Goal: Task Accomplishment & Management: Manage account settings

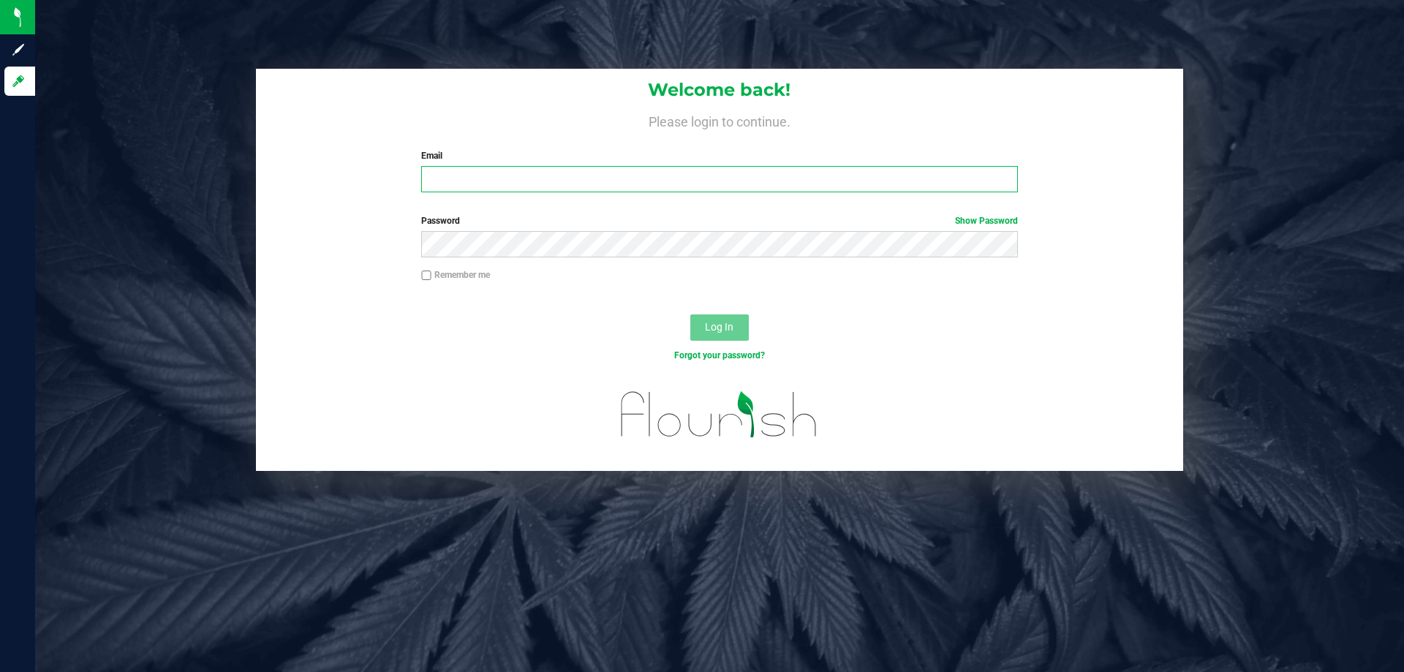
click at [613, 181] on input "Email" at bounding box center [719, 179] width 596 height 26
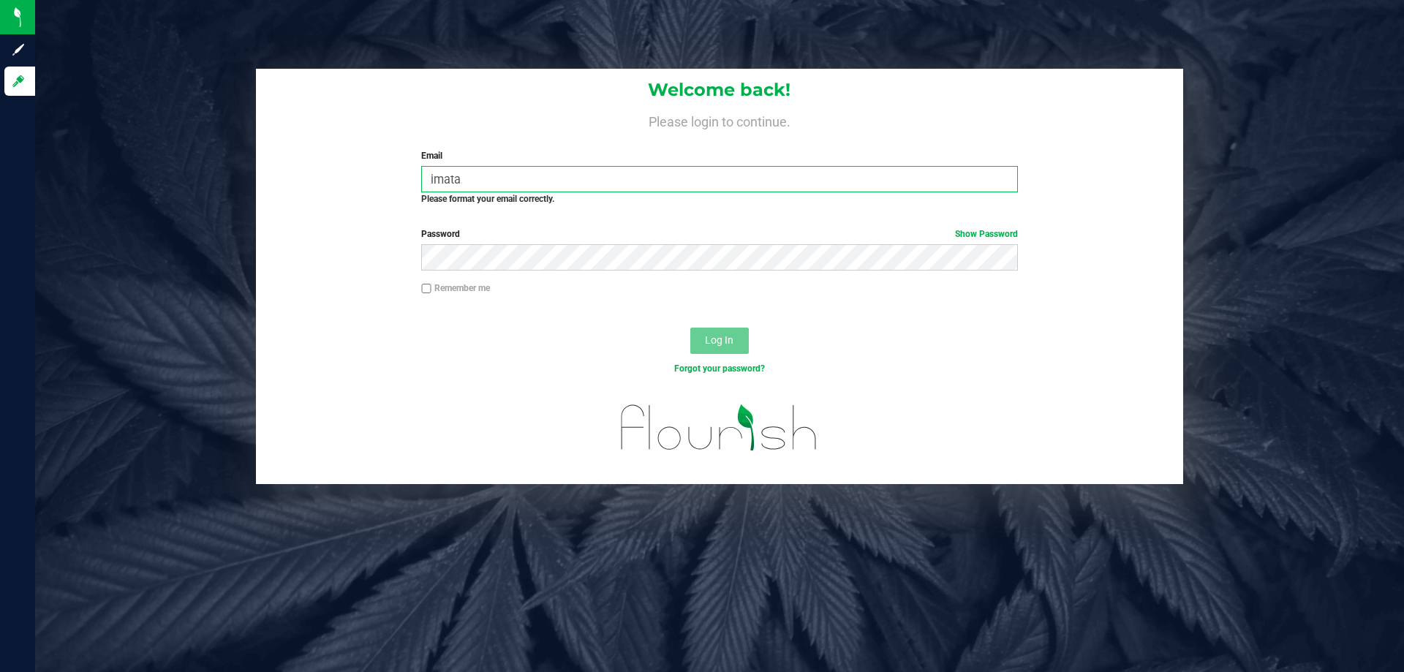
click at [1073, 273] on form "Welcome back! Please login to continue. Email imata Required Please format your…" at bounding box center [719, 276] width 905 height 415
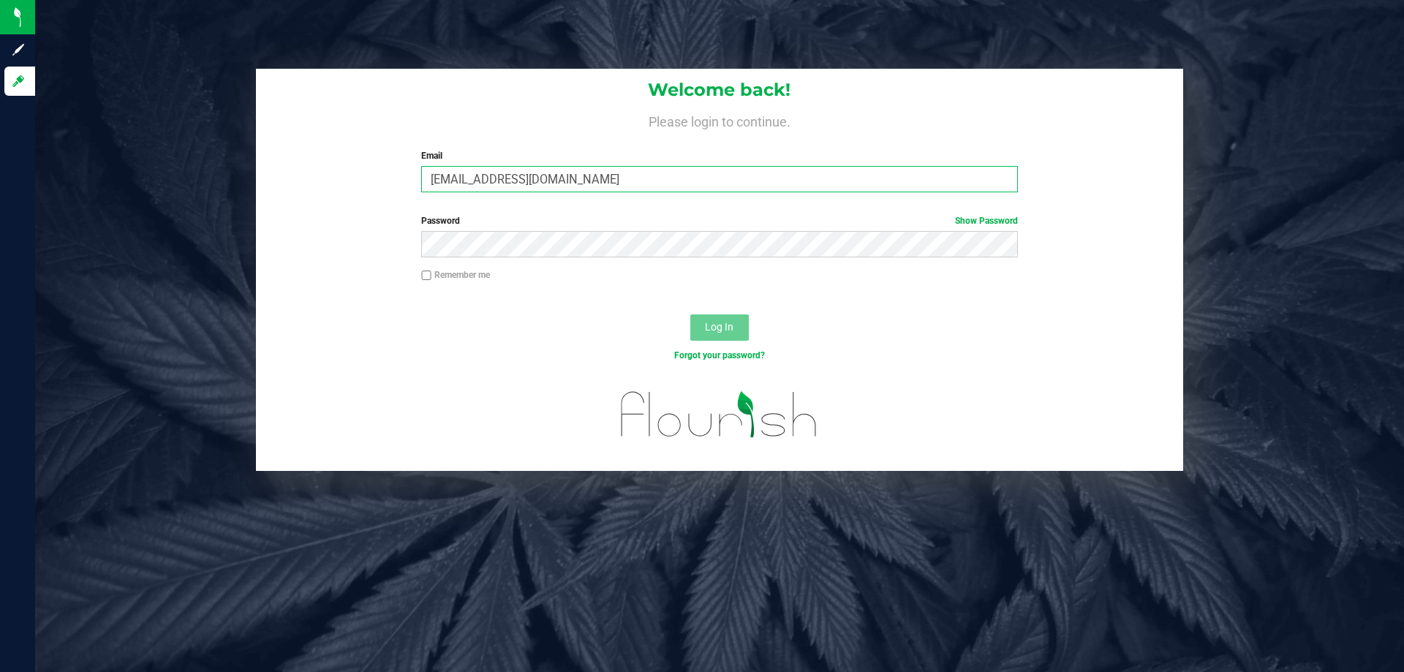
type input "[EMAIL_ADDRESS][DOMAIN_NAME]"
click at [690, 314] on button "Log In" at bounding box center [719, 327] width 59 height 26
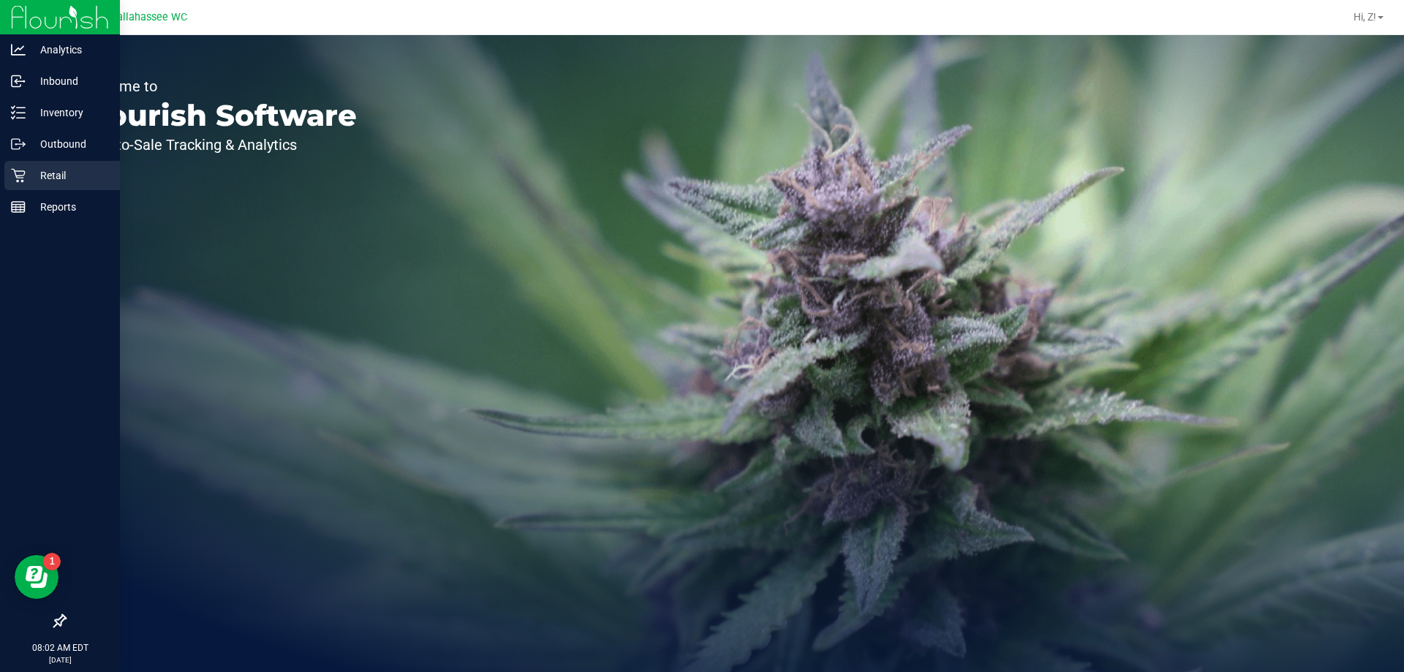
click at [80, 173] on p "Retail" at bounding box center [70, 176] width 88 height 18
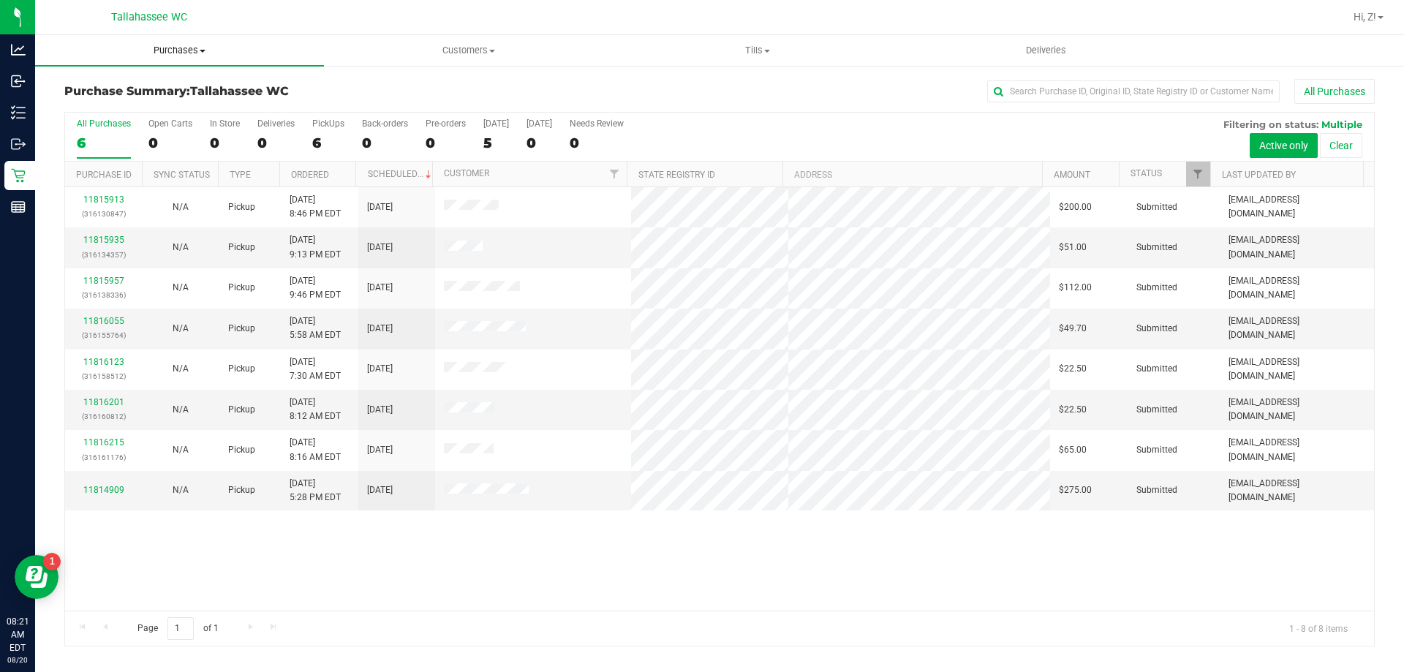
click at [168, 48] on span "Purchases" at bounding box center [179, 50] width 289 height 13
click at [135, 97] on li "Fulfillment" at bounding box center [179, 106] width 289 height 18
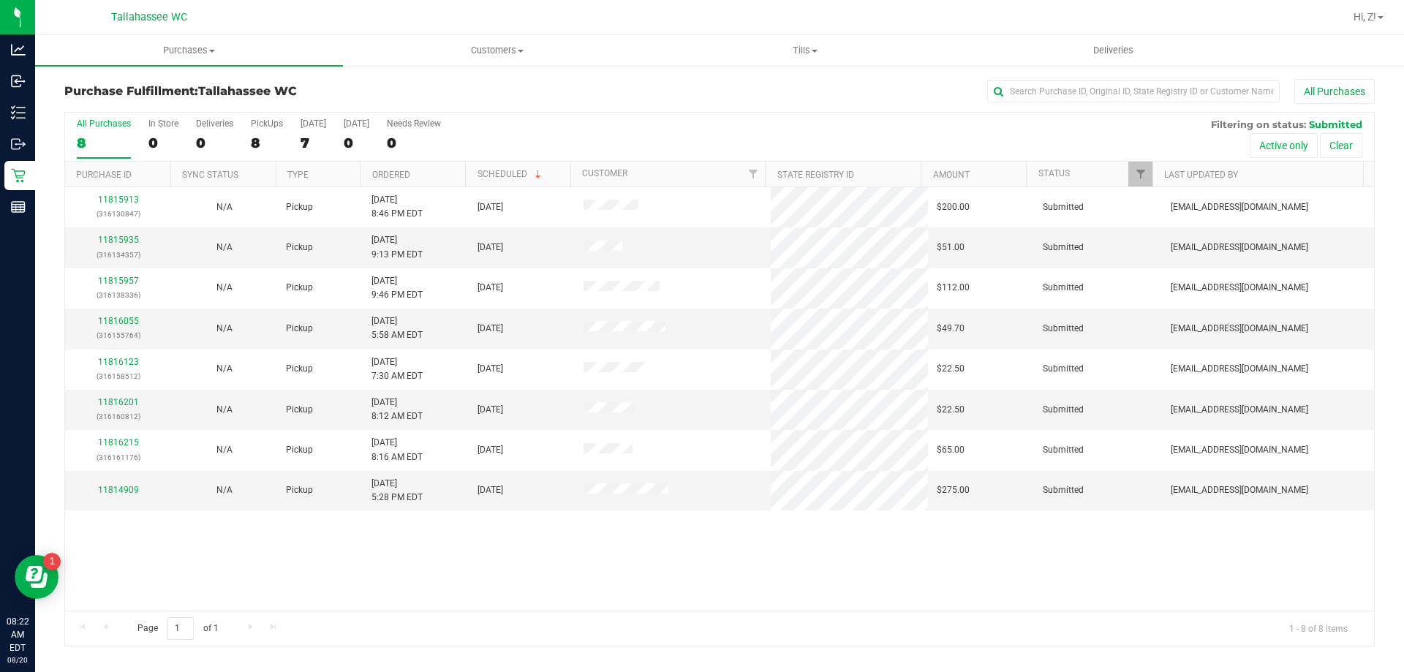
click at [443, 178] on th "Ordered" at bounding box center [412, 175] width 105 height 26
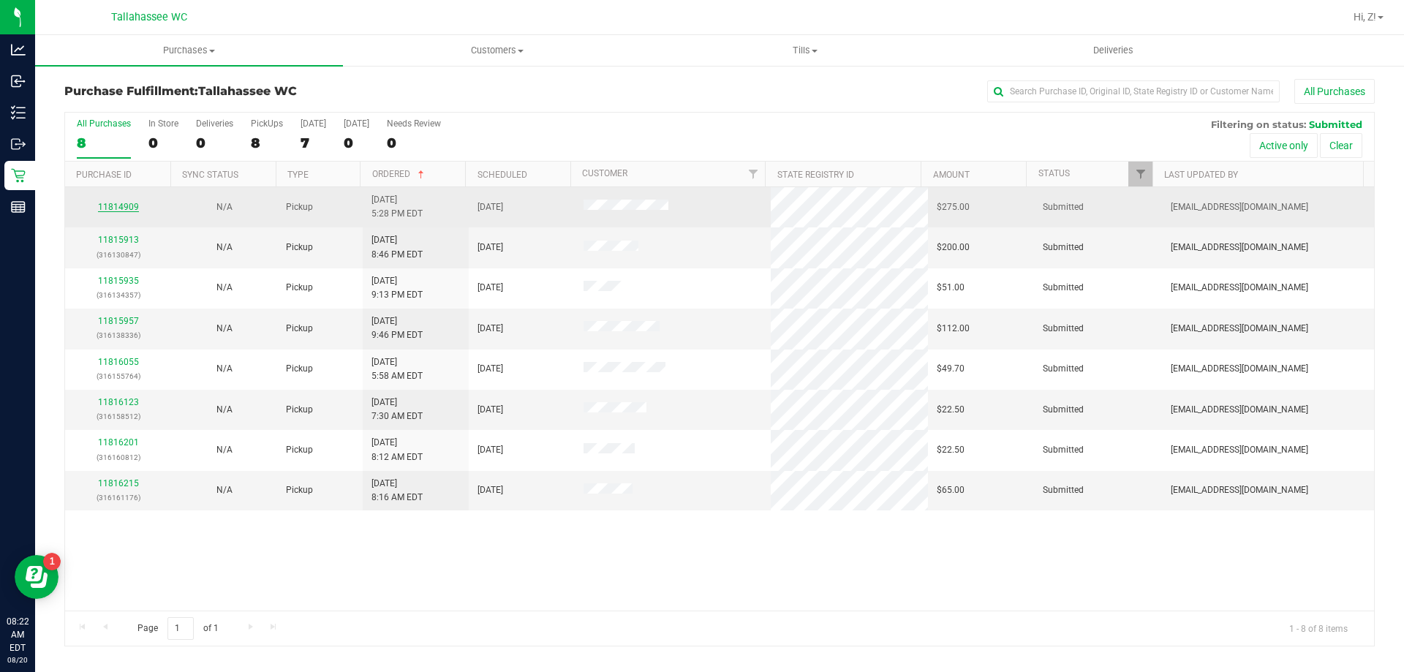
click at [132, 206] on link "11814909" at bounding box center [118, 207] width 41 height 10
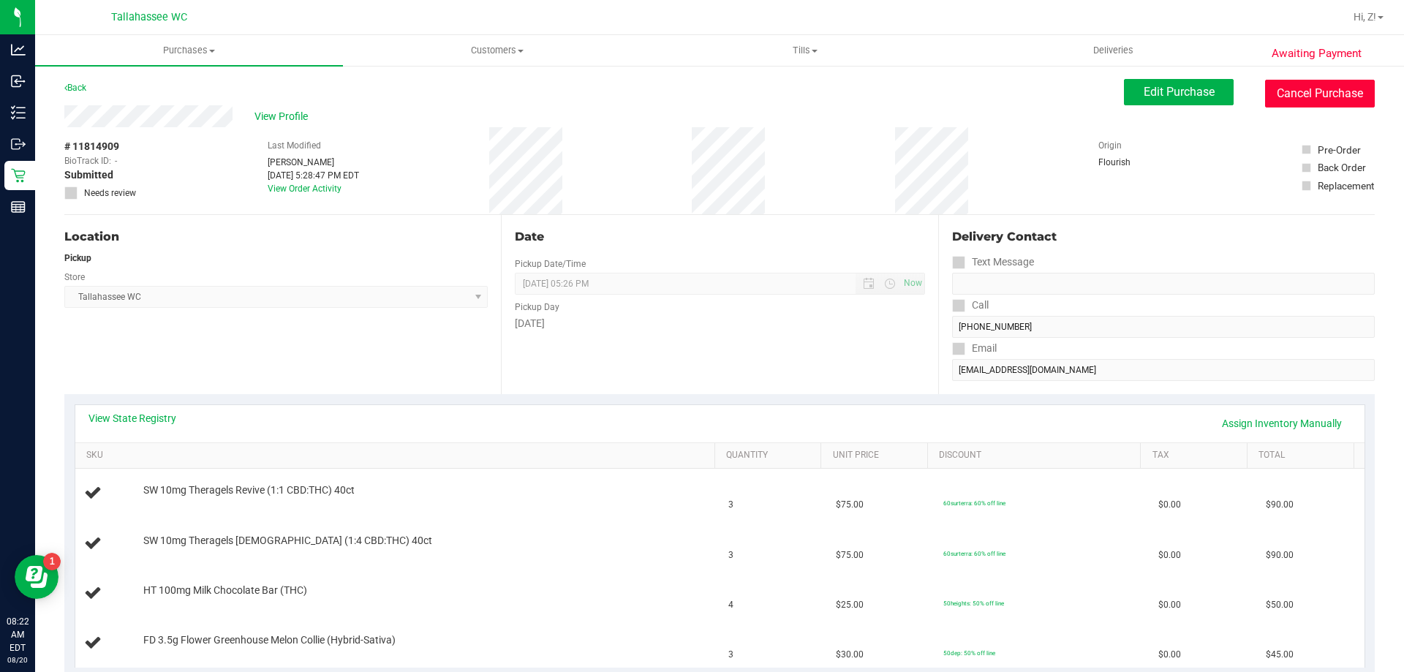
click at [1299, 96] on button "Cancel Purchase" at bounding box center [1320, 94] width 110 height 28
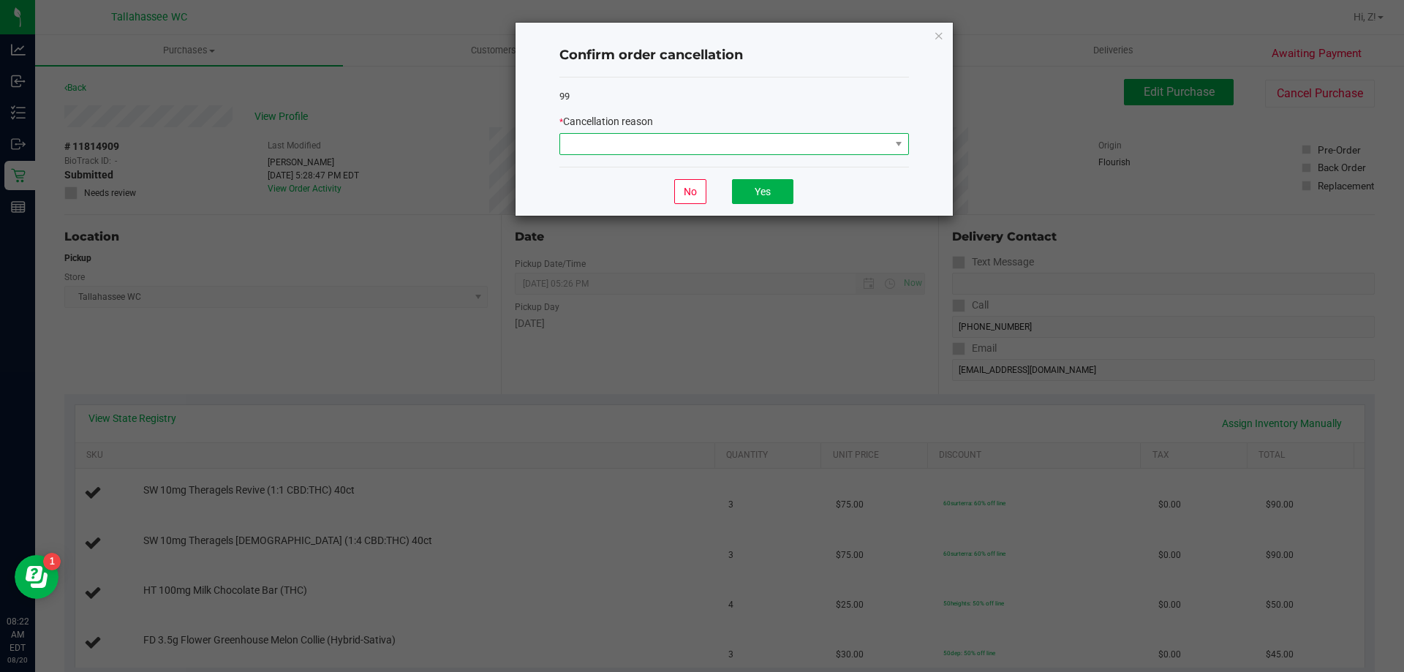
click at [810, 142] on span at bounding box center [725, 144] width 330 height 20
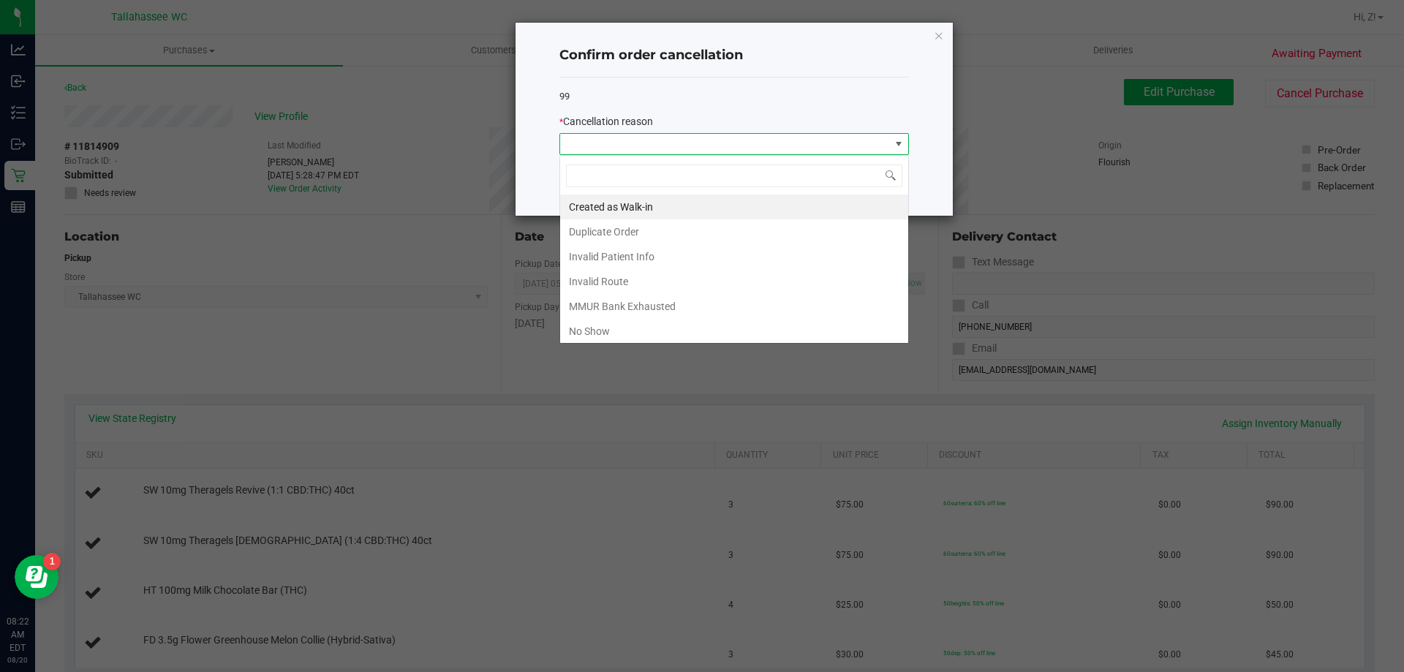
scroll to position [22, 350]
click at [642, 240] on li "Duplicate Order" at bounding box center [734, 231] width 348 height 25
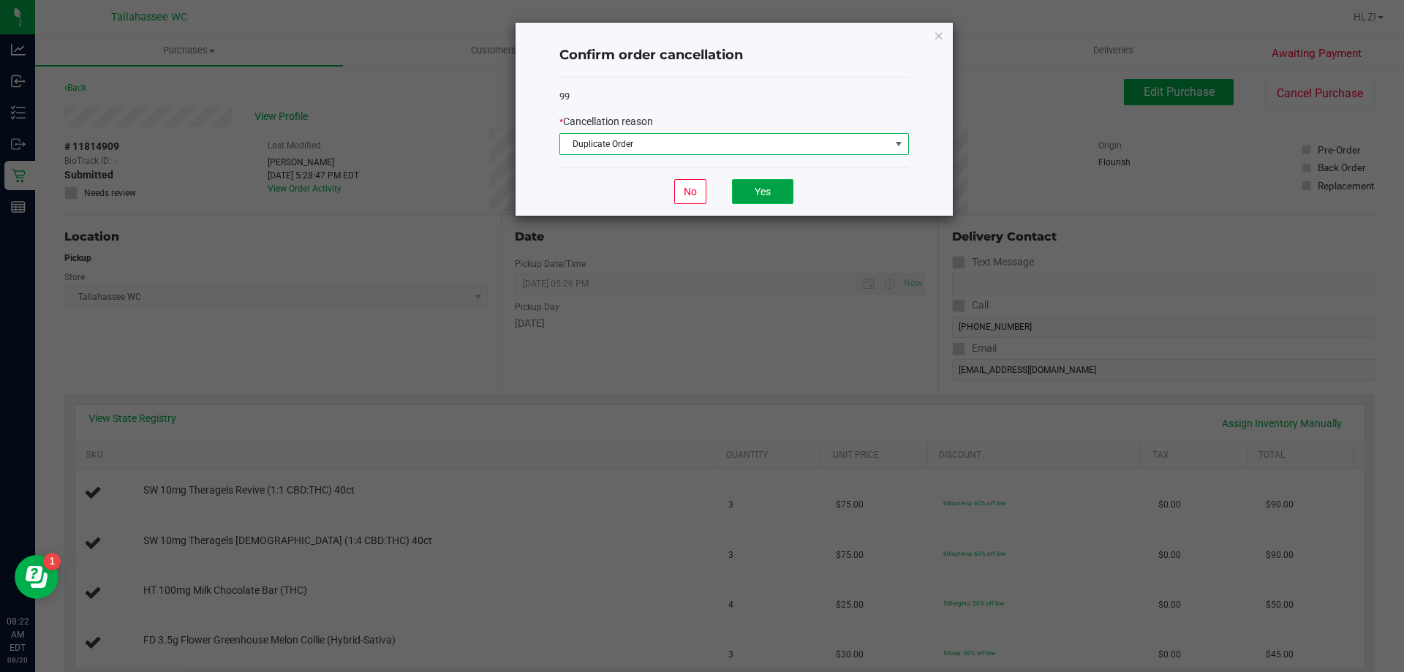
click at [759, 201] on button "Yes" at bounding box center [762, 191] width 61 height 25
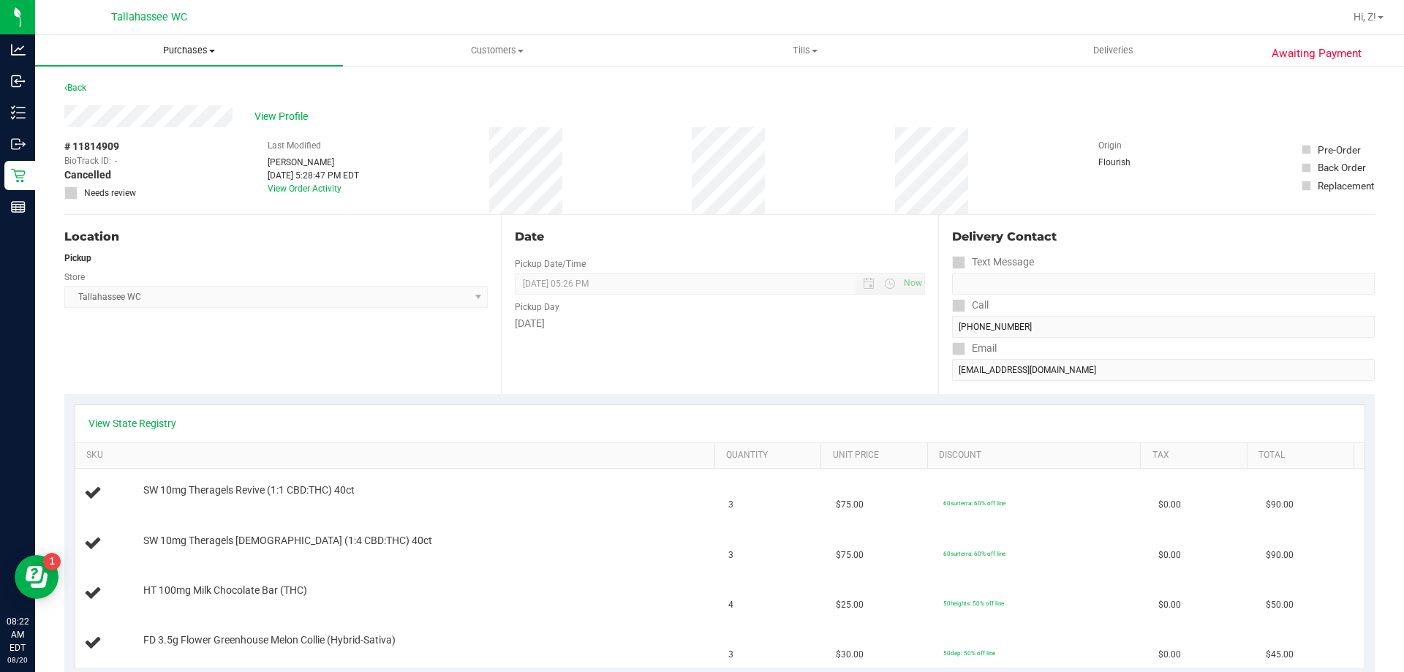
click at [186, 54] on span "Purchases" at bounding box center [189, 50] width 308 height 13
click at [102, 107] on span "Fulfillment" at bounding box center [80, 105] width 91 height 12
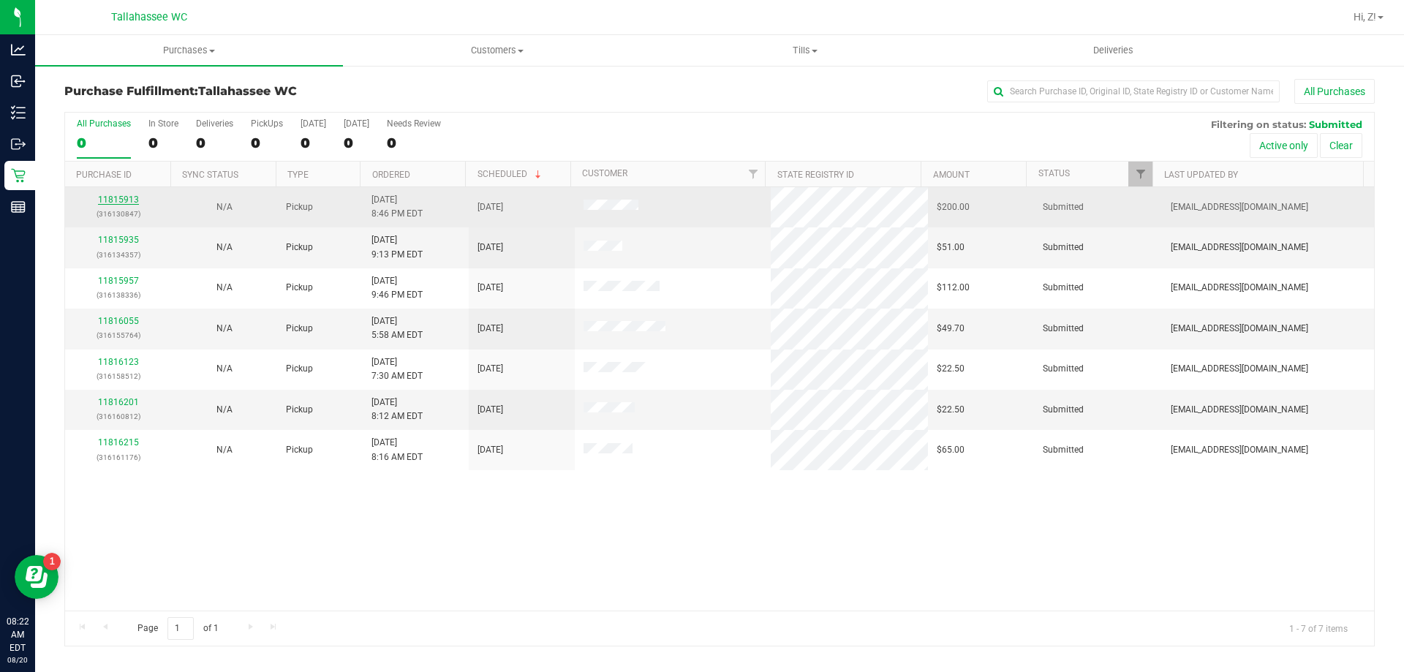
click at [123, 195] on link "11815913" at bounding box center [118, 200] width 41 height 10
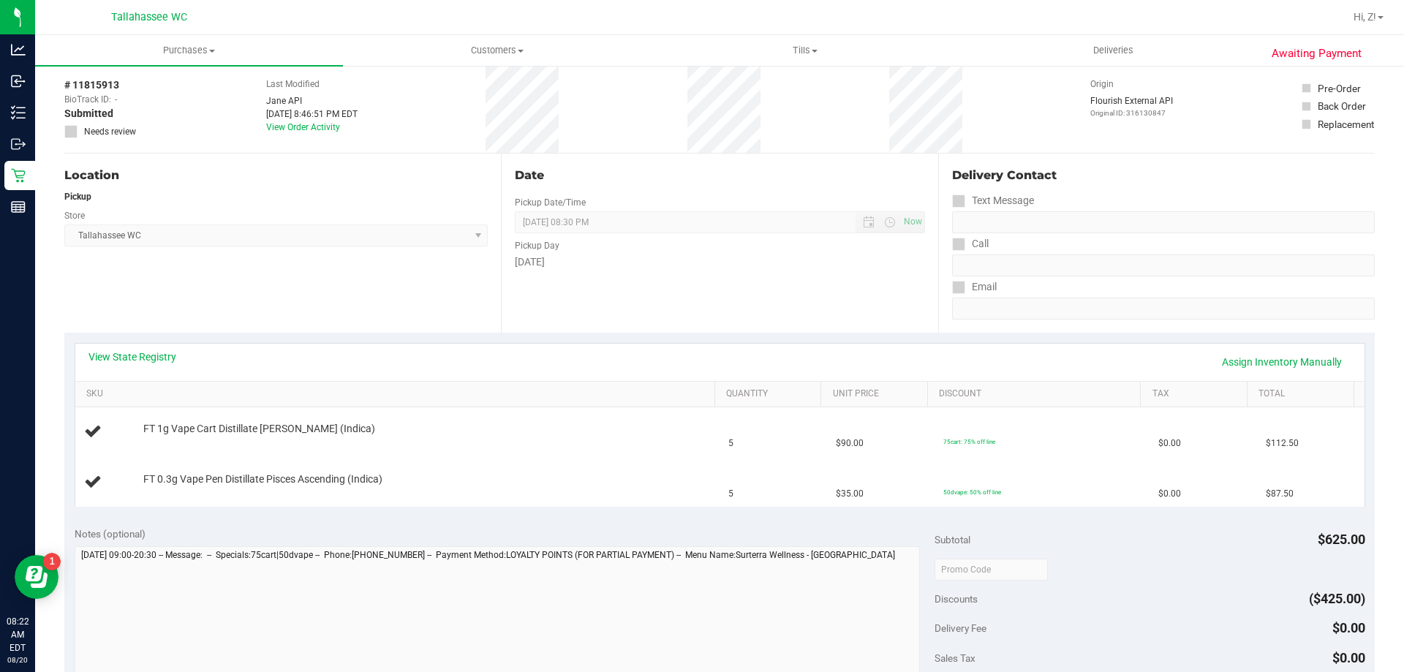
scroll to position [146, 0]
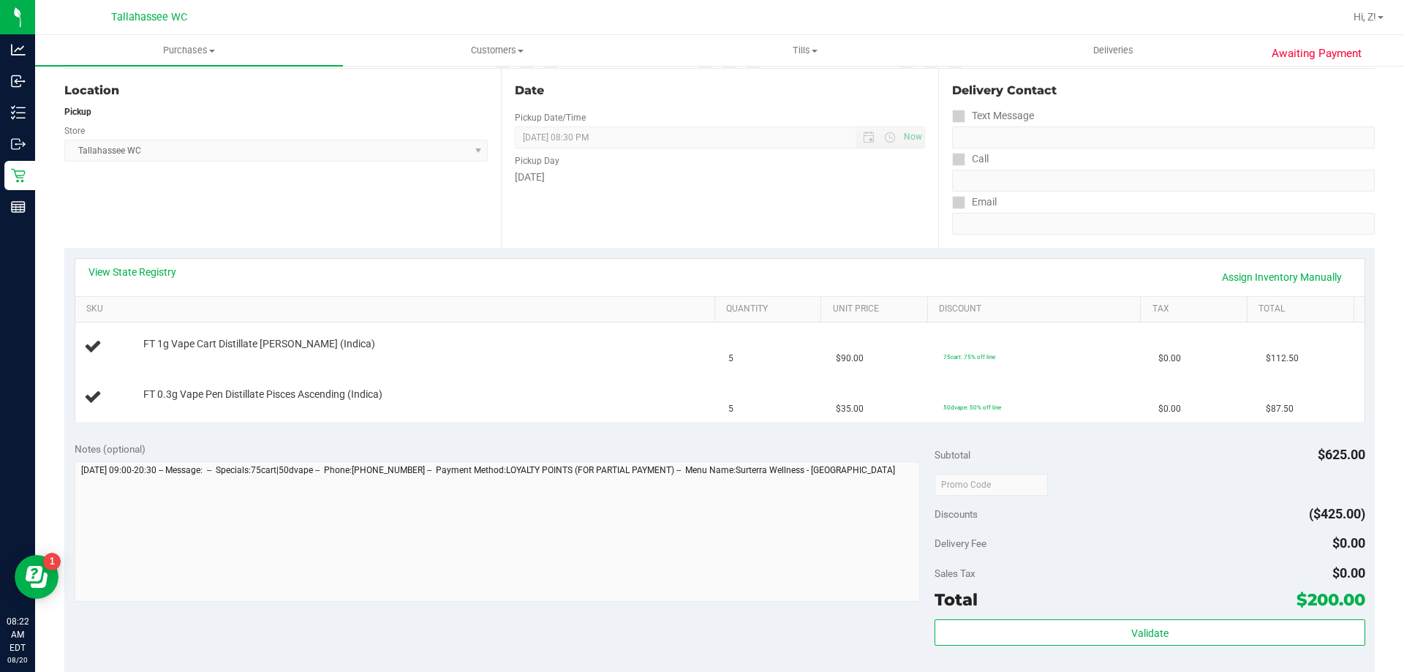
click at [149, 287] on div "View State Registry Assign Inventory Manually" at bounding box center [719, 277] width 1263 height 25
click at [149, 259] on div "View State Registry Assign Inventory Manually" at bounding box center [719, 277] width 1289 height 37
click at [159, 263] on div "View State Registry Assign Inventory Manually" at bounding box center [719, 277] width 1289 height 37
click at [167, 273] on link "View State Registry" at bounding box center [132, 272] width 88 height 15
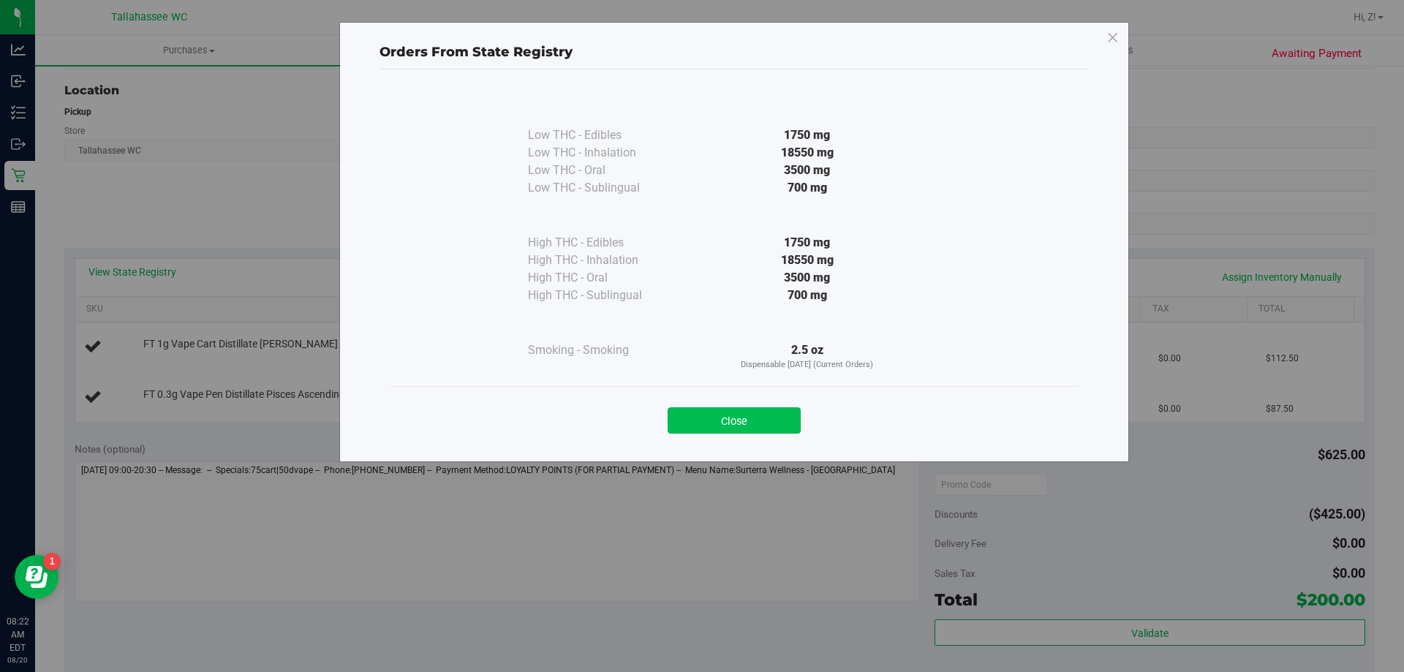
click at [760, 420] on button "Close" at bounding box center [734, 420] width 133 height 26
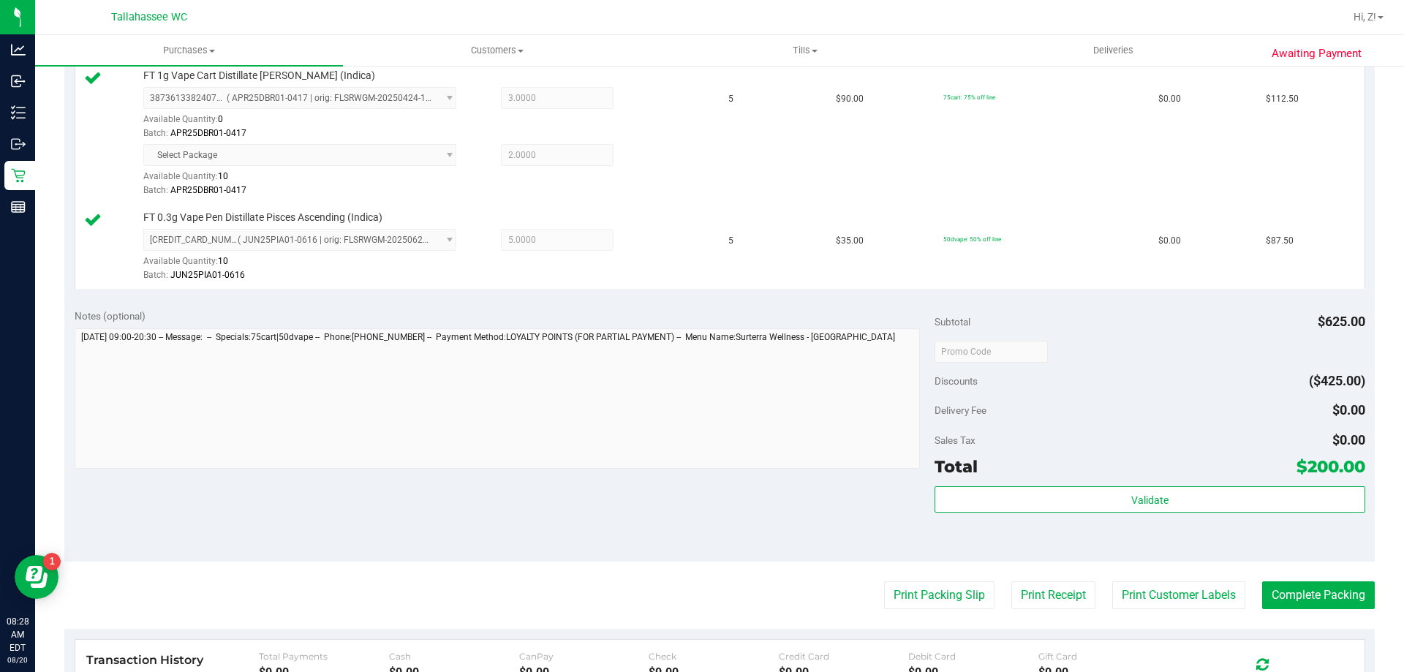
scroll to position [585, 0]
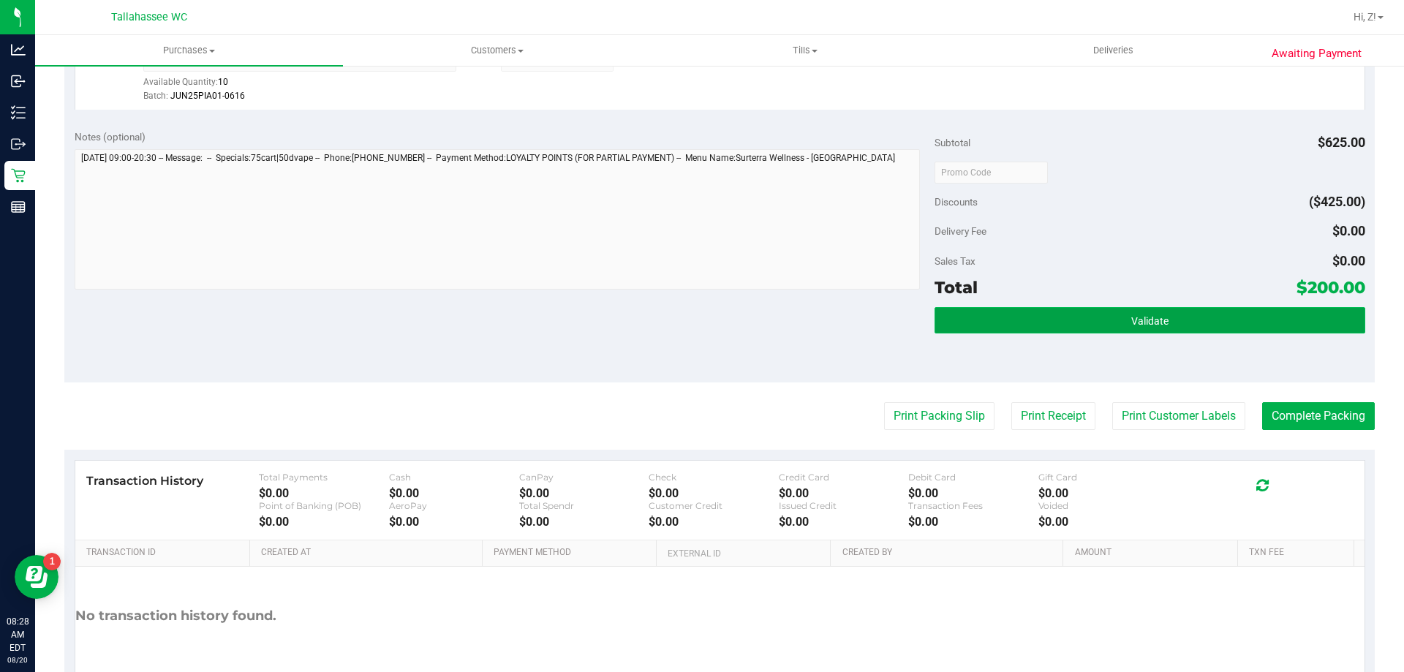
click at [1087, 322] on button "Validate" at bounding box center [1150, 320] width 430 height 26
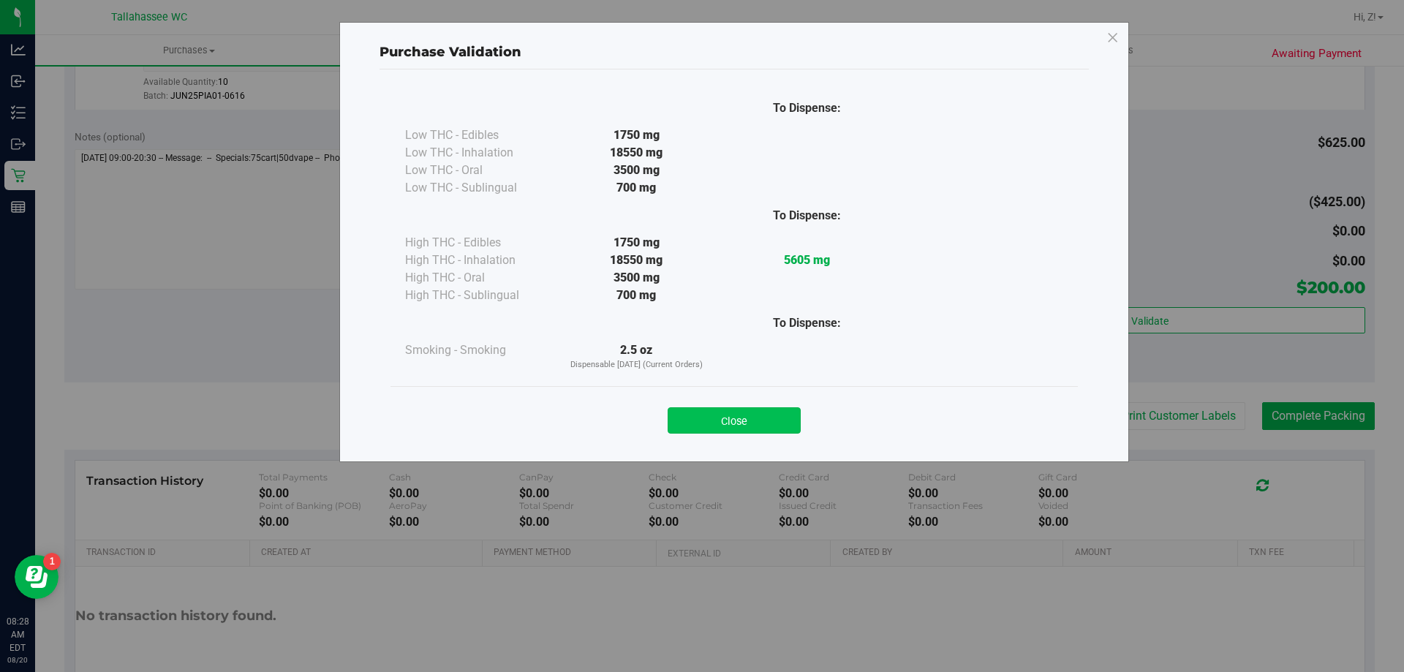
click at [728, 423] on button "Close" at bounding box center [734, 420] width 133 height 26
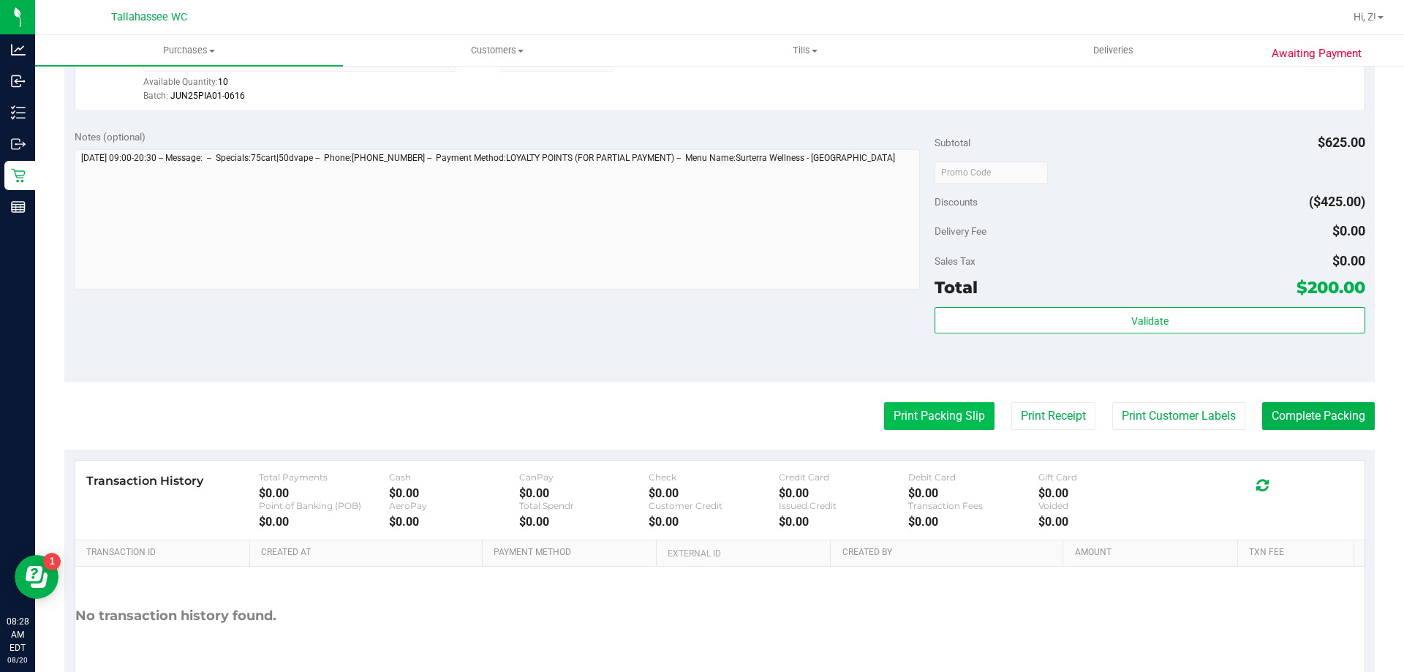
click at [928, 418] on button "Print Packing Slip" at bounding box center [939, 416] width 110 height 28
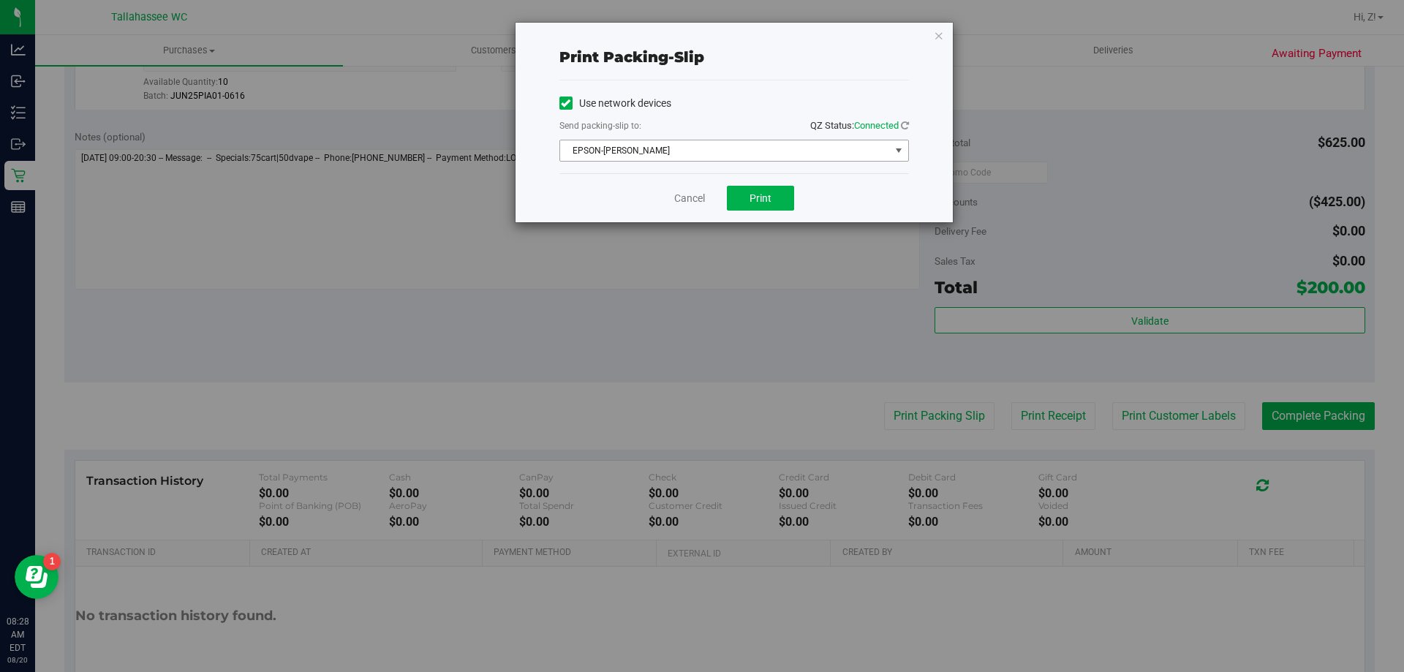
click at [747, 148] on span "EPSON-AKON" at bounding box center [725, 150] width 330 height 20
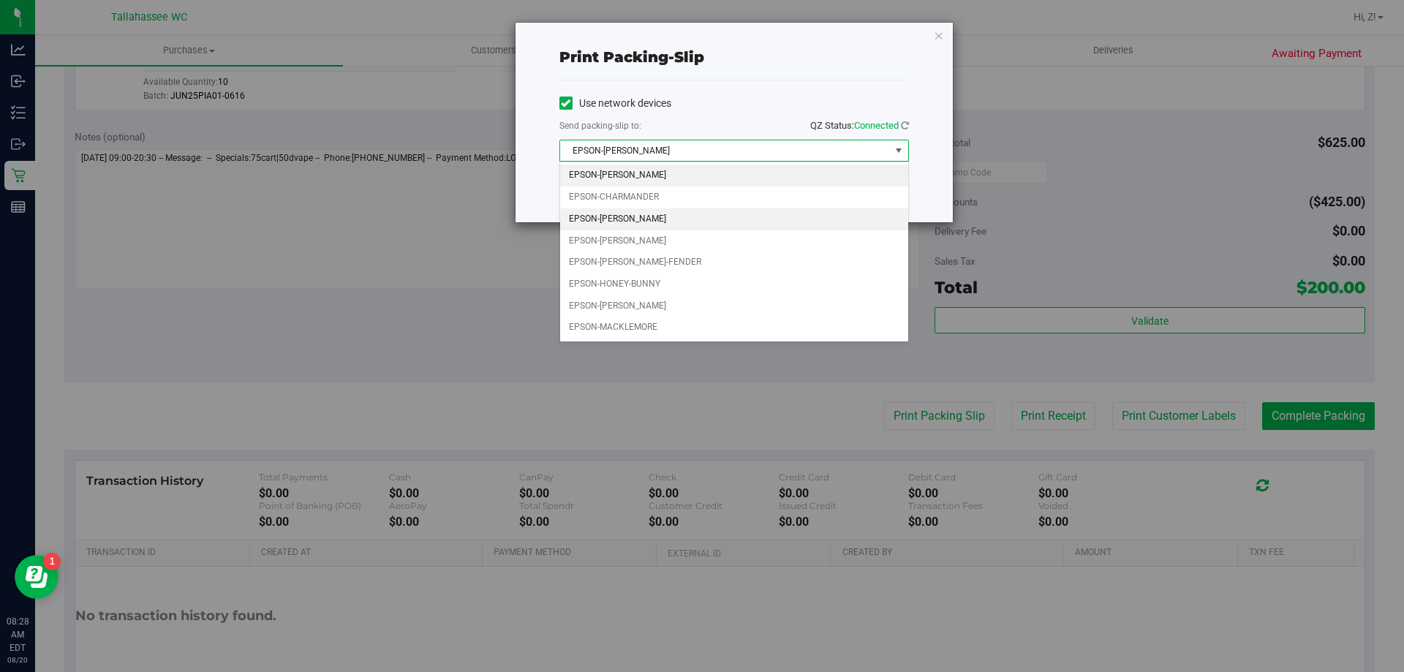
click at [666, 224] on li "EPSON-CHER" at bounding box center [734, 219] width 348 height 22
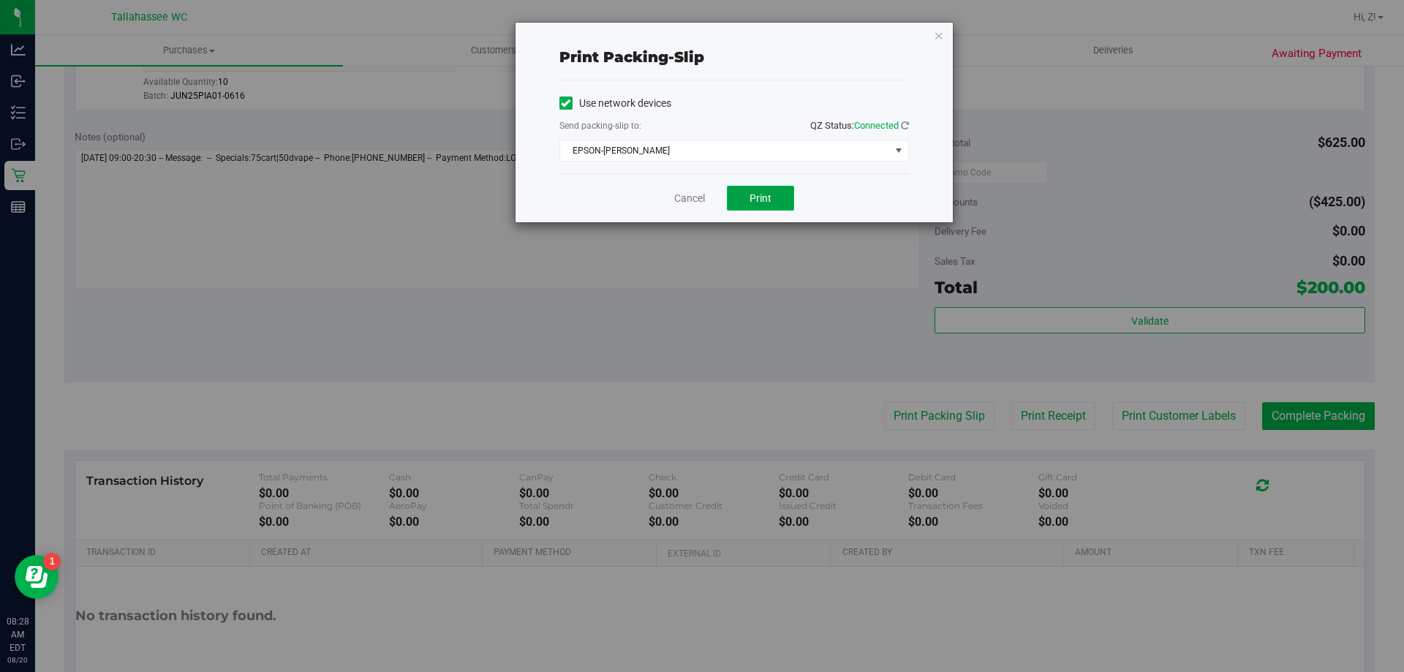
click at [771, 187] on button "Print" at bounding box center [760, 198] width 67 height 25
click at [939, 35] on icon "button" at bounding box center [939, 35] width 10 height 18
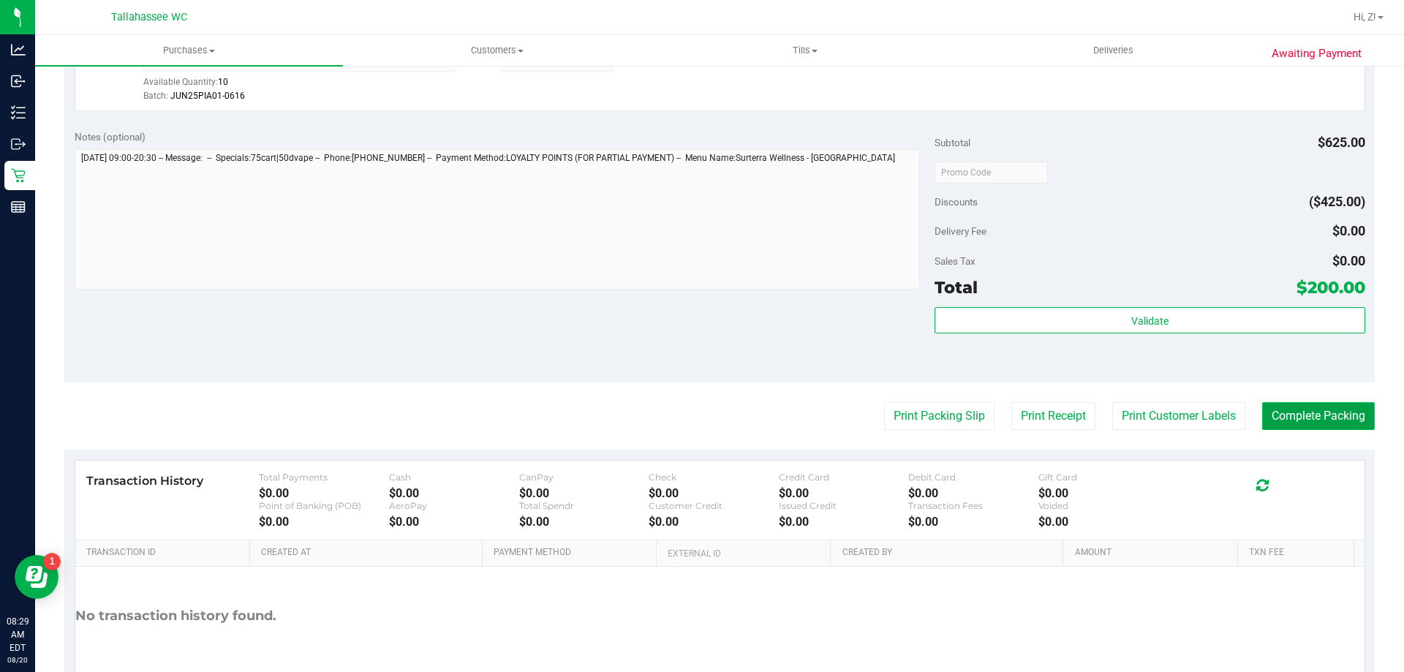
click at [1319, 418] on button "Complete Packing" at bounding box center [1318, 416] width 113 height 28
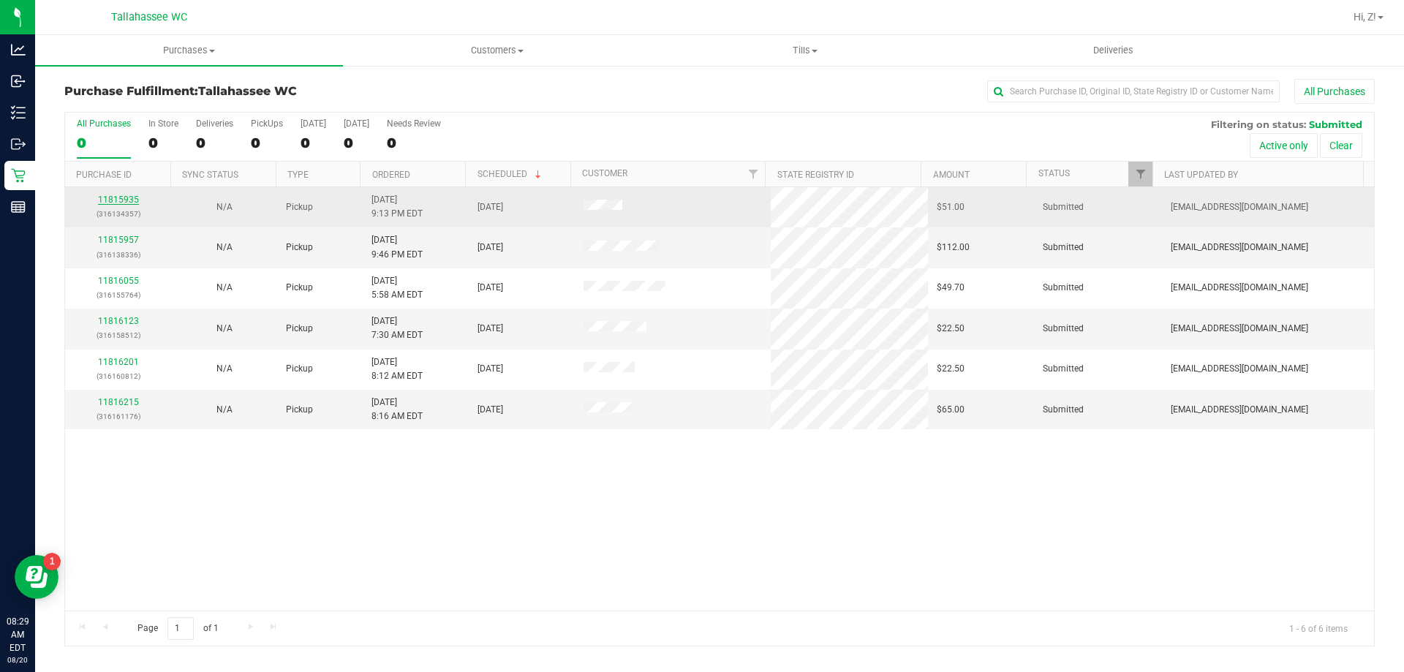
click at [127, 197] on link "11815935" at bounding box center [118, 200] width 41 height 10
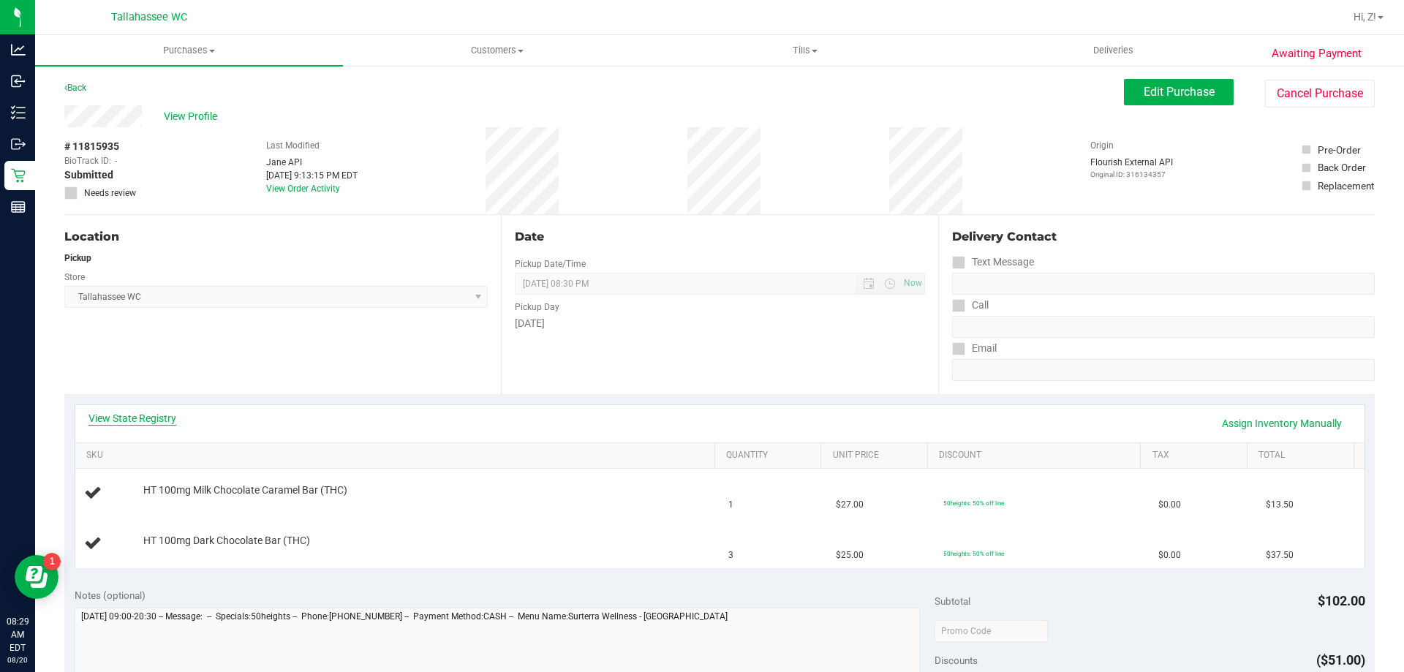
click at [165, 422] on link "View State Registry" at bounding box center [132, 418] width 88 height 15
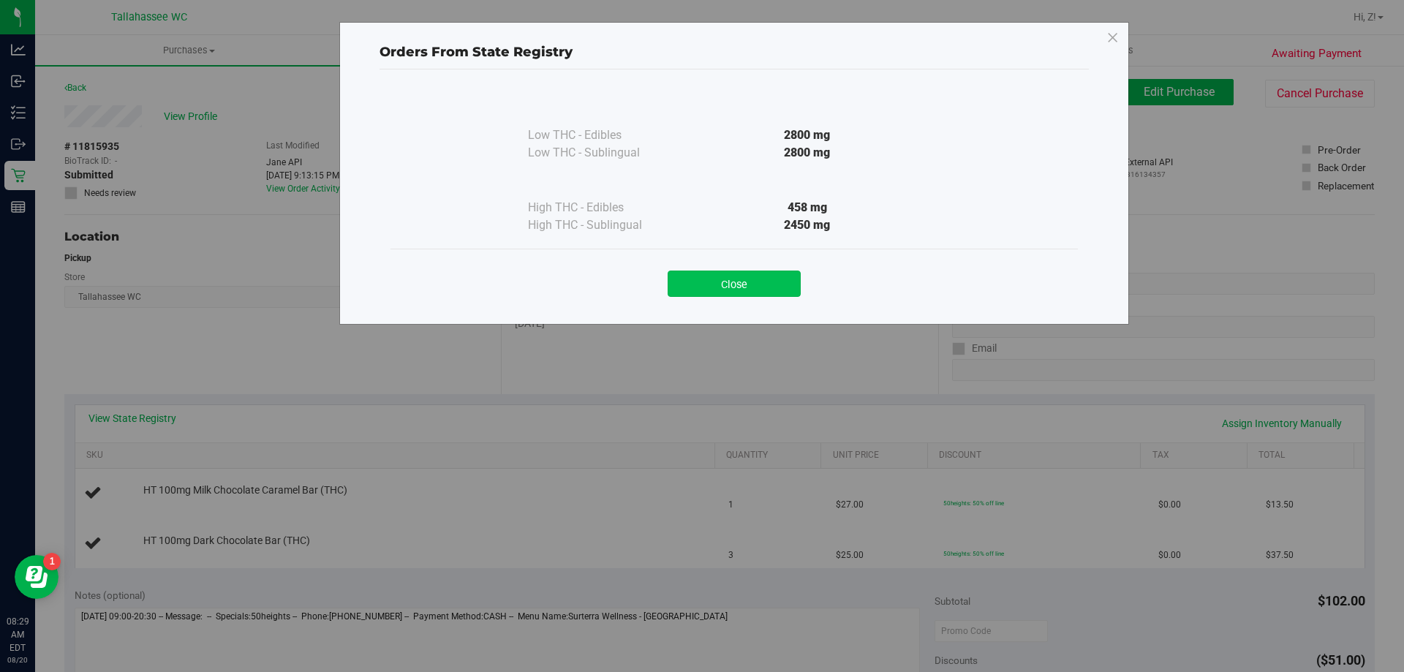
click at [738, 287] on button "Close" at bounding box center [734, 284] width 133 height 26
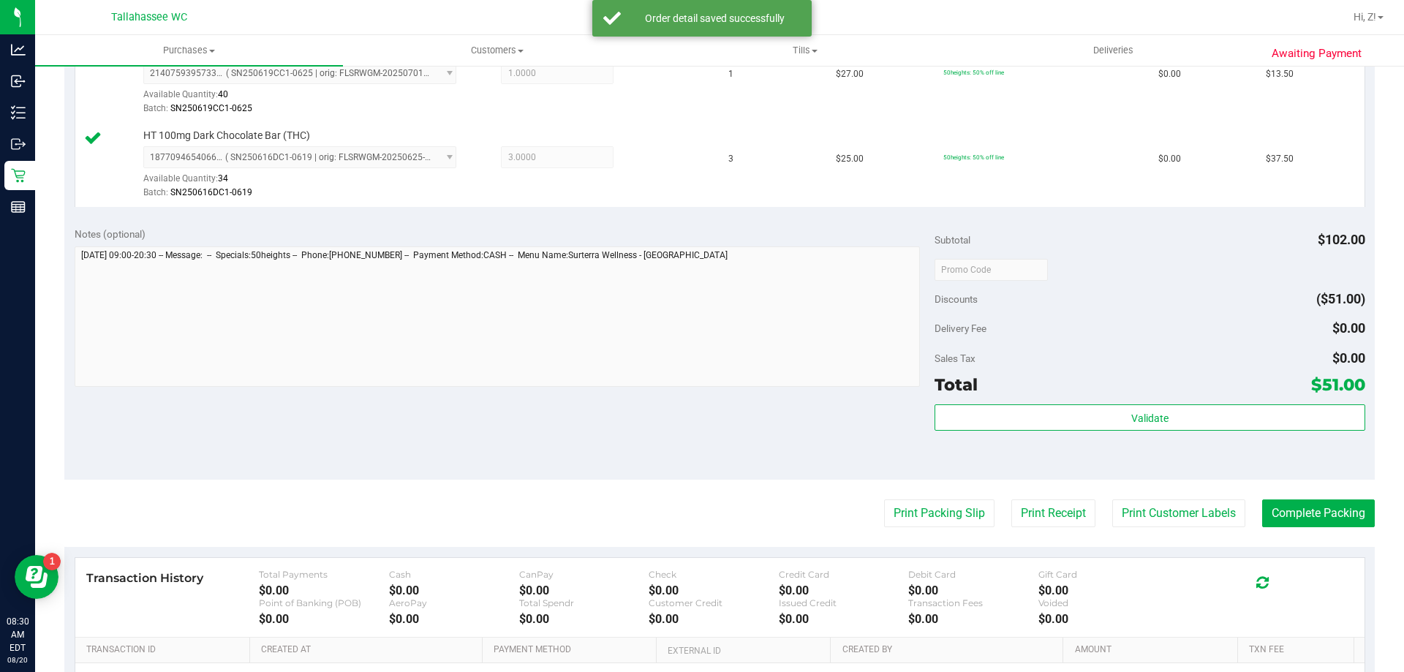
scroll to position [439, 0]
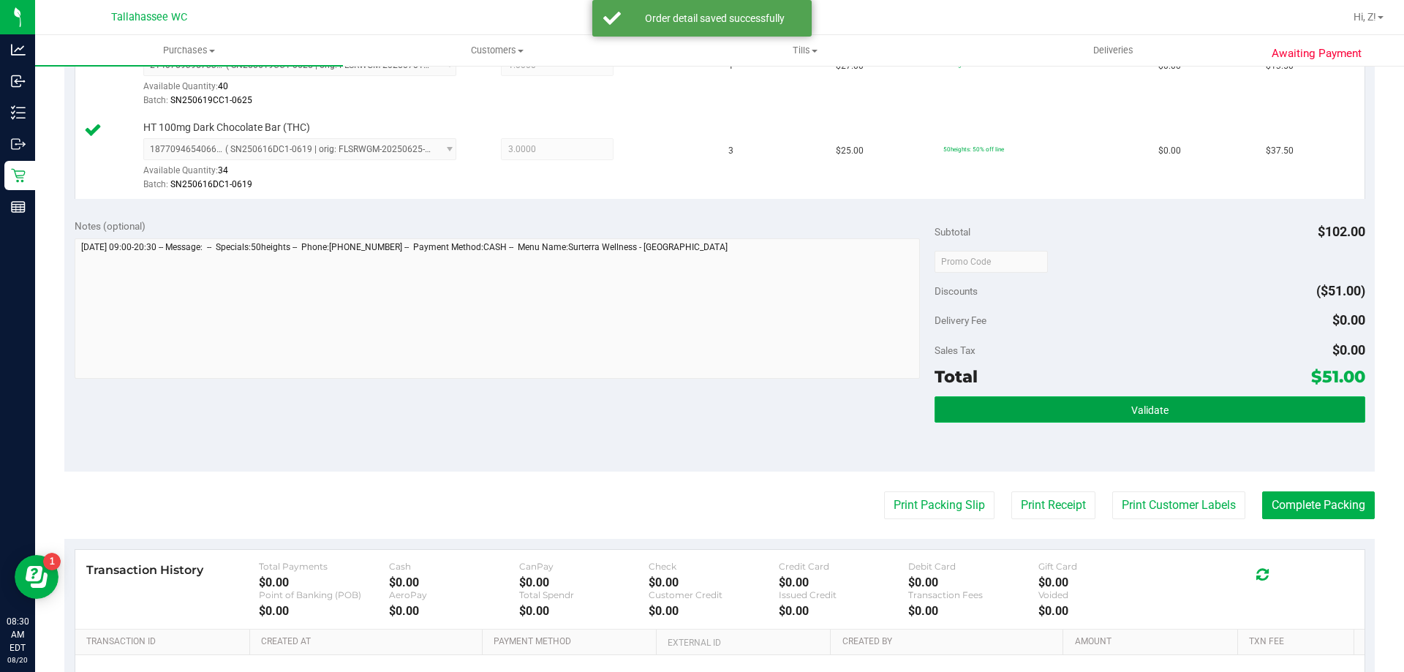
click at [1136, 399] on button "Validate" at bounding box center [1150, 409] width 430 height 26
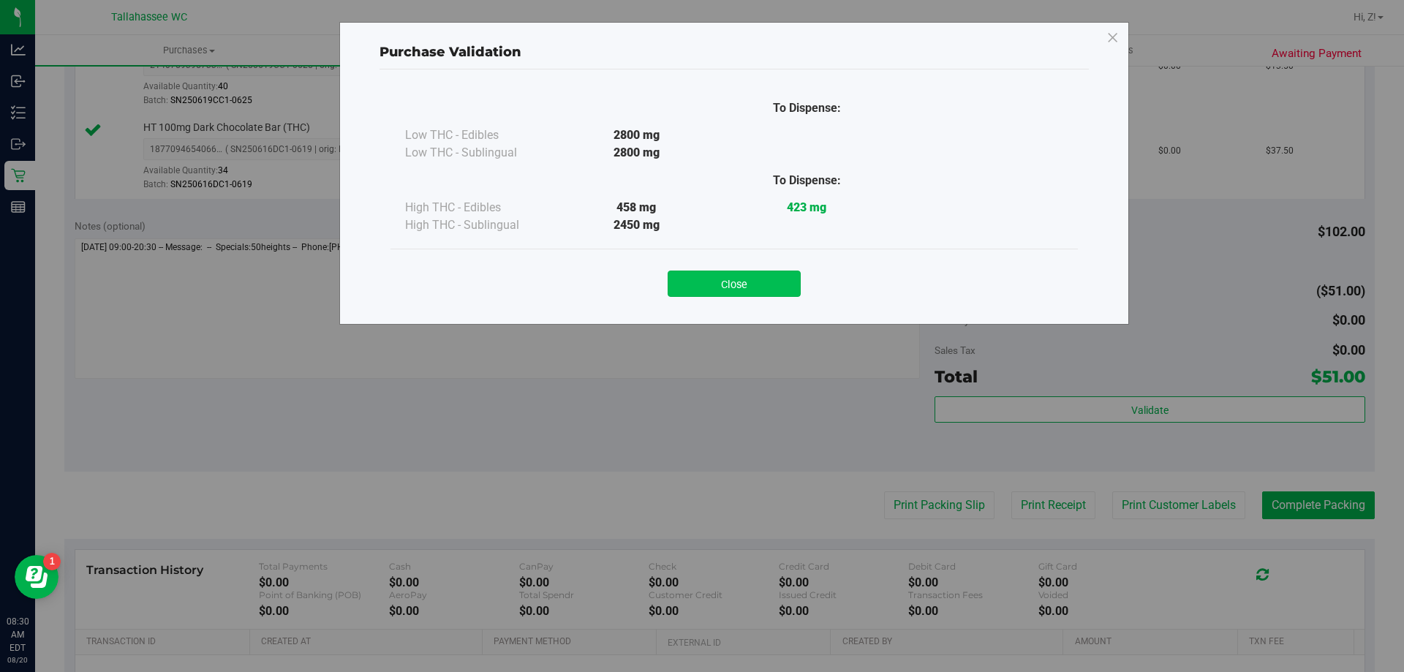
click at [744, 273] on button "Close" at bounding box center [734, 284] width 133 height 26
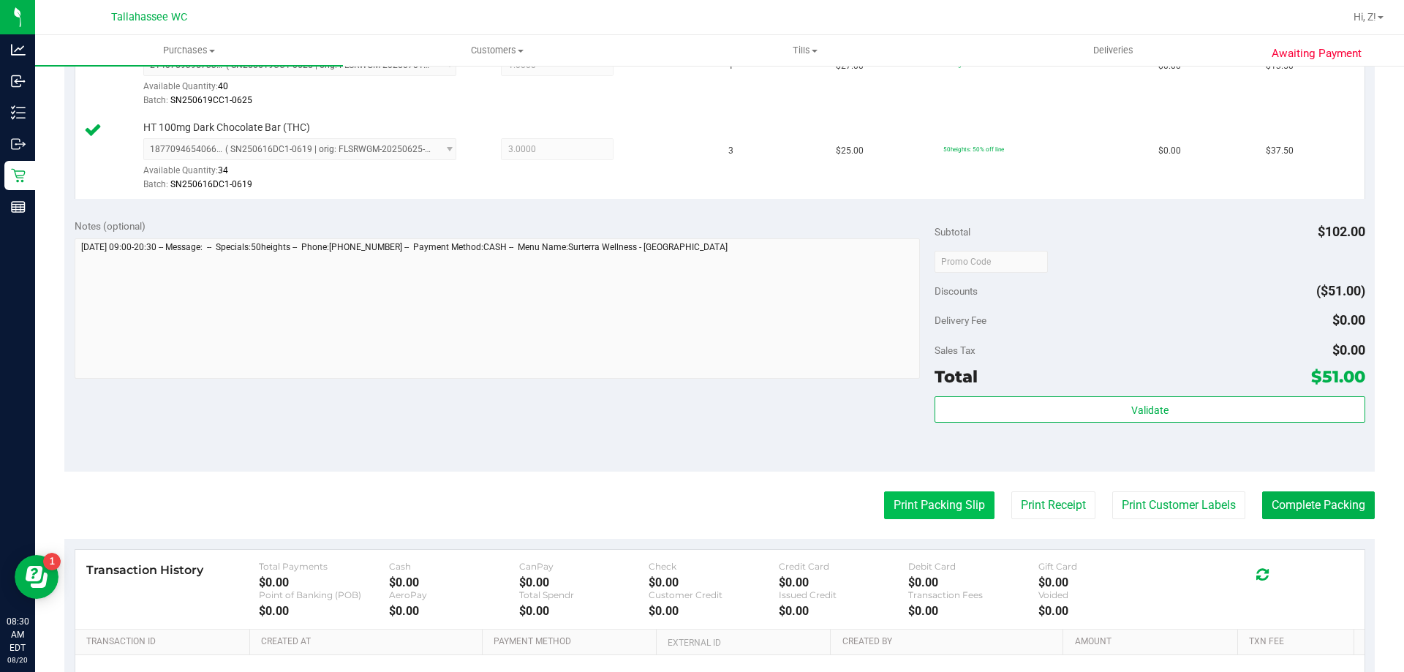
click at [927, 505] on button "Print Packing Slip" at bounding box center [939, 505] width 110 height 28
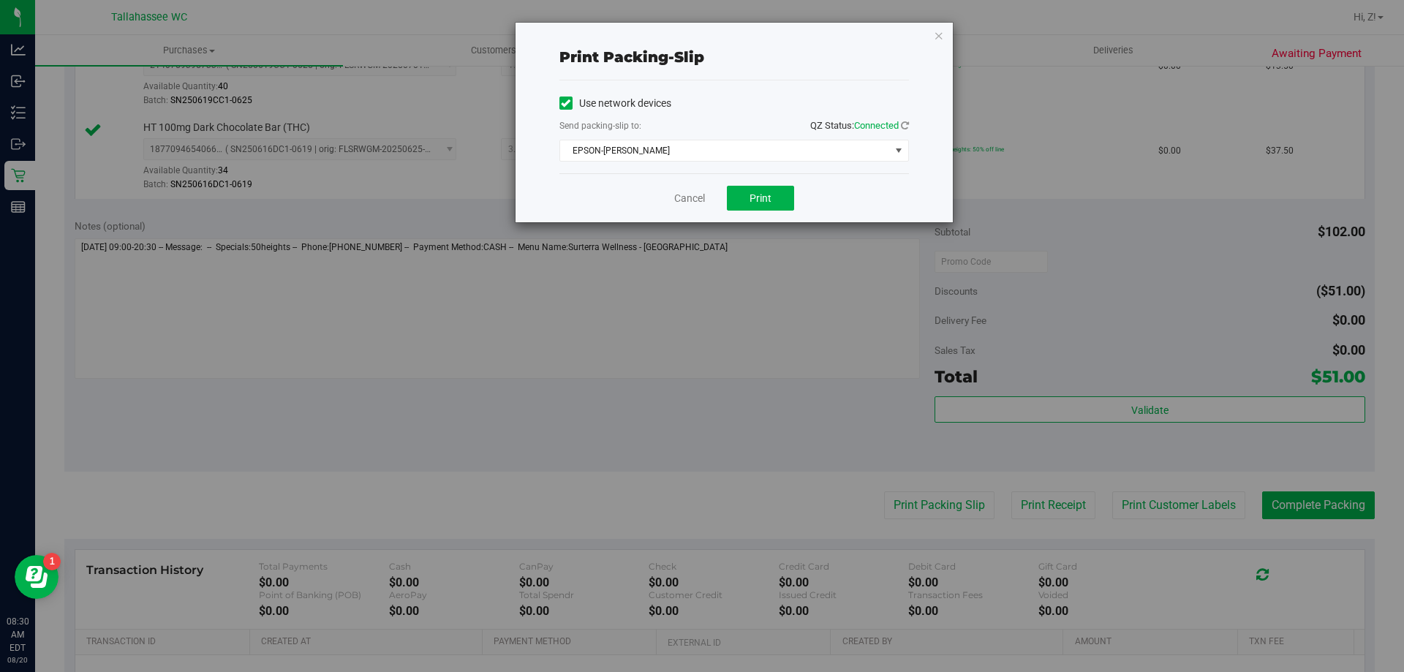
click at [784, 211] on div "Cancel Print" at bounding box center [734, 197] width 350 height 49
click at [782, 197] on button "Print" at bounding box center [760, 198] width 67 height 25
click at [931, 37] on div "Print packing-slip Use network devices Send packing-slip to: QZ Status: Connect…" at bounding box center [734, 123] width 437 height 200
click at [934, 37] on div "Print packing-slip Use network devices Send packing-slip to: QZ Status: Connect…" at bounding box center [734, 123] width 437 height 200
click at [937, 36] on icon "button" at bounding box center [939, 35] width 10 height 18
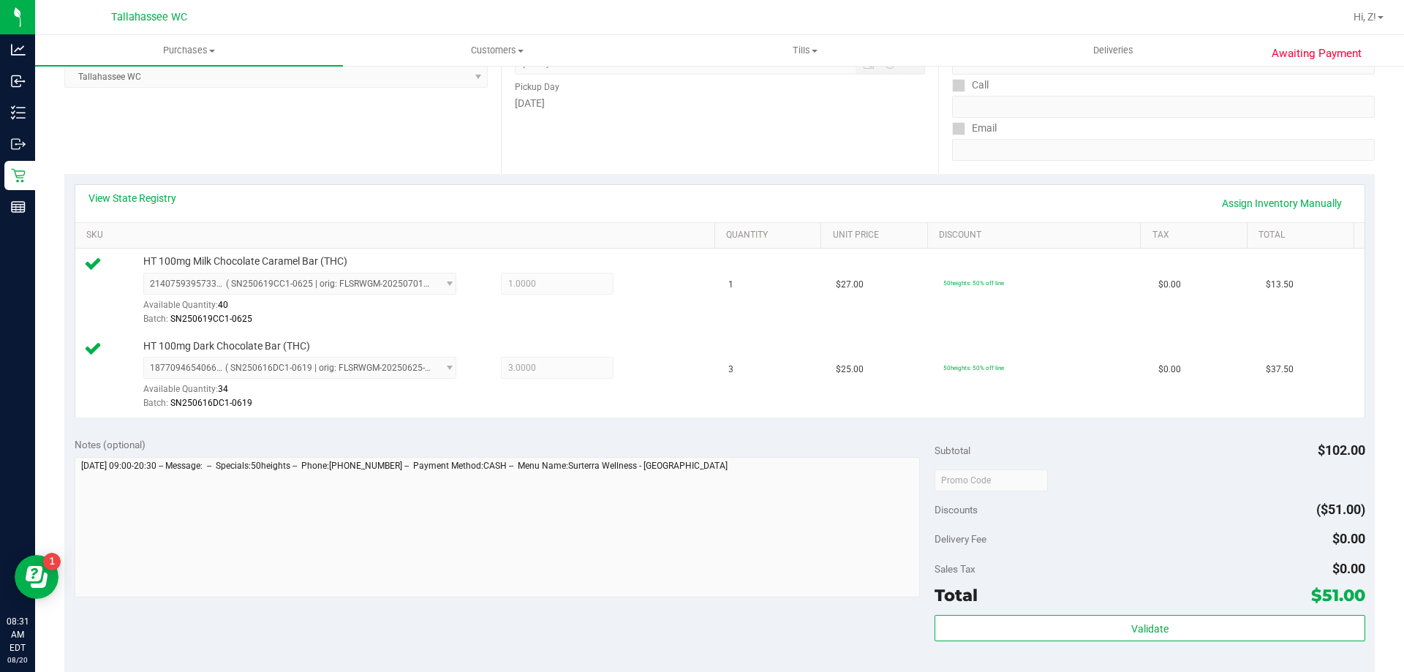
scroll to position [512, 0]
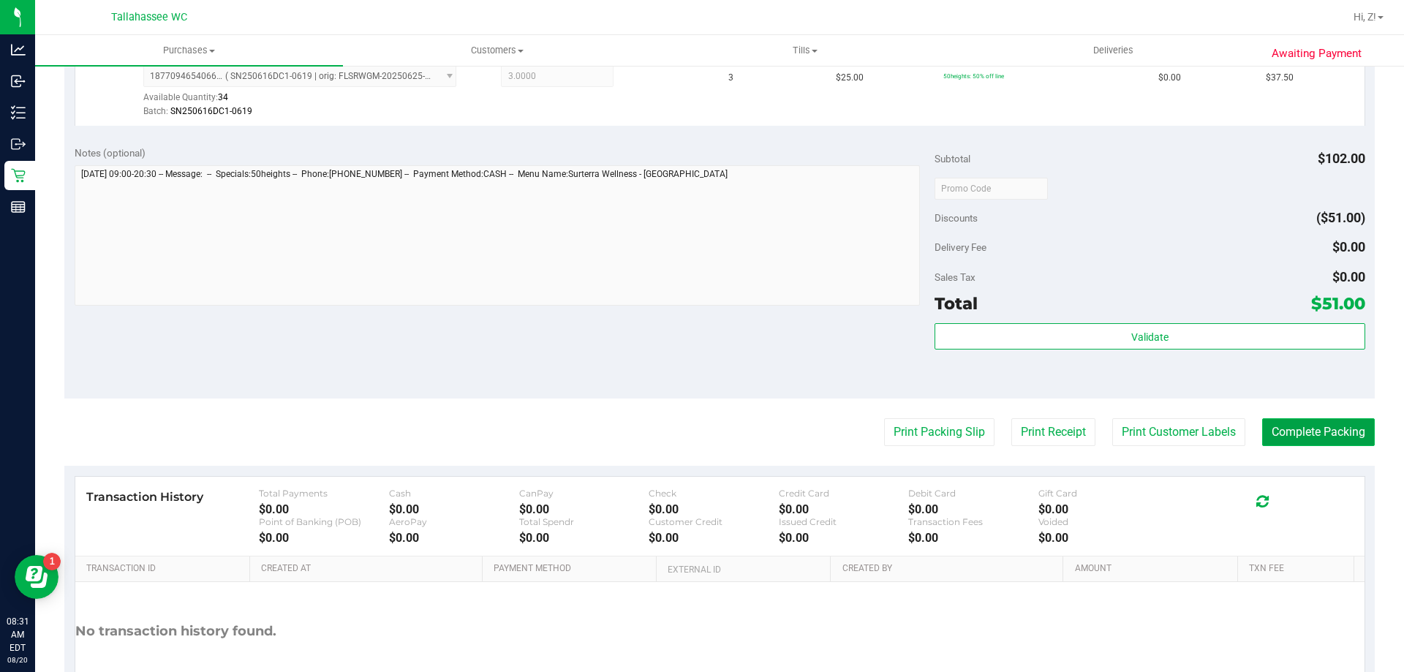
click at [1291, 439] on button "Complete Packing" at bounding box center [1318, 432] width 113 height 28
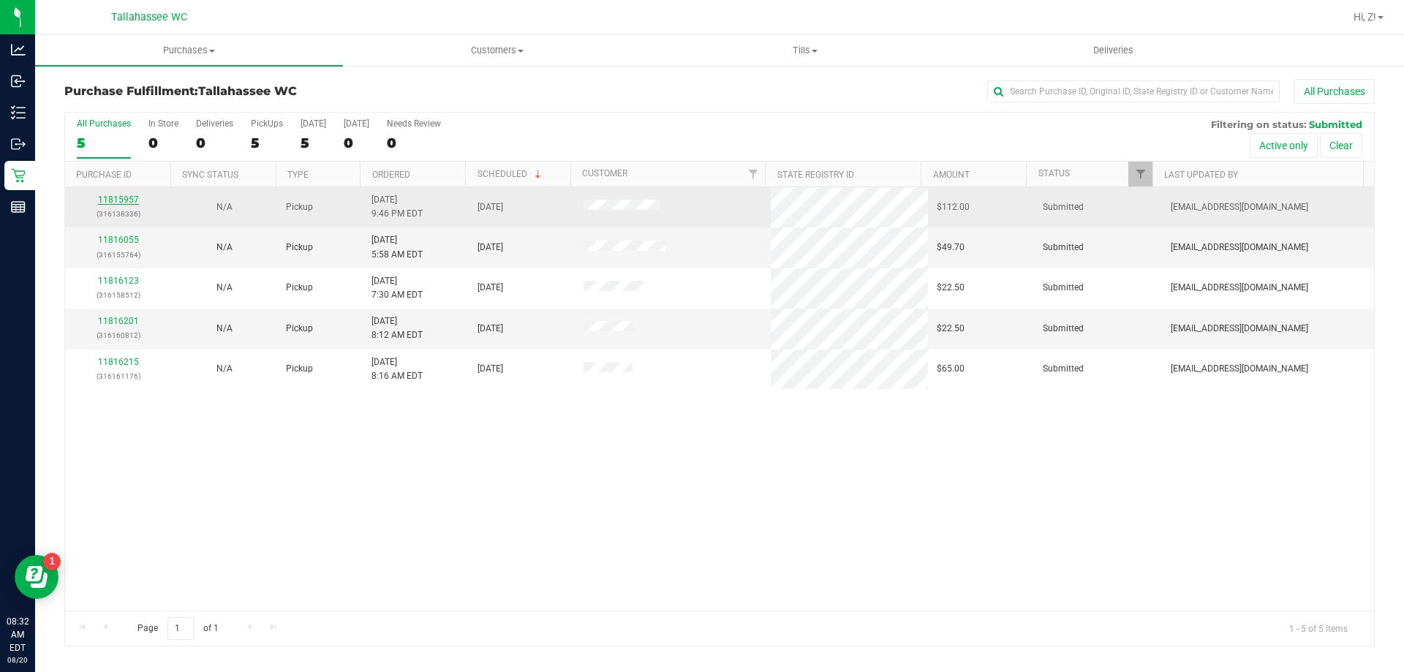
click at [115, 200] on link "11815957" at bounding box center [118, 200] width 41 height 10
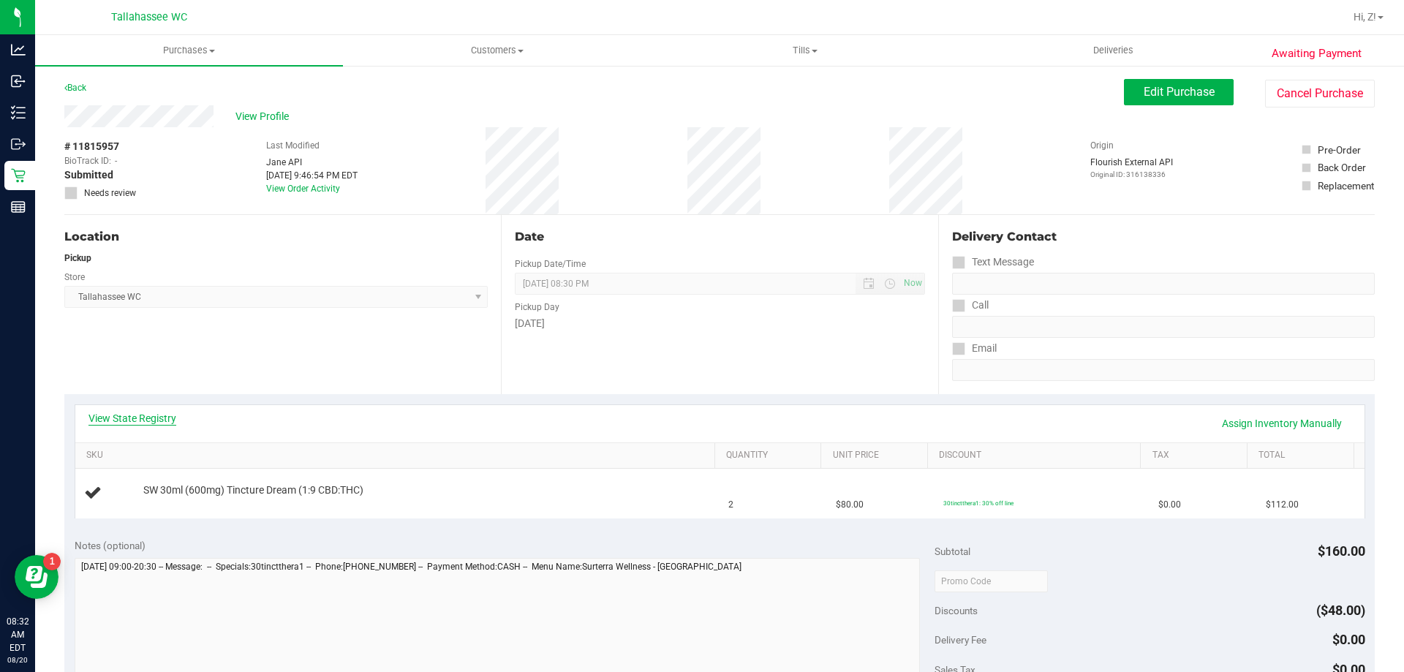
click at [158, 419] on link "View State Registry" at bounding box center [132, 418] width 88 height 15
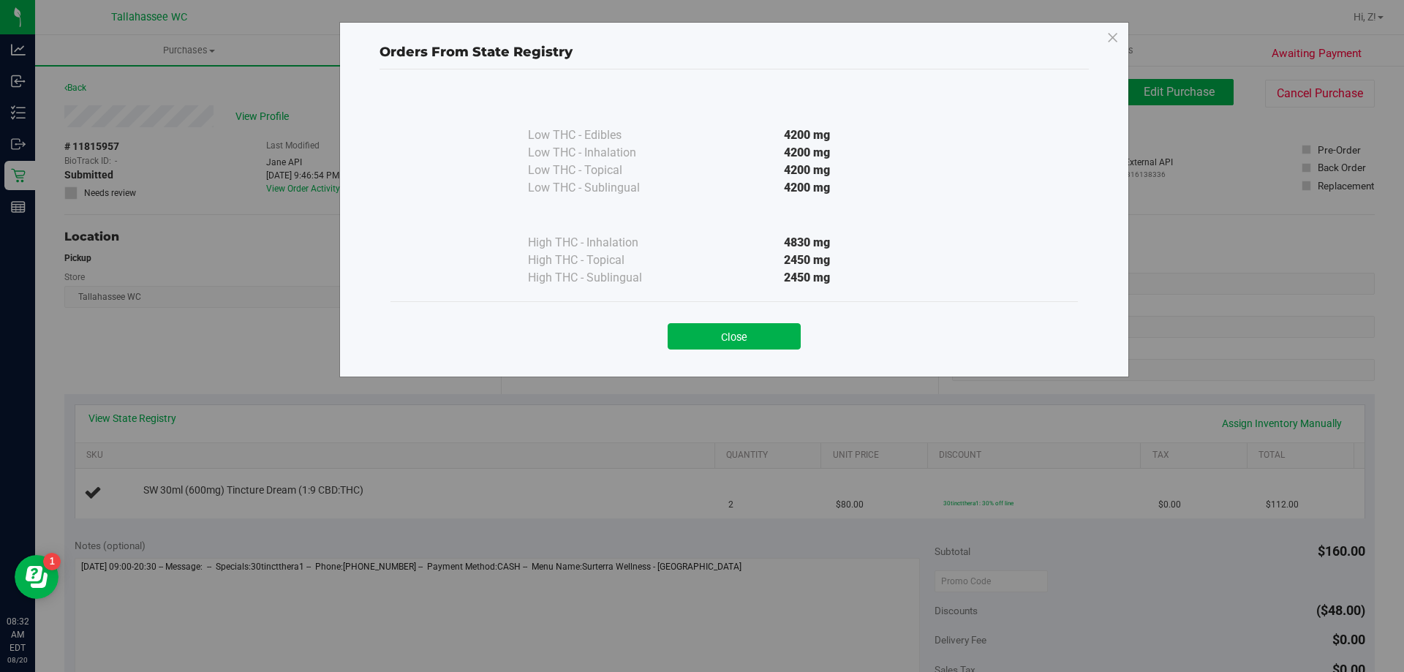
click at [742, 330] on button "Close" at bounding box center [734, 336] width 133 height 26
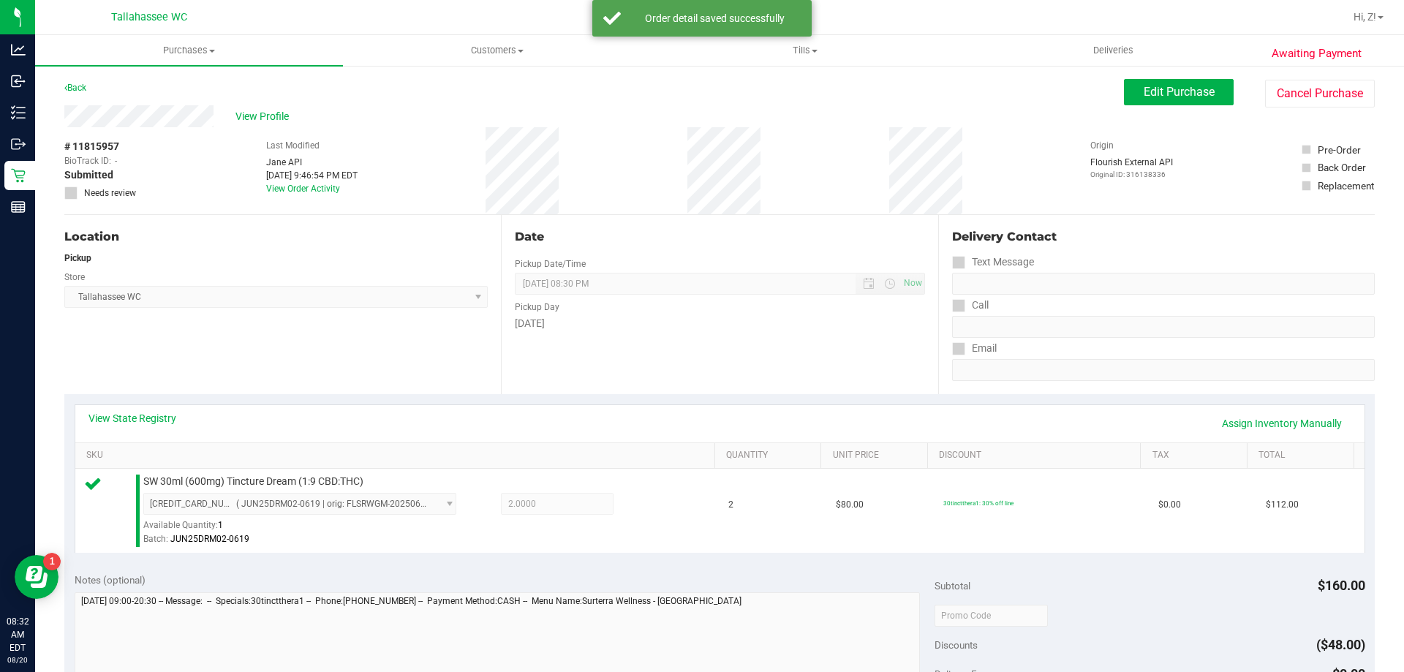
scroll to position [366, 0]
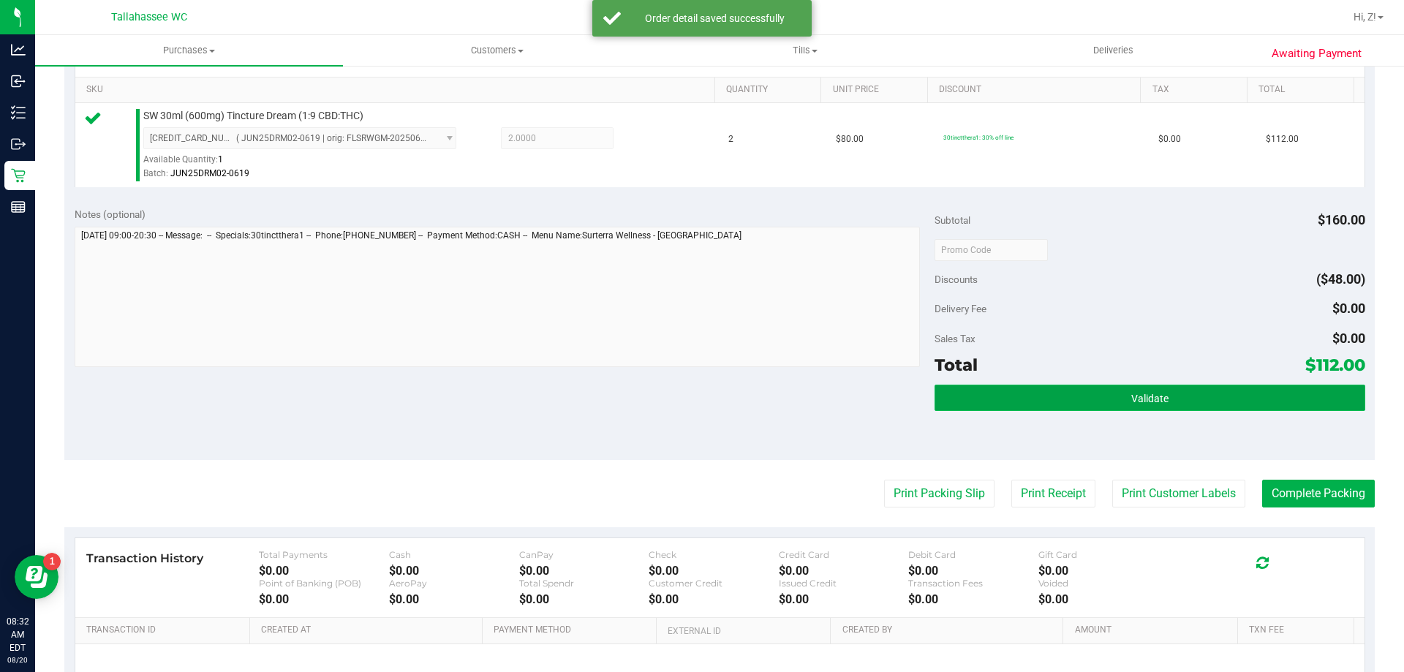
click at [1162, 397] on button "Validate" at bounding box center [1150, 398] width 430 height 26
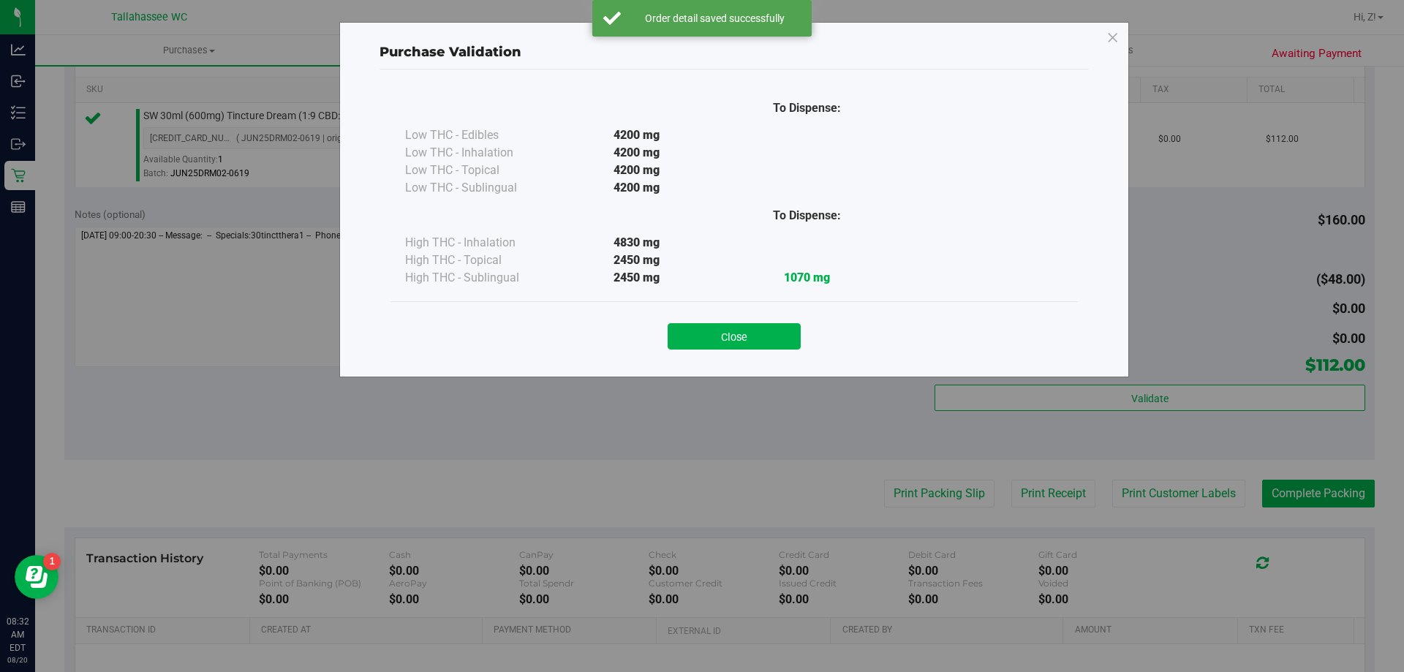
click at [763, 321] on div "Close" at bounding box center [733, 331] width 665 height 37
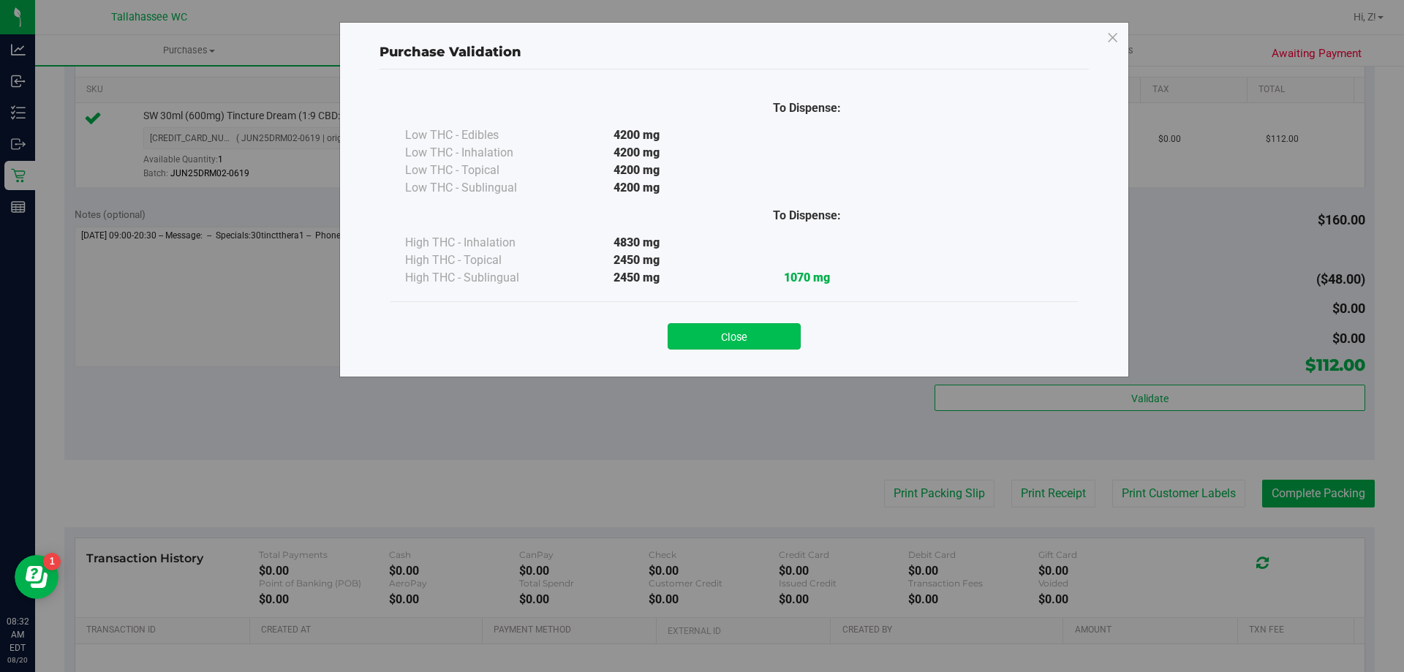
click at [767, 337] on button "Close" at bounding box center [734, 336] width 133 height 26
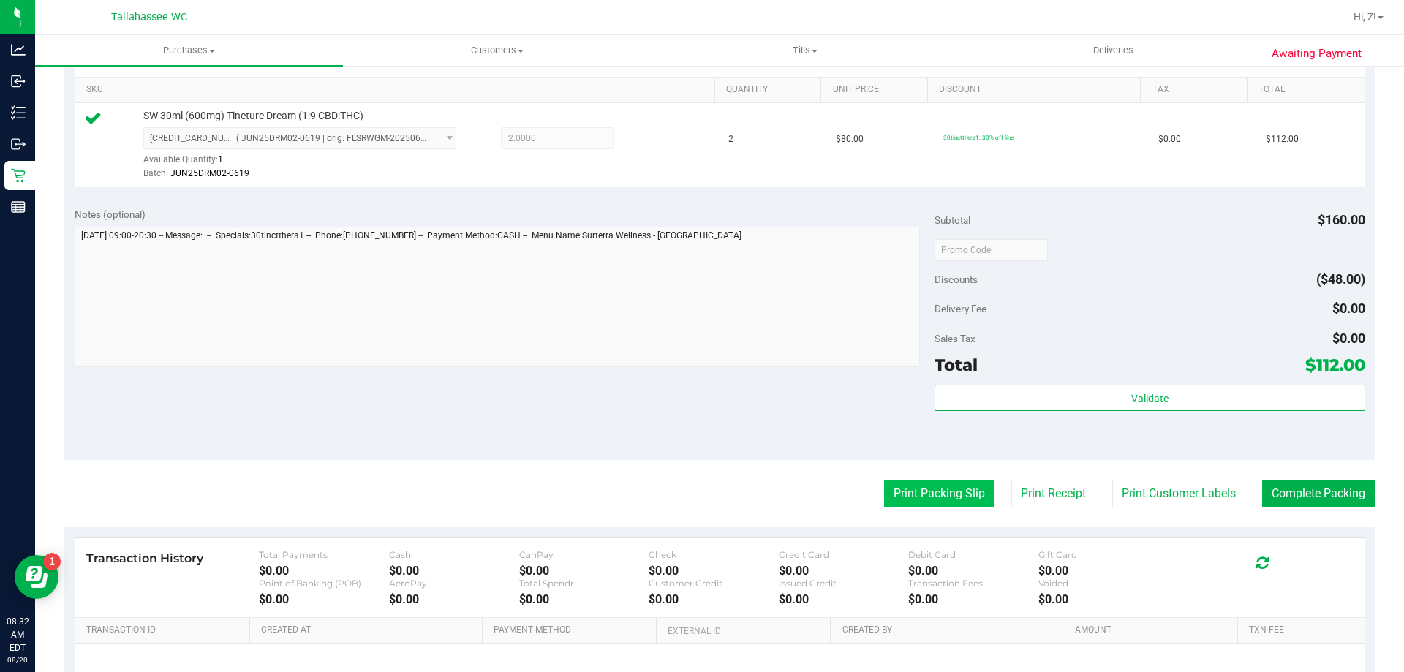
click at [897, 496] on button "Print Packing Slip" at bounding box center [939, 494] width 110 height 28
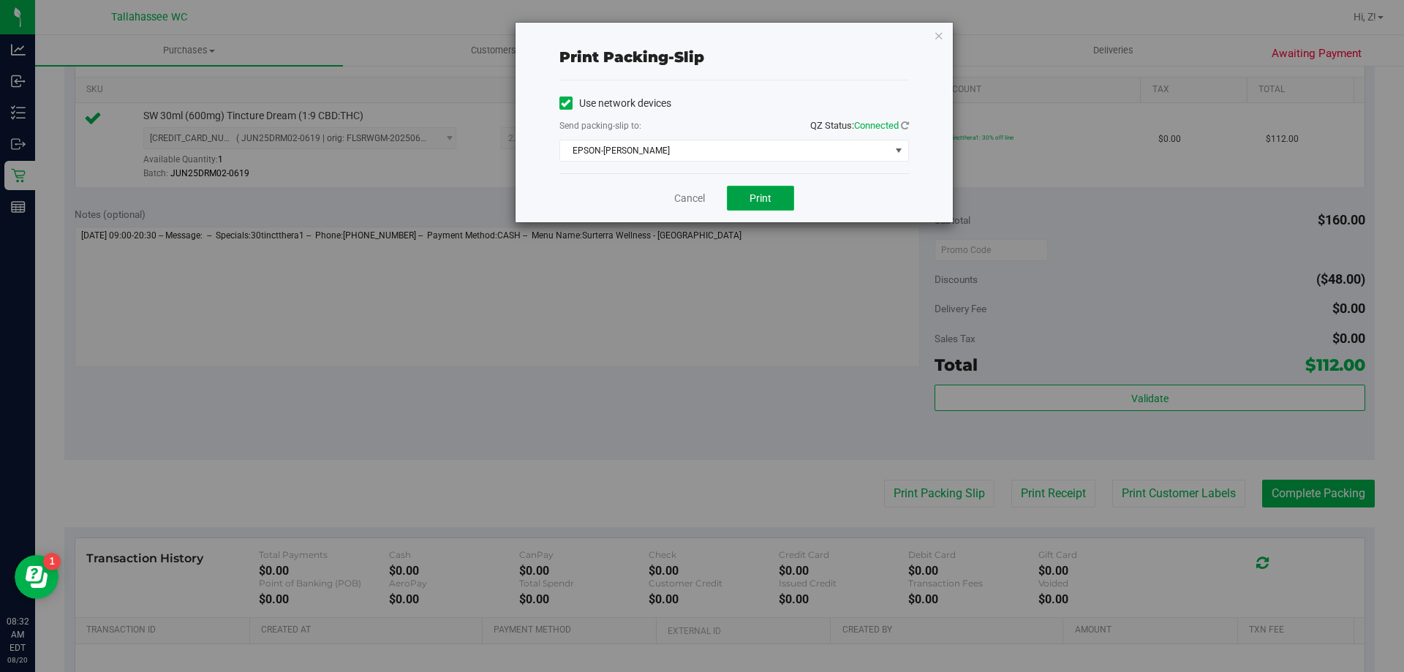
click at [765, 191] on button "Print" at bounding box center [760, 198] width 67 height 25
click at [935, 43] on icon "button" at bounding box center [939, 35] width 10 height 18
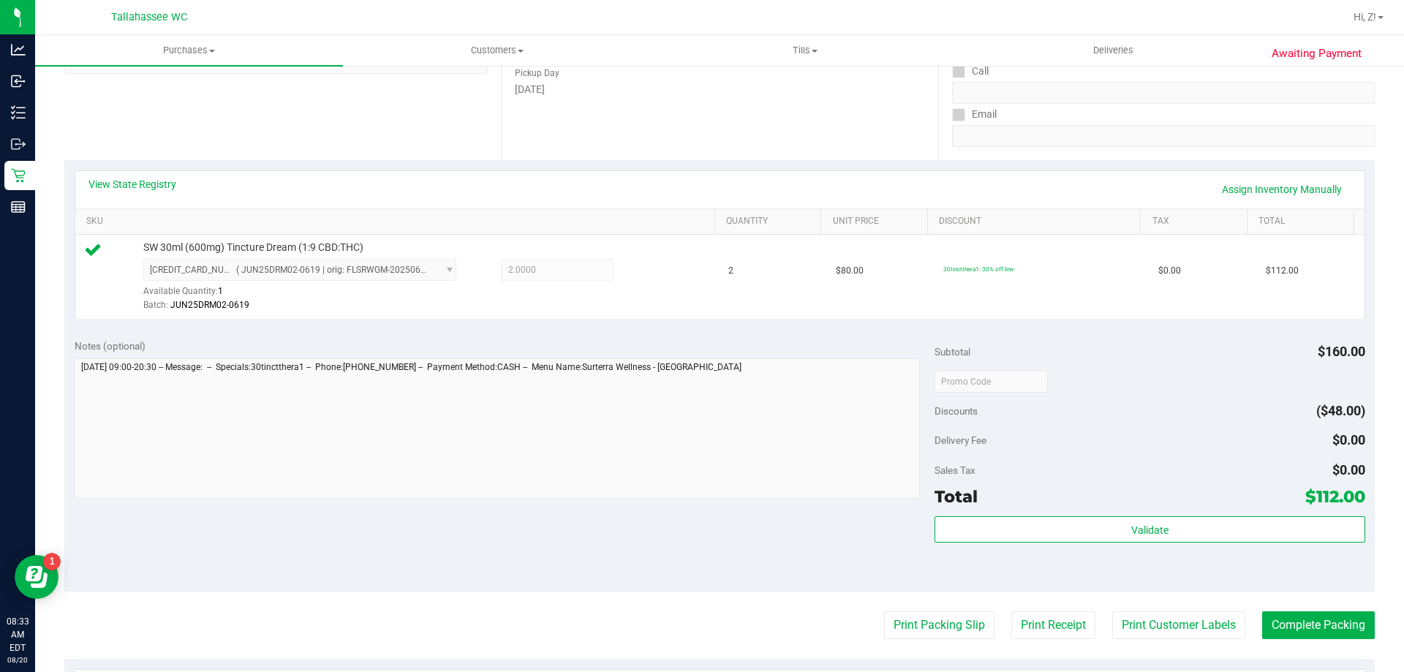
scroll to position [219, 0]
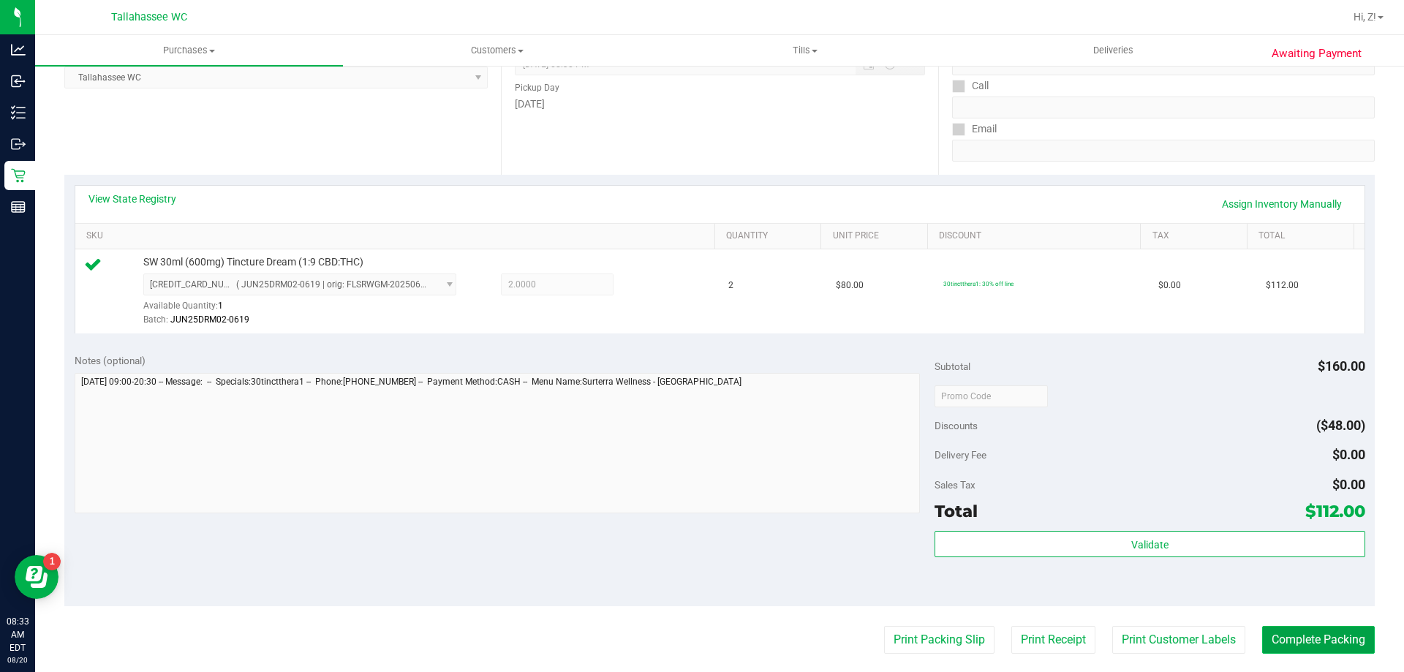
click at [1275, 635] on button "Complete Packing" at bounding box center [1318, 640] width 113 height 28
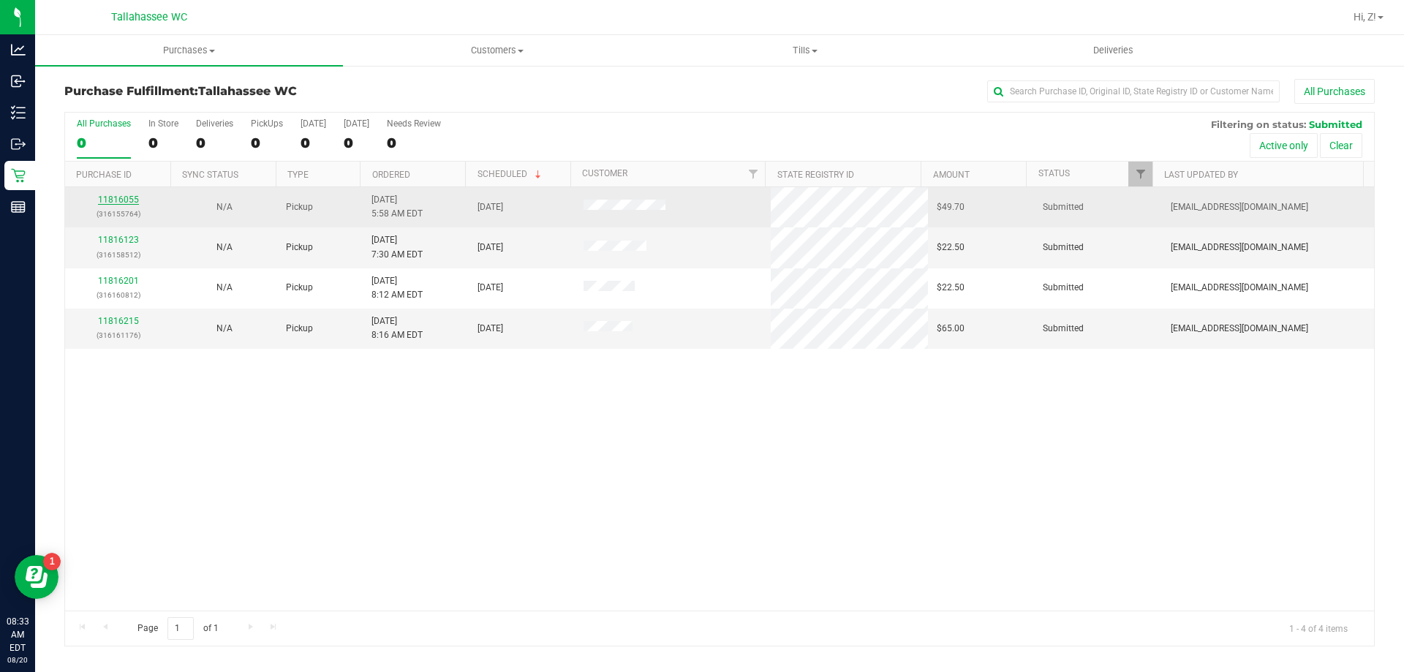
click at [117, 200] on link "11816055" at bounding box center [118, 200] width 41 height 10
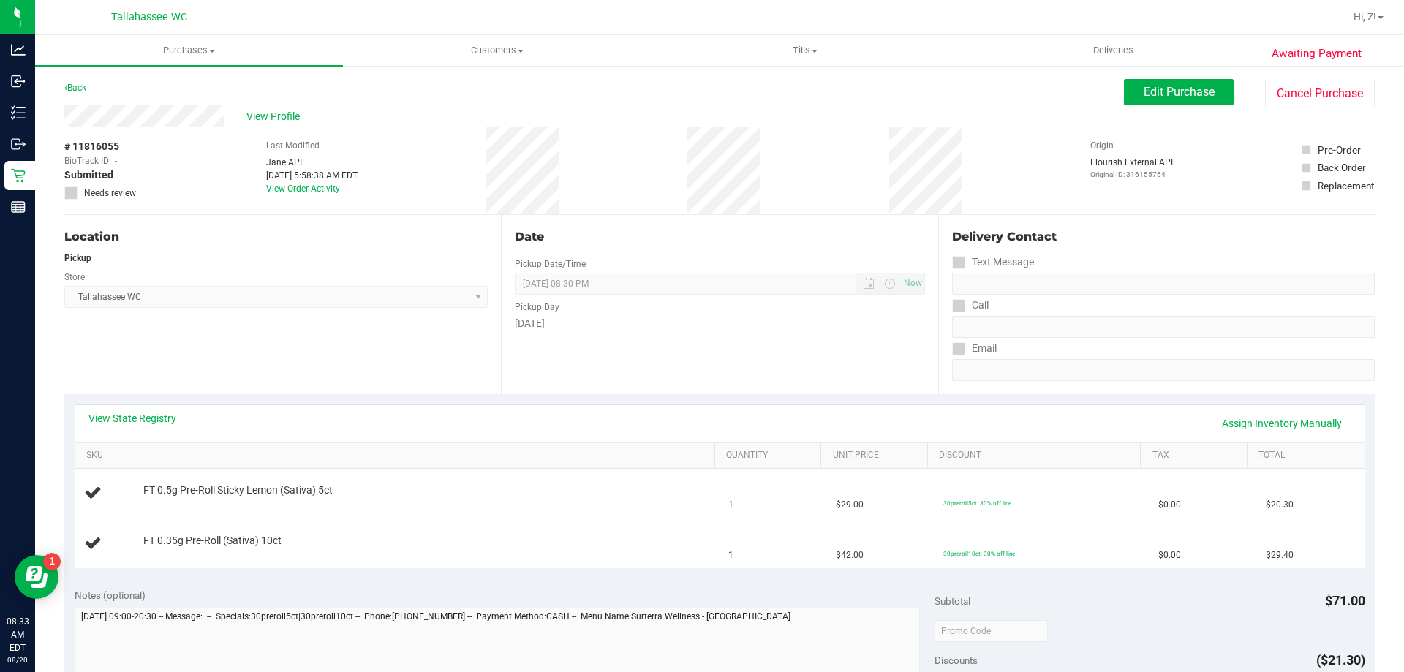
click at [142, 410] on div "View State Registry Assign Inventory Manually" at bounding box center [719, 423] width 1289 height 37
click at [151, 418] on link "View State Registry" at bounding box center [132, 418] width 88 height 15
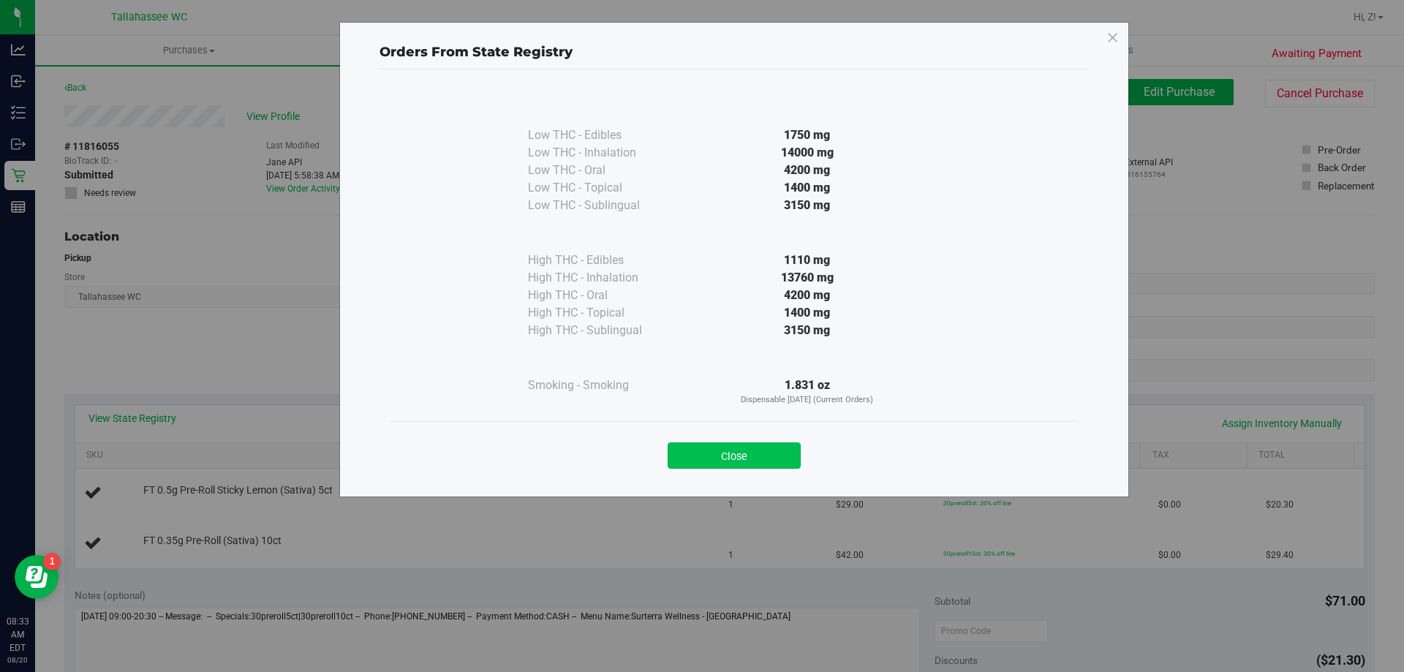
click at [775, 454] on button "Close" at bounding box center [734, 455] width 133 height 26
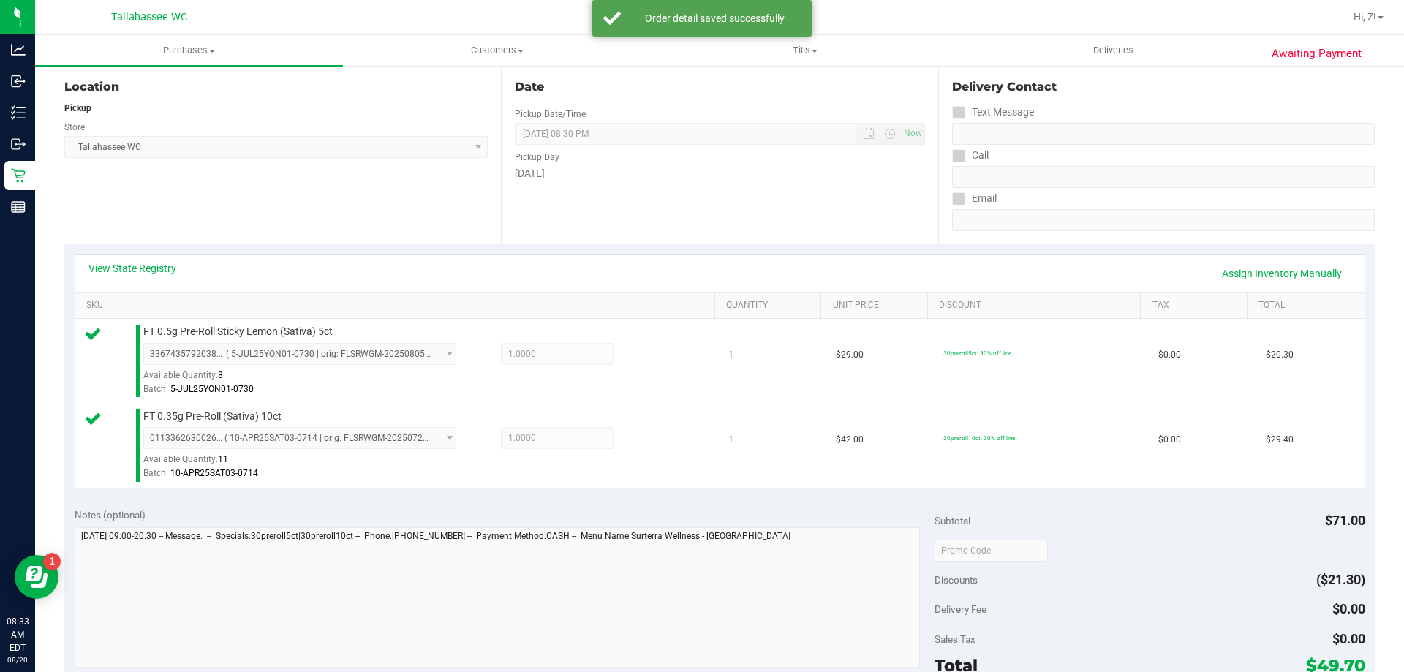
scroll to position [219, 0]
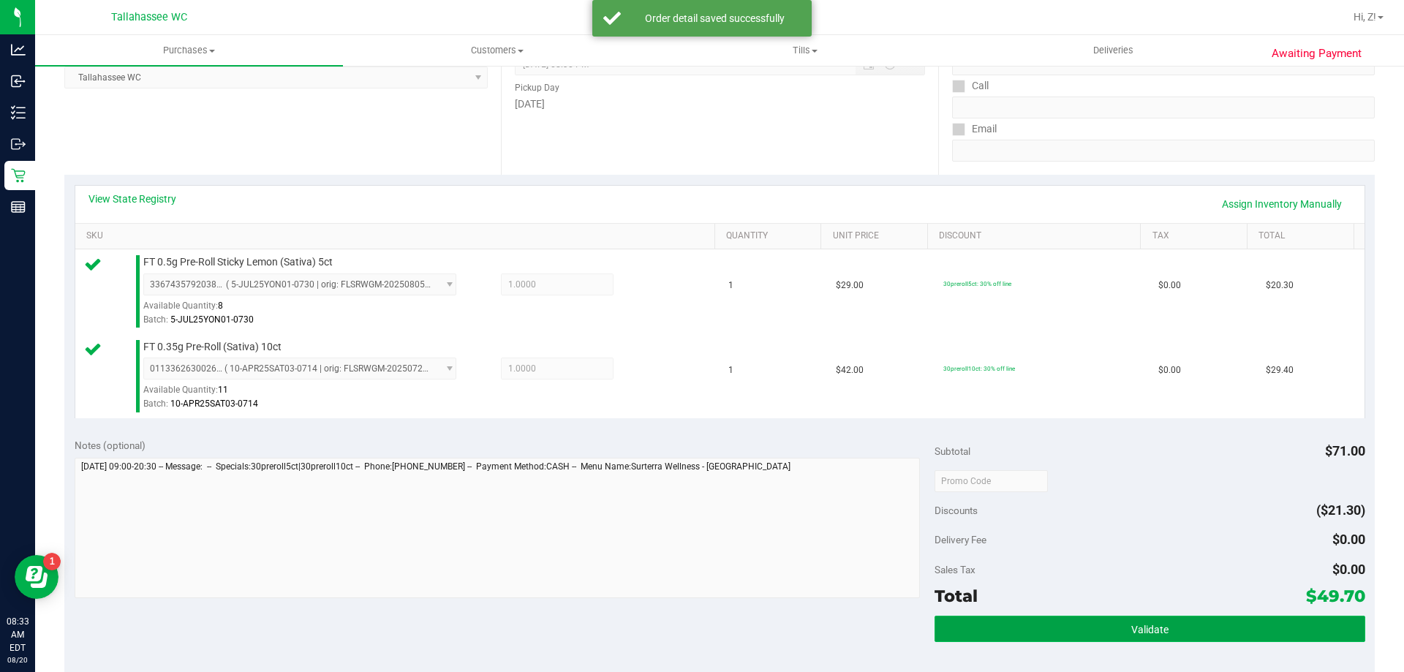
click at [1199, 624] on button "Validate" at bounding box center [1150, 629] width 430 height 26
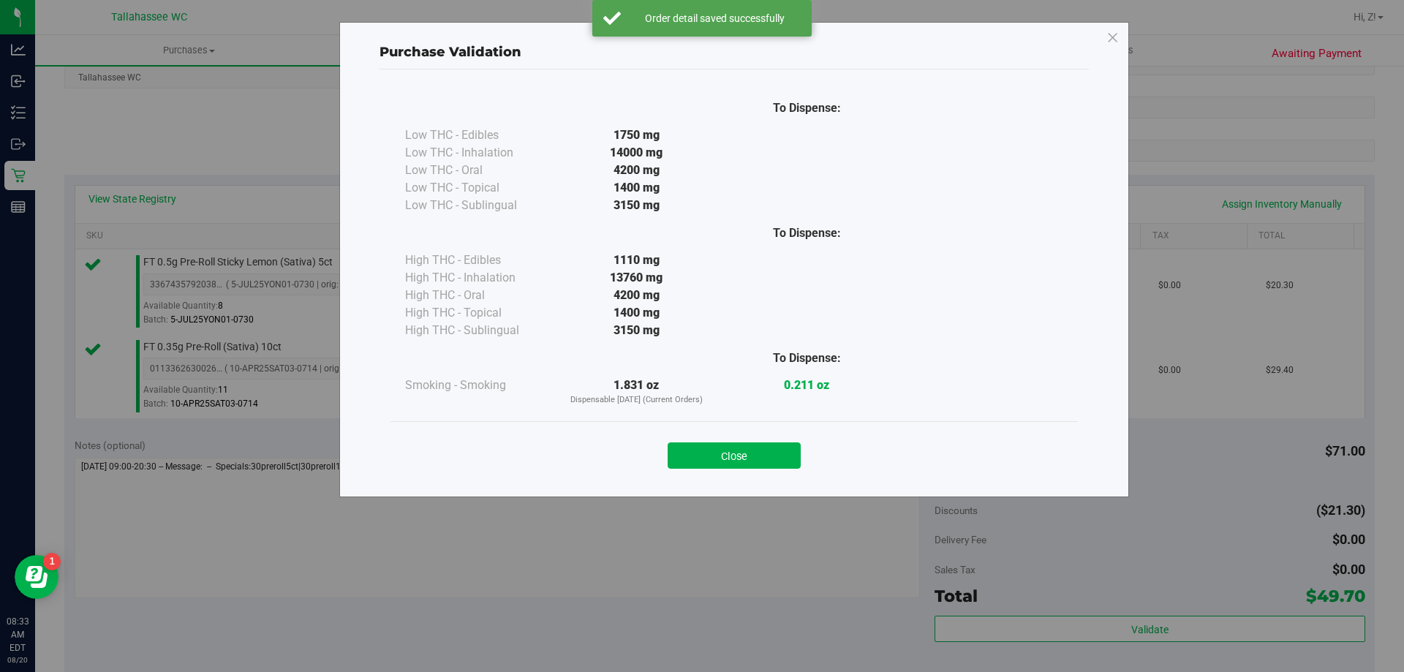
click at [763, 445] on button "Close" at bounding box center [734, 455] width 133 height 26
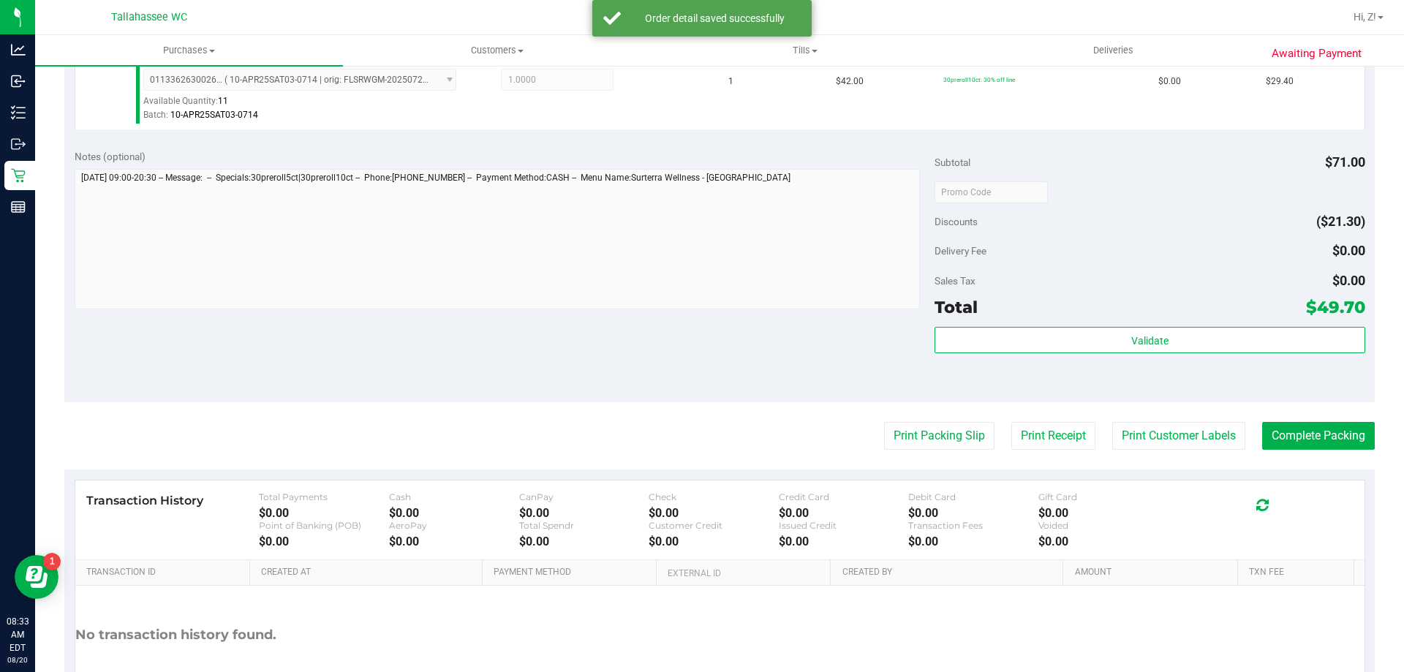
scroll to position [512, 0]
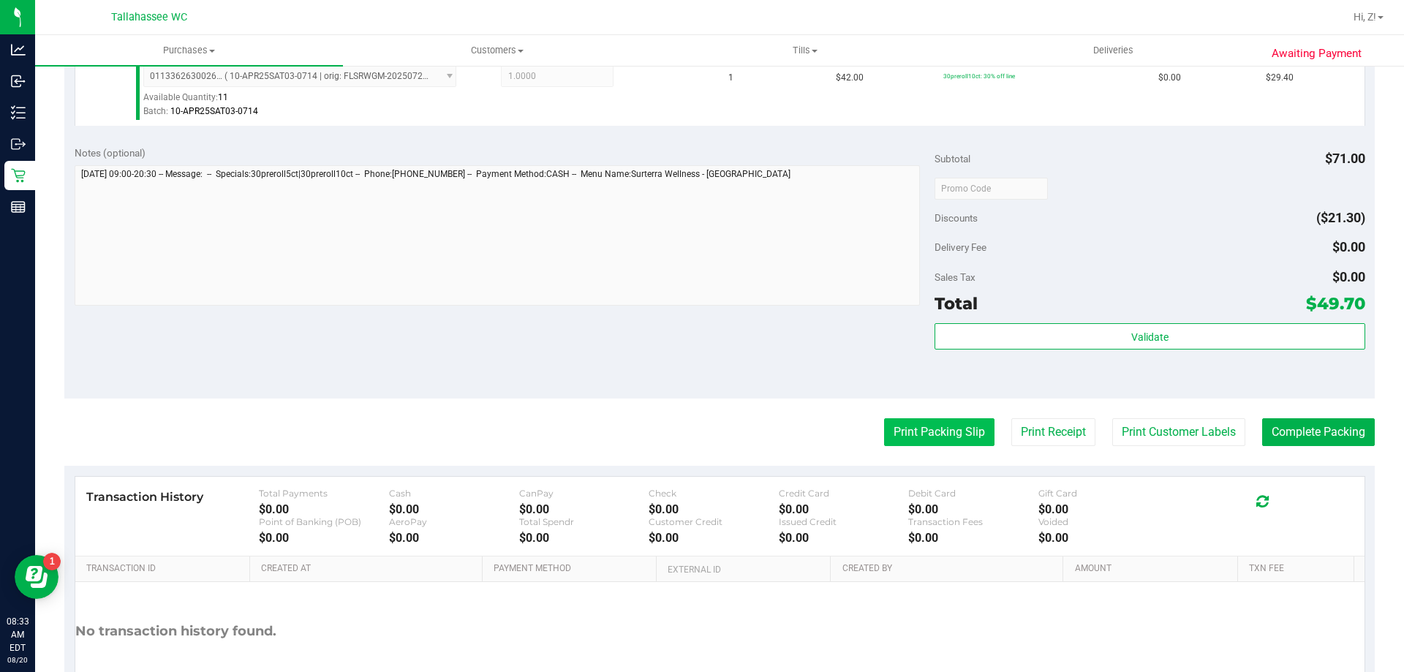
click at [918, 423] on button "Print Packing Slip" at bounding box center [939, 432] width 110 height 28
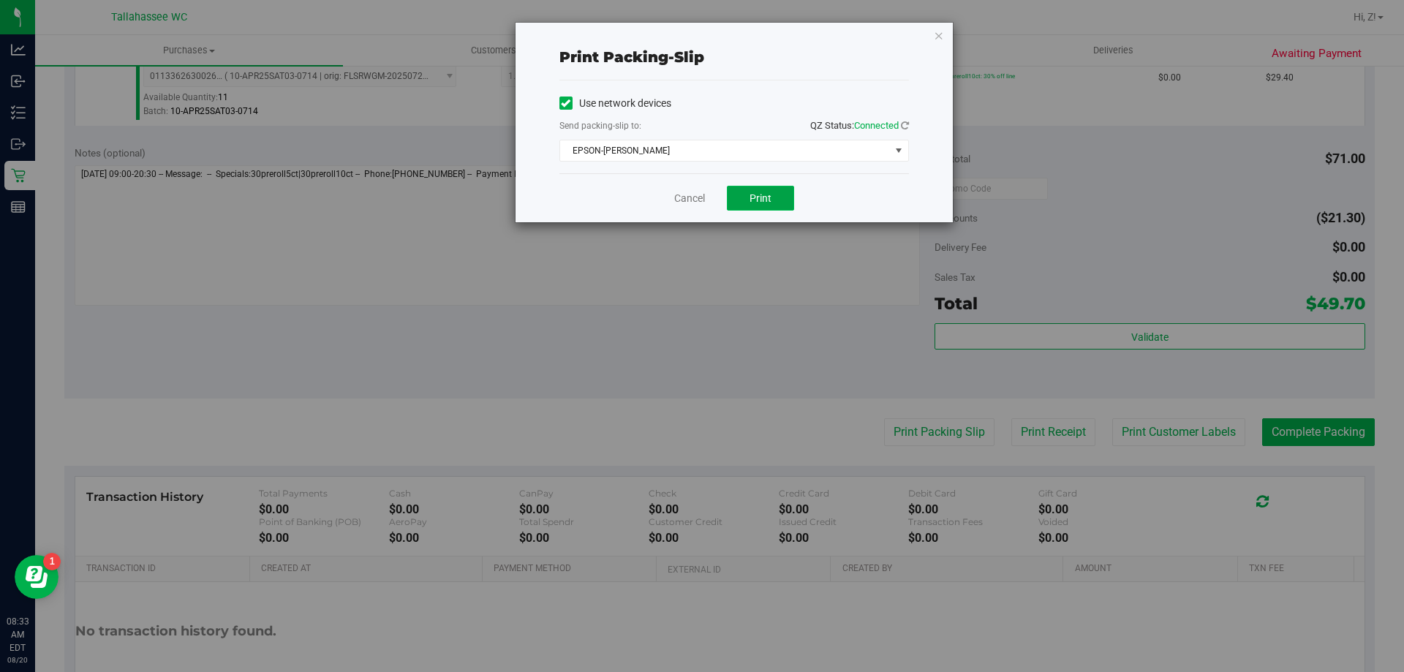
click at [781, 208] on button "Print" at bounding box center [760, 198] width 67 height 25
click at [943, 38] on icon "button" at bounding box center [939, 35] width 10 height 18
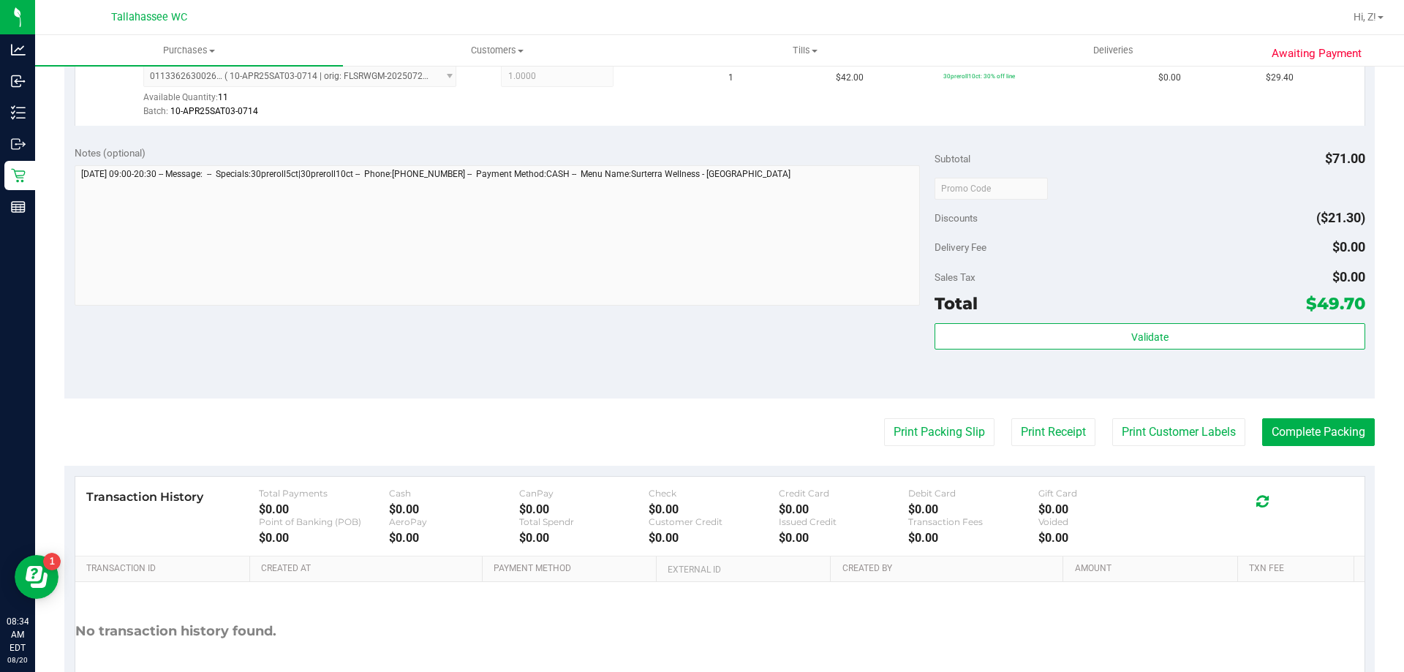
click at [1305, 448] on purchase-details "Back Edit Purchase Cancel Purchase View Profile # 11816055 BioTrack ID: - Submi…" at bounding box center [719, 153] width 1310 height 1172
click at [1305, 413] on purchase-details "Back Edit Purchase Cancel Purchase View Profile # 11816055 BioTrack ID: - Submi…" at bounding box center [719, 153] width 1310 height 1172
click at [1299, 422] on button "Complete Packing" at bounding box center [1318, 432] width 113 height 28
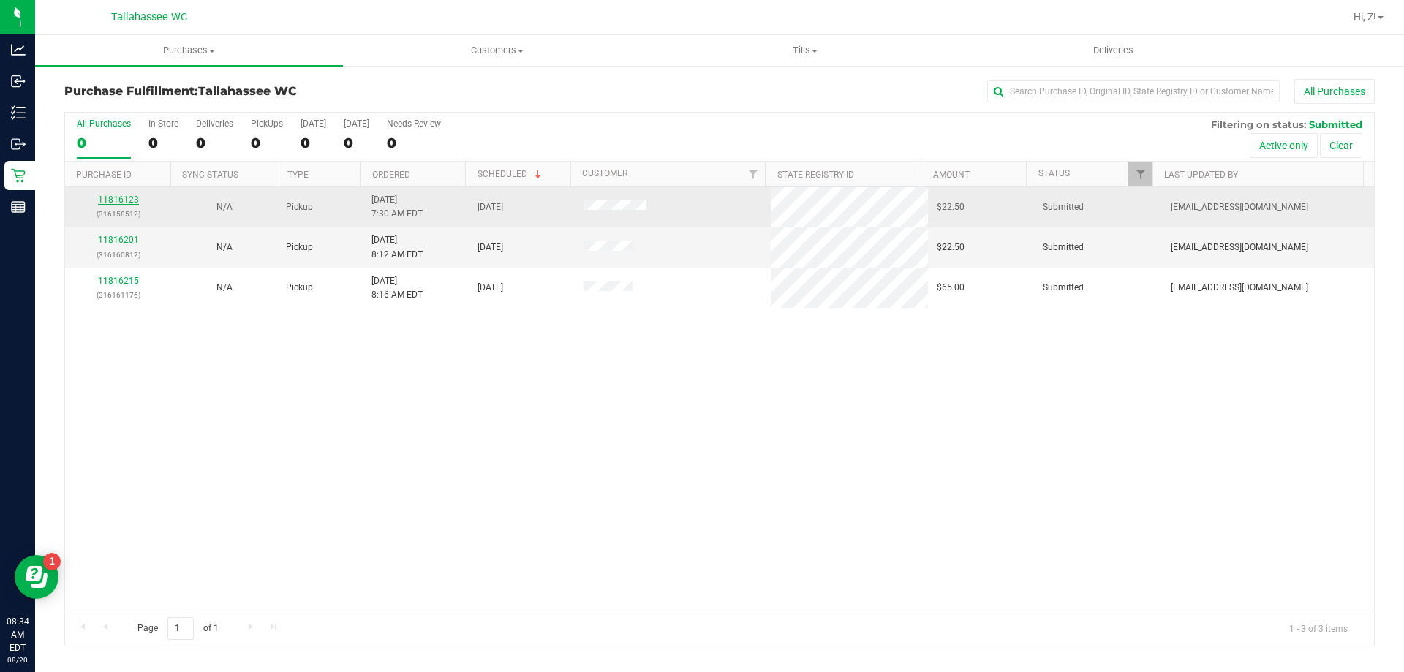
click at [134, 197] on link "11816123" at bounding box center [118, 200] width 41 height 10
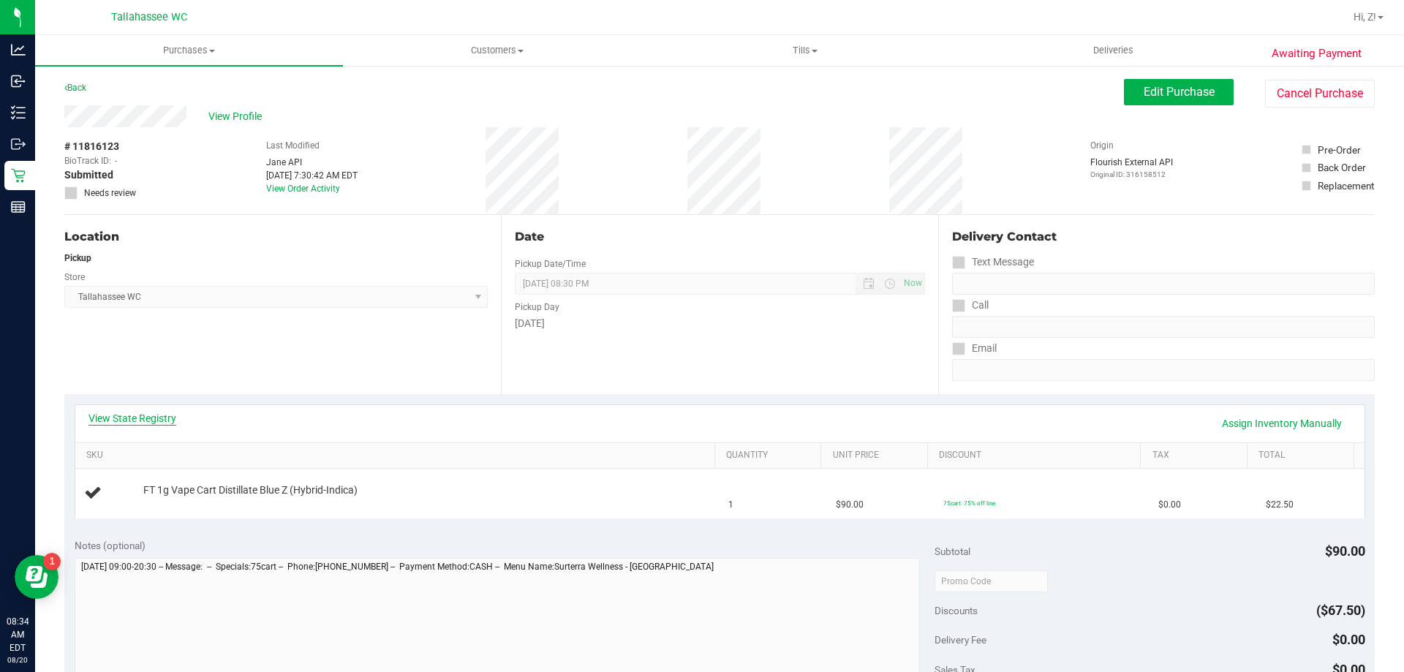
click at [145, 417] on link "View State Registry" at bounding box center [132, 418] width 88 height 15
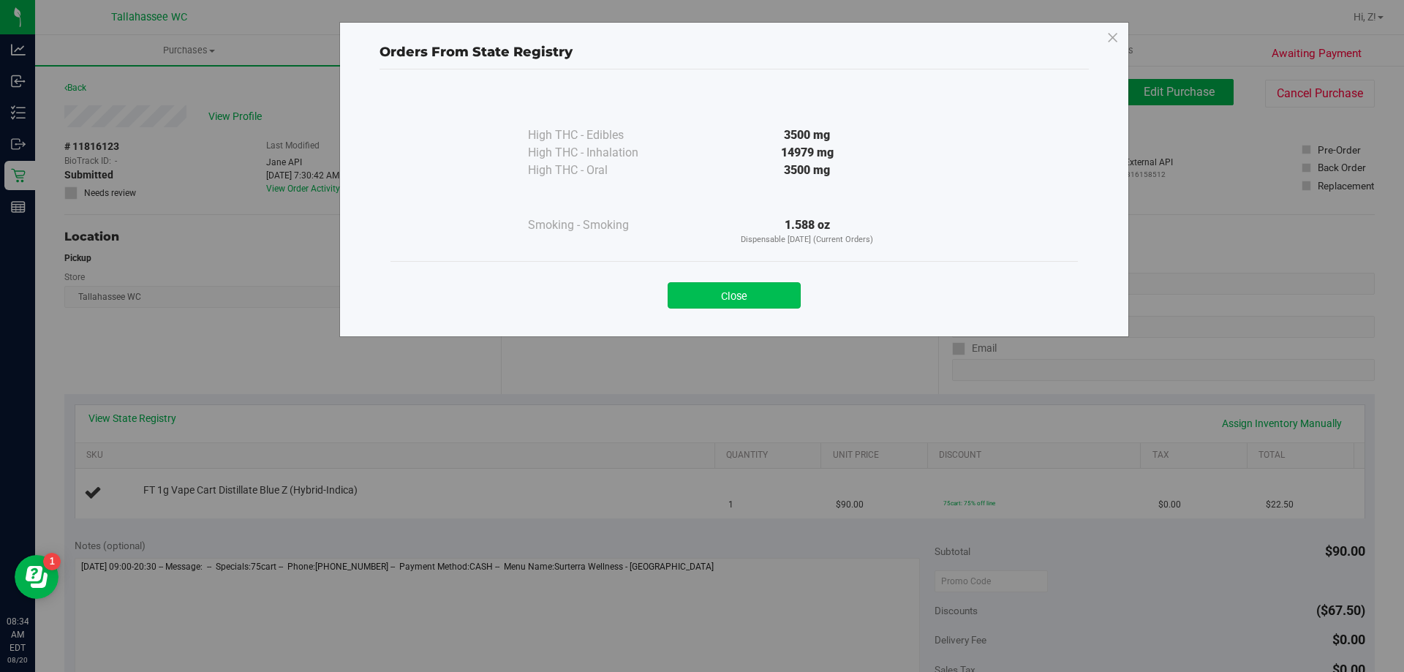
click at [763, 295] on button "Close" at bounding box center [734, 295] width 133 height 26
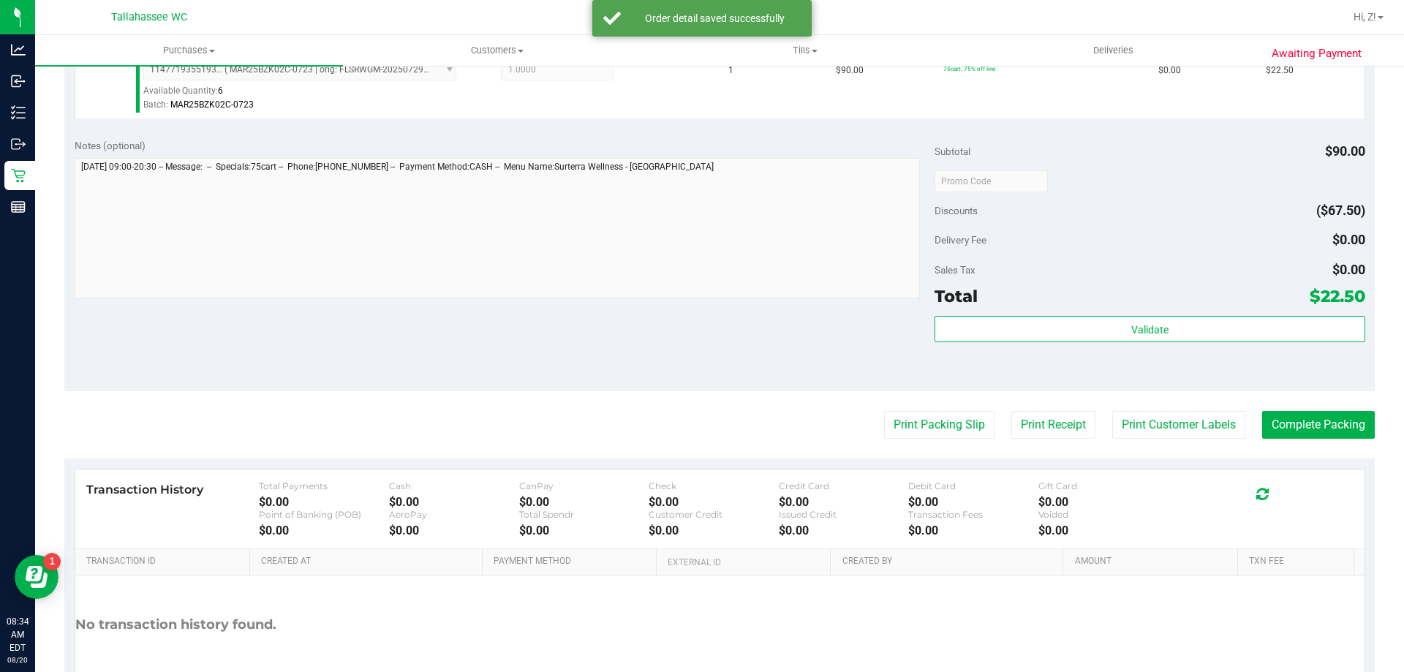
scroll to position [439, 0]
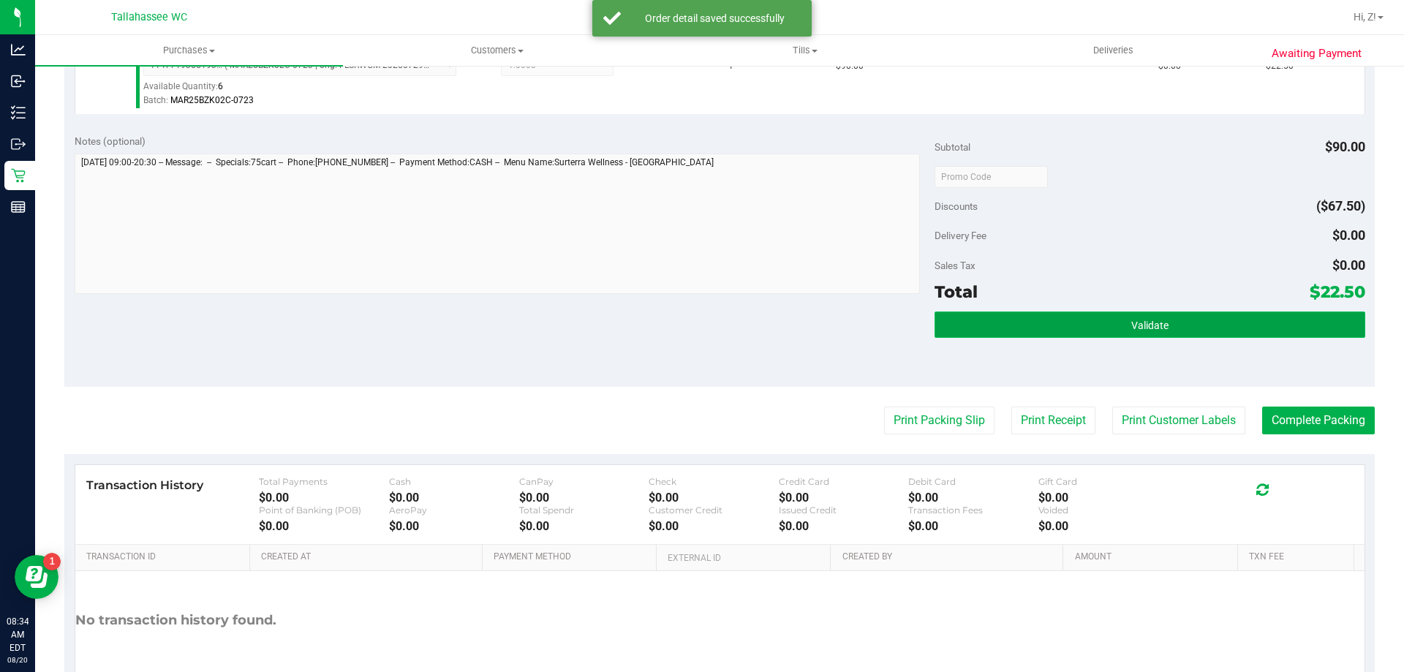
click at [1134, 317] on button "Validate" at bounding box center [1150, 325] width 430 height 26
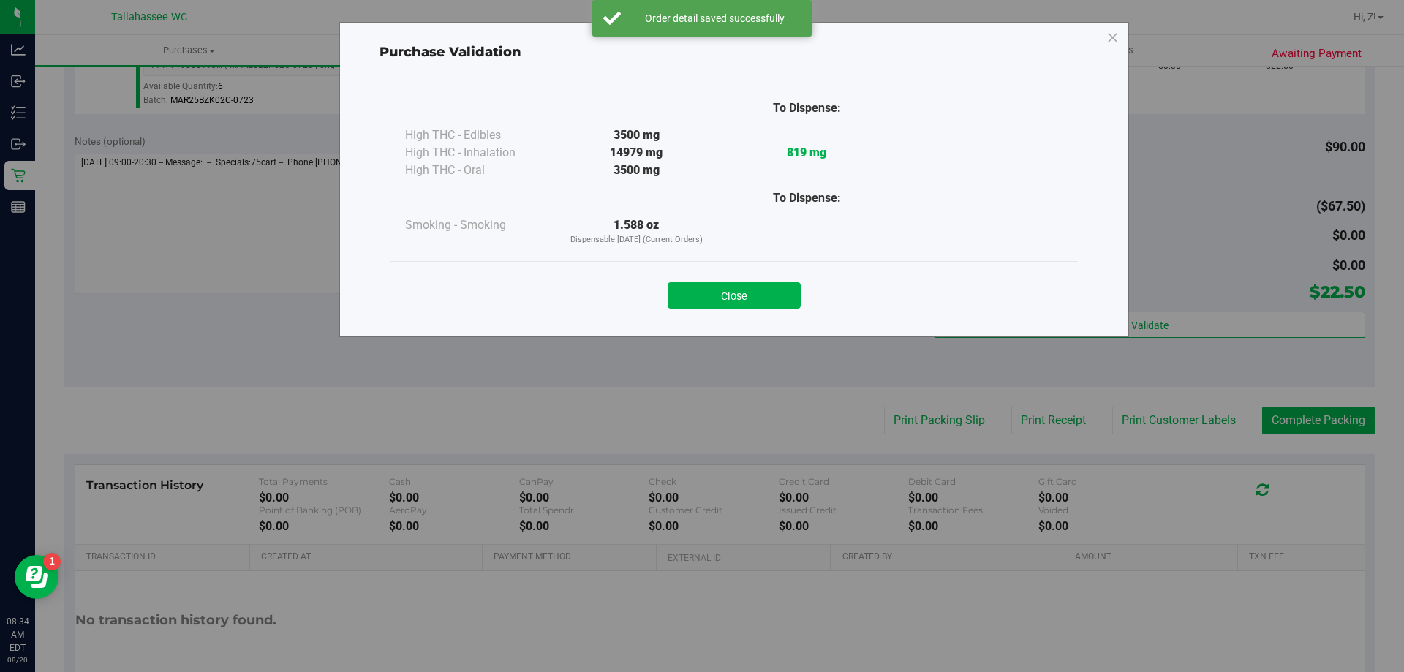
click at [791, 282] on div "Close" at bounding box center [733, 291] width 665 height 37
click at [763, 291] on button "Close" at bounding box center [734, 295] width 133 height 26
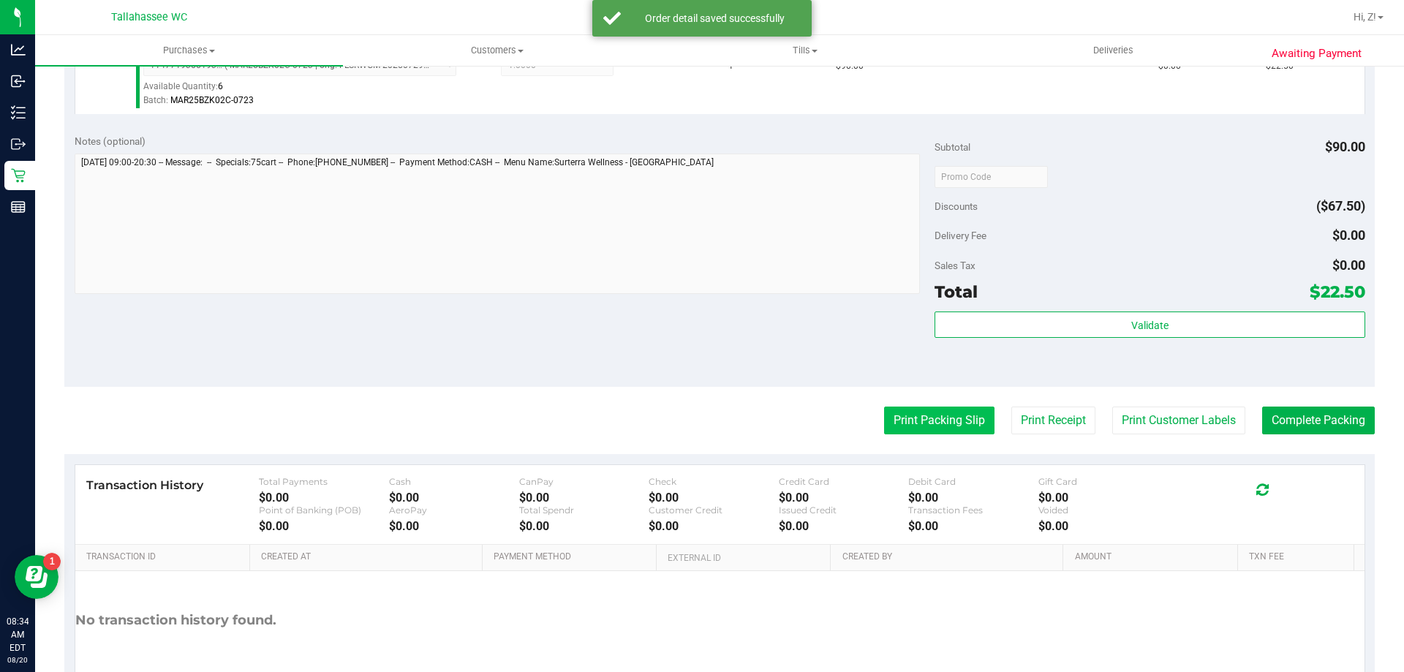
click at [922, 412] on button "Print Packing Slip" at bounding box center [939, 421] width 110 height 28
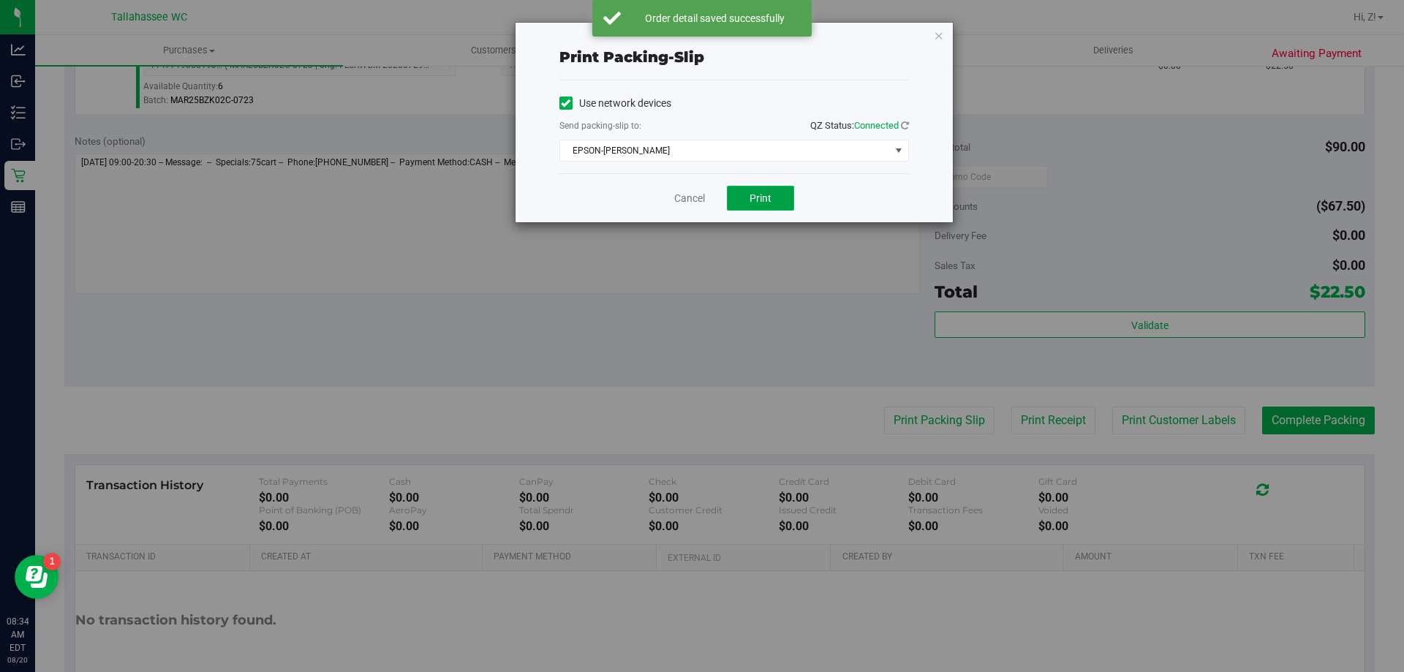
click at [777, 195] on button "Print" at bounding box center [760, 198] width 67 height 25
click at [939, 36] on icon "button" at bounding box center [939, 35] width 10 height 18
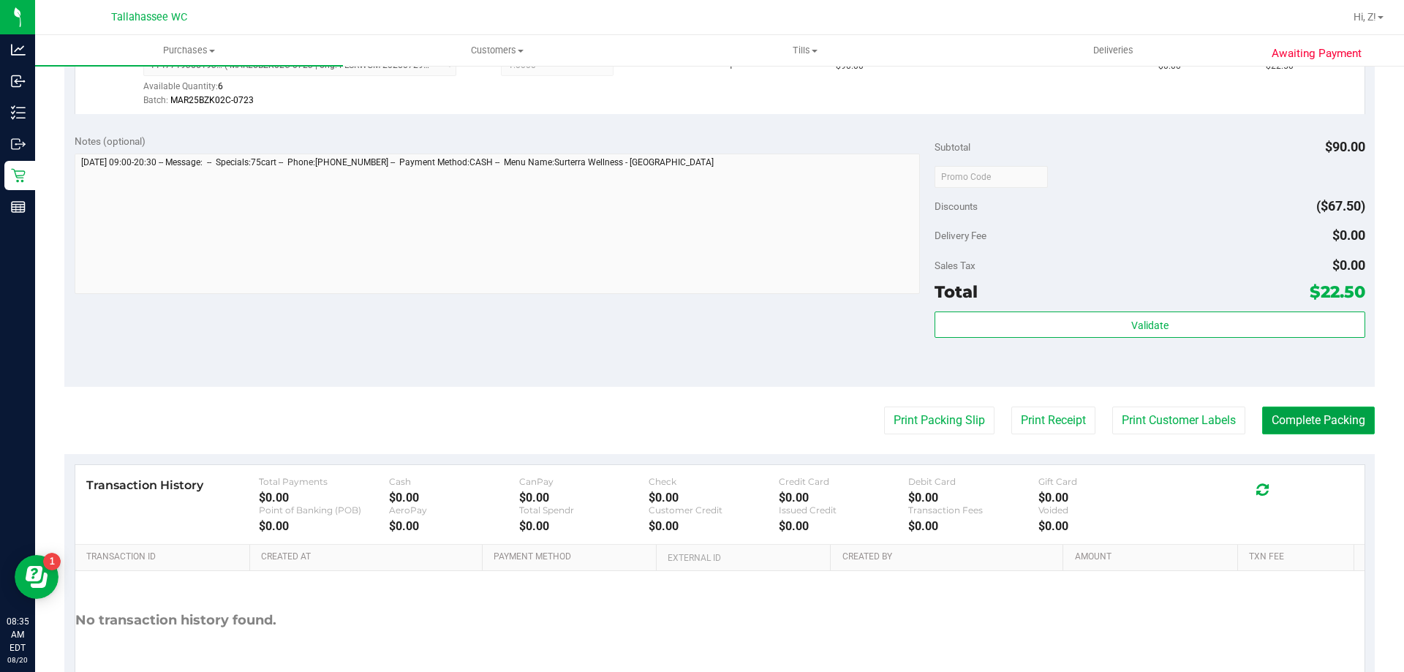
click at [1289, 421] on button "Complete Packing" at bounding box center [1318, 421] width 113 height 28
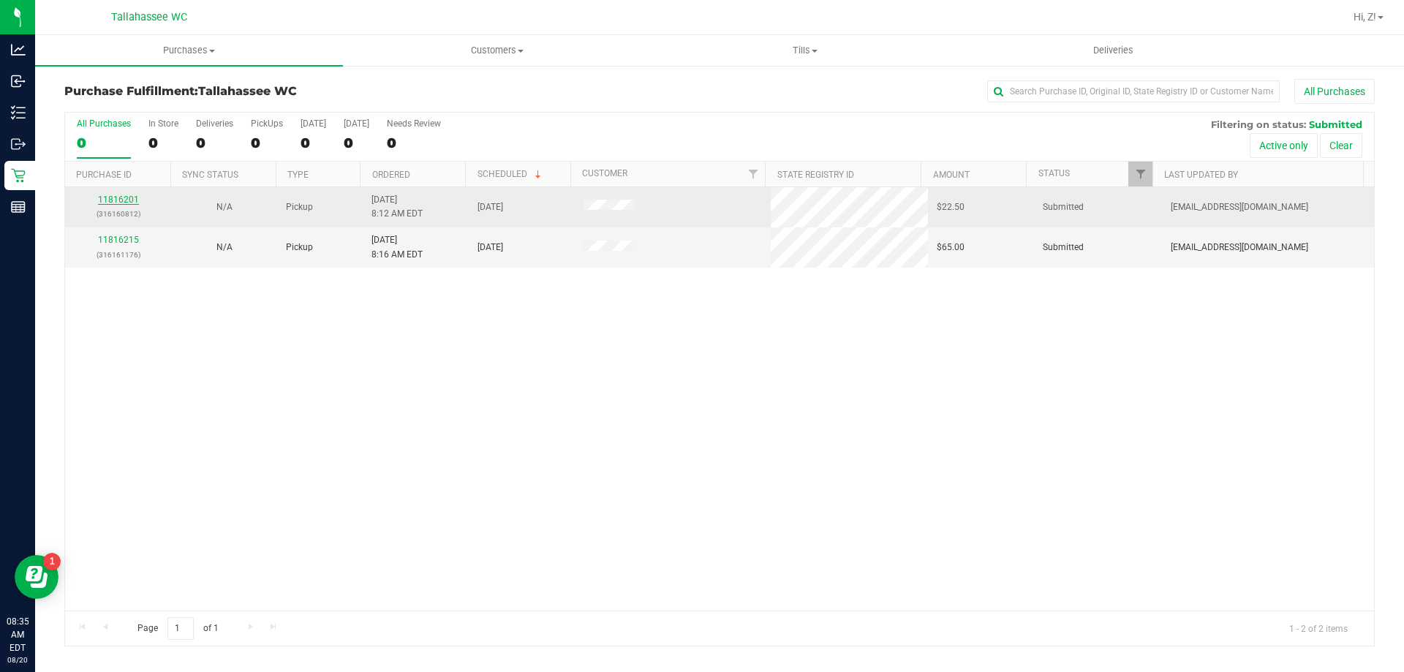
click at [104, 205] on link "11816201" at bounding box center [118, 200] width 41 height 10
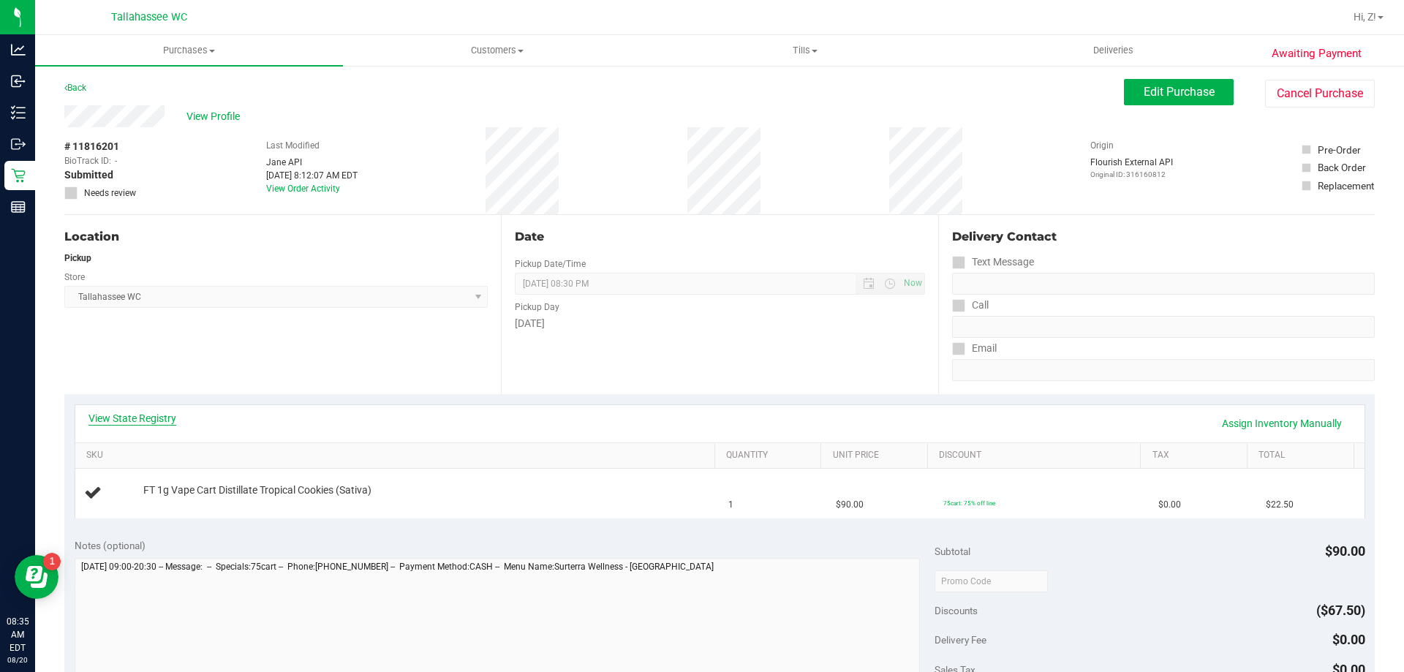
click at [153, 418] on link "View State Registry" at bounding box center [132, 418] width 88 height 15
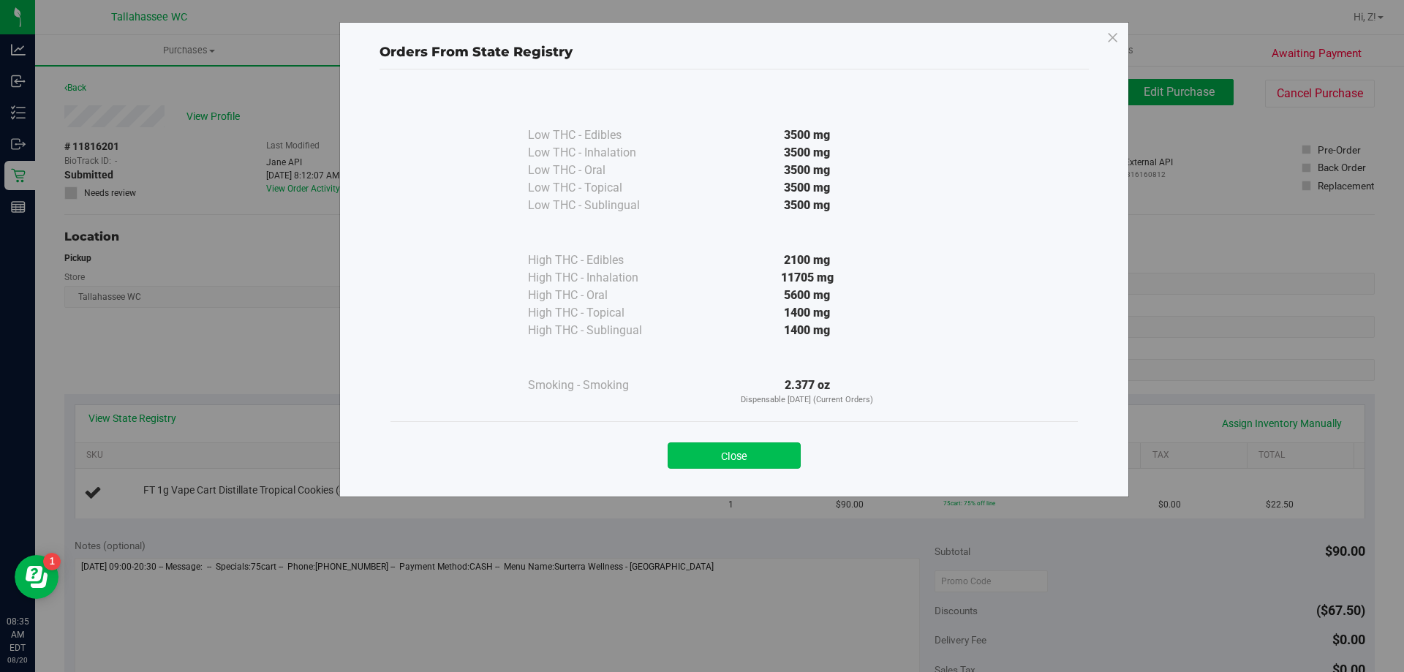
click at [773, 446] on button "Close" at bounding box center [734, 455] width 133 height 26
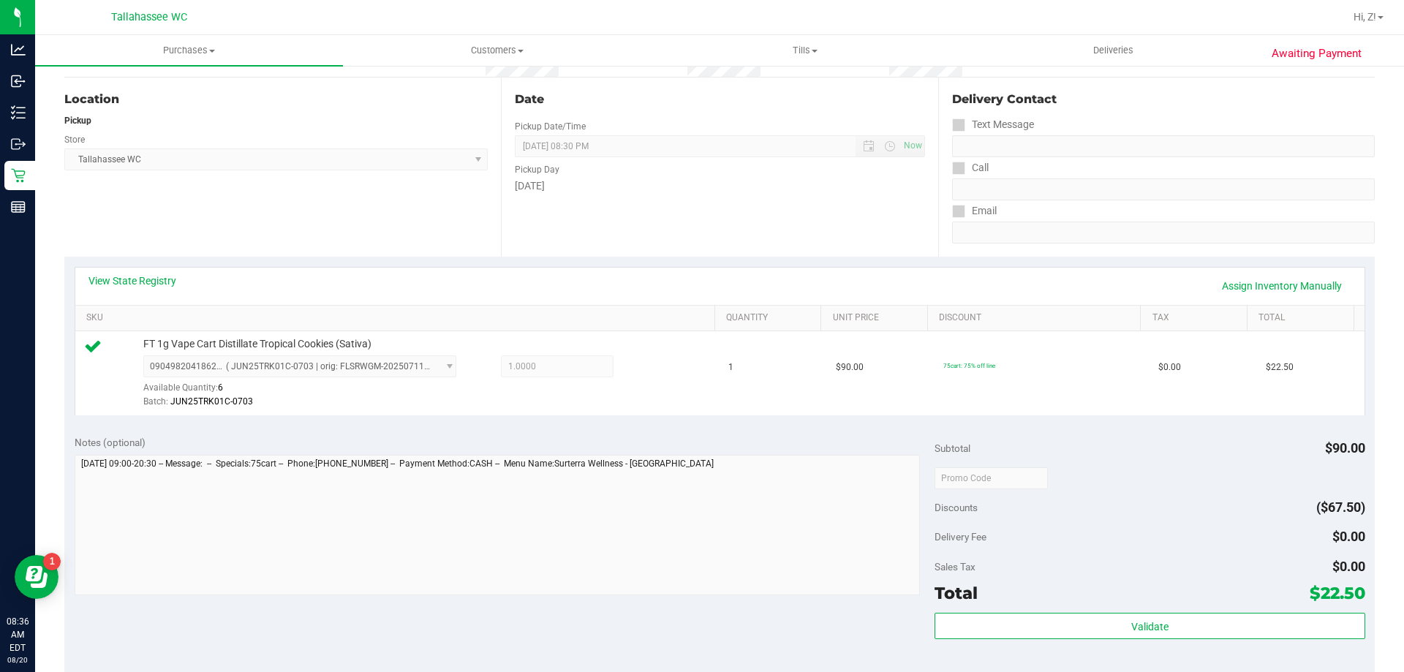
scroll to position [219, 0]
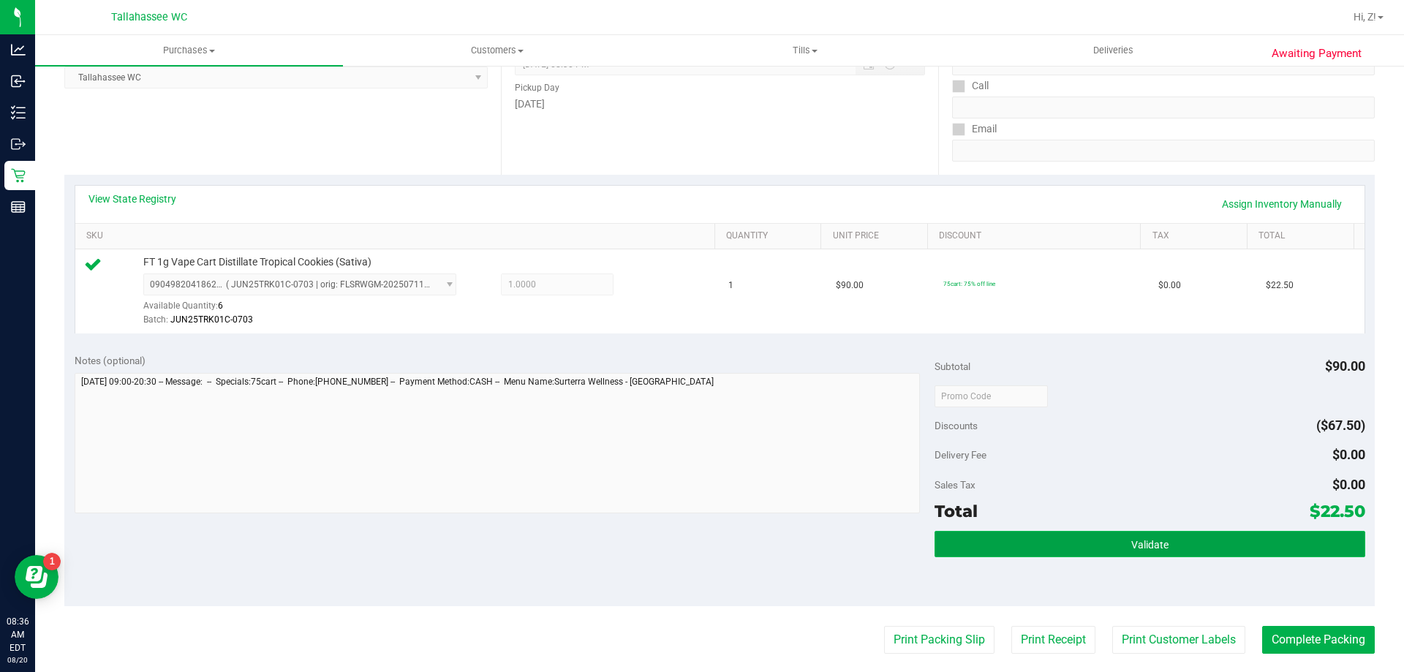
click at [1131, 543] on span "Validate" at bounding box center [1149, 545] width 37 height 12
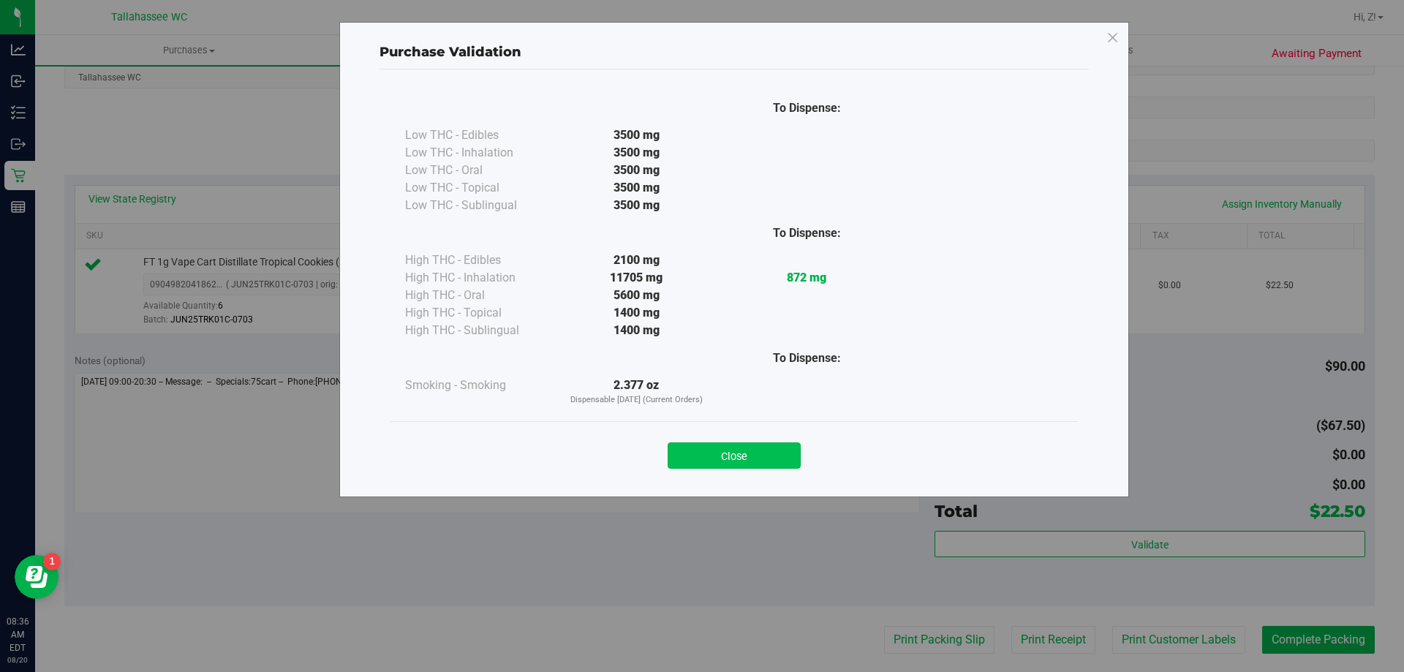
click at [749, 442] on div "Close" at bounding box center [733, 451] width 665 height 37
click at [748, 452] on button "Close" at bounding box center [734, 455] width 133 height 26
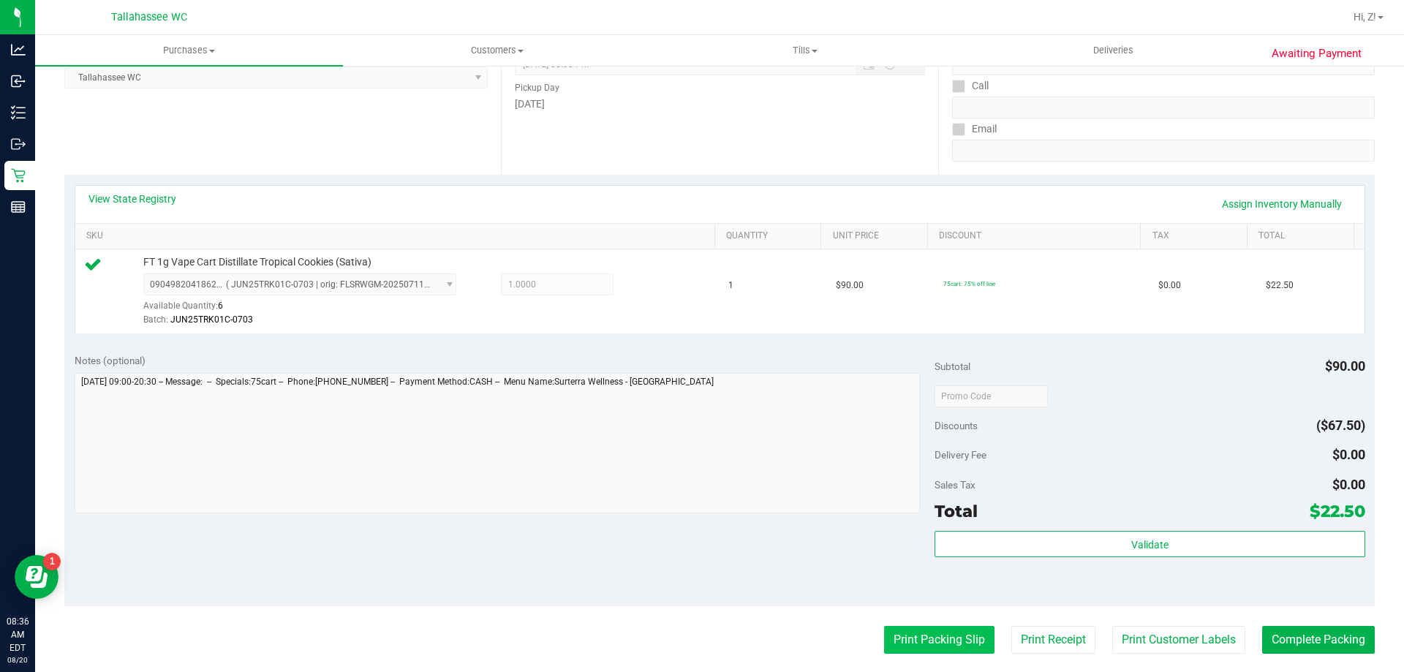
click at [902, 649] on button "Print Packing Slip" at bounding box center [939, 640] width 110 height 28
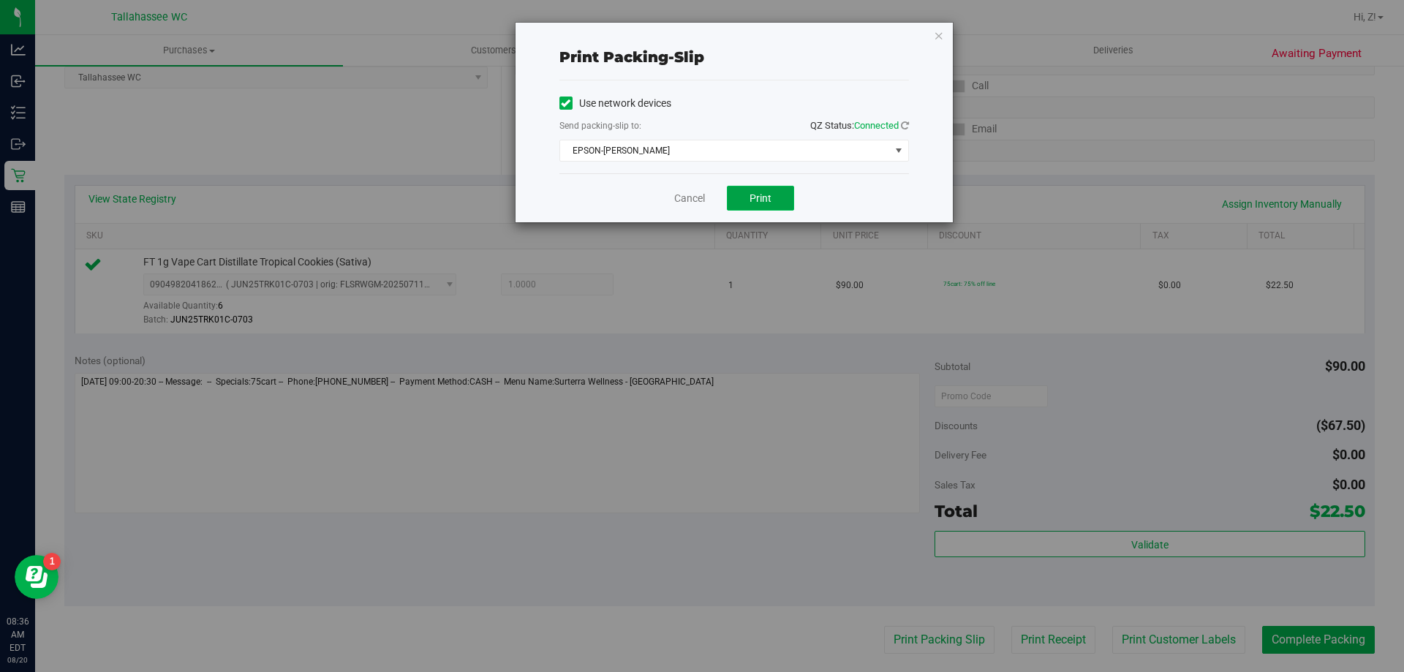
click at [737, 202] on button "Print" at bounding box center [760, 198] width 67 height 25
click at [941, 31] on icon "button" at bounding box center [939, 35] width 10 height 18
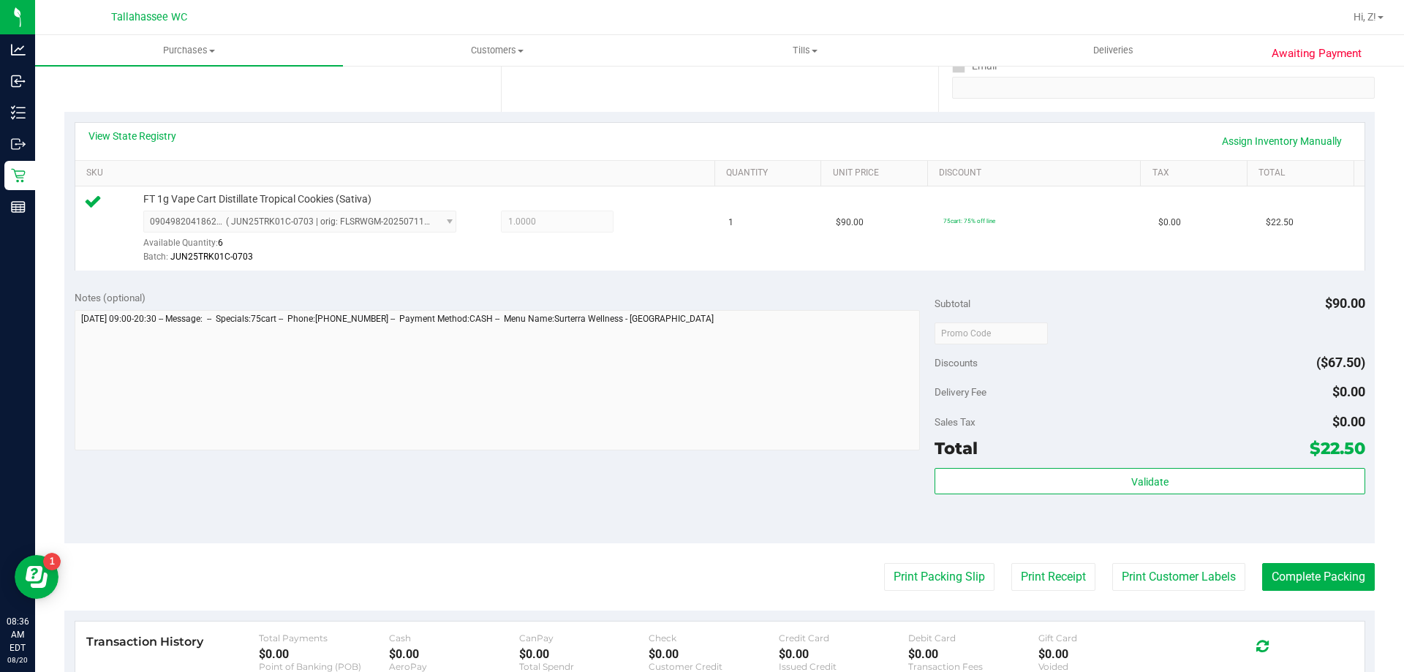
scroll to position [366, 0]
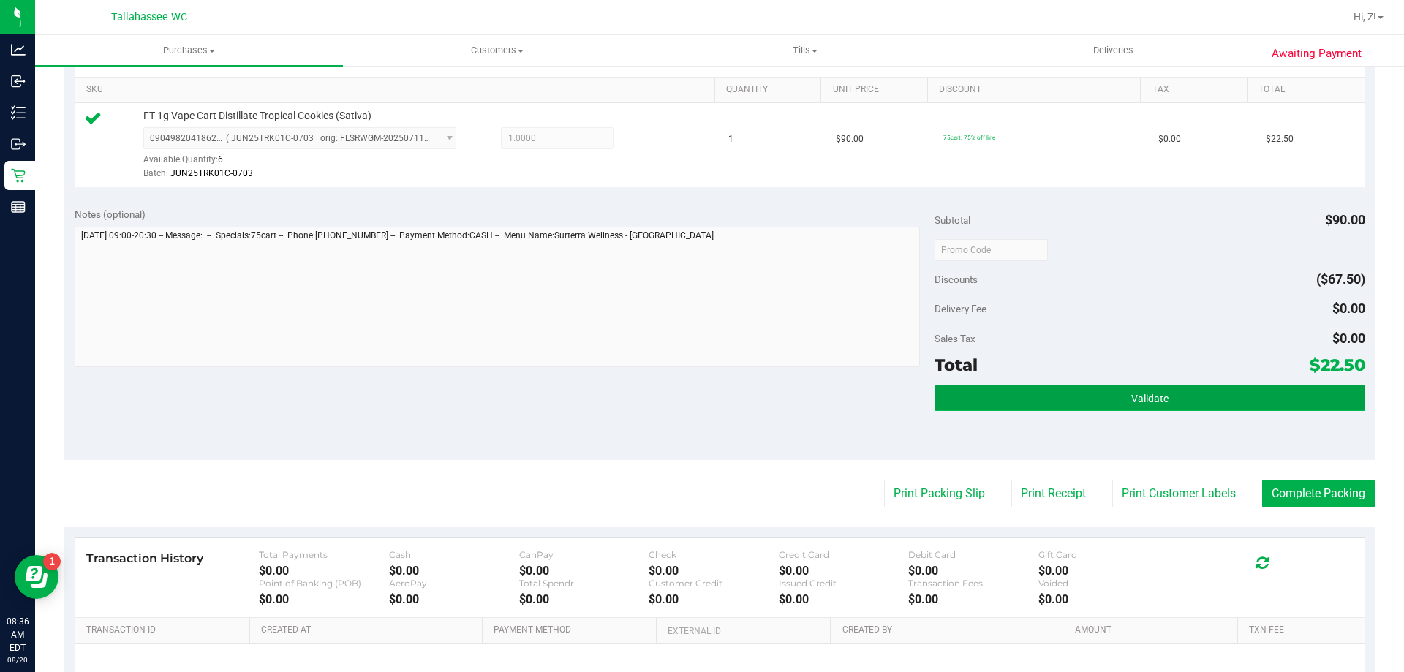
click at [1235, 401] on button "Validate" at bounding box center [1150, 398] width 430 height 26
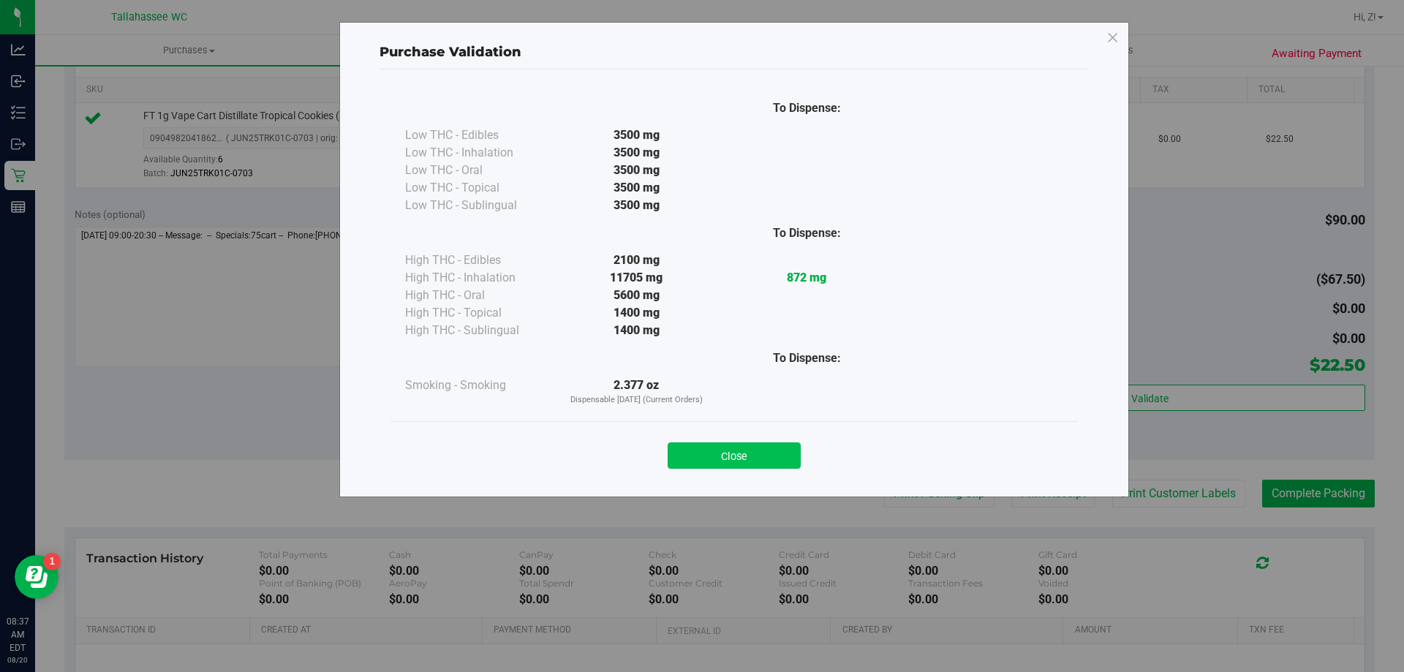
click at [785, 453] on button "Close" at bounding box center [734, 455] width 133 height 26
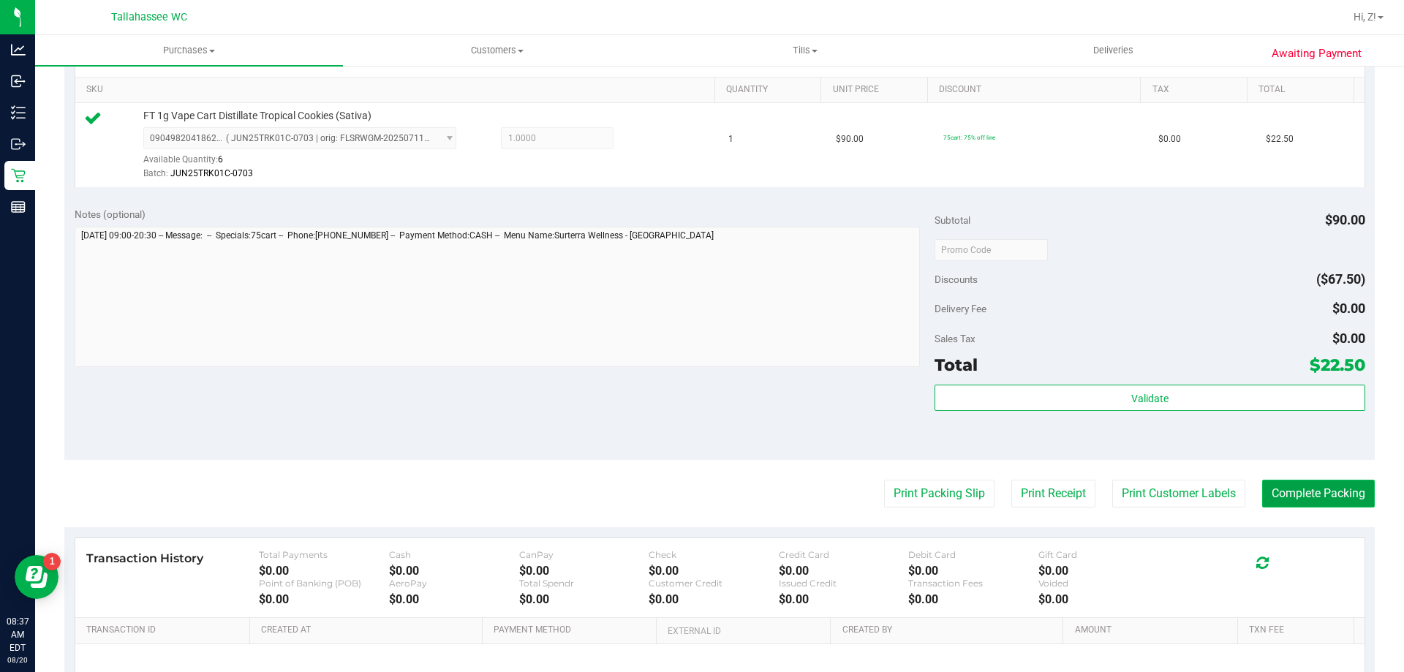
click at [1335, 492] on button "Complete Packing" at bounding box center [1318, 494] width 113 height 28
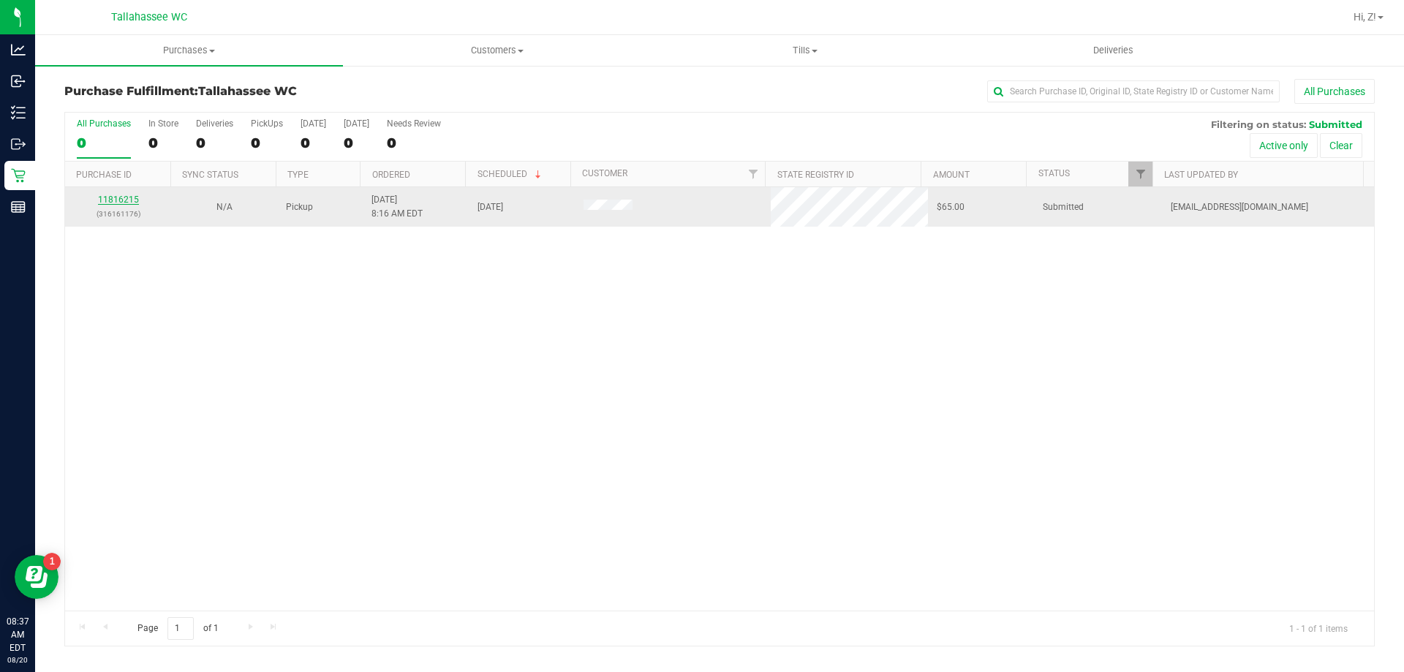
click at [127, 201] on link "11816215" at bounding box center [118, 200] width 41 height 10
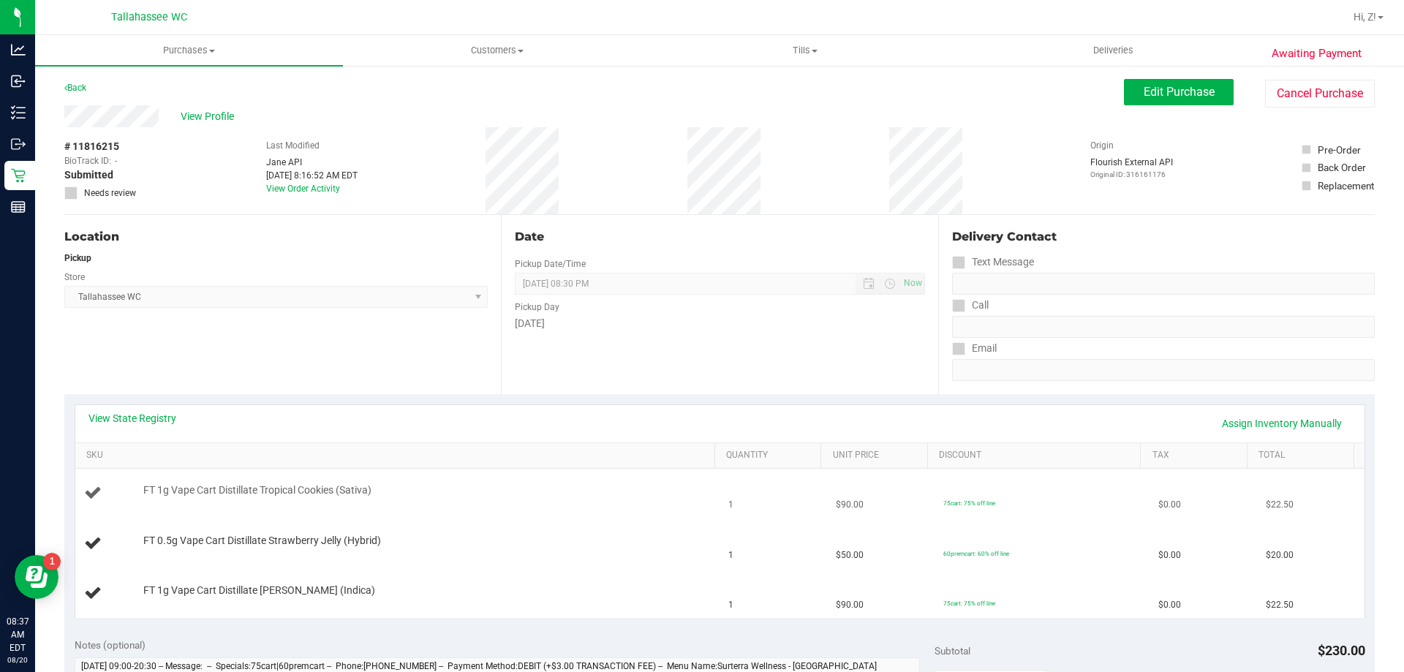
scroll to position [146, 0]
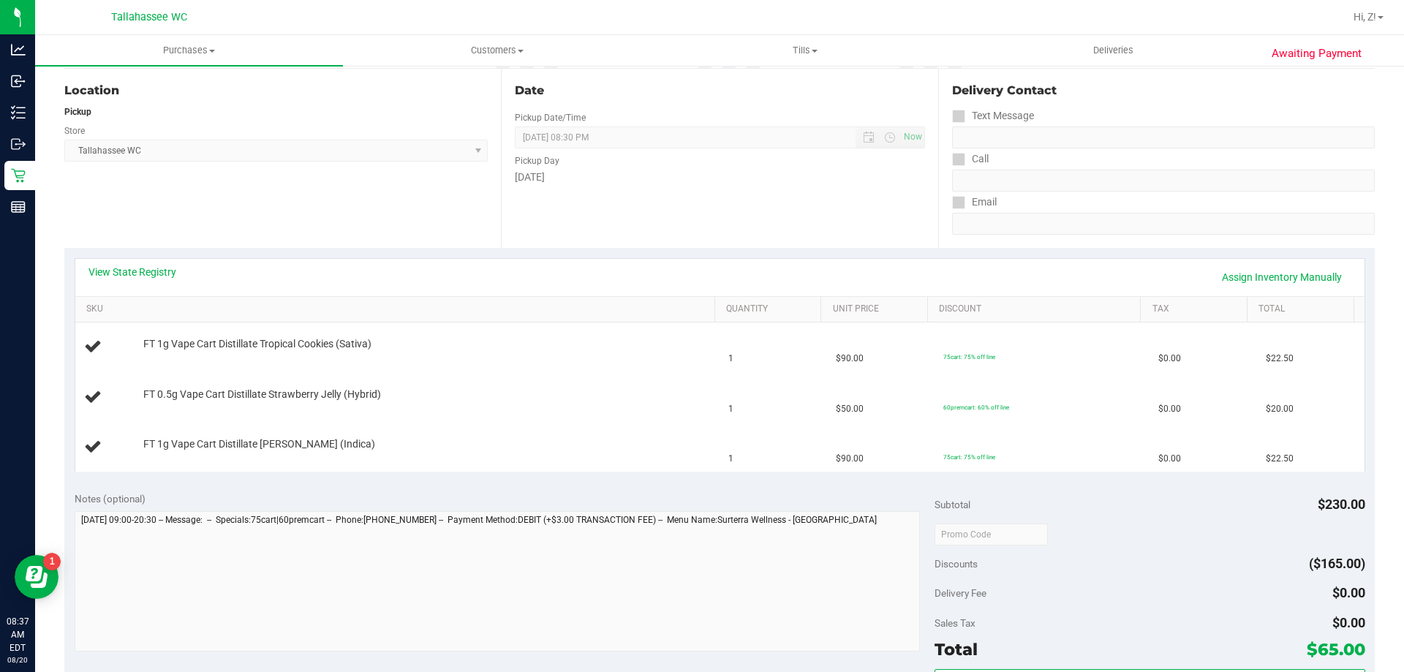
click at [150, 280] on div "View State Registry Assign Inventory Manually" at bounding box center [719, 277] width 1263 height 25
click at [149, 275] on link "View State Registry" at bounding box center [132, 272] width 88 height 15
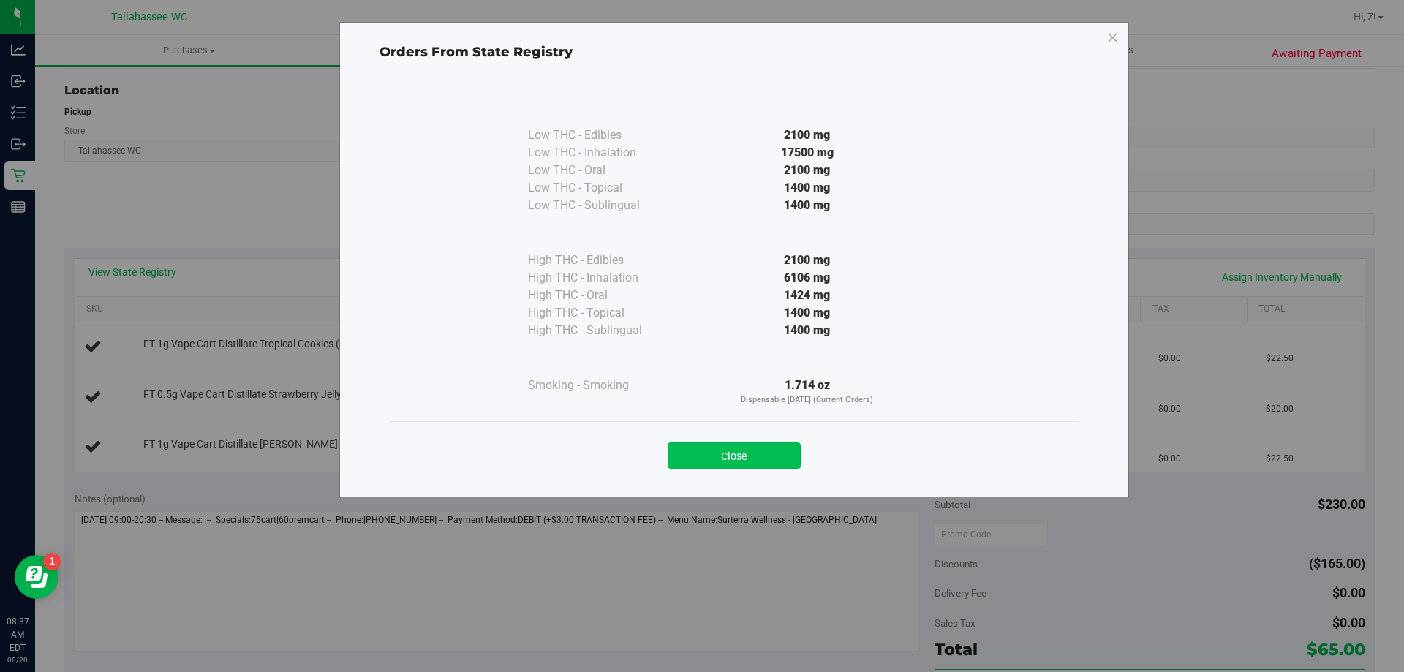
click at [744, 454] on button "Close" at bounding box center [734, 455] width 133 height 26
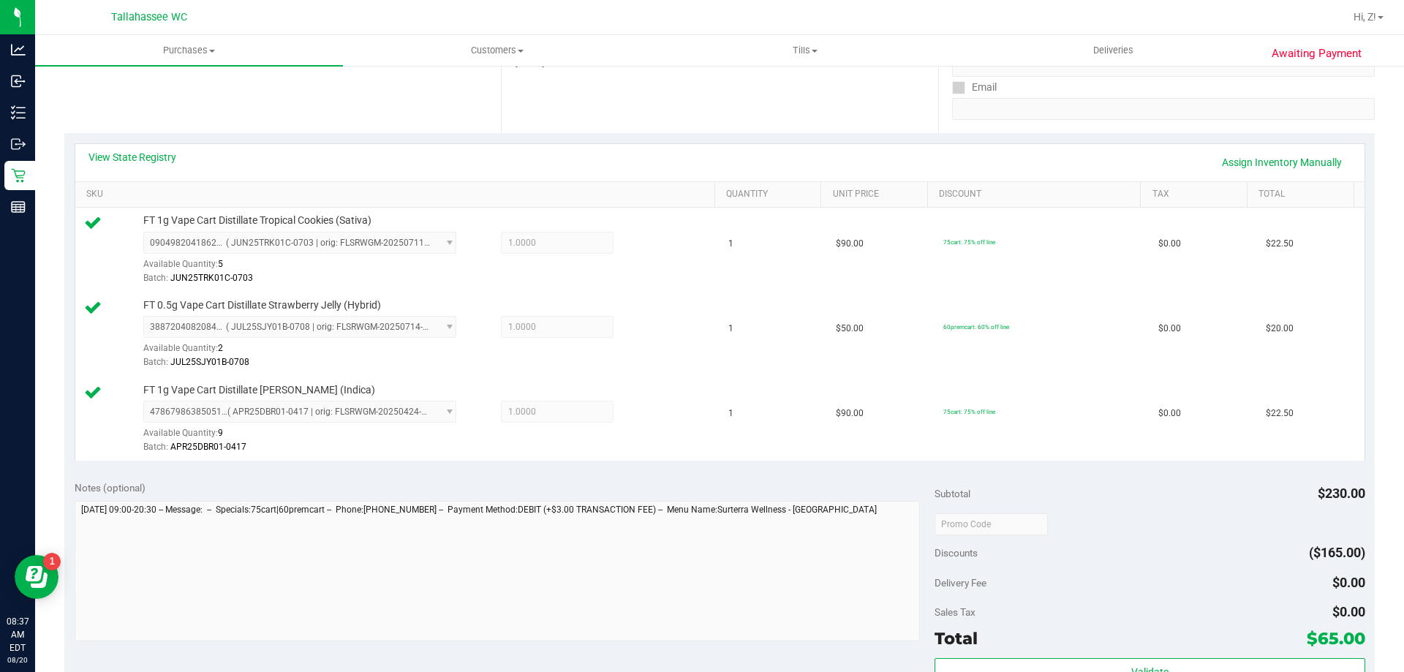
scroll to position [439, 0]
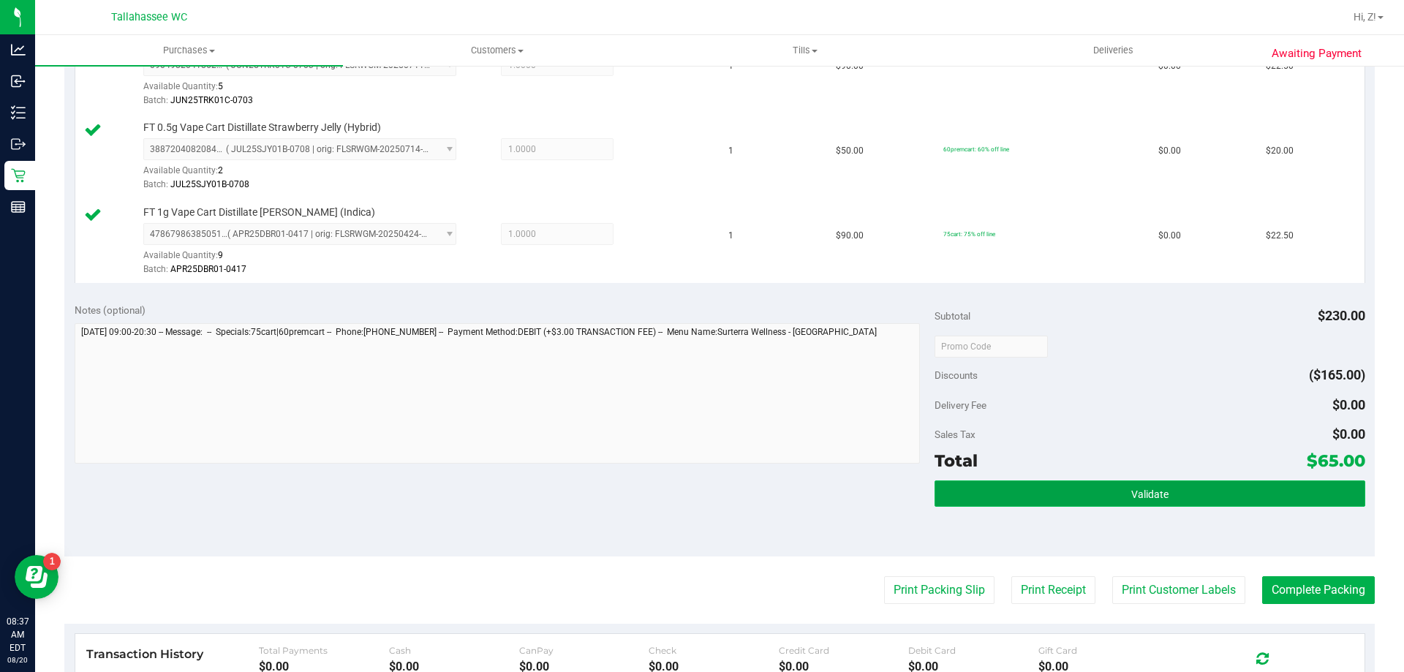
click at [1158, 497] on span "Validate" at bounding box center [1149, 494] width 37 height 12
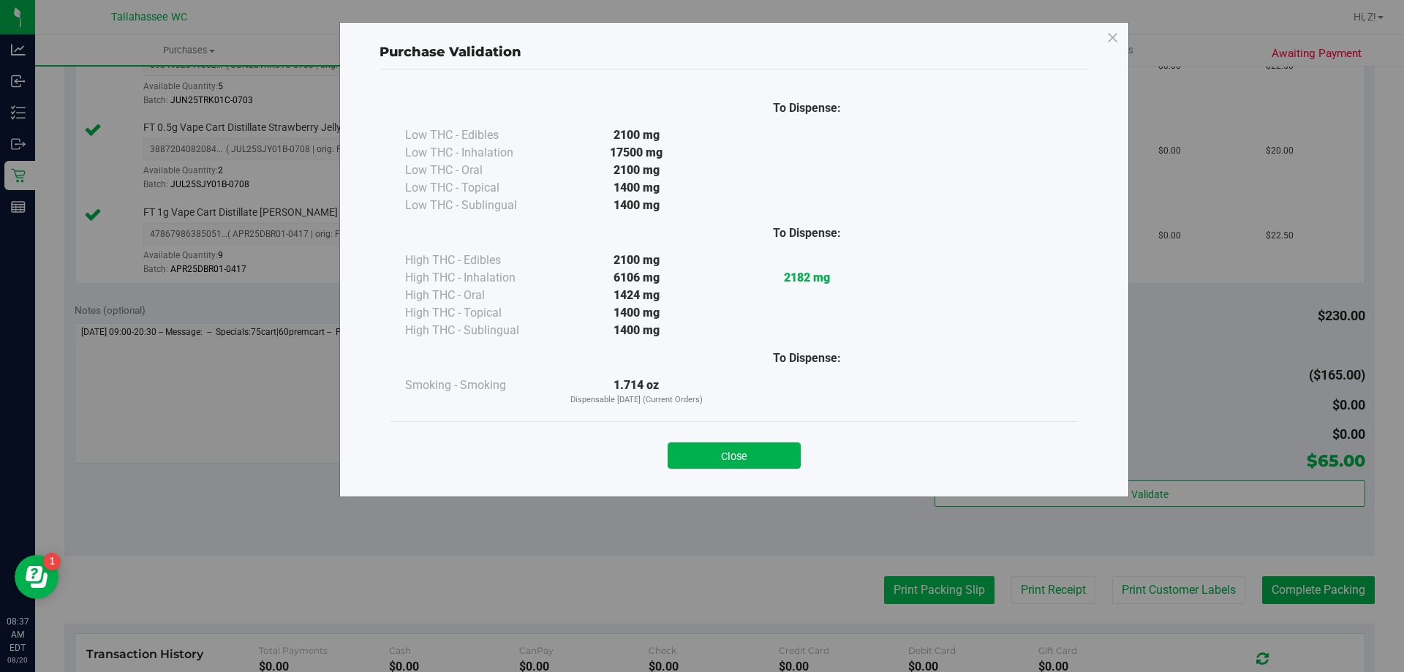
drag, startPoint x: 739, startPoint y: 454, endPoint x: 935, endPoint y: 600, distance: 244.5
click at [740, 453] on button "Close" at bounding box center [734, 455] width 133 height 26
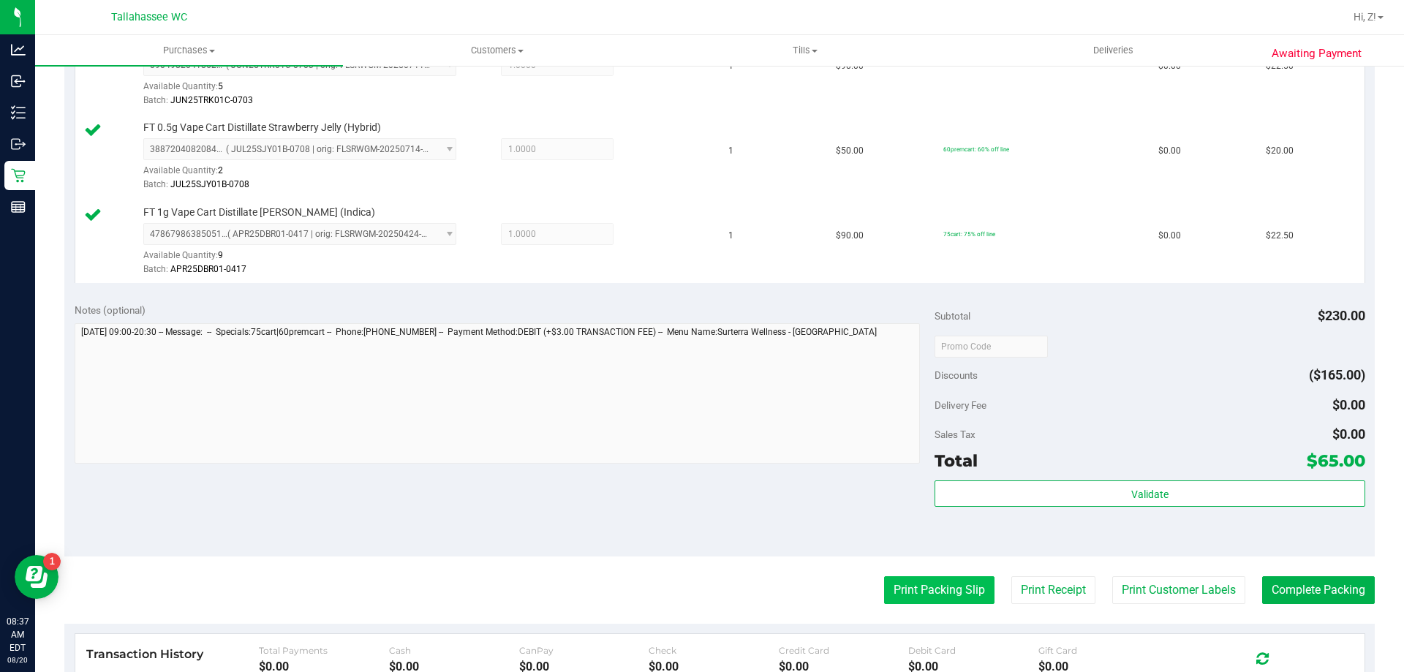
click at [935, 577] on button "Print Packing Slip" at bounding box center [939, 590] width 110 height 28
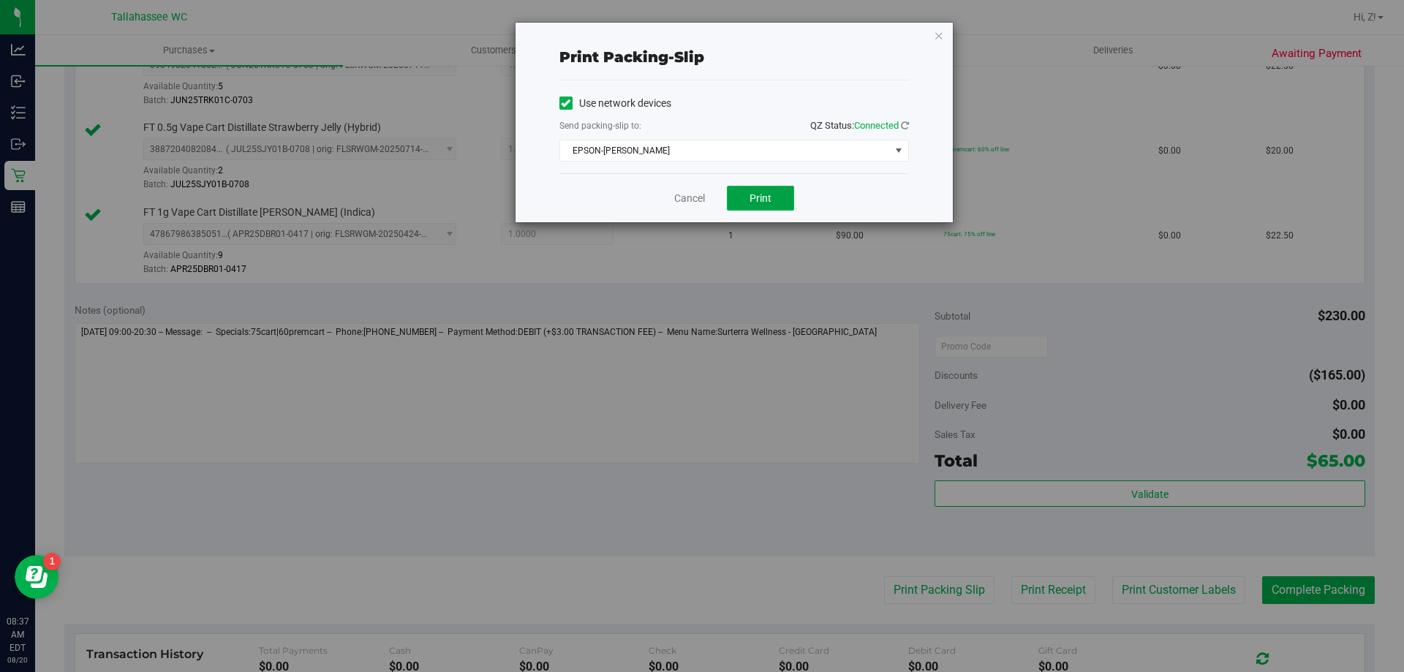
click at [753, 198] on span "Print" at bounding box center [761, 198] width 22 height 12
click at [935, 39] on icon "button" at bounding box center [939, 35] width 10 height 18
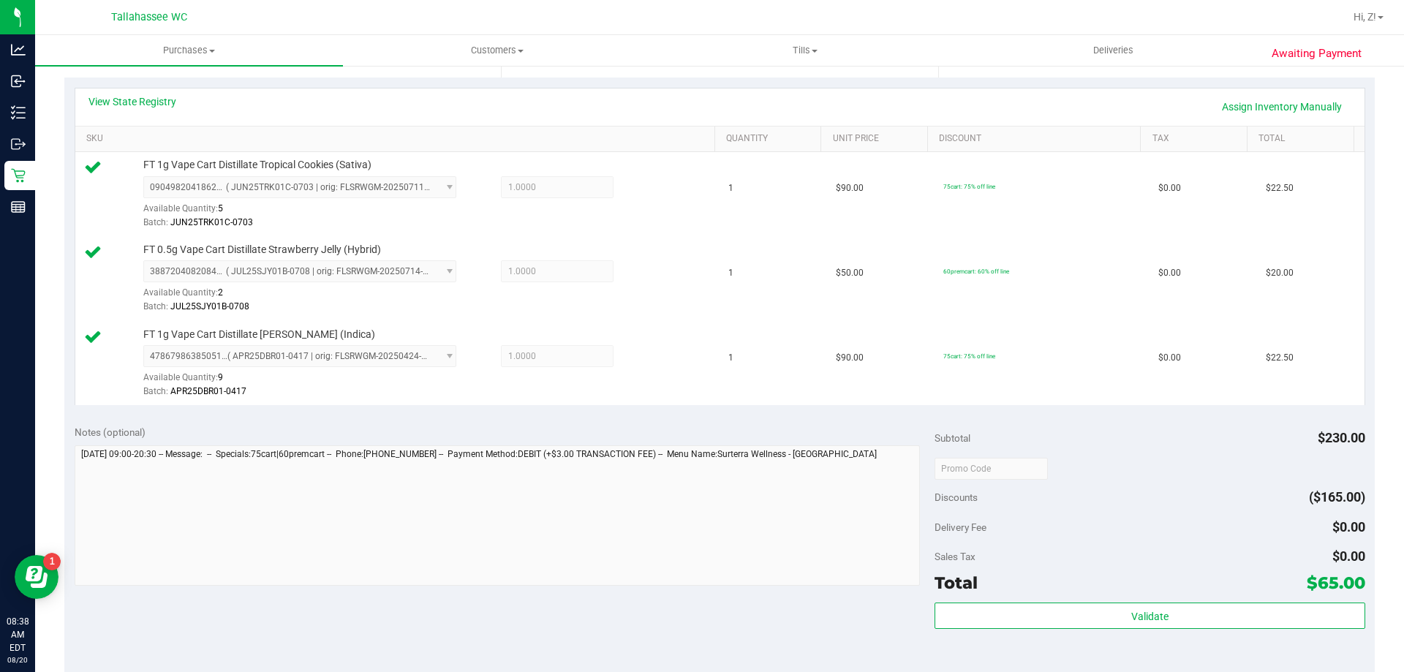
scroll to position [585, 0]
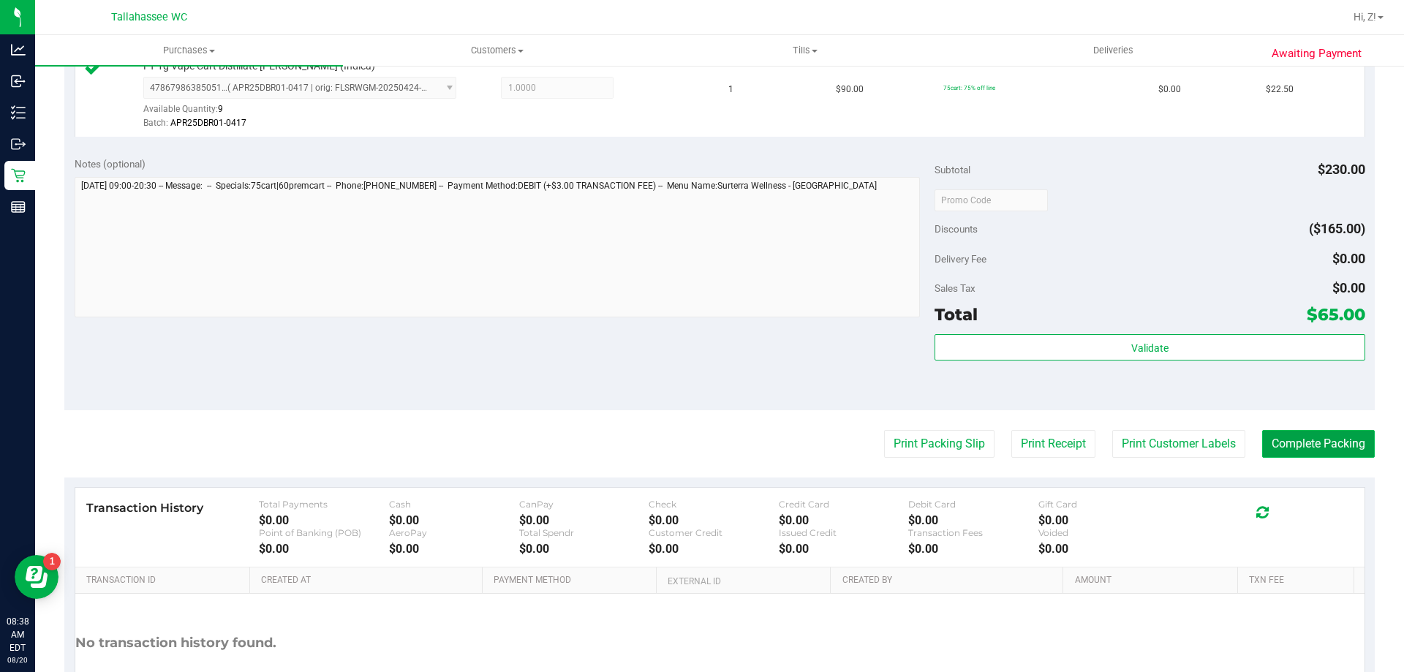
click at [1290, 448] on button "Complete Packing" at bounding box center [1318, 444] width 113 height 28
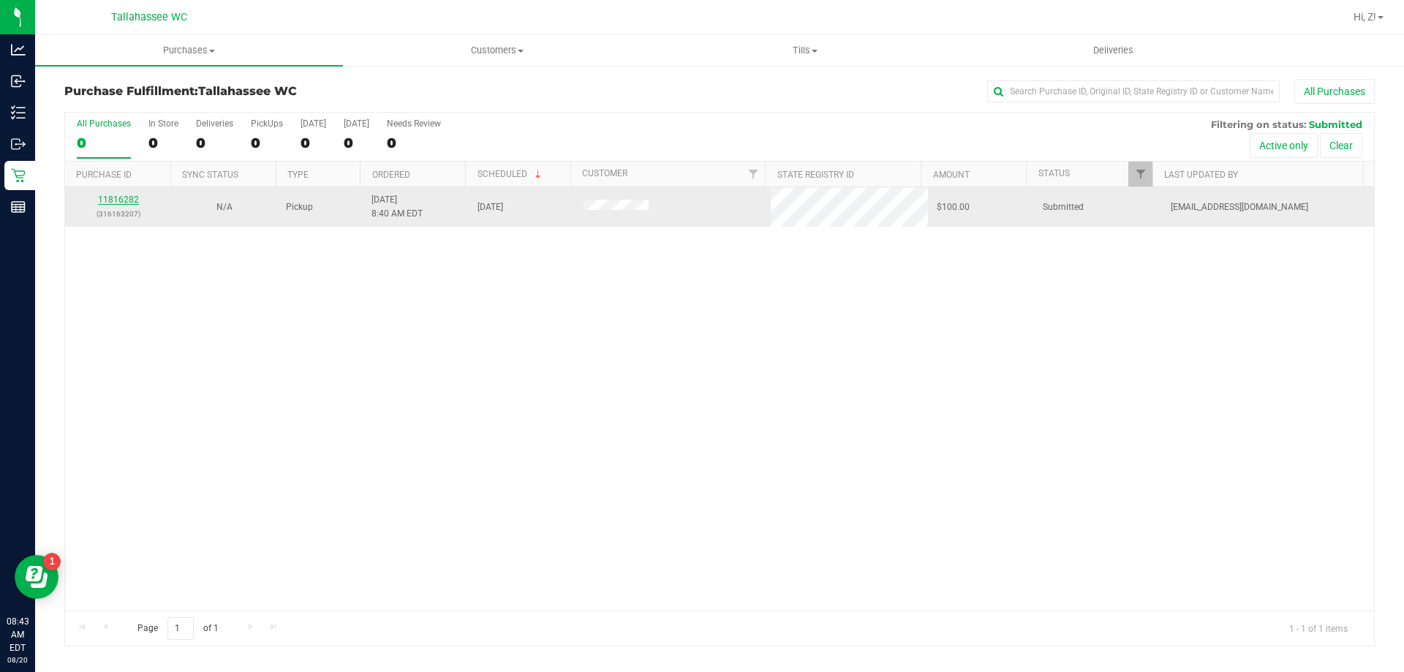
click at [121, 195] on link "11816282" at bounding box center [118, 200] width 41 height 10
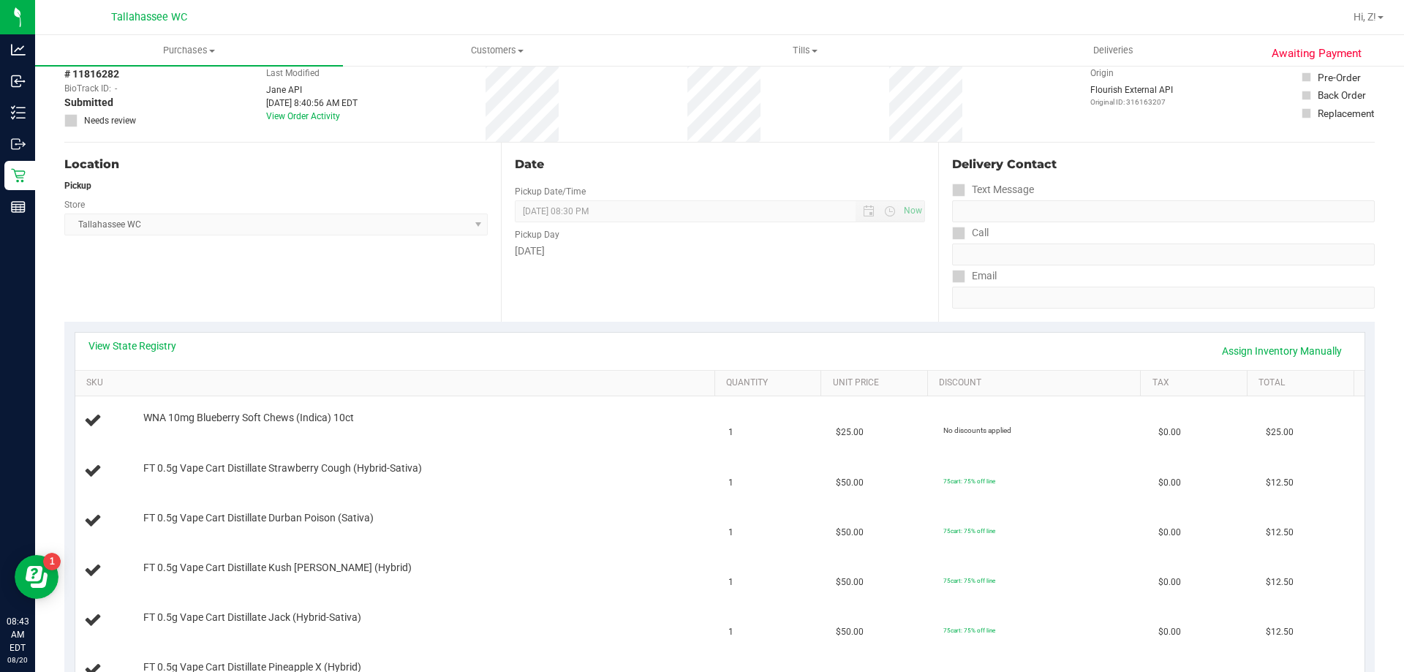
scroll to position [219, 0]
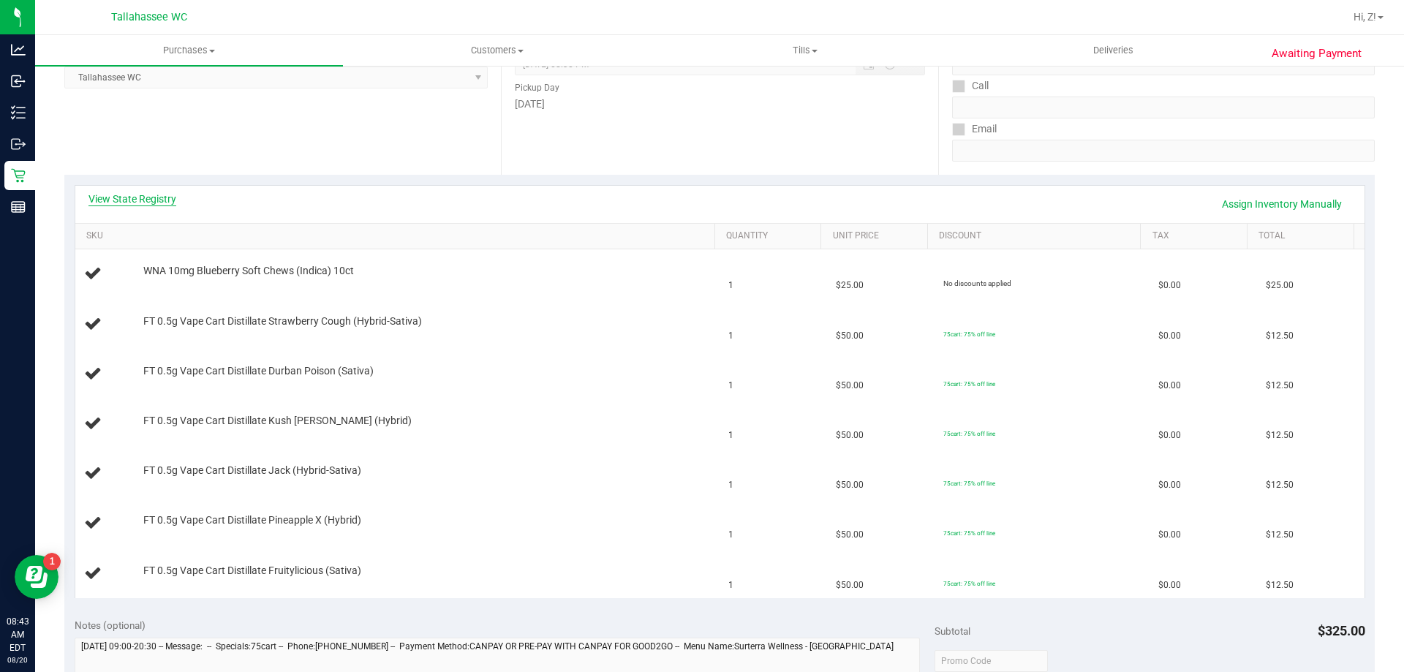
click at [174, 197] on link "View State Registry" at bounding box center [132, 199] width 88 height 15
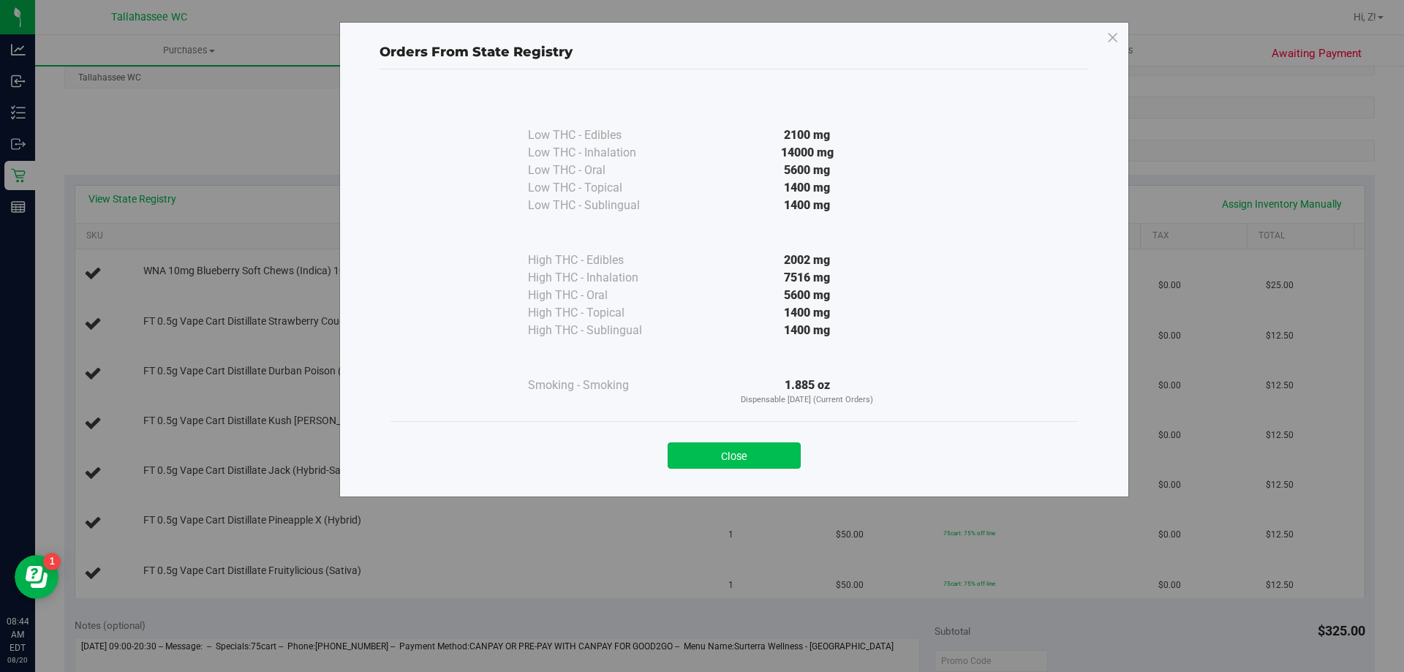
click at [758, 461] on button "Close" at bounding box center [734, 455] width 133 height 26
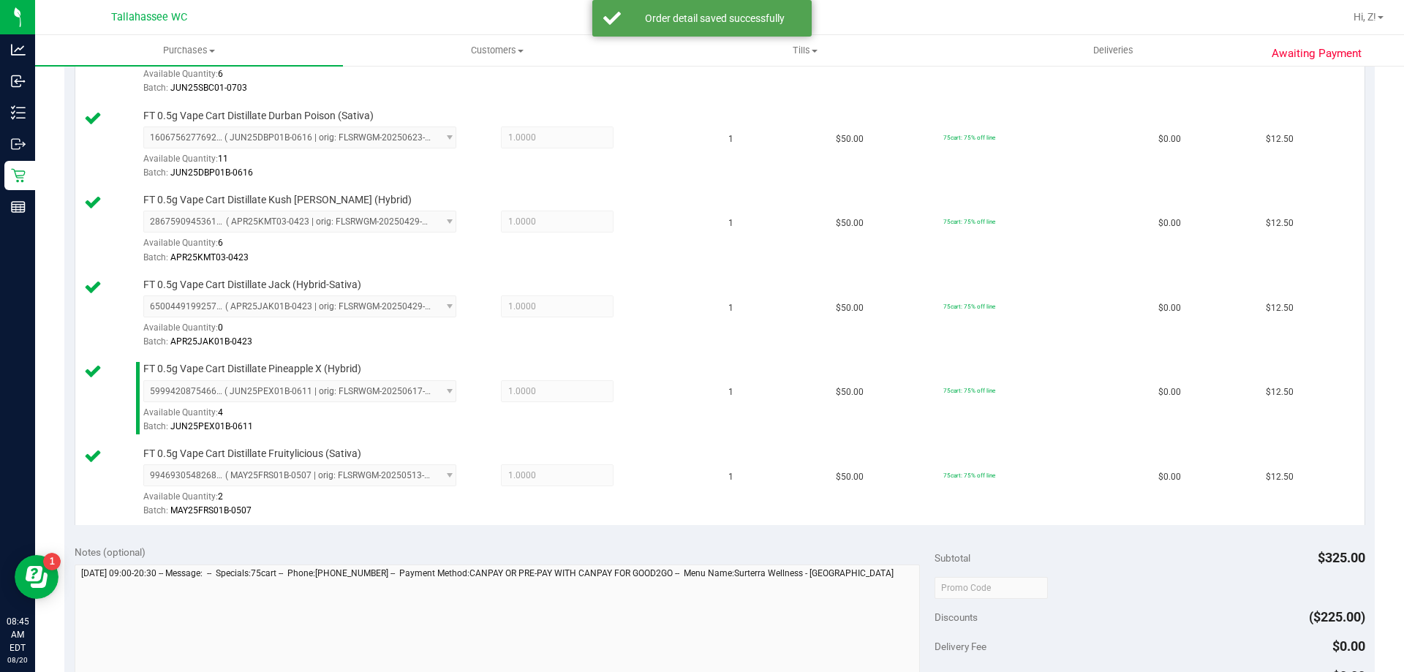
scroll to position [804, 0]
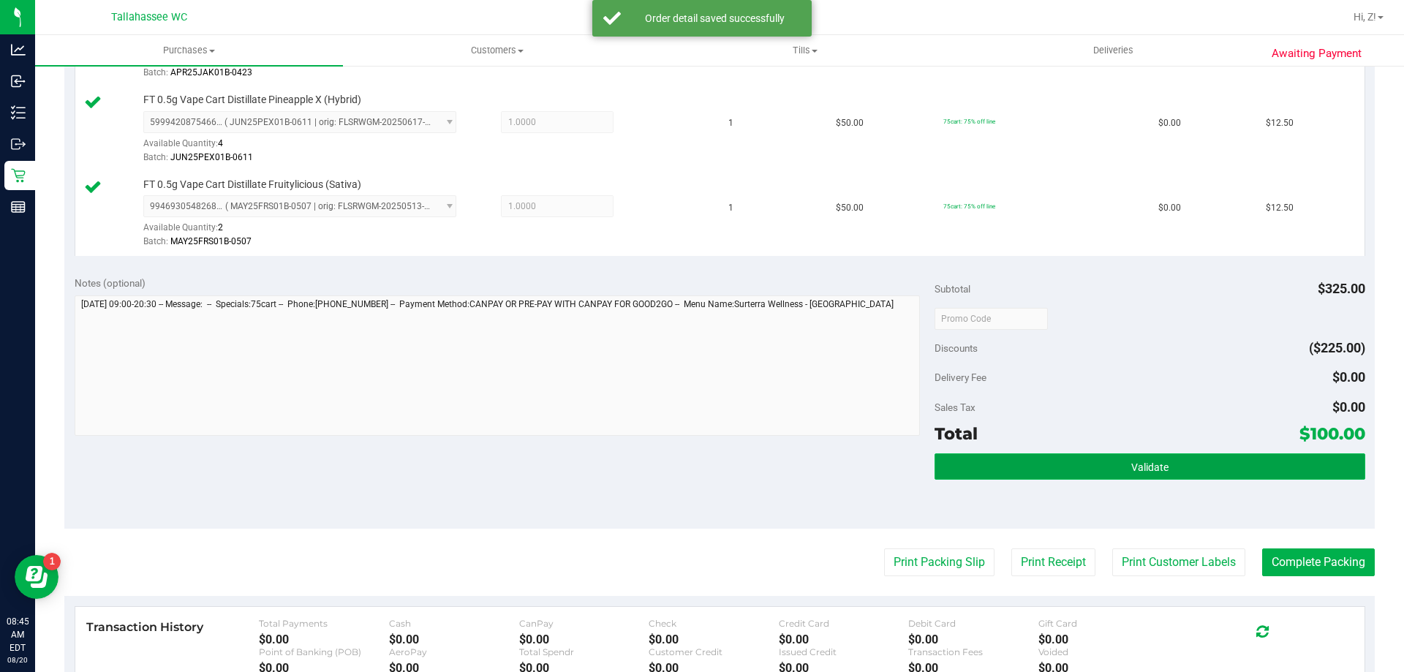
click at [1084, 469] on button "Validate" at bounding box center [1150, 466] width 430 height 26
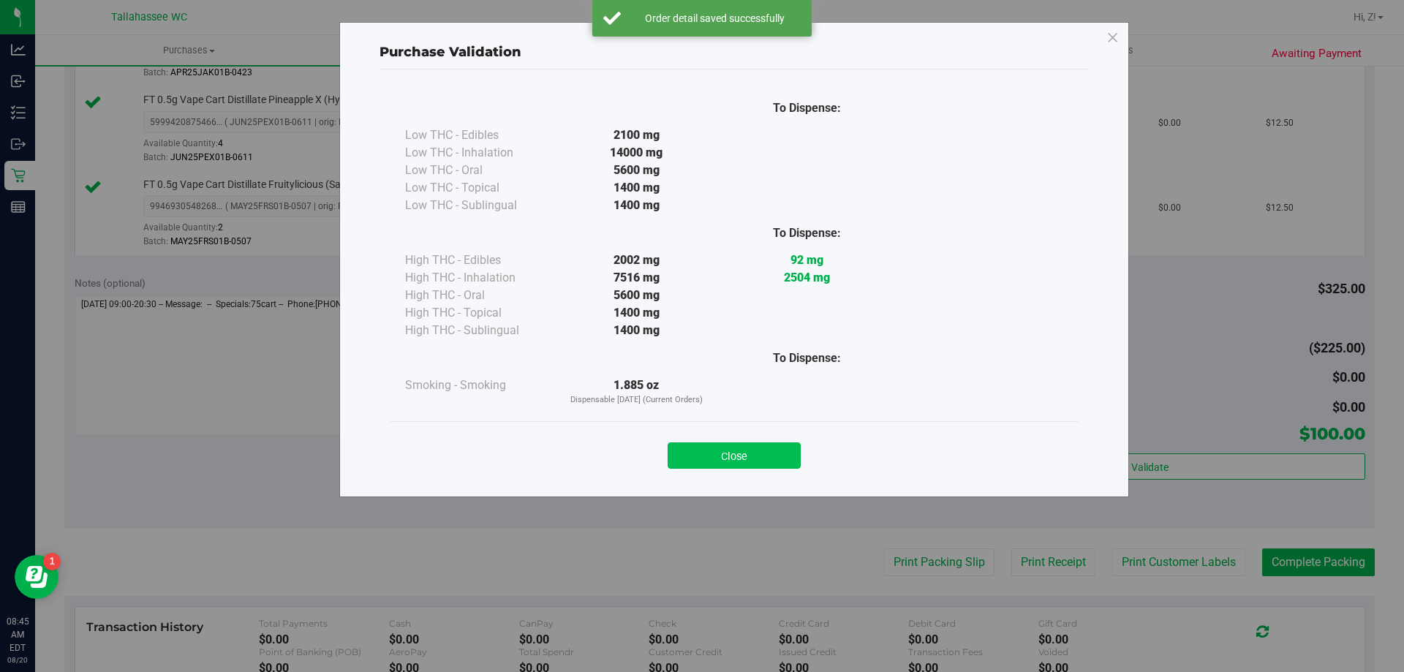
click at [741, 460] on button "Close" at bounding box center [734, 455] width 133 height 26
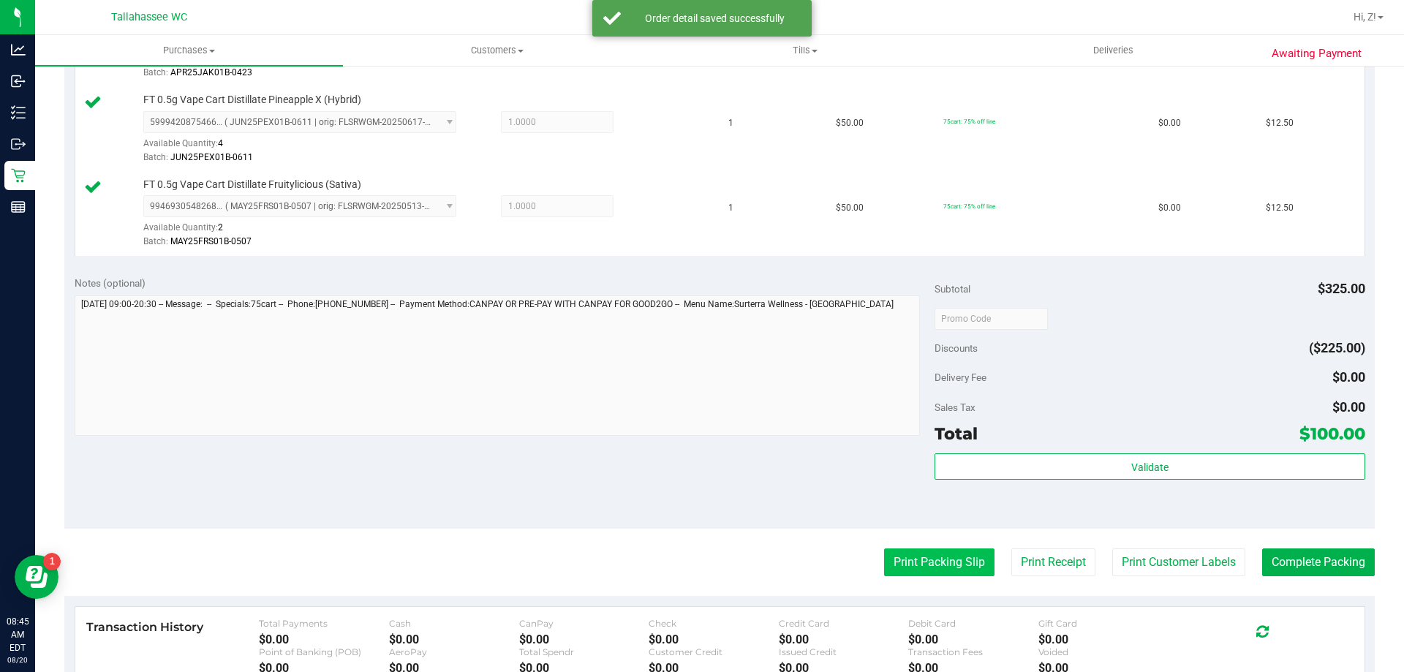
click at [886, 562] on button "Print Packing Slip" at bounding box center [939, 562] width 110 height 28
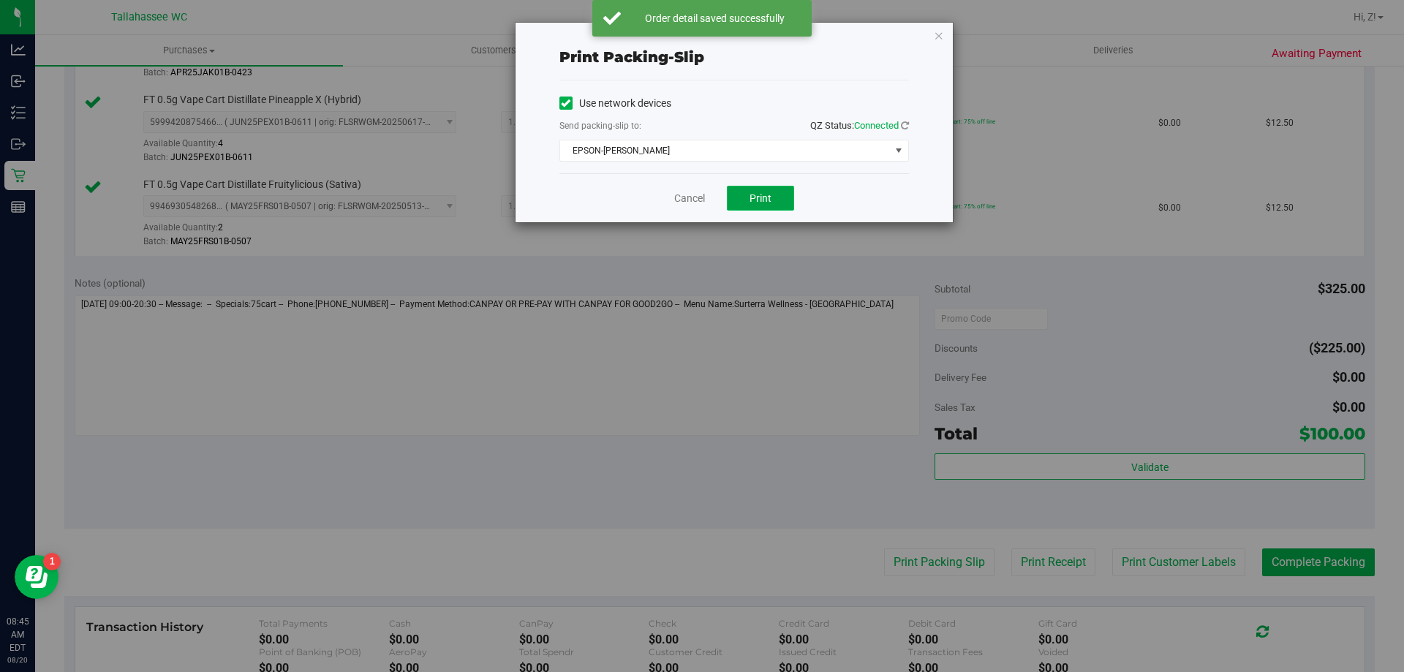
click at [785, 201] on button "Print" at bounding box center [760, 198] width 67 height 25
click at [932, 35] on div "Print packing-slip Use network devices Send packing-slip to: QZ Status: Connect…" at bounding box center [734, 123] width 437 height 200
click at [936, 37] on icon "button" at bounding box center [939, 35] width 10 height 18
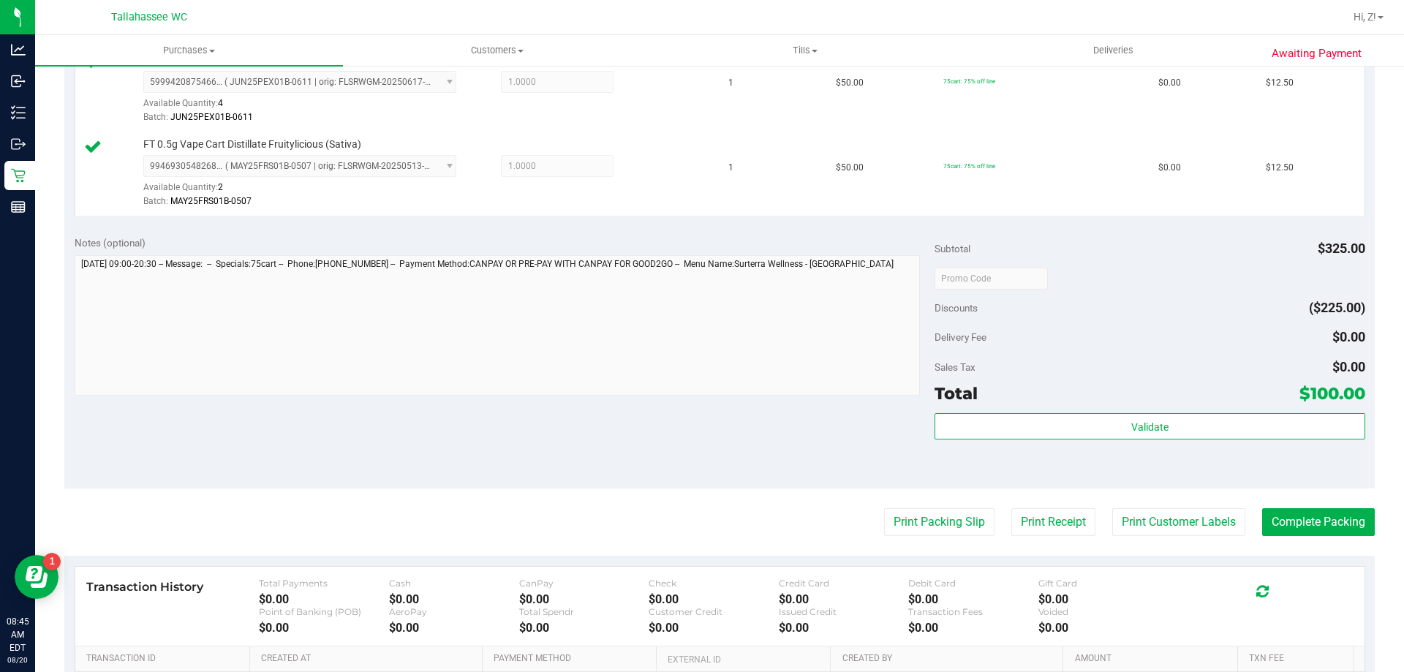
scroll to position [878, 0]
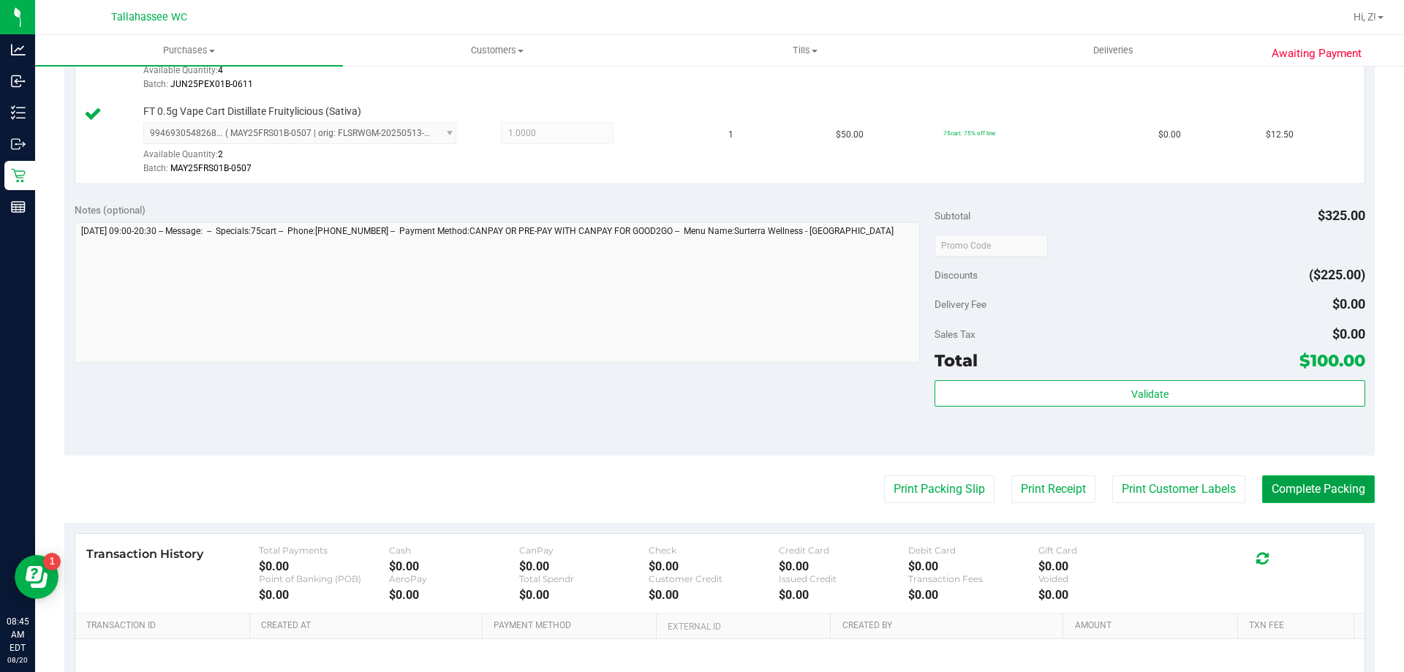
click at [1321, 492] on button "Complete Packing" at bounding box center [1318, 489] width 113 height 28
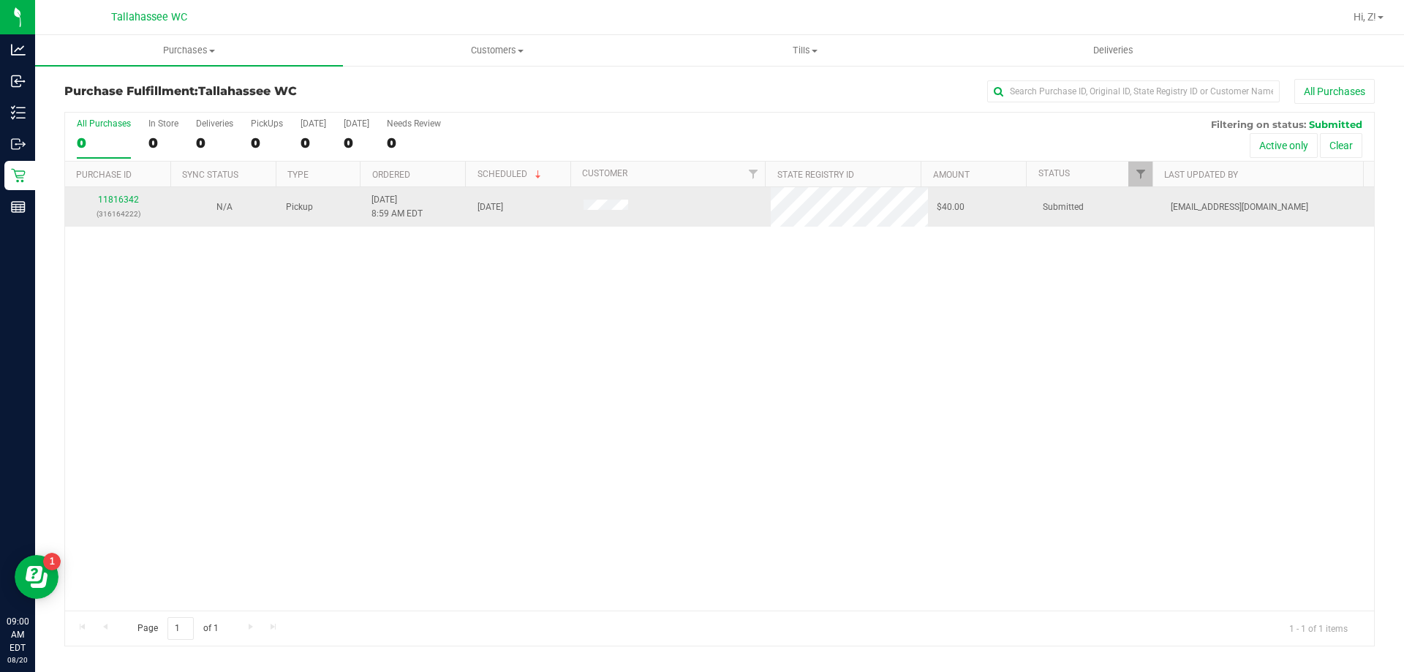
click at [124, 211] on p "(316164222)" at bounding box center [118, 214] width 88 height 14
click at [124, 195] on link "11816342" at bounding box center [118, 200] width 41 height 10
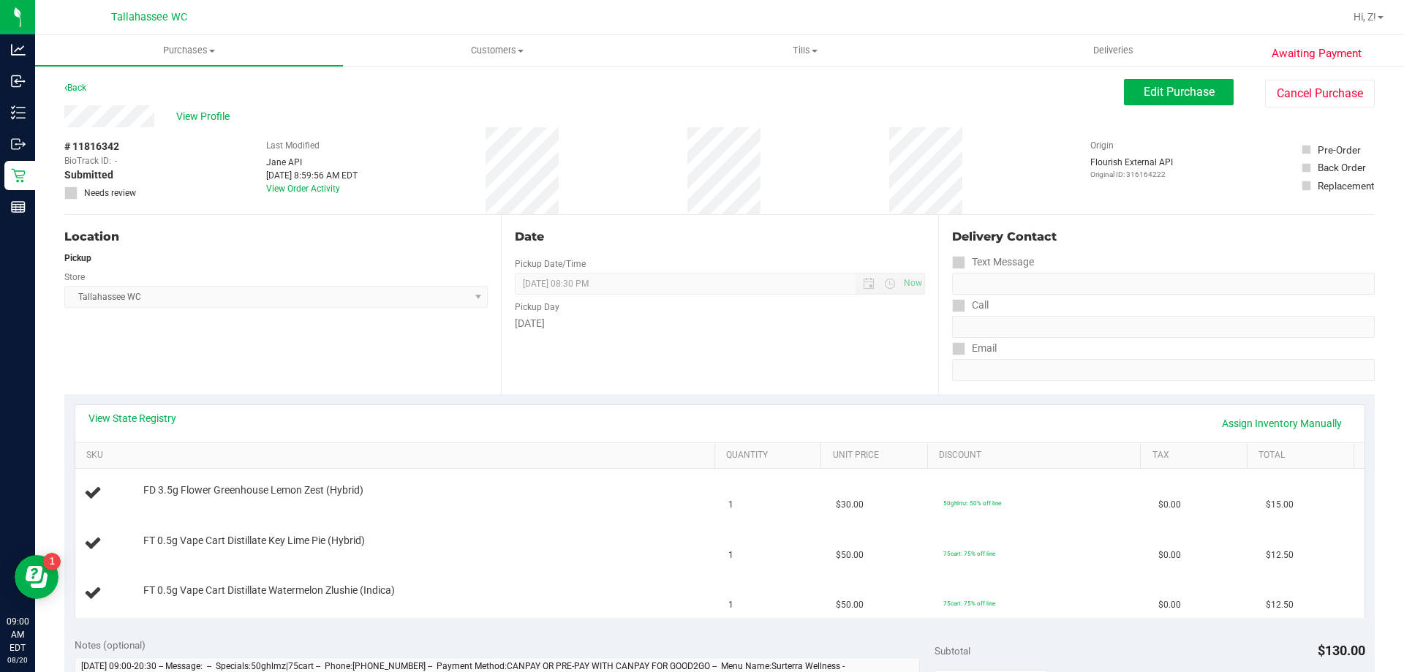
click at [151, 404] on div "View State Registry Assign Inventory Manually SKU Quantity Unit Price Discount …" at bounding box center [720, 511] width 1291 height 214
click at [154, 414] on link "View State Registry" at bounding box center [132, 418] width 88 height 15
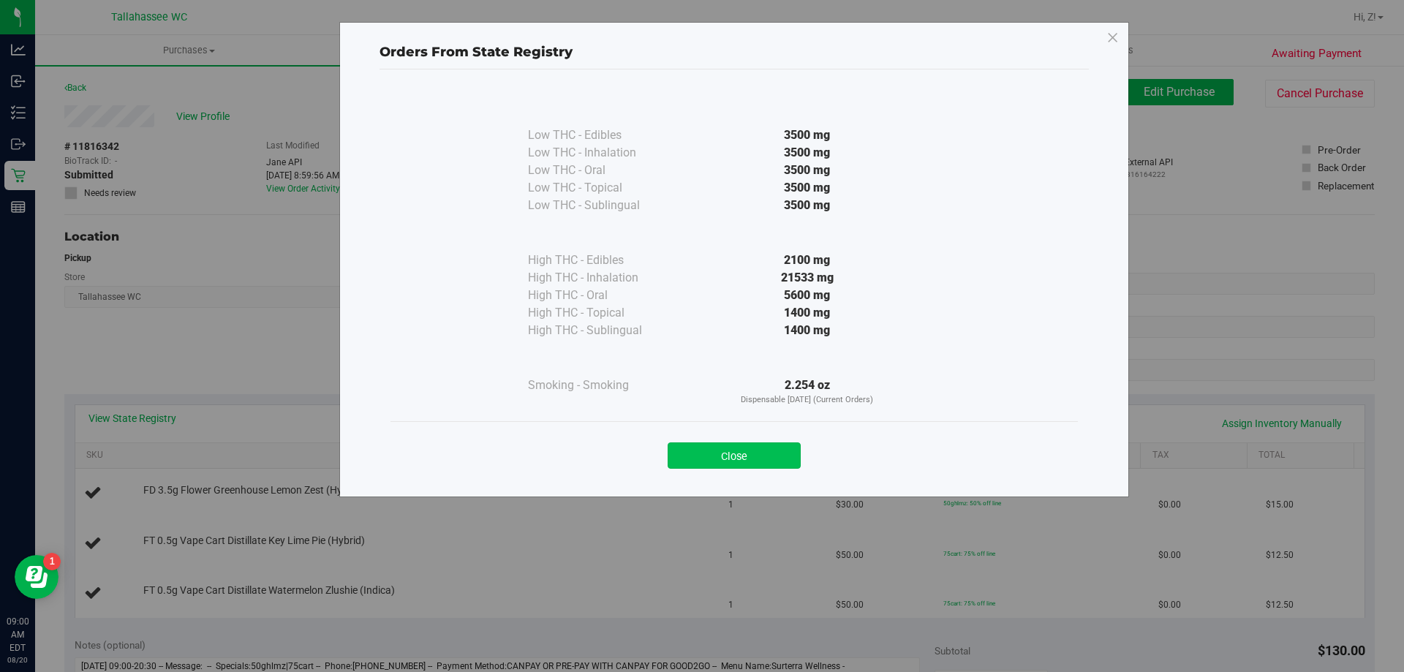
click at [696, 464] on button "Close" at bounding box center [734, 455] width 133 height 26
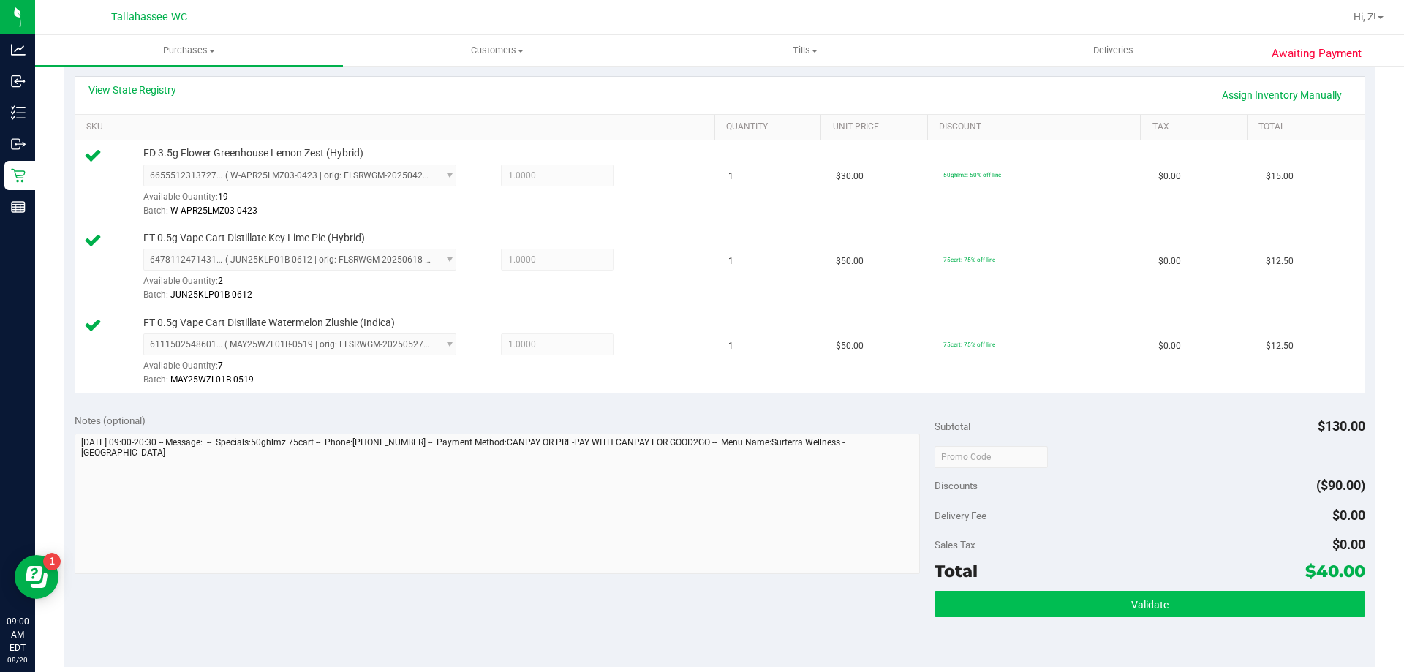
scroll to position [512, 0]
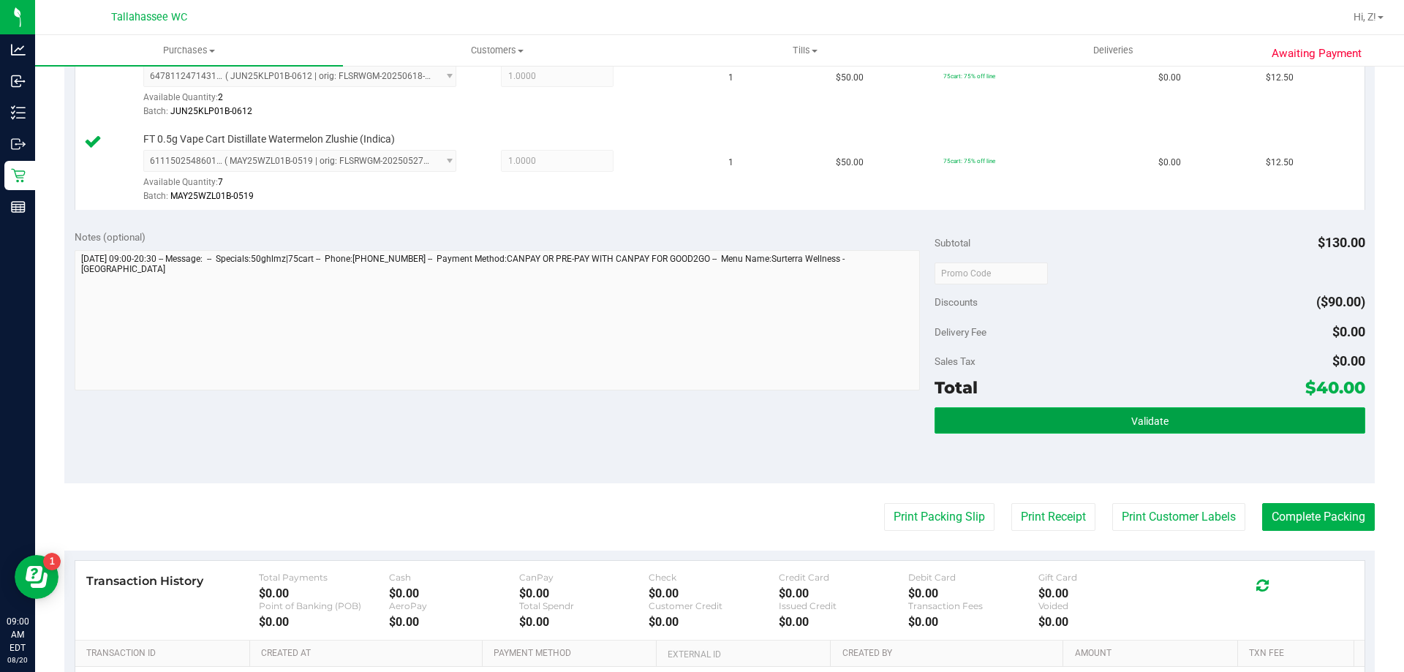
click at [1064, 426] on button "Validate" at bounding box center [1150, 420] width 430 height 26
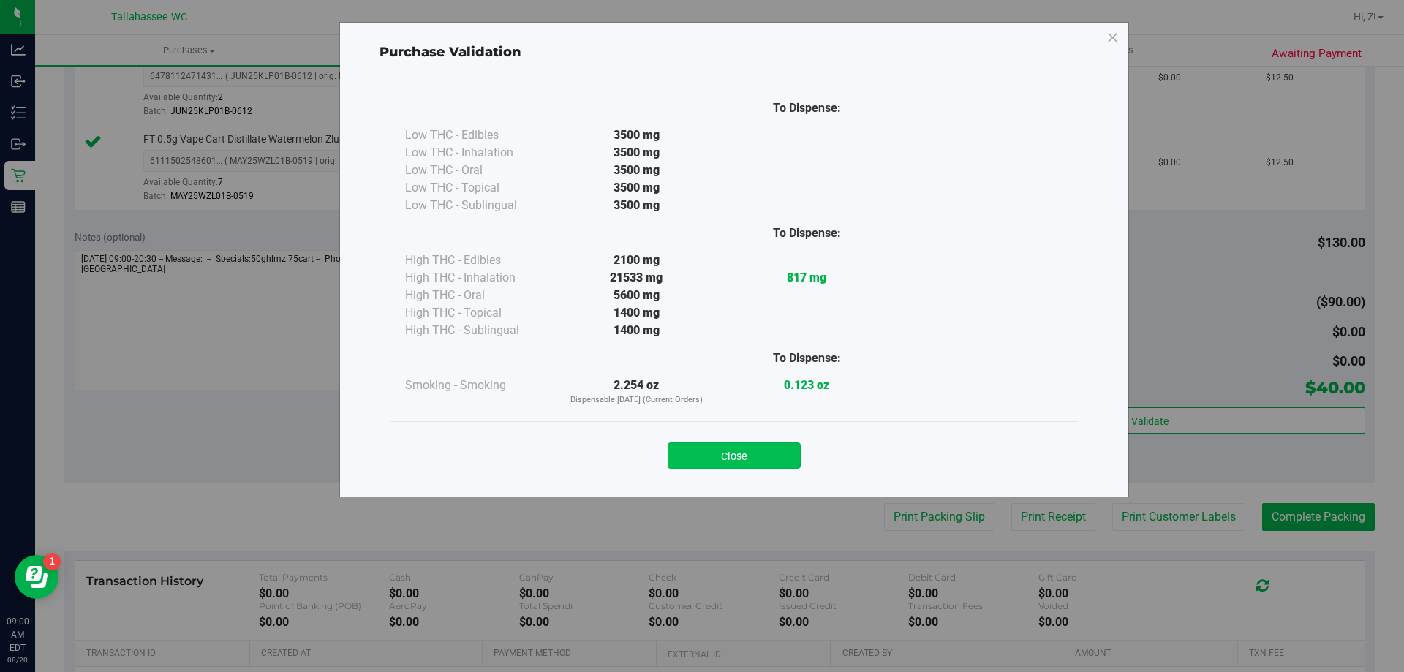
click at [746, 445] on button "Close" at bounding box center [734, 455] width 133 height 26
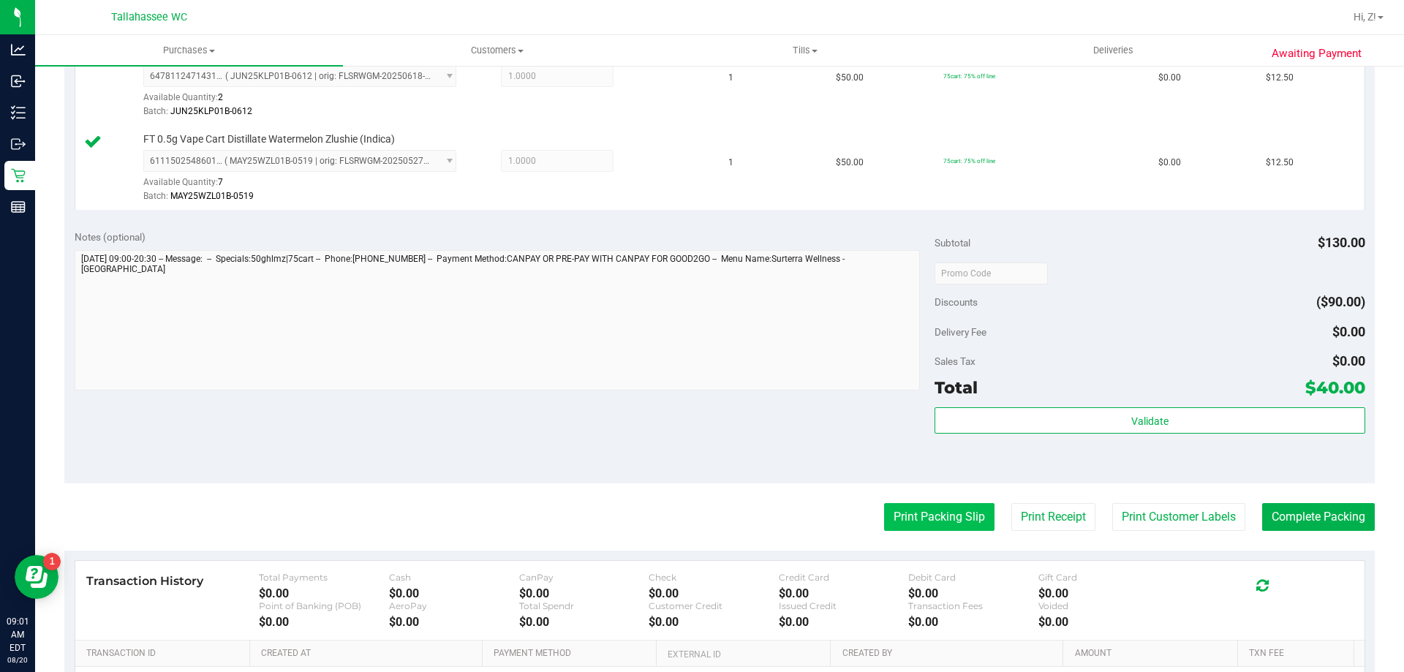
click at [892, 516] on button "Print Packing Slip" at bounding box center [939, 517] width 110 height 28
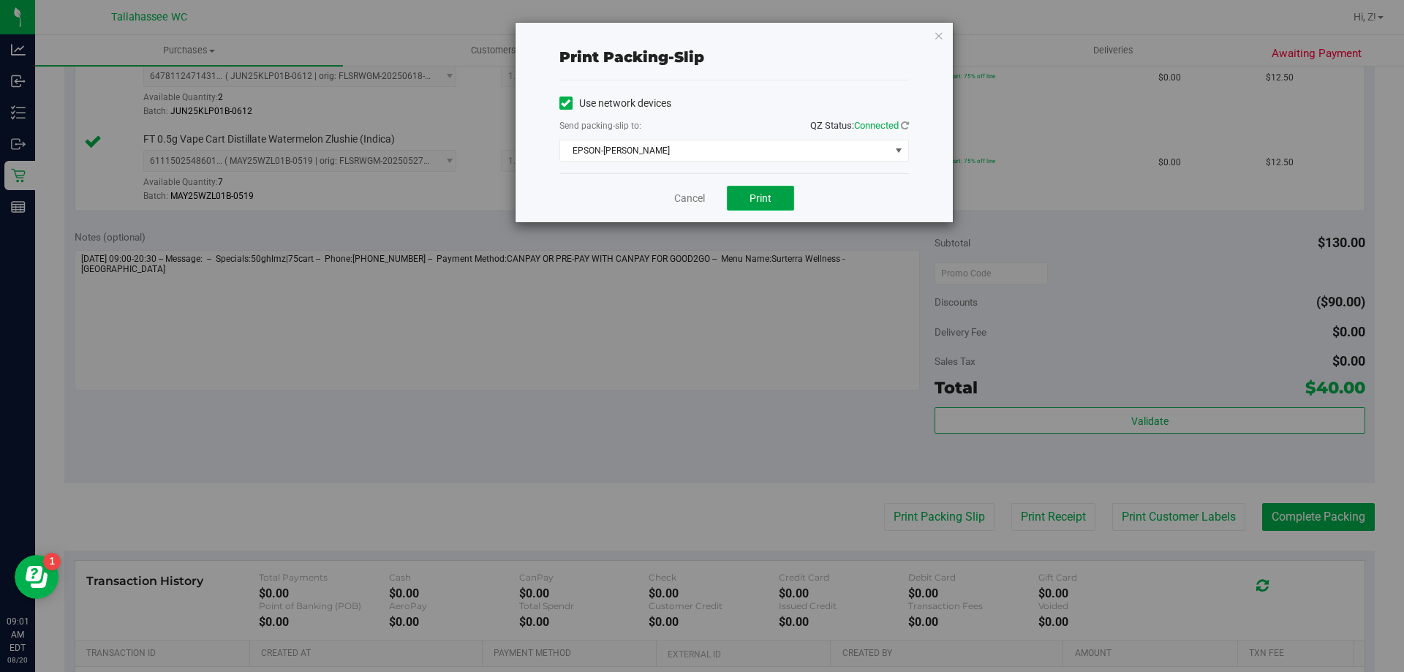
click at [759, 186] on button "Print" at bounding box center [760, 198] width 67 height 25
click at [942, 37] on icon "button" at bounding box center [939, 35] width 10 height 18
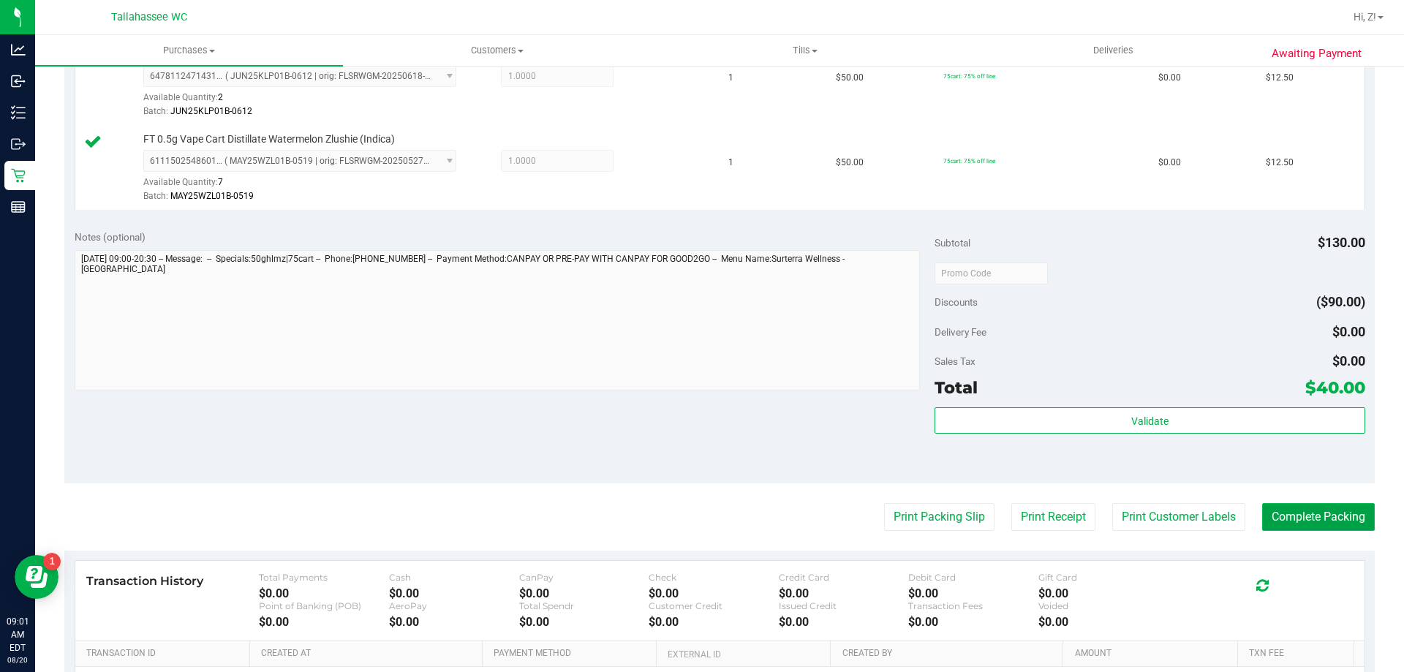
click at [1360, 523] on button "Complete Packing" at bounding box center [1318, 517] width 113 height 28
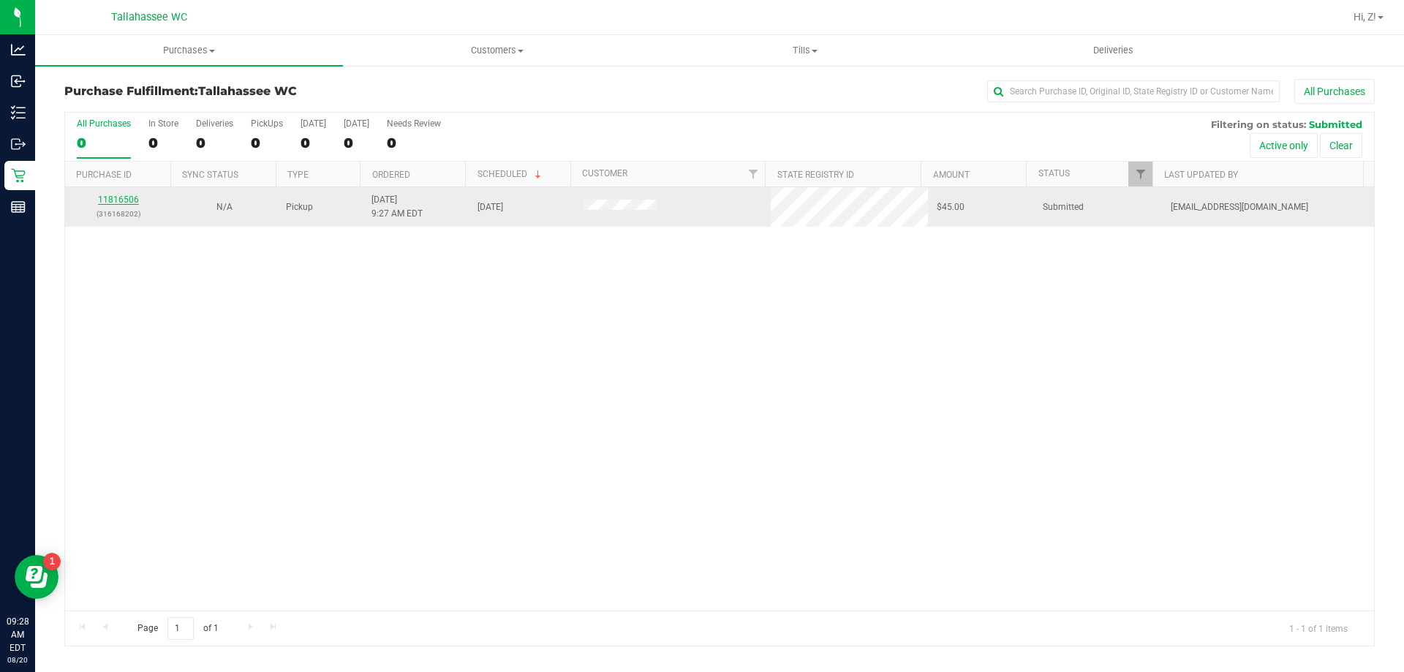
click at [123, 197] on link "11816506" at bounding box center [118, 200] width 41 height 10
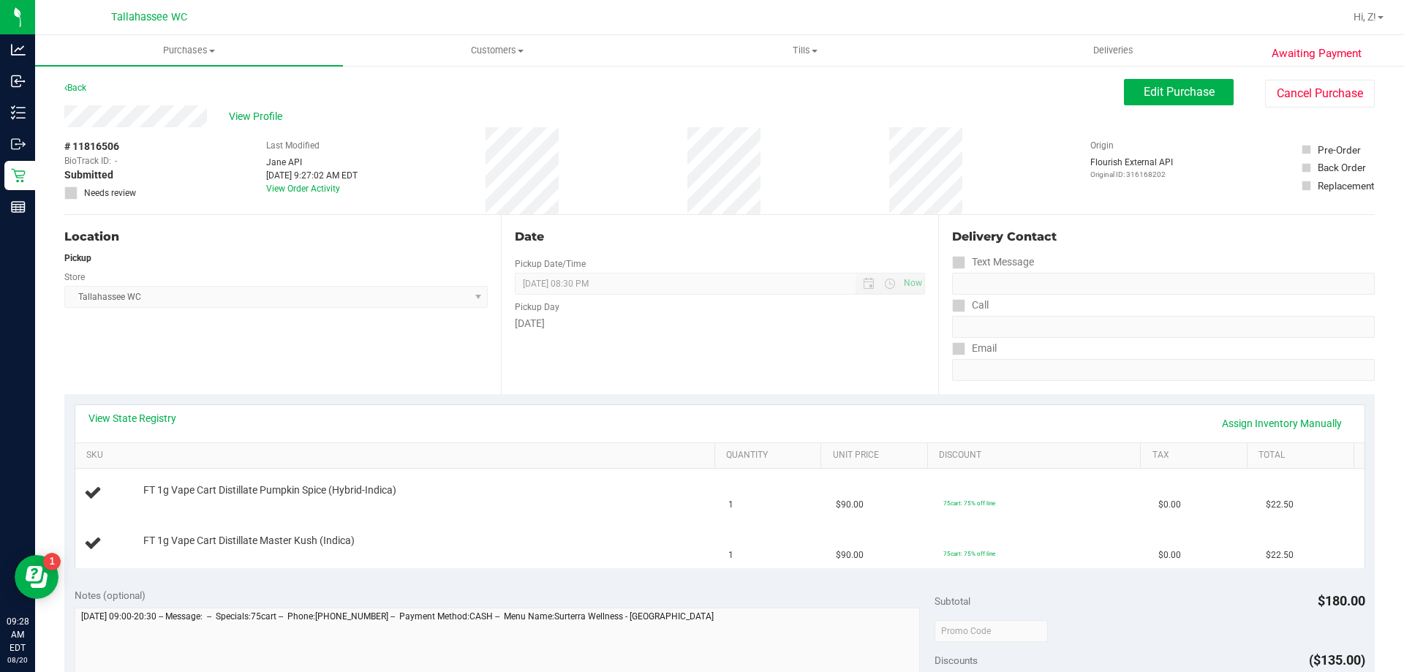
scroll to position [73, 0]
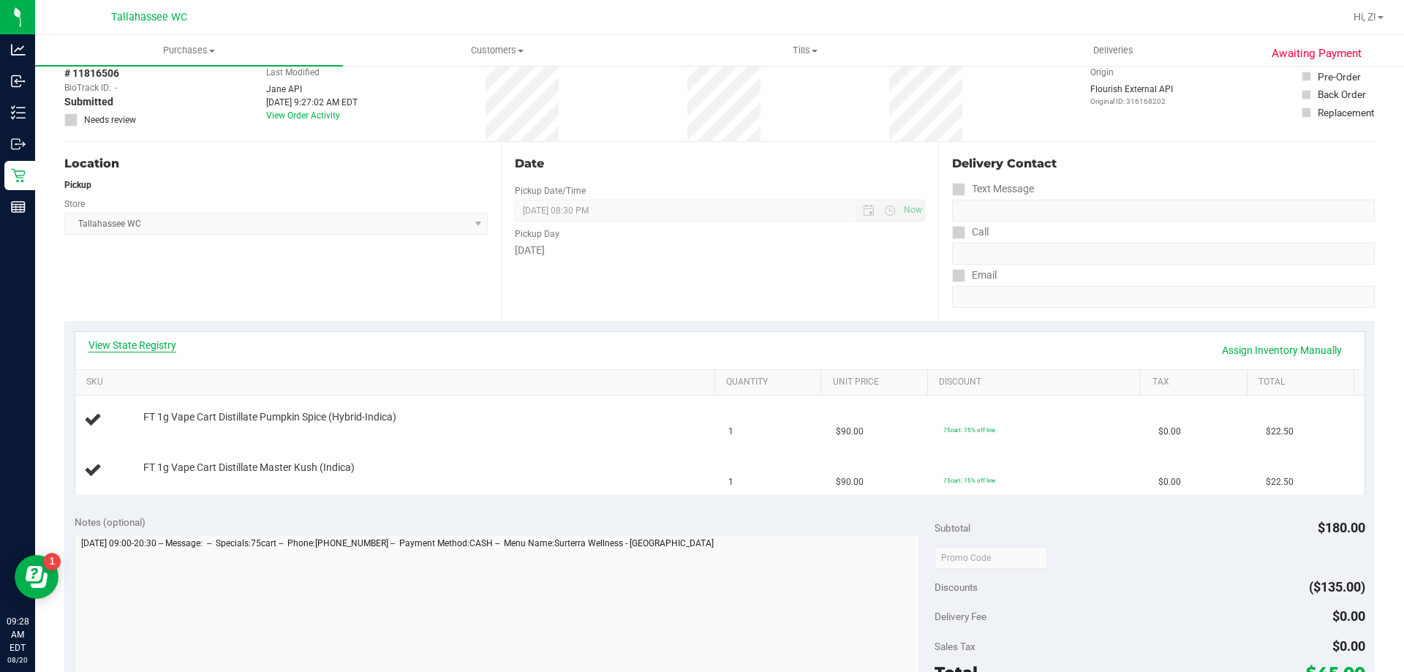
click at [153, 347] on link "View State Registry" at bounding box center [132, 345] width 88 height 15
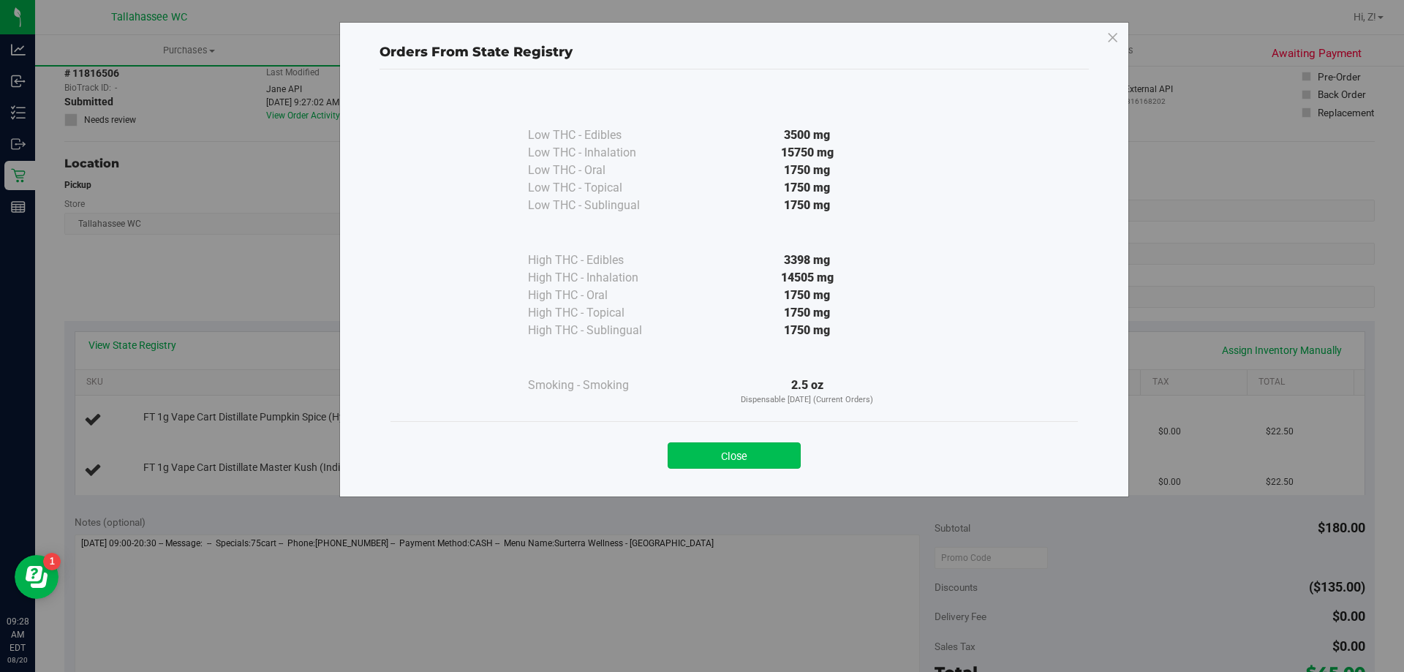
click at [777, 459] on button "Close" at bounding box center [734, 455] width 133 height 26
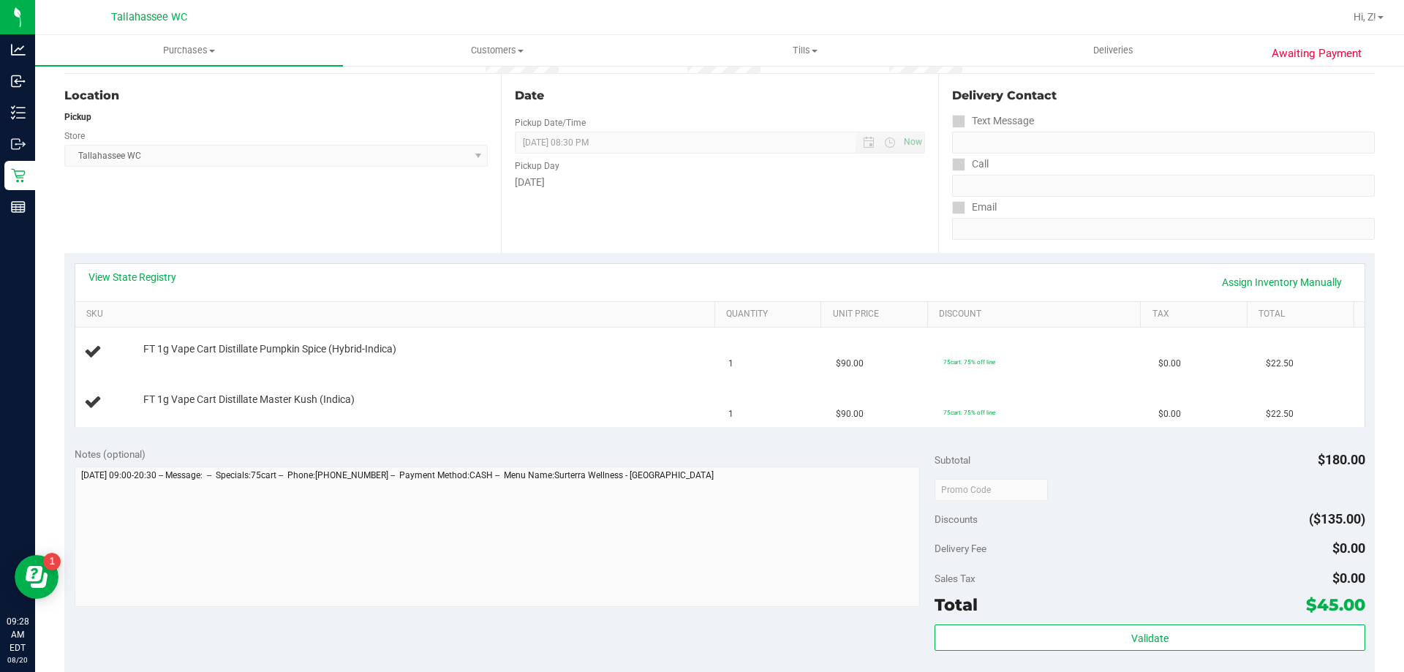
scroll to position [0, 0]
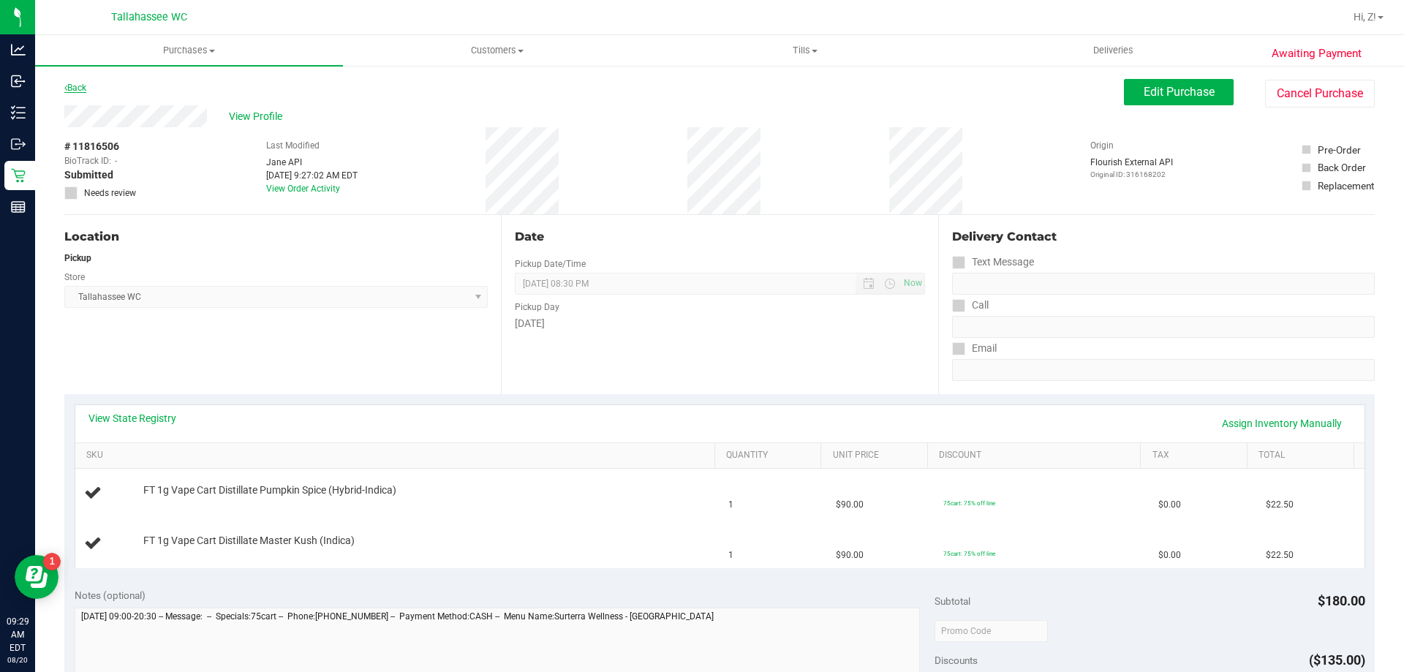
click at [81, 83] on link "Back" at bounding box center [75, 88] width 22 height 10
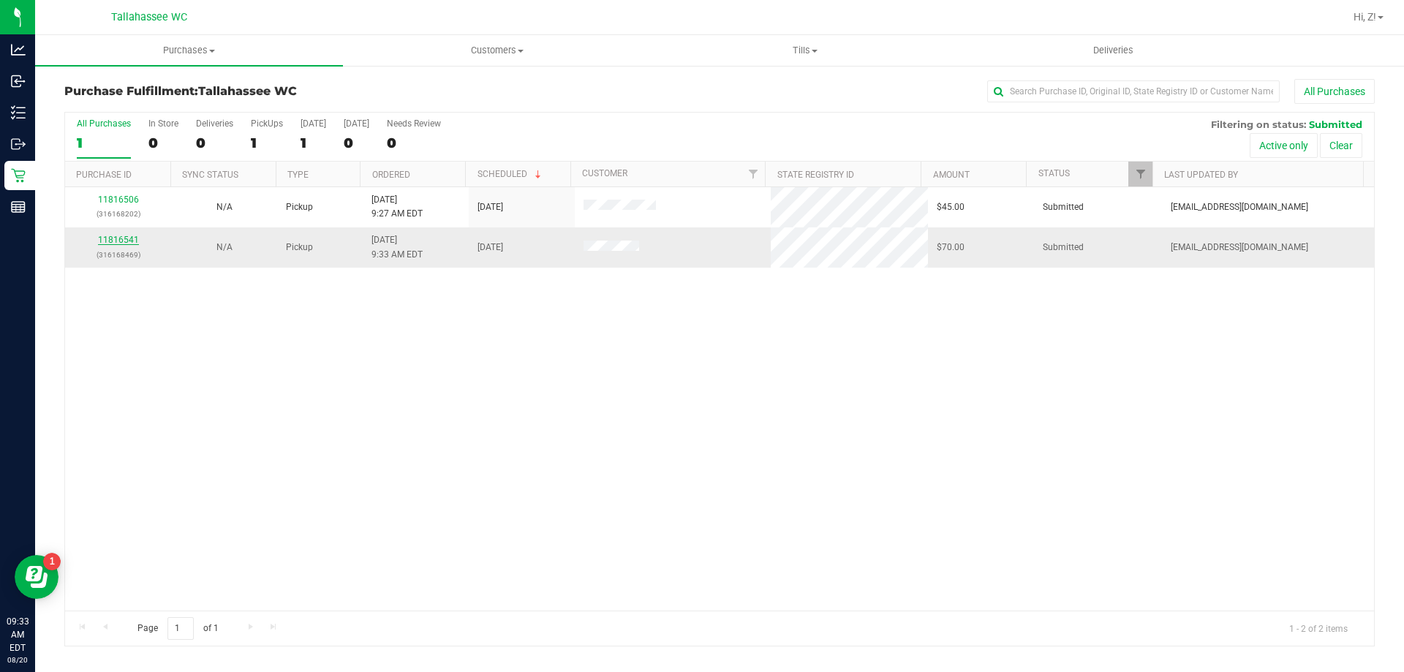
click at [127, 241] on link "11816541" at bounding box center [118, 240] width 41 height 10
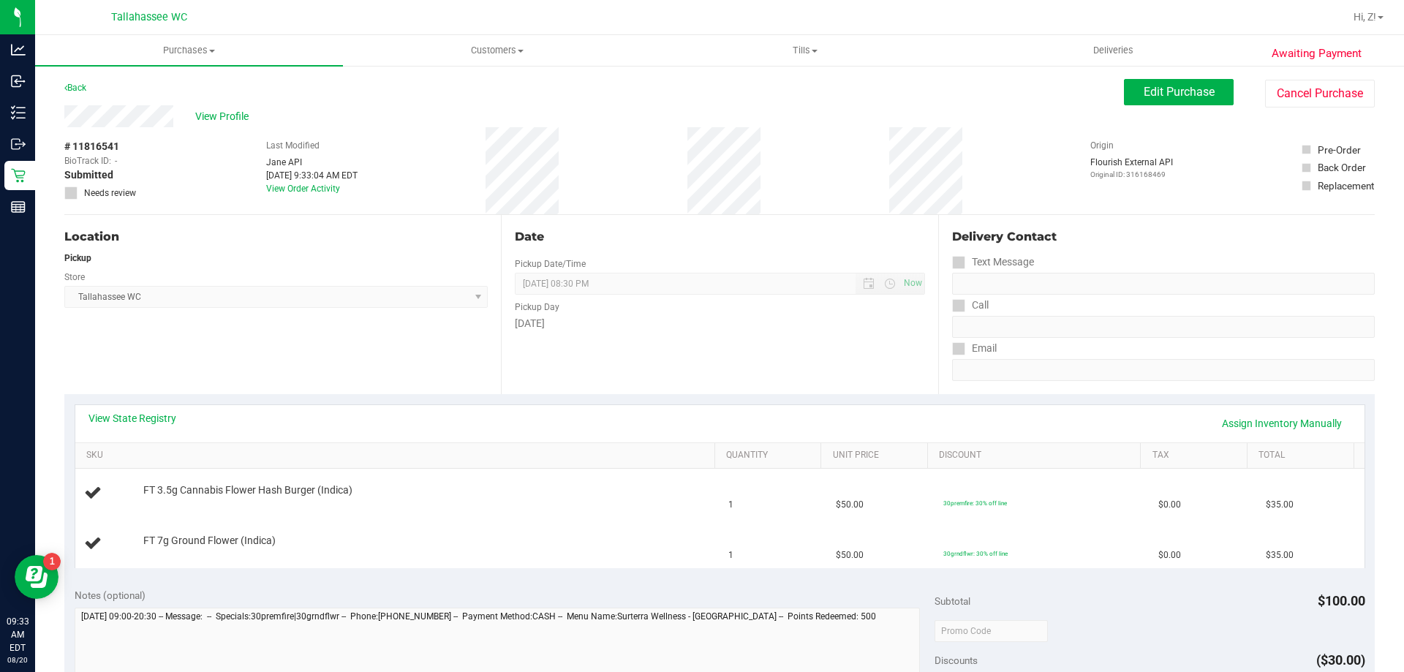
click at [167, 403] on div "View State Registry Assign Inventory Manually SKU Quantity Unit Price Discount …" at bounding box center [719, 486] width 1310 height 184
click at [165, 424] on link "View State Registry" at bounding box center [132, 418] width 88 height 15
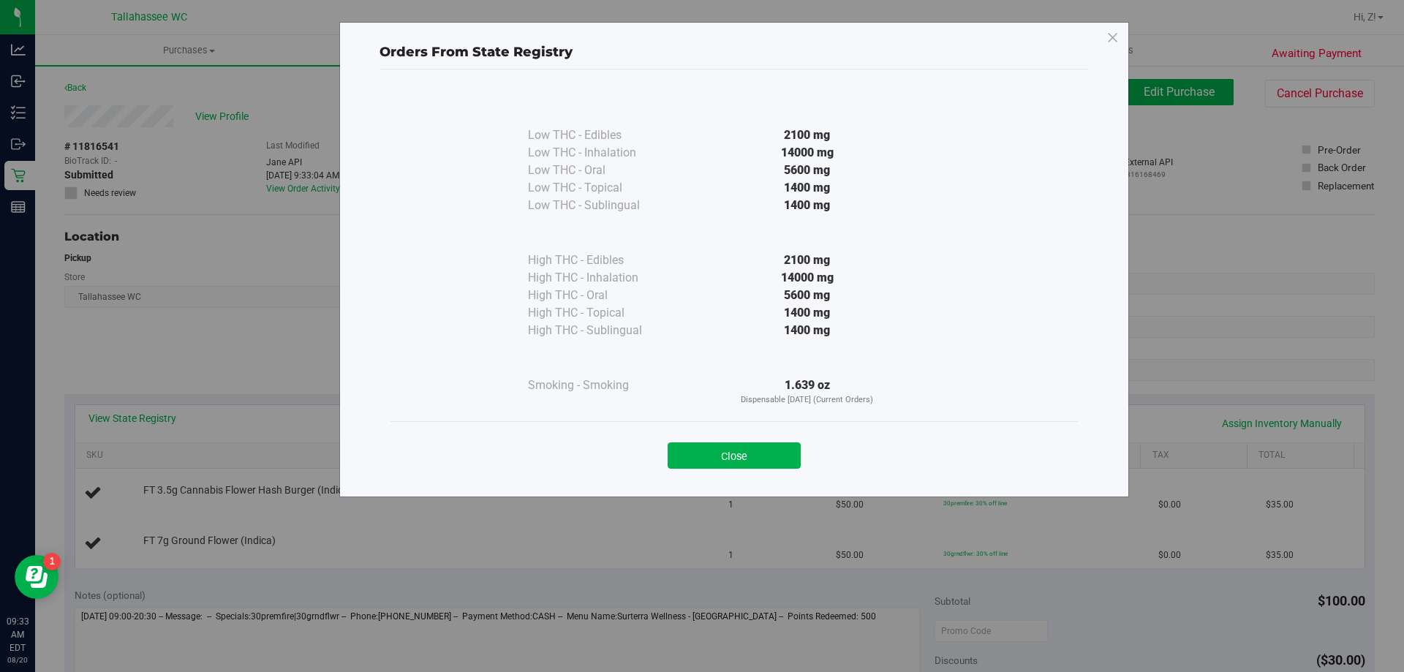
click at [778, 469] on div "Close" at bounding box center [734, 450] width 687 height 59
click at [775, 460] on button "Close" at bounding box center [734, 455] width 133 height 26
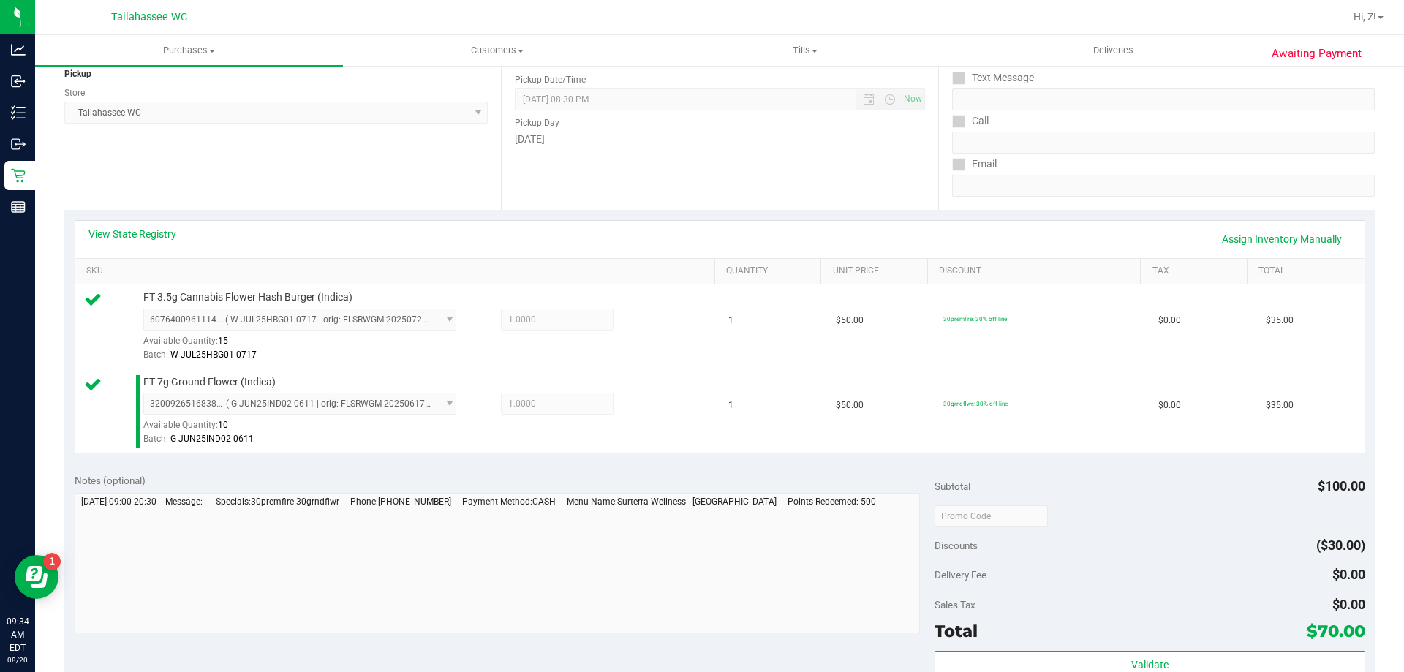
scroll to position [293, 0]
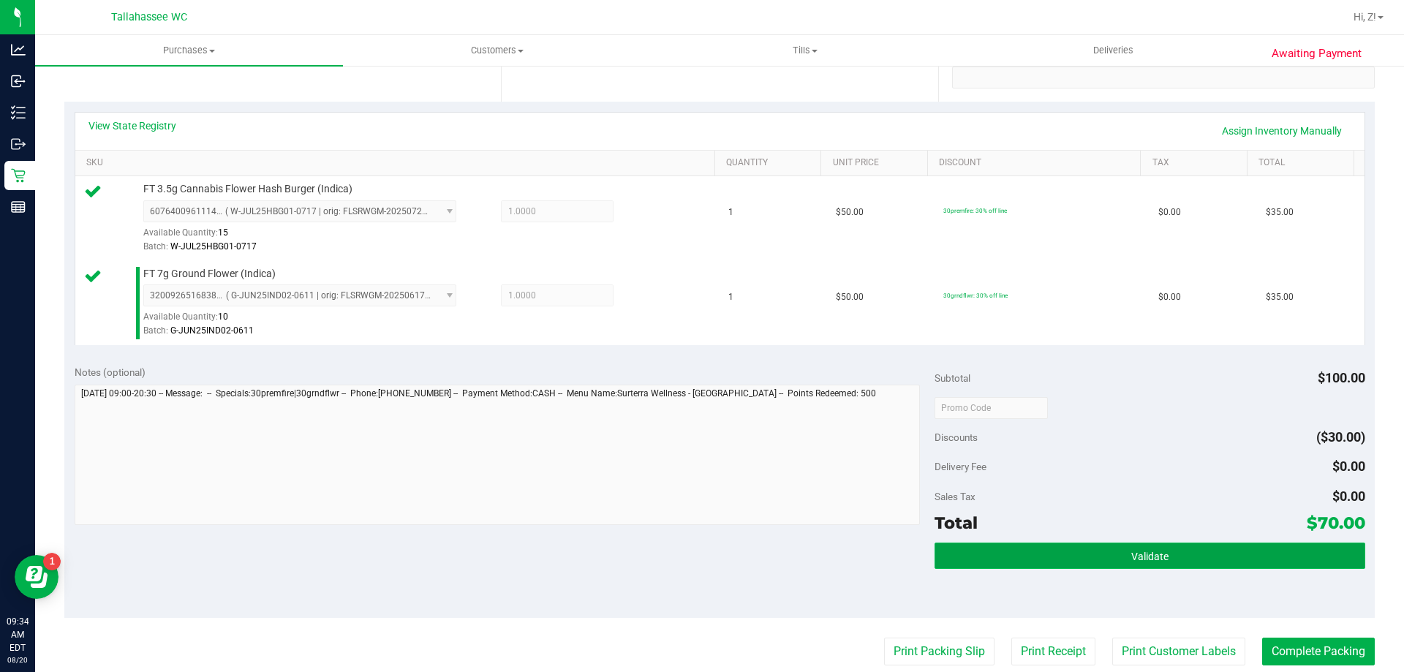
click at [1221, 556] on button "Validate" at bounding box center [1150, 556] width 430 height 26
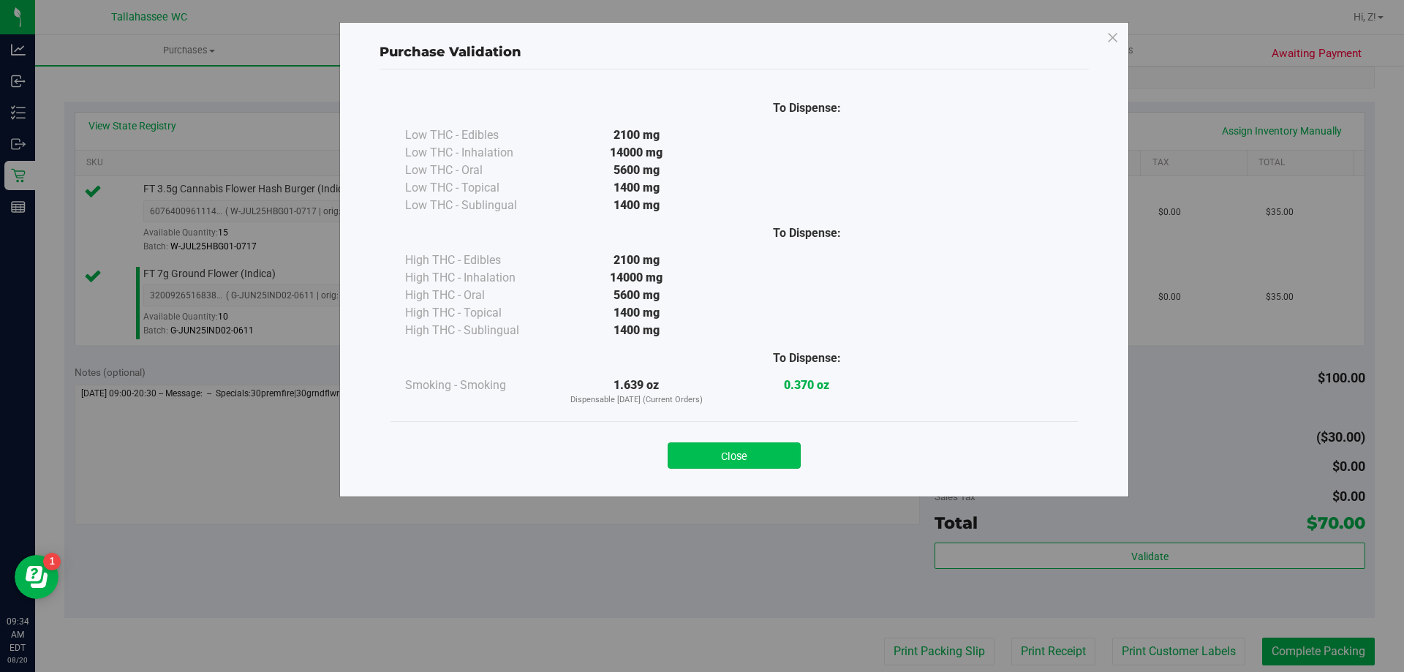
click at [704, 454] on button "Close" at bounding box center [734, 455] width 133 height 26
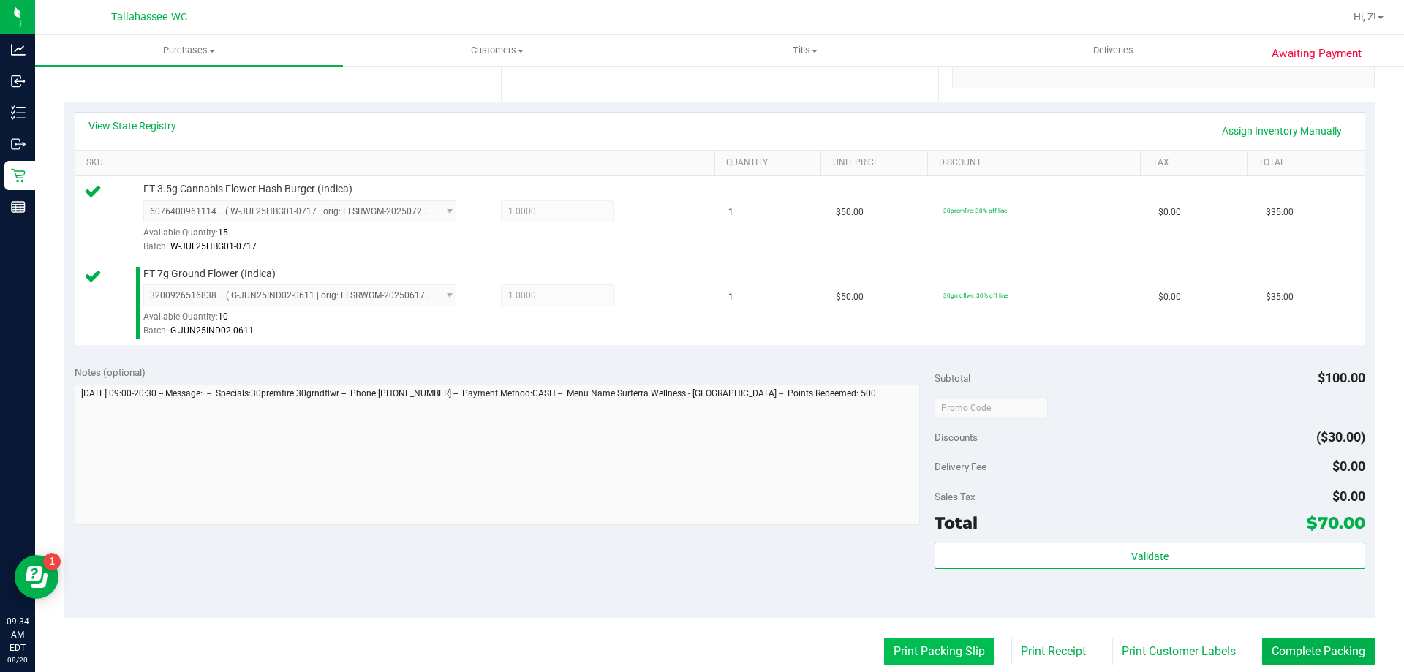
click at [910, 652] on button "Print Packing Slip" at bounding box center [939, 652] width 110 height 28
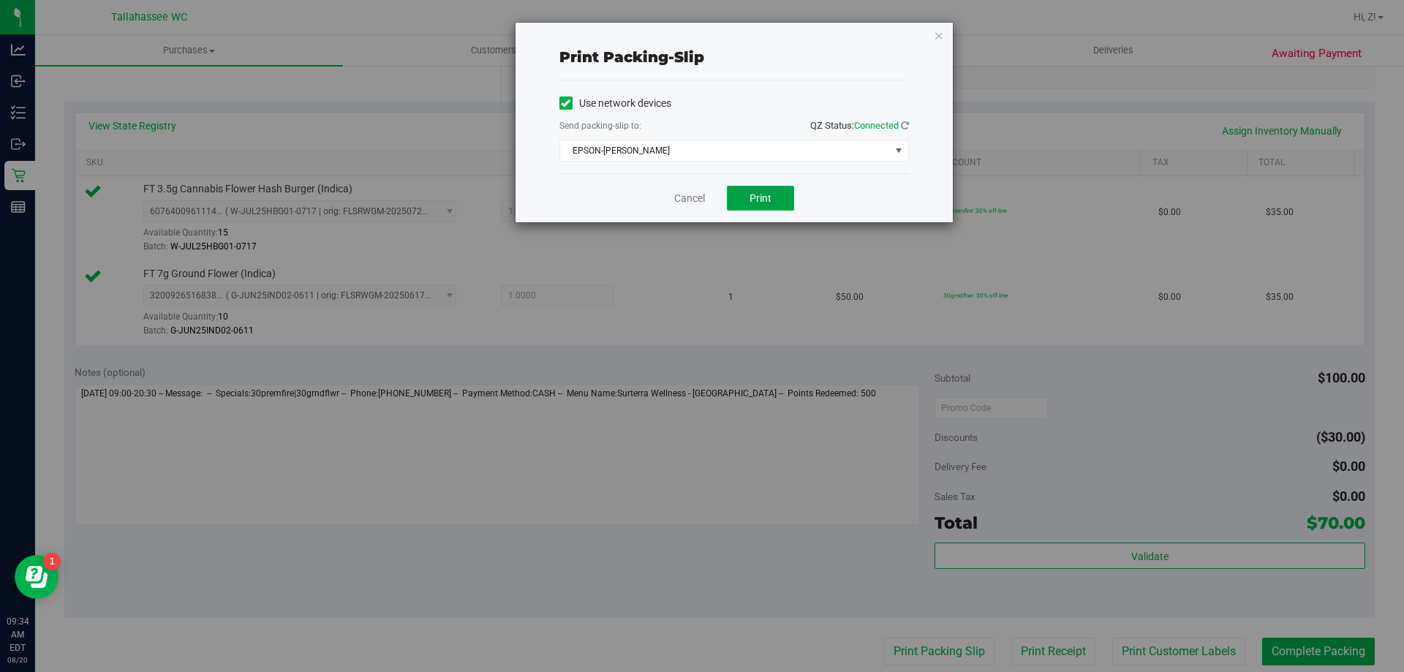
click at [779, 195] on button "Print" at bounding box center [760, 198] width 67 height 25
click at [932, 34] on div "Print packing-slip Use network devices Send packing-slip to: QZ Status: Connect…" at bounding box center [734, 123] width 437 height 200
click at [938, 34] on icon "button" at bounding box center [939, 35] width 10 height 18
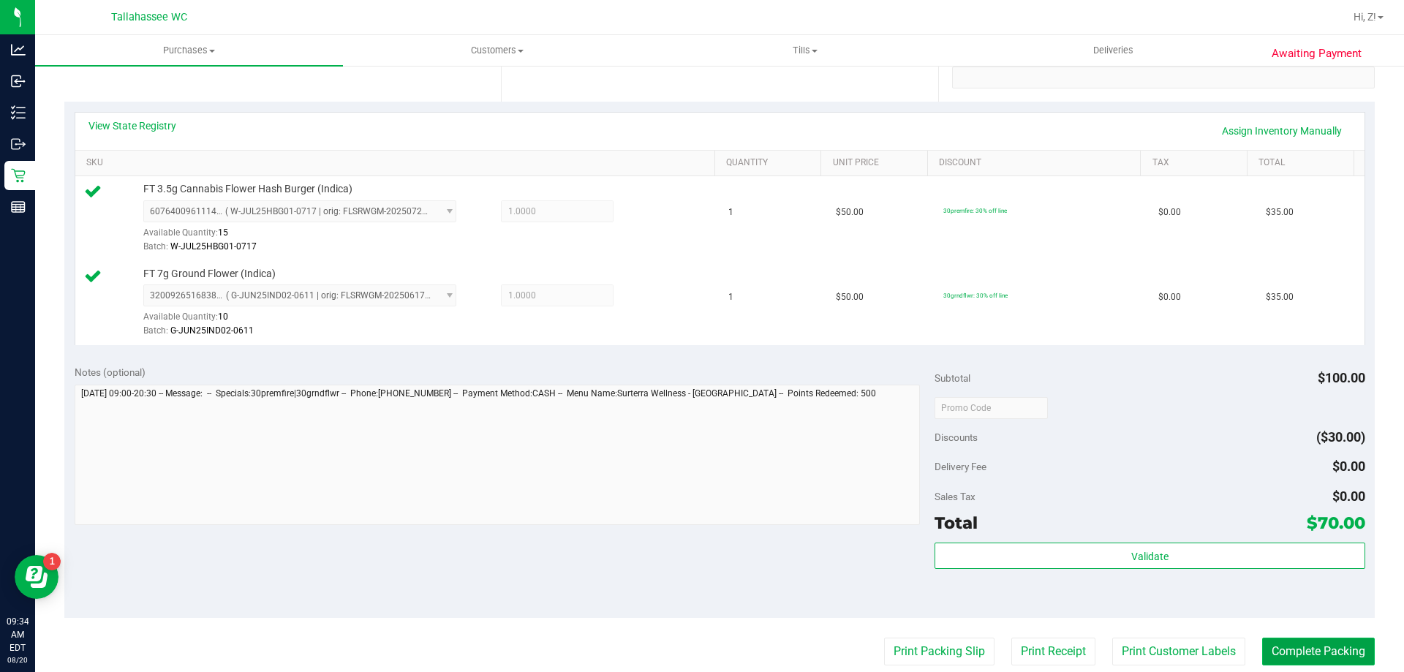
click at [1299, 650] on button "Complete Packing" at bounding box center [1318, 652] width 113 height 28
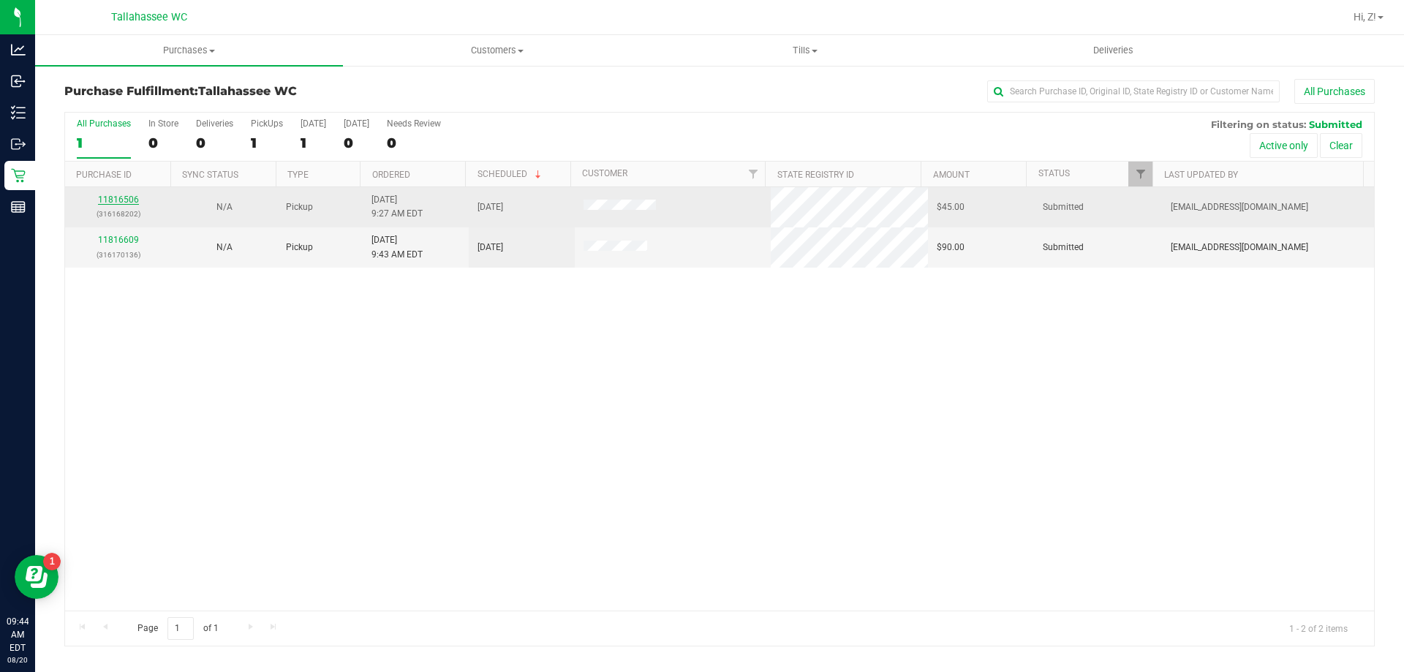
click at [113, 201] on link "11816506" at bounding box center [118, 200] width 41 height 10
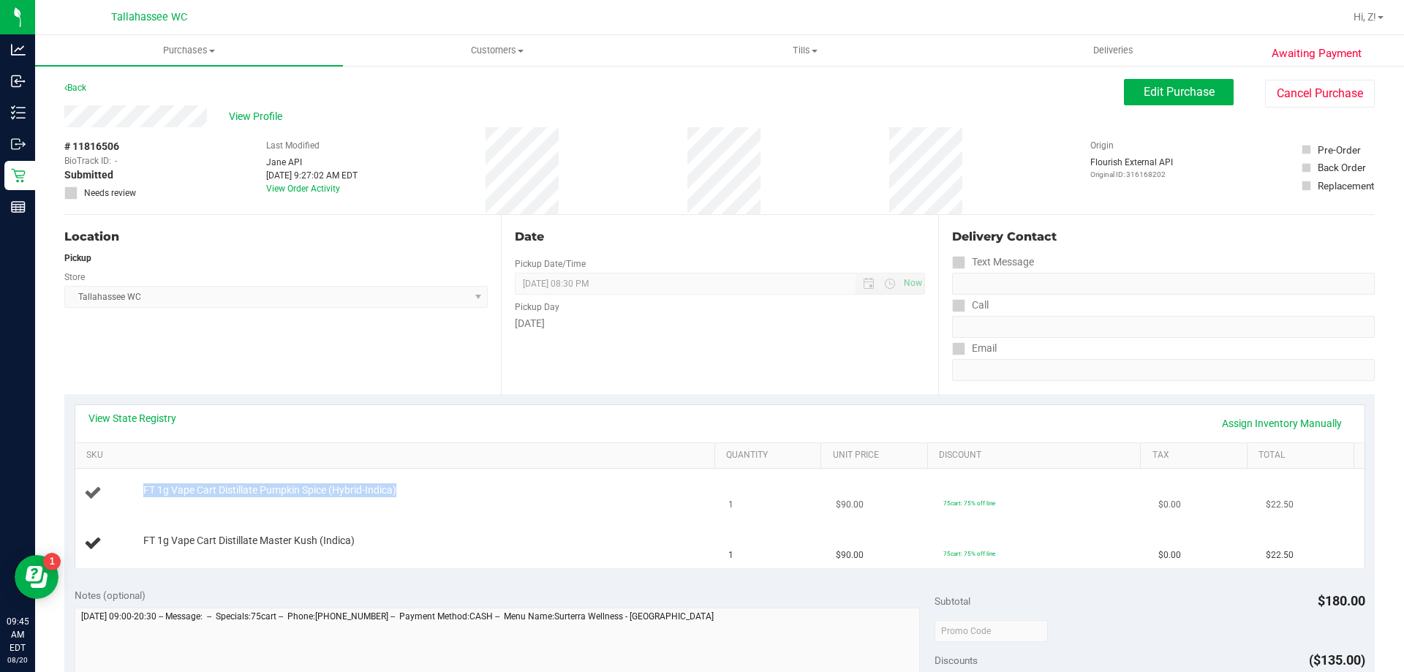
drag, startPoint x: 140, startPoint y: 488, endPoint x: 517, endPoint y: 497, distance: 377.5
click at [517, 497] on div "FT 1g Vape Cart Distillate Pumpkin Spice (Hybrid-Indica)" at bounding box center [422, 490] width 572 height 15
copy div "FT 1g Vape Cart Distillate Pumpkin Spice (Hybrid-Indica)"
click at [244, 116] on span "View Profile" at bounding box center [258, 116] width 59 height 15
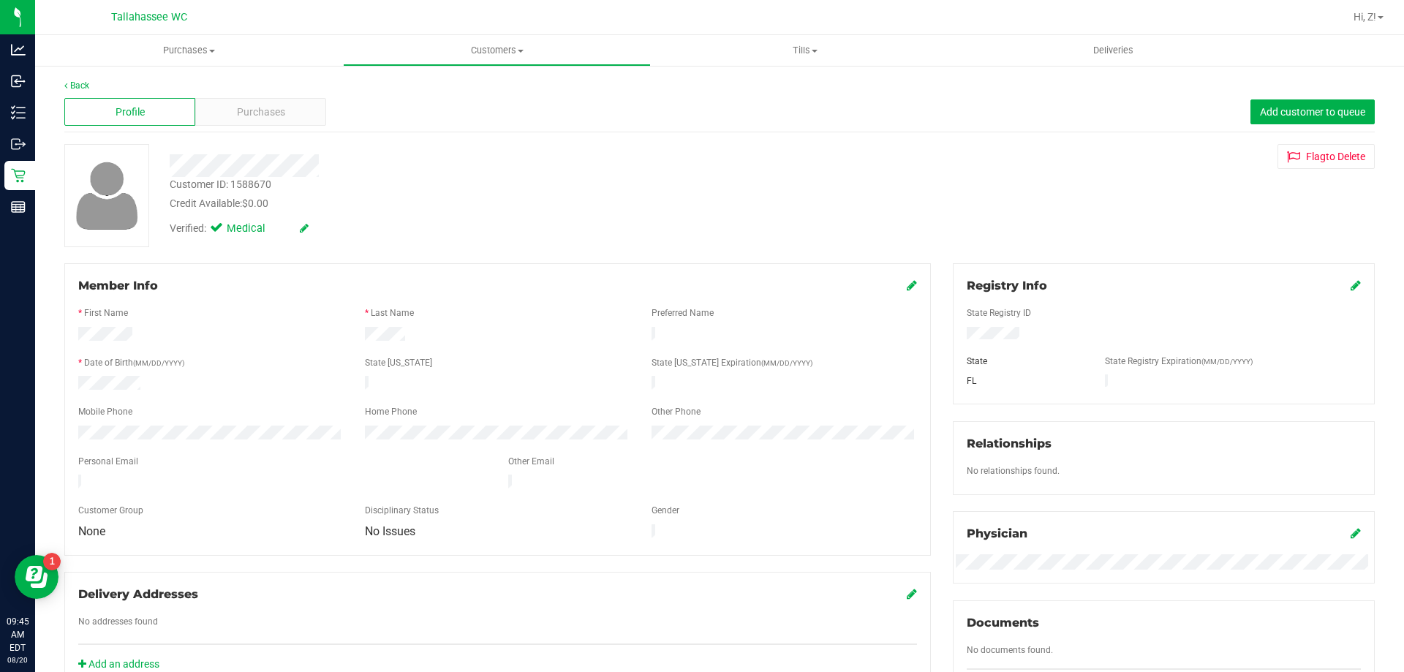
click at [226, 184] on div "Customer ID: 1588670" at bounding box center [221, 184] width 102 height 15
copy div "Customer ID: 1588670"
click at [75, 83] on link "Back" at bounding box center [76, 85] width 25 height 10
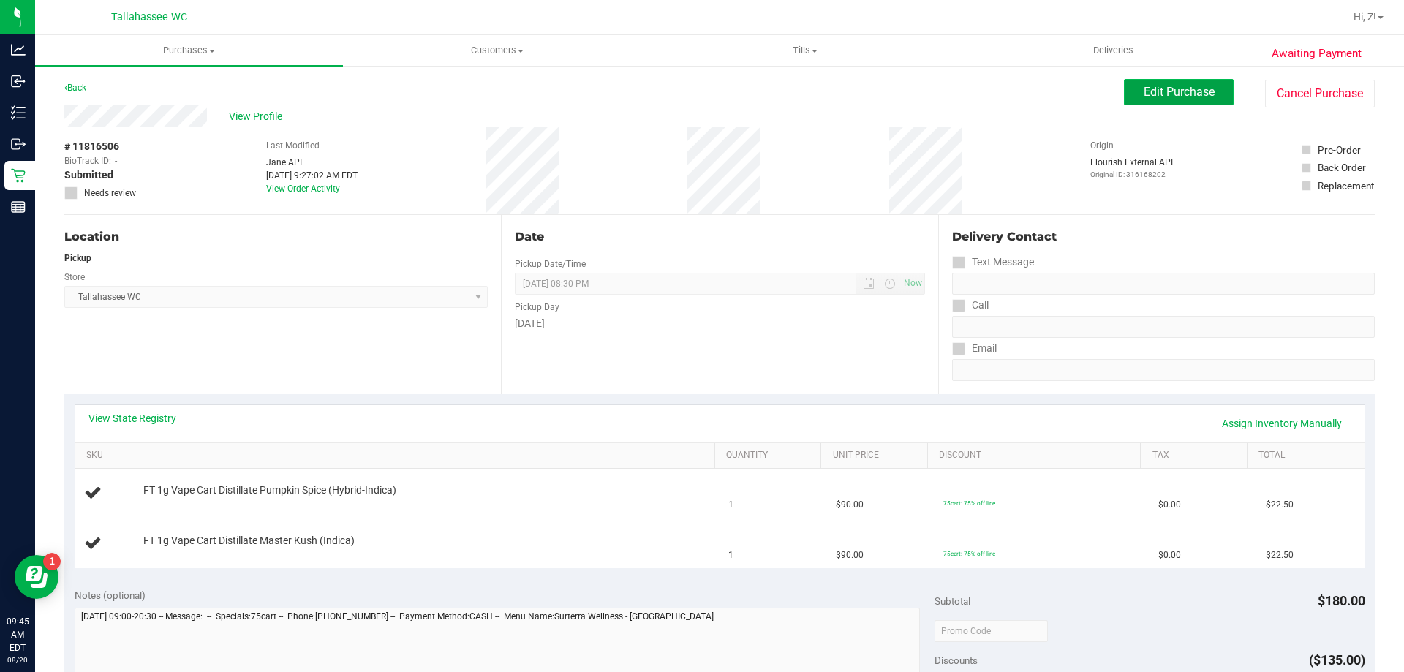
click at [1161, 92] on span "Edit Purchase" at bounding box center [1179, 92] width 71 height 14
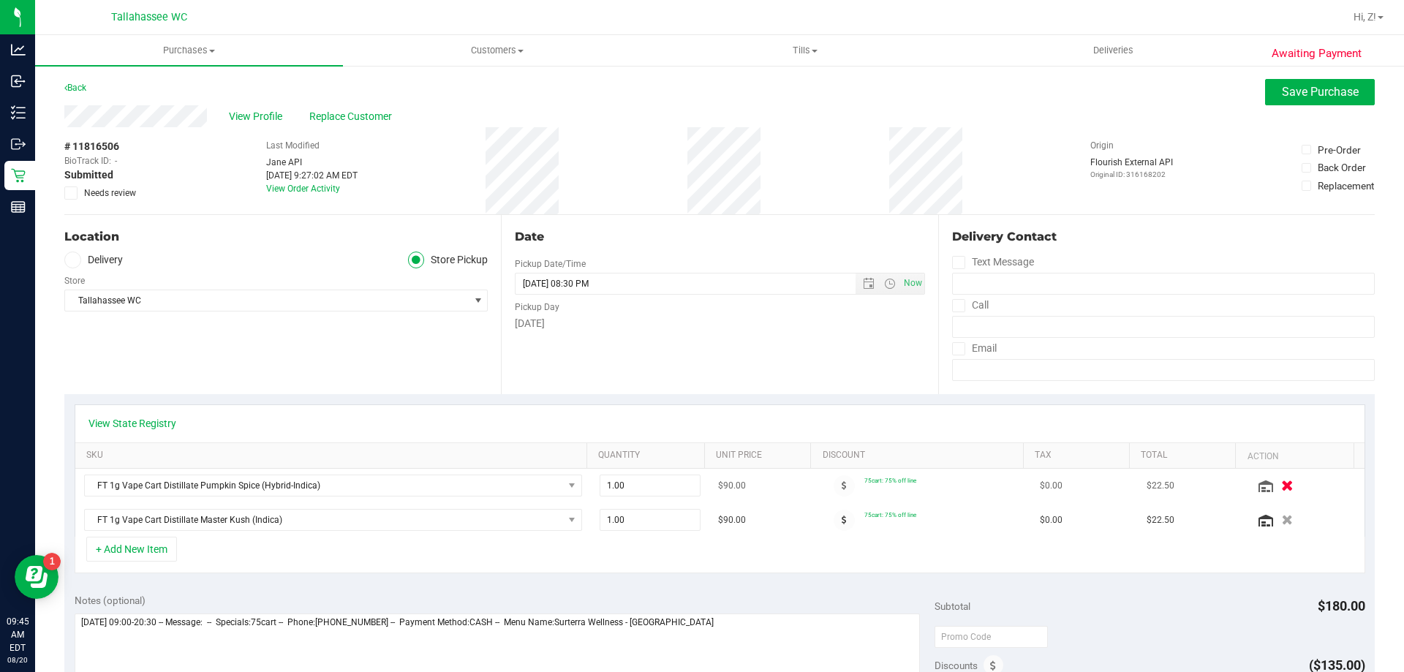
click at [1281, 485] on icon "button" at bounding box center [1287, 485] width 12 height 11
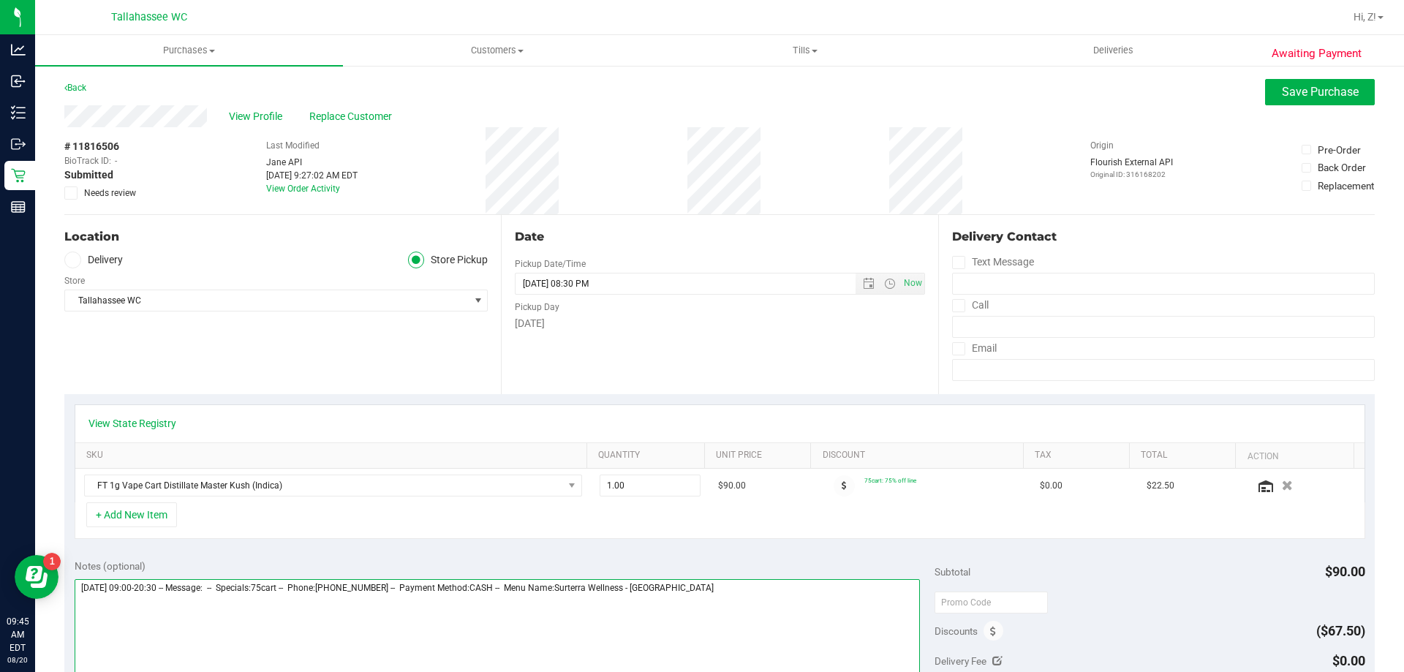
click at [821, 622] on textarea at bounding box center [498, 649] width 846 height 140
type textarea "Wednesday 08/20/2025 09:00-20:30 -- Message: -- Specials:75cart -- Phone:850212…"
click at [64, 197] on span at bounding box center [70, 192] width 13 height 13
click at [0, 0] on input "Needs review" at bounding box center [0, 0] width 0 height 0
click at [1282, 92] on span "Save Purchase" at bounding box center [1320, 92] width 77 height 14
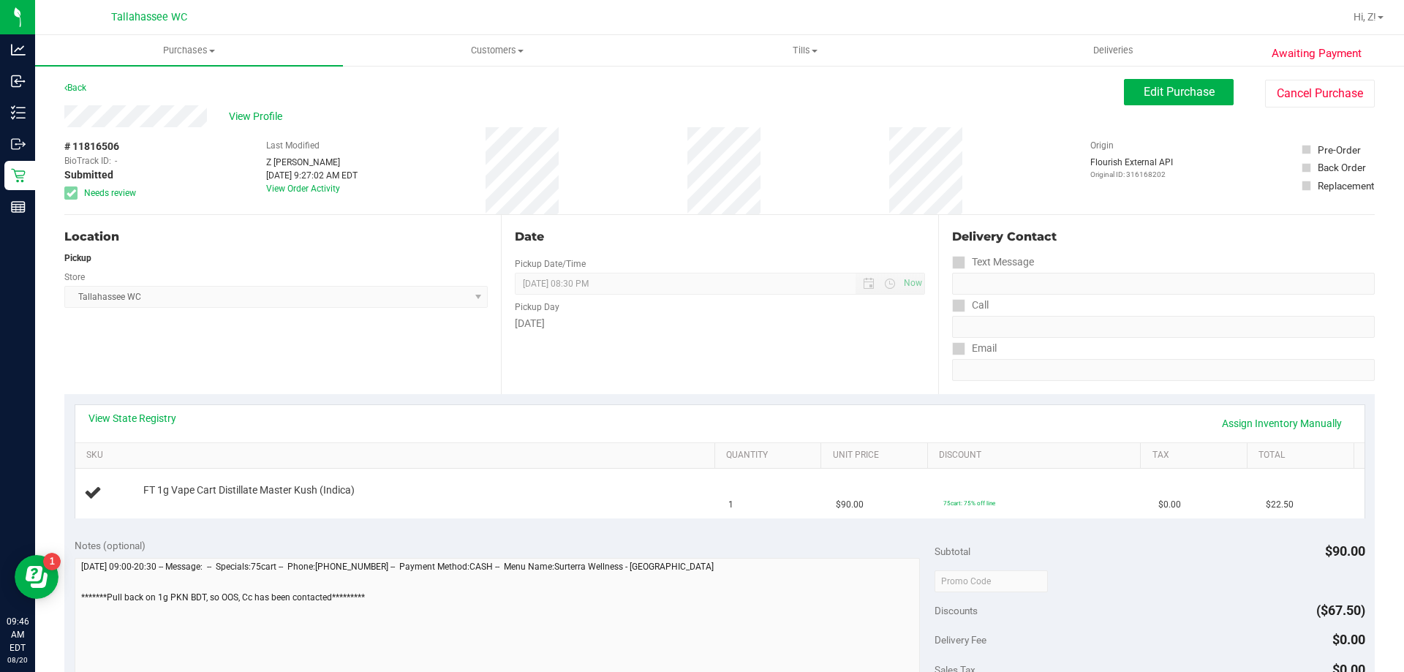
drag, startPoint x: 168, startPoint y: 374, endPoint x: 208, endPoint y: 271, distance: 110.4
click at [175, 363] on div "Location Pickup Store Tallahassee WC Select Store Bonita Springs WC Boynton Bea…" at bounding box center [282, 304] width 437 height 179
click at [264, 113] on span "View Profile" at bounding box center [258, 116] width 59 height 15
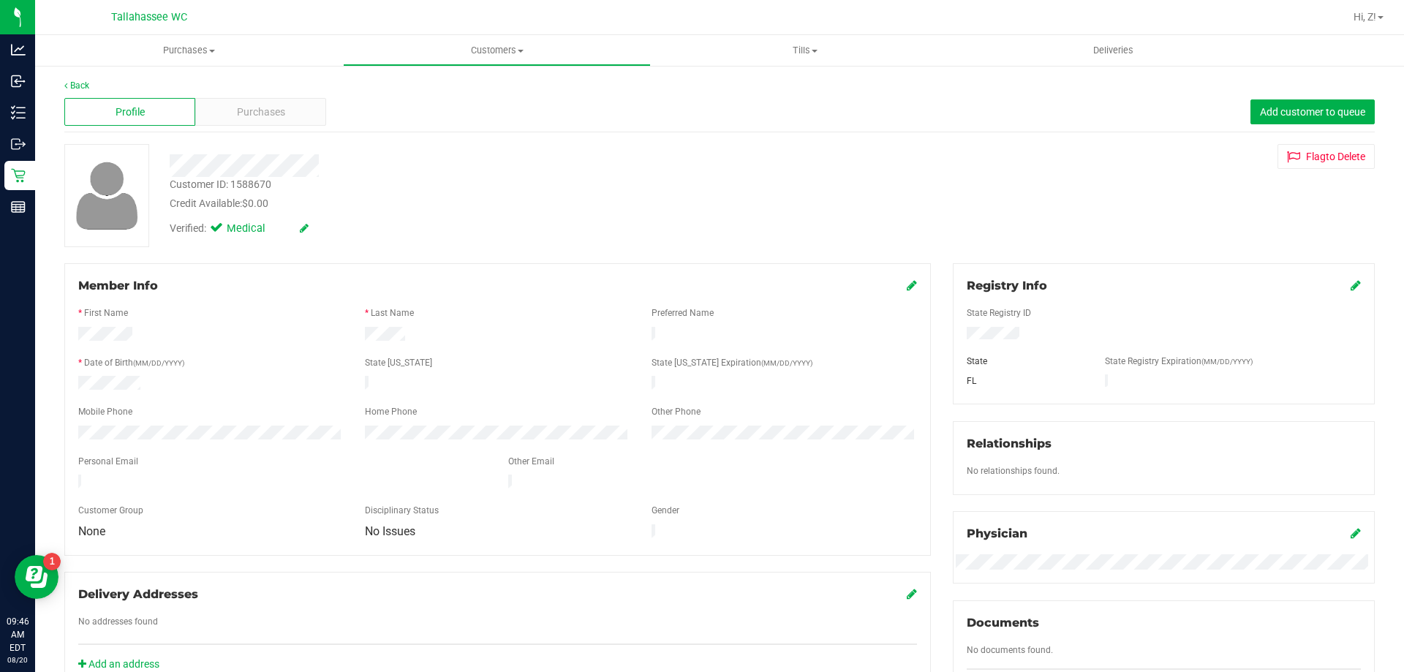
click at [246, 181] on div "Customer ID: 1588670" at bounding box center [221, 184] width 102 height 15
copy div "Customer ID: 1588670"
click at [448, 657] on div "Add an address" at bounding box center [497, 664] width 861 height 15
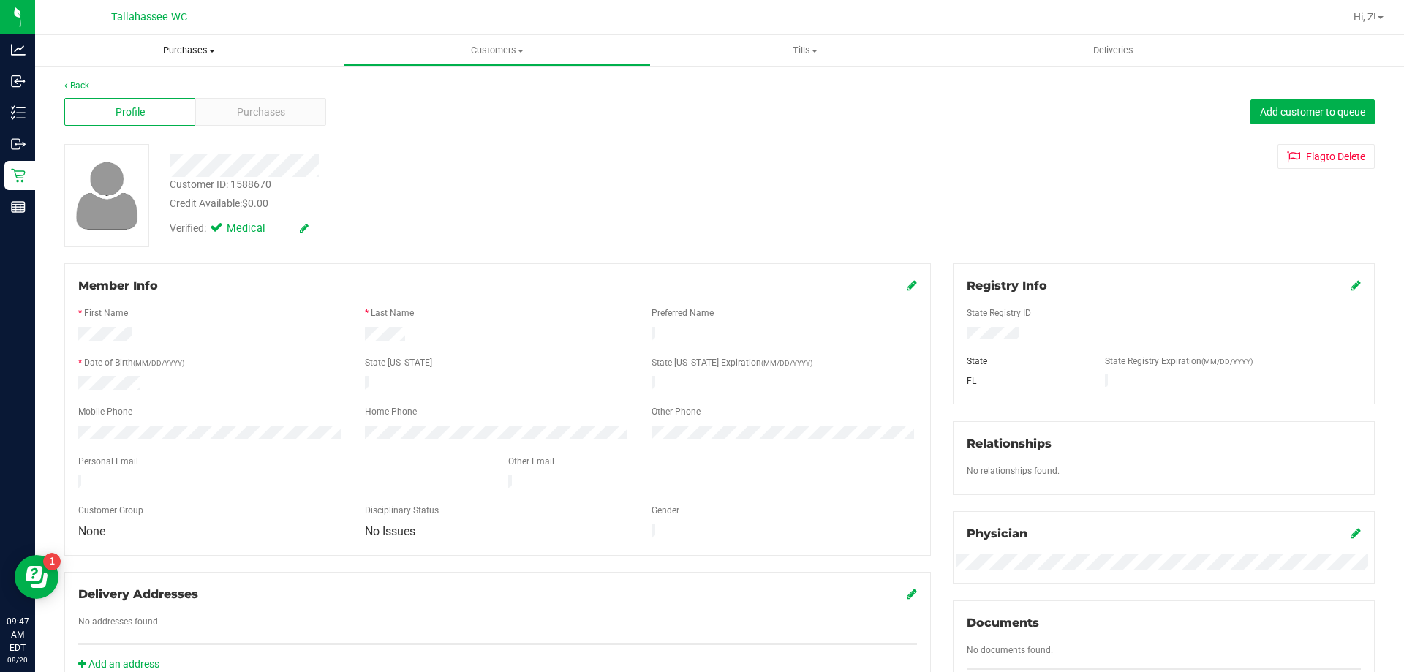
click at [200, 45] on span "Purchases" at bounding box center [189, 50] width 308 height 13
click at [129, 102] on li "Fulfillment" at bounding box center [189, 106] width 308 height 18
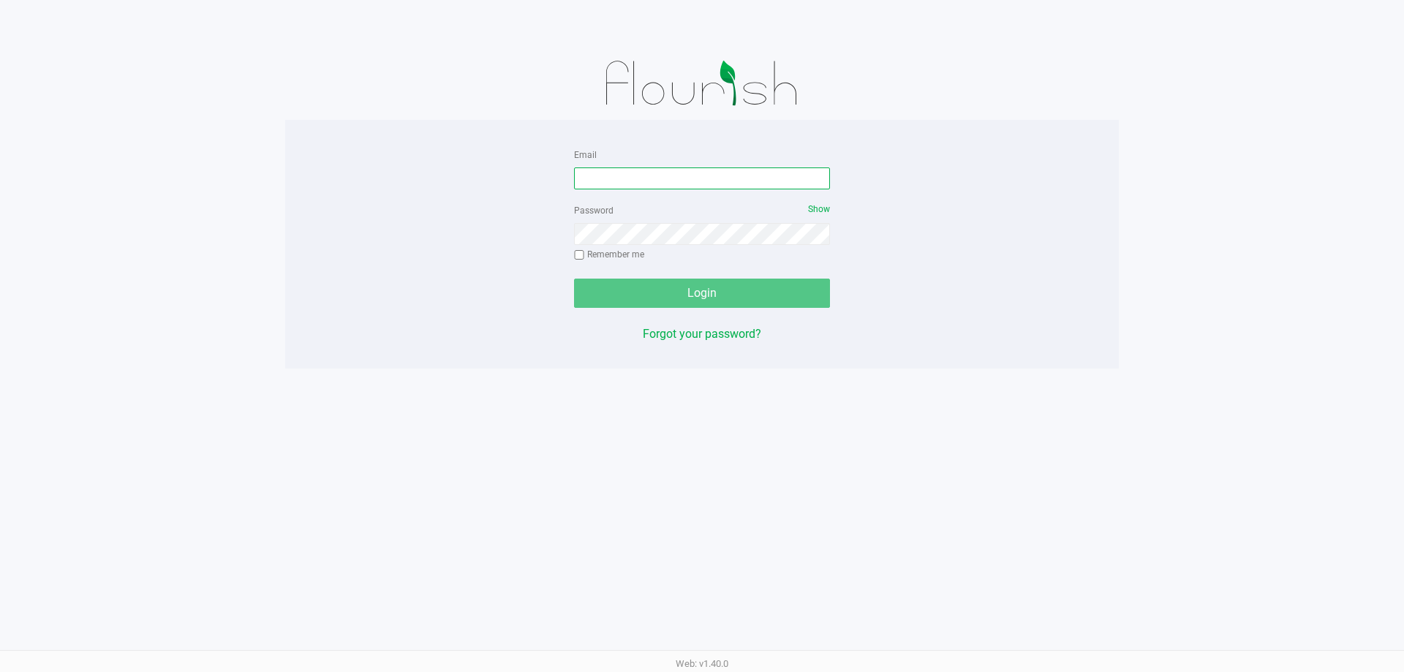
click at [650, 188] on input "Email" at bounding box center [702, 178] width 256 height 22
type input "[EMAIL_ADDRESS][DOMAIN_NAME]"
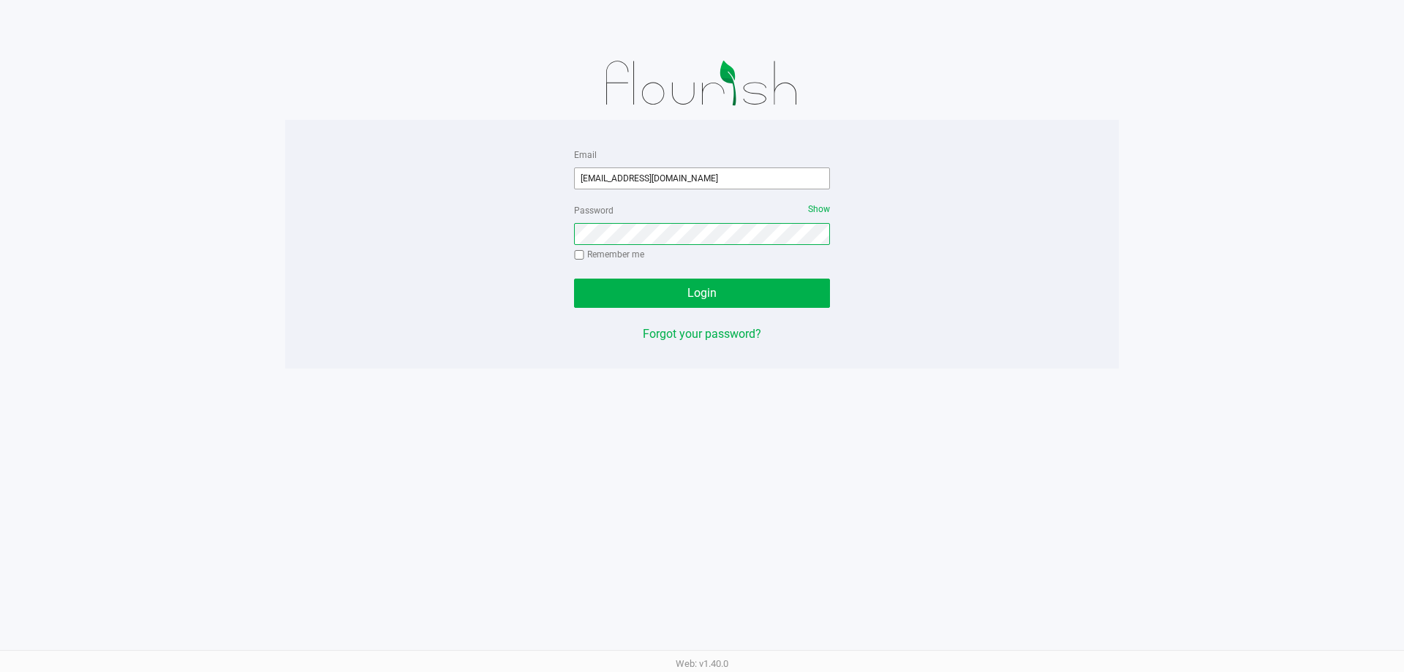
click at [574, 279] on button "Login" at bounding box center [702, 293] width 256 height 29
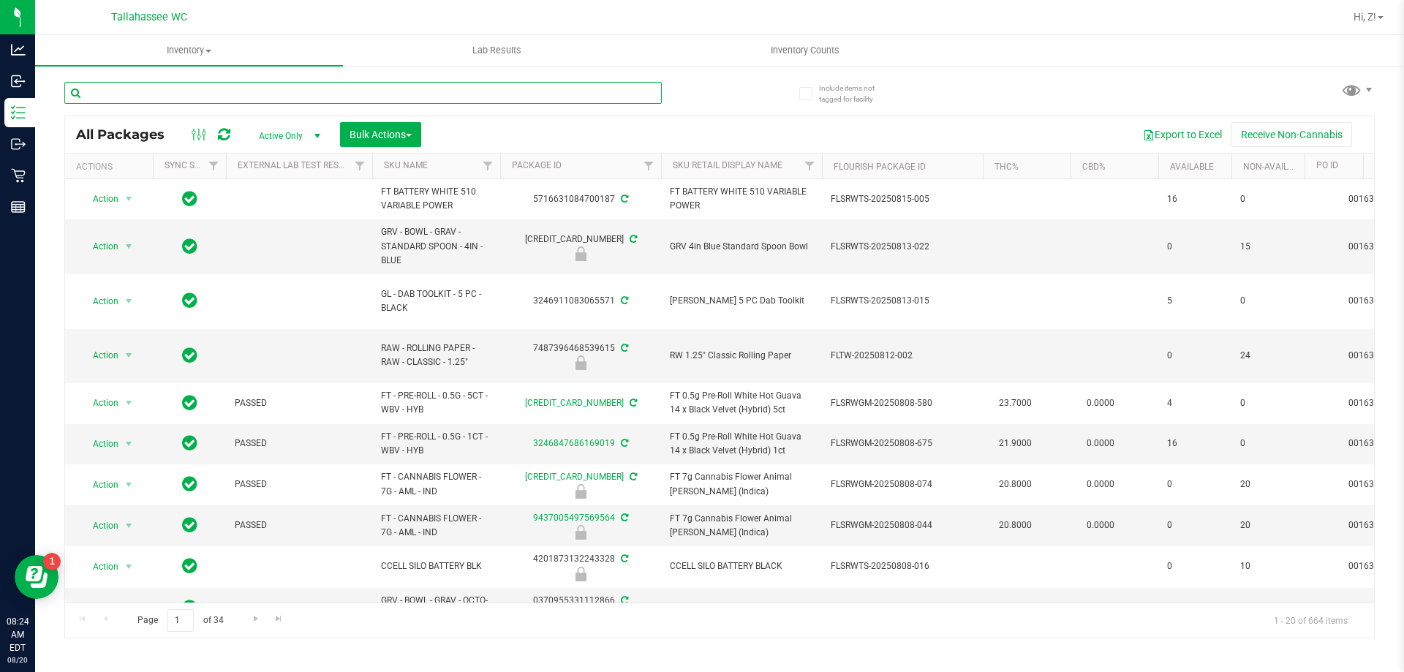
click at [209, 88] on input "text" at bounding box center [362, 93] width 597 height 22
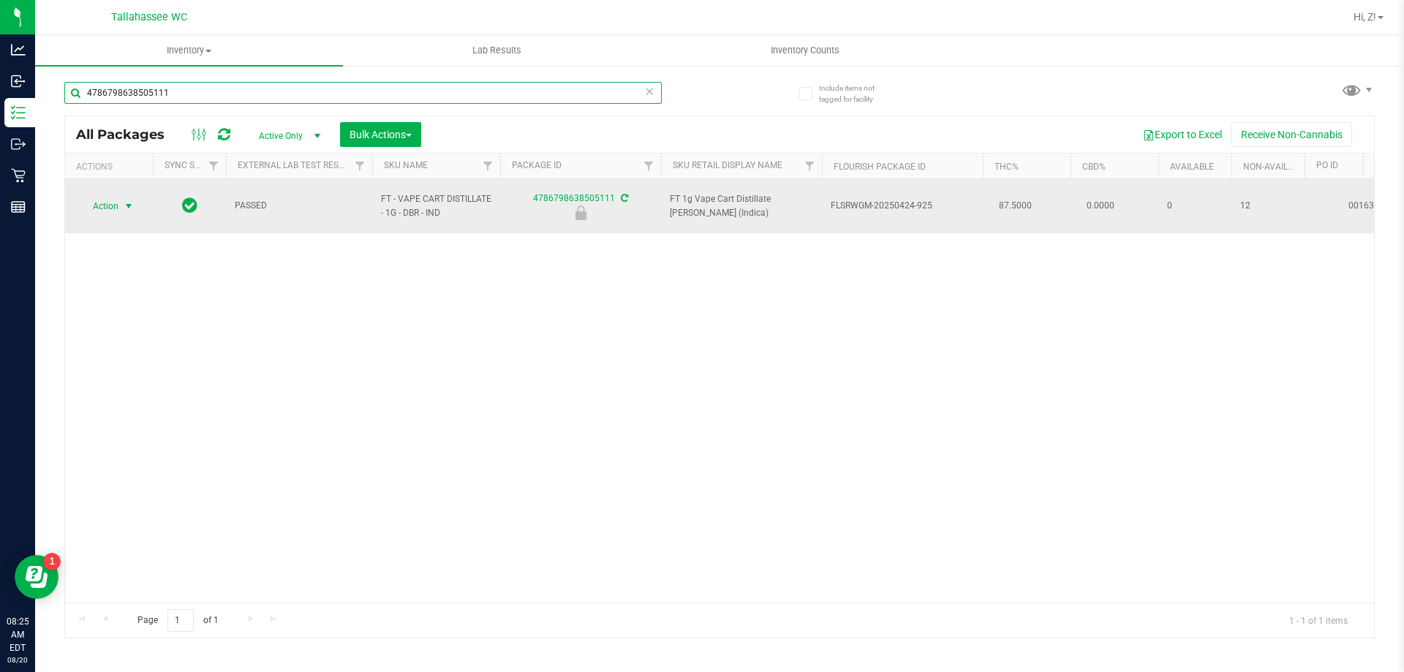
type input "4786798638505111"
click at [115, 196] on span "Action" at bounding box center [99, 206] width 39 height 20
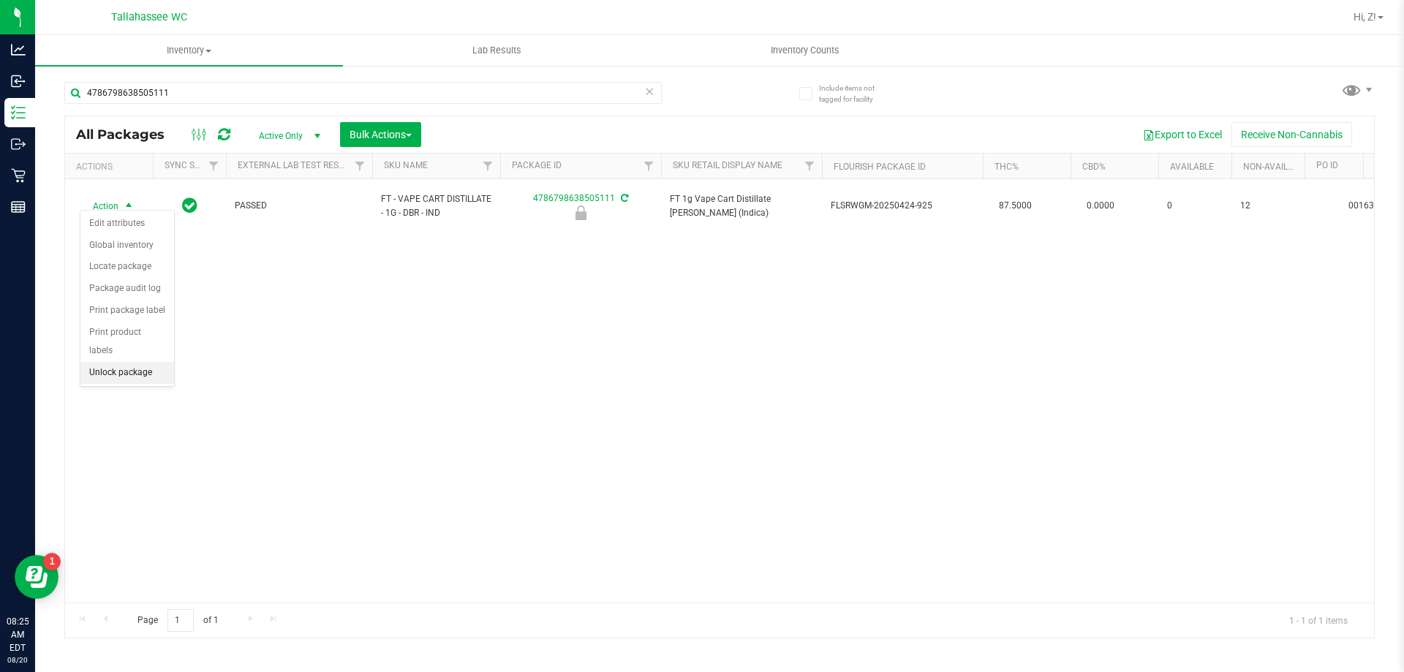
click at [130, 362] on li "Unlock package" at bounding box center [127, 373] width 94 height 22
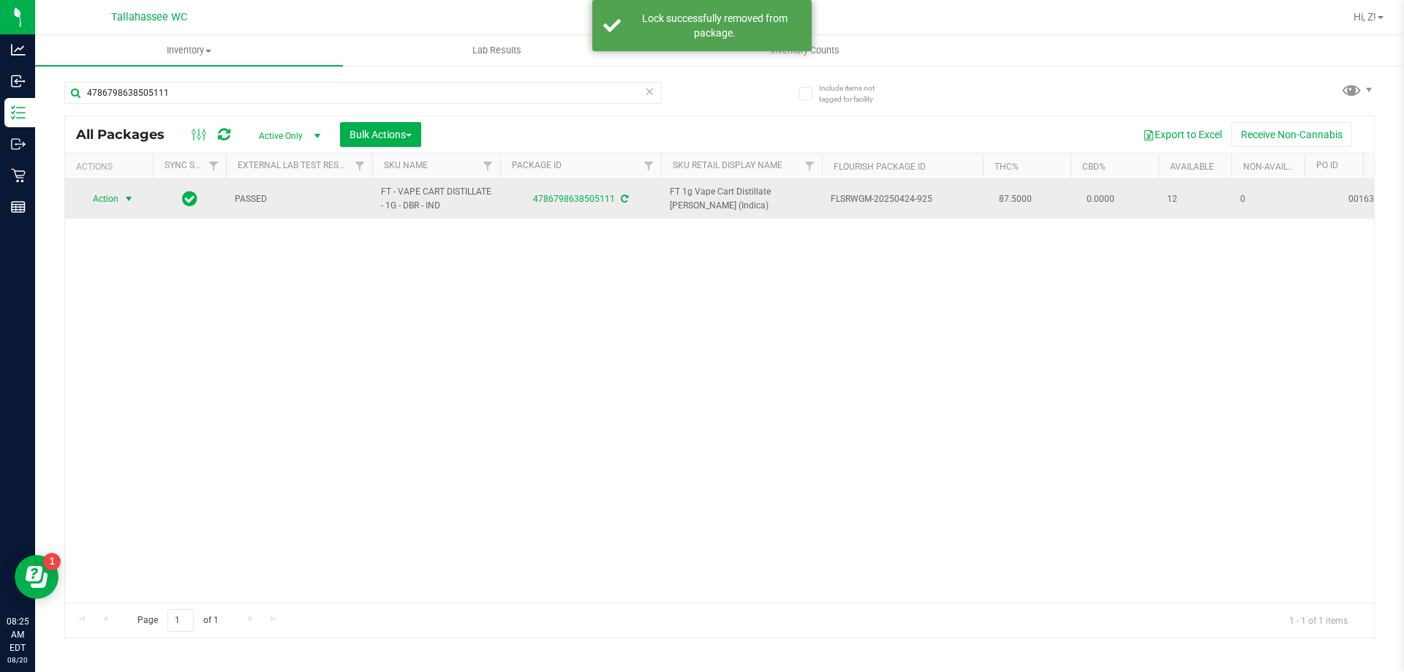
click at [117, 199] on span "Action" at bounding box center [99, 199] width 39 height 20
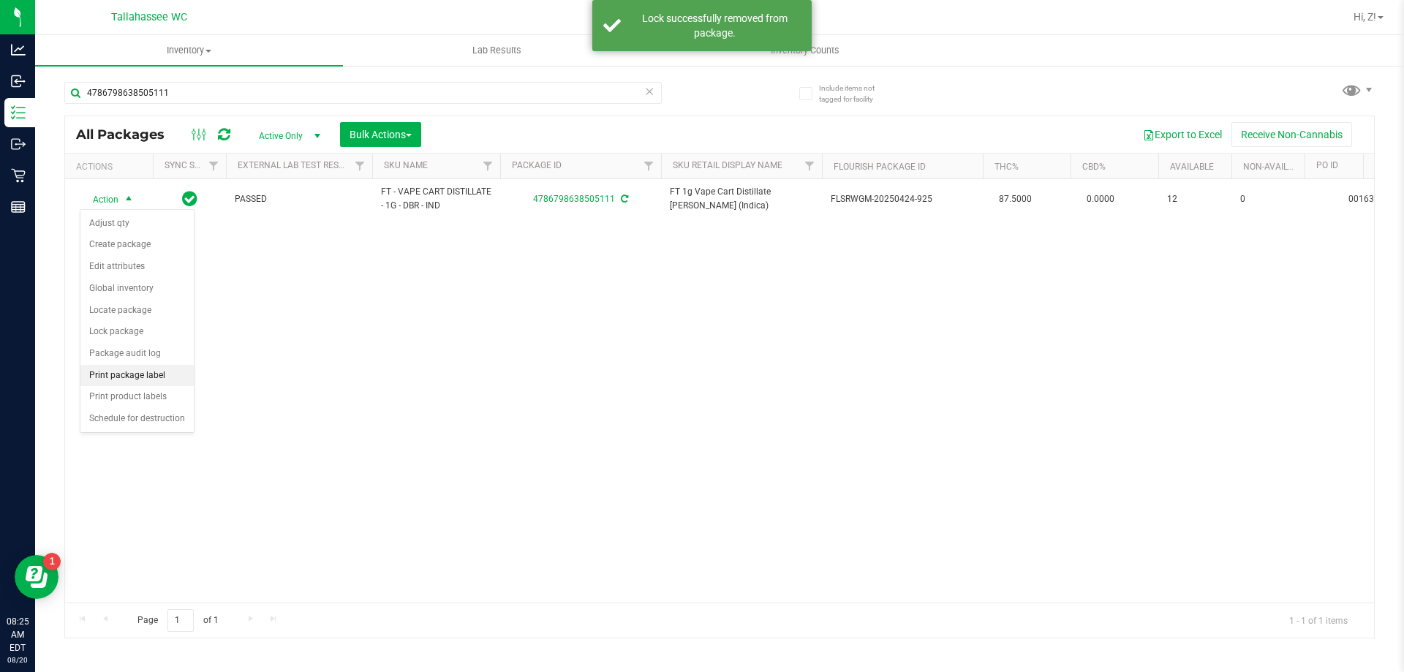
click at [138, 378] on li "Print package label" at bounding box center [136, 376] width 113 height 22
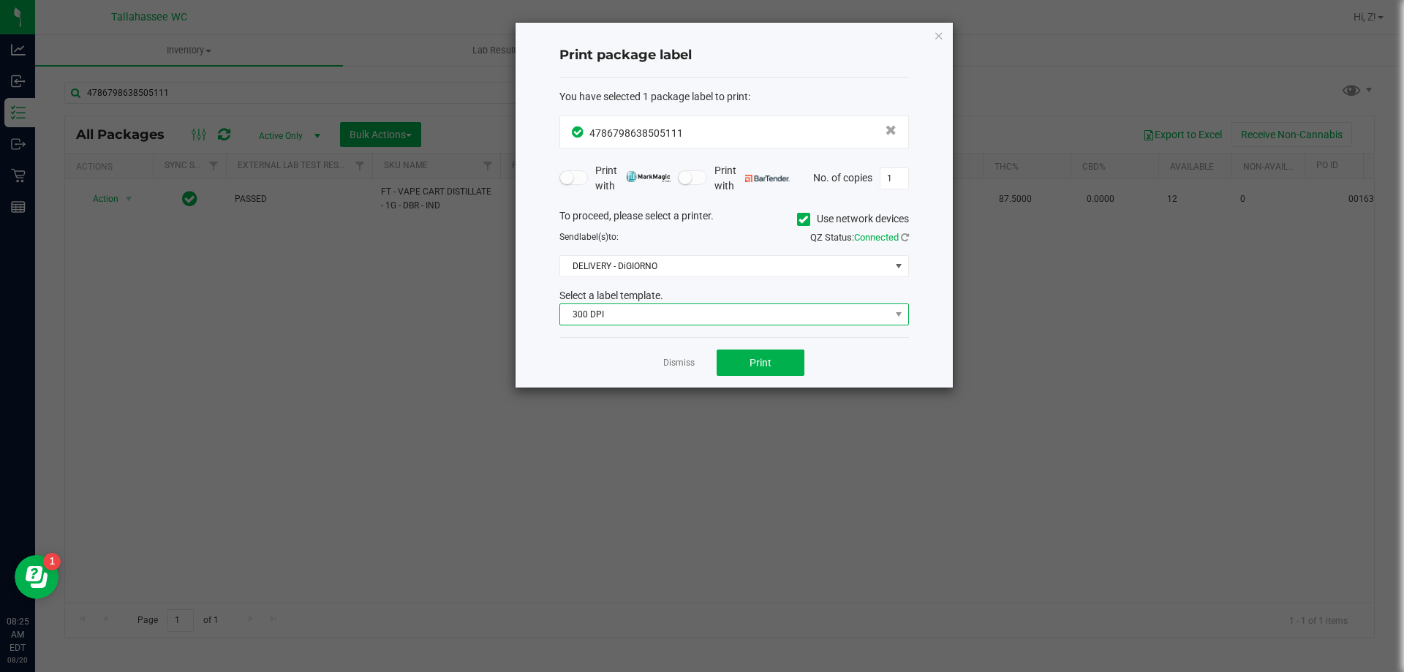
click at [675, 311] on span "300 DPI" at bounding box center [725, 314] width 330 height 20
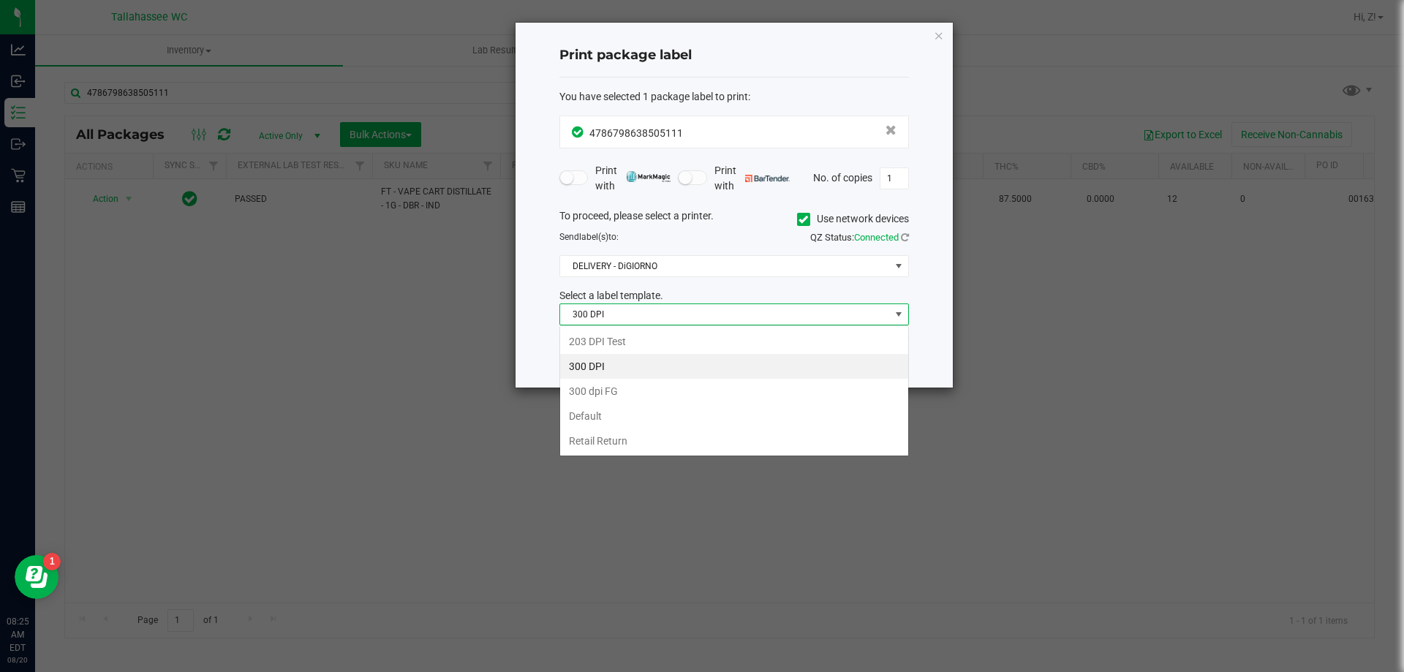
scroll to position [22, 350]
click at [658, 336] on li "203 DPI Test" at bounding box center [734, 341] width 348 height 25
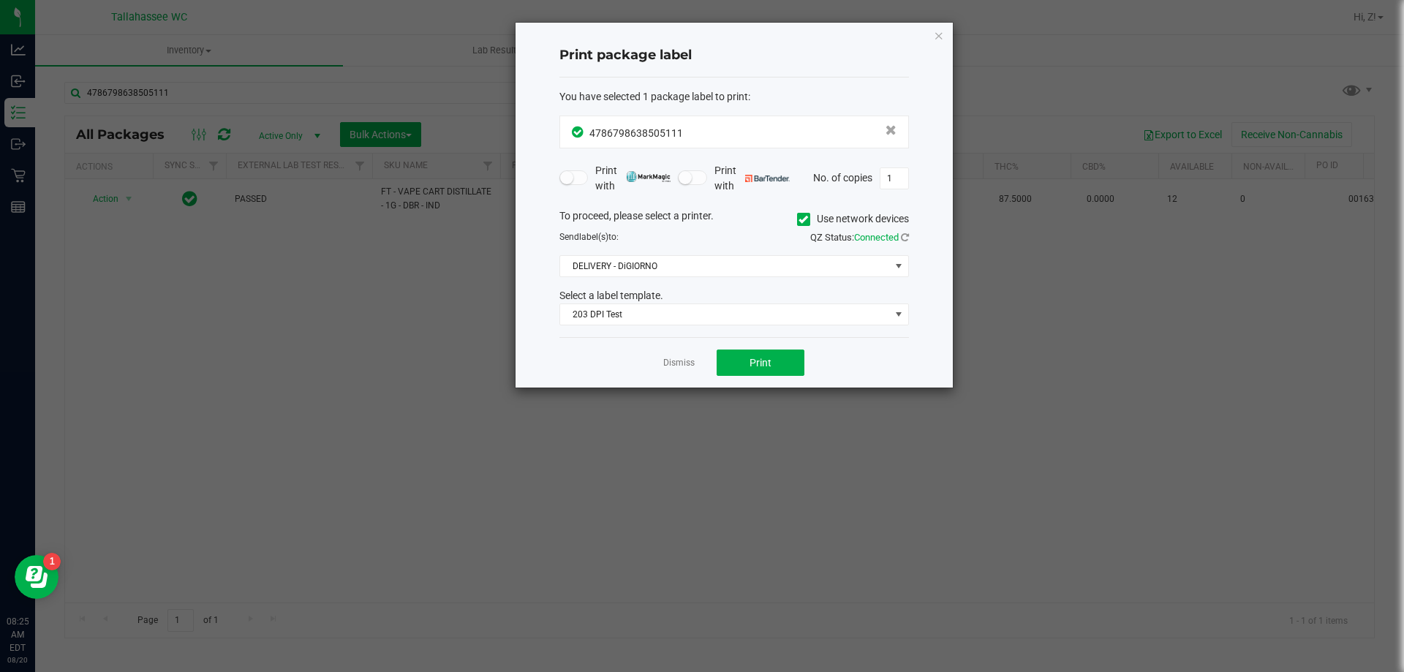
click at [657, 278] on div "To proceed, please select a printer. Use network devices Send label(s) to: QZ S…" at bounding box center [734, 267] width 350 height 118
click at [793, 361] on button "Print" at bounding box center [761, 363] width 88 height 26
click at [946, 31] on div "Print package label You have selected 1 package label to print : 47867986385051…" at bounding box center [734, 205] width 437 height 365
click at [938, 32] on icon "button" at bounding box center [939, 35] width 10 height 18
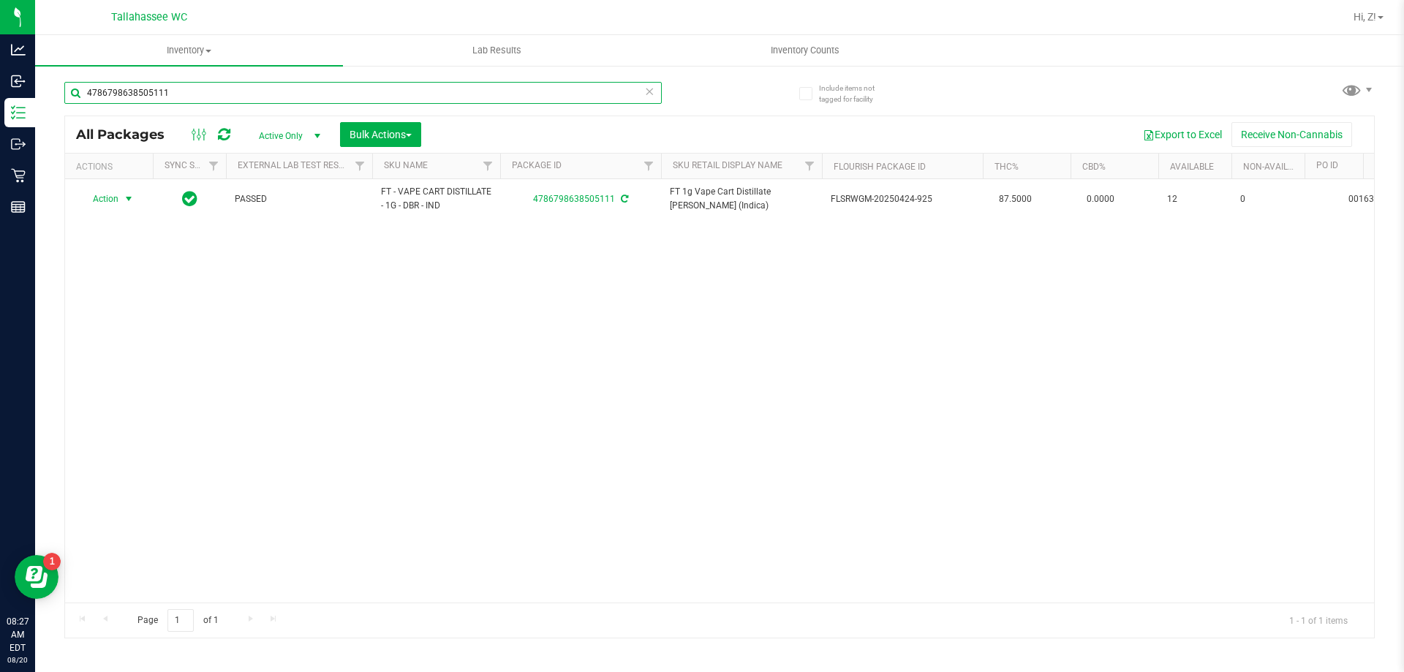
click at [309, 93] on input "4786798638505111" at bounding box center [362, 93] width 597 height 22
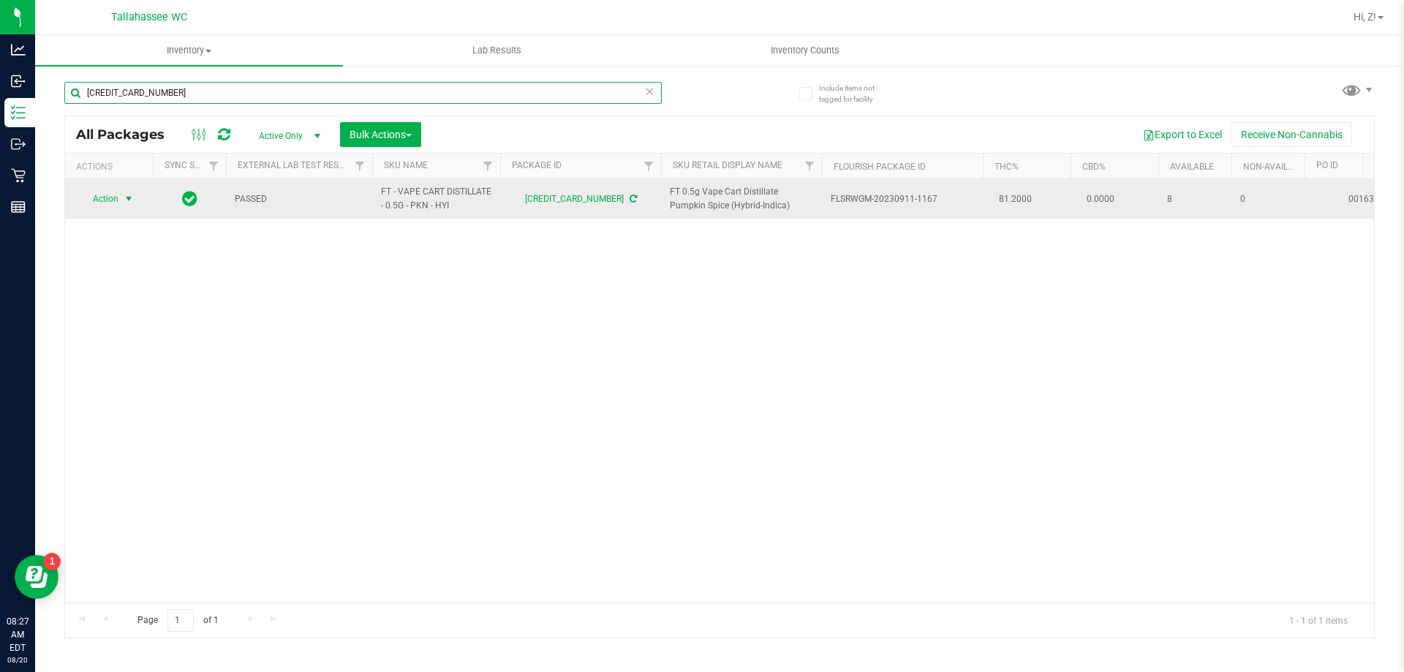
type input "5758063069779586"
click at [120, 194] on span "select" at bounding box center [129, 199] width 18 height 20
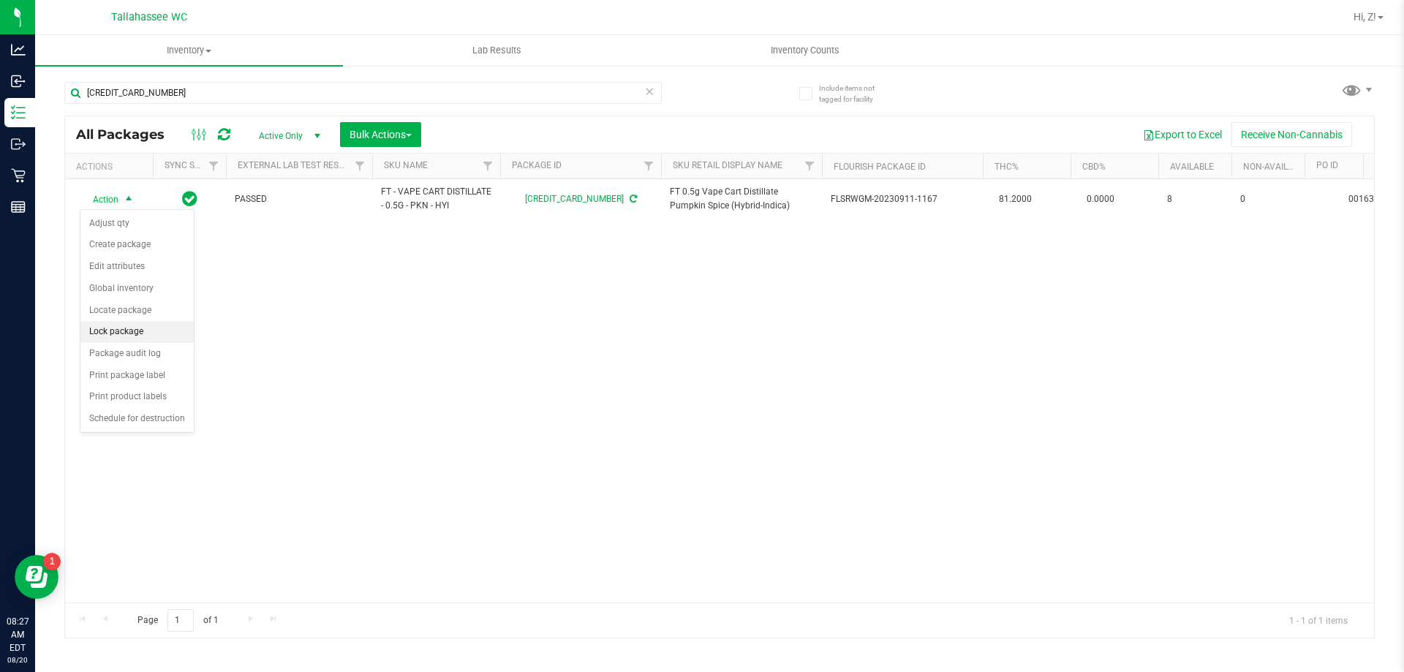
click at [134, 341] on li "Lock package" at bounding box center [136, 332] width 113 height 22
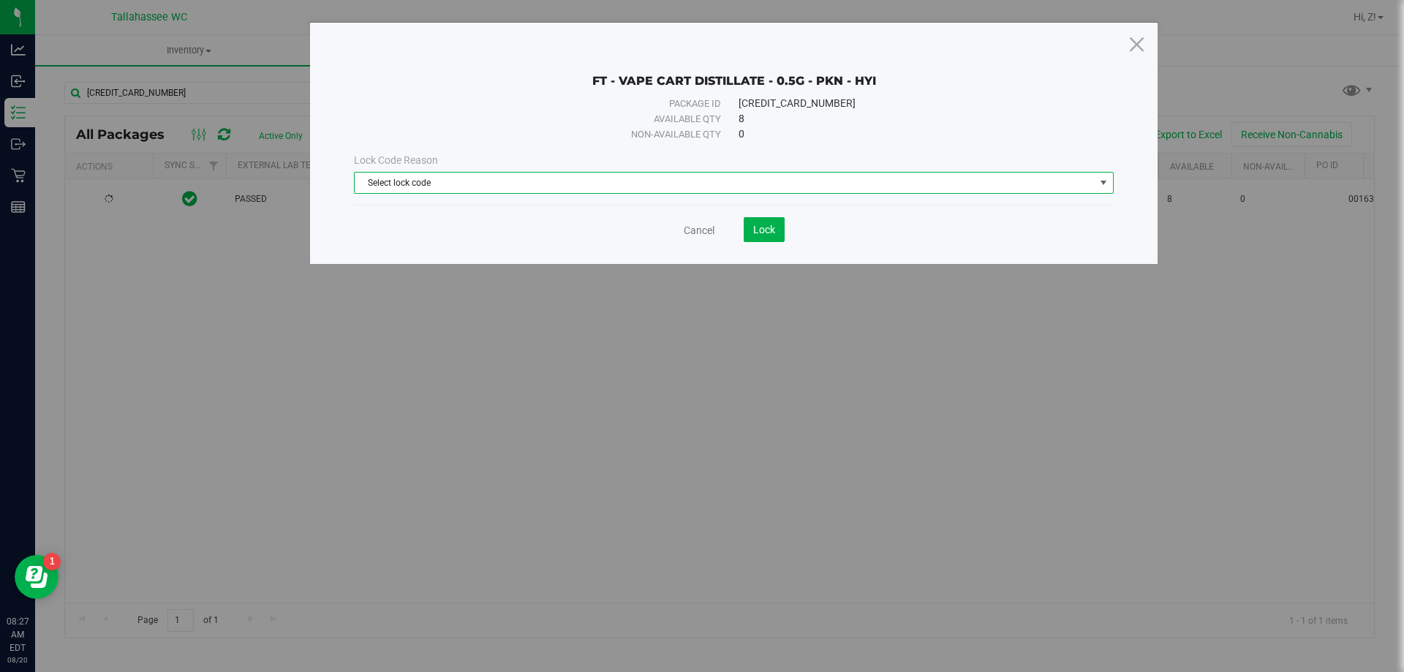
click at [472, 186] on span "Select lock code" at bounding box center [725, 183] width 740 height 20
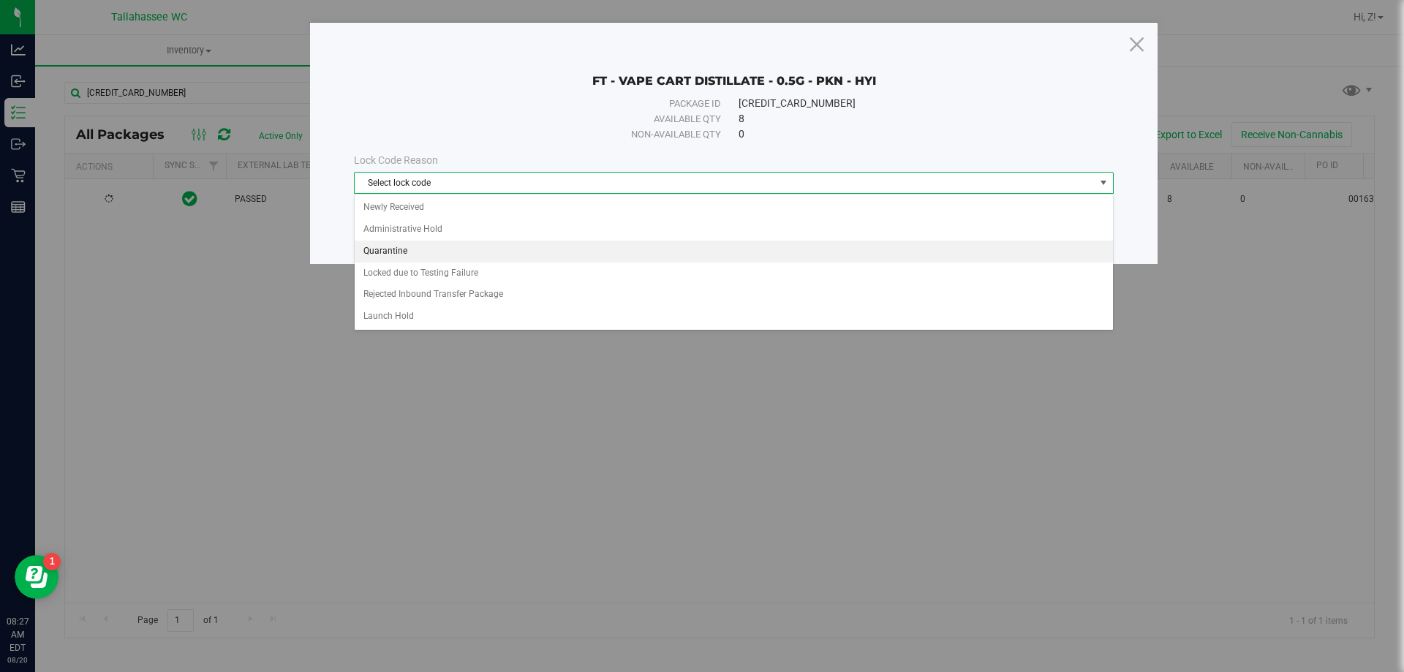
click at [420, 249] on li "Quarantine" at bounding box center [734, 252] width 758 height 22
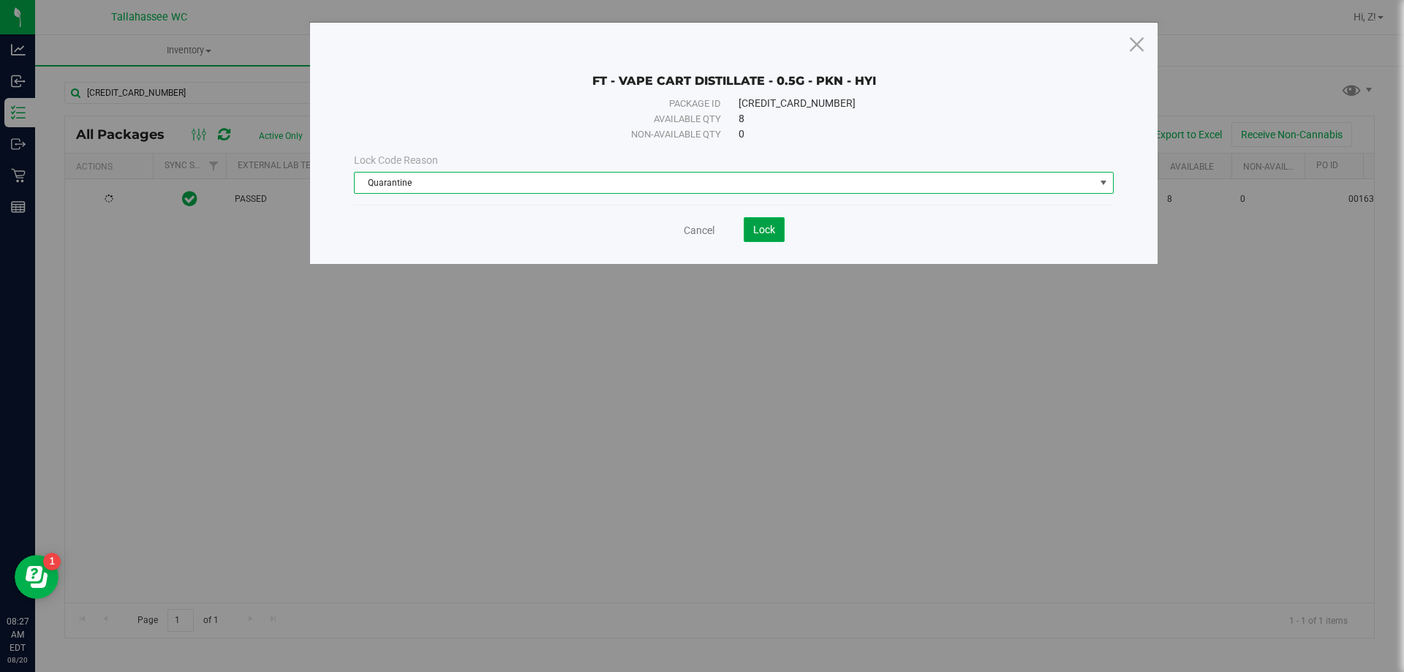
click at [758, 237] on button "Lock" at bounding box center [764, 229] width 41 height 25
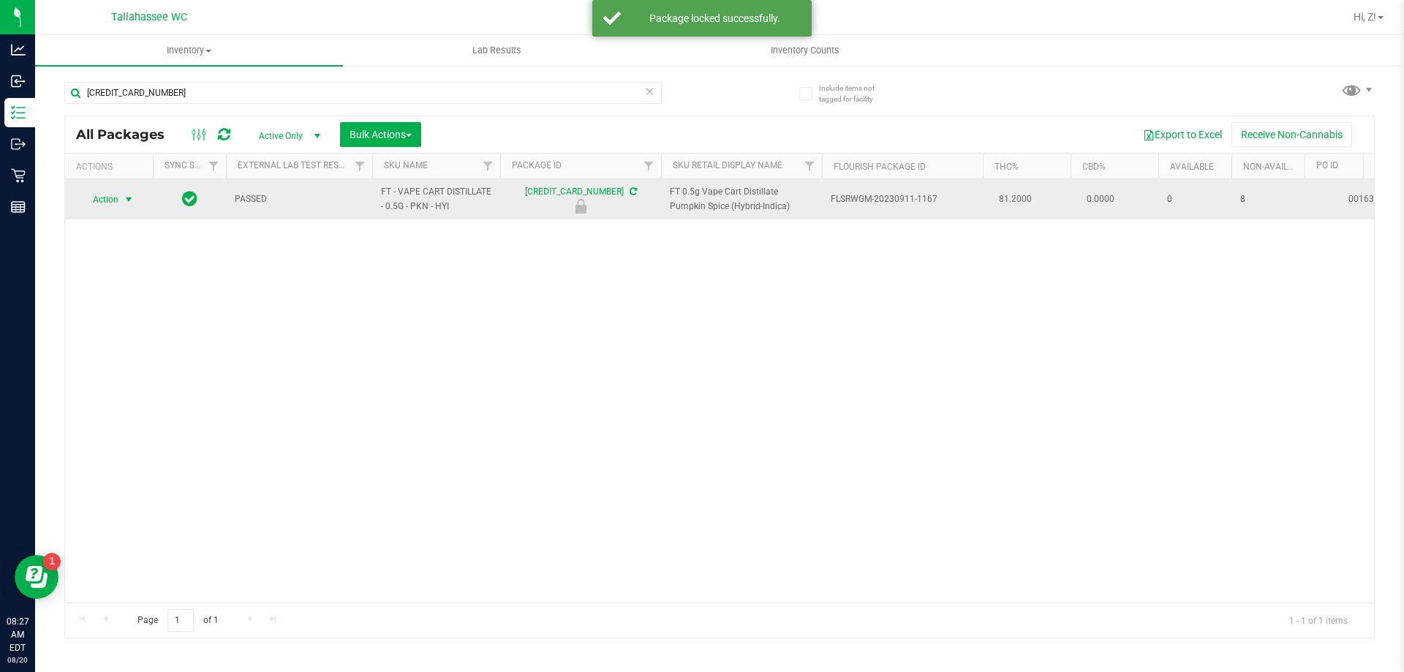
click at [121, 200] on span "select" at bounding box center [129, 199] width 18 height 20
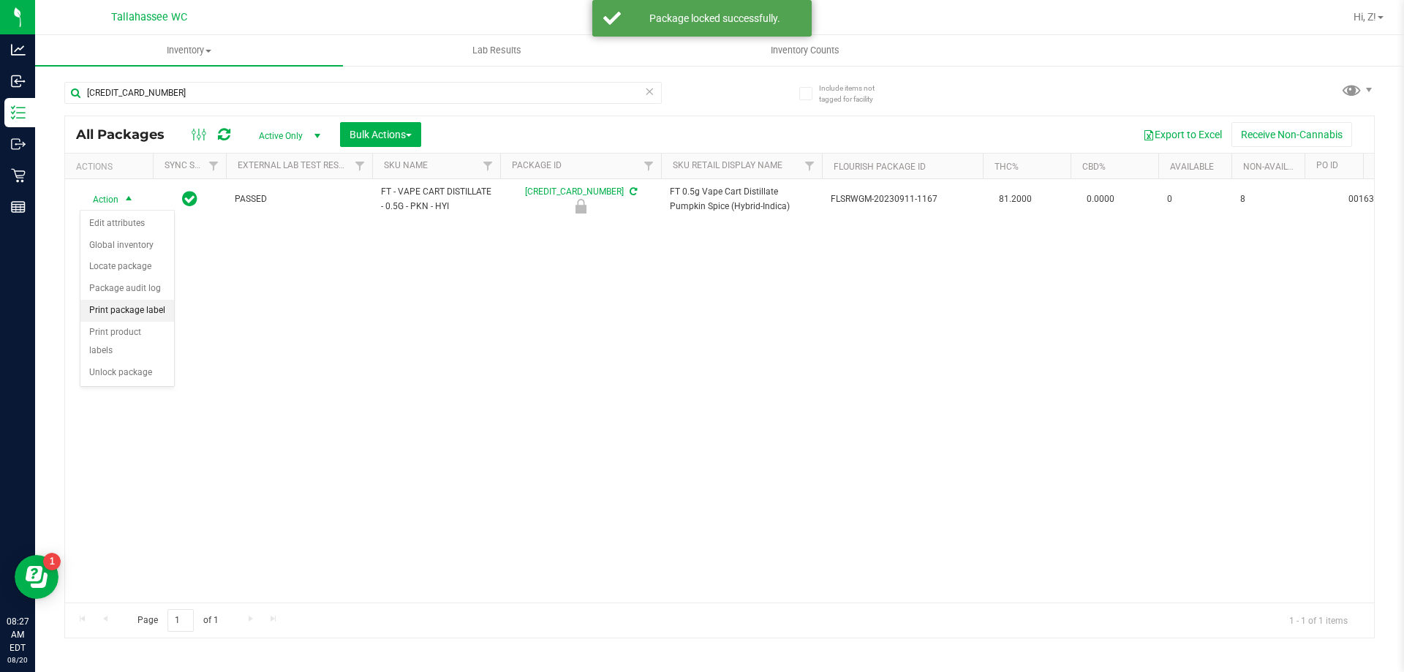
drag, startPoint x: 148, startPoint y: 314, endPoint x: 162, endPoint y: 314, distance: 13.9
click at [149, 314] on li "Print package label" at bounding box center [127, 311] width 94 height 22
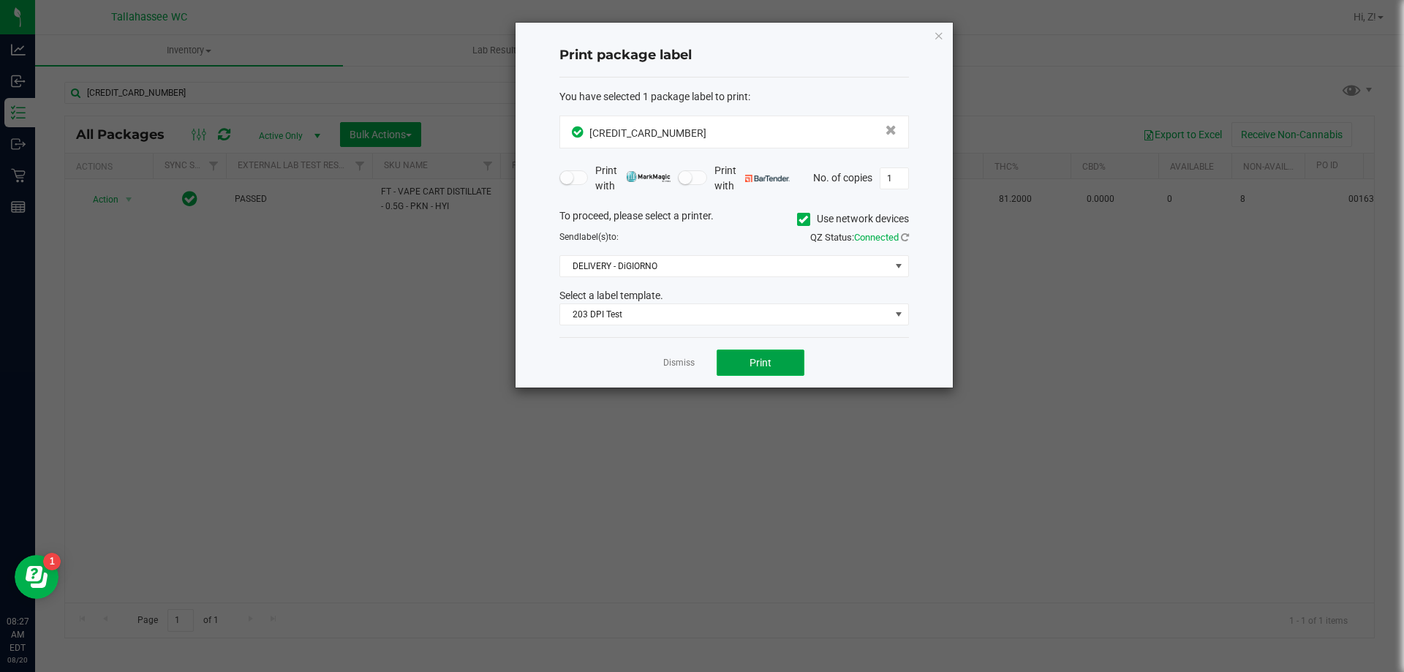
click at [749, 359] on button "Print" at bounding box center [761, 363] width 88 height 26
click at [934, 38] on icon "button" at bounding box center [939, 35] width 10 height 18
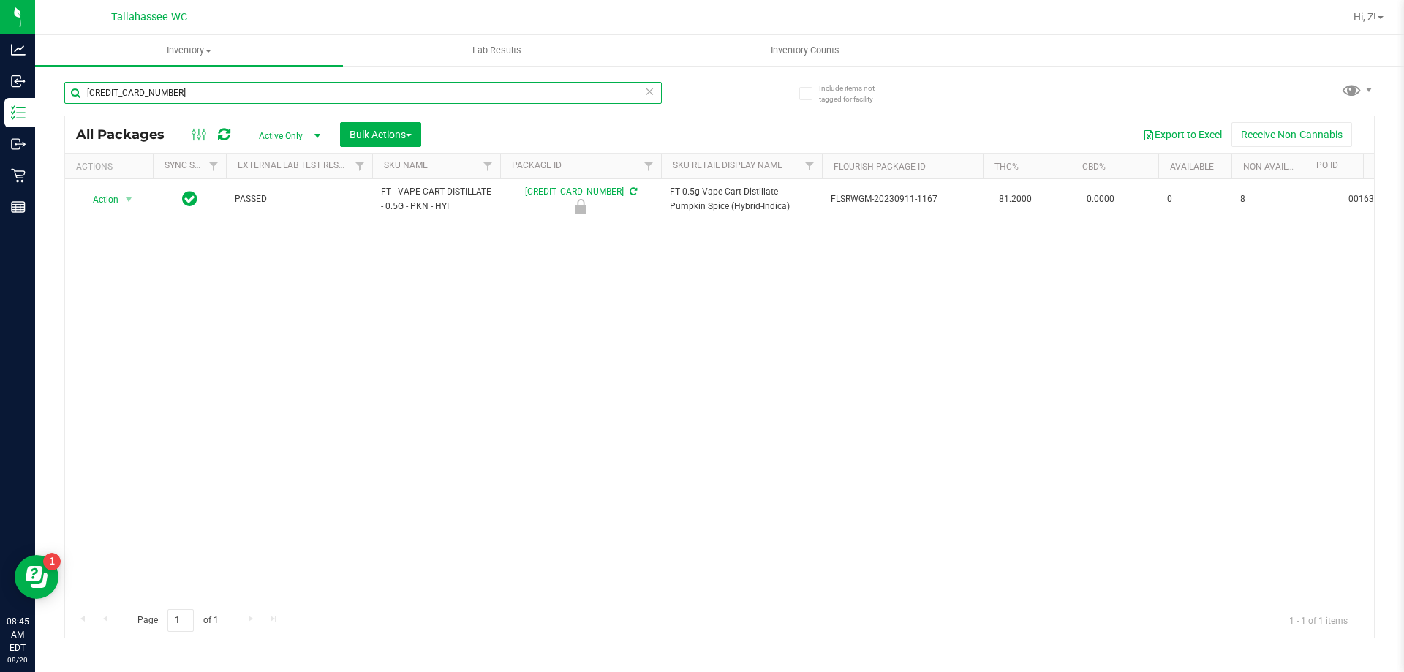
click at [446, 90] on input "5758063069779586" at bounding box center [362, 93] width 597 height 22
click at [448, 90] on input "5758063069779586" at bounding box center [362, 93] width 597 height 22
type input "jak"
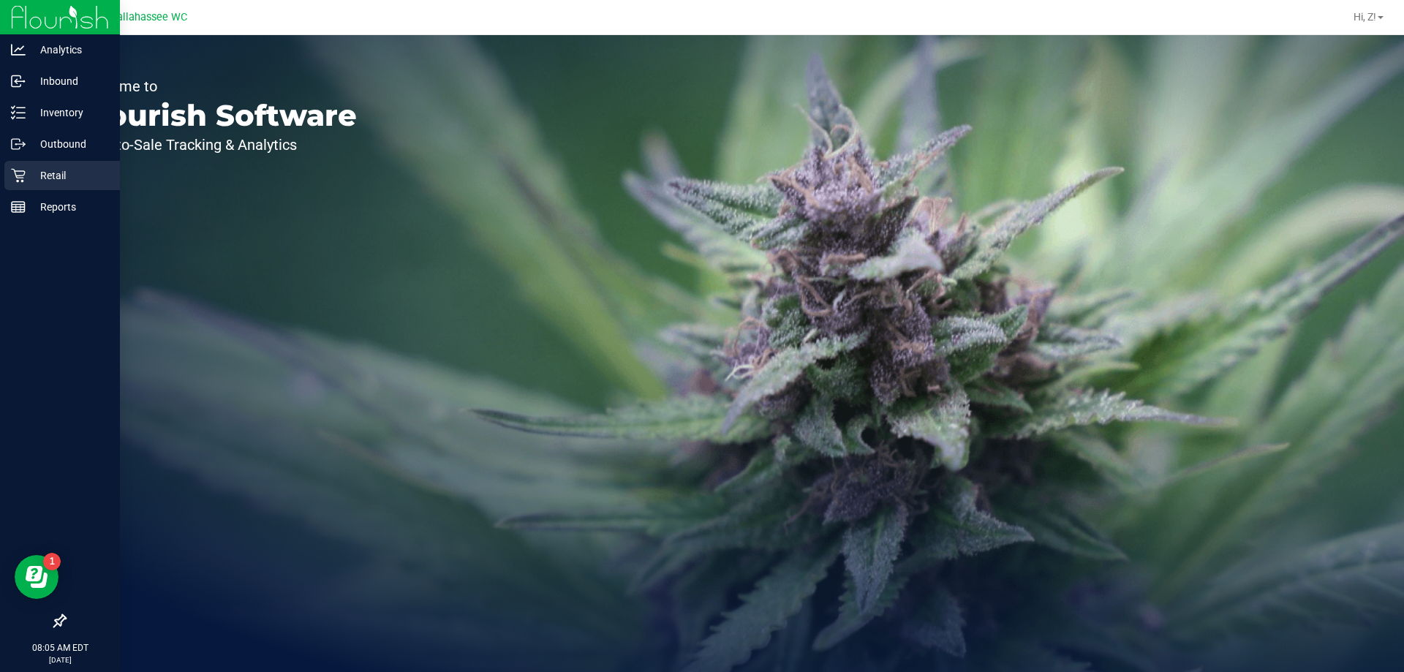
click at [42, 170] on p "Retail" at bounding box center [70, 176] width 88 height 18
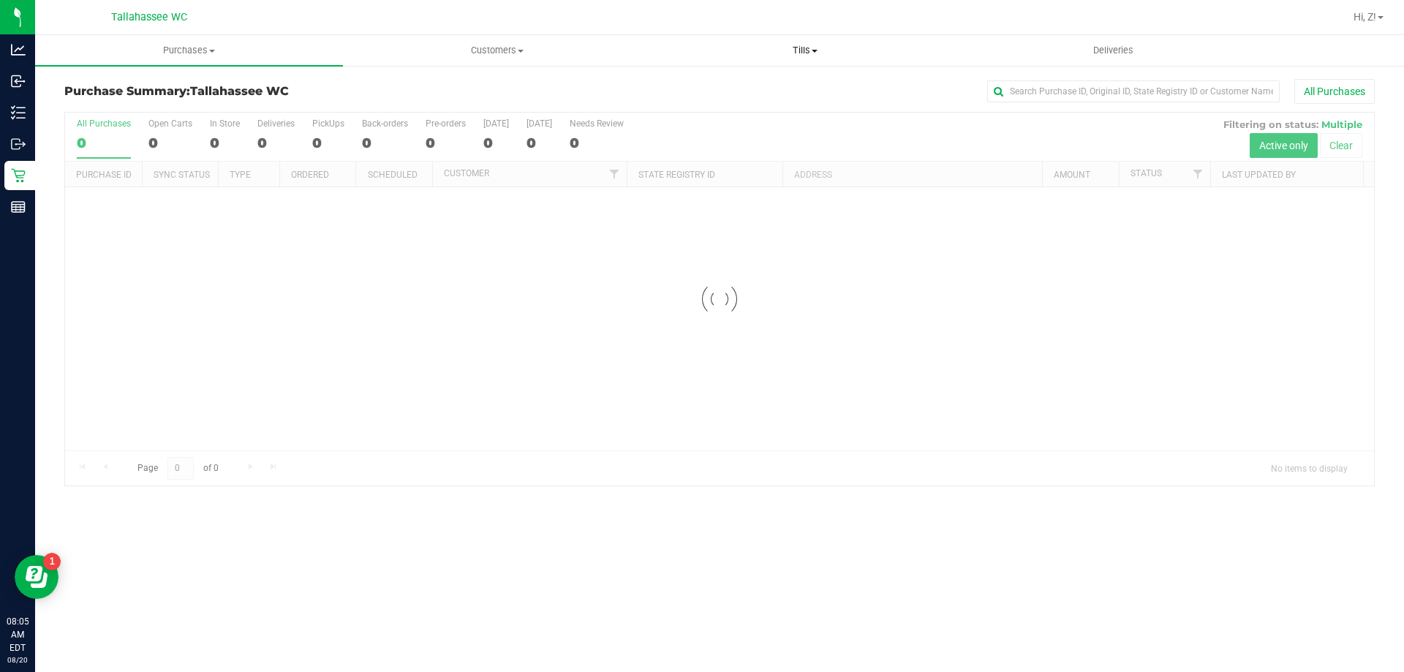
click at [810, 55] on span "Tills" at bounding box center [805, 50] width 306 height 13
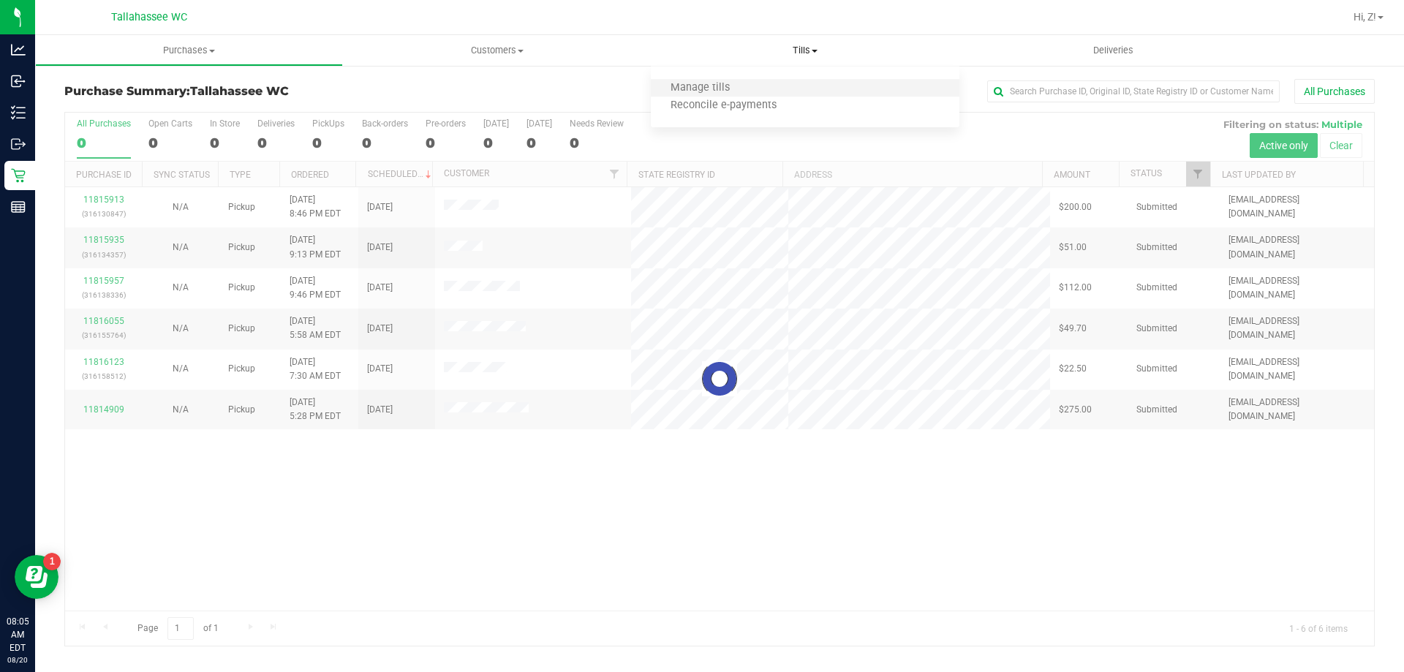
click at [790, 84] on li "Manage tills" at bounding box center [805, 89] width 308 height 18
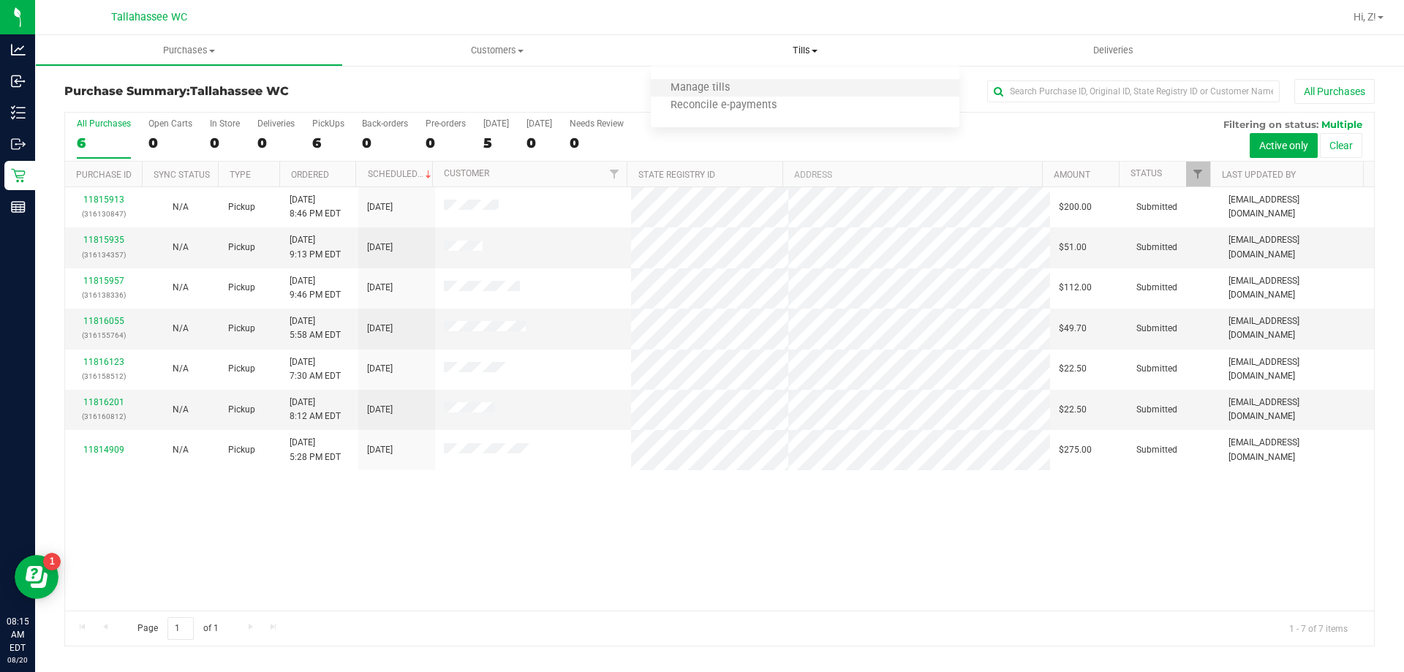
click at [802, 91] on li "Manage tills" at bounding box center [805, 89] width 308 height 18
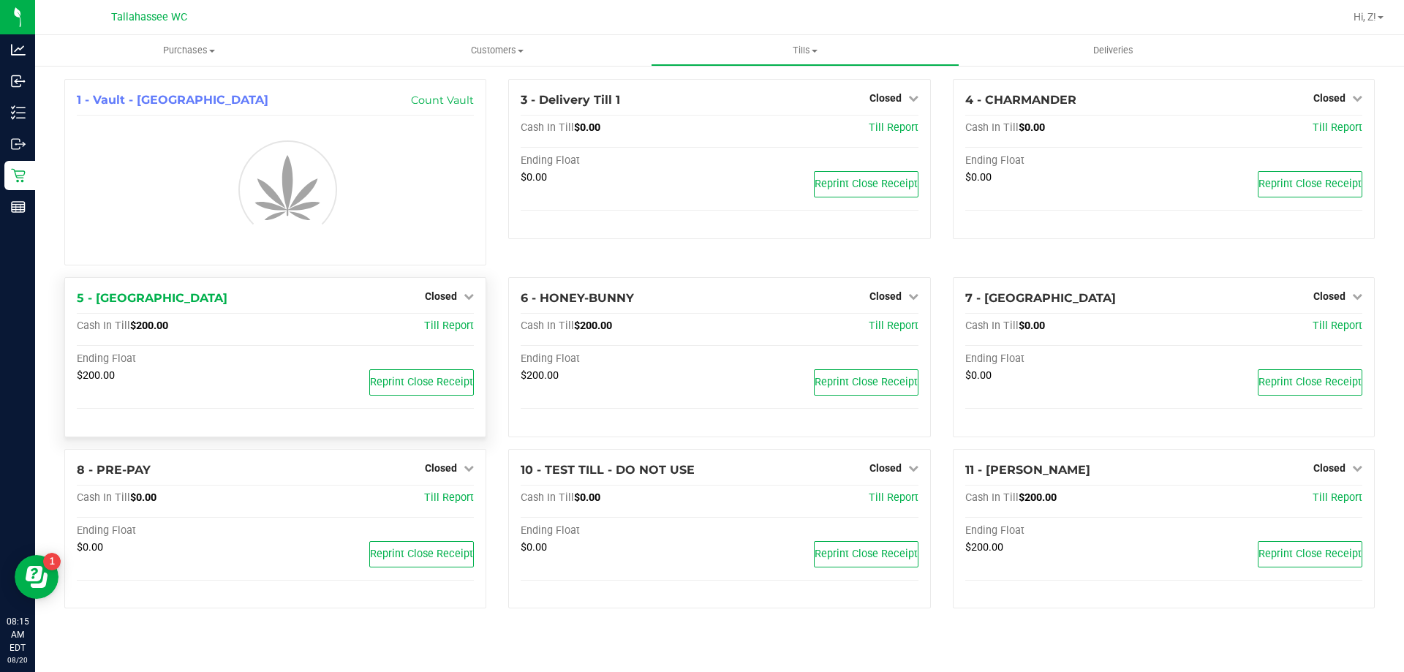
click at [445, 289] on div "Closed" at bounding box center [449, 296] width 49 height 18
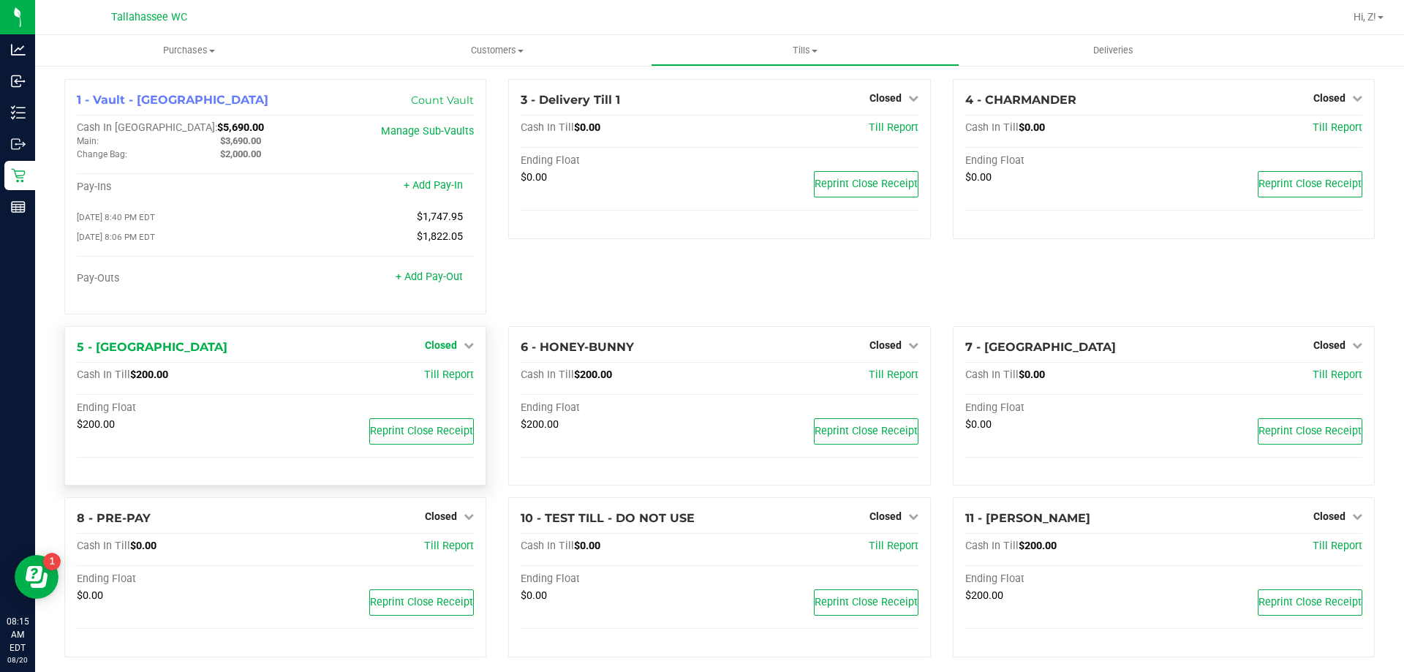
click at [445, 351] on span "Closed" at bounding box center [441, 345] width 32 height 12
click at [448, 376] on link "Open Till" at bounding box center [440, 375] width 39 height 12
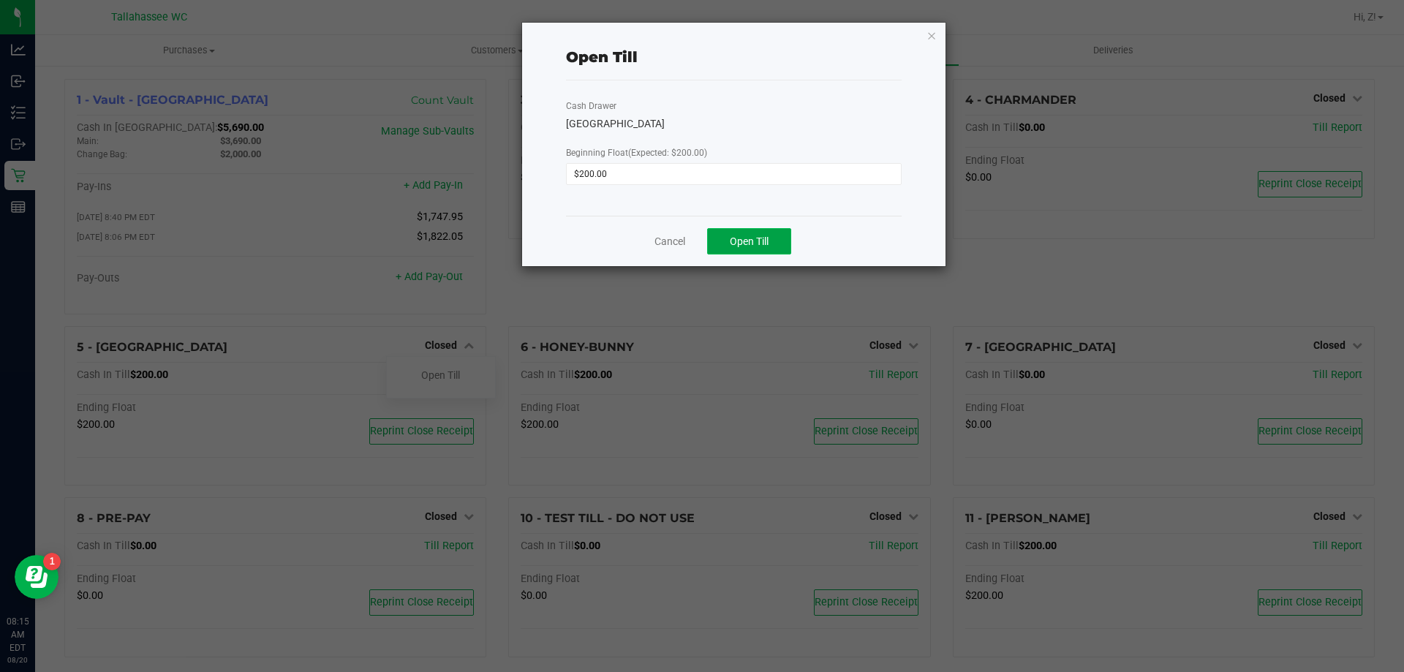
click at [756, 250] on button "Open Till" at bounding box center [749, 241] width 84 height 26
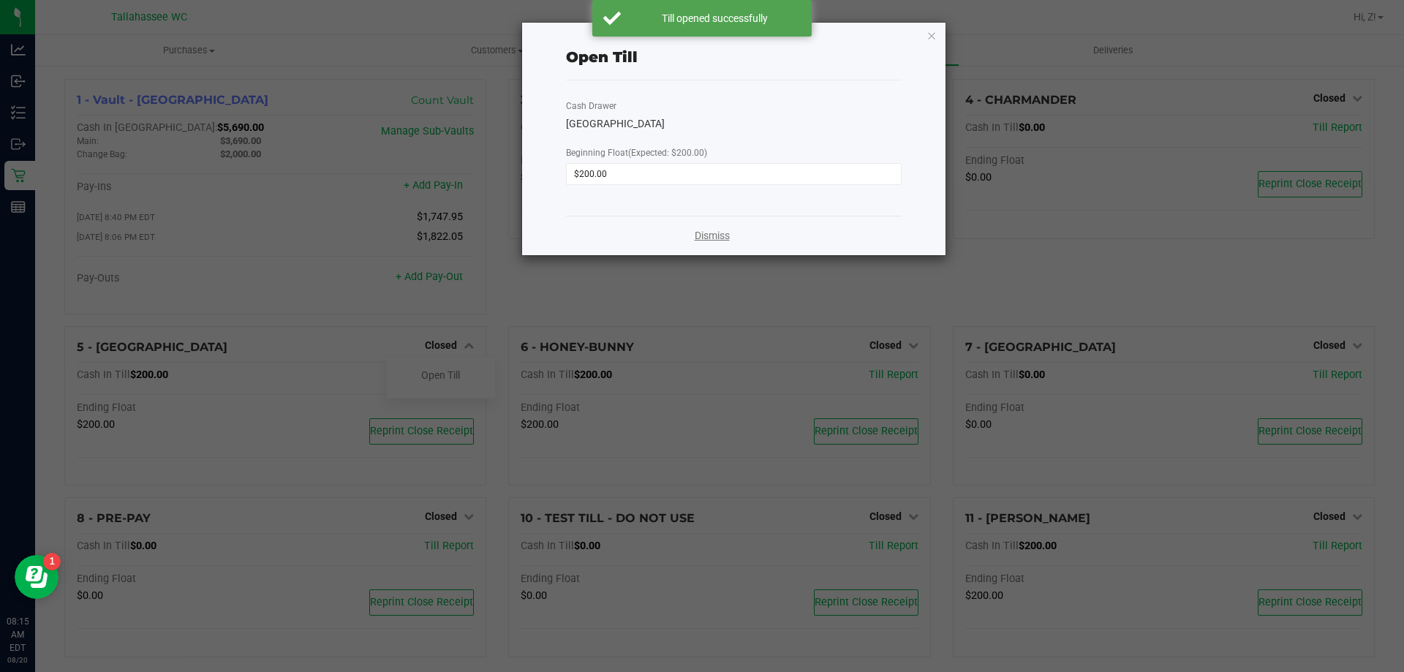
click at [720, 235] on link "Dismiss" at bounding box center [712, 235] width 35 height 15
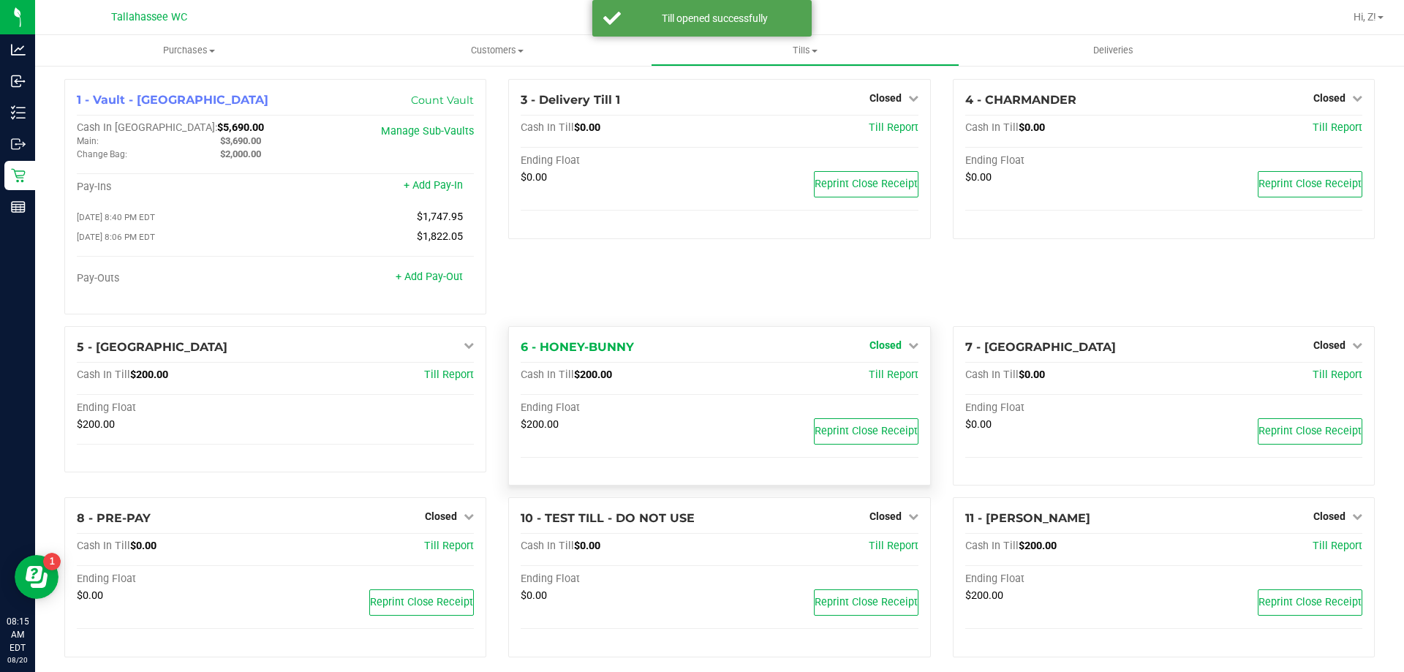
click at [892, 347] on span "Closed" at bounding box center [885, 345] width 32 height 12
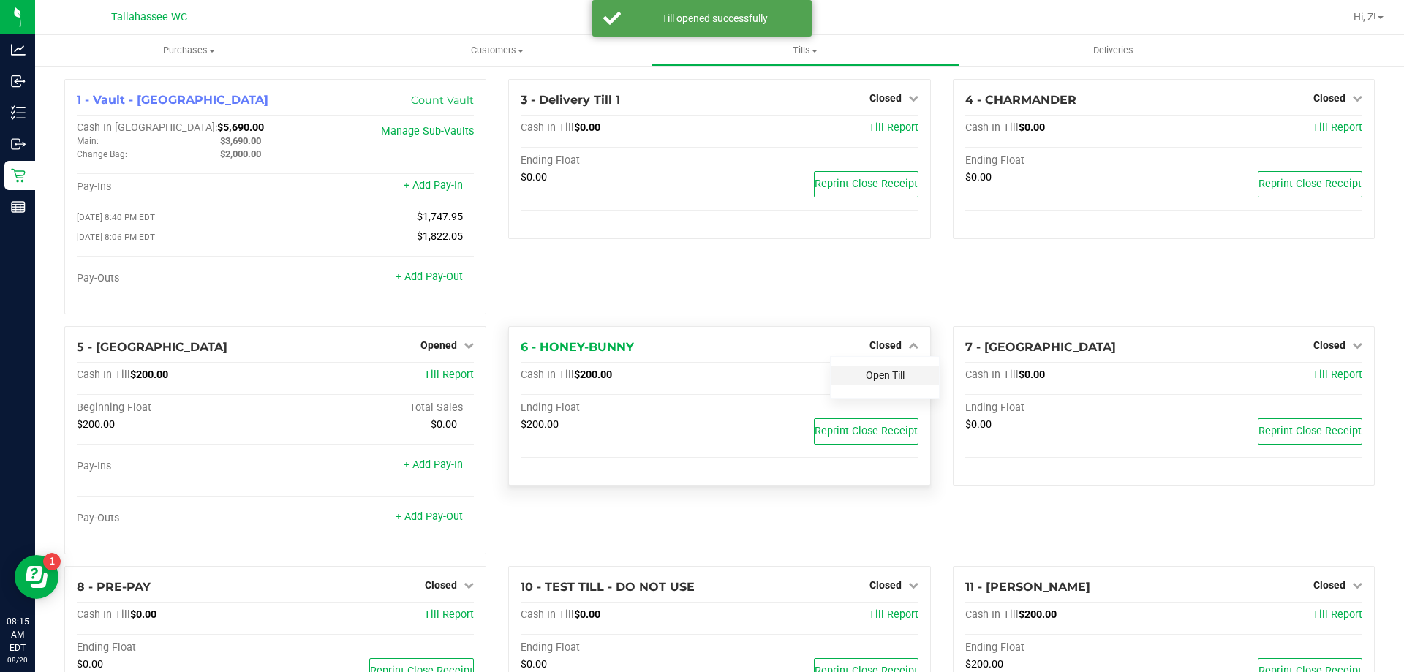
click at [887, 378] on link "Open Till" at bounding box center [885, 375] width 39 height 12
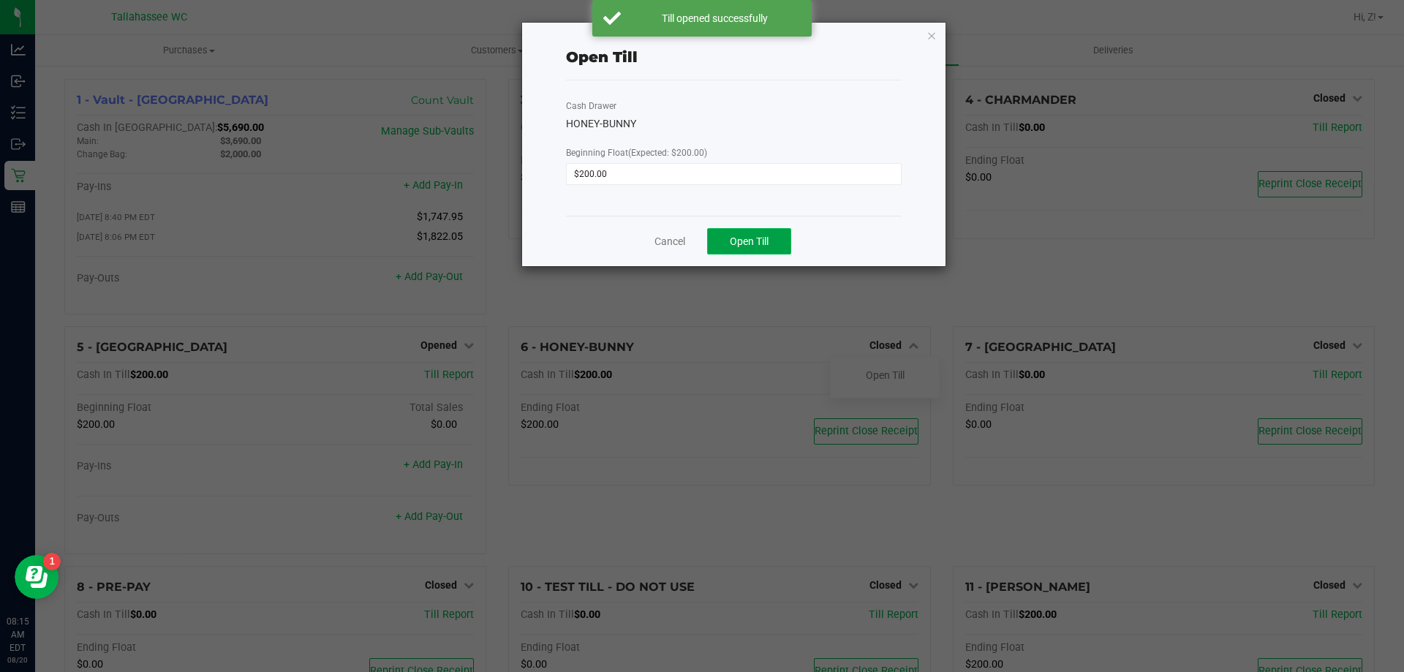
click at [771, 249] on button "Open Till" at bounding box center [749, 241] width 84 height 26
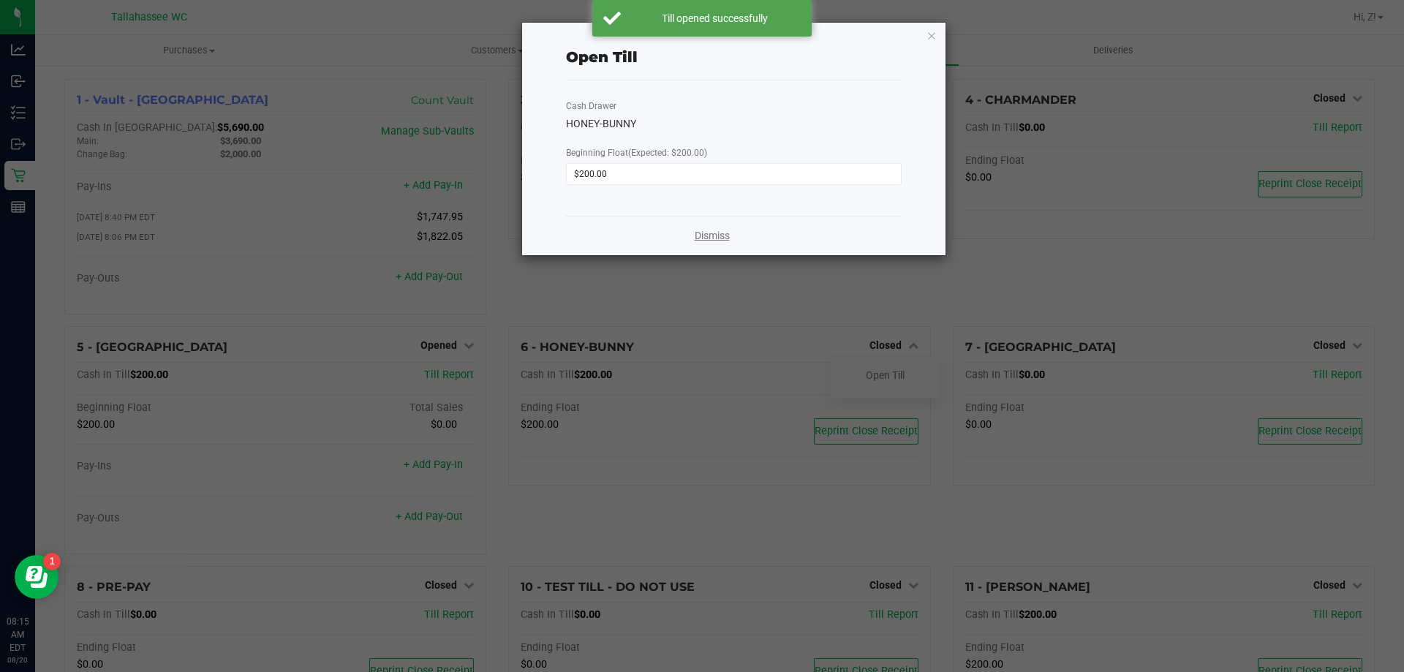
click at [708, 231] on link "Dismiss" at bounding box center [712, 235] width 35 height 15
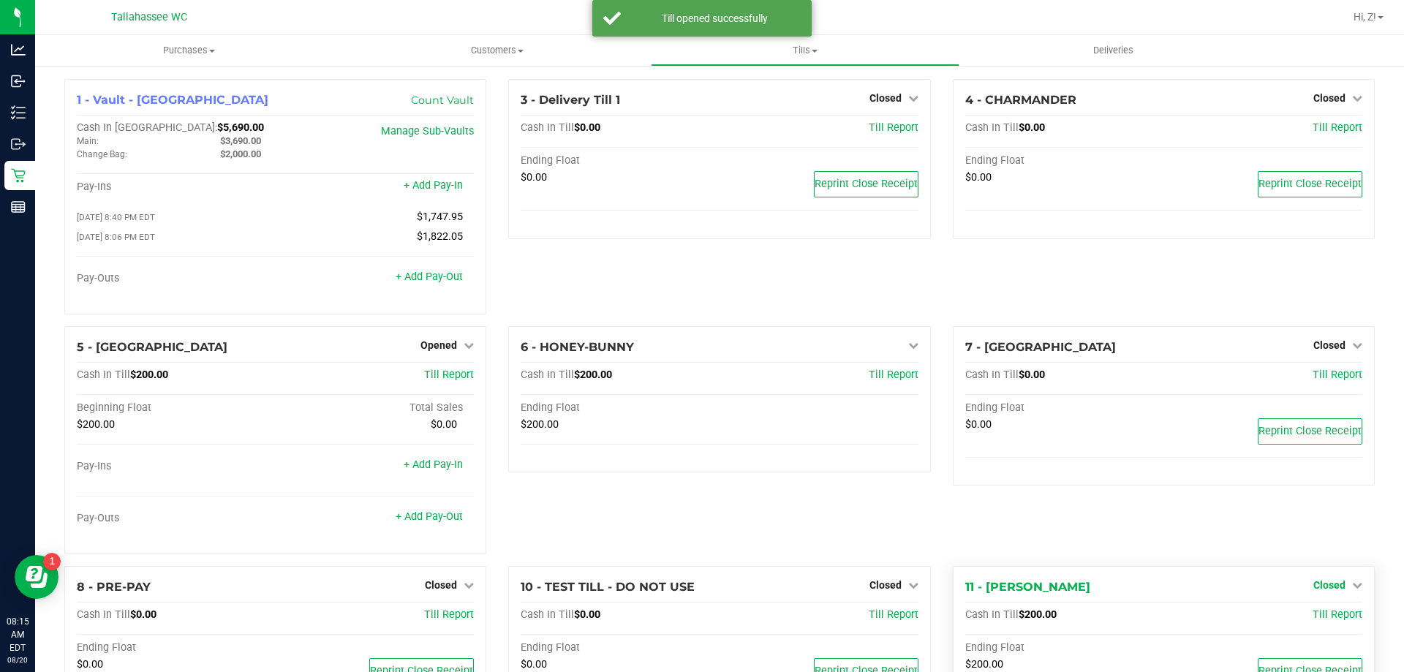
click at [1314, 585] on span "Closed" at bounding box center [1329, 585] width 32 height 12
click at [1328, 619] on link "Open Till" at bounding box center [1329, 615] width 39 height 12
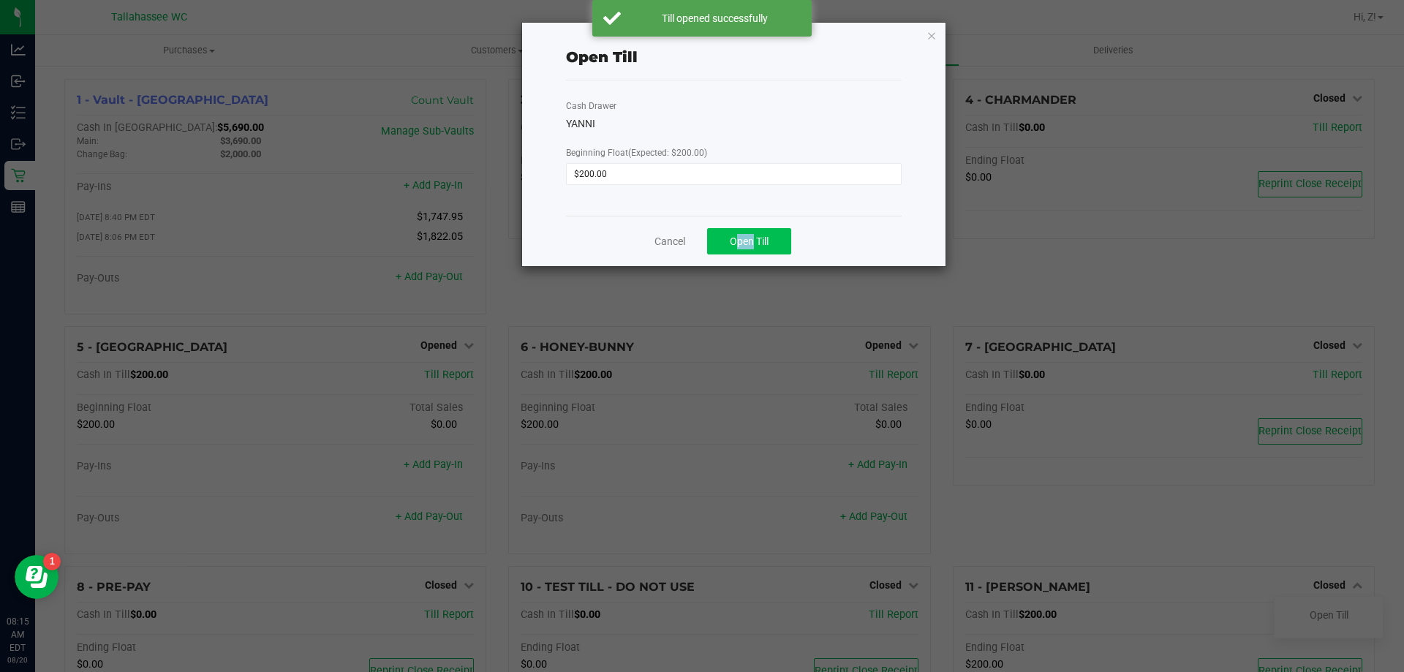
drag, startPoint x: 749, startPoint y: 227, endPoint x: 749, endPoint y: 235, distance: 8.0
click at [749, 228] on div "Cancel Open Till" at bounding box center [734, 241] width 336 height 50
click at [749, 241] on span "Open Till" at bounding box center [749, 241] width 39 height 12
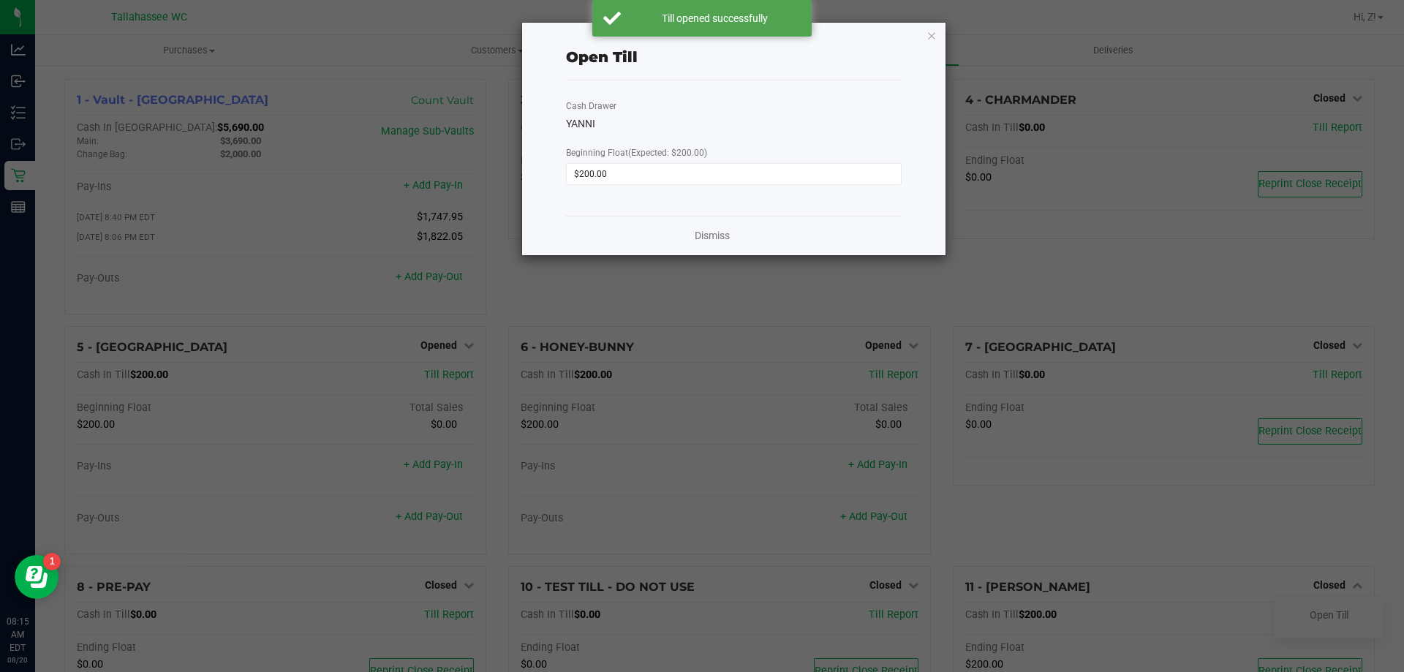
click at [728, 249] on div "Dismiss" at bounding box center [734, 235] width 336 height 39
click at [720, 231] on link "Dismiss" at bounding box center [712, 235] width 35 height 15
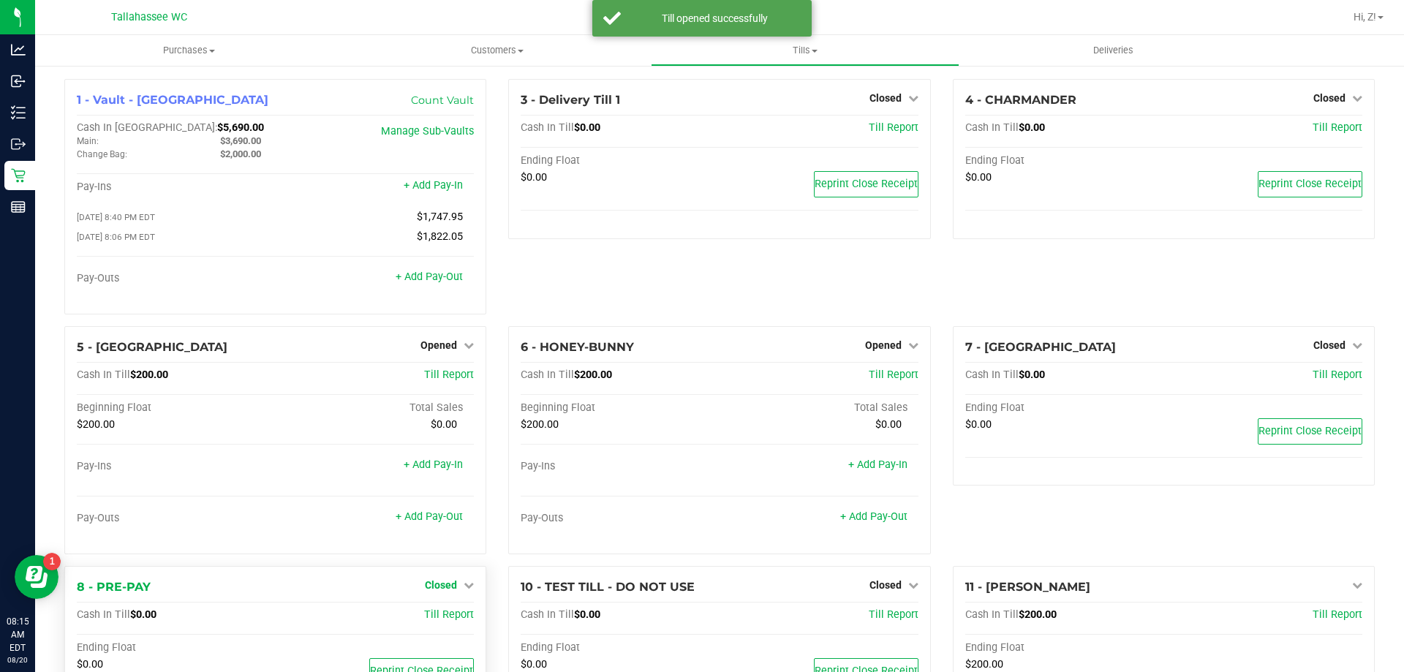
click at [455, 586] on link "Closed" at bounding box center [449, 585] width 49 height 12
click at [453, 621] on link "Open Till" at bounding box center [440, 615] width 39 height 12
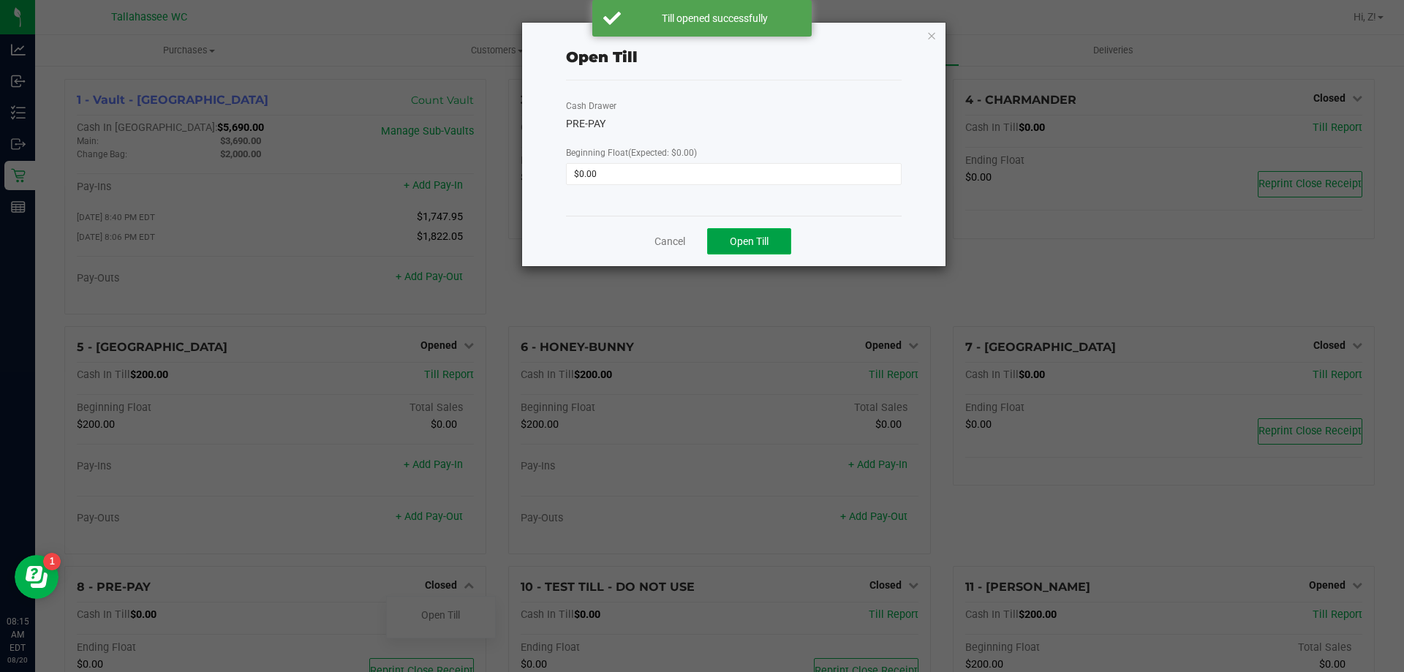
click at [767, 238] on span "Open Till" at bounding box center [749, 241] width 39 height 12
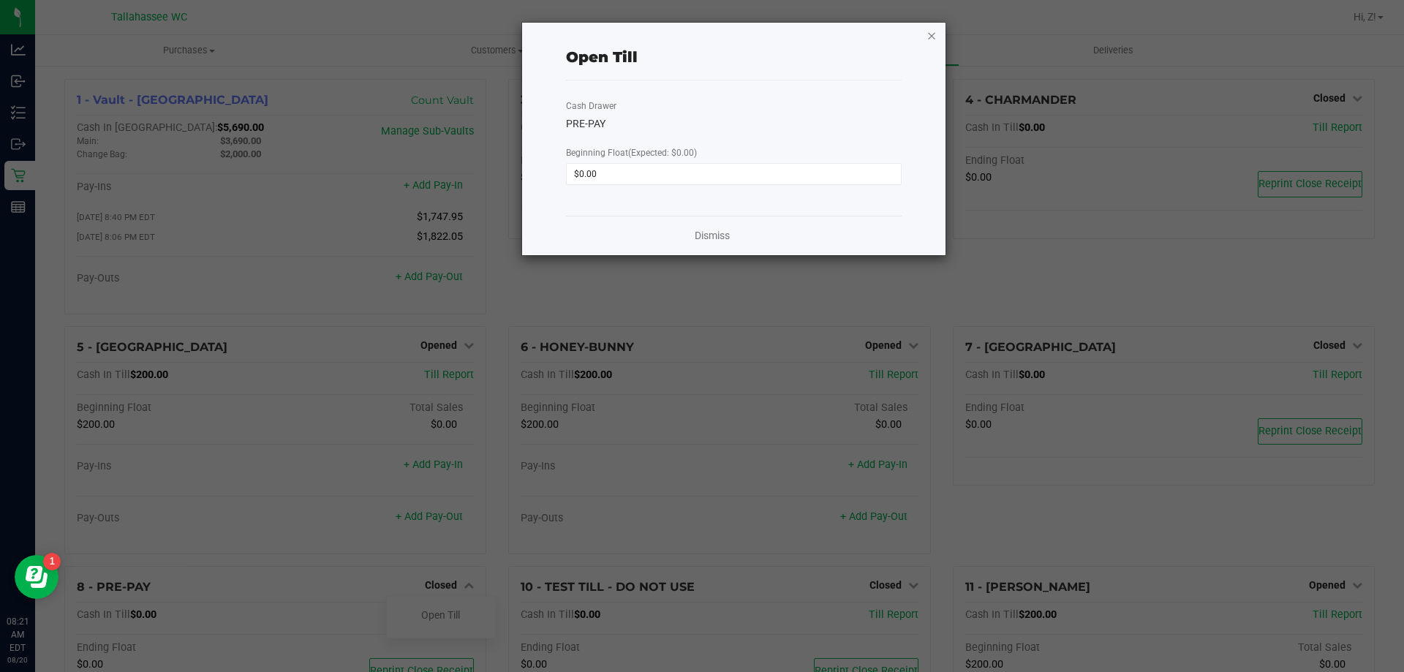
click at [932, 34] on icon "button" at bounding box center [932, 35] width 10 height 18
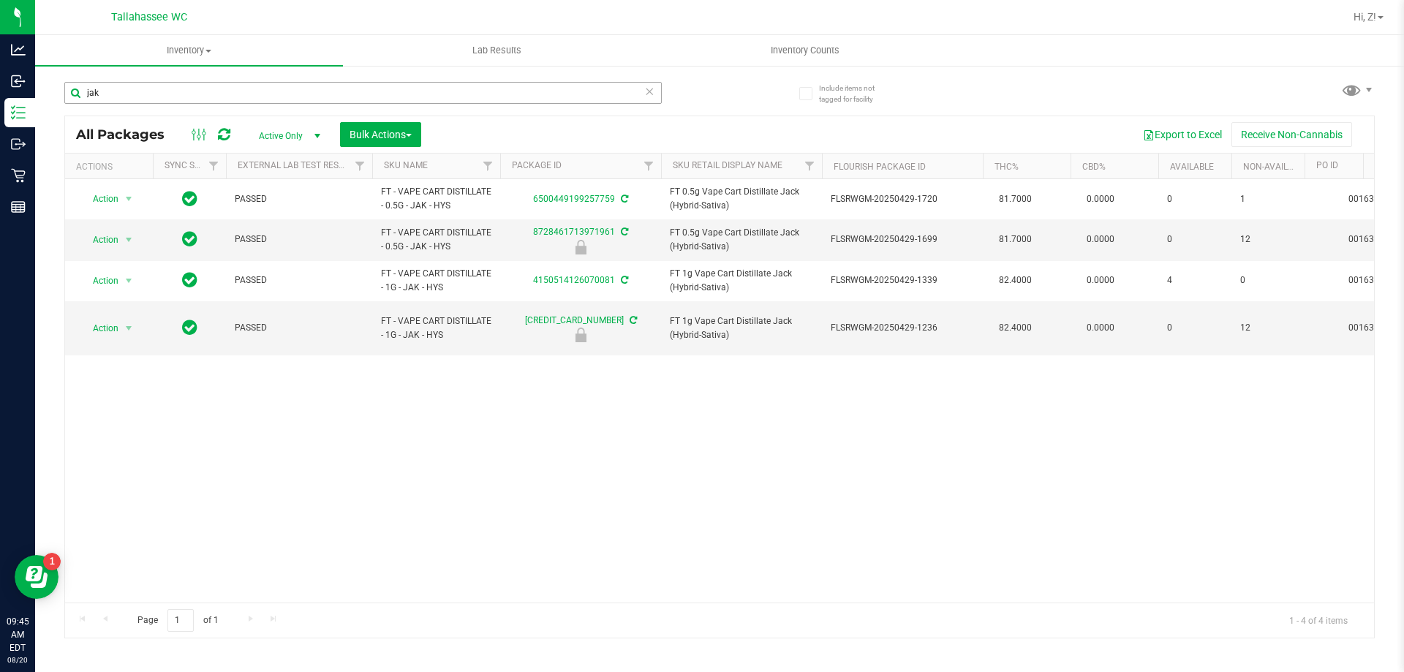
click at [156, 86] on input "jak" at bounding box center [362, 93] width 597 height 22
type input "FT 1g Vape Cart Distillate Pumpkin Spice (Hybrid-Indica)"
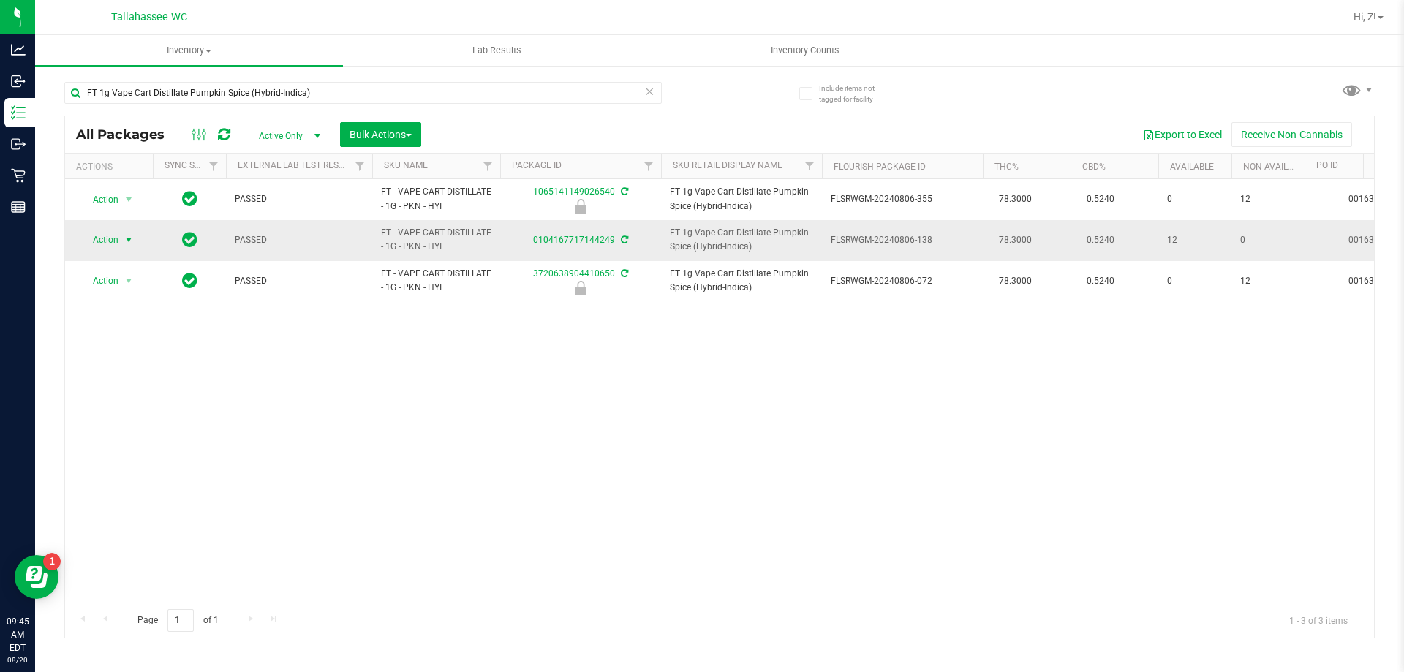
click at [106, 241] on span "Action" at bounding box center [99, 240] width 39 height 20
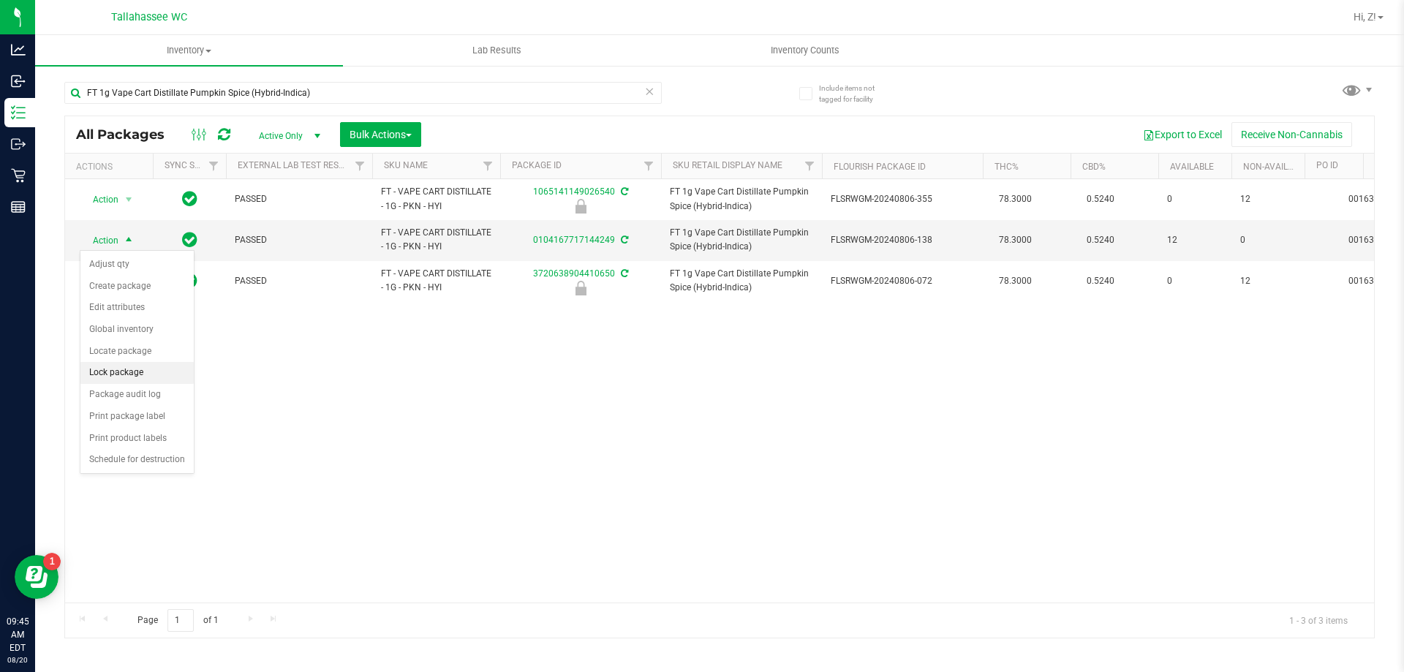
click at [121, 374] on li "Lock package" at bounding box center [136, 373] width 113 height 22
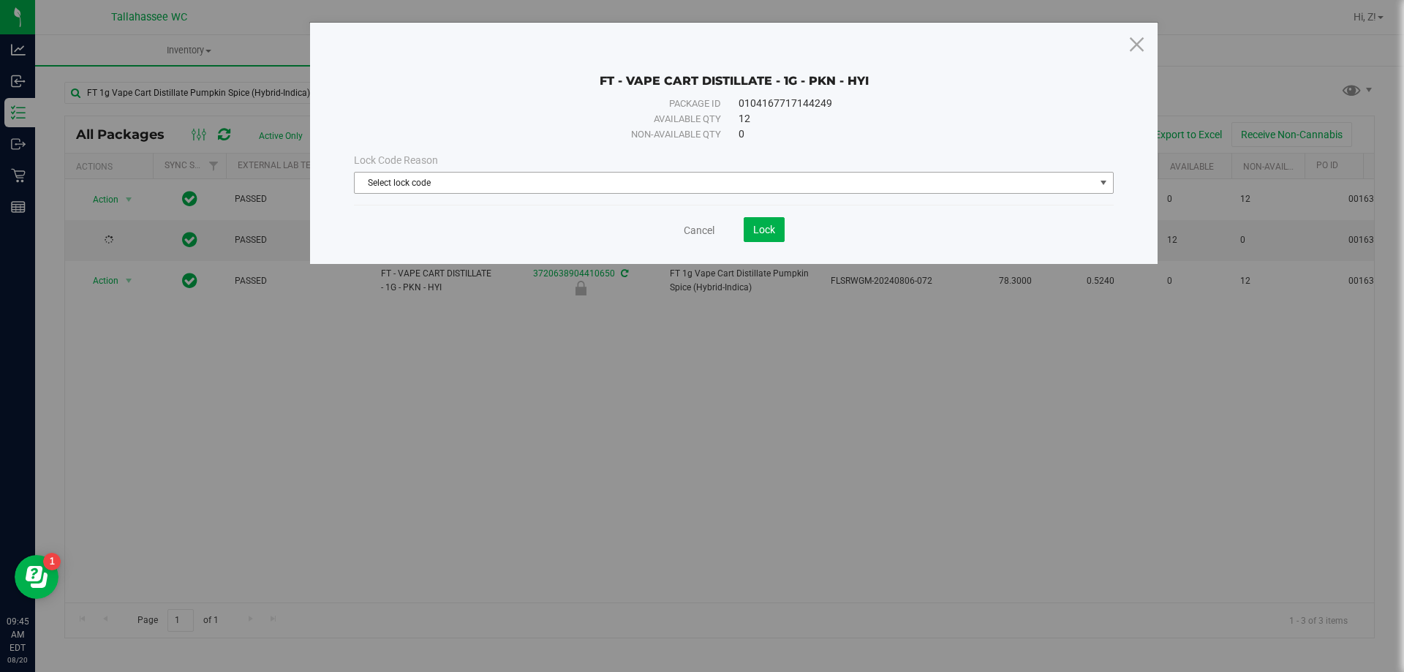
click at [569, 176] on span "Select lock code" at bounding box center [725, 183] width 740 height 20
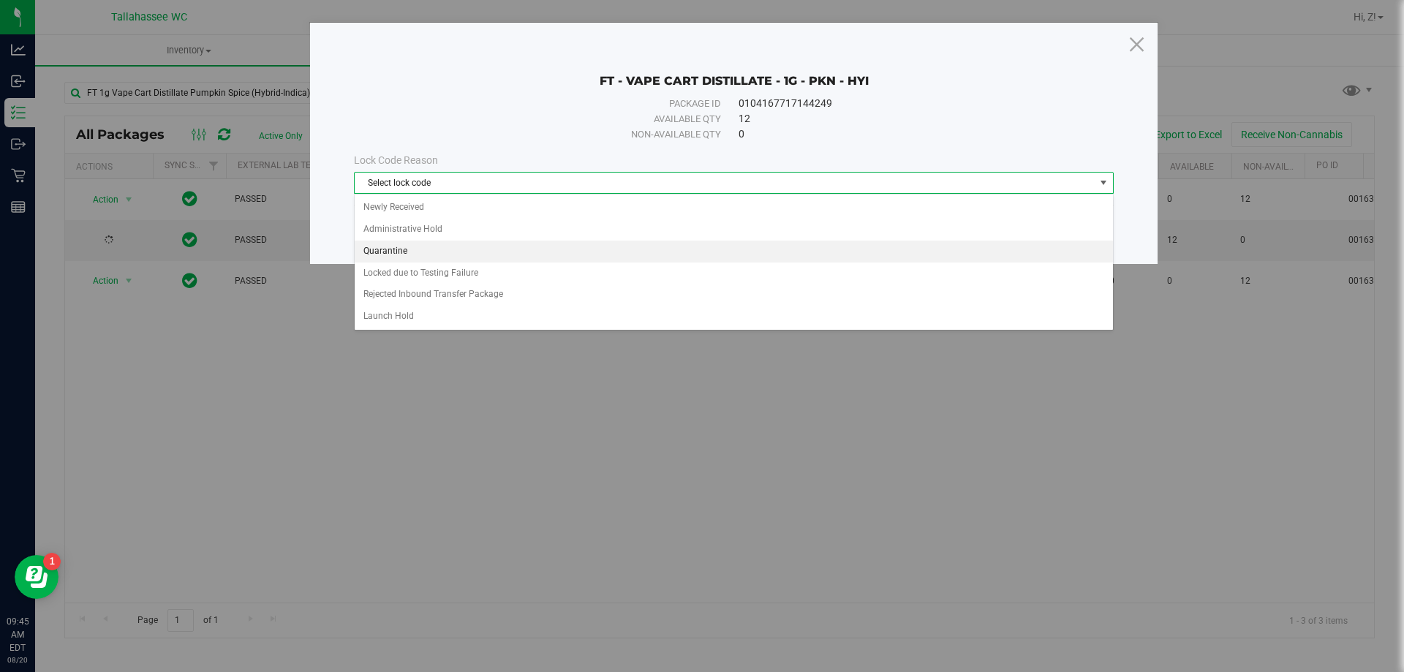
click at [412, 253] on li "Quarantine" at bounding box center [734, 252] width 758 height 22
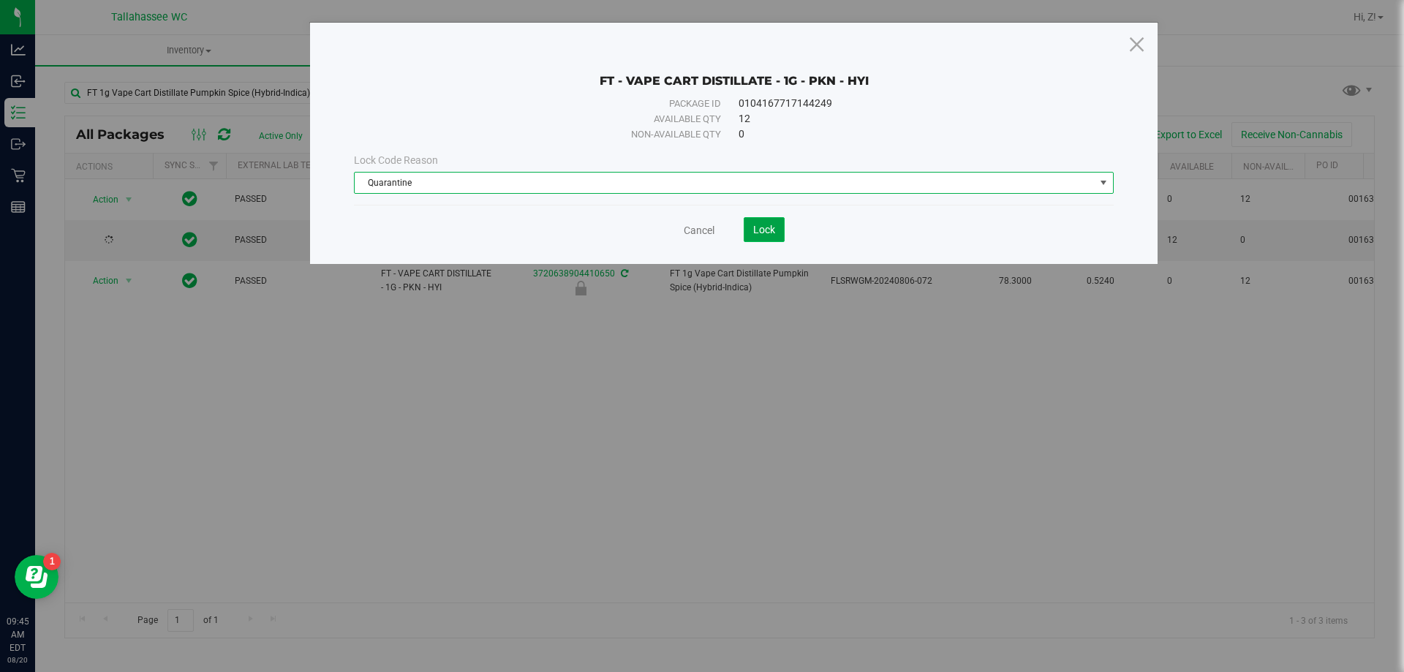
click at [781, 233] on button "Lock" at bounding box center [764, 229] width 41 height 25
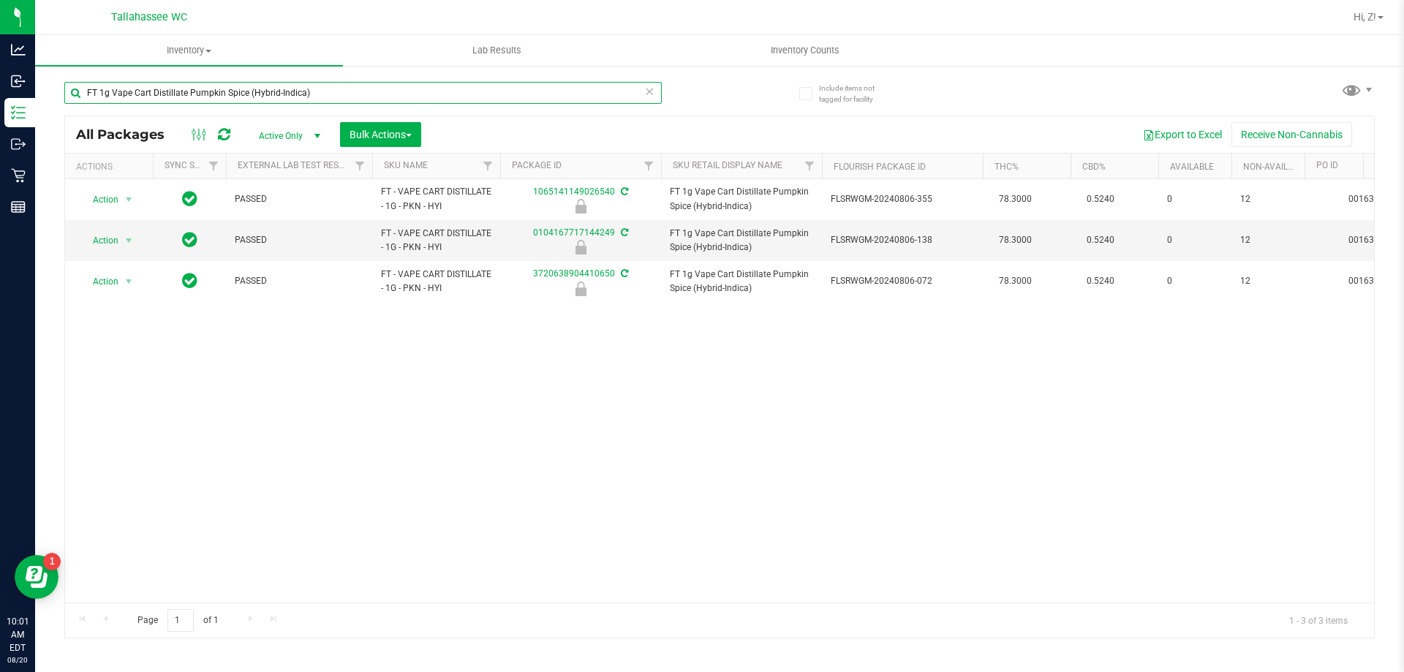
click at [336, 89] on input "FT 1g Vape Cart Distillate Pumpkin Spice (Hybrid-Indica)" at bounding box center [362, 93] width 597 height 22
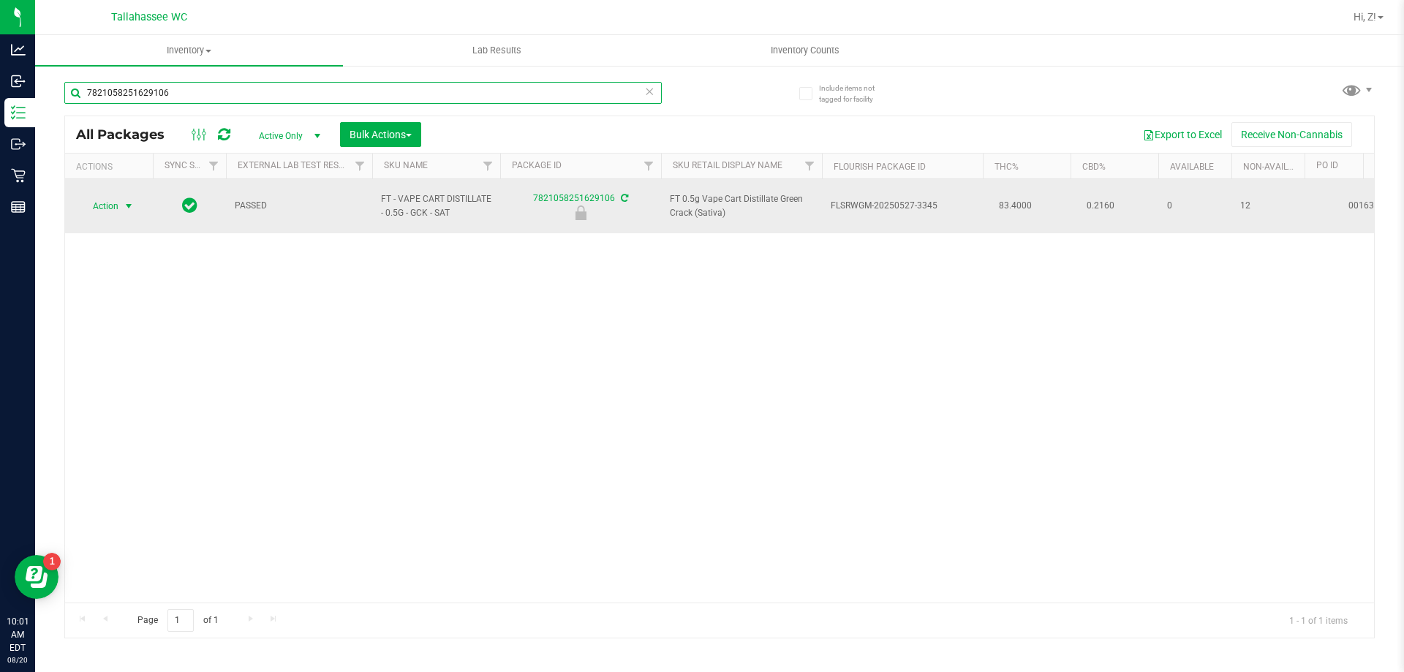
type input "7821058251629106"
click at [110, 201] on span "Action" at bounding box center [99, 206] width 39 height 20
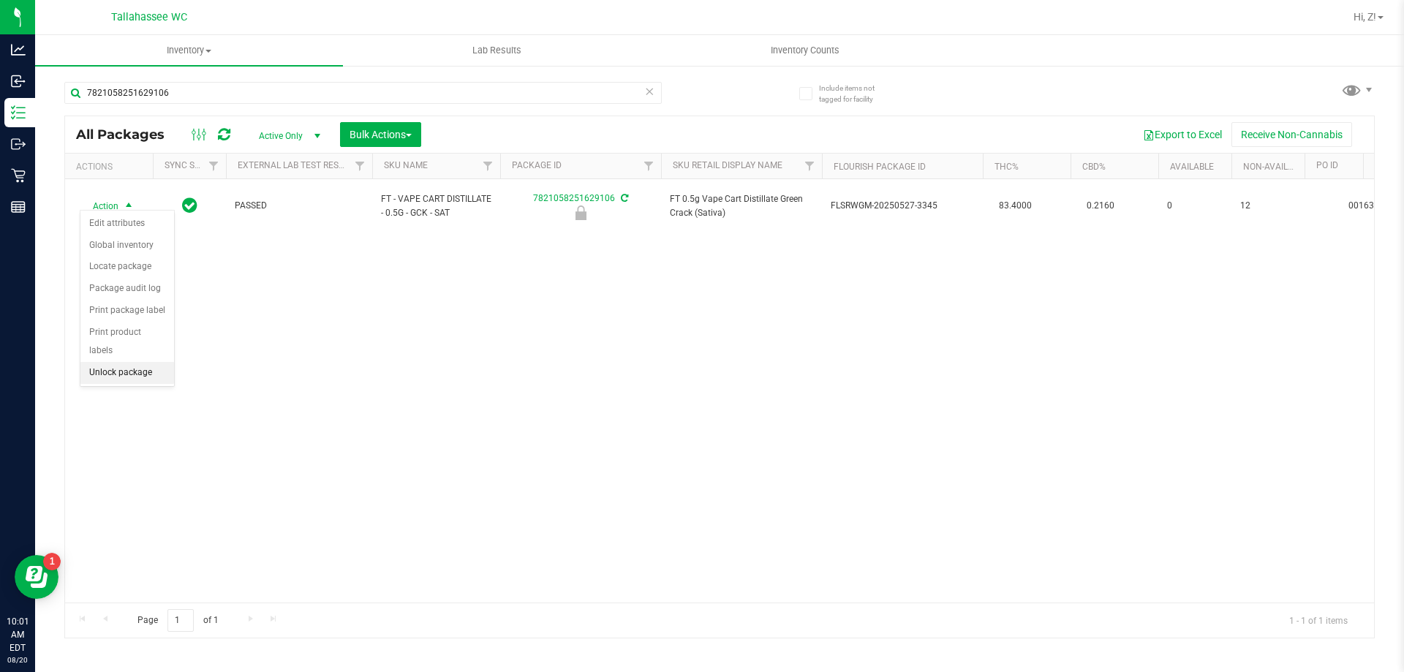
click at [121, 362] on li "Unlock package" at bounding box center [127, 373] width 94 height 22
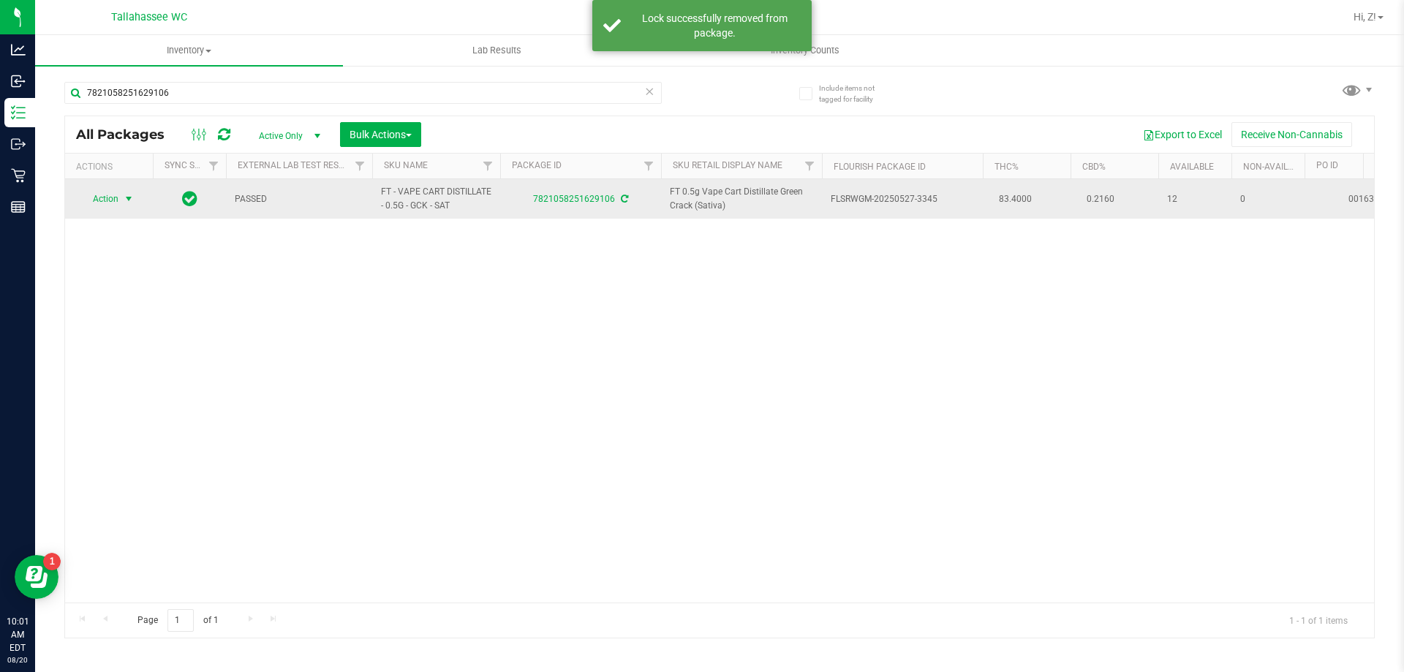
click at [111, 199] on span "Action" at bounding box center [99, 199] width 39 height 20
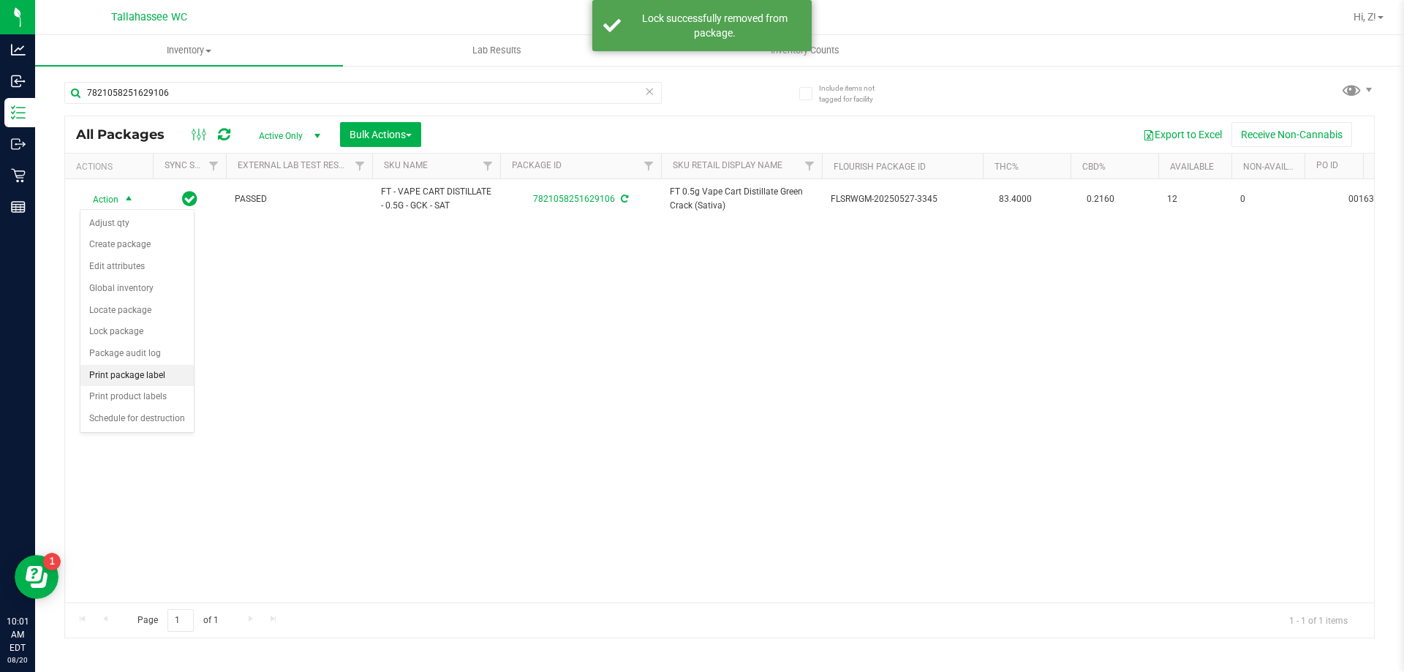
click at [133, 379] on li "Print package label" at bounding box center [136, 376] width 113 height 22
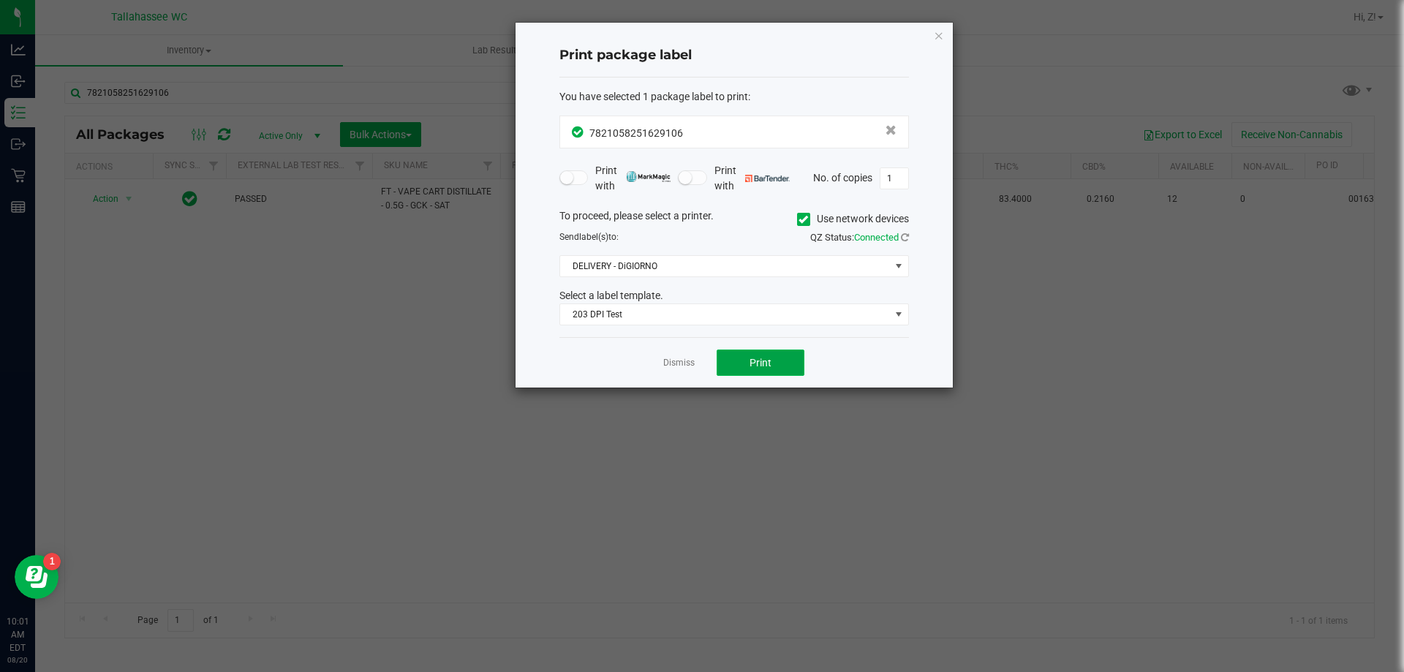
click at [753, 367] on span "Print" at bounding box center [761, 363] width 22 height 12
click at [939, 33] on icon "button" at bounding box center [939, 35] width 10 height 18
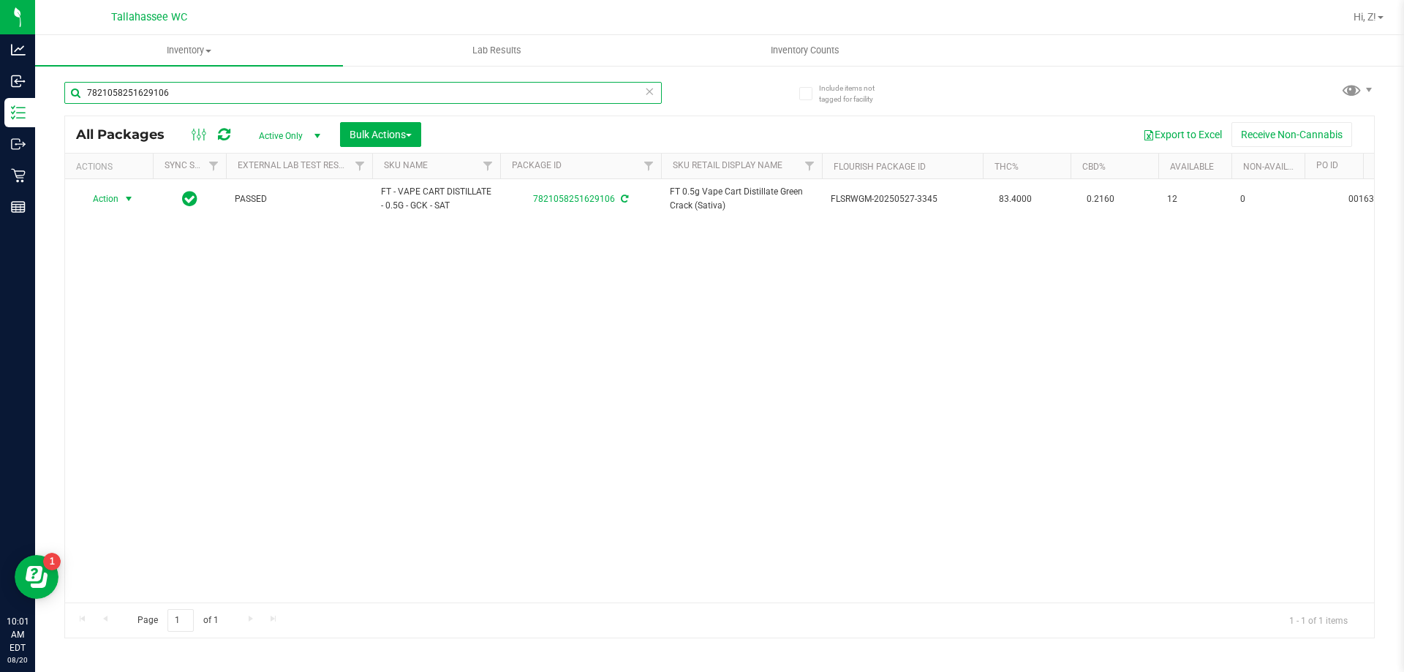
click at [285, 87] on input "7821058251629106" at bounding box center [362, 93] width 597 height 22
click at [285, 86] on input "7821058251629106" at bounding box center [362, 93] width 597 height 22
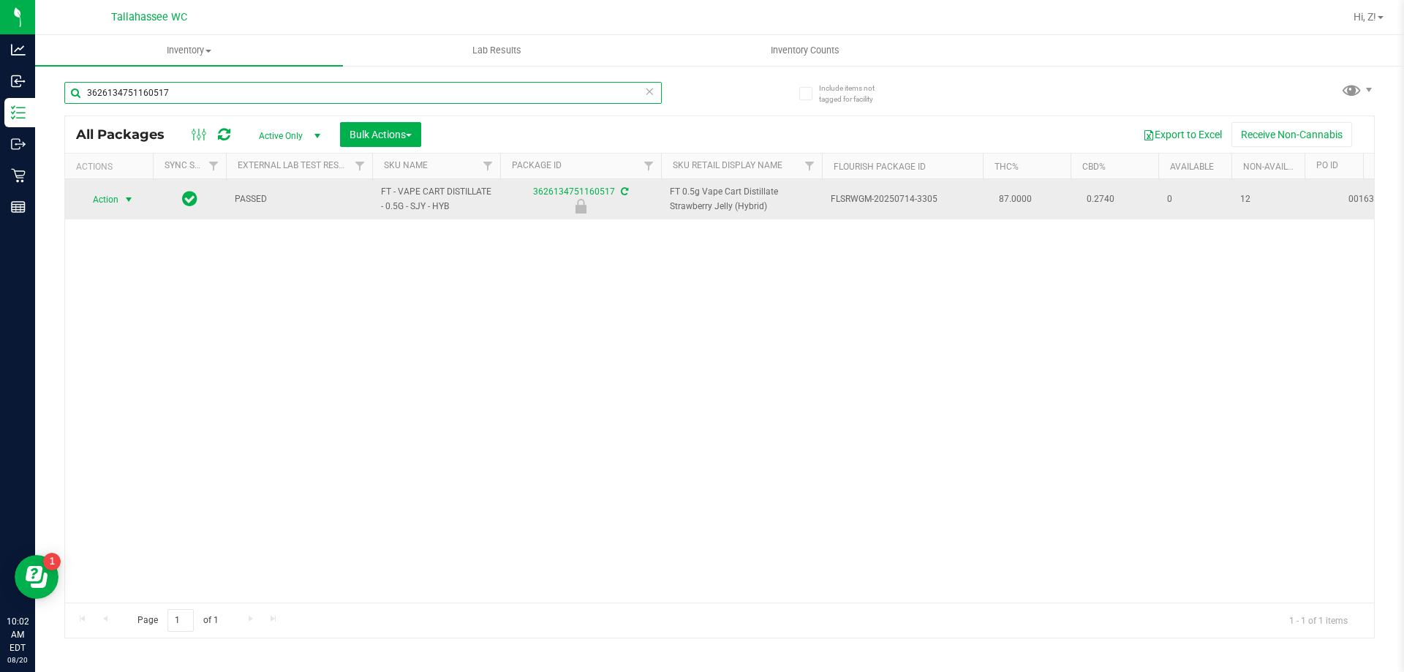
type input "3626134751160517"
click at [123, 197] on span "select" at bounding box center [129, 200] width 12 height 12
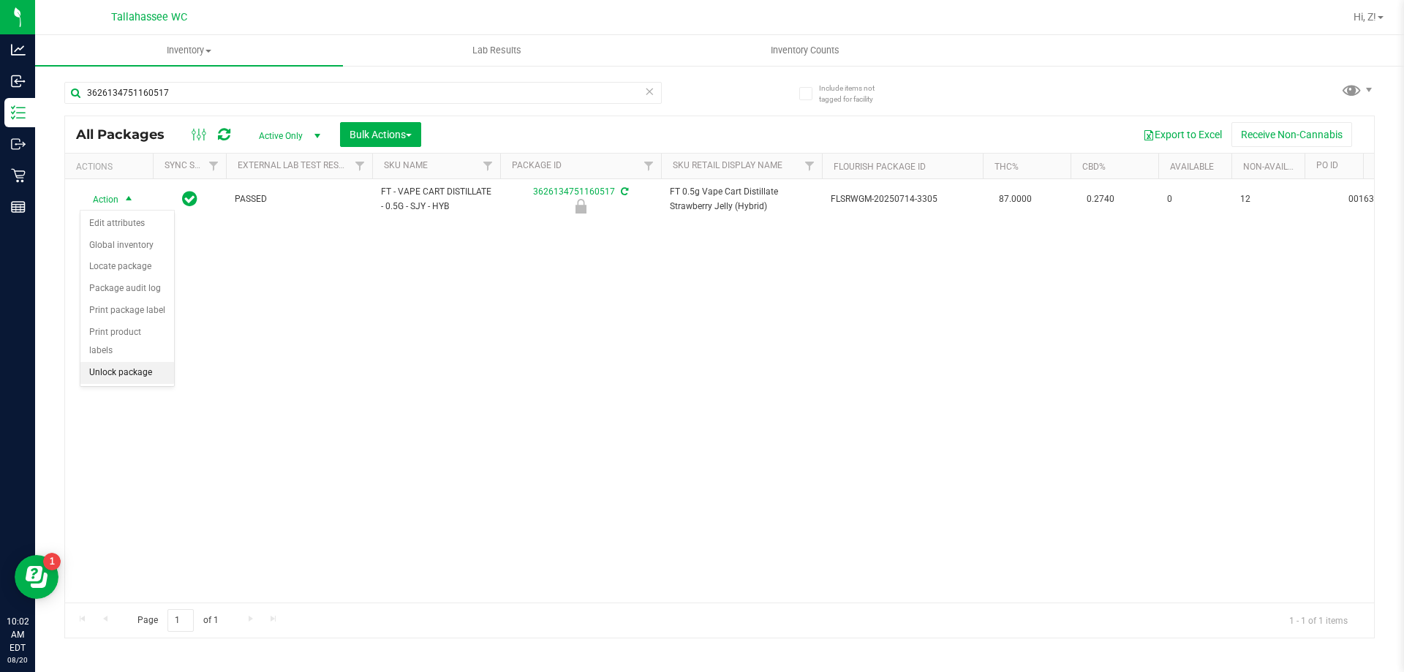
click at [134, 362] on li "Unlock package" at bounding box center [127, 373] width 94 height 22
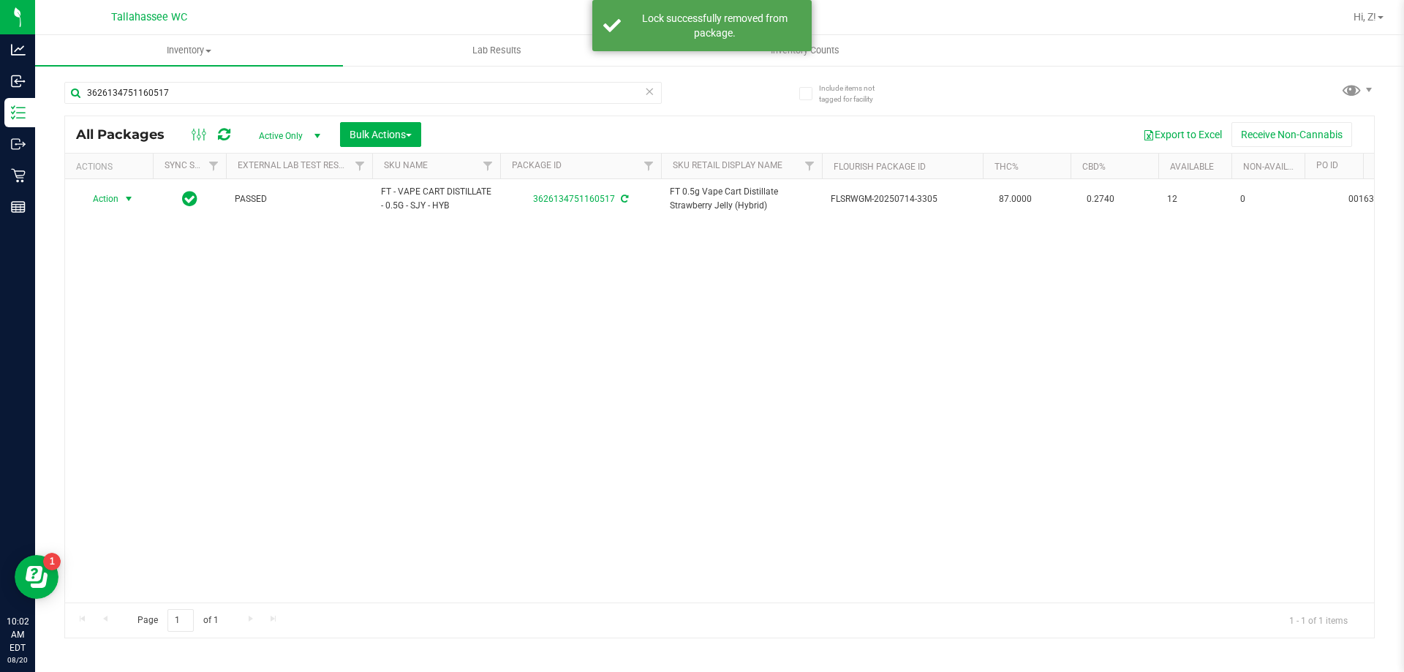
click at [113, 197] on span "Action" at bounding box center [99, 199] width 39 height 20
click at [123, 376] on li "Print package label" at bounding box center [136, 376] width 113 height 22
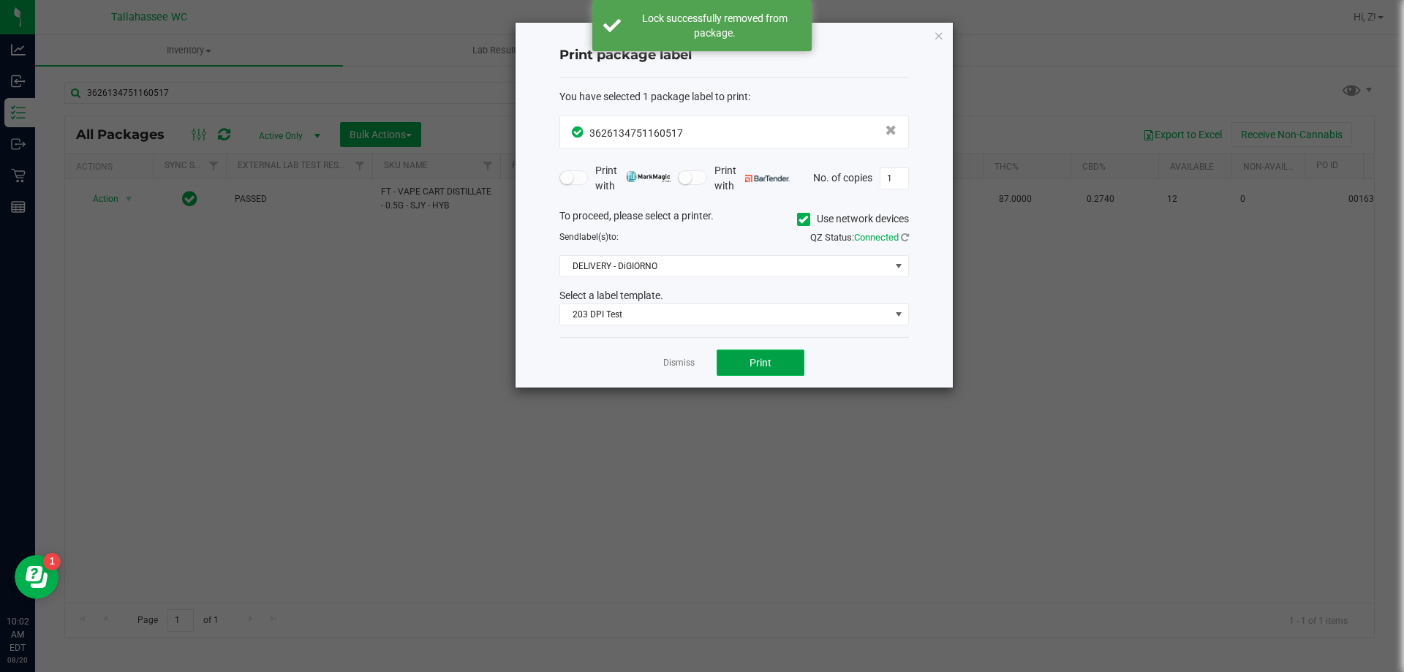
click at [744, 359] on button "Print" at bounding box center [761, 363] width 88 height 26
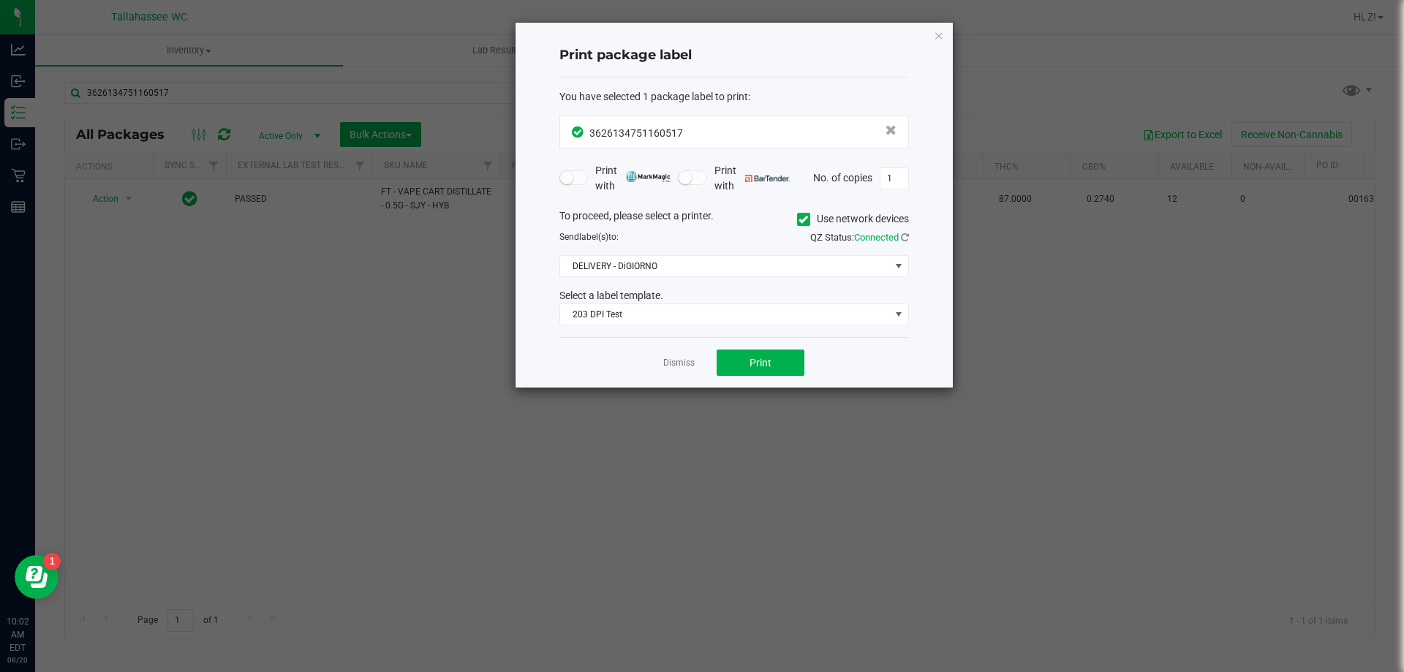
click at [939, 30] on icon "button" at bounding box center [939, 35] width 10 height 18
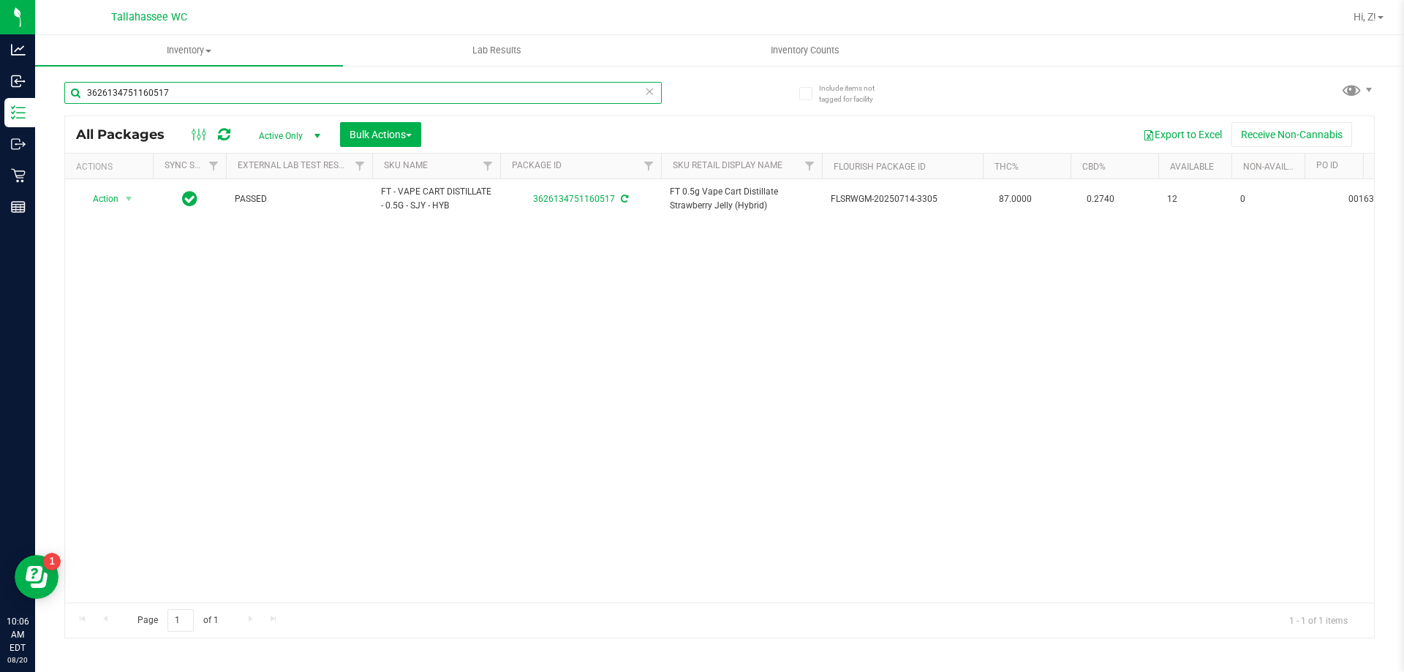
click at [252, 101] on input "3626134751160517" at bounding box center [362, 93] width 597 height 22
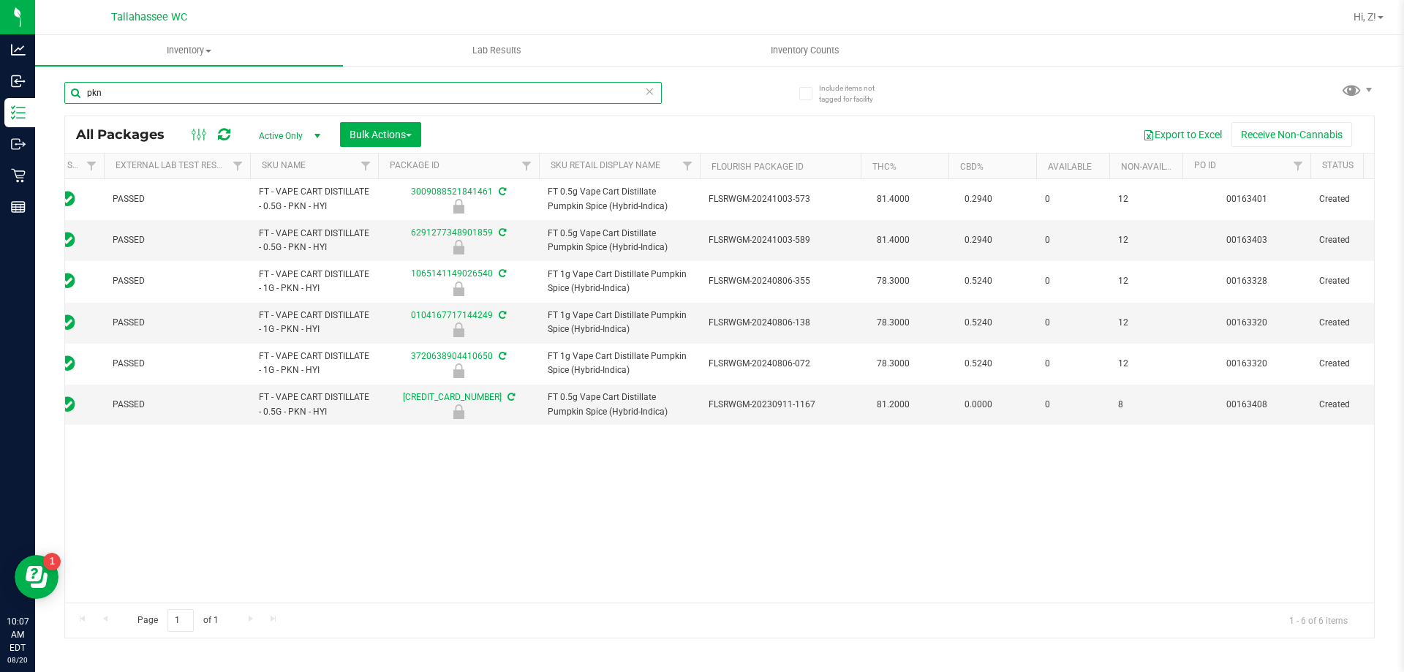
click at [152, 91] on input "pkn" at bounding box center [362, 93] width 597 height 22
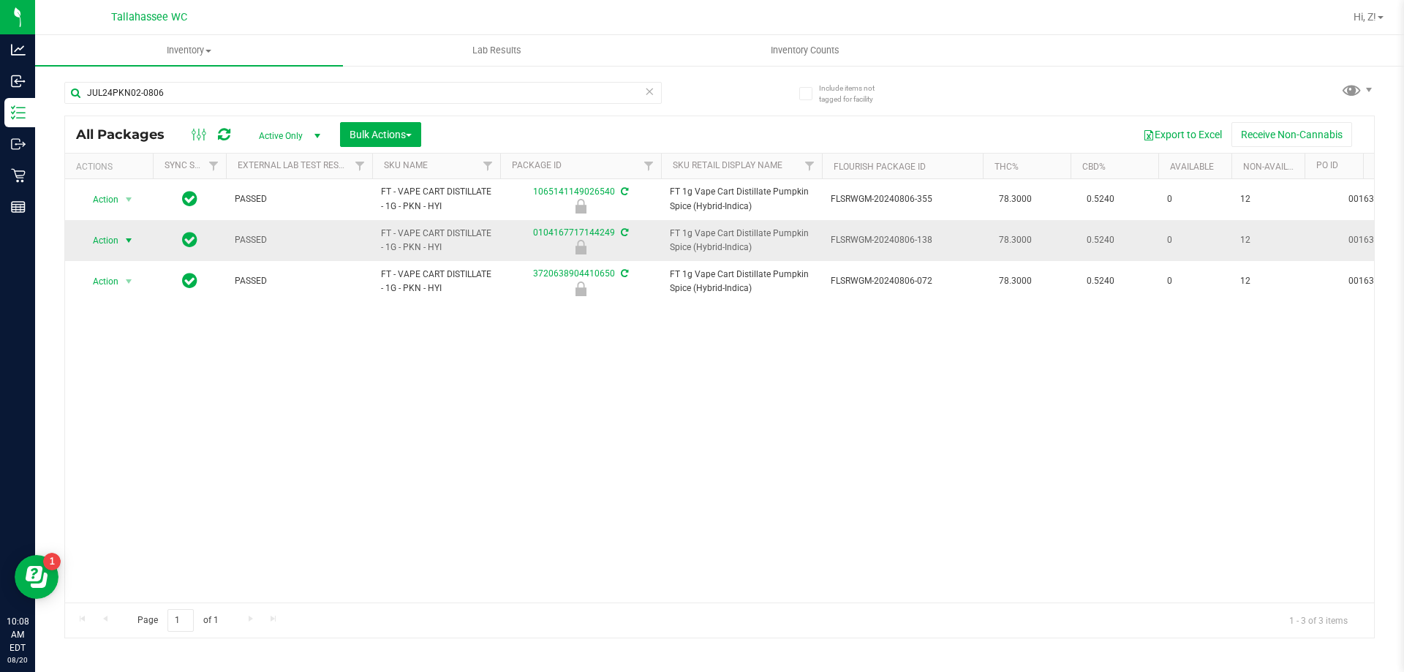
click at [99, 246] on span "Action" at bounding box center [99, 240] width 39 height 20
click at [137, 351] on li "Print package label" at bounding box center [127, 352] width 94 height 22
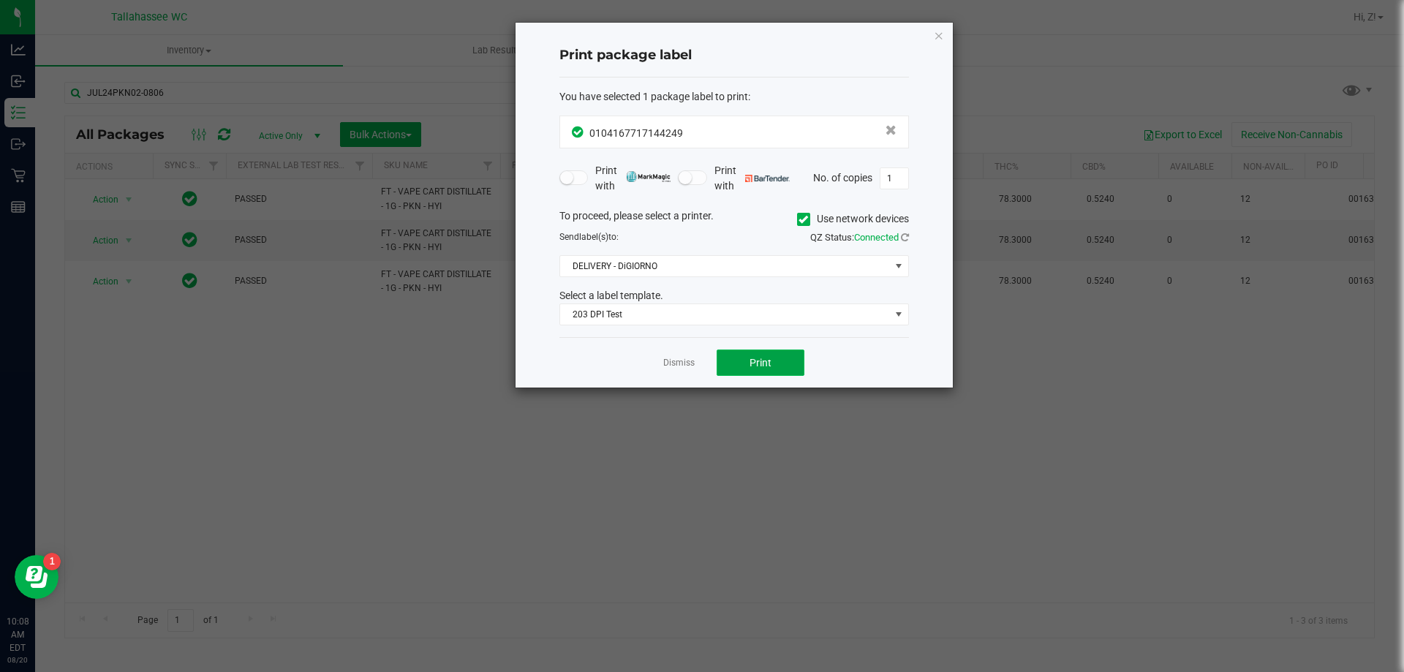
click at [743, 371] on button "Print" at bounding box center [761, 363] width 88 height 26
click at [743, 370] on button "Print" at bounding box center [761, 363] width 88 height 26
click at [935, 34] on icon "button" at bounding box center [939, 35] width 10 height 18
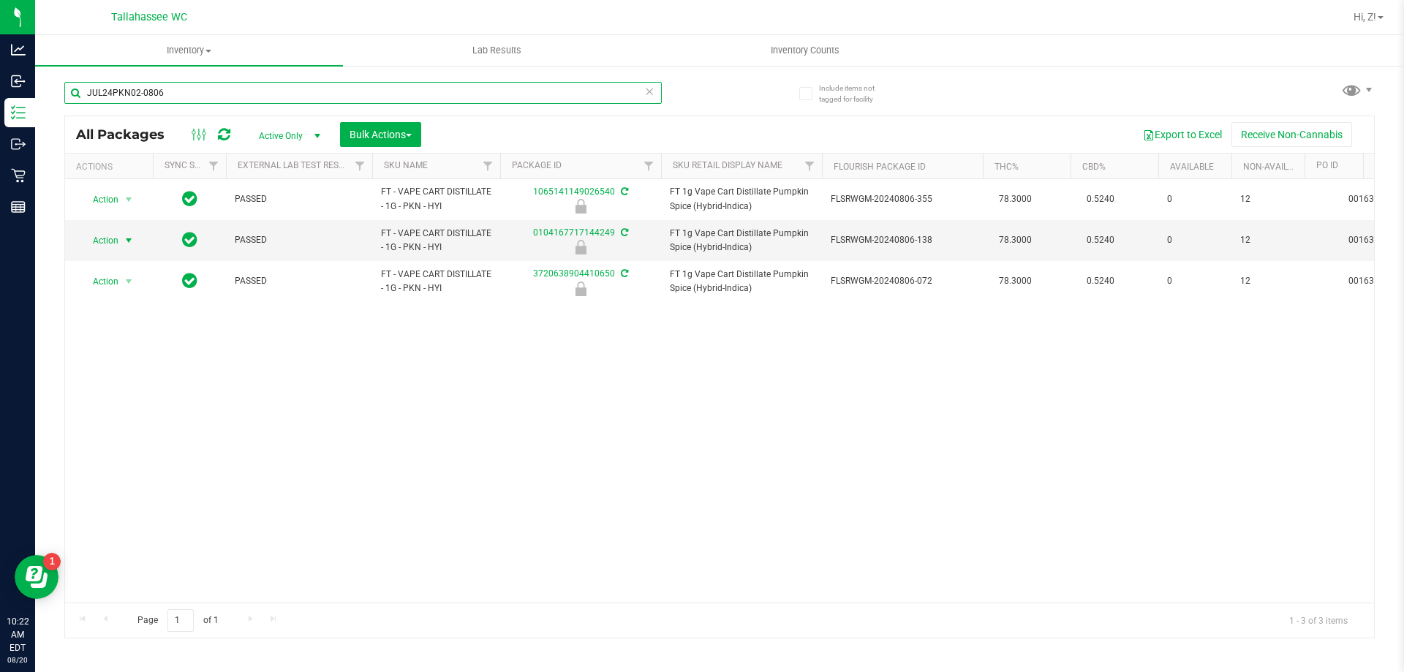
click at [259, 96] on input "JUL24PKN02-0806" at bounding box center [362, 93] width 597 height 22
click at [257, 97] on input "JUL24PKN02-0806" at bounding box center [362, 93] width 597 height 22
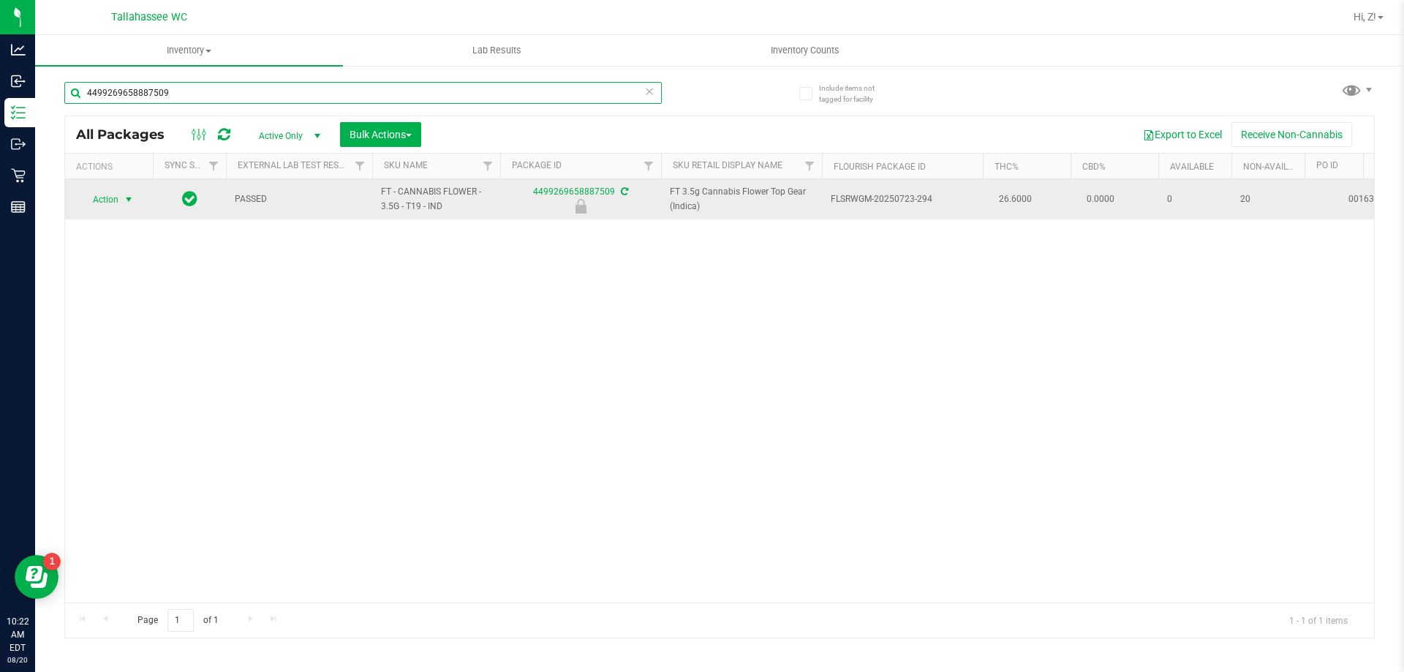
type input "4499269658887509"
click at [95, 202] on span "Action" at bounding box center [99, 199] width 39 height 20
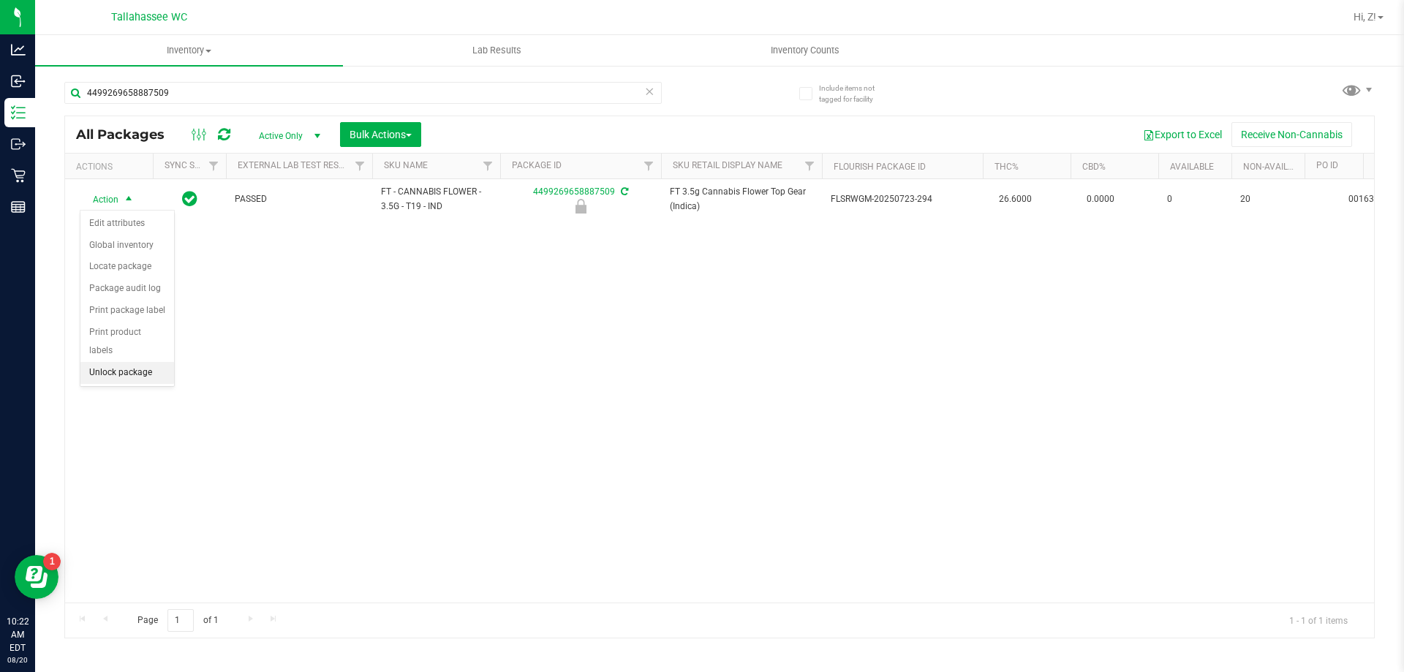
click at [122, 362] on li "Unlock package" at bounding box center [127, 373] width 94 height 22
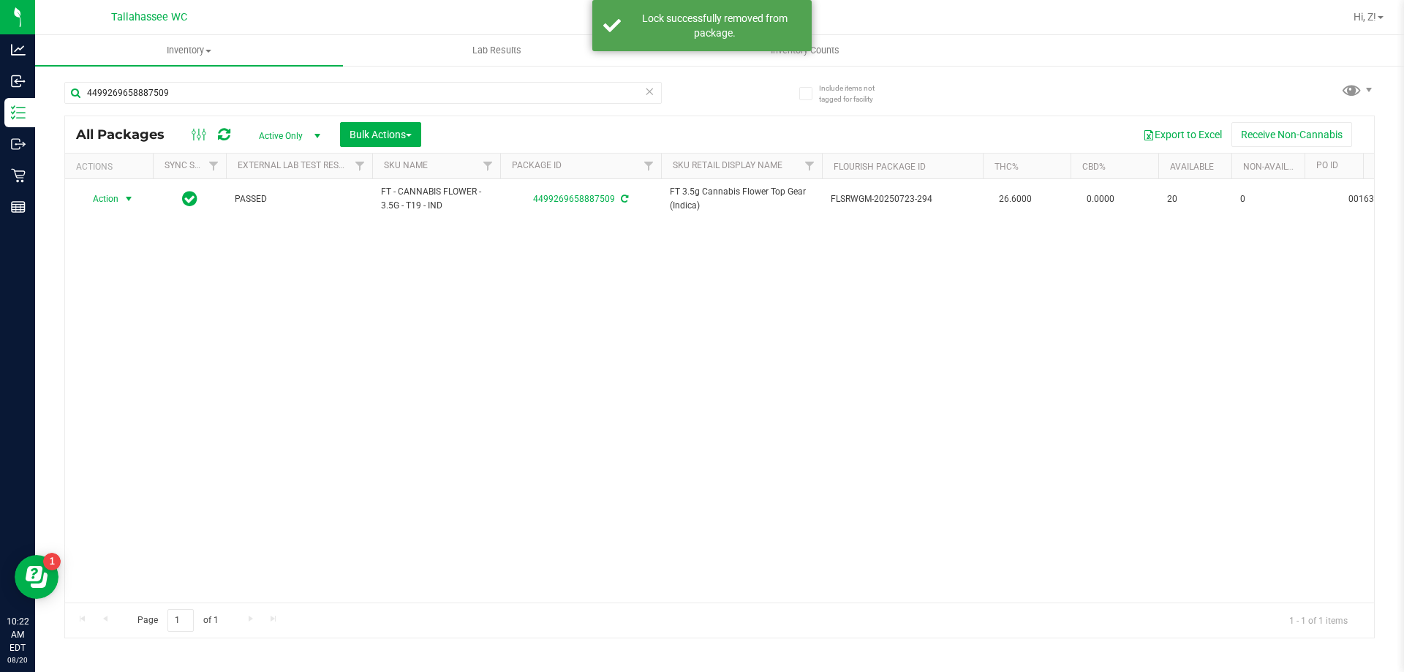
click at [118, 199] on span "Action" at bounding box center [99, 199] width 39 height 20
click at [140, 380] on li "Print package label" at bounding box center [136, 376] width 113 height 22
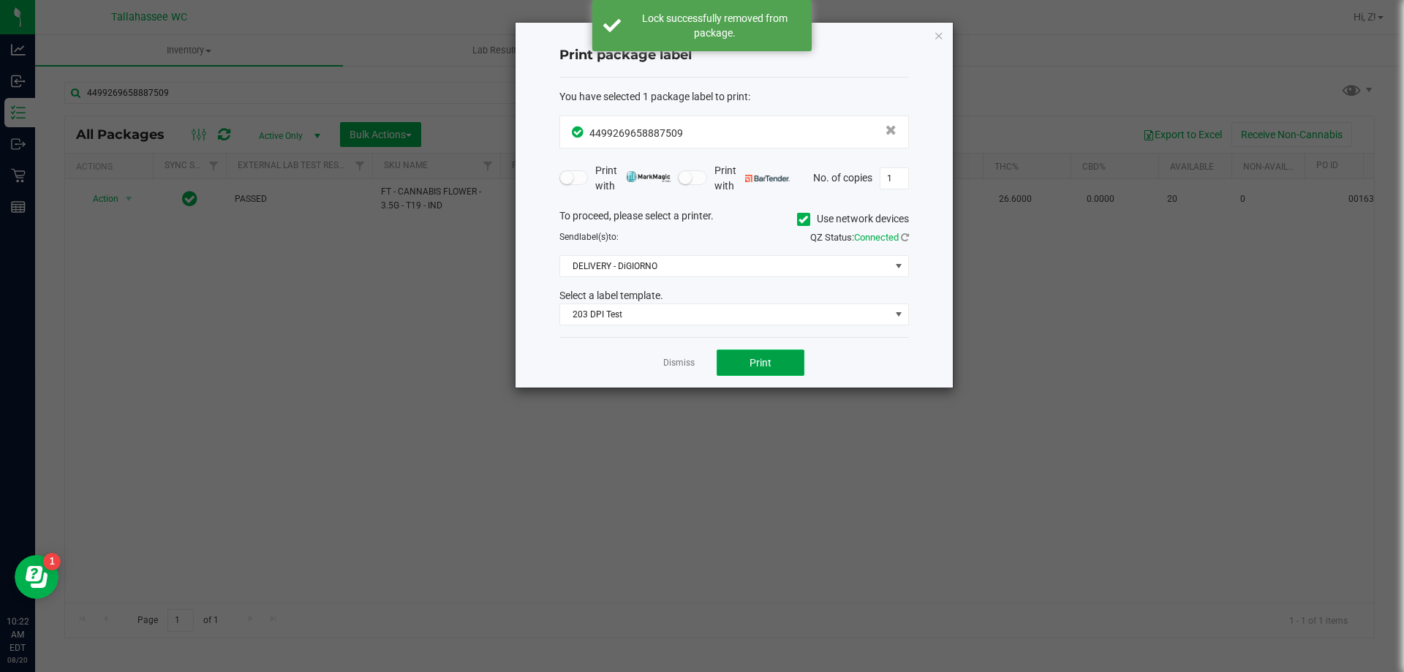
click at [769, 357] on span "Print" at bounding box center [761, 363] width 22 height 12
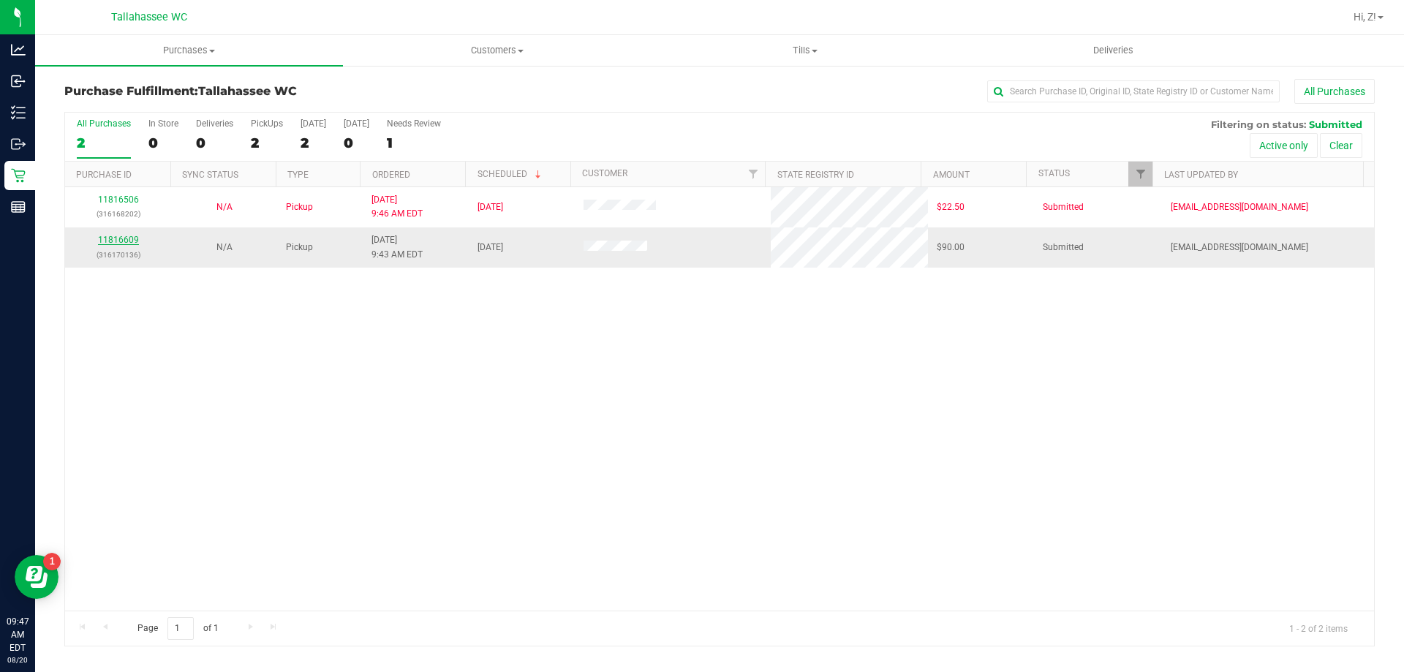
click at [117, 235] on link "11816609" at bounding box center [118, 240] width 41 height 10
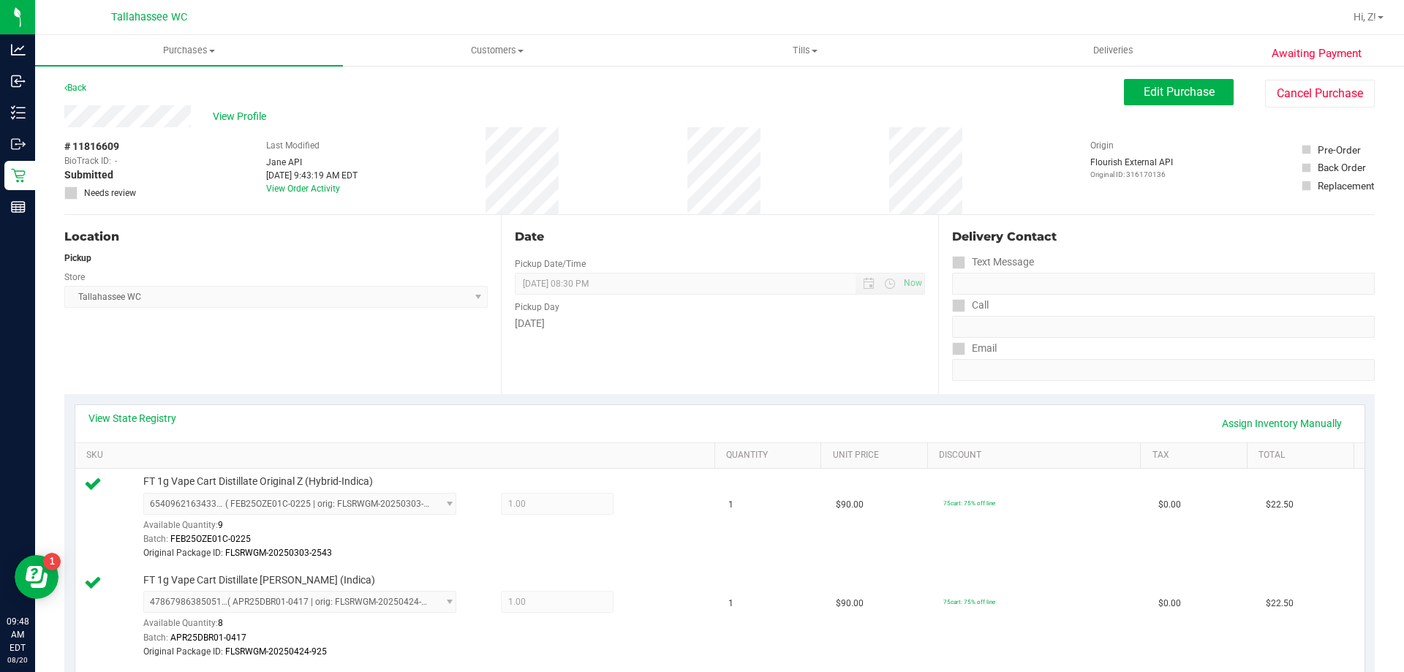
click at [140, 254] on div "Pickup" at bounding box center [275, 258] width 423 height 13
click at [234, 111] on span "View Profile" at bounding box center [242, 116] width 59 height 15
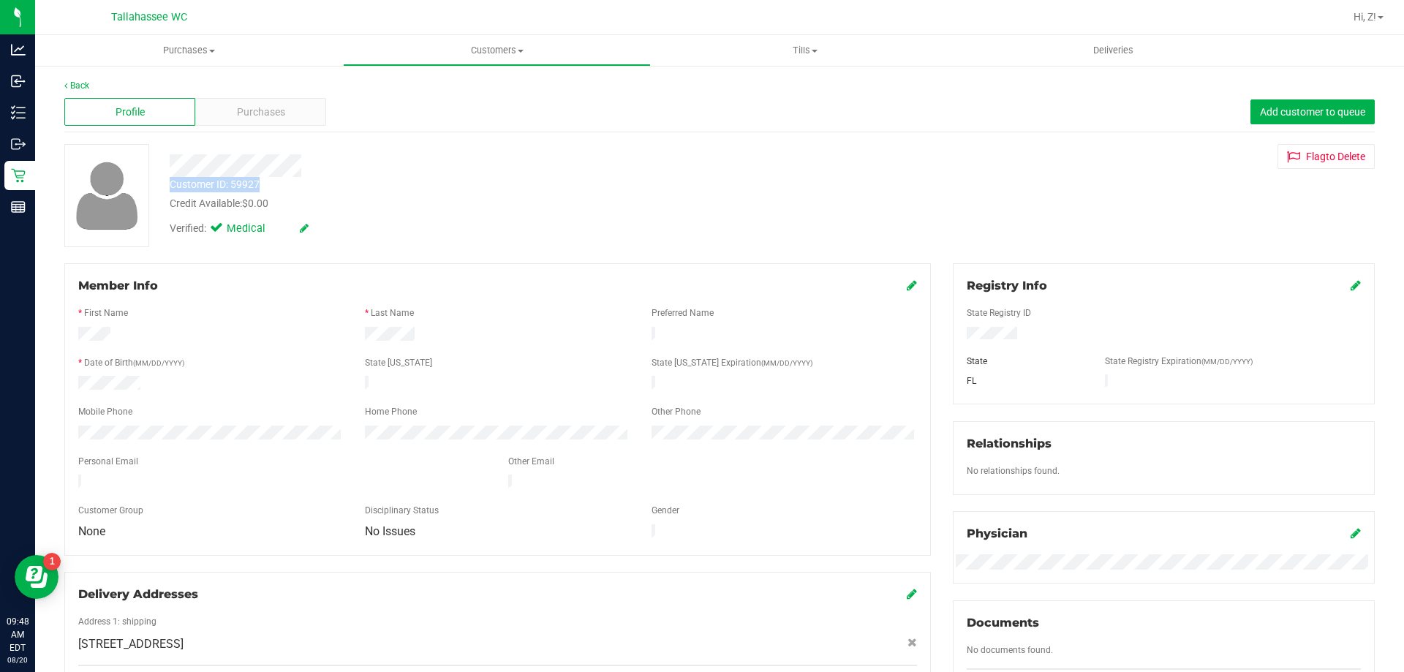
drag, startPoint x: 171, startPoint y: 182, endPoint x: 261, endPoint y: 185, distance: 90.0
click at [261, 185] on div "Customer ID: 59927 Credit Available: $0.00" at bounding box center [492, 194] width 666 height 34
click at [83, 91] on div "Back" at bounding box center [719, 85] width 1310 height 13
click at [80, 84] on link "Back" at bounding box center [76, 85] width 25 height 10
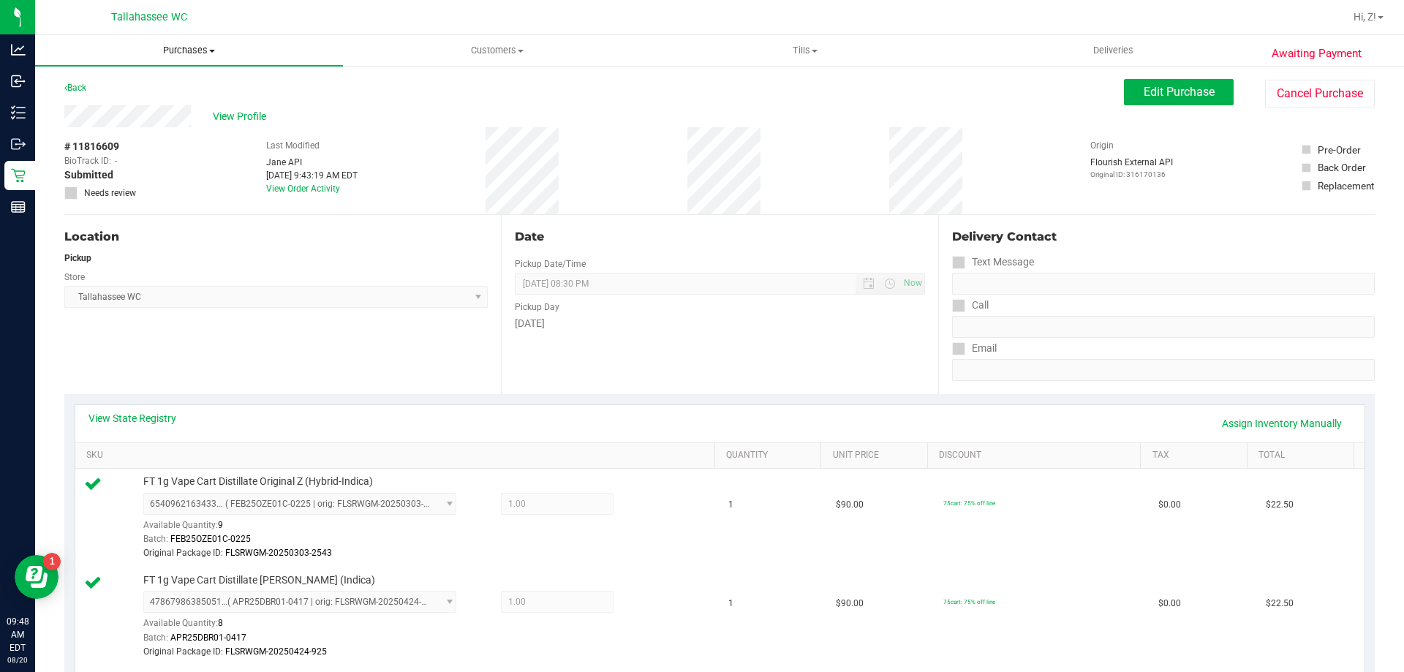
click at [197, 59] on uib-tab-heading "Purchases Summary of purchases Fulfillment All purchases" at bounding box center [189, 50] width 308 height 31
click at [110, 103] on span "Fulfillment" at bounding box center [80, 105] width 91 height 12
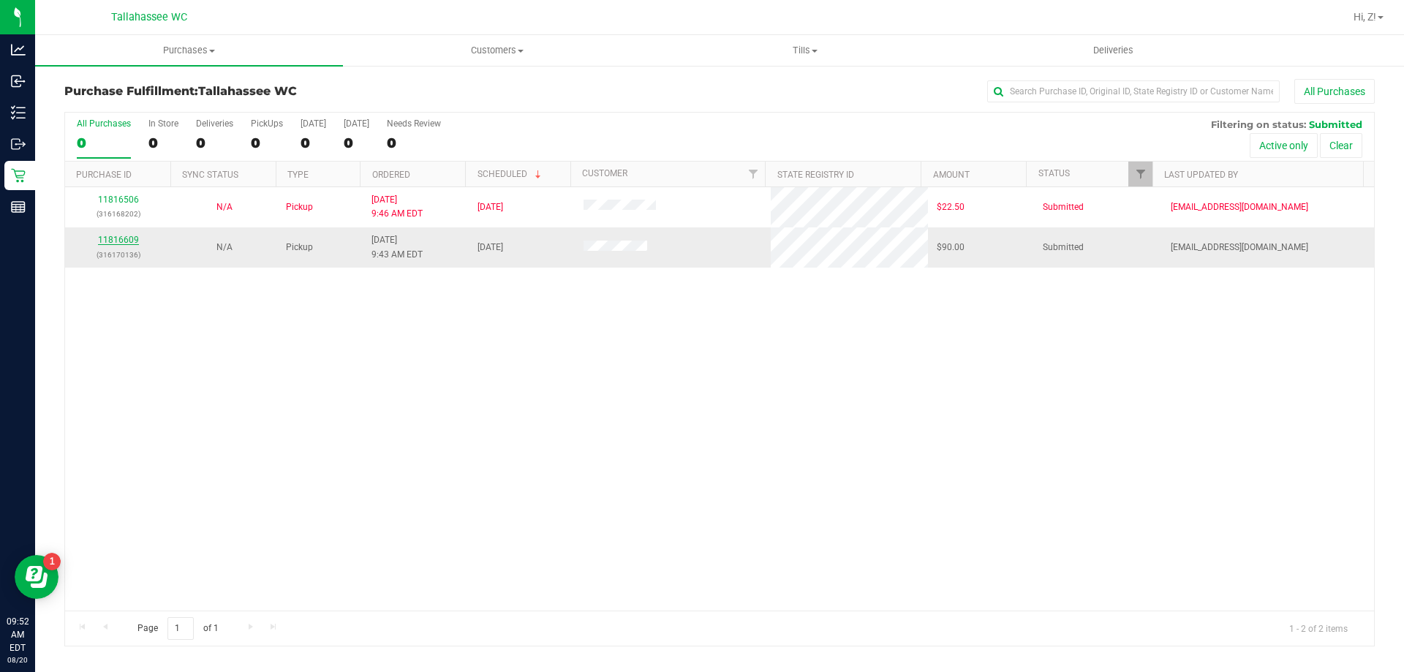
click at [132, 240] on link "11816609" at bounding box center [118, 240] width 41 height 10
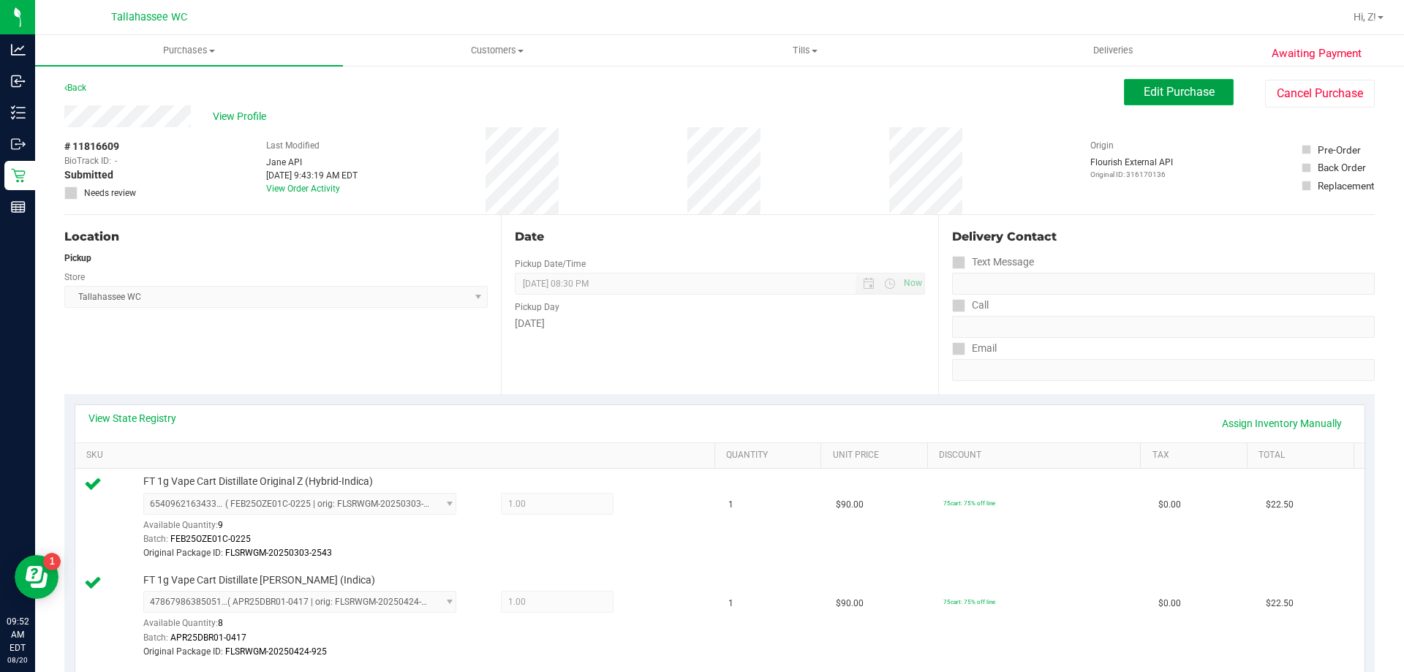
click at [1131, 94] on button "Edit Purchase" at bounding box center [1179, 92] width 110 height 26
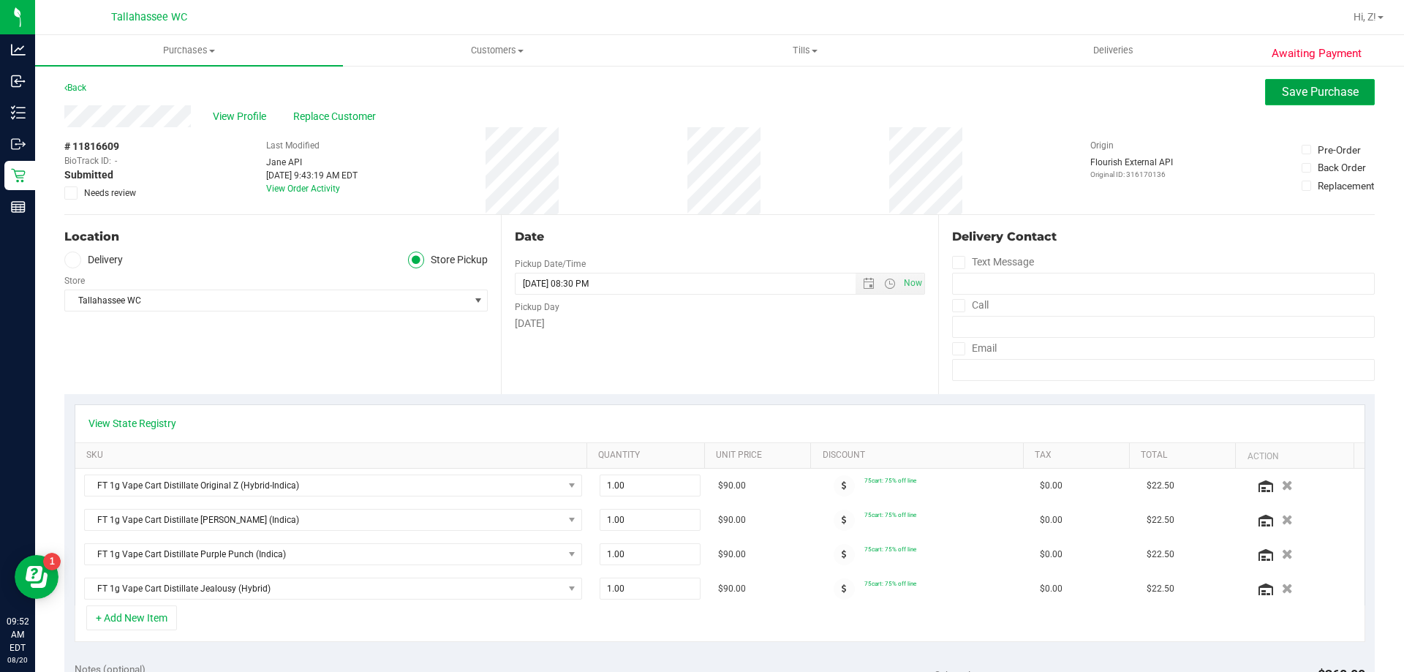
click at [1289, 88] on span "Save Purchase" at bounding box center [1320, 92] width 77 height 14
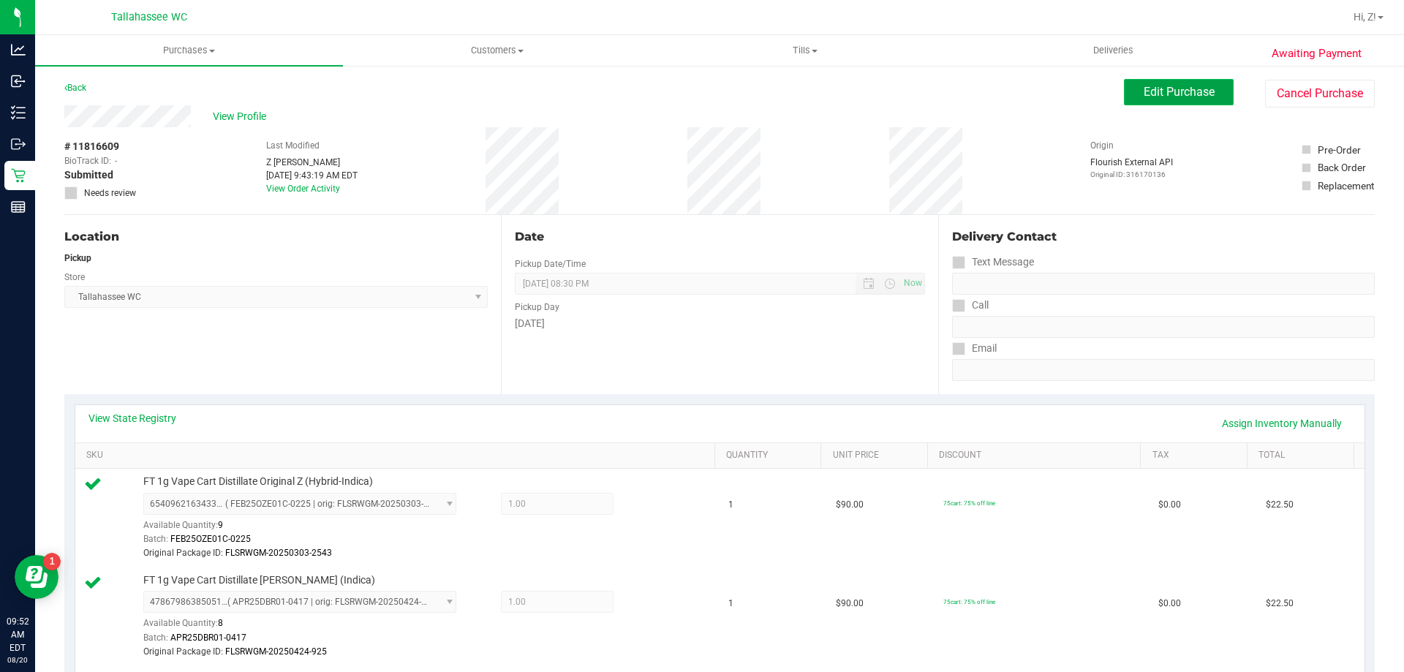
click at [1144, 94] on span "Edit Purchase" at bounding box center [1179, 92] width 71 height 14
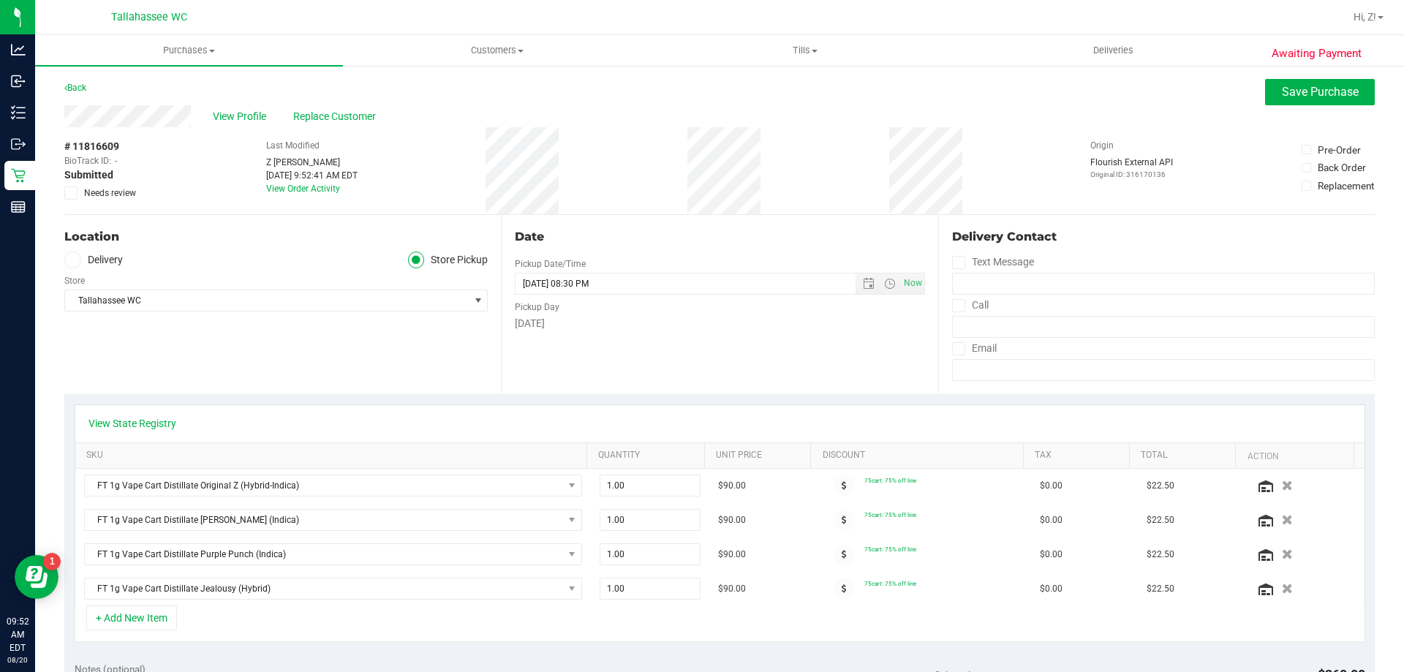
click at [78, 194] on label "Needs review" at bounding box center [100, 192] width 73 height 13
click at [0, 0] on input "Needs review" at bounding box center [0, 0] width 0 height 0
click at [1282, 89] on span "Save Purchase" at bounding box center [1320, 92] width 77 height 14
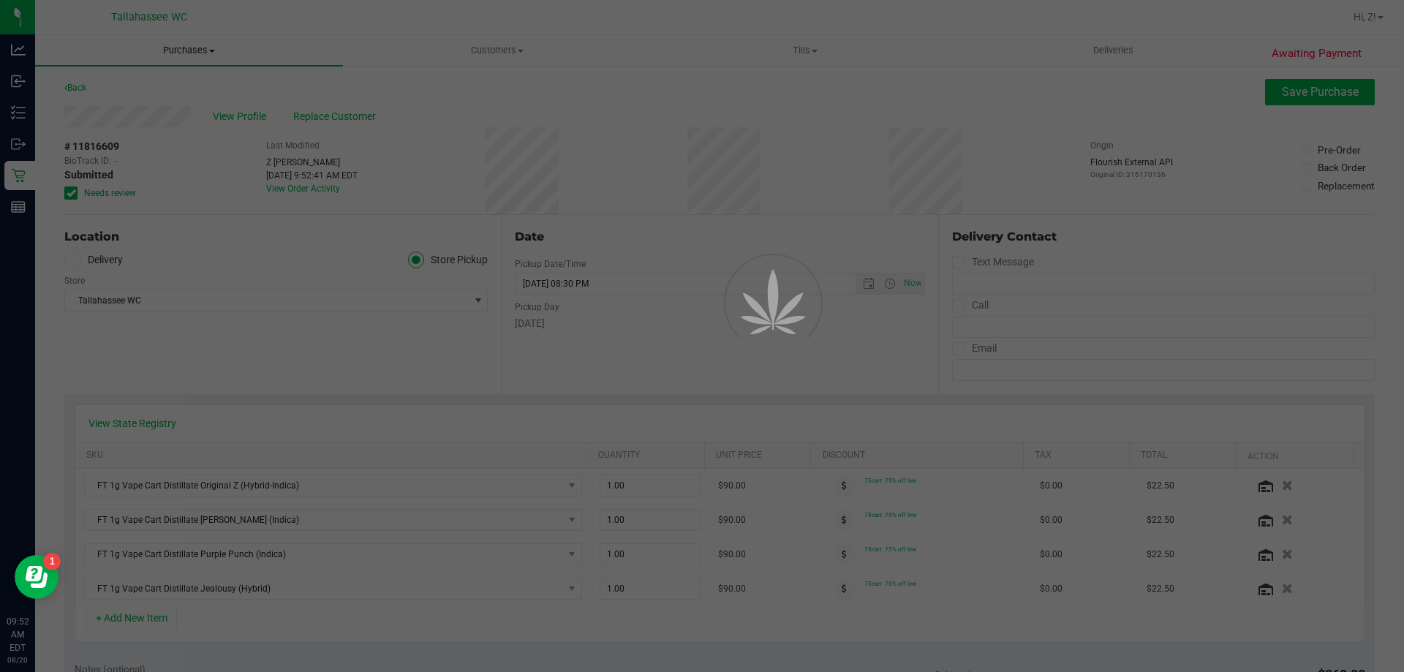
click at [192, 48] on div at bounding box center [702, 336] width 1404 height 672
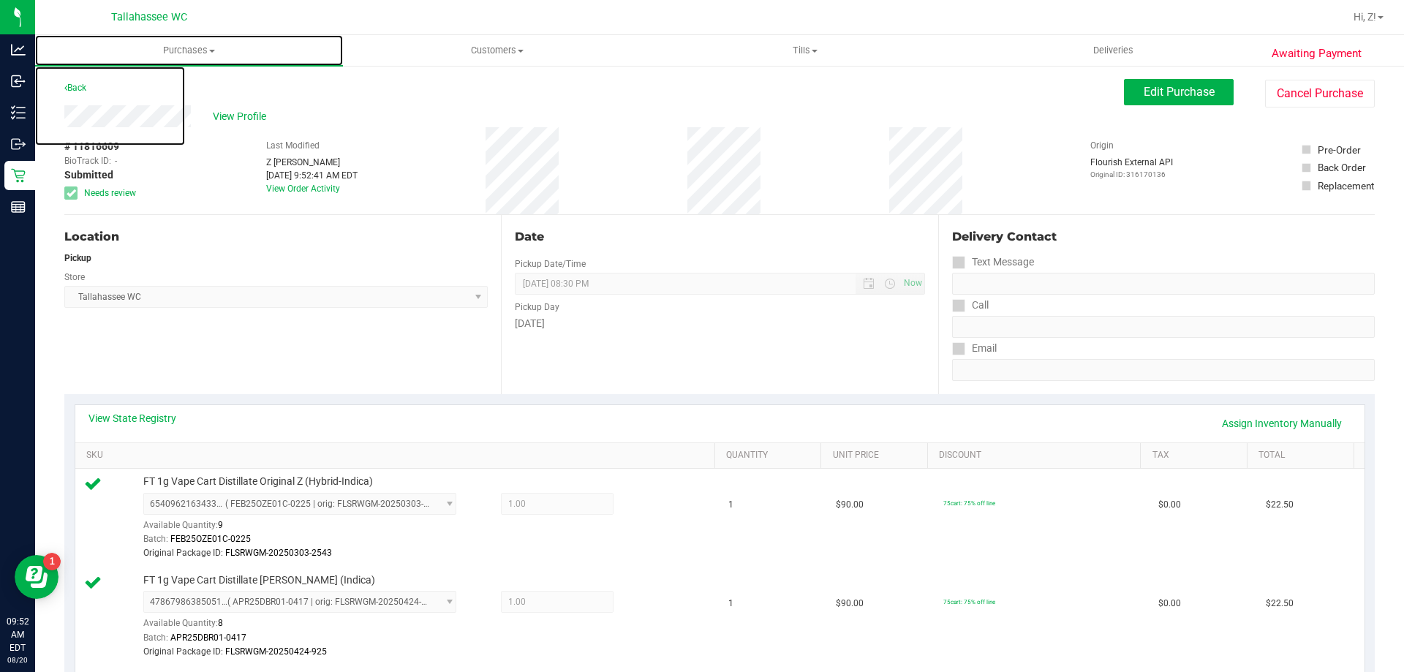
click at [188, 48] on span "Purchases" at bounding box center [189, 50] width 308 height 13
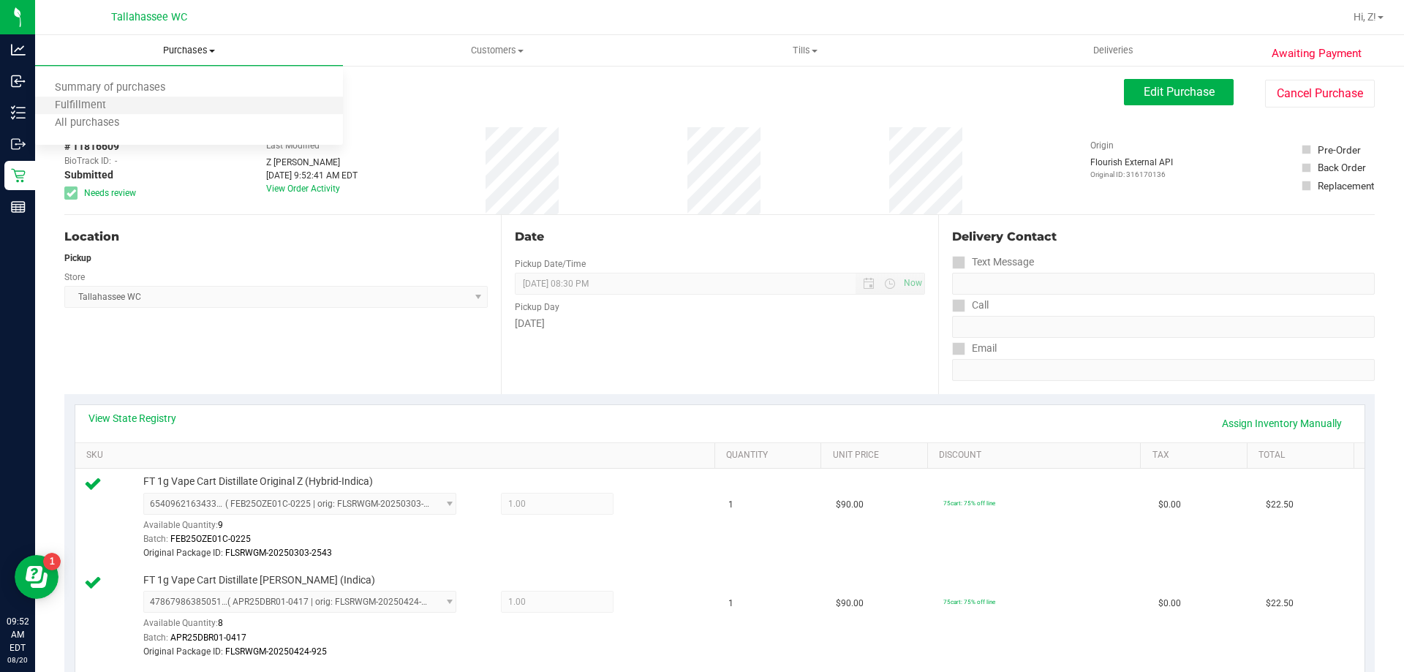
click at [105, 113] on li "Fulfillment" at bounding box center [189, 106] width 308 height 18
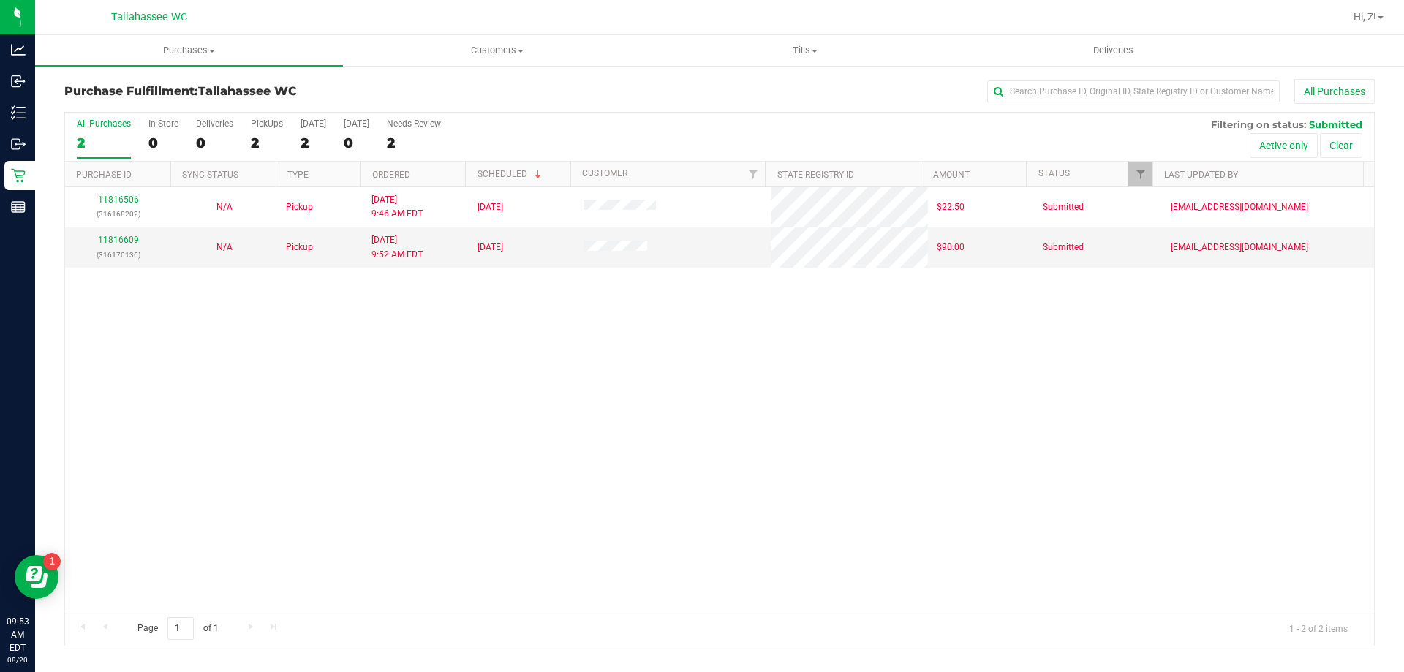
click at [1176, 408] on div "11816506 (316168202) N/A Pickup 8/20/2025 9:46 AM EDT 8/20/2025 $22.50 Submitte…" at bounding box center [719, 398] width 1309 height 423
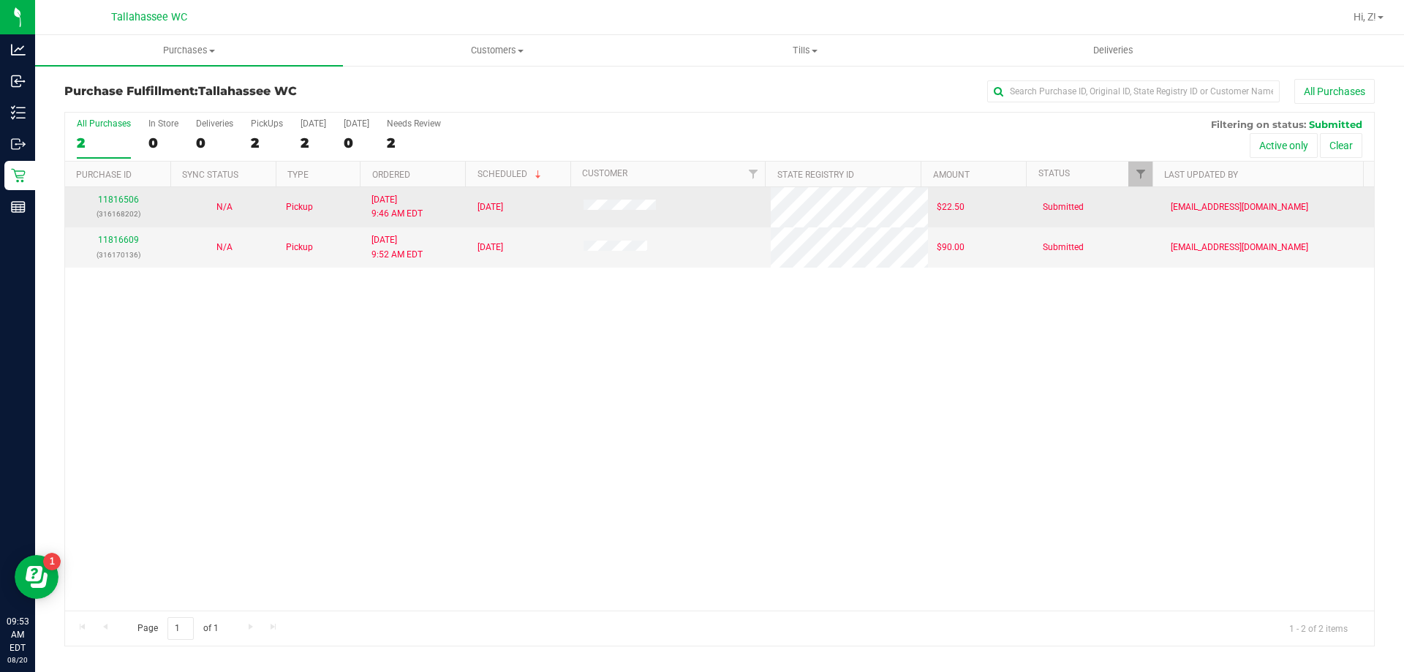
click at [120, 206] on div "11816506 (316168202)" at bounding box center [118, 207] width 88 height 28
click at [119, 203] on link "11816506" at bounding box center [118, 200] width 41 height 10
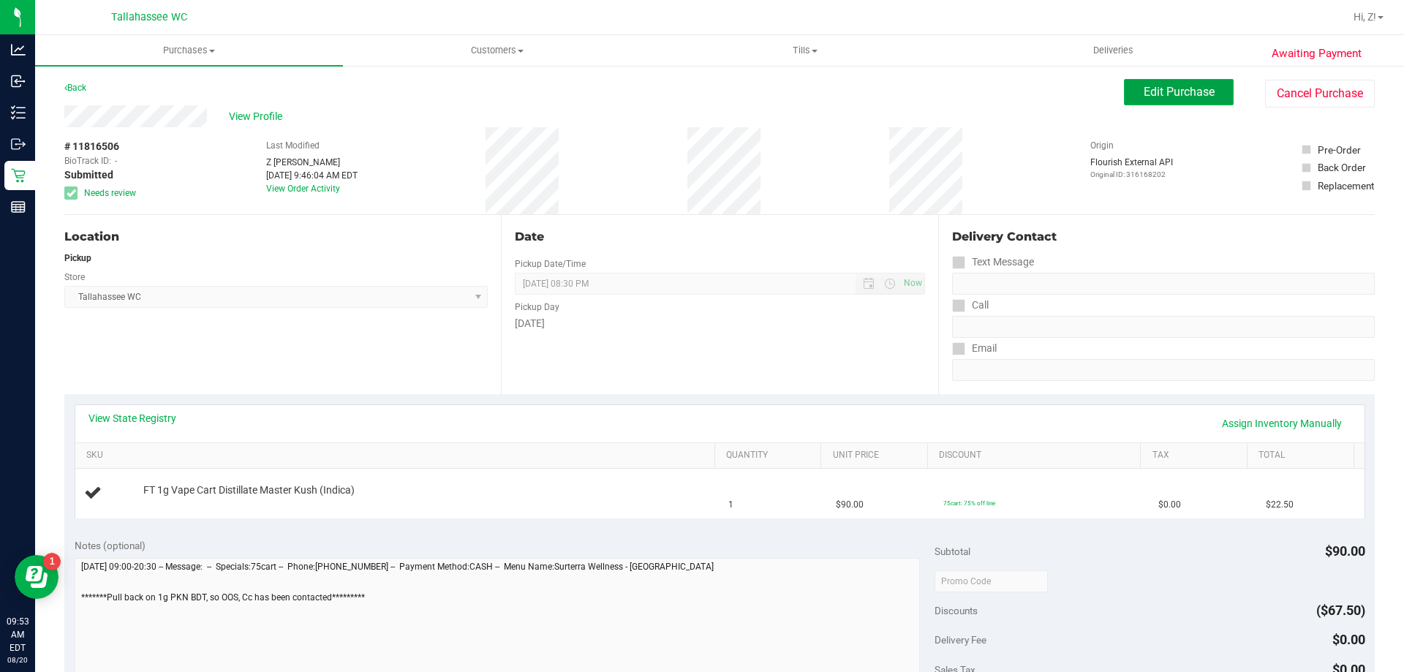
click at [1147, 84] on button "Edit Purchase" at bounding box center [1179, 92] width 110 height 26
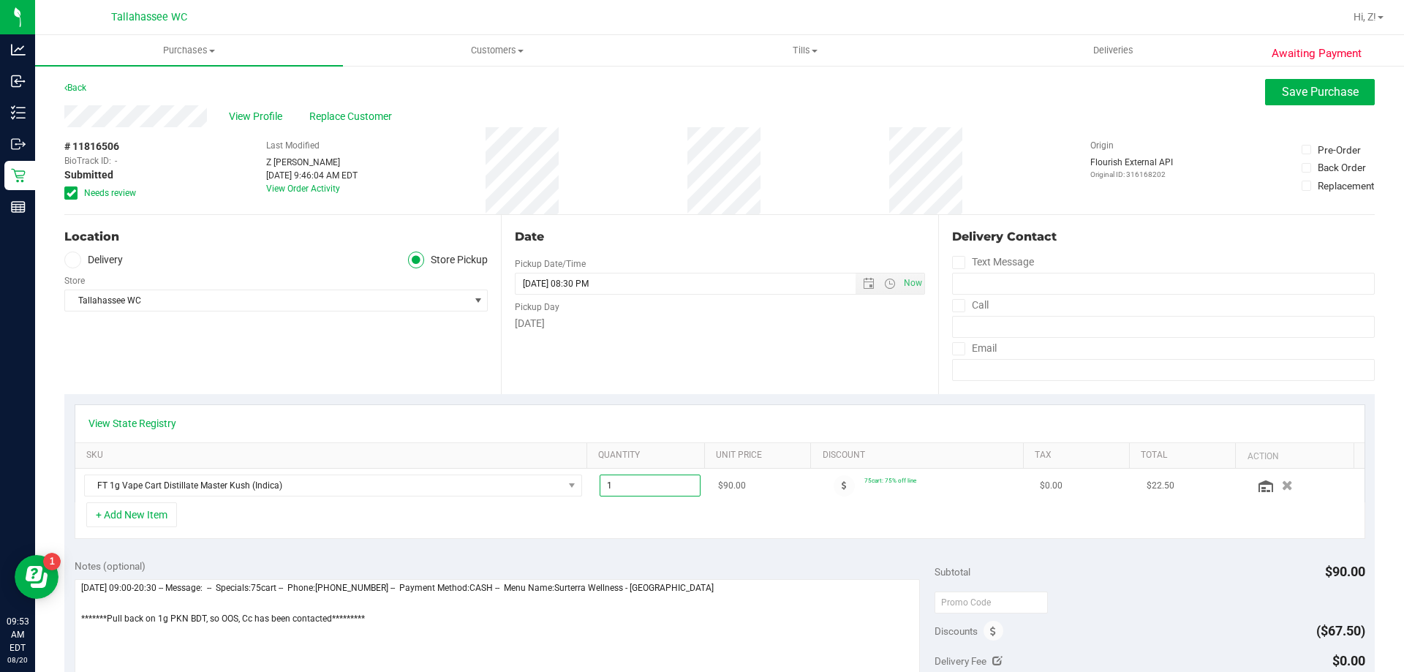
click at [663, 488] on span "1.00 1" at bounding box center [651, 486] width 102 height 22
click at [663, 488] on input "1" at bounding box center [650, 485] width 100 height 20
type input "2"
click at [650, 510] on div "+ Add New Item" at bounding box center [720, 520] width 1291 height 37
drag, startPoint x: 240, startPoint y: 614, endPoint x: 109, endPoint y: 619, distance: 131.0
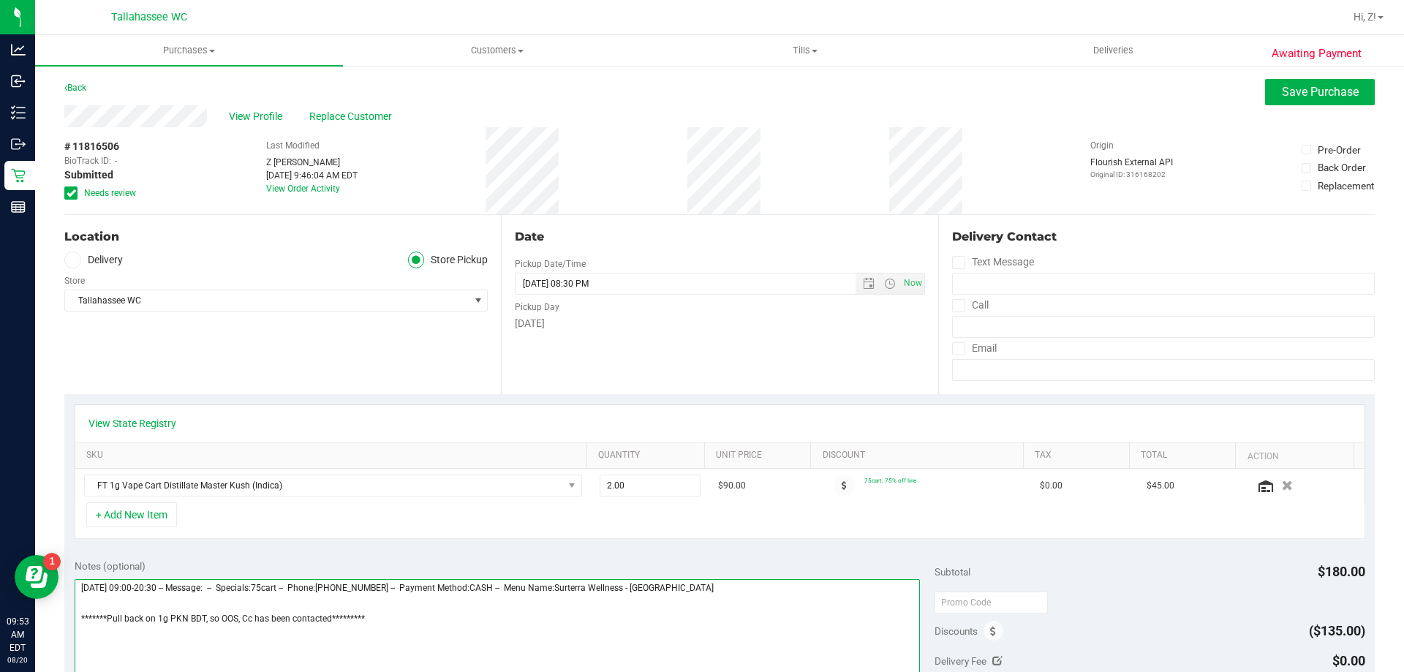
click at [109, 619] on textarea at bounding box center [498, 649] width 846 height 140
drag, startPoint x: 331, startPoint y: 615, endPoint x: 59, endPoint y: 650, distance: 274.3
click at [59, 650] on div "Awaiting Payment Back Save Purchase View Profile Replace Customer # 11816506 Bi…" at bounding box center [719, 623] width 1369 height 1118
type textarea "Wednesday 08/20/2025 09:00-20:30 -- Message: -- Specials:75cart -- Phone:850212…"
click at [65, 195] on span at bounding box center [70, 192] width 13 height 13
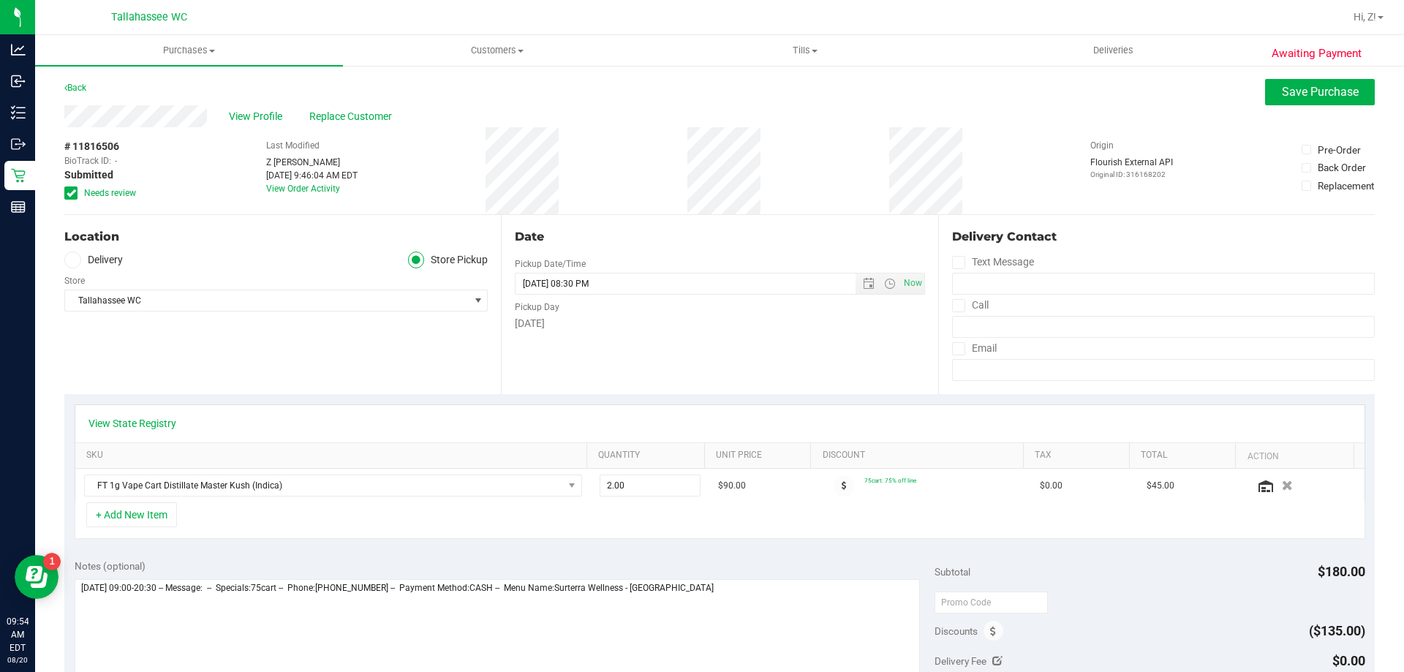
click at [0, 0] on input "Needs review" at bounding box center [0, 0] width 0 height 0
click at [1292, 86] on span "Save Purchase" at bounding box center [1320, 92] width 77 height 14
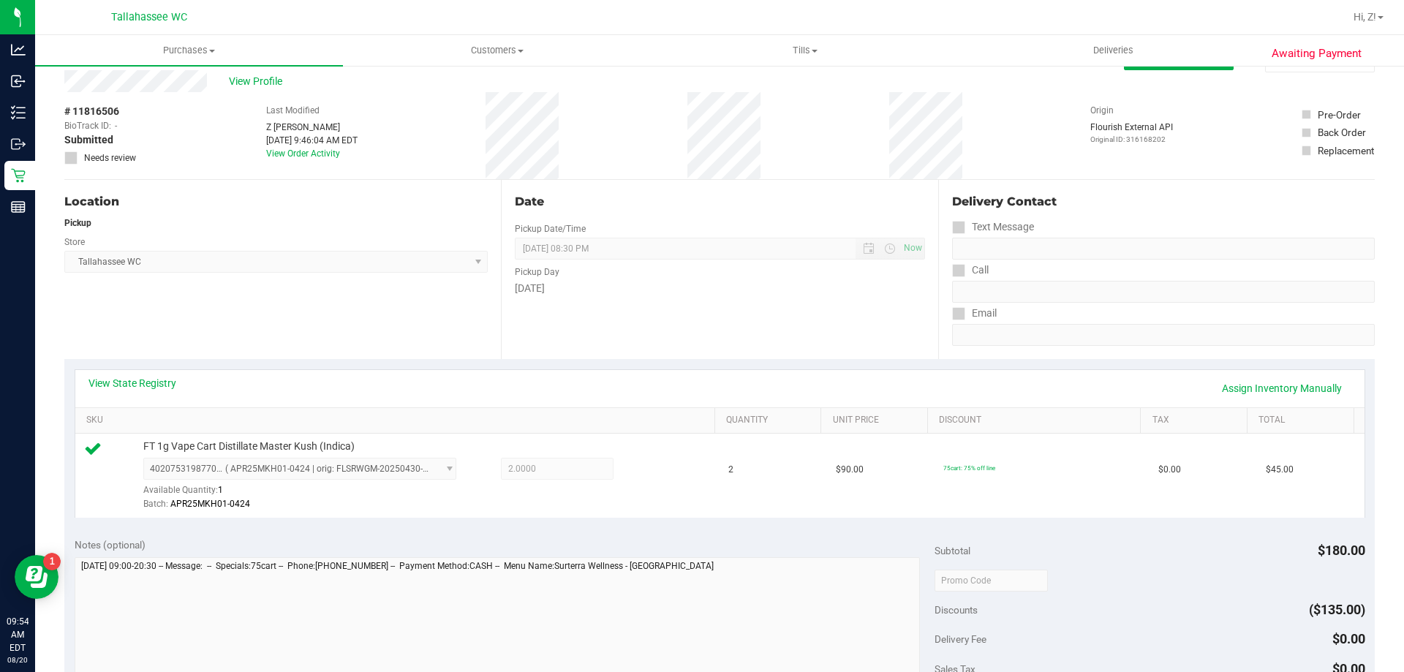
scroll to position [366, 0]
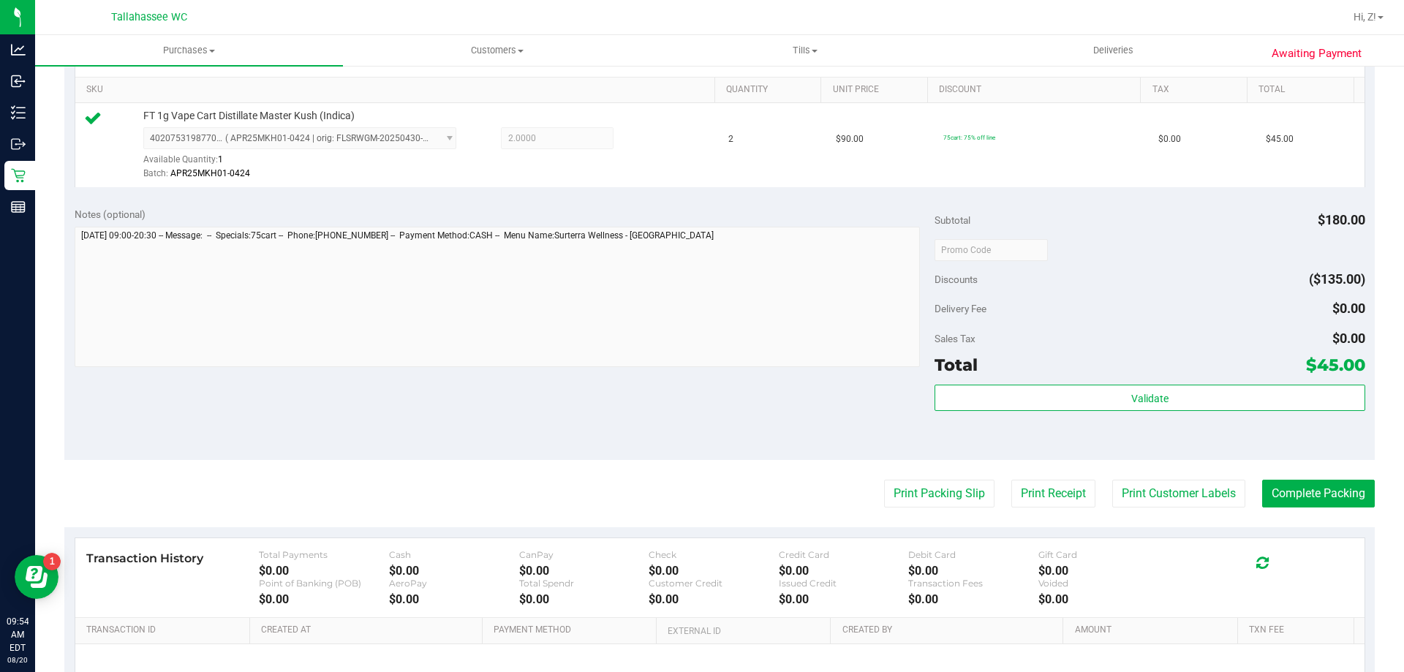
click at [1212, 415] on div "Validate" at bounding box center [1150, 418] width 430 height 66
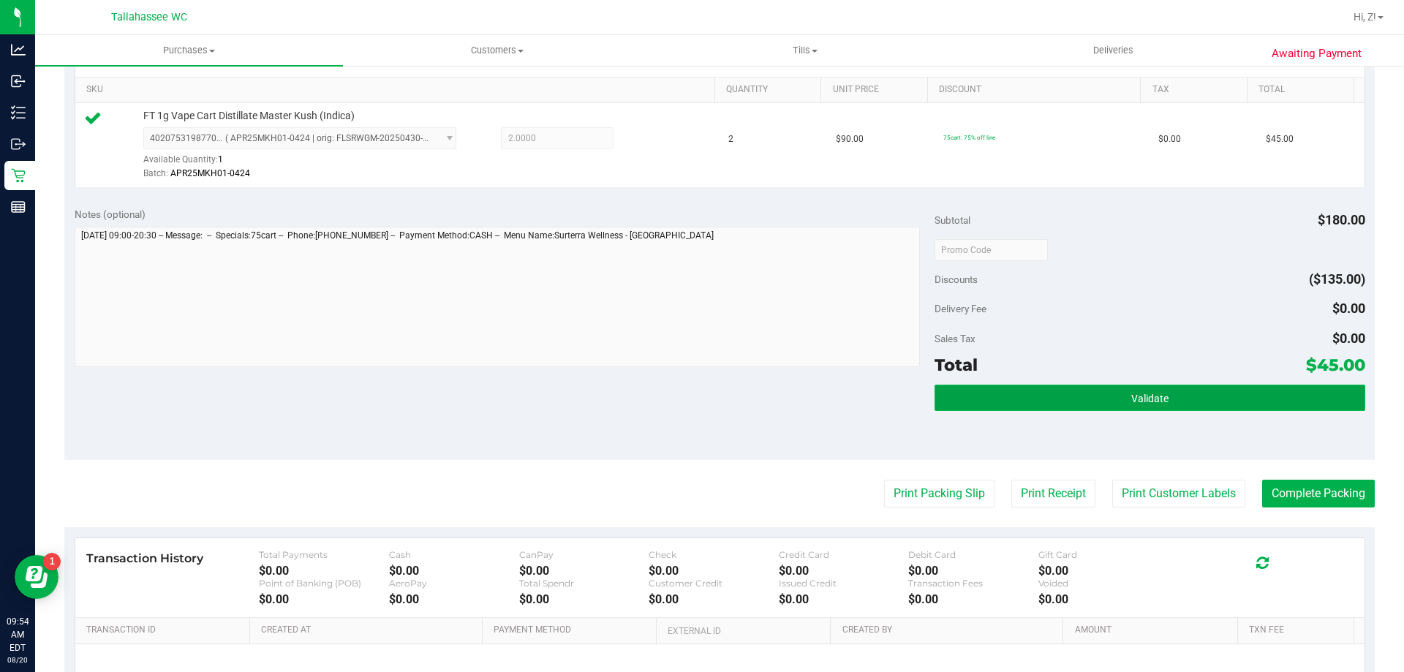
click at [1207, 398] on button "Validate" at bounding box center [1150, 398] width 430 height 26
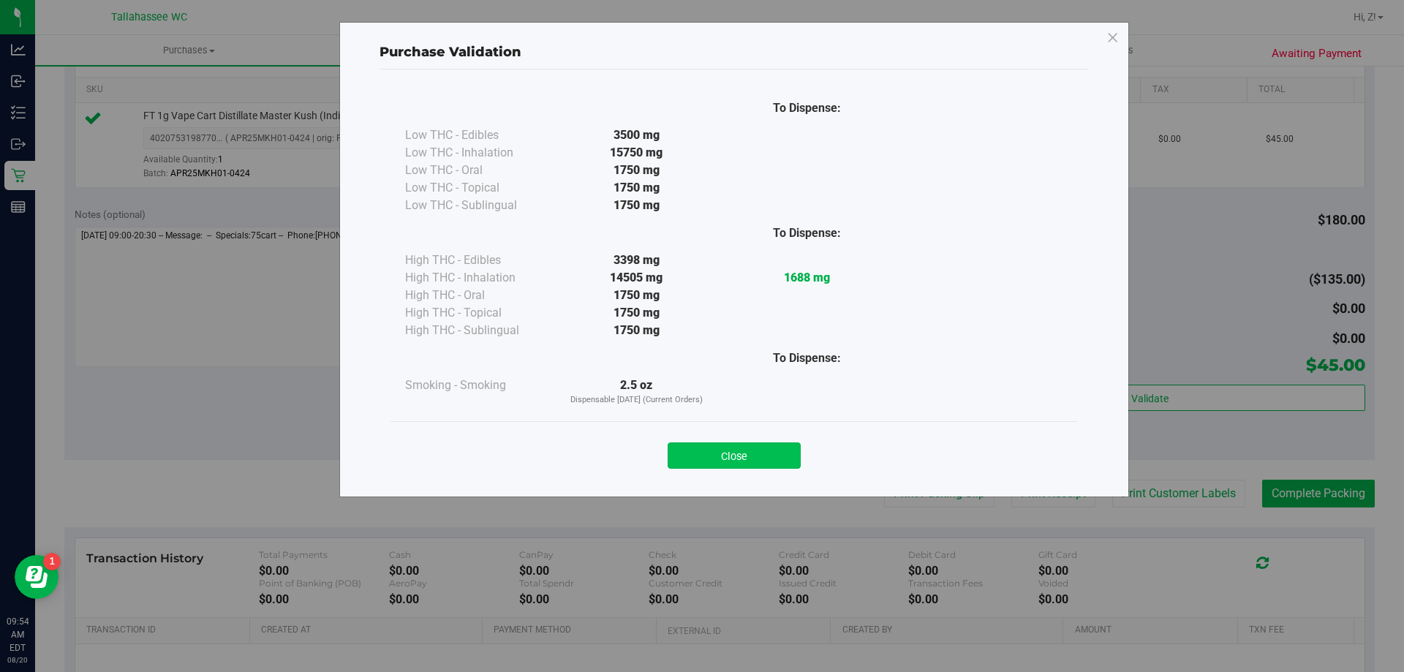
drag, startPoint x: 768, startPoint y: 456, endPoint x: 846, endPoint y: 465, distance: 78.8
click at [769, 456] on button "Close" at bounding box center [734, 455] width 133 height 26
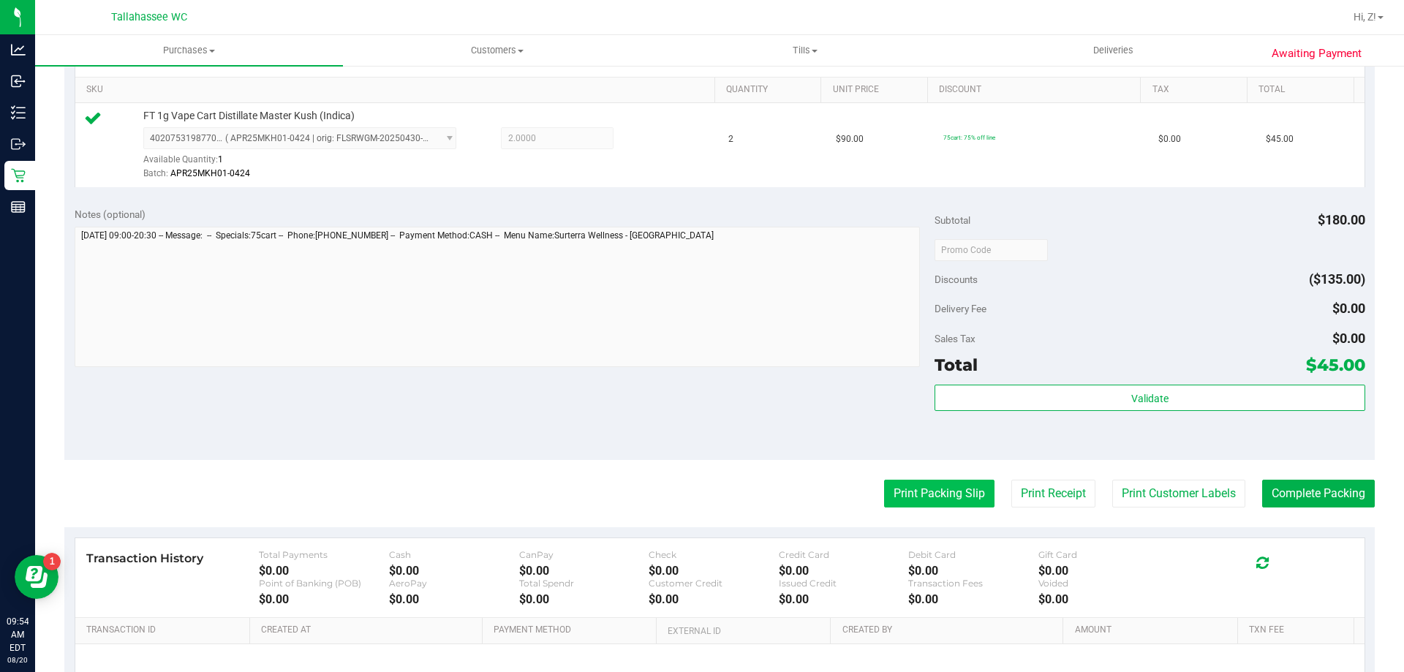
click at [954, 483] on button "Print Packing Slip" at bounding box center [939, 494] width 110 height 28
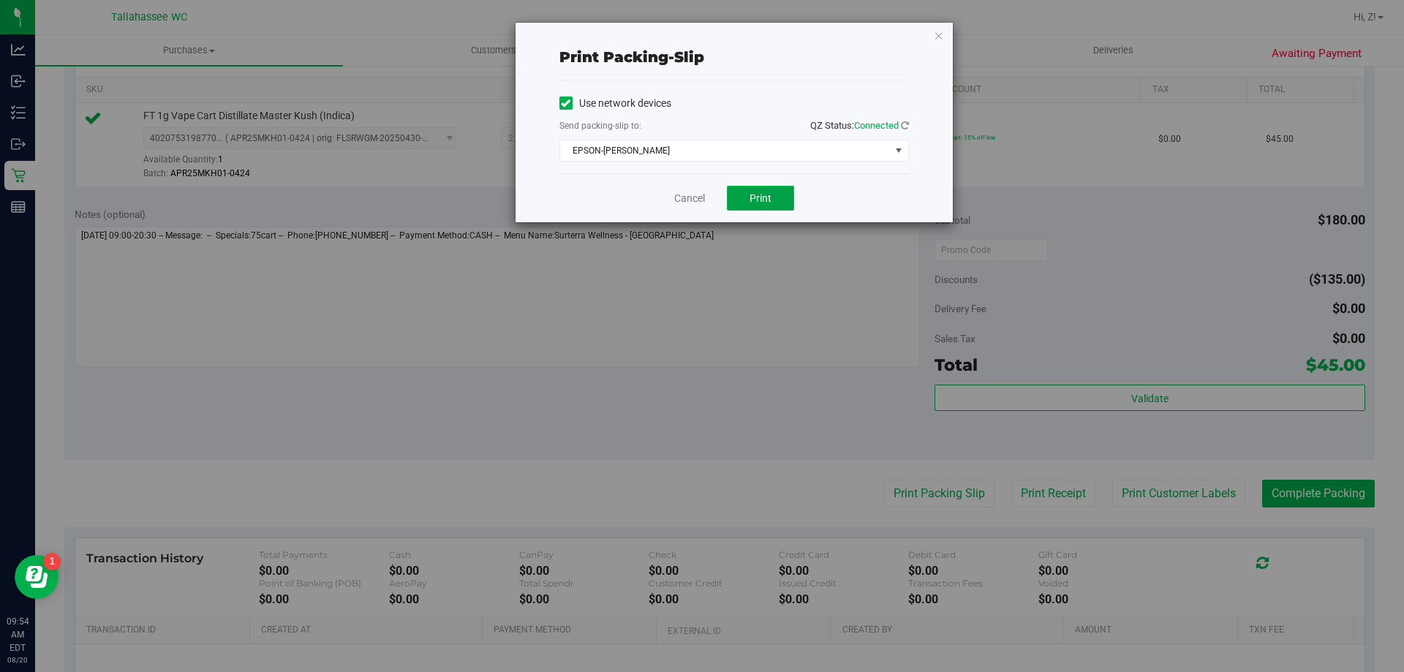
click at [762, 197] on span "Print" at bounding box center [761, 198] width 22 height 12
click at [940, 32] on icon "button" at bounding box center [939, 35] width 10 height 18
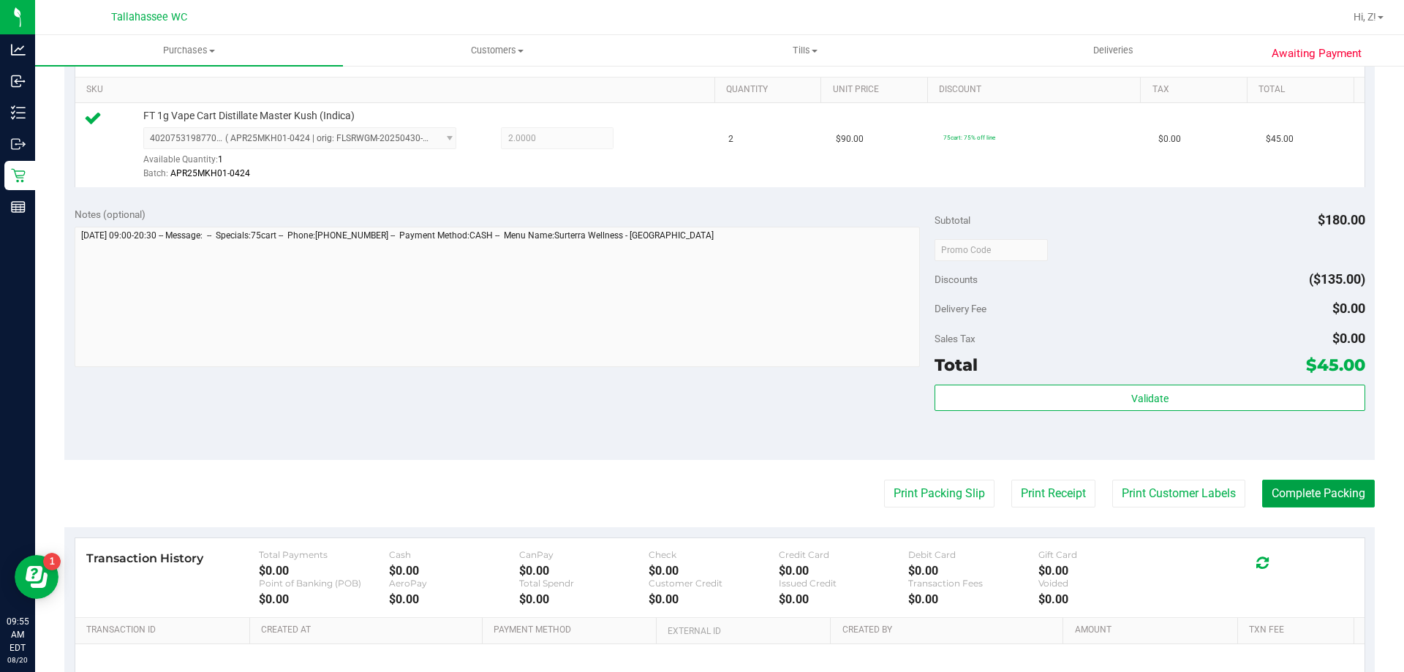
drag, startPoint x: 1322, startPoint y: 482, endPoint x: 1251, endPoint y: 478, distance: 71.1
click at [1321, 482] on button "Complete Packing" at bounding box center [1318, 494] width 113 height 28
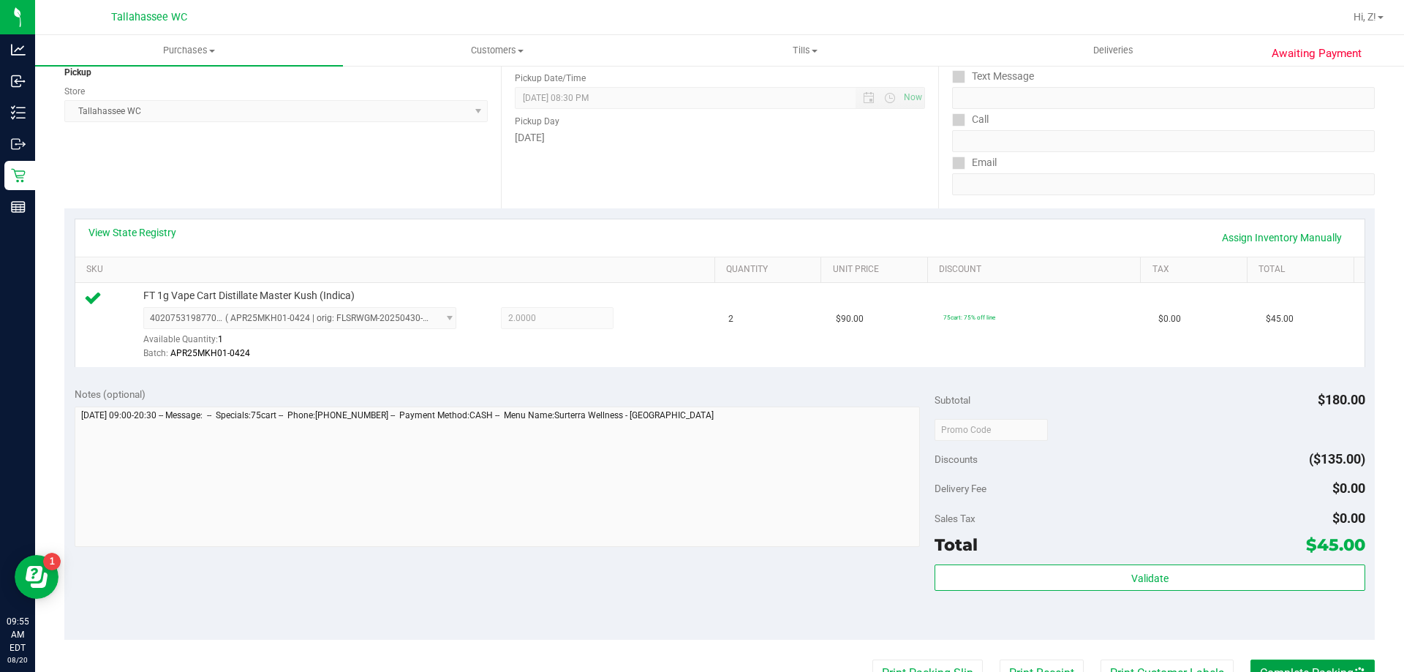
scroll to position [0, 0]
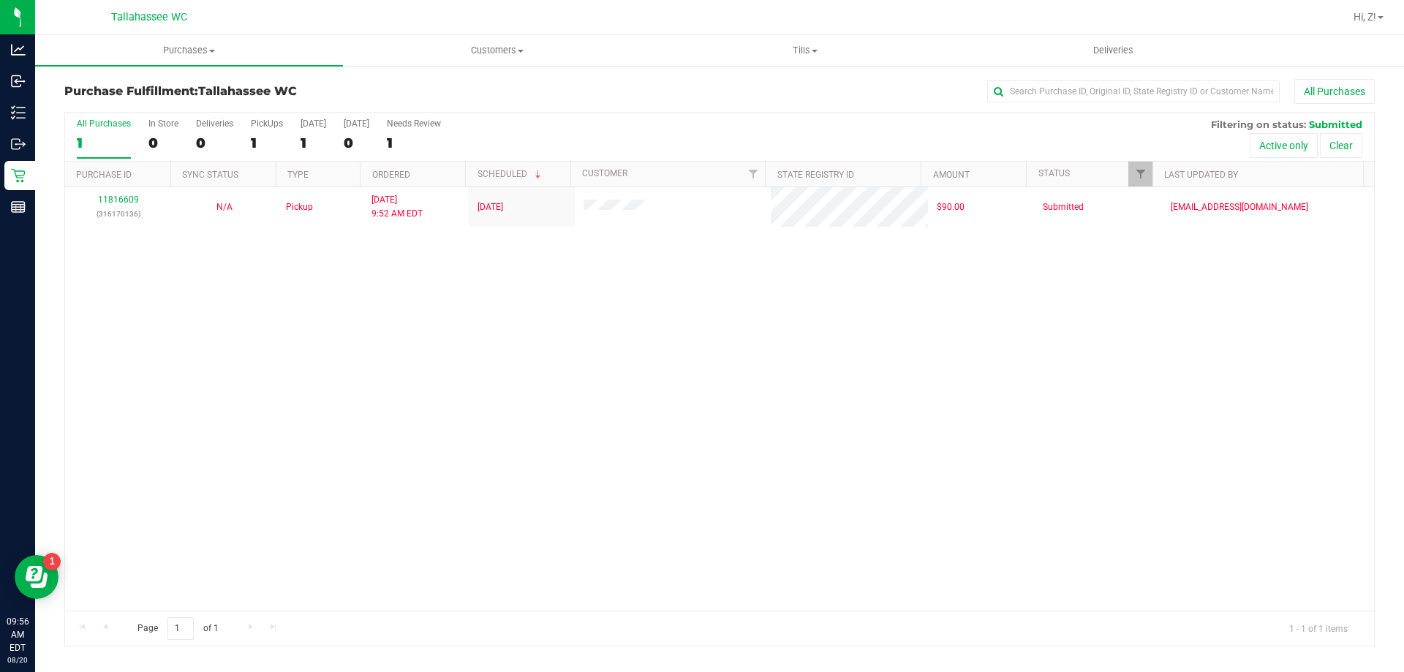
click at [435, 566] on div "11816609 (316170136) N/A Pickup 8/20/2025 9:52 AM EDT 8/20/2025 $90.00 Submitte…" at bounding box center [719, 398] width 1309 height 423
click at [1206, 464] on div "11816609 (316170136) N/A Pickup 8/20/2025 9:52 AM EDT 8/20/2025 $90.00 Submitte…" at bounding box center [719, 398] width 1309 height 423
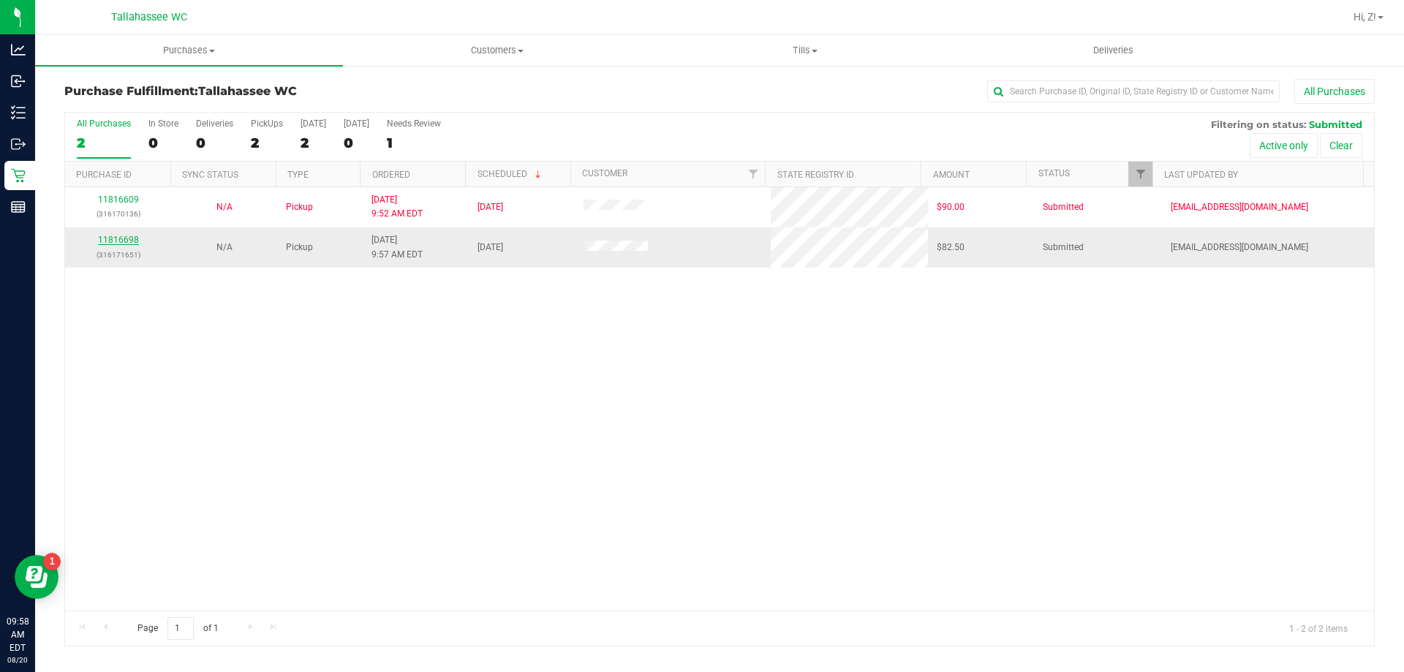
click at [121, 241] on link "11816698" at bounding box center [118, 240] width 41 height 10
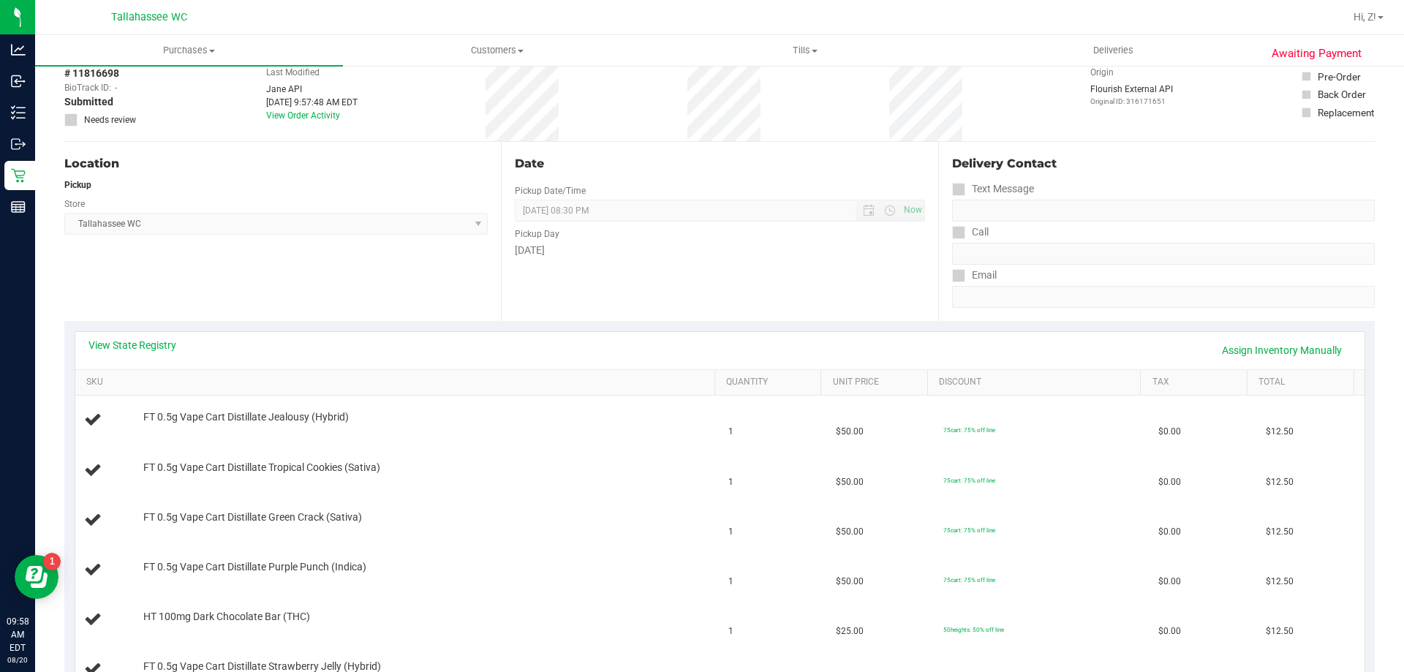
scroll to position [219, 0]
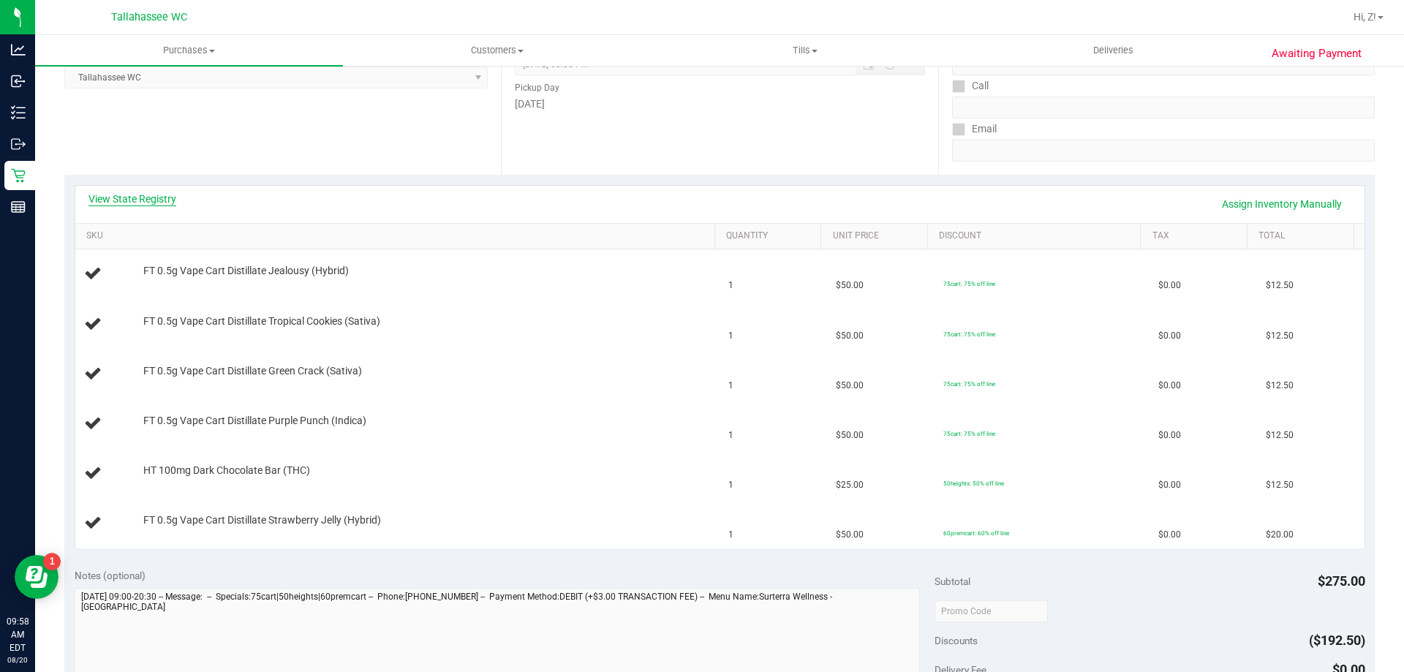
click at [162, 200] on link "View State Registry" at bounding box center [132, 199] width 88 height 15
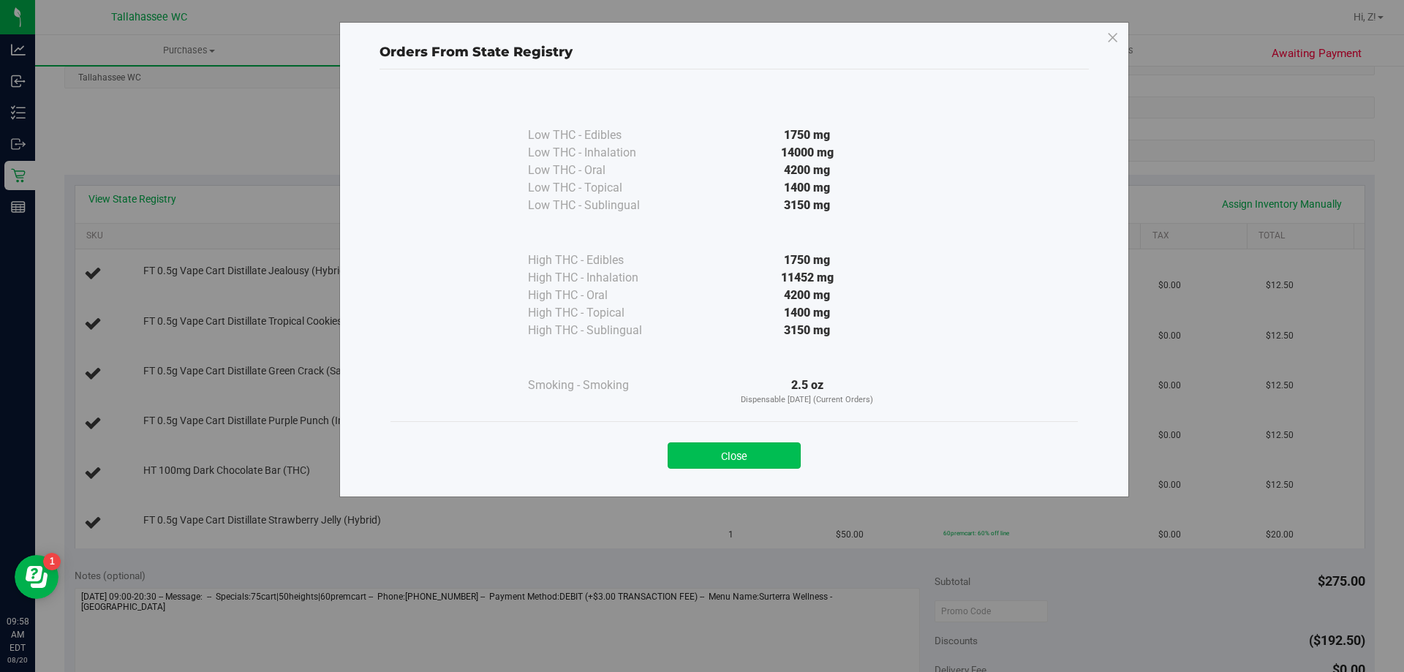
click at [724, 464] on button "Close" at bounding box center [734, 455] width 133 height 26
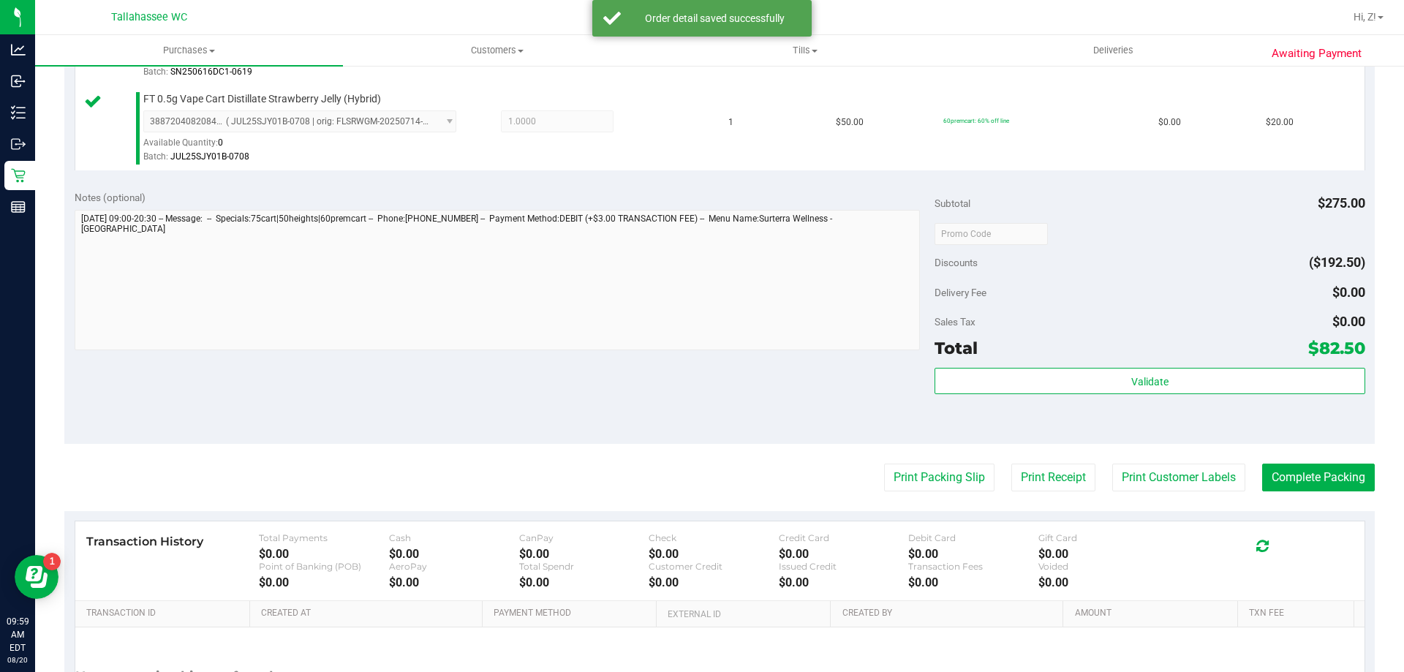
scroll to position [878, 0]
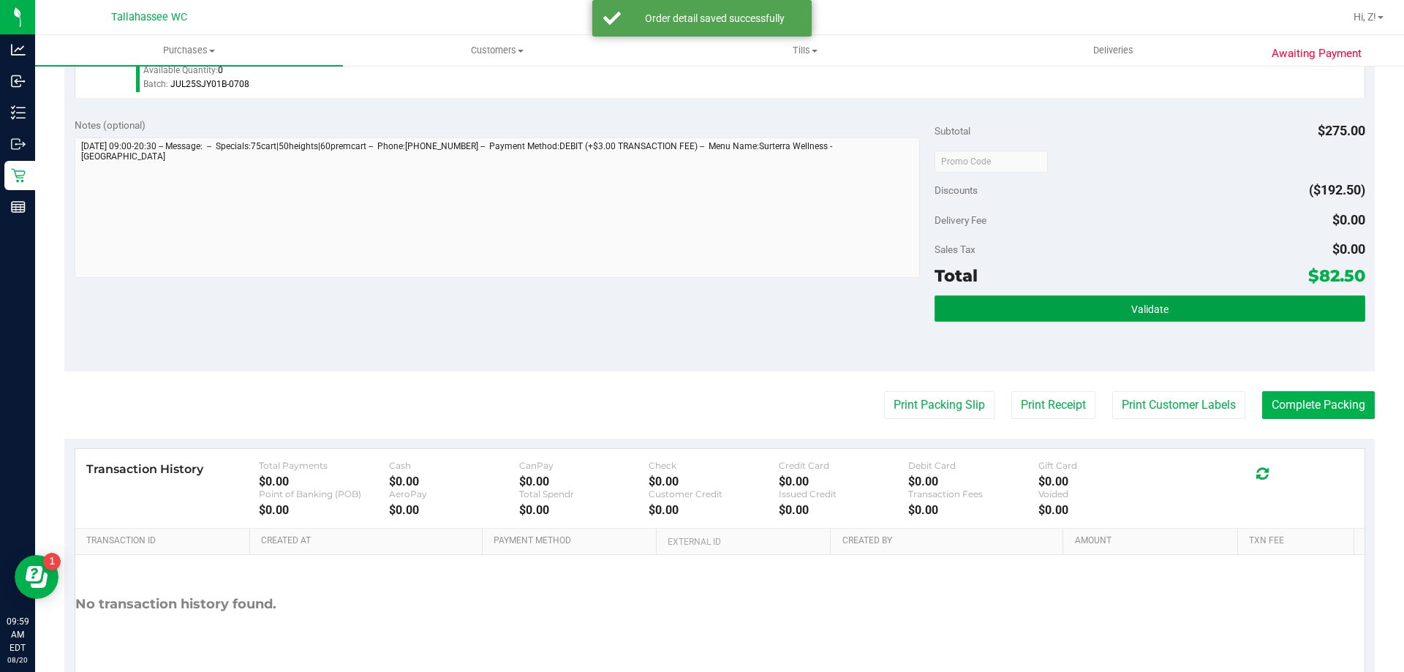
click at [1183, 313] on button "Validate" at bounding box center [1150, 308] width 430 height 26
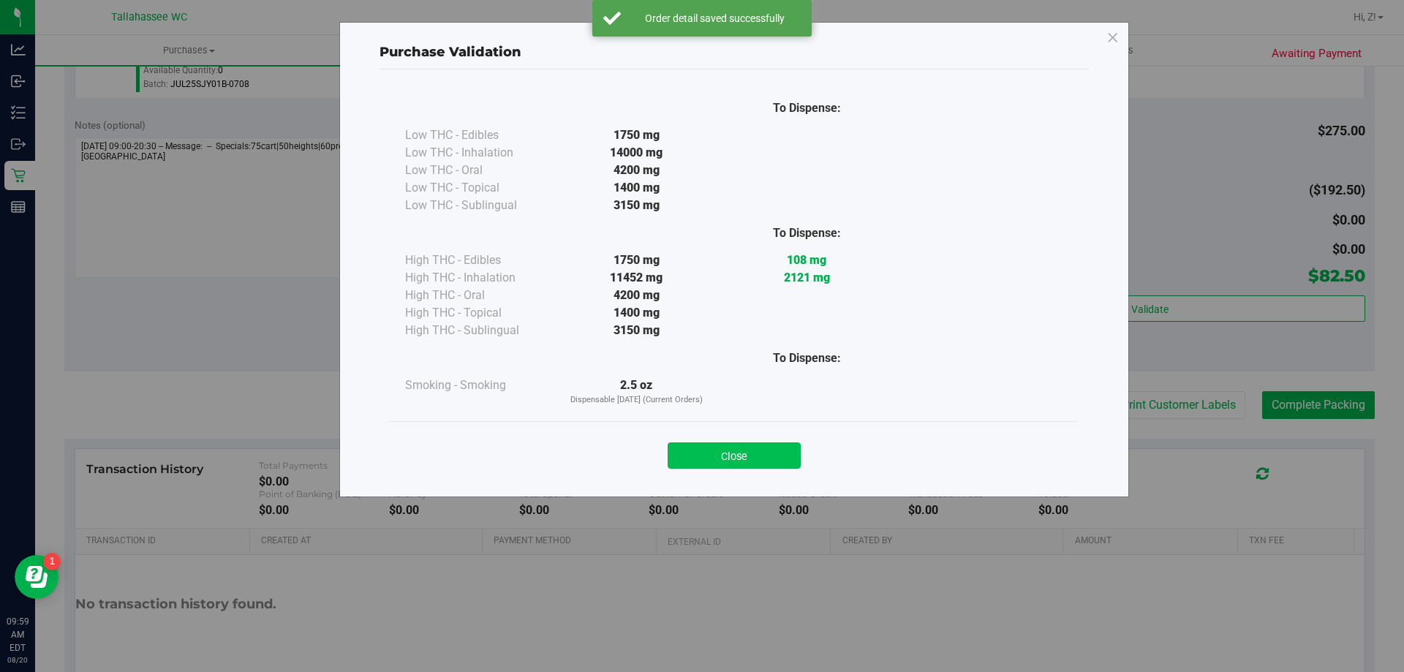
click at [713, 453] on button "Close" at bounding box center [734, 455] width 133 height 26
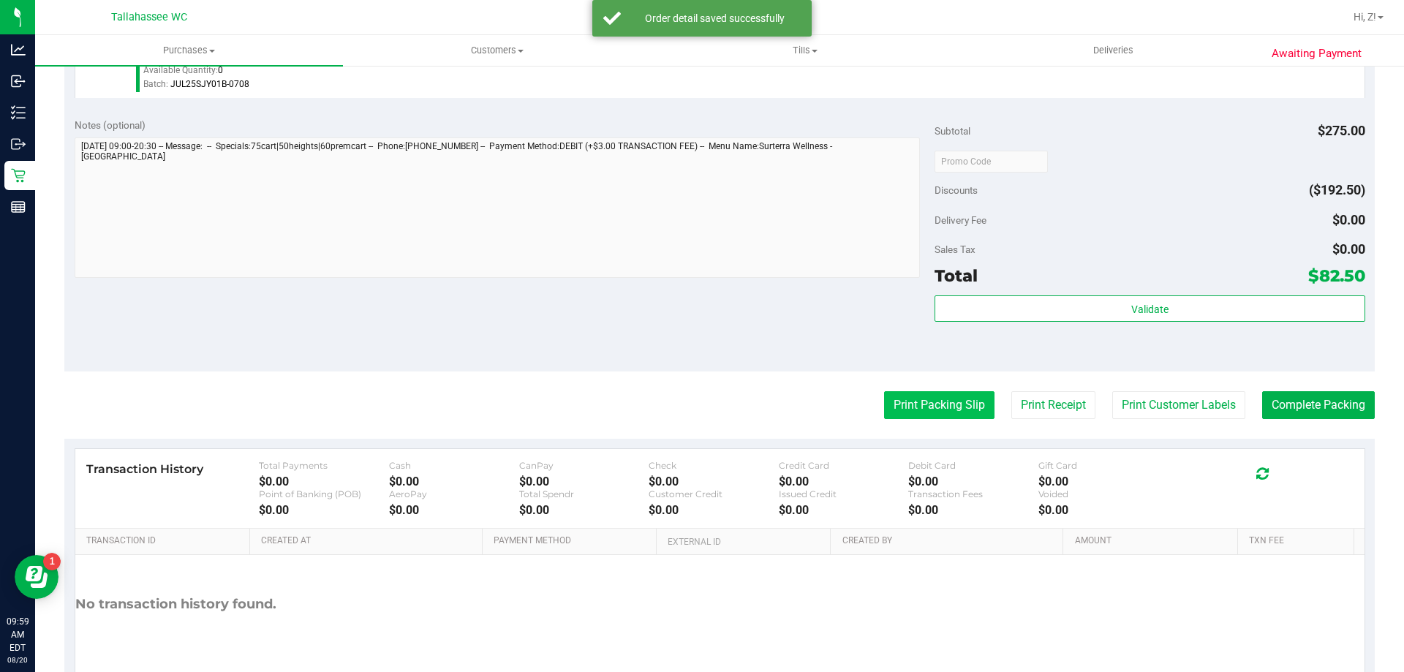
click at [884, 409] on button "Print Packing Slip" at bounding box center [939, 405] width 110 height 28
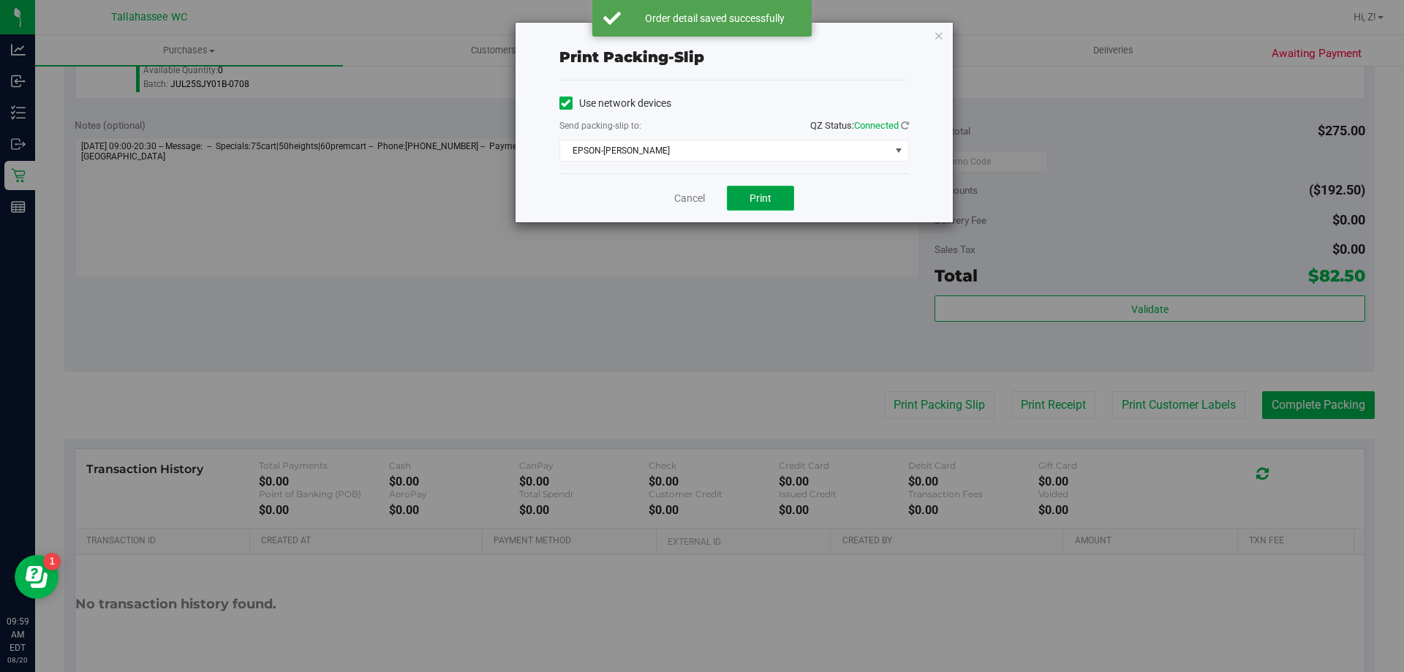
click at [766, 197] on span "Print" at bounding box center [761, 198] width 22 height 12
click at [938, 34] on icon "button" at bounding box center [939, 35] width 10 height 18
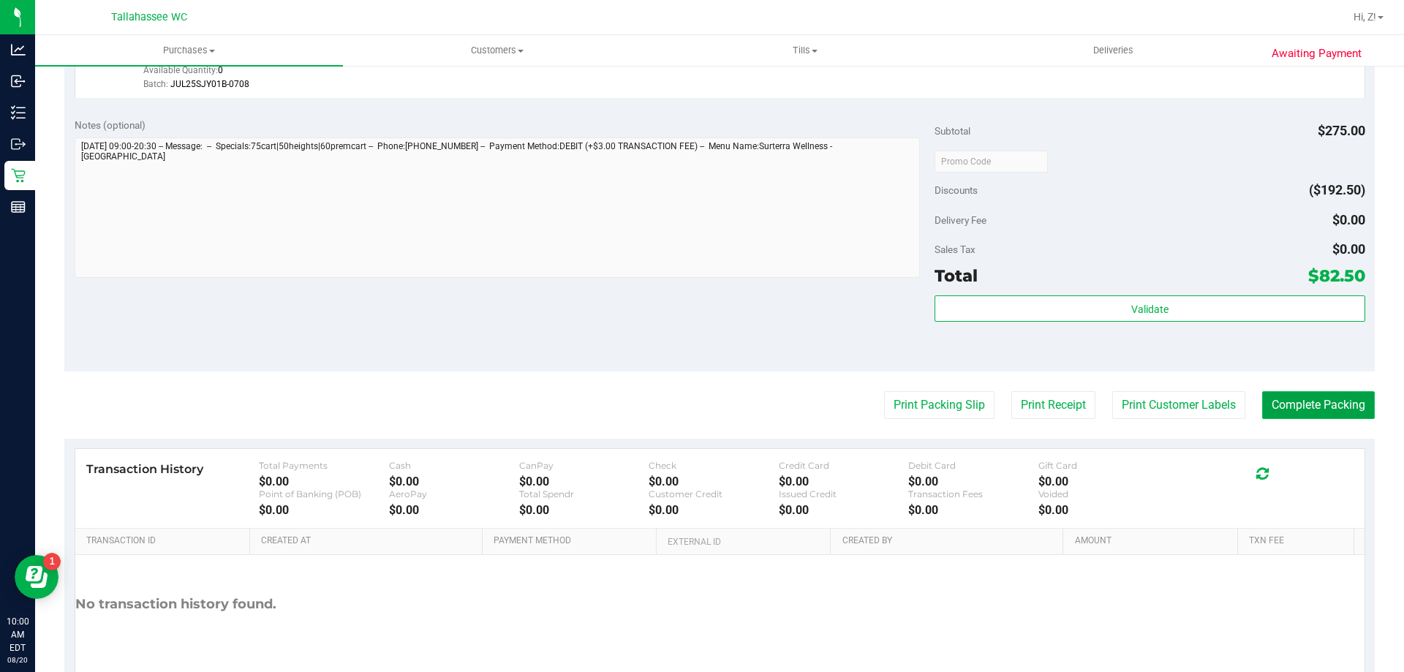
click at [1351, 403] on button "Complete Packing" at bounding box center [1318, 405] width 113 height 28
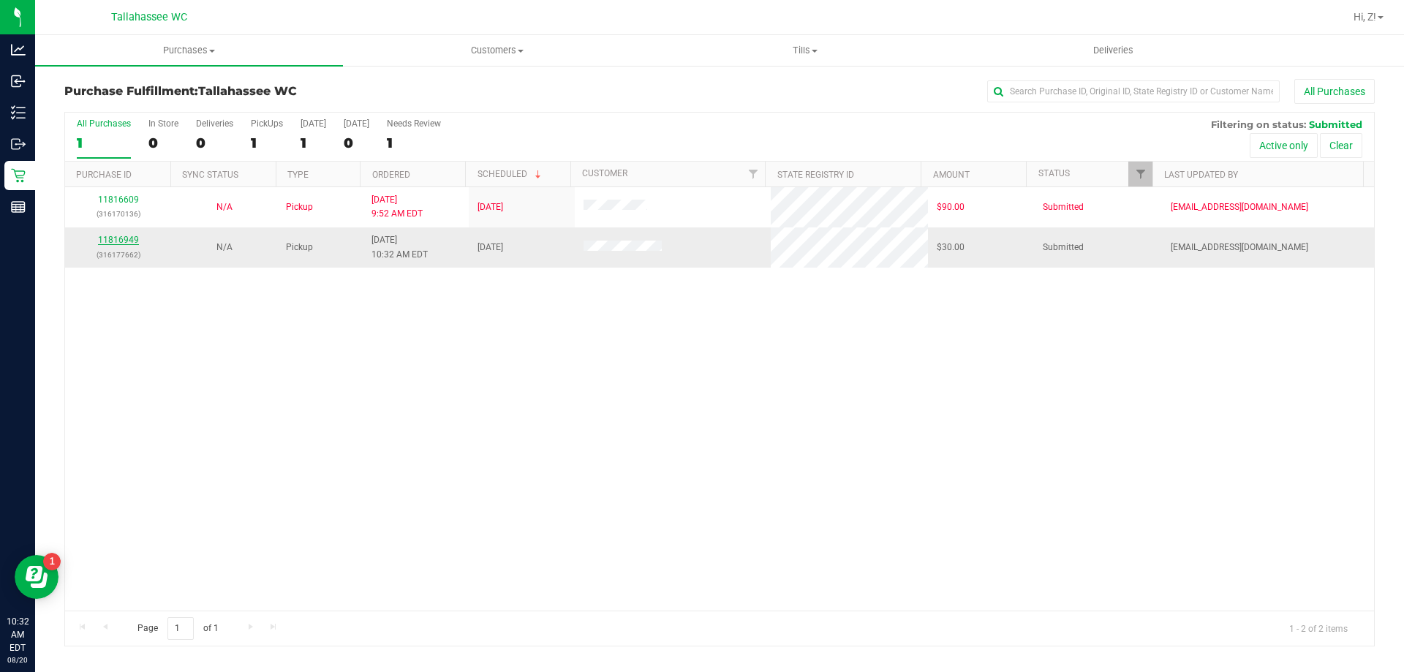
click at [124, 241] on link "11816949" at bounding box center [118, 240] width 41 height 10
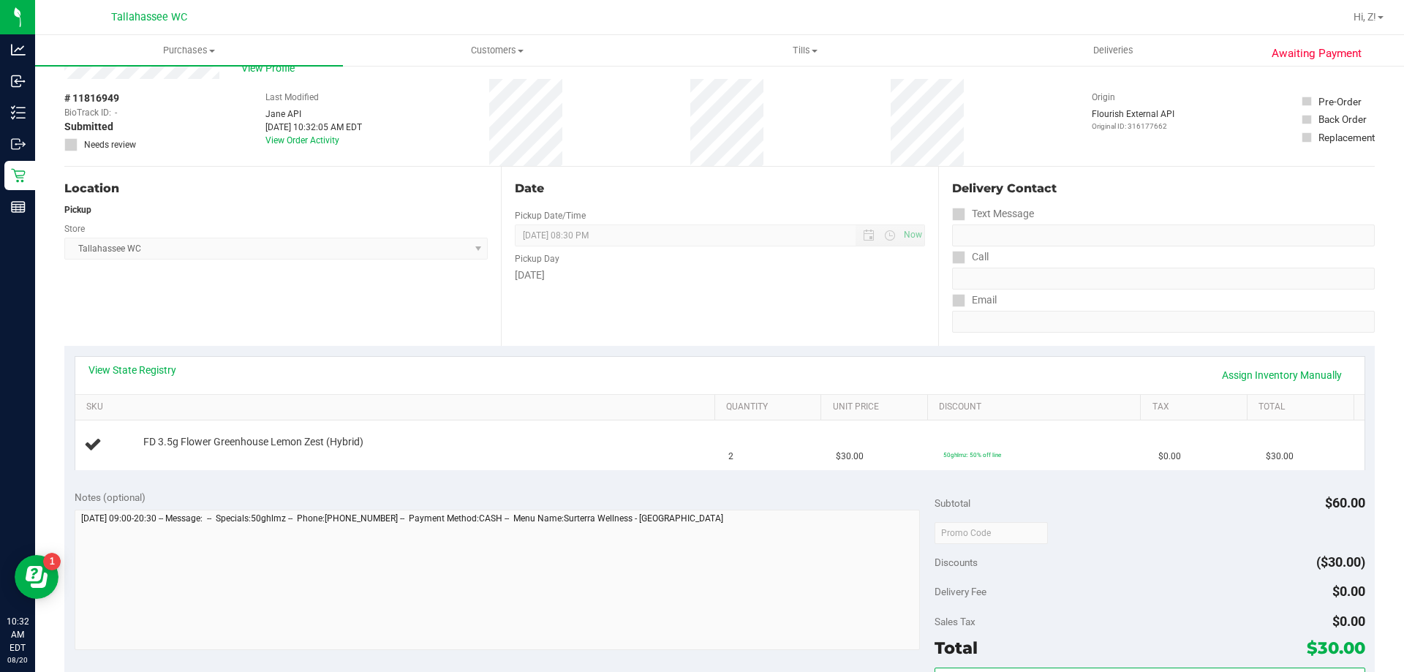
scroll to position [73, 0]
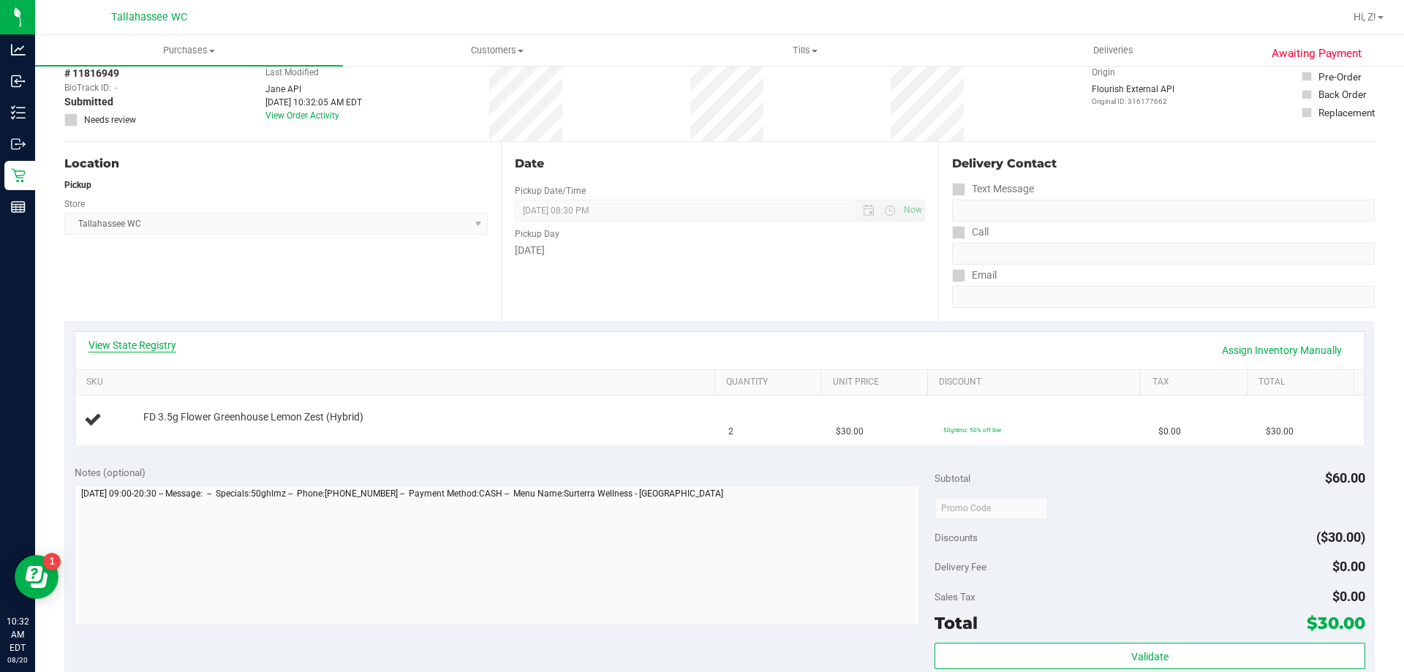
click at [140, 347] on link "View State Registry" at bounding box center [132, 345] width 88 height 15
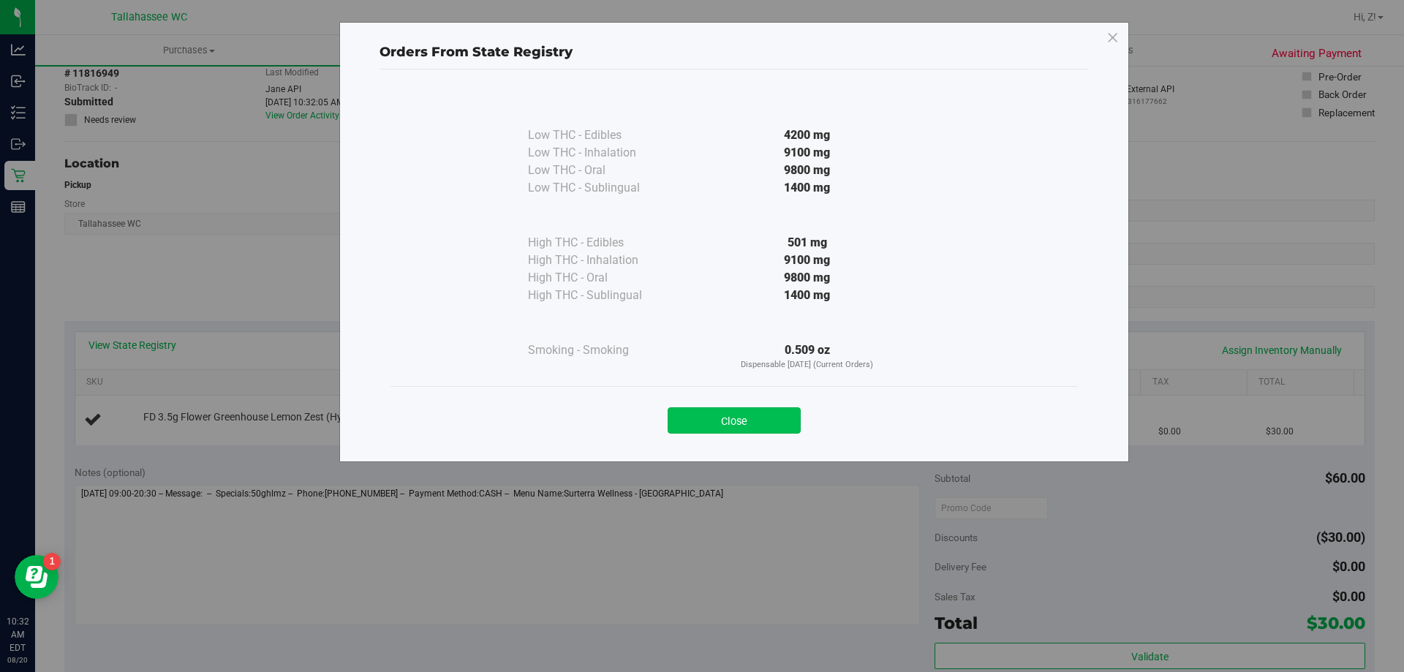
click at [769, 426] on button "Close" at bounding box center [734, 420] width 133 height 26
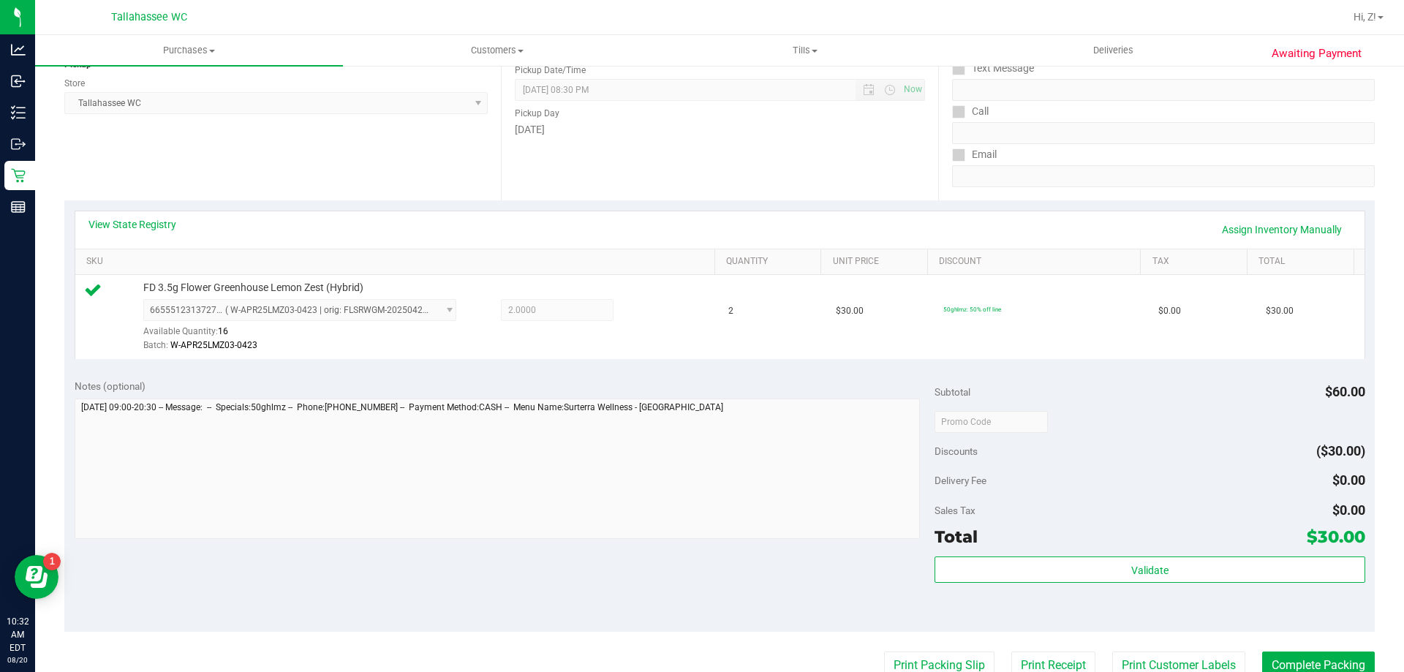
scroll to position [366, 0]
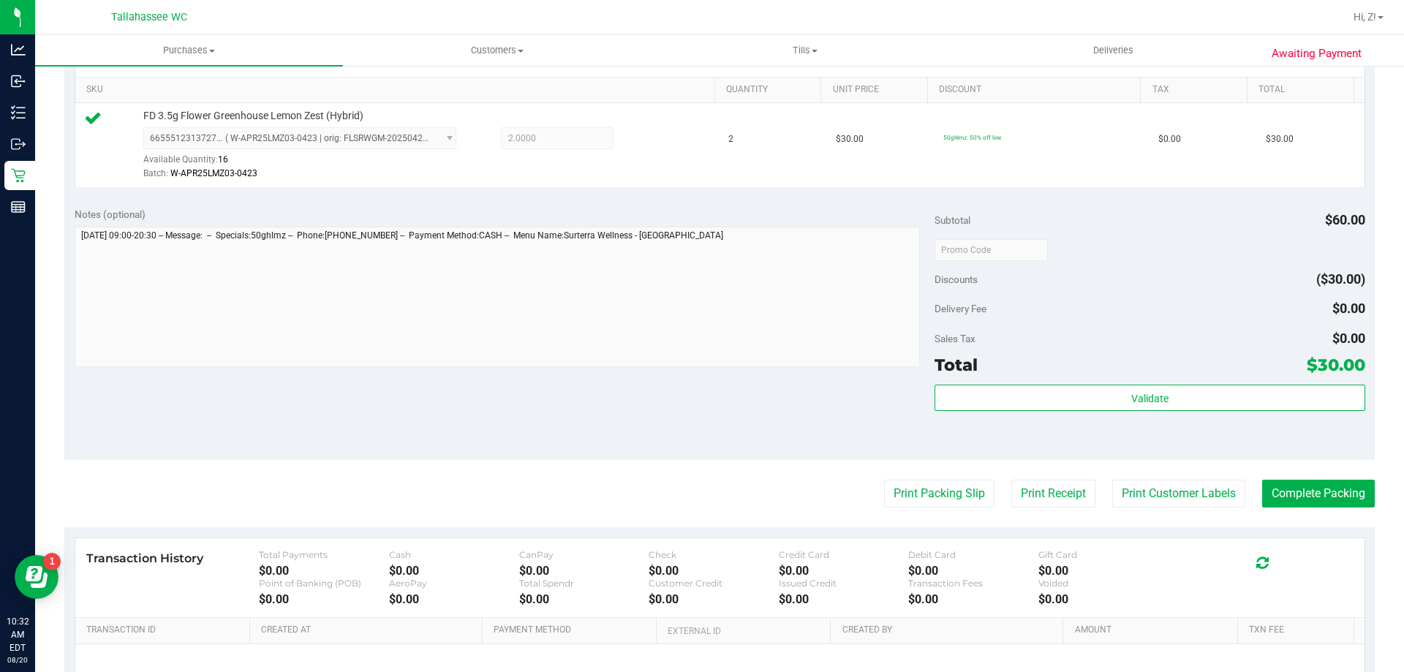
click at [1225, 411] on div "Validate" at bounding box center [1150, 399] width 430 height 28
click at [1191, 383] on div "Subtotal $60.00 Discounts ($30.00) Delivery Fee $0.00 Sales Tax $0.00 Total $30…" at bounding box center [1150, 329] width 430 height 244
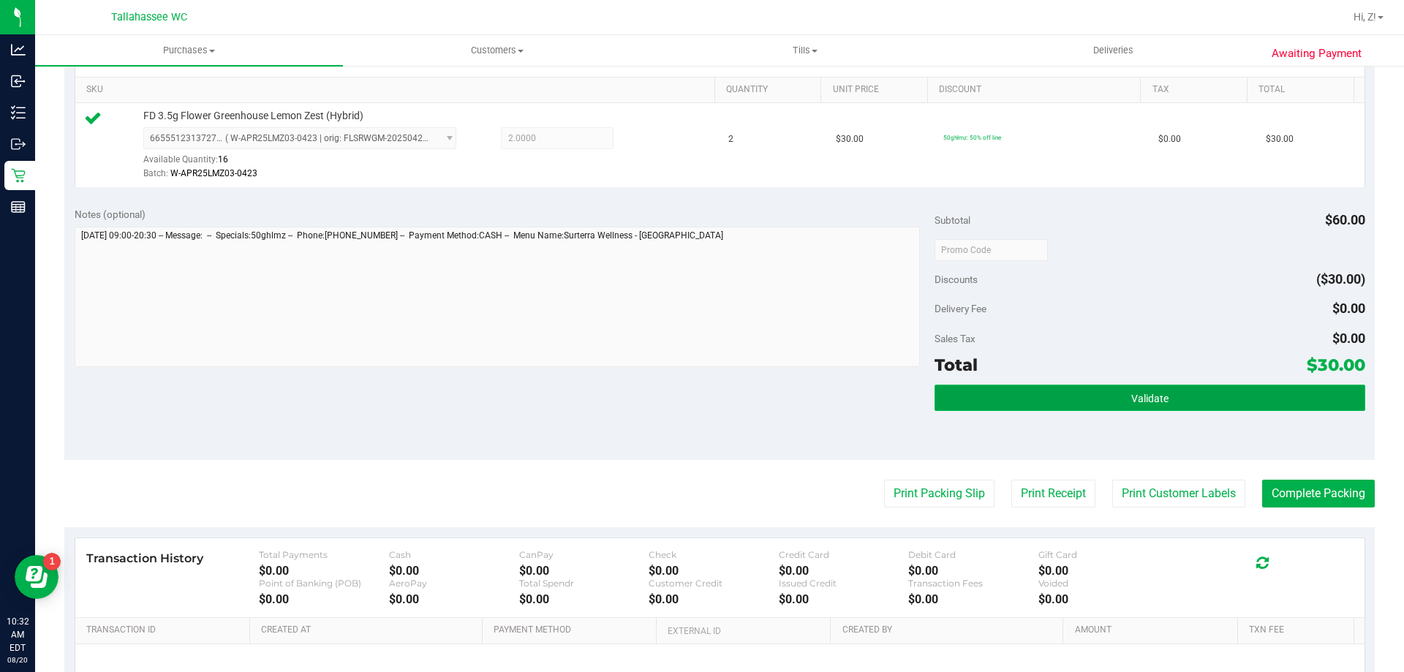
click at [1204, 388] on button "Validate" at bounding box center [1150, 398] width 430 height 26
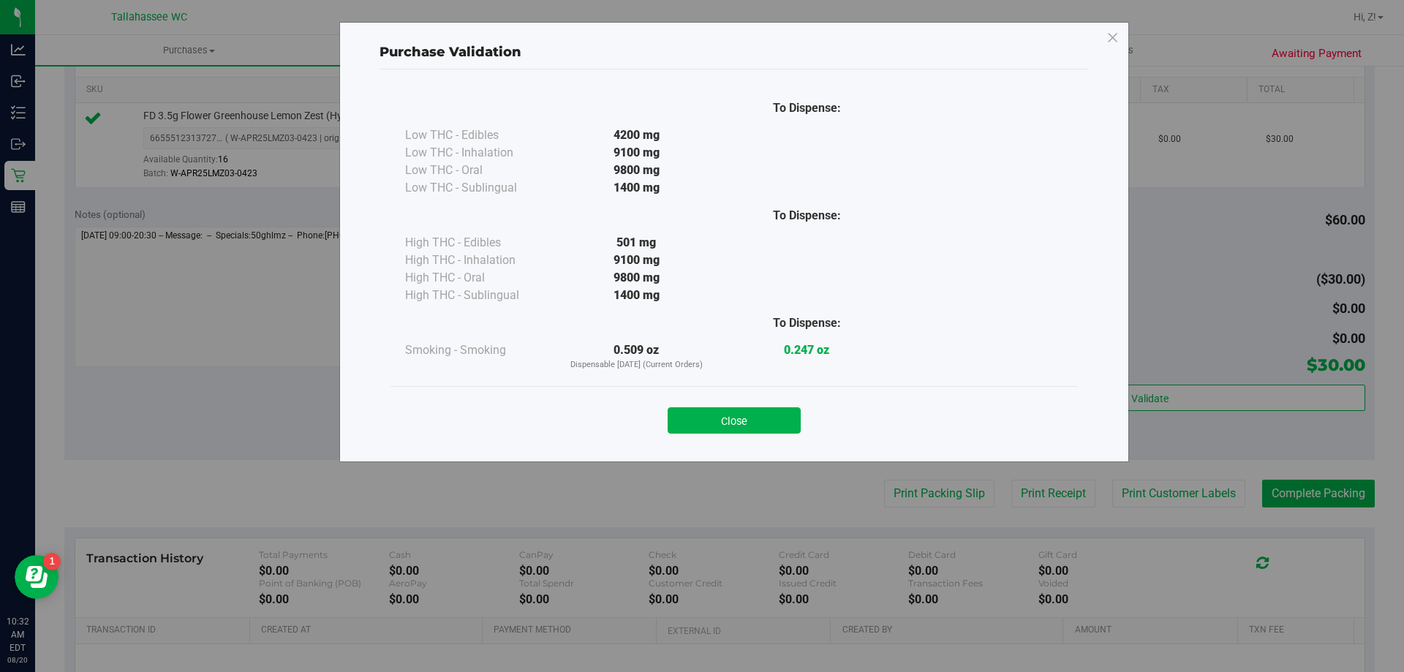
drag, startPoint x: 771, startPoint y: 417, endPoint x: 781, endPoint y: 418, distance: 10.3
click at [770, 417] on button "Close" at bounding box center [734, 420] width 133 height 26
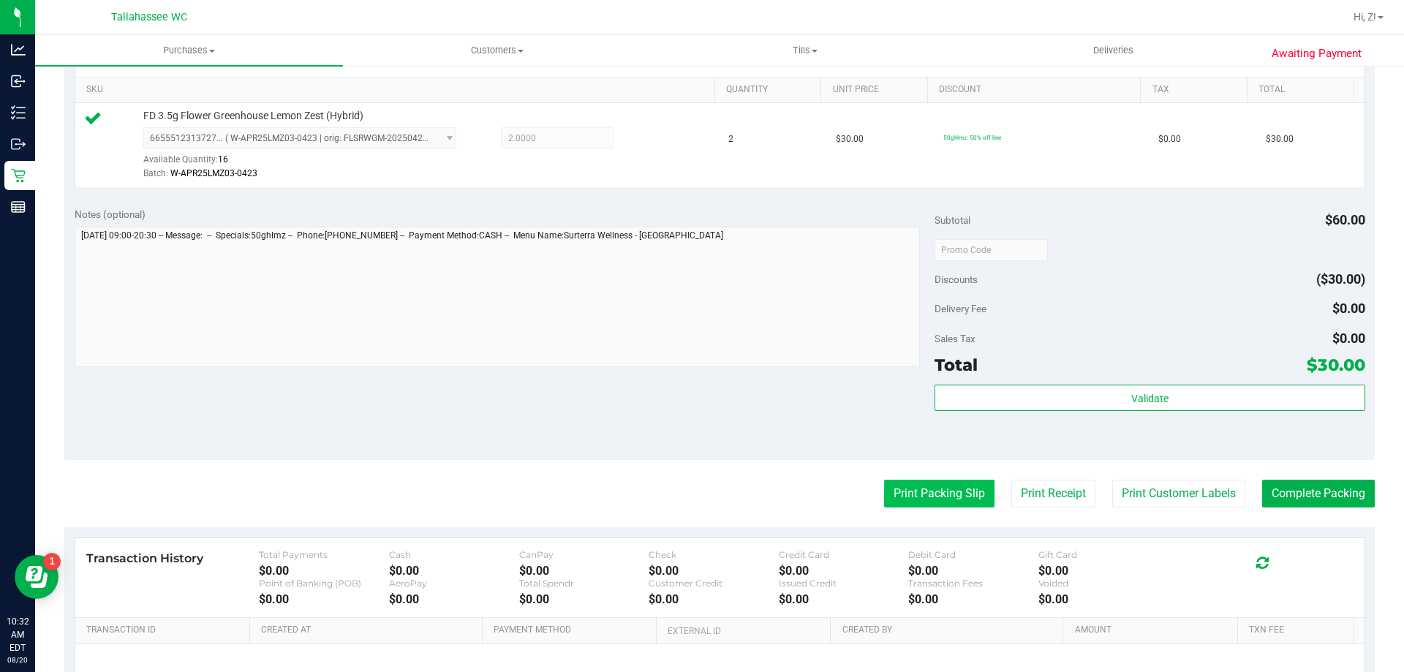
click at [929, 486] on button "Print Packing Slip" at bounding box center [939, 494] width 110 height 28
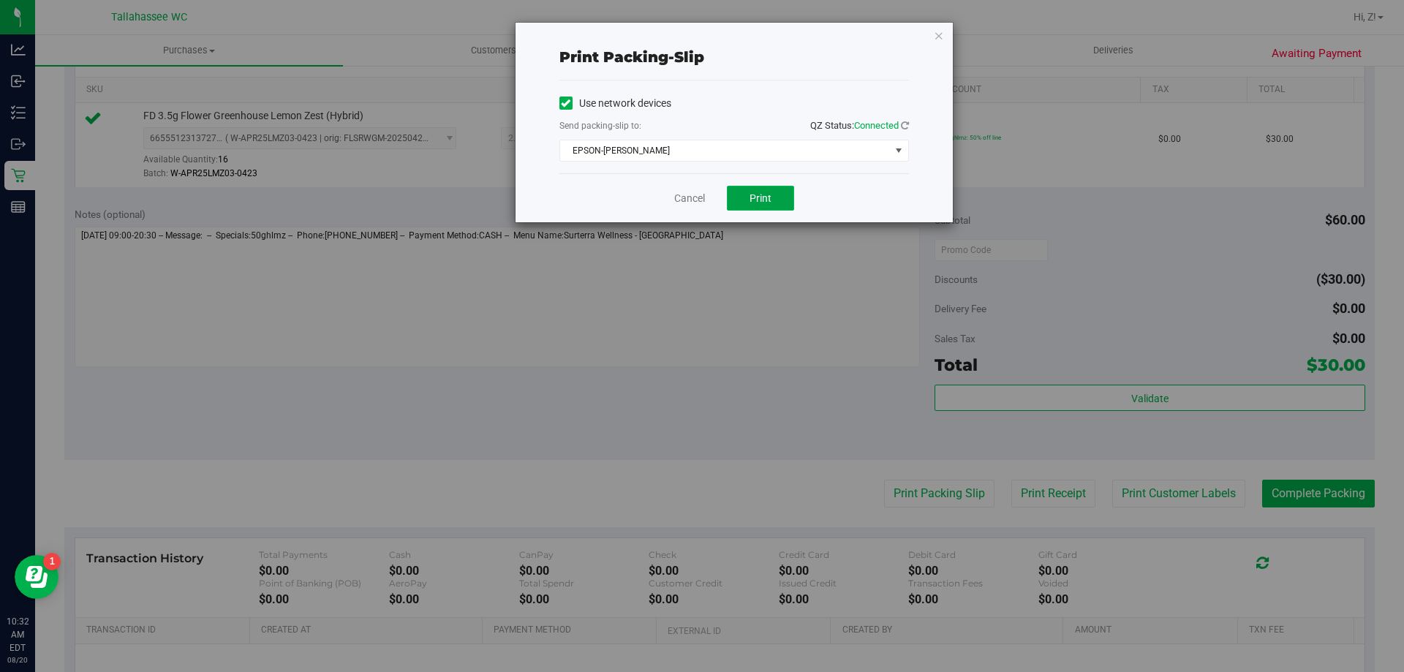
click at [754, 208] on button "Print" at bounding box center [760, 198] width 67 height 25
click at [936, 28] on icon "button" at bounding box center [939, 35] width 10 height 18
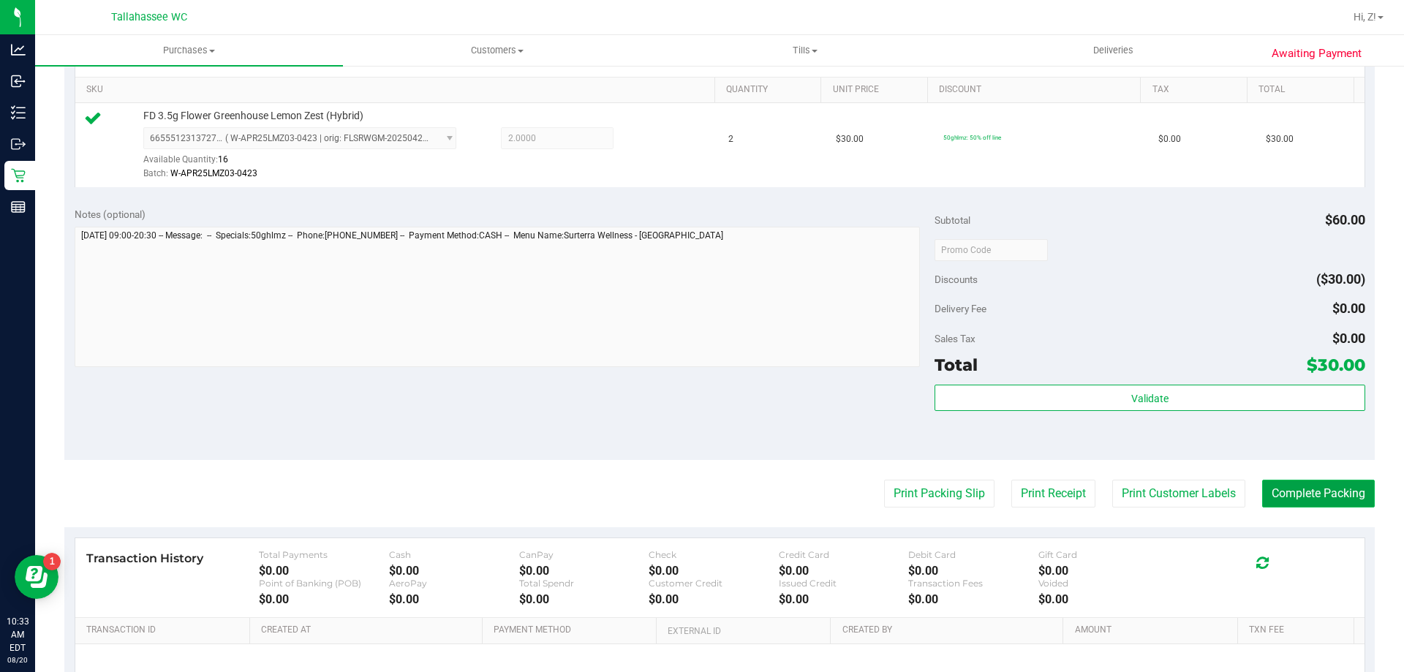
click at [1283, 498] on button "Complete Packing" at bounding box center [1318, 494] width 113 height 28
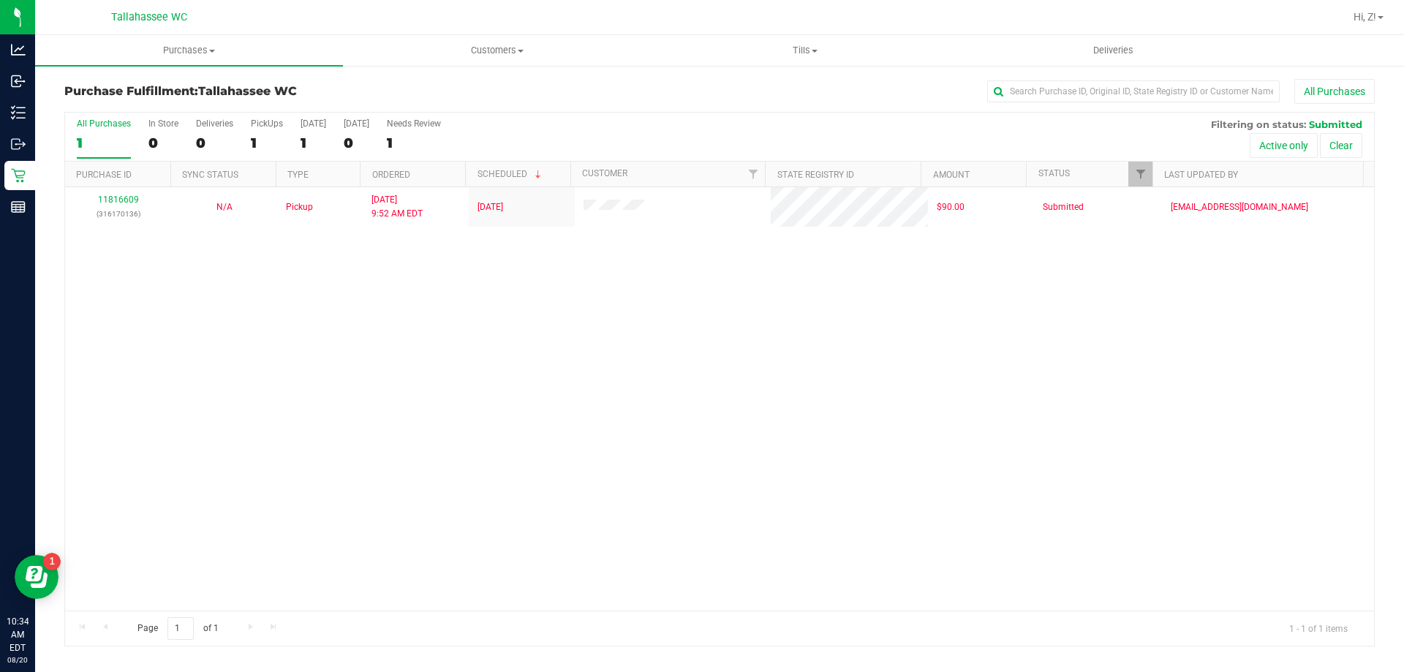
click at [184, 504] on div "11816609 (316170136) N/A Pickup [DATE] 9:52 AM EDT 8/20/2025 $90.00 Submitted […" at bounding box center [719, 398] width 1309 height 423
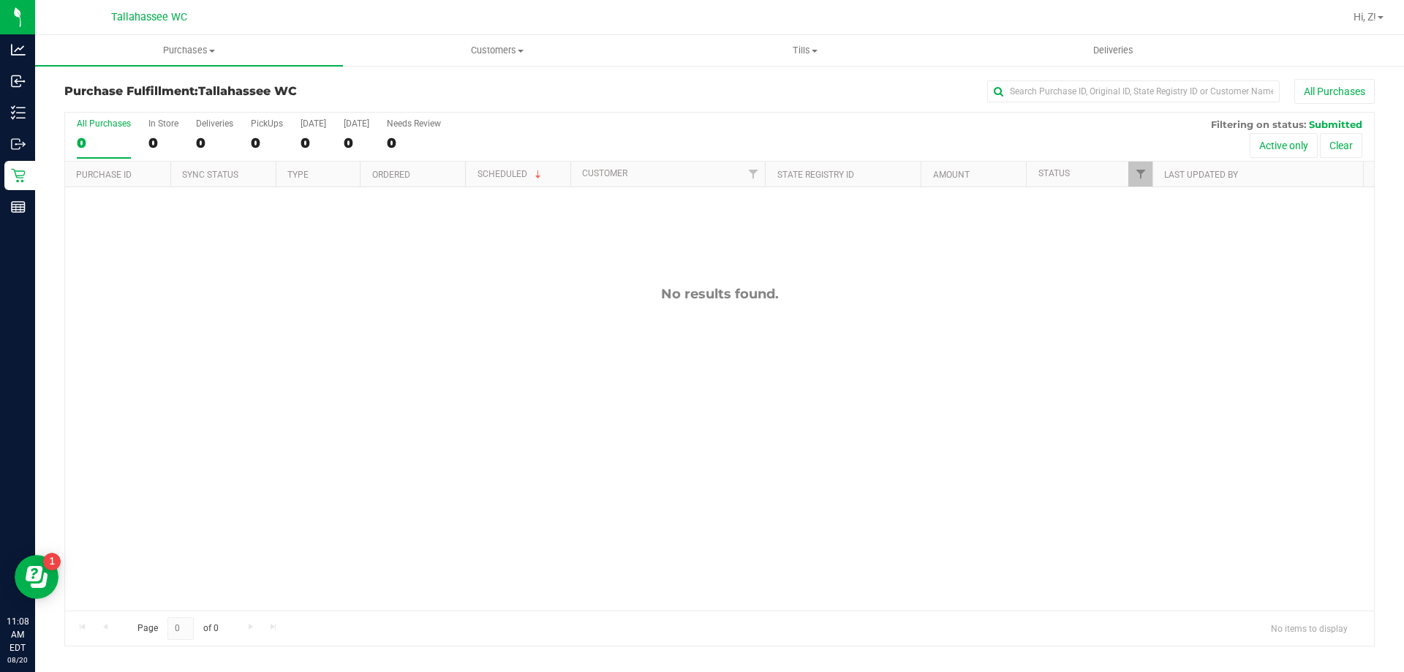
click at [276, 554] on div "No results found." at bounding box center [719, 448] width 1309 height 522
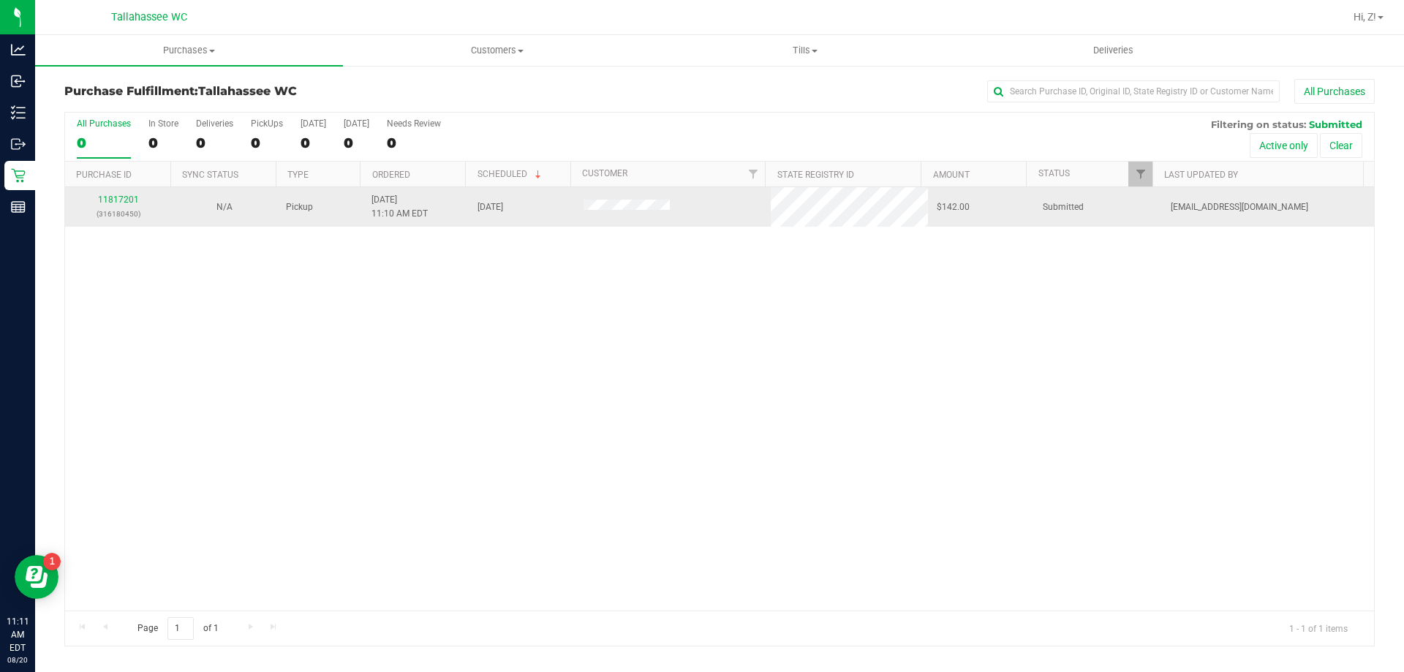
click at [135, 194] on div "11817201 (316180450)" at bounding box center [118, 207] width 88 height 28
click at [121, 198] on link "11817201" at bounding box center [118, 200] width 41 height 10
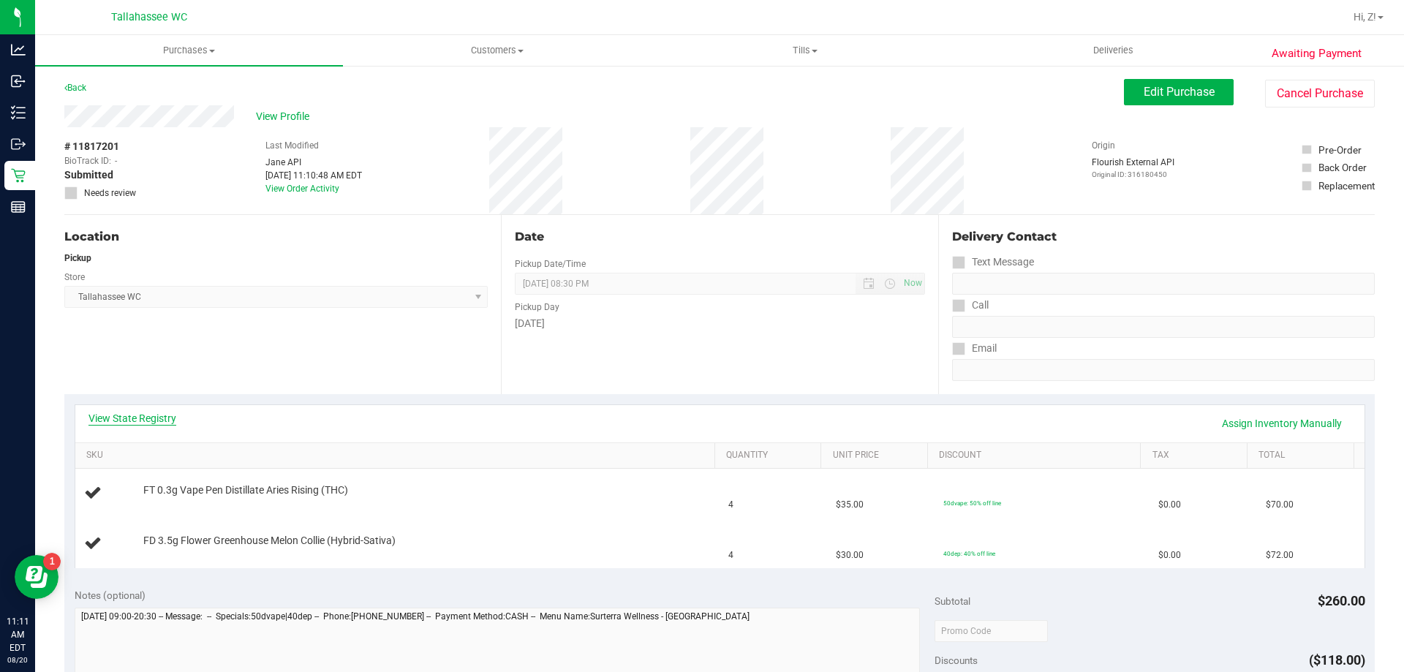
click at [156, 420] on link "View State Registry" at bounding box center [132, 418] width 88 height 15
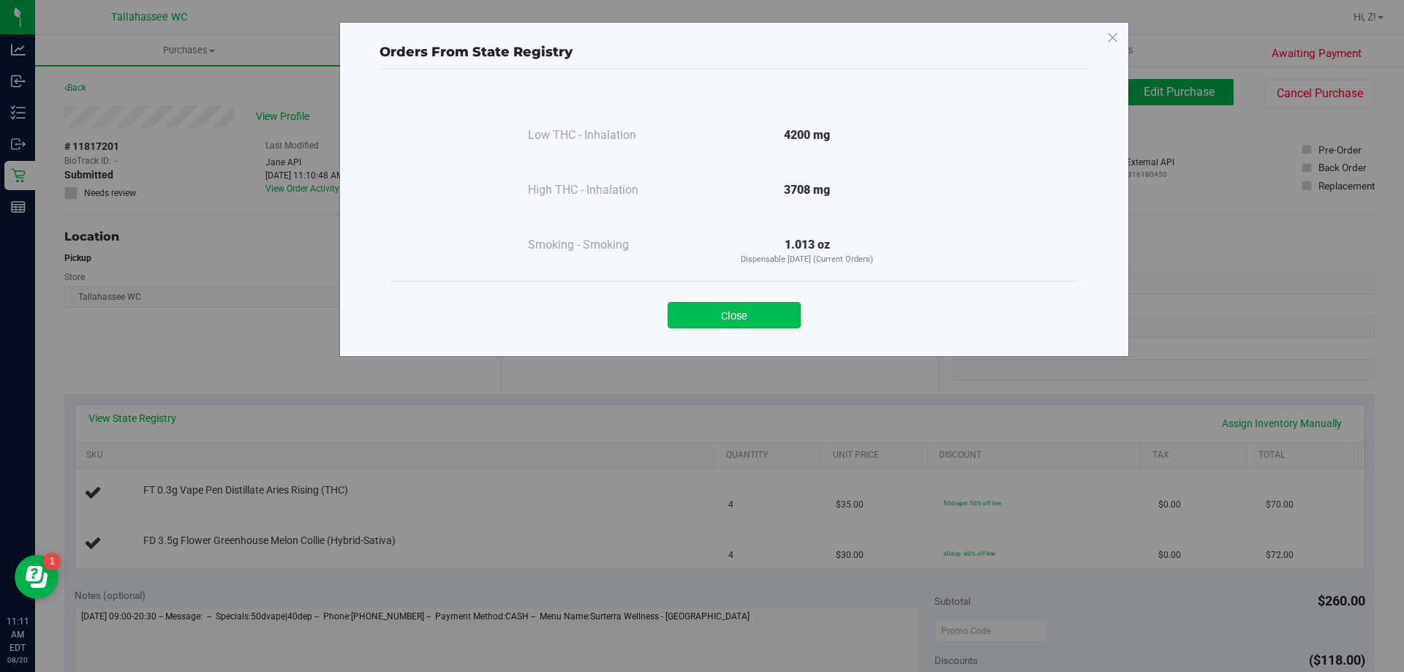
click at [759, 322] on button "Close" at bounding box center [734, 315] width 133 height 26
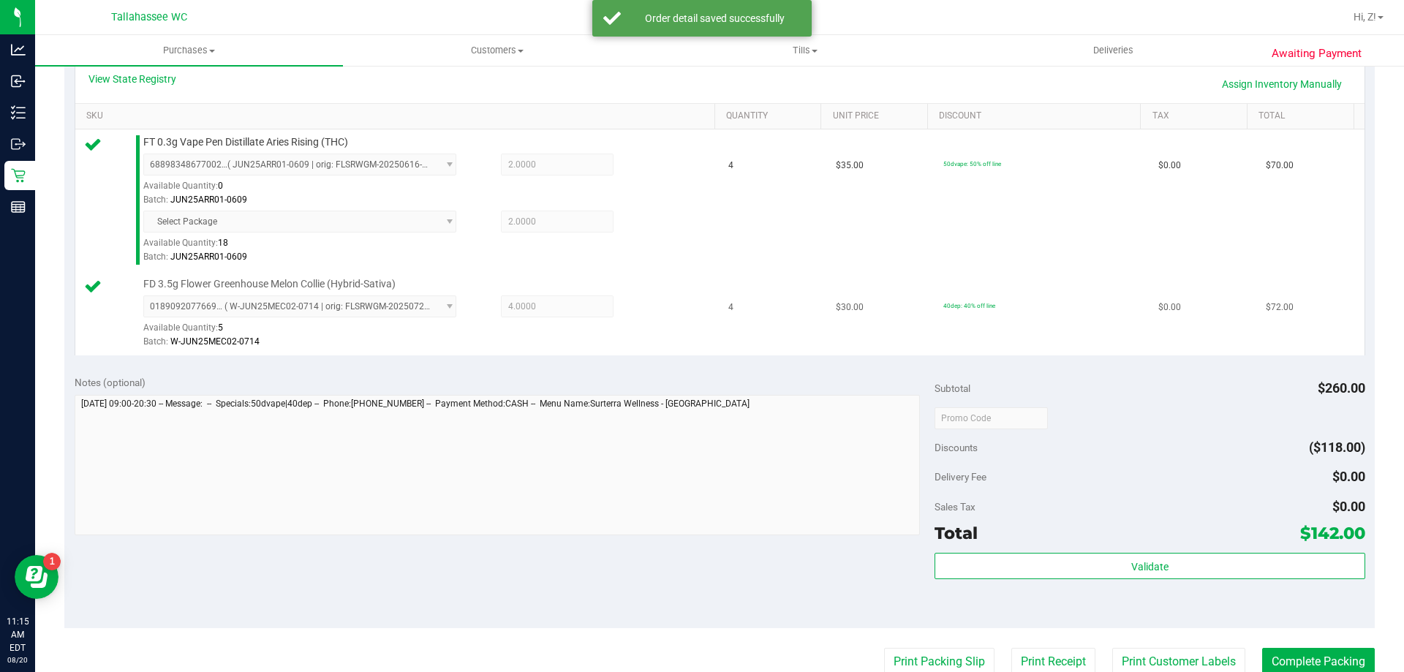
scroll to position [512, 0]
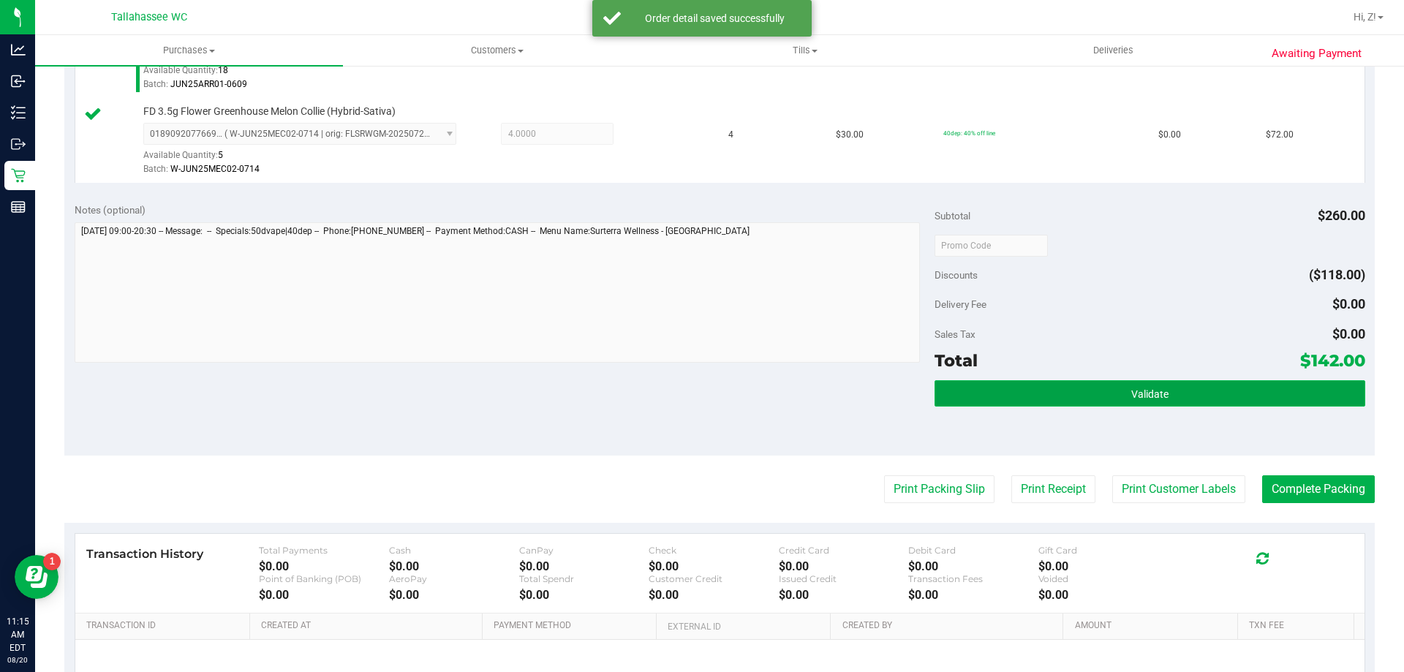
click at [1192, 393] on button "Validate" at bounding box center [1150, 393] width 430 height 26
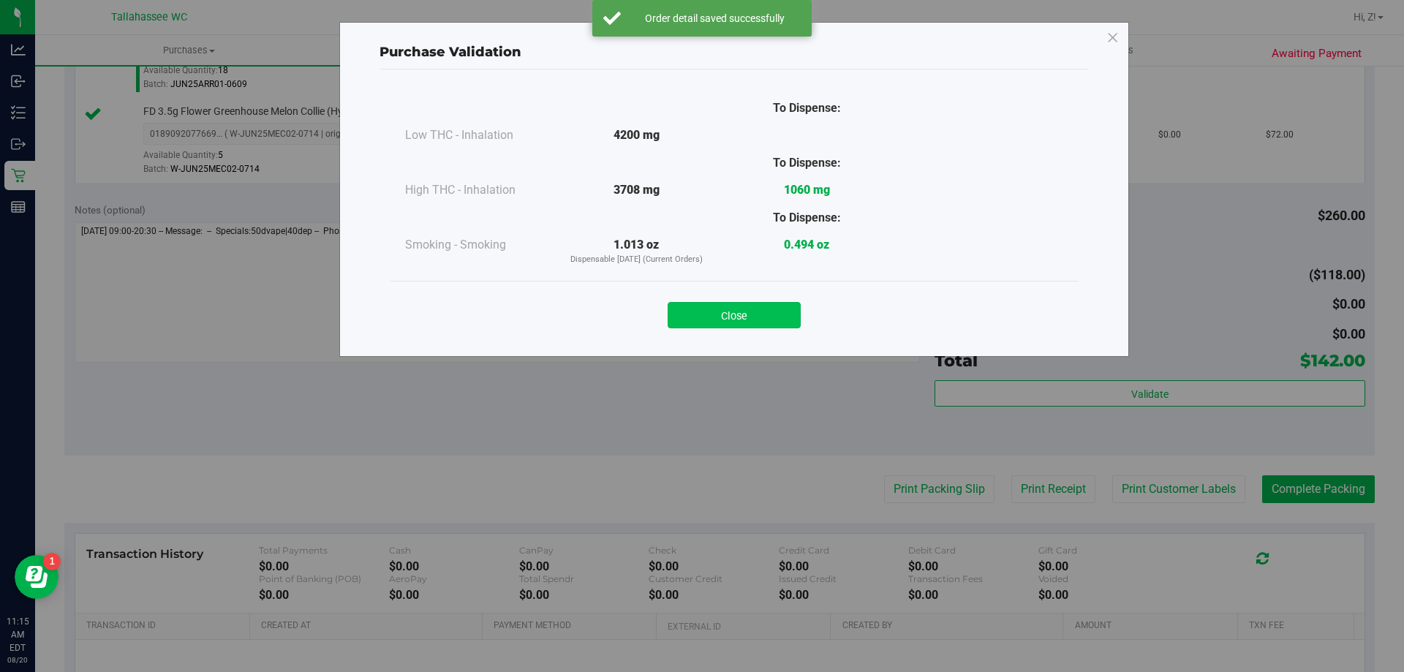
drag, startPoint x: 762, startPoint y: 284, endPoint x: 759, endPoint y: 311, distance: 26.5
click at [759, 304] on div "Close" at bounding box center [734, 310] width 687 height 59
click at [759, 311] on button "Close" at bounding box center [734, 315] width 133 height 26
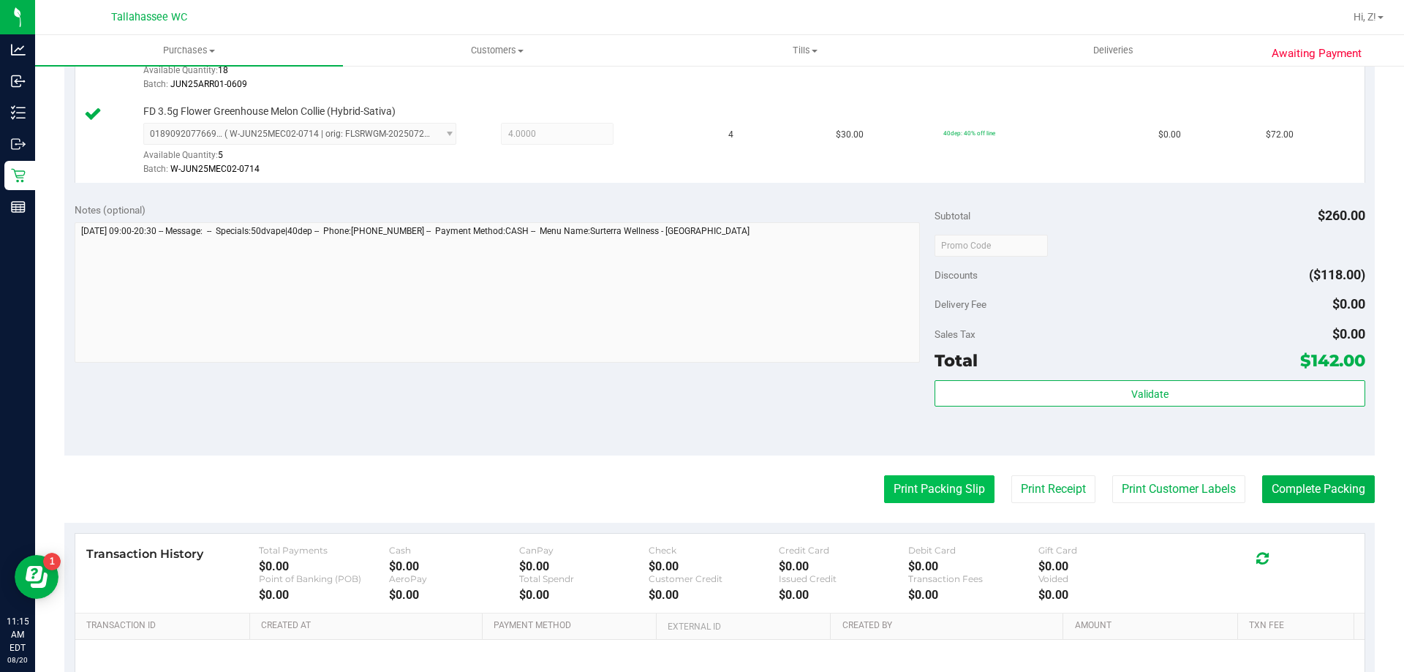
click at [897, 495] on button "Print Packing Slip" at bounding box center [939, 489] width 110 height 28
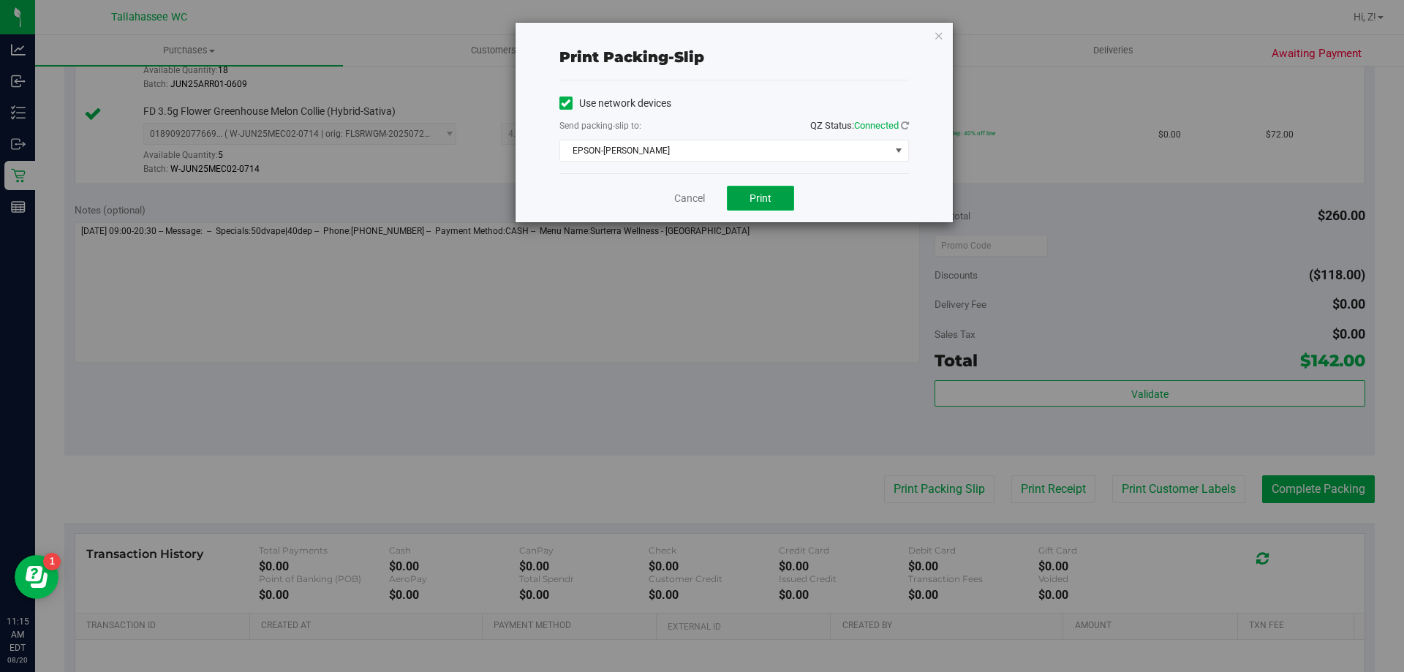
click at [763, 189] on button "Print" at bounding box center [760, 198] width 67 height 25
click at [940, 35] on icon "button" at bounding box center [939, 35] width 10 height 18
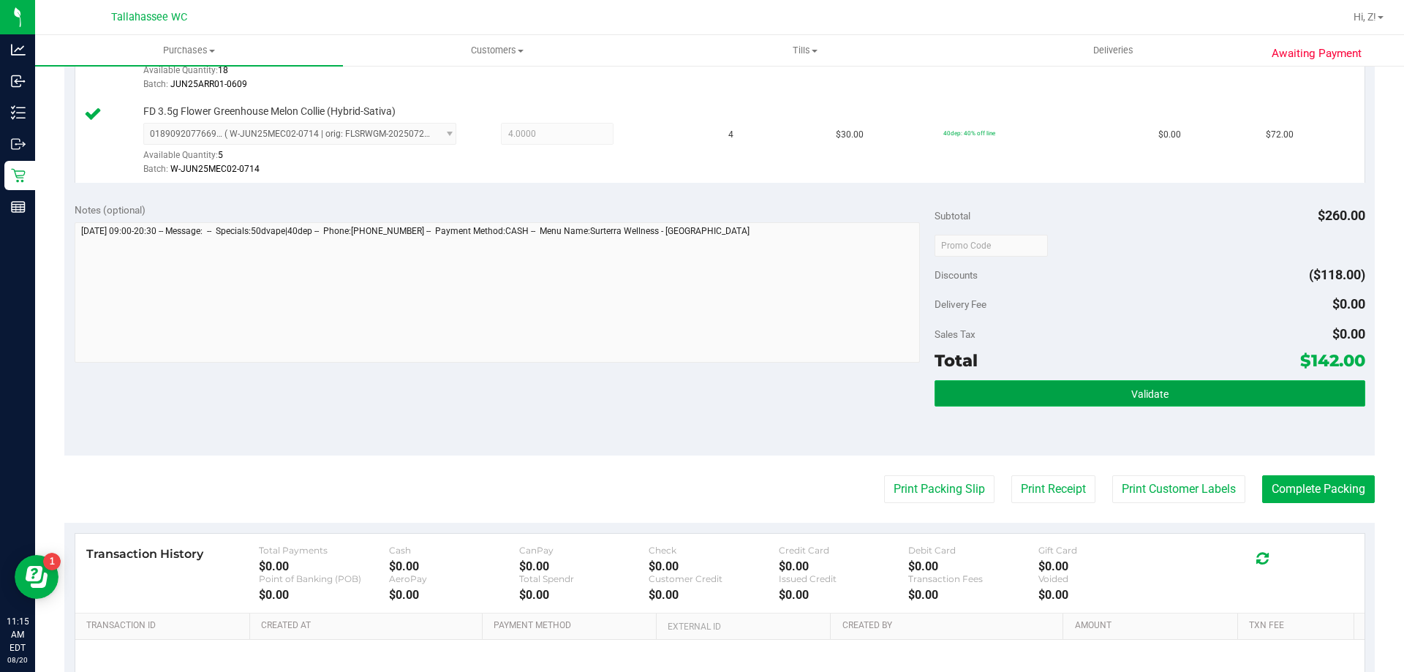
click at [1170, 393] on button "Validate" at bounding box center [1150, 393] width 430 height 26
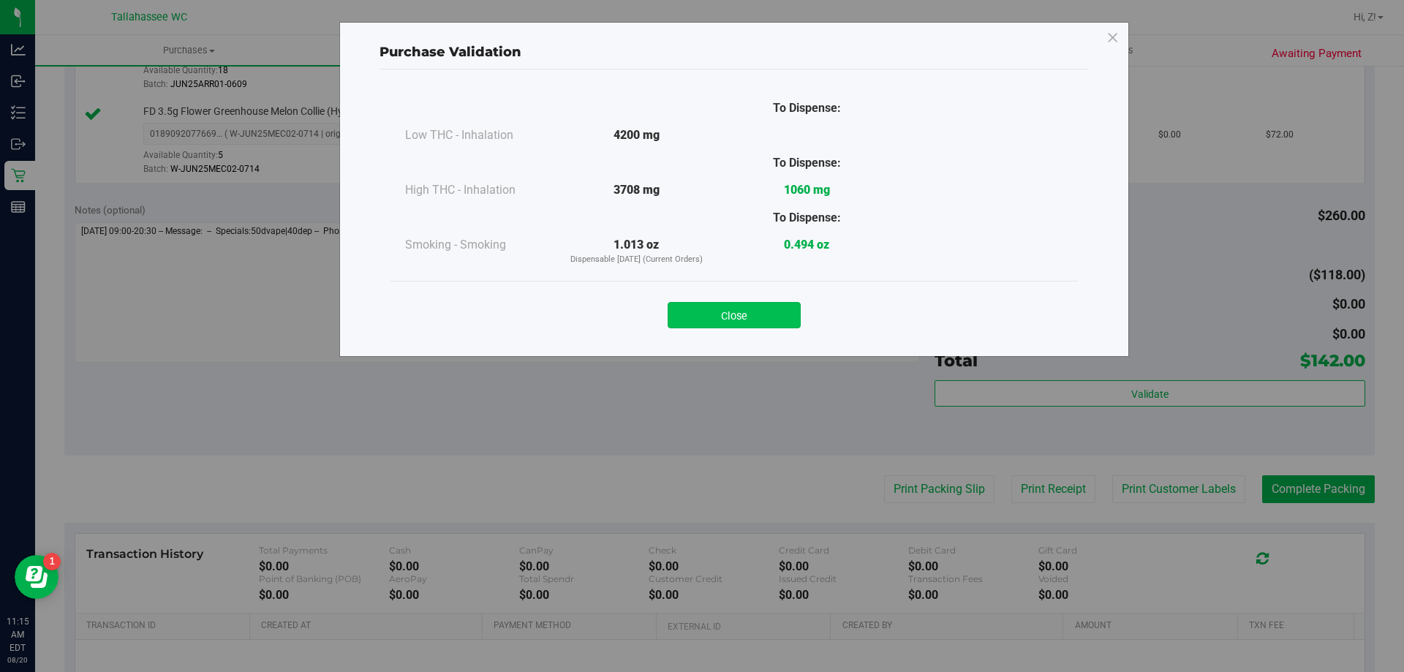
drag, startPoint x: 789, startPoint y: 314, endPoint x: 880, endPoint y: 365, distance: 104.1
click at [789, 314] on button "Close" at bounding box center [734, 315] width 133 height 26
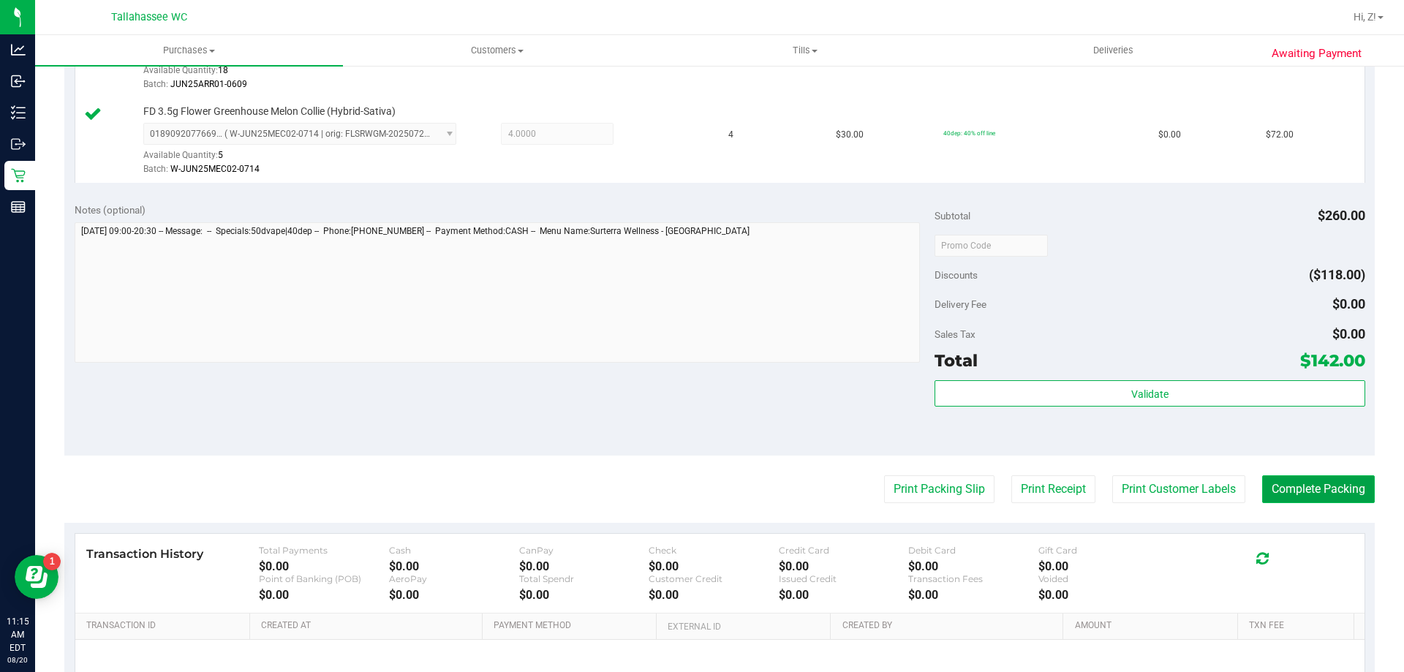
click at [1332, 485] on button "Complete Packing" at bounding box center [1318, 489] width 113 height 28
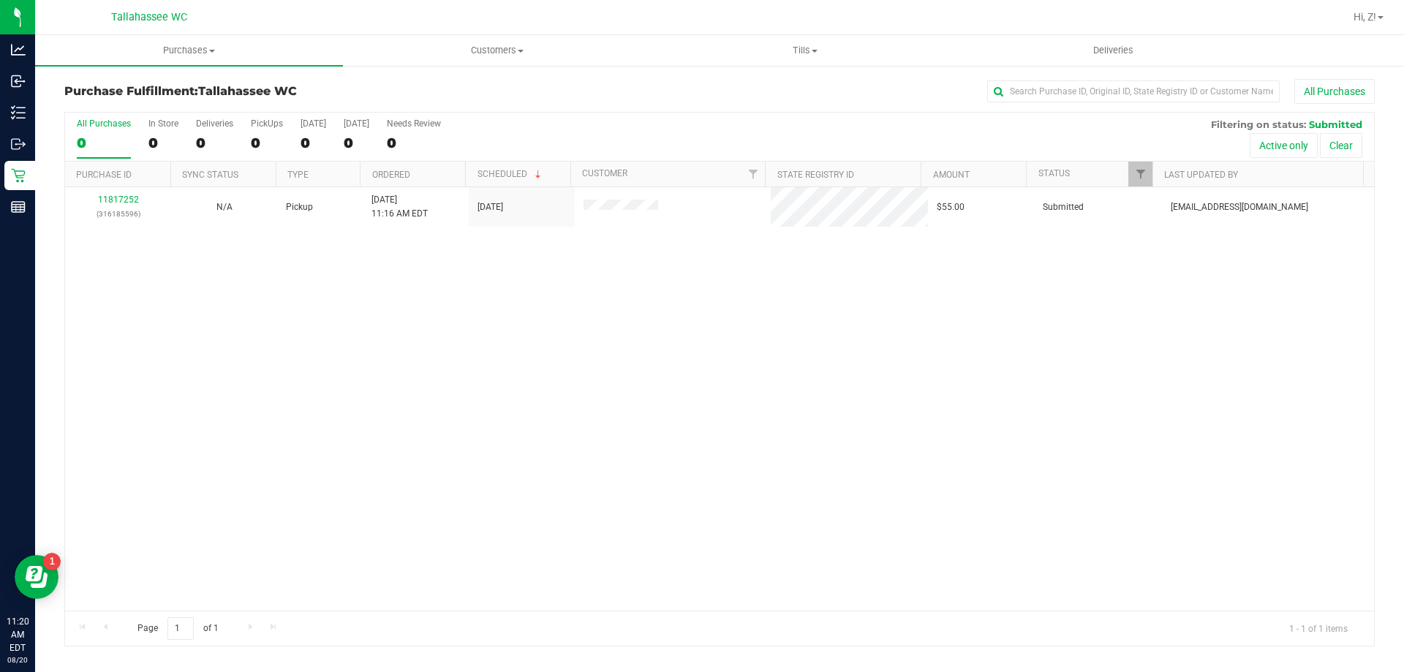
click at [275, 483] on div "11817252 (316185596) N/A Pickup 8/20/2025 11:16 AM EDT 8/20/2025 $55.00 Submitt…" at bounding box center [719, 398] width 1309 height 423
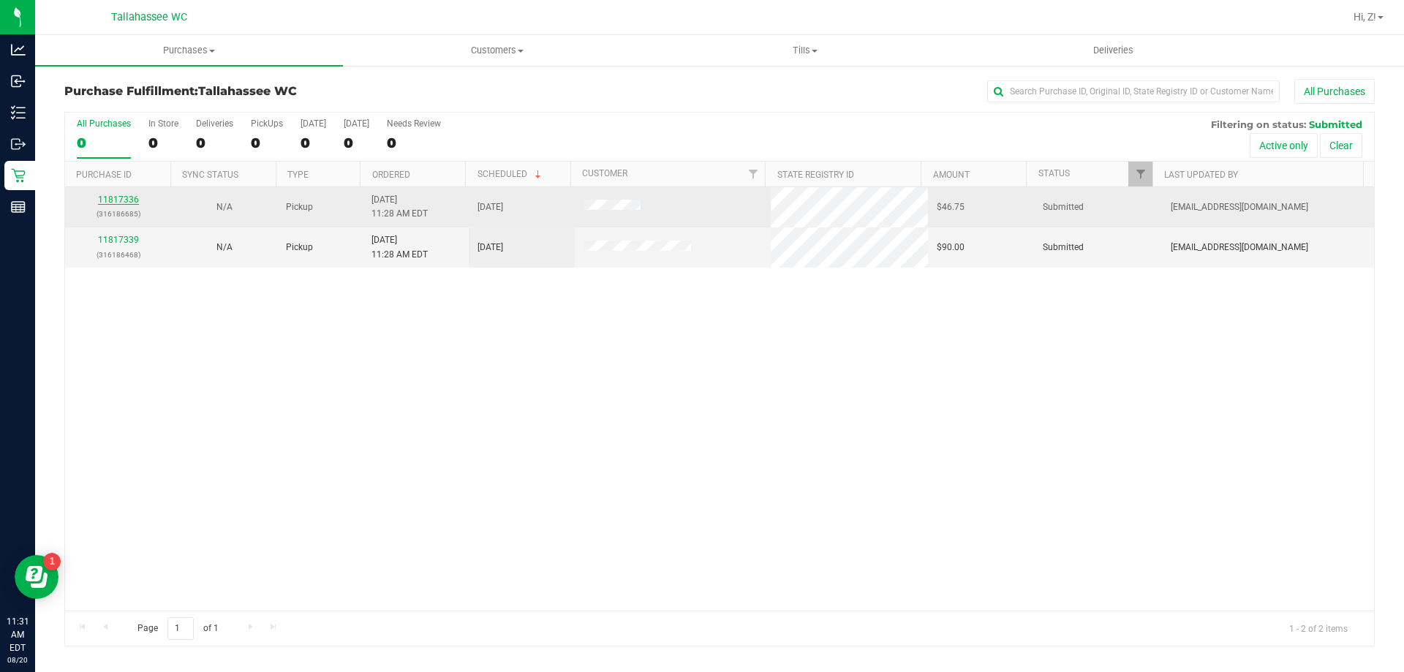
click at [120, 203] on link "11817336" at bounding box center [118, 200] width 41 height 10
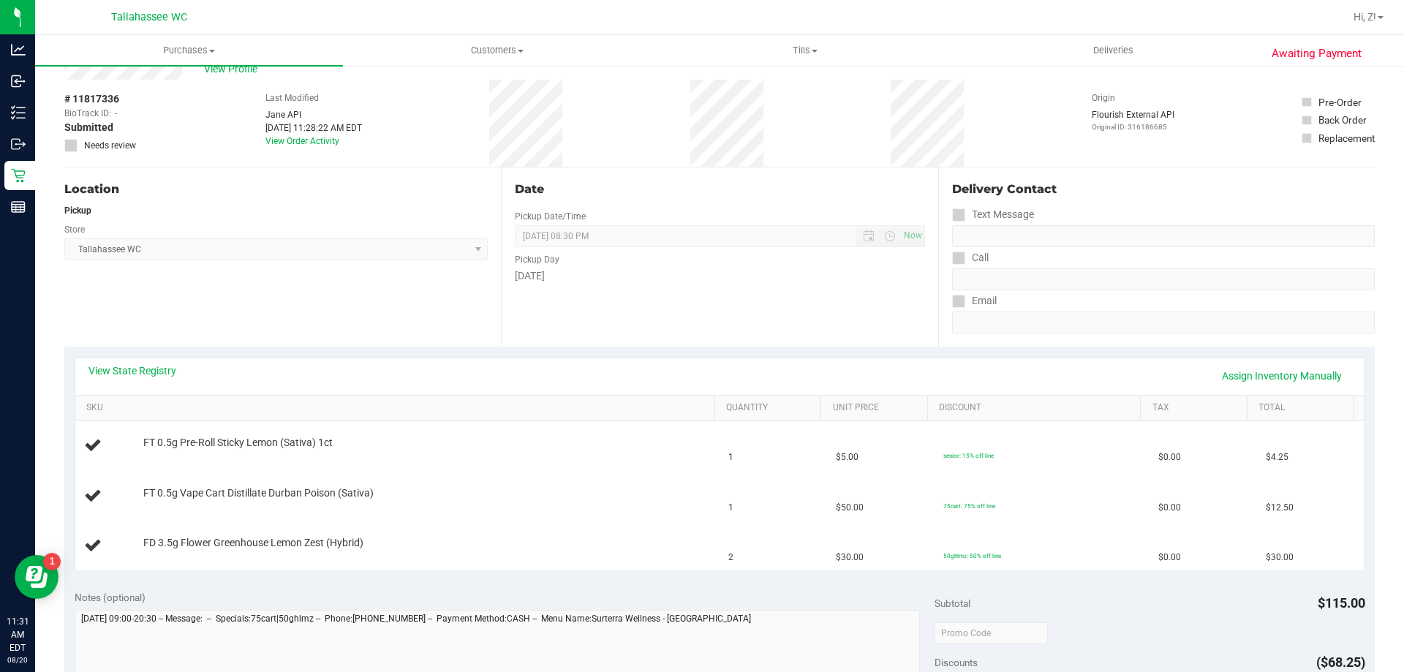
scroll to position [73, 0]
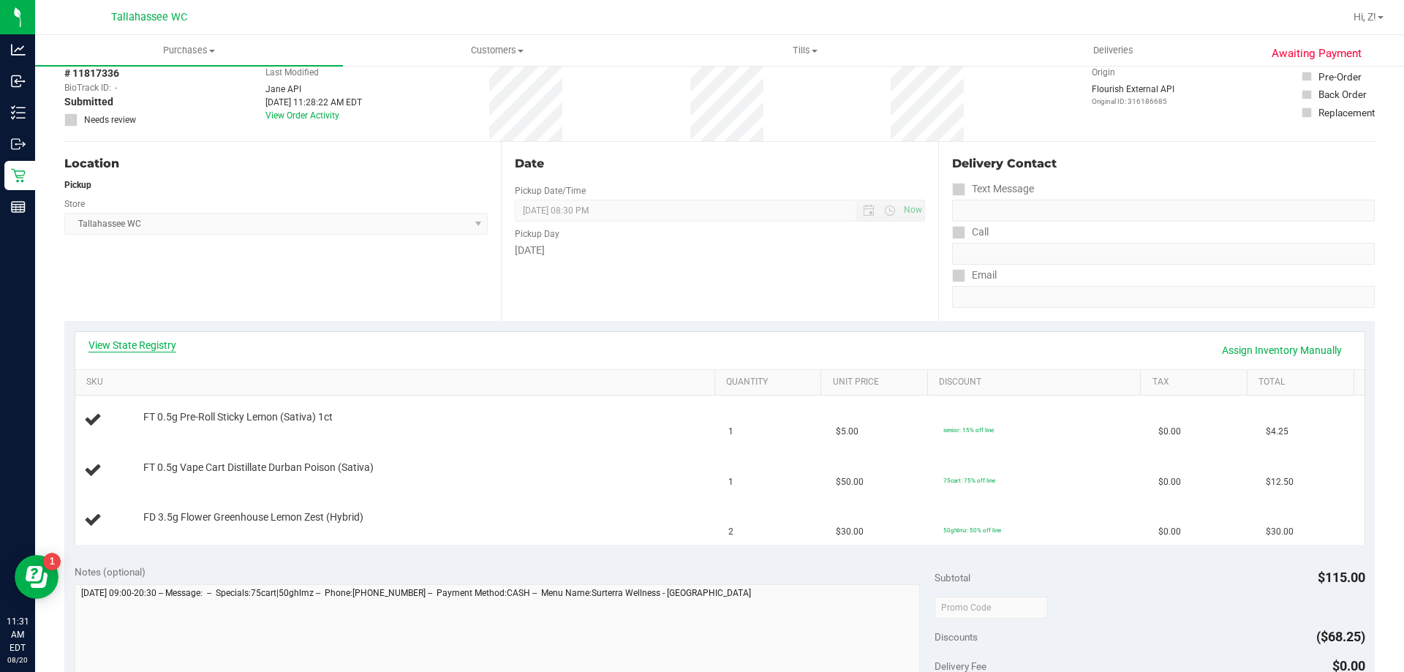
click at [152, 351] on link "View State Registry" at bounding box center [132, 345] width 88 height 15
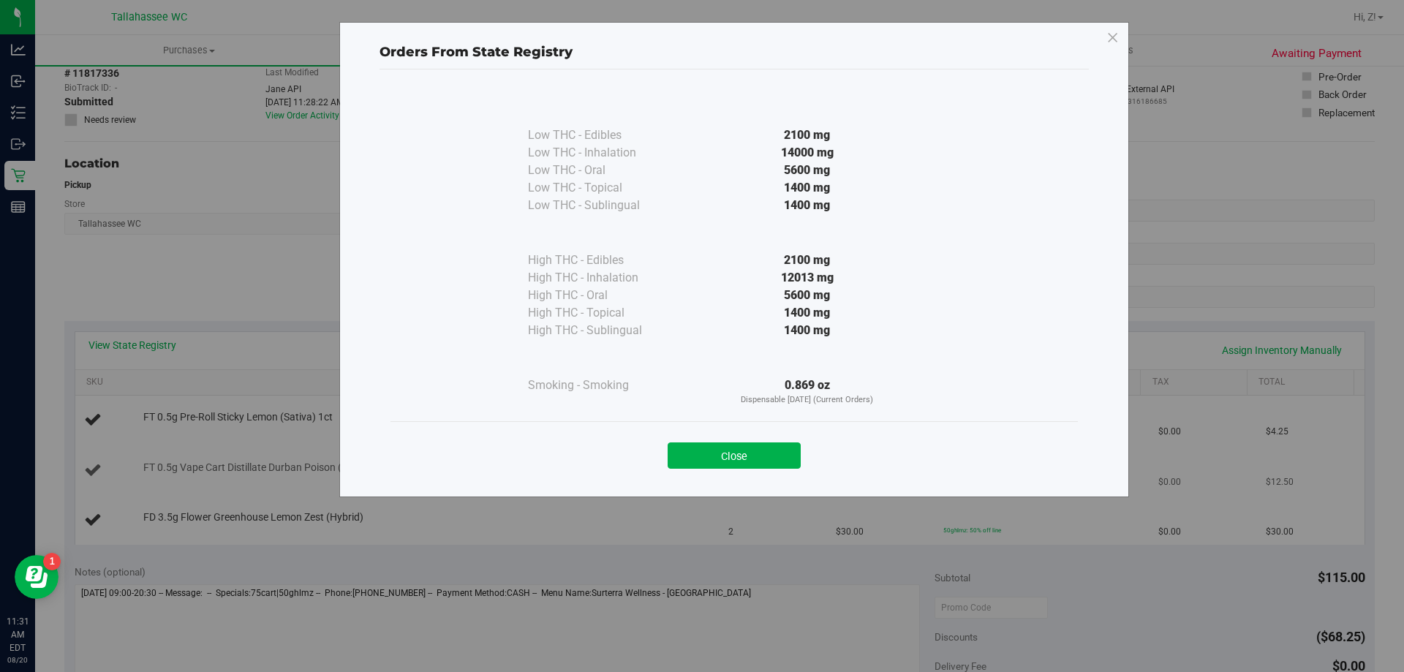
click at [795, 457] on button "Close" at bounding box center [734, 455] width 133 height 26
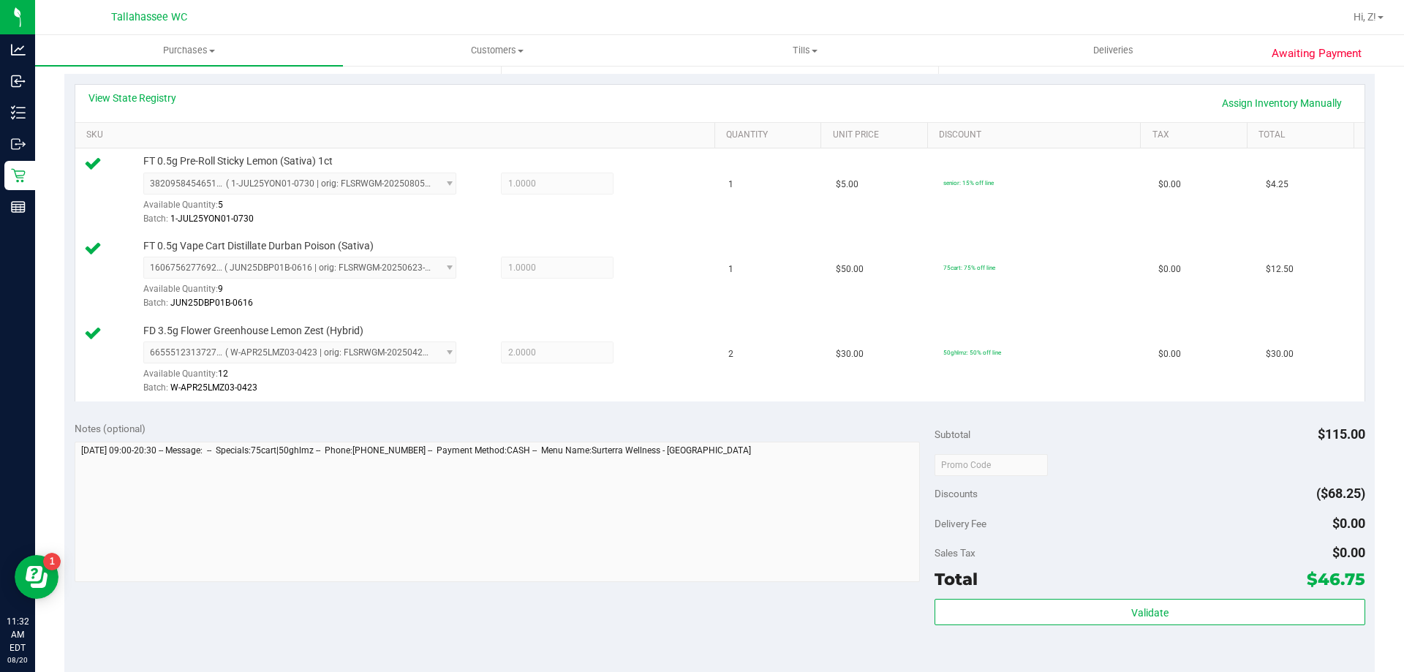
scroll to position [585, 0]
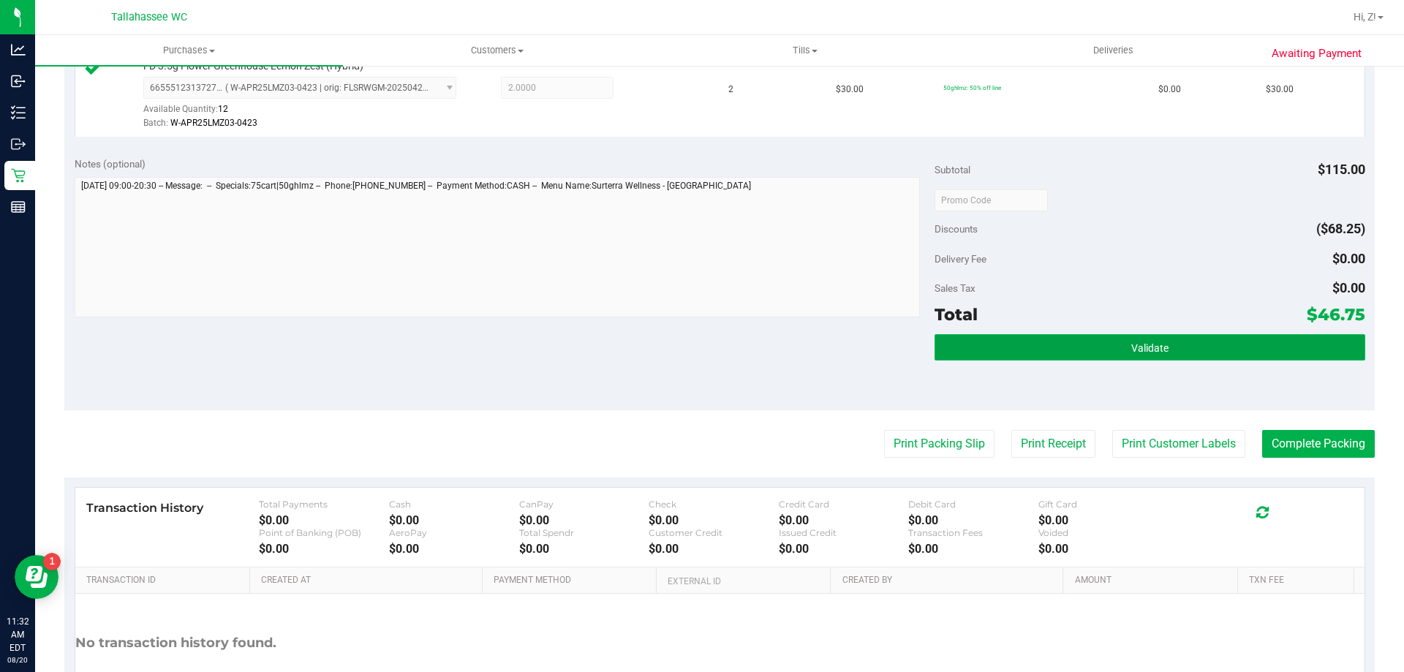
click at [1083, 352] on button "Validate" at bounding box center [1150, 347] width 430 height 26
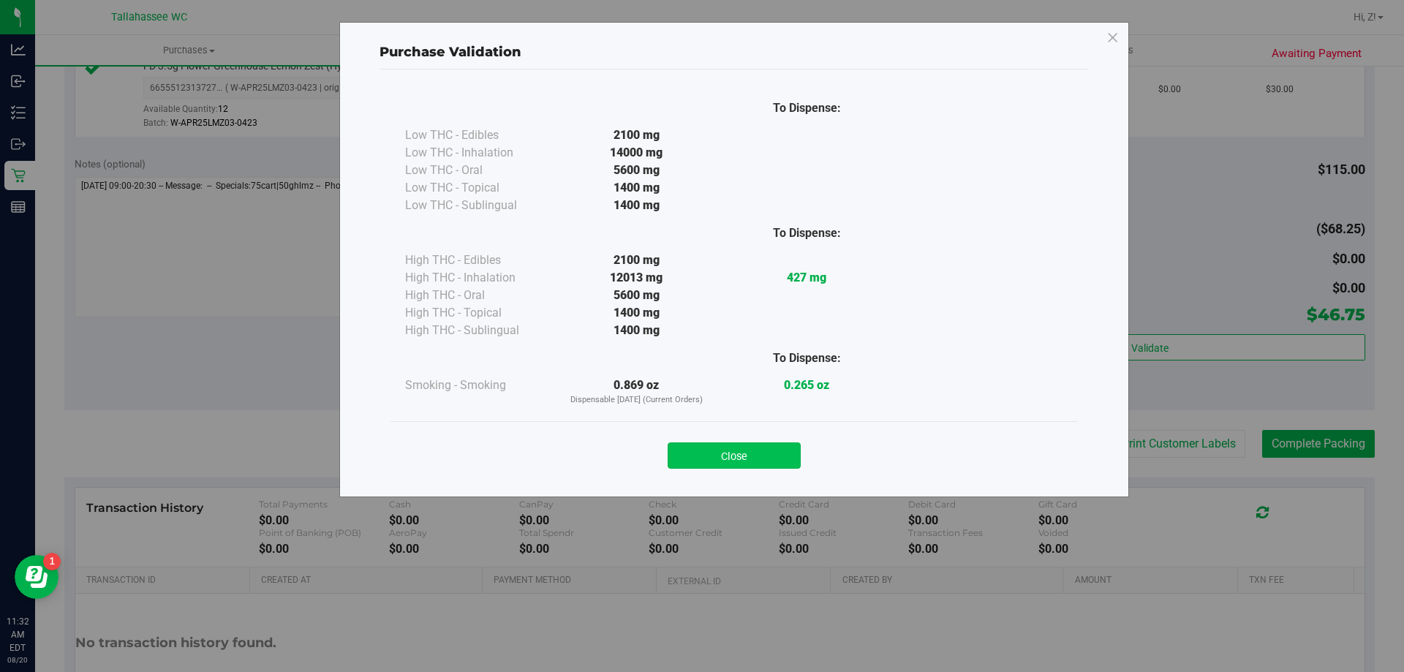
click at [732, 448] on button "Close" at bounding box center [734, 455] width 133 height 26
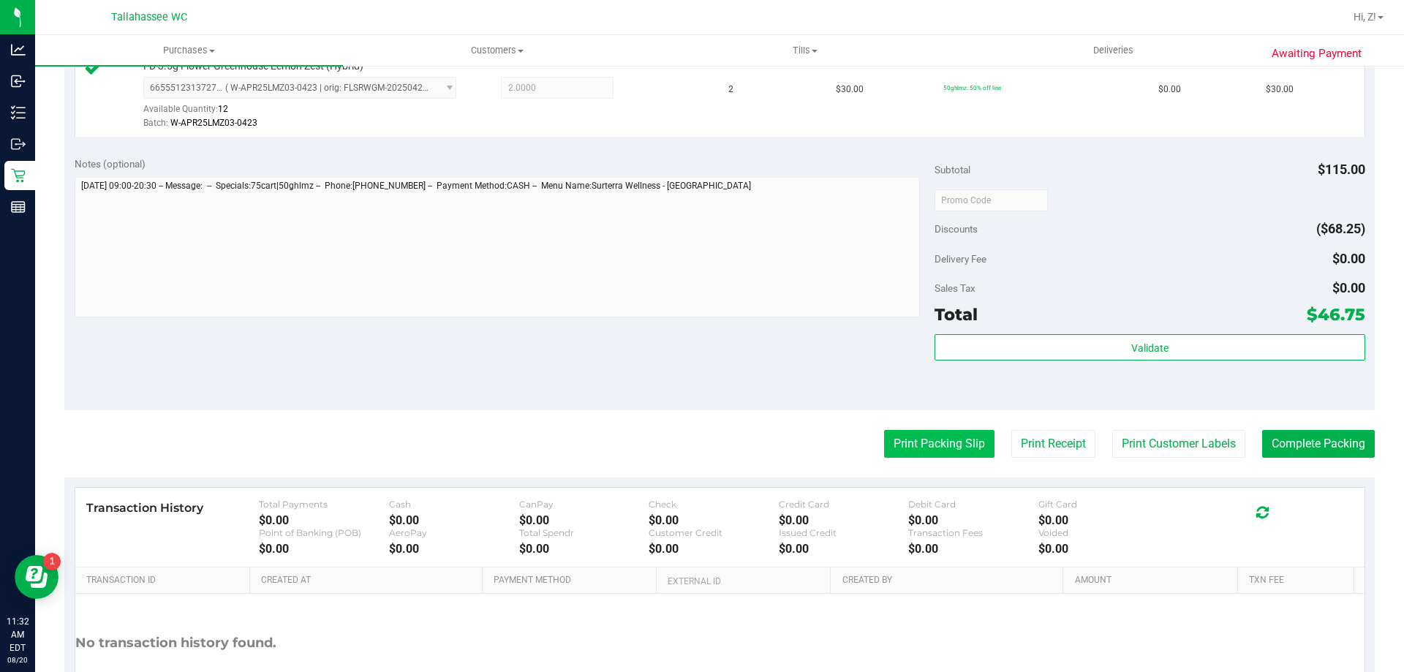
click at [951, 434] on button "Print Packing Slip" at bounding box center [939, 444] width 110 height 28
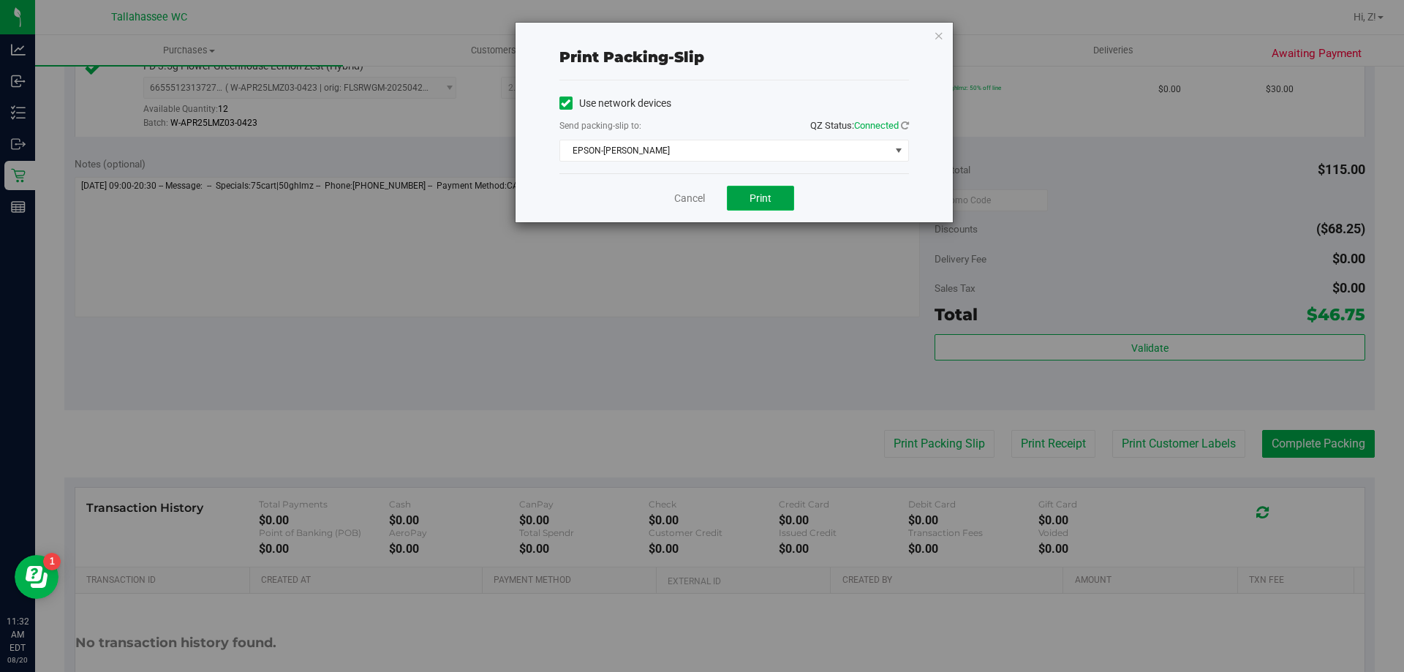
click at [753, 201] on span "Print" at bounding box center [761, 198] width 22 height 12
click at [941, 36] on icon "button" at bounding box center [939, 35] width 10 height 18
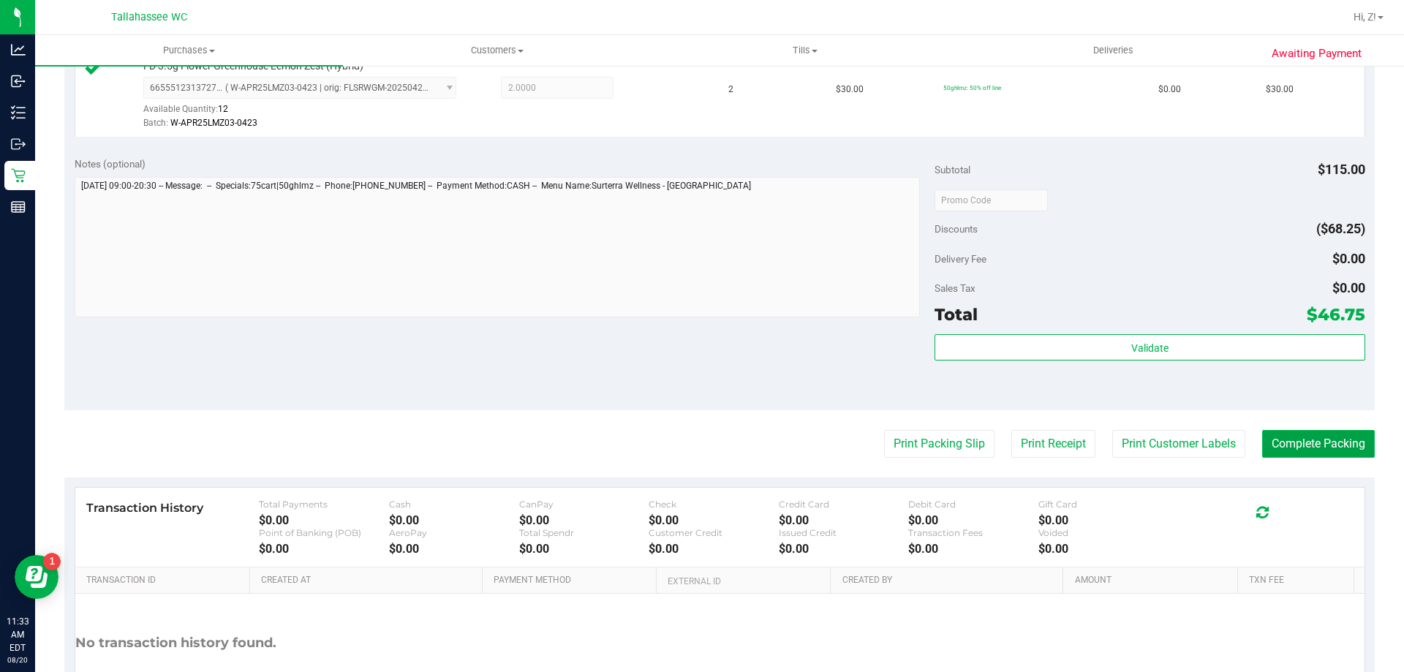
click at [1307, 432] on button "Complete Packing" at bounding box center [1318, 444] width 113 height 28
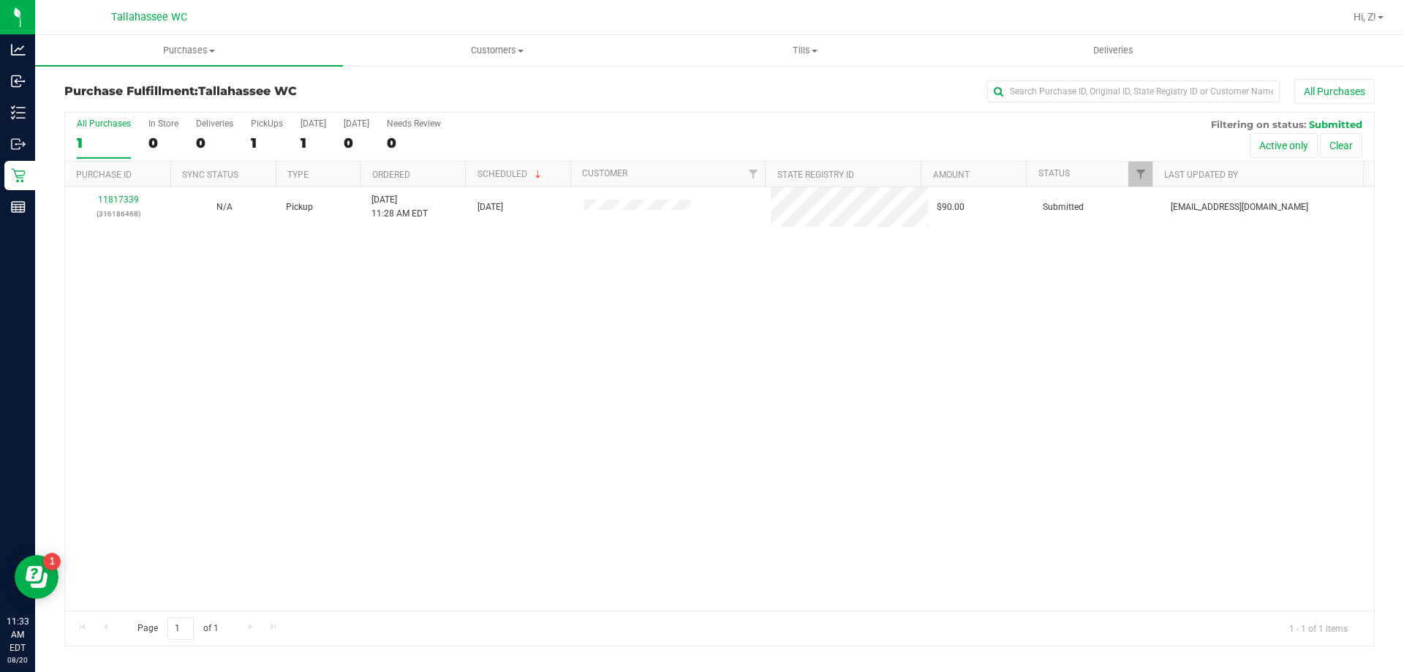
click at [595, 499] on div "11817339 (316186468) N/A Pickup 8/20/2025 11:28 AM EDT 8/20/2025 $90.00 Submitt…" at bounding box center [719, 398] width 1309 height 423
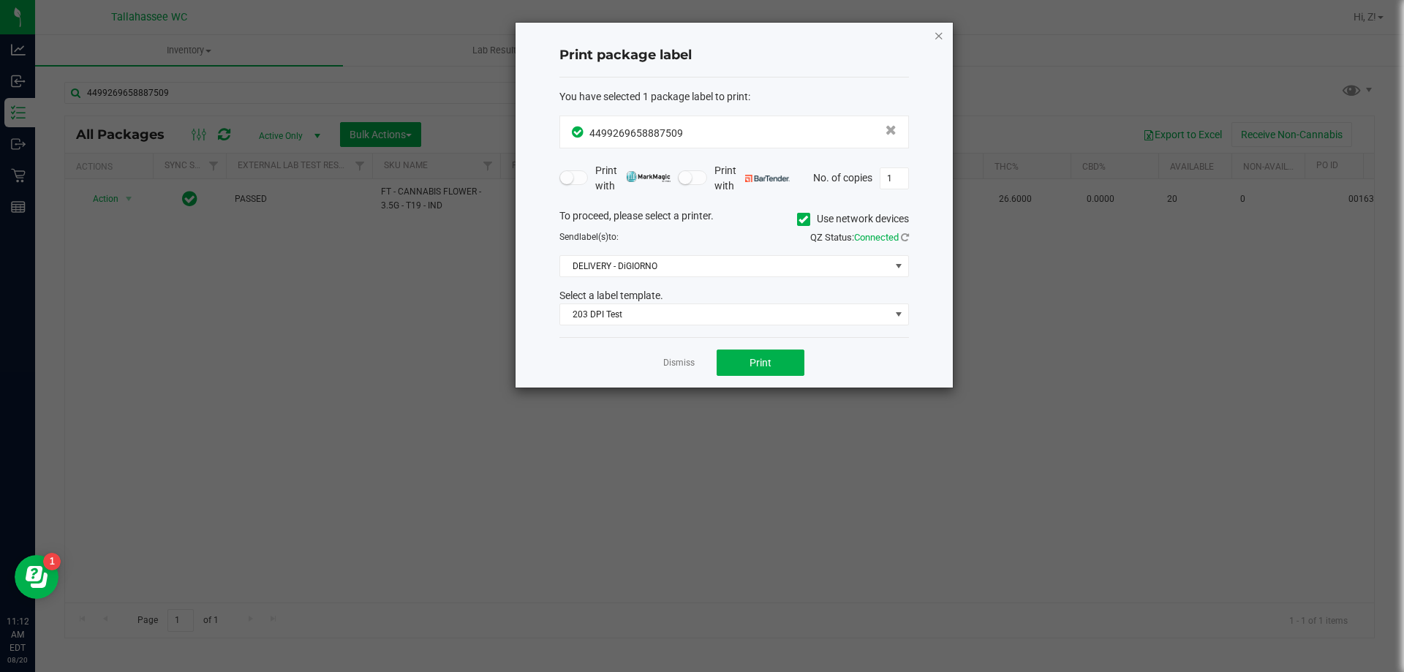
click at [938, 35] on icon "button" at bounding box center [939, 35] width 10 height 18
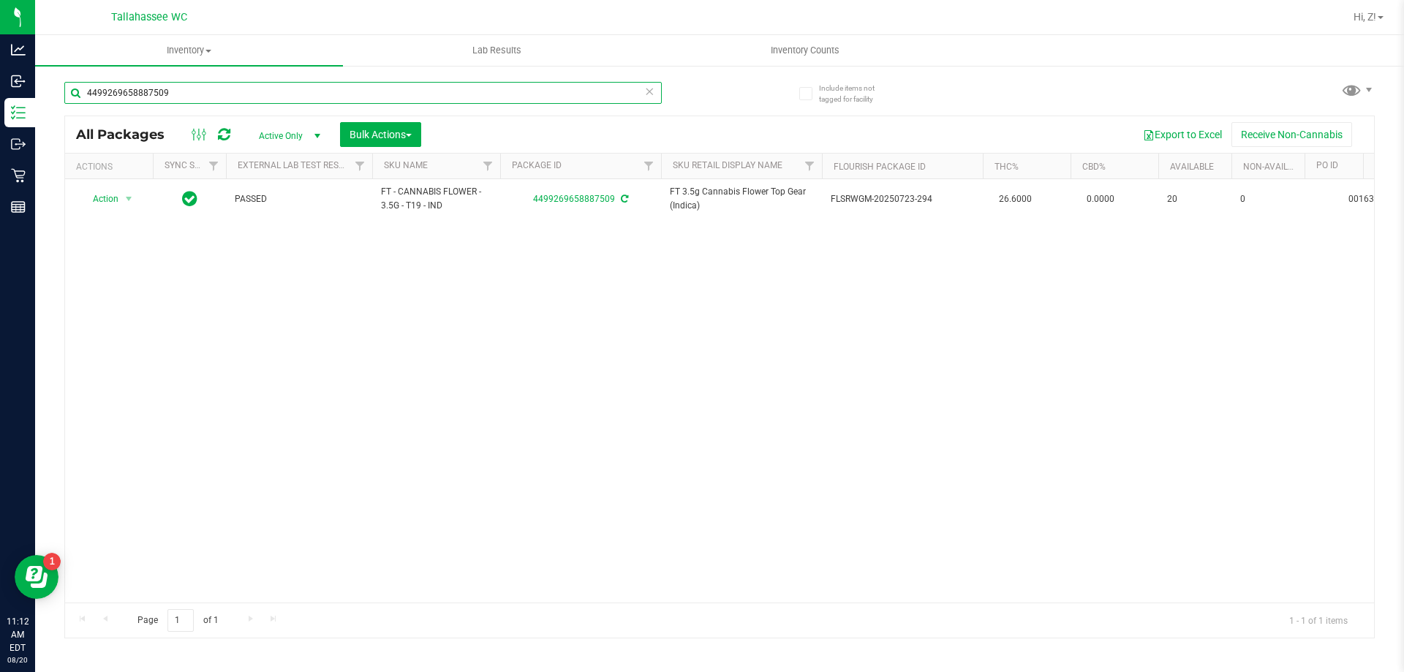
click at [336, 97] on input "4499269658887509" at bounding box center [362, 93] width 597 height 22
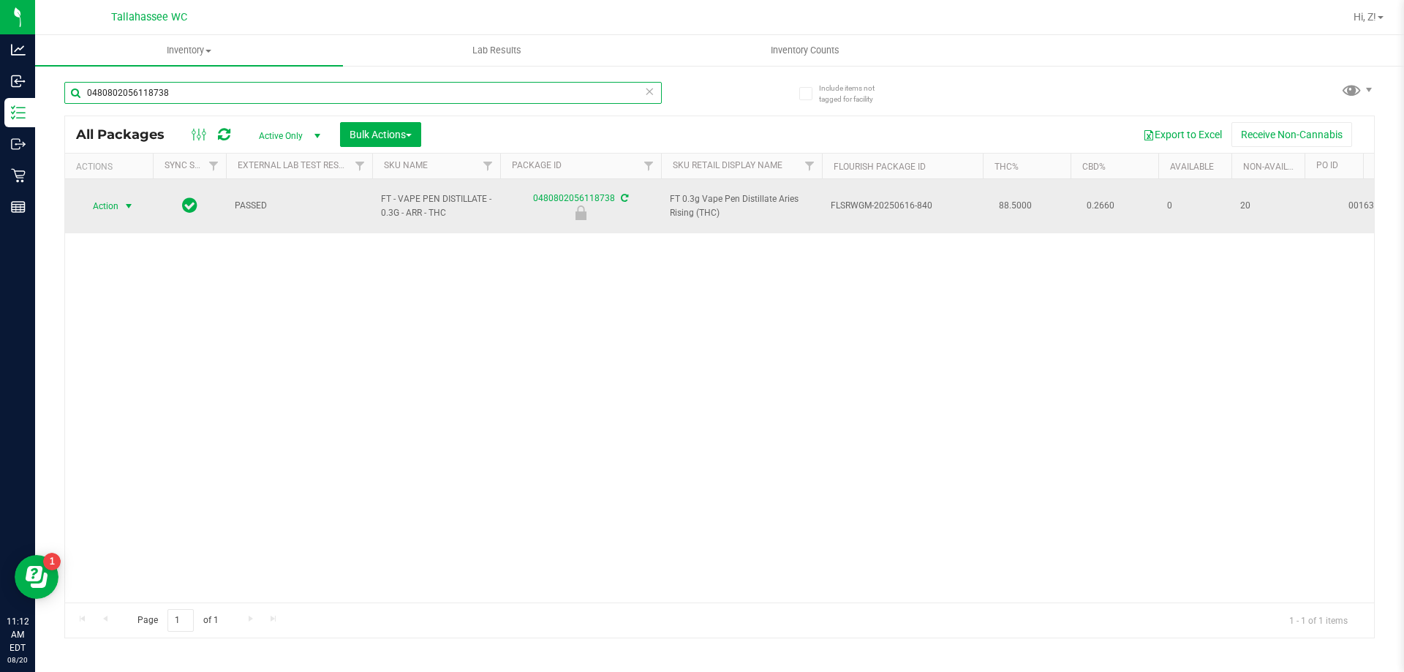
type input "0480802056118738"
click at [127, 200] on span "select" at bounding box center [129, 206] width 12 height 12
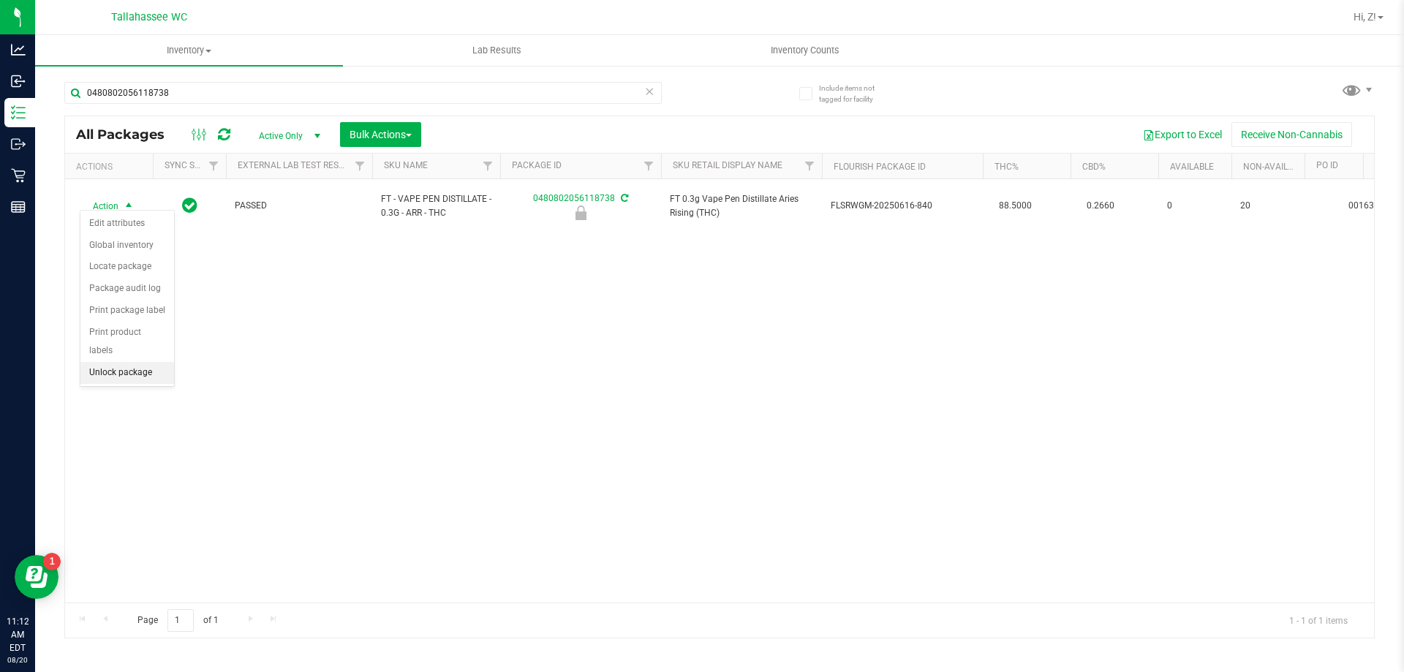
click at [132, 362] on li "Unlock package" at bounding box center [127, 373] width 94 height 22
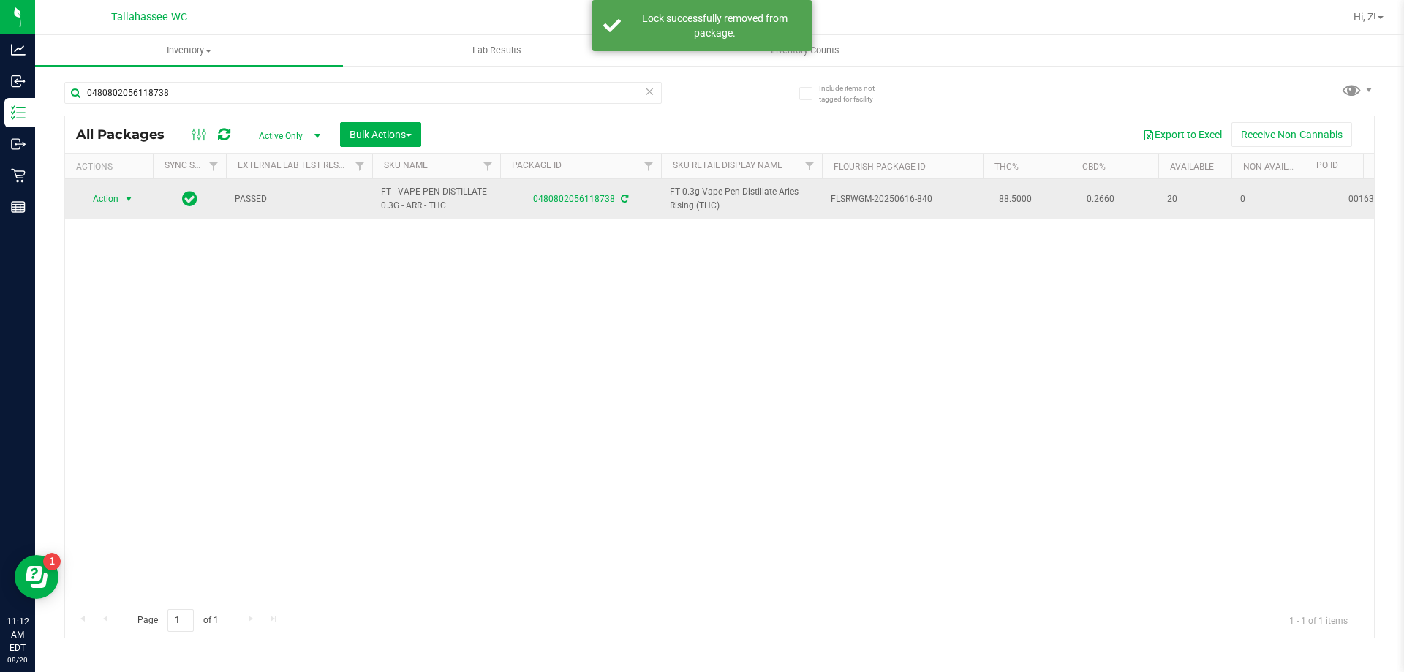
click at [106, 205] on span "Action" at bounding box center [99, 199] width 39 height 20
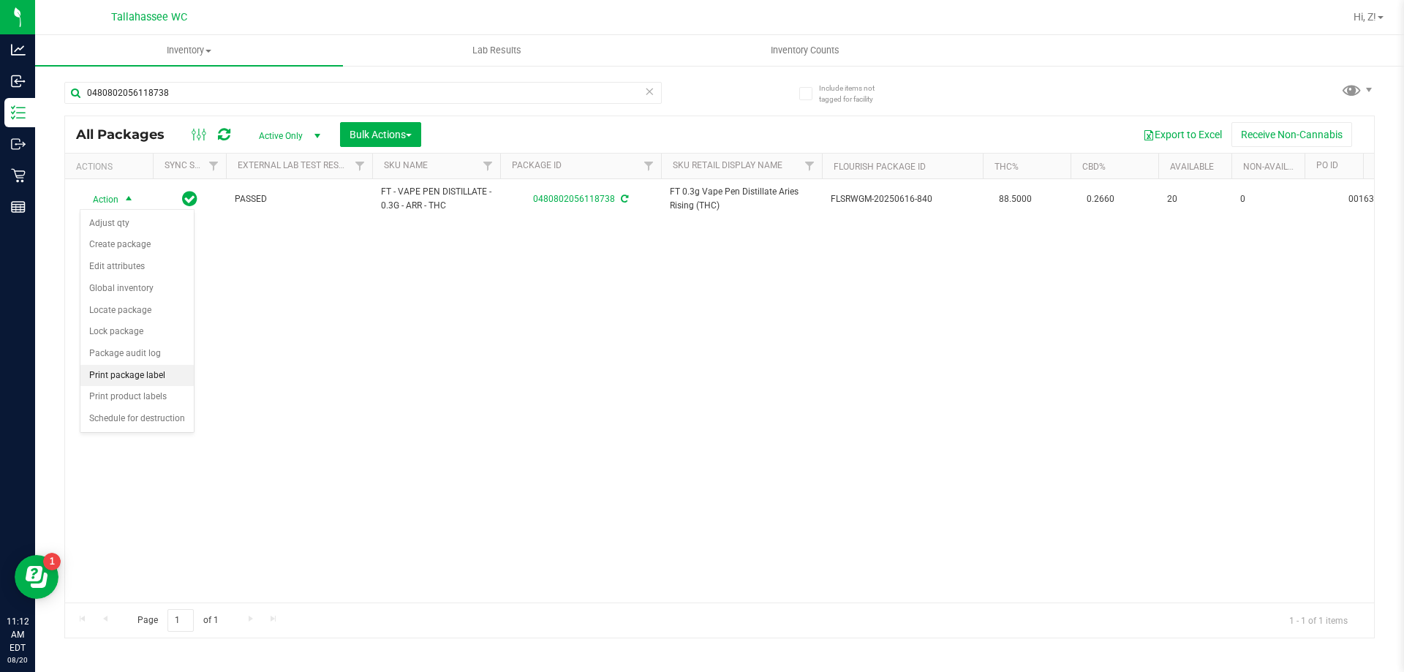
click at [155, 381] on li "Print package label" at bounding box center [136, 376] width 113 height 22
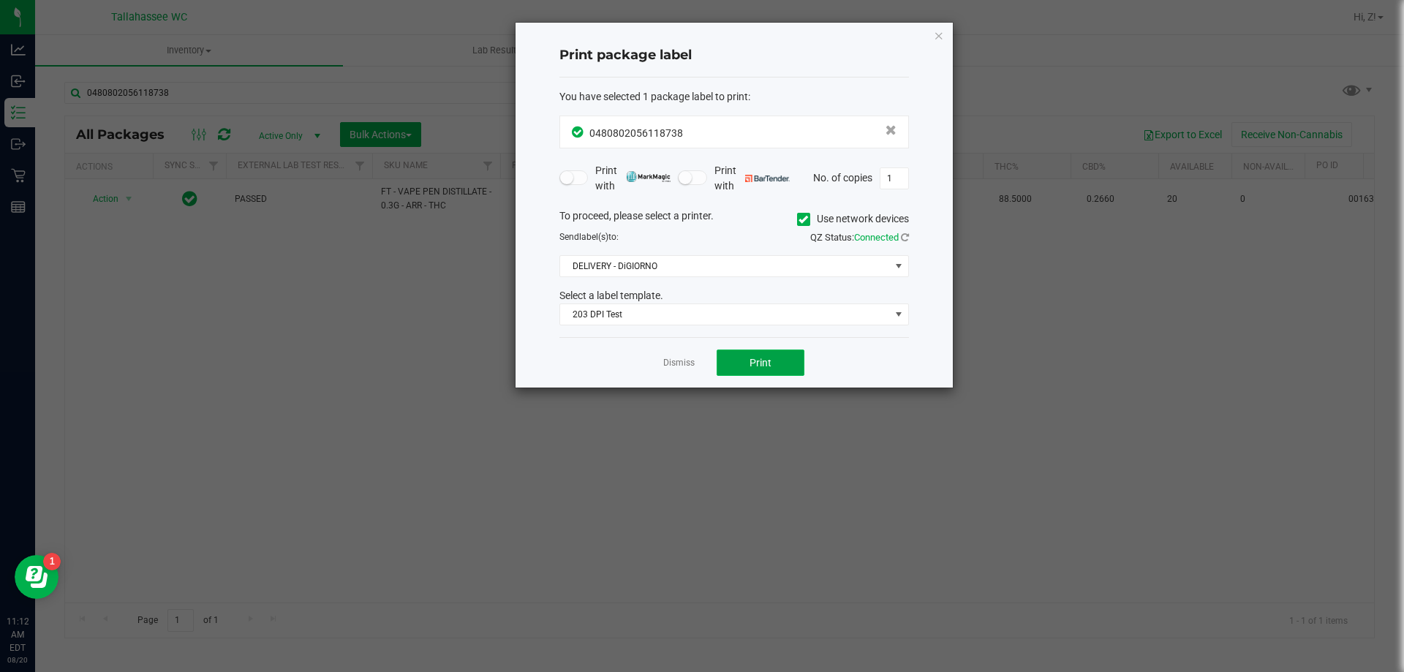
click at [793, 363] on button "Print" at bounding box center [761, 363] width 88 height 26
click at [944, 35] on div "Print package label You have selected 1 package label to print : 04808020561187…" at bounding box center [734, 205] width 437 height 365
click at [937, 36] on icon "button" at bounding box center [939, 35] width 10 height 18
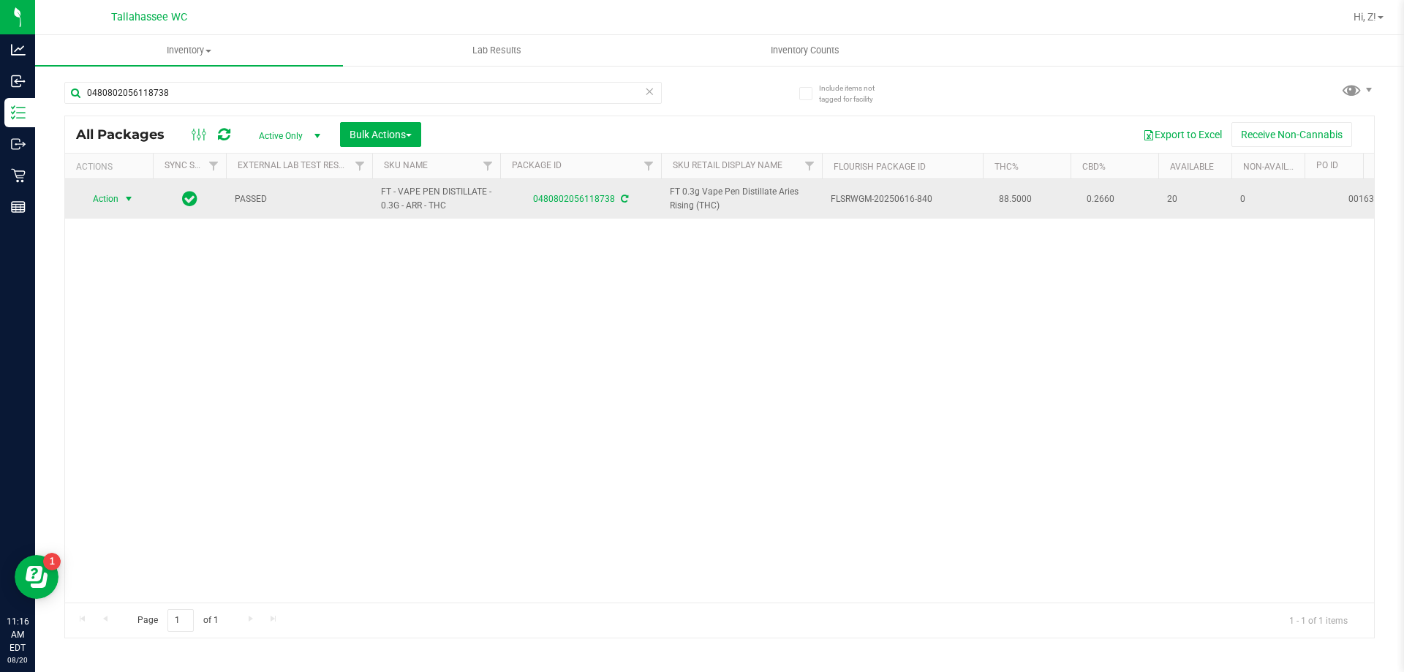
click at [118, 204] on span "Action" at bounding box center [99, 199] width 39 height 20
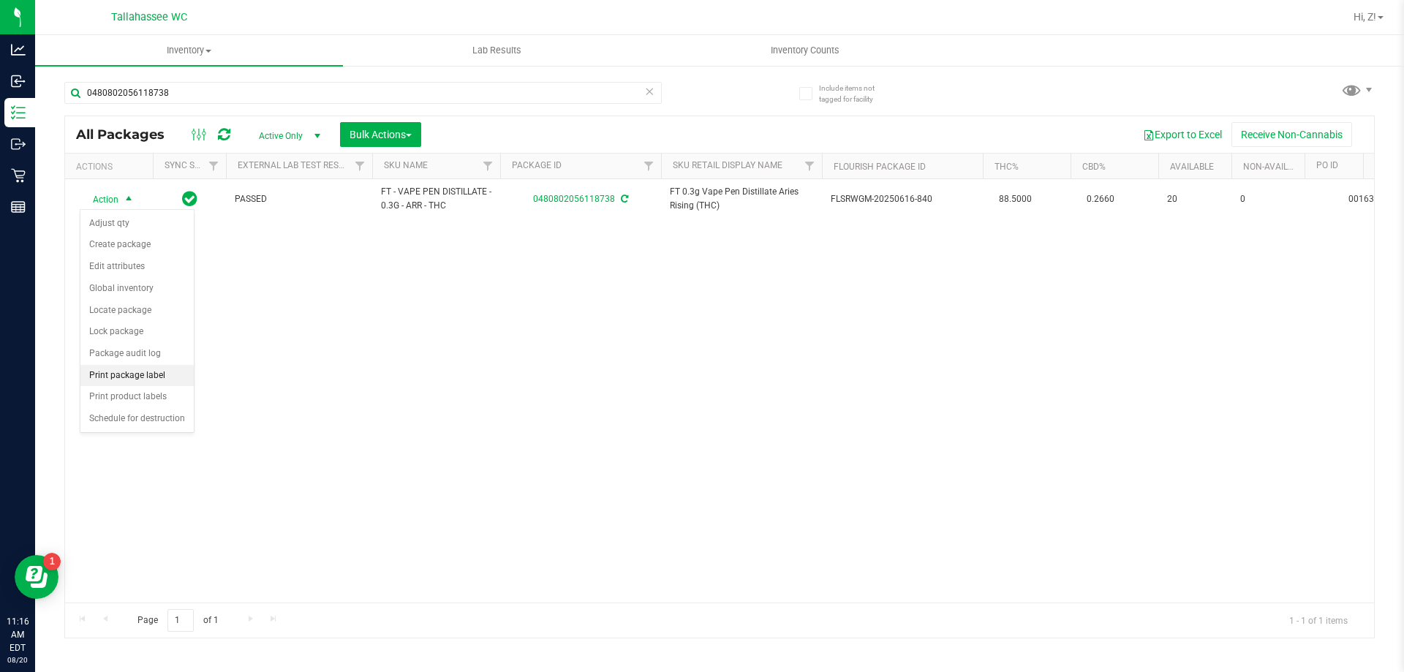
click at [112, 377] on li "Print package label" at bounding box center [136, 376] width 113 height 22
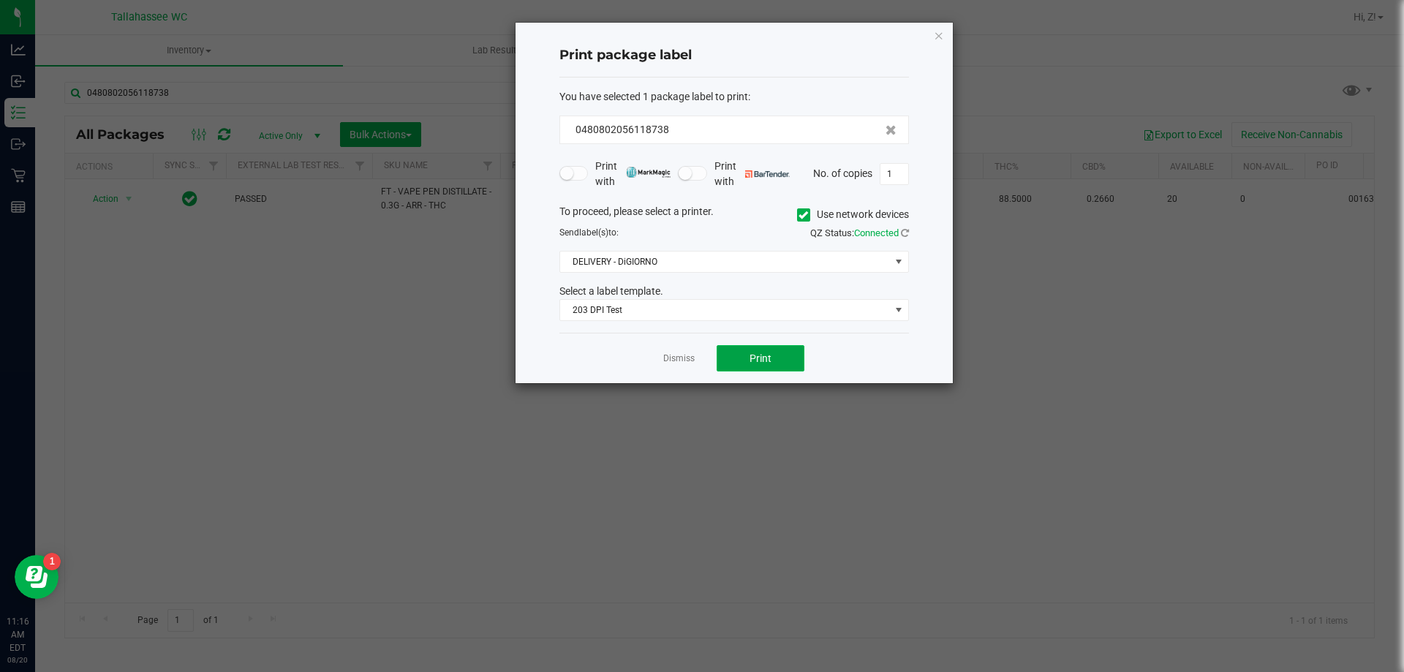
click at [790, 353] on button "Print" at bounding box center [761, 358] width 88 height 26
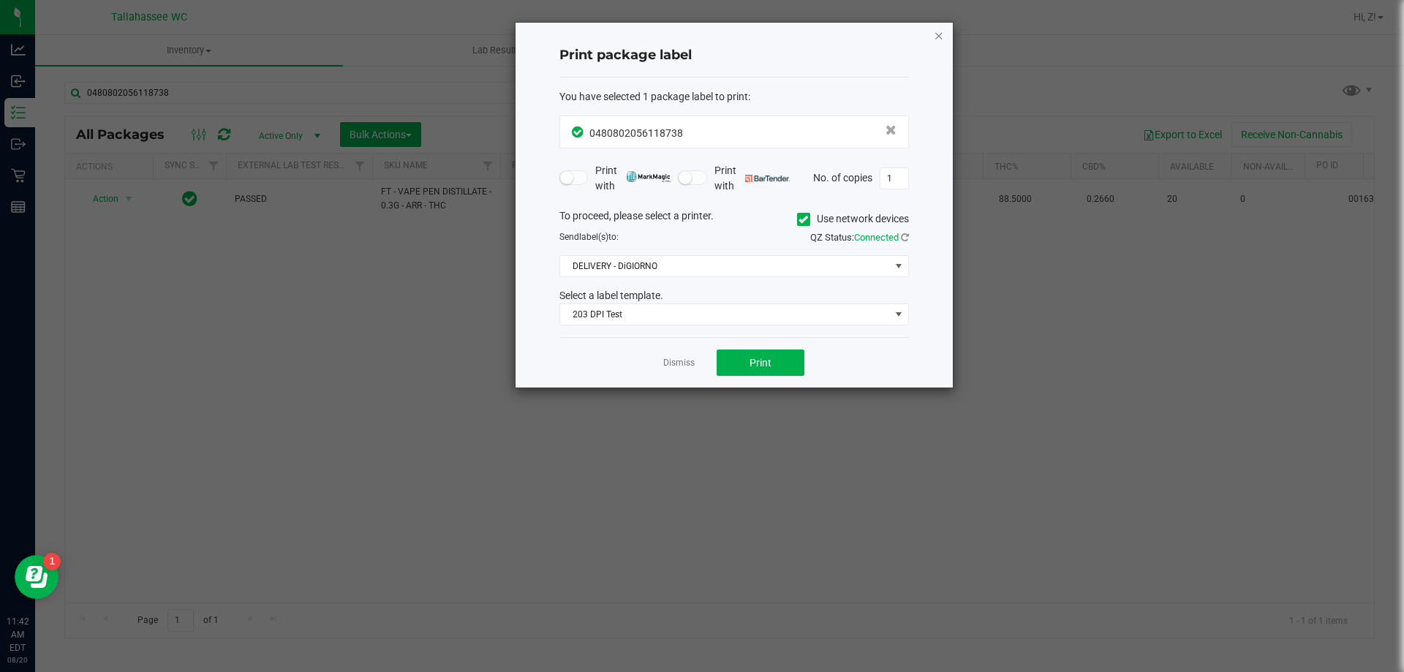
click at [939, 39] on icon "button" at bounding box center [939, 35] width 10 height 18
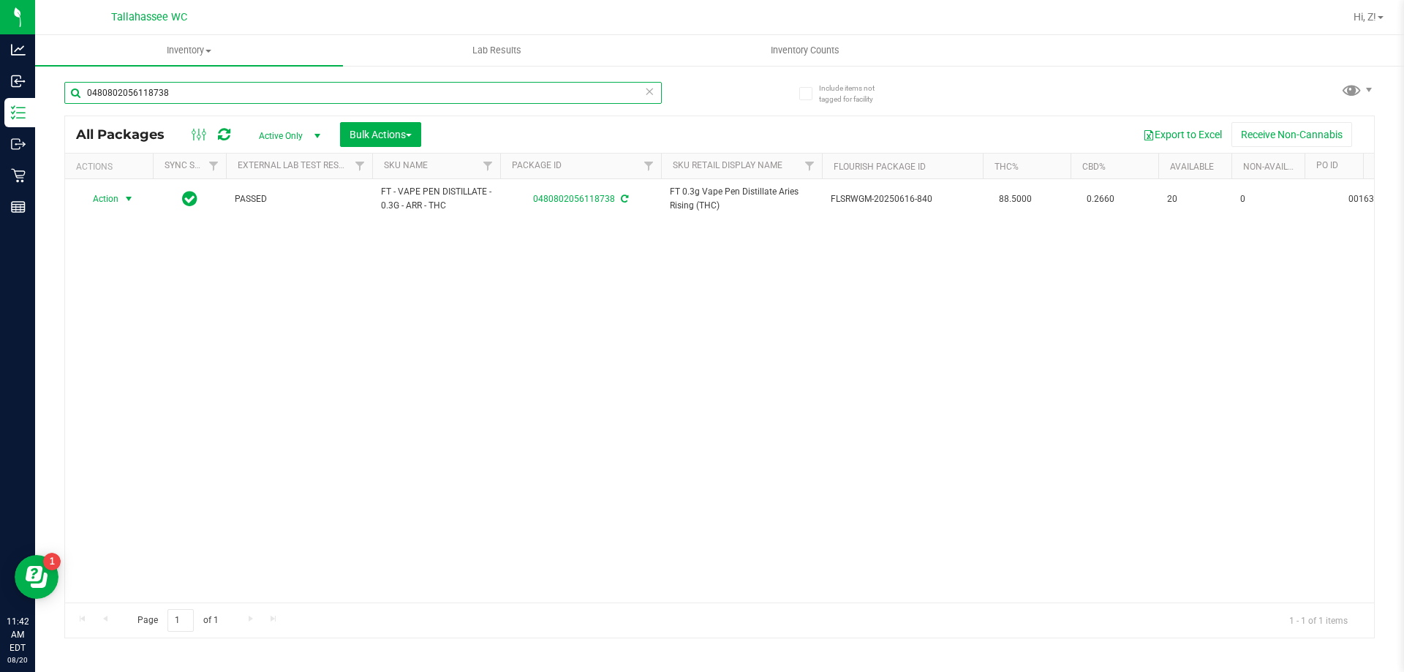
click at [410, 89] on input "0480802056118738" at bounding box center [362, 93] width 597 height 22
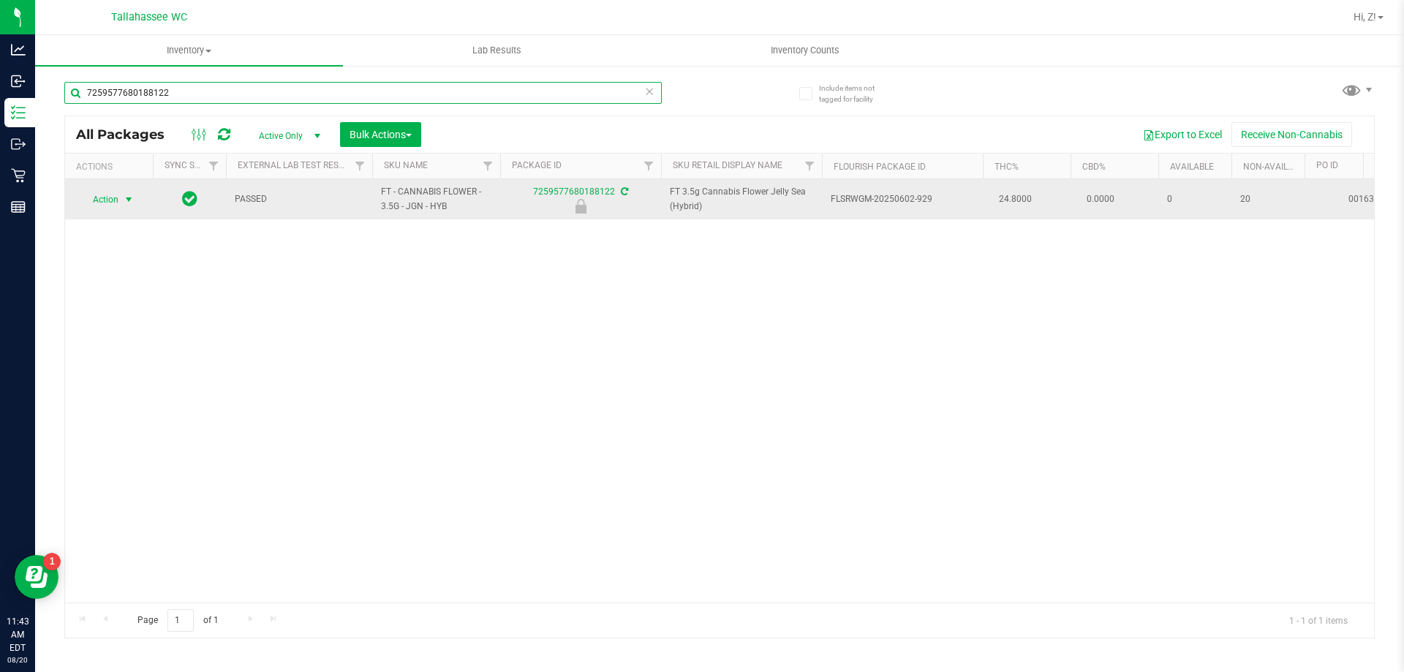
type input "7259577680188122"
click at [123, 195] on span "select" at bounding box center [129, 200] width 12 height 12
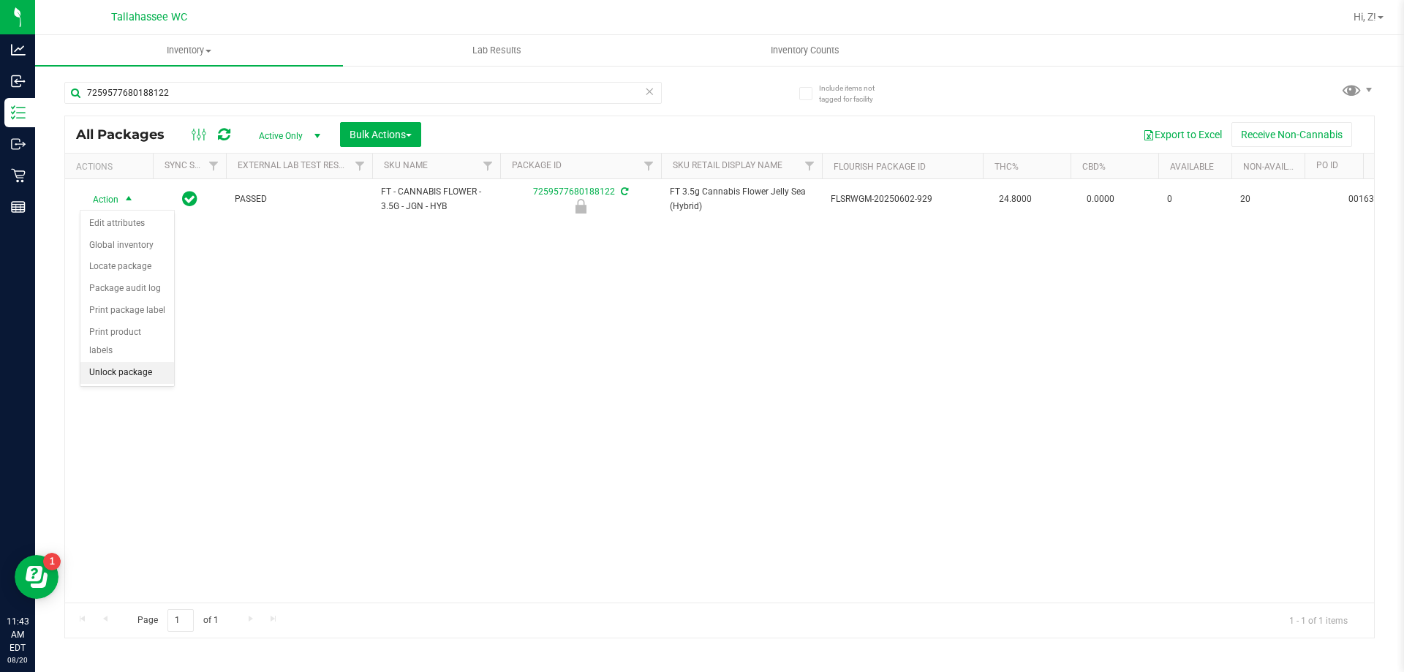
click at [116, 362] on li "Unlock package" at bounding box center [127, 373] width 94 height 22
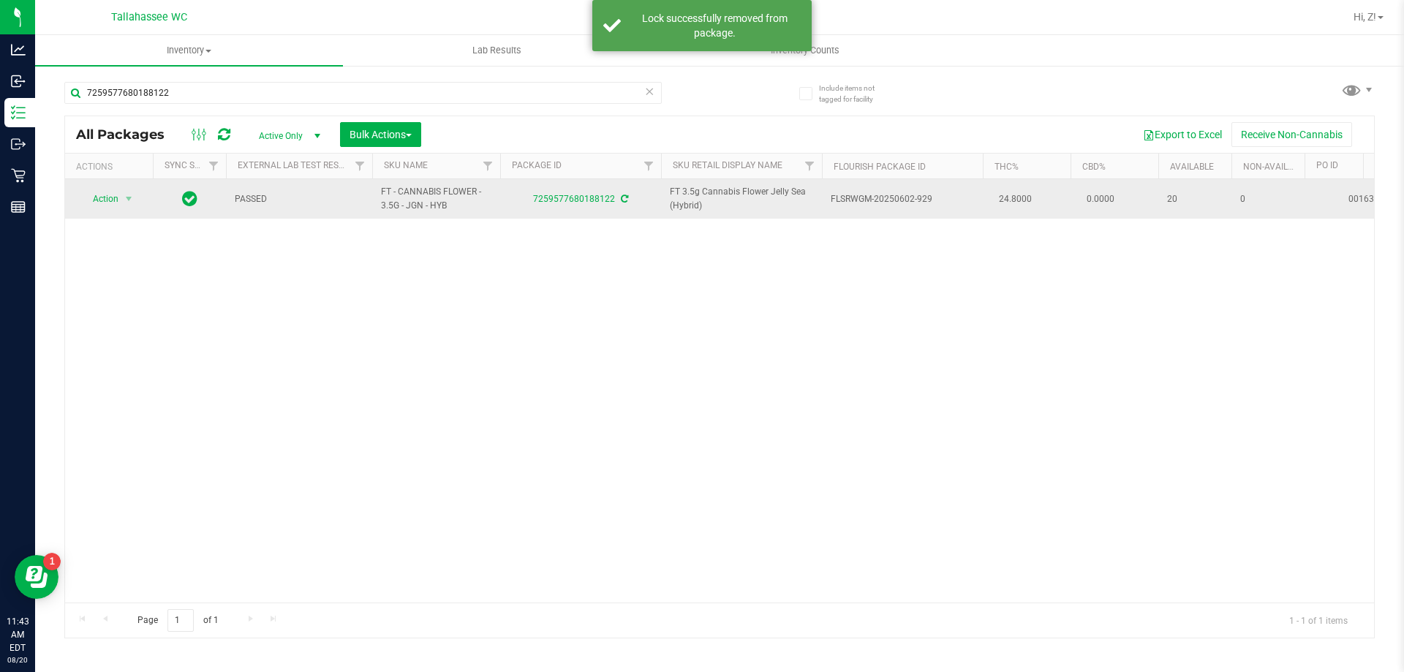
click at [104, 187] on td "Action Action Adjust qty Create package Edit attributes Global inventory Locate…" at bounding box center [109, 198] width 88 height 39
click at [111, 196] on span "Action" at bounding box center [99, 199] width 39 height 20
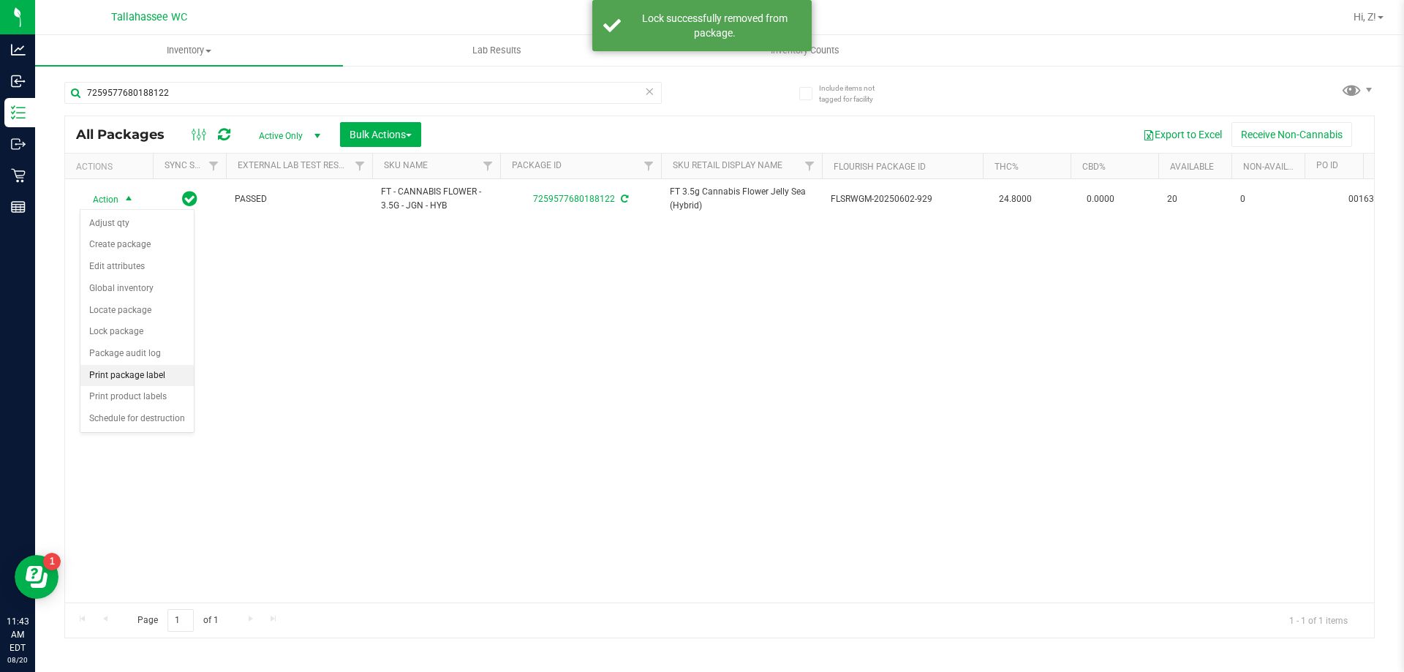
click at [133, 377] on li "Print package label" at bounding box center [136, 376] width 113 height 22
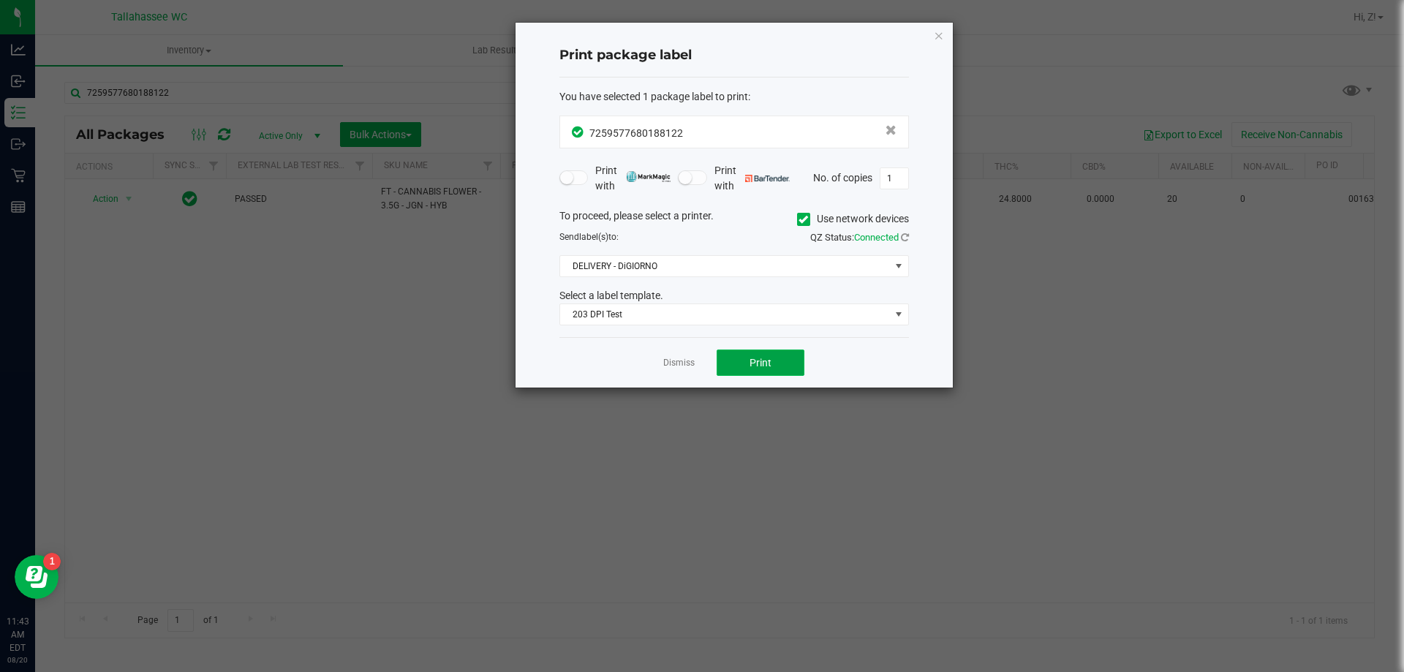
click at [769, 374] on button "Print" at bounding box center [761, 363] width 88 height 26
click at [934, 34] on icon "button" at bounding box center [939, 35] width 10 height 18
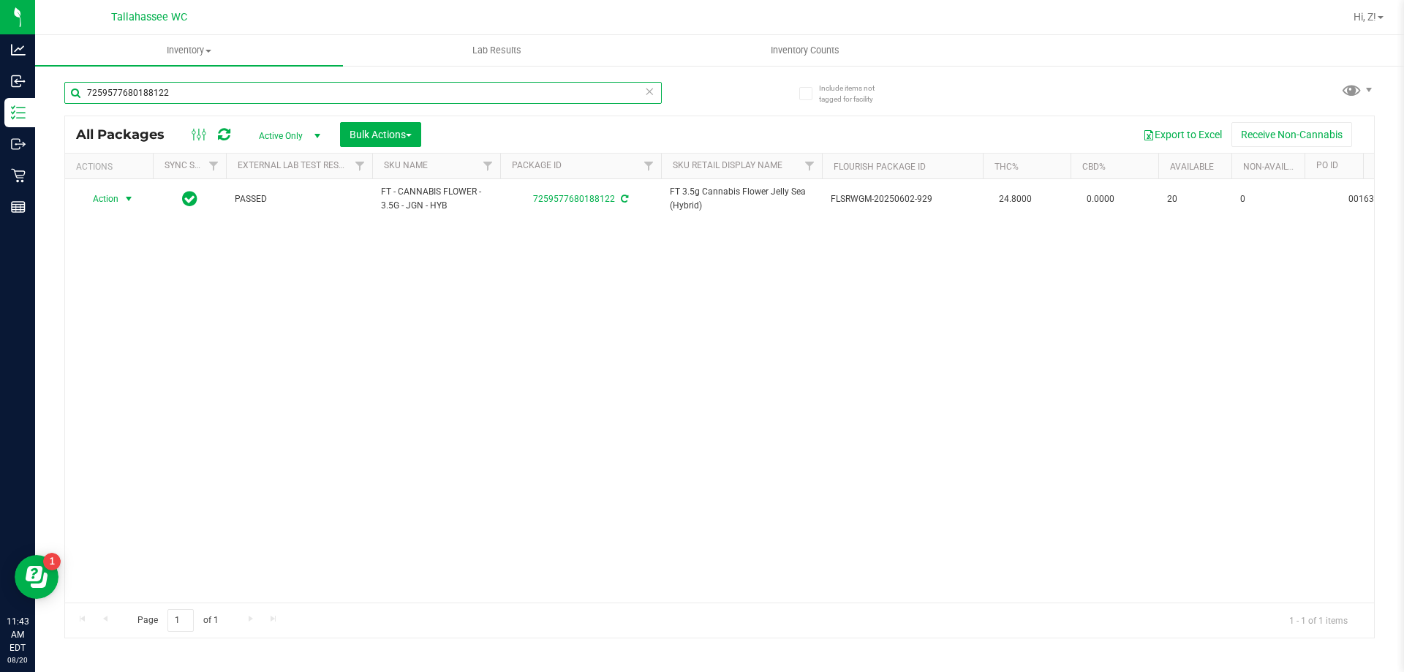
click at [268, 87] on input "7259577680188122" at bounding box center [362, 93] width 597 height 22
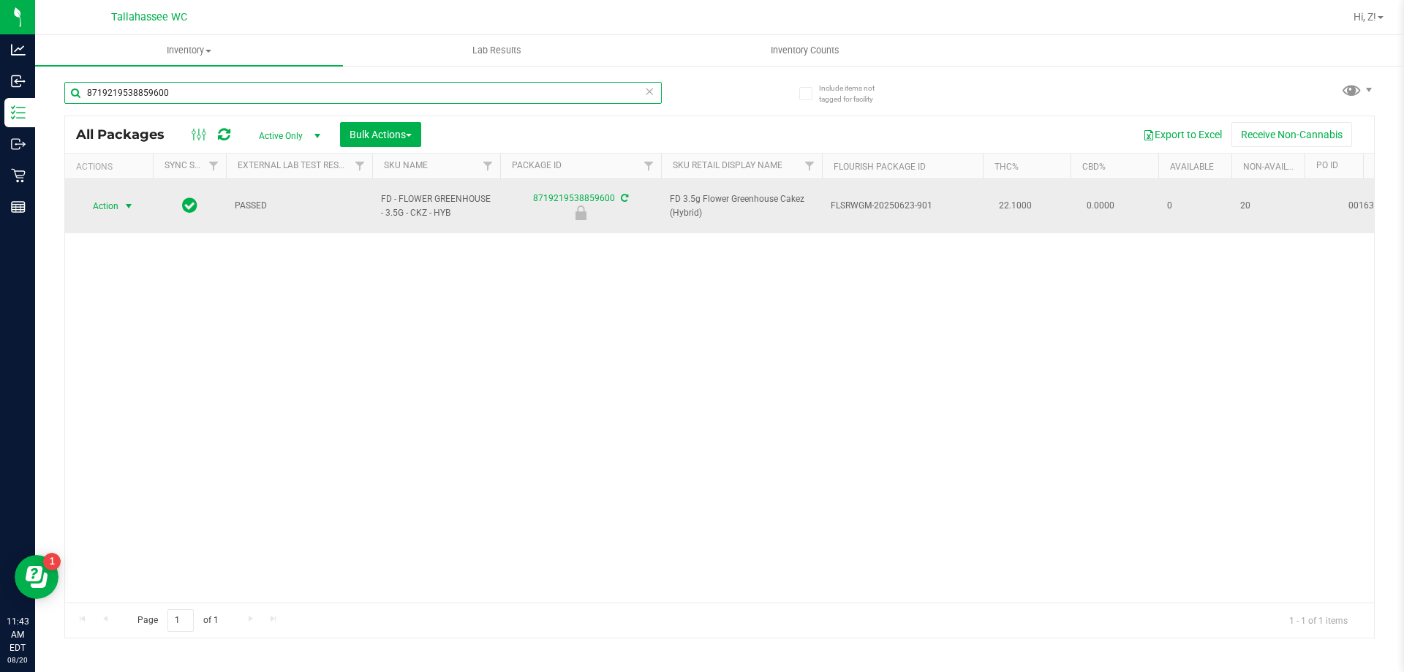
type input "8719219538859600"
click at [126, 203] on span "select" at bounding box center [129, 206] width 12 height 12
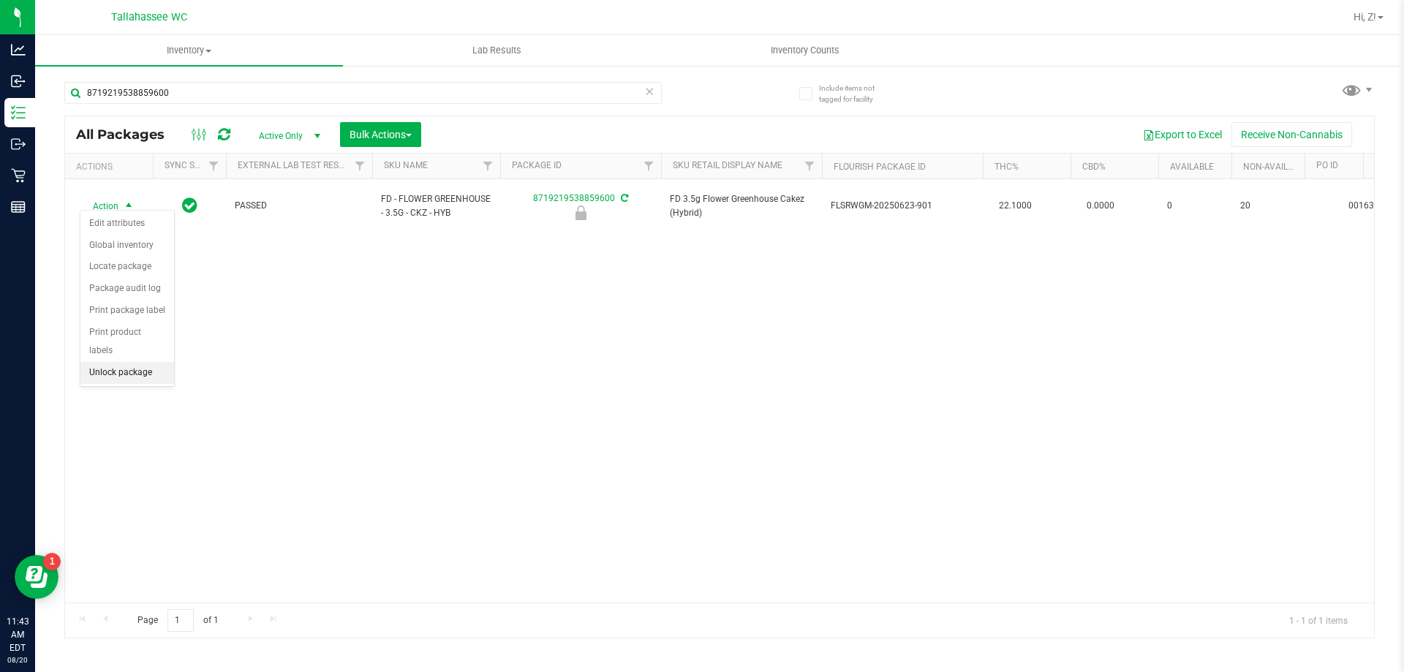
click at [126, 362] on li "Unlock package" at bounding box center [127, 373] width 94 height 22
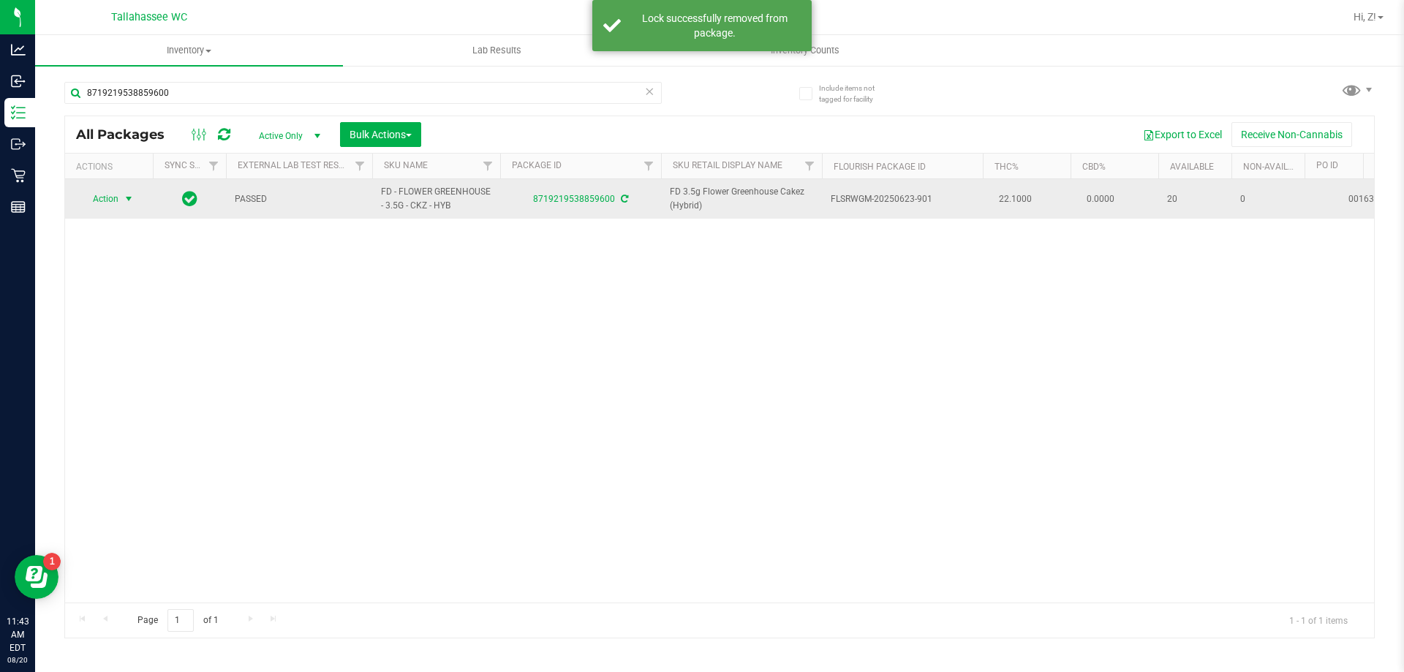
click at [124, 203] on span "select" at bounding box center [129, 199] width 12 height 12
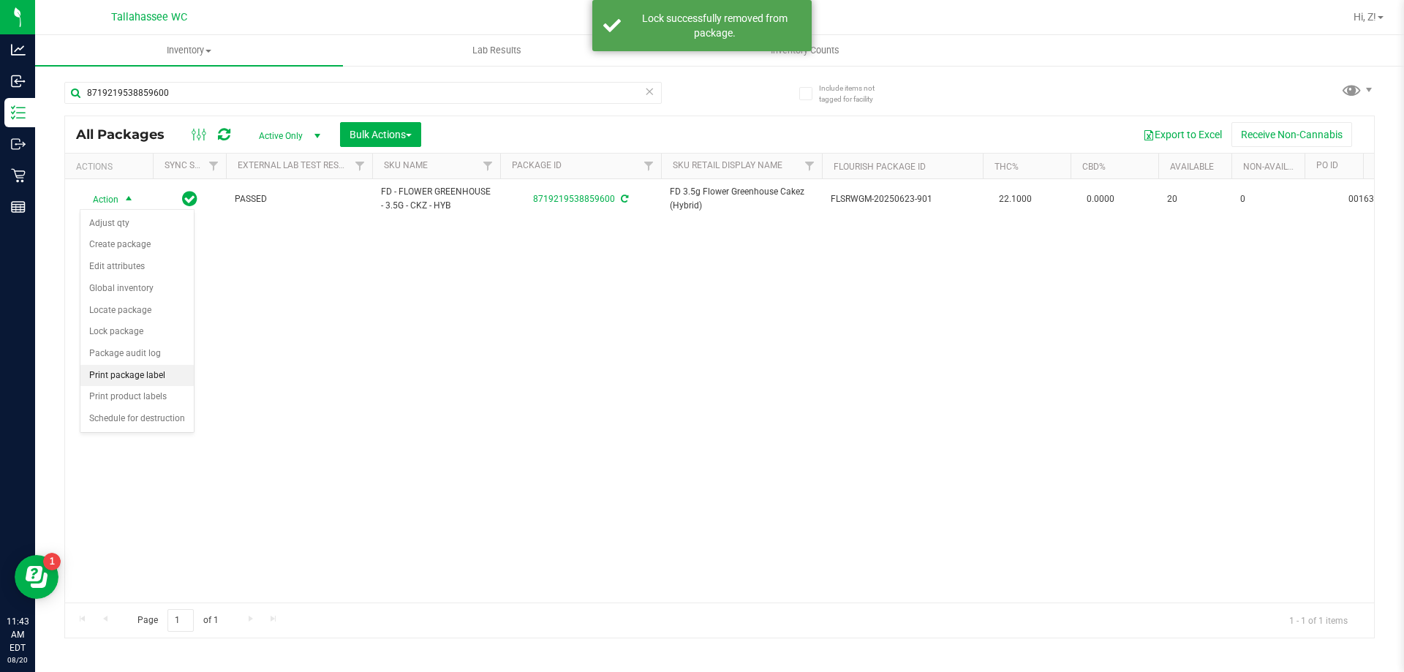
click at [162, 372] on li "Print package label" at bounding box center [136, 376] width 113 height 22
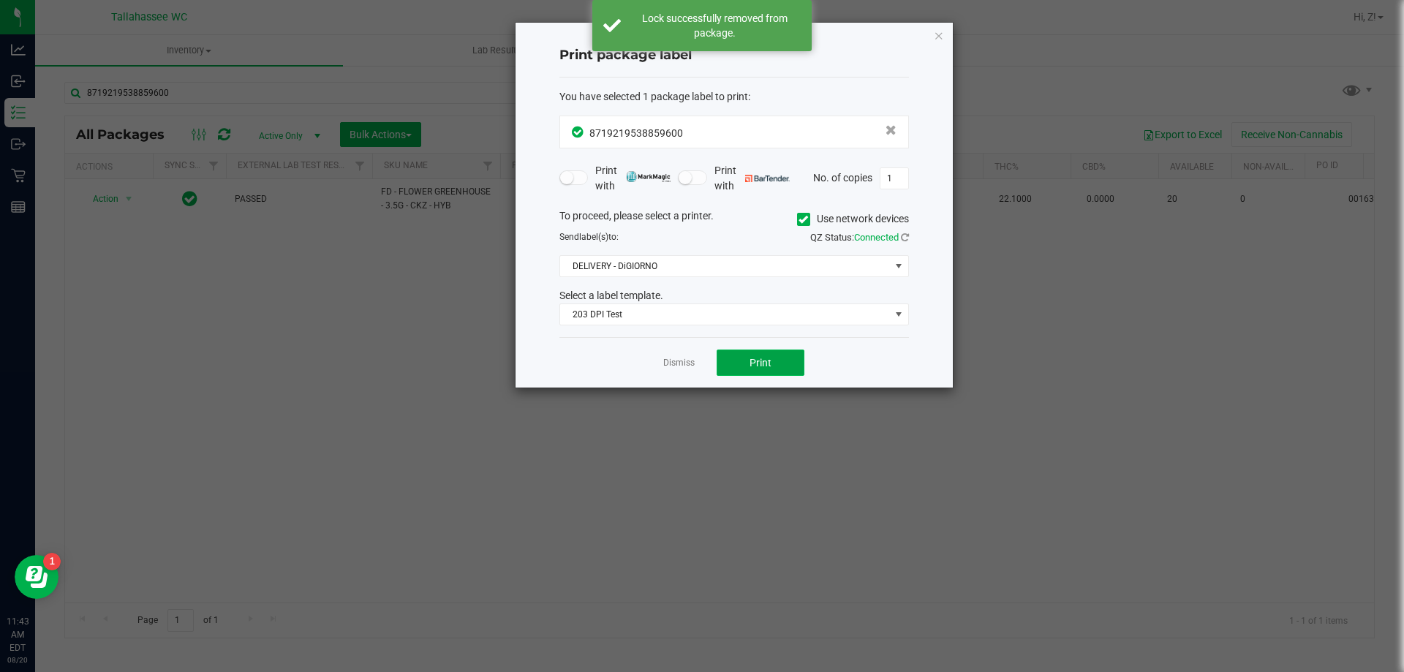
click at [750, 359] on button "Print" at bounding box center [761, 363] width 88 height 26
click at [937, 40] on icon "button" at bounding box center [939, 35] width 10 height 18
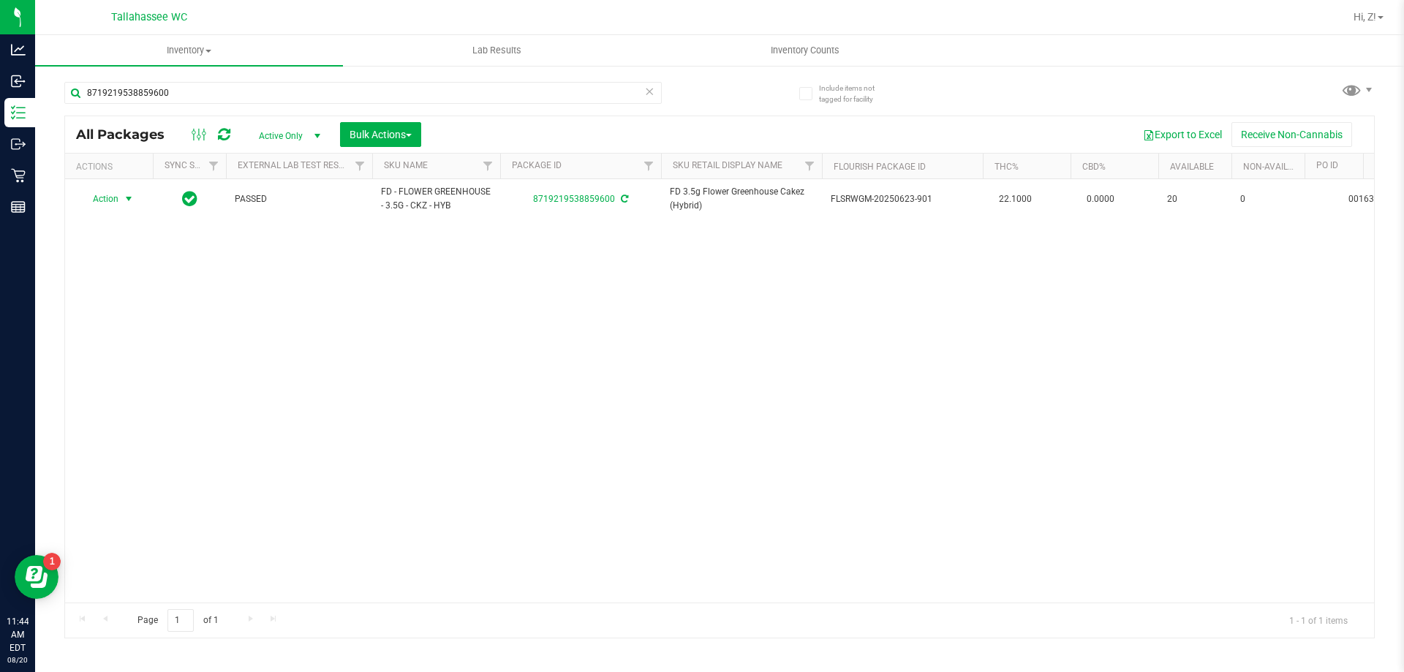
click at [653, 94] on icon at bounding box center [649, 91] width 10 height 18
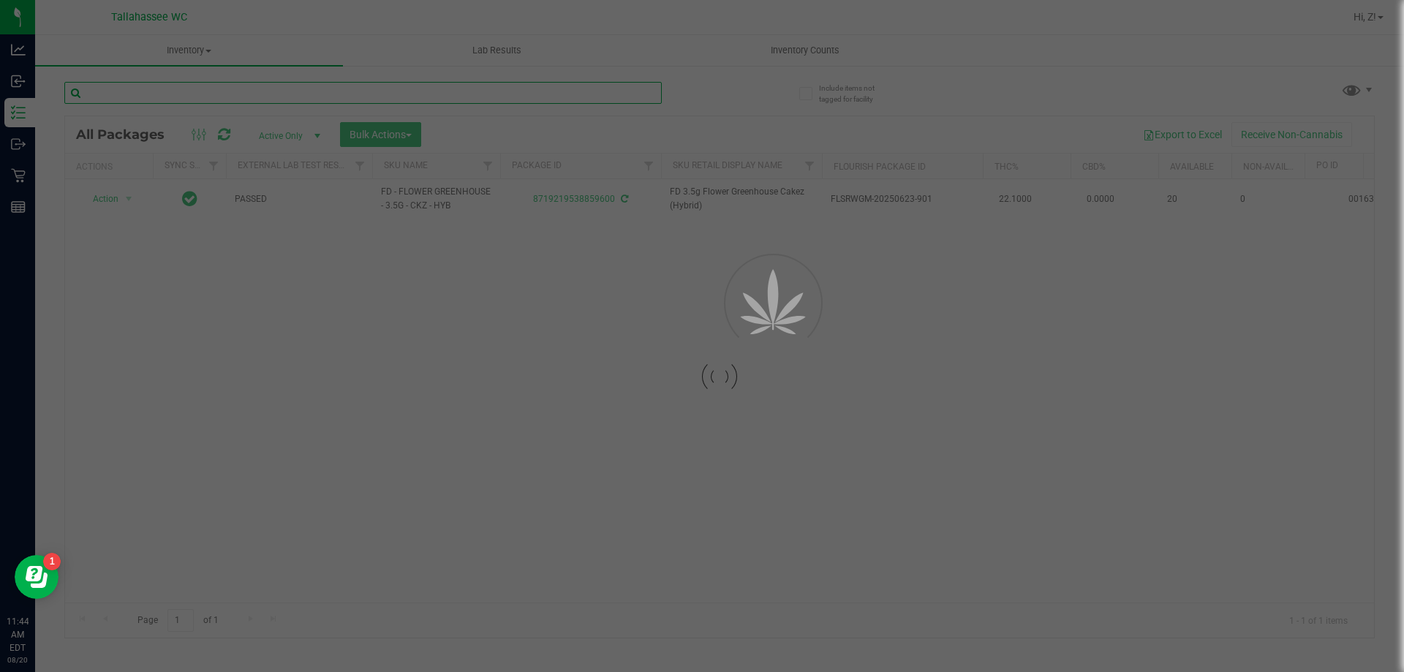
click at [492, 96] on input "text" at bounding box center [362, 93] width 597 height 22
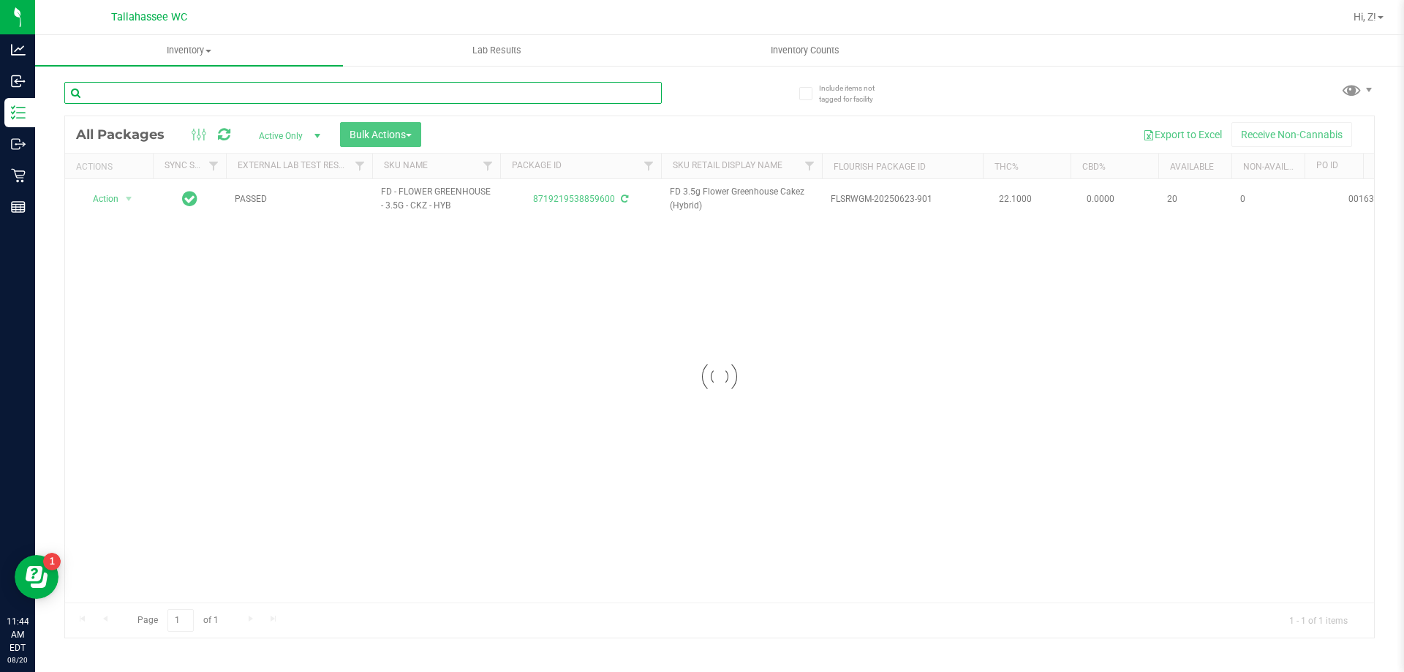
click at [492, 96] on input "text" at bounding box center [362, 93] width 597 height 22
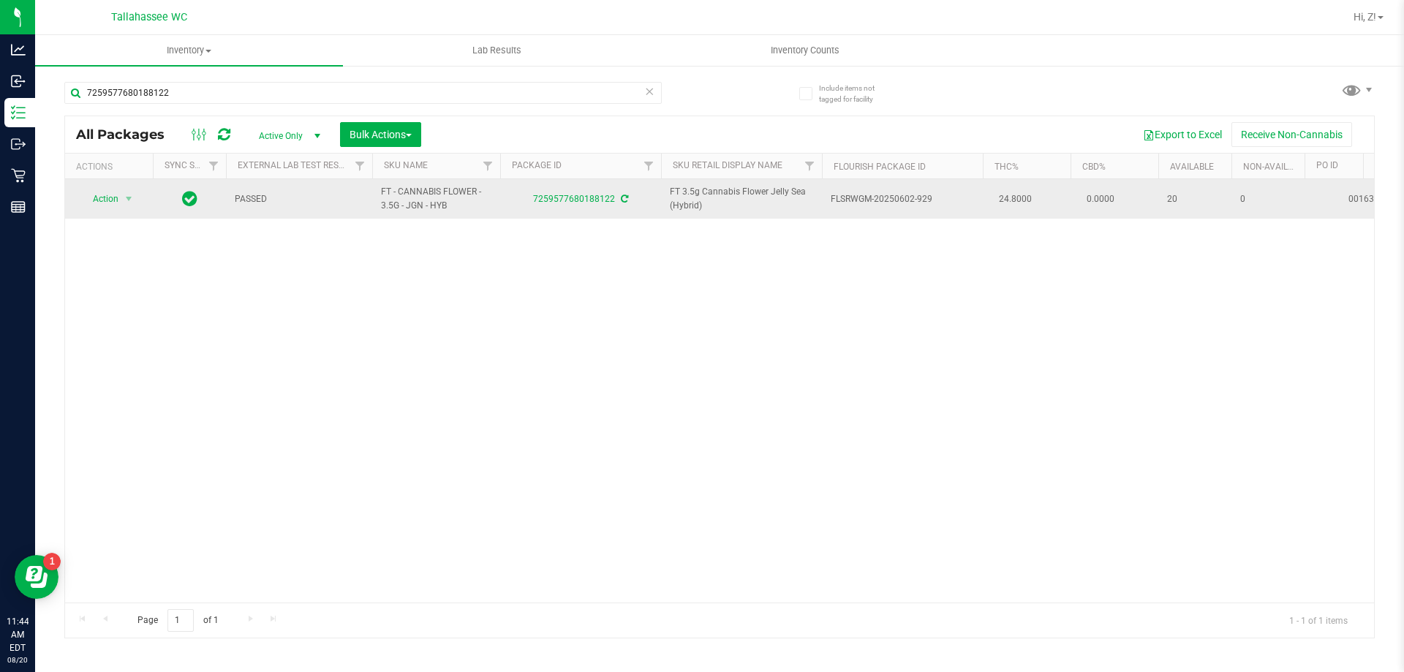
click at [129, 210] on td "Action Action Adjust qty Create package Edit attributes Global inventory Locate…" at bounding box center [109, 198] width 88 height 39
click at [127, 198] on span "select" at bounding box center [129, 199] width 12 height 12
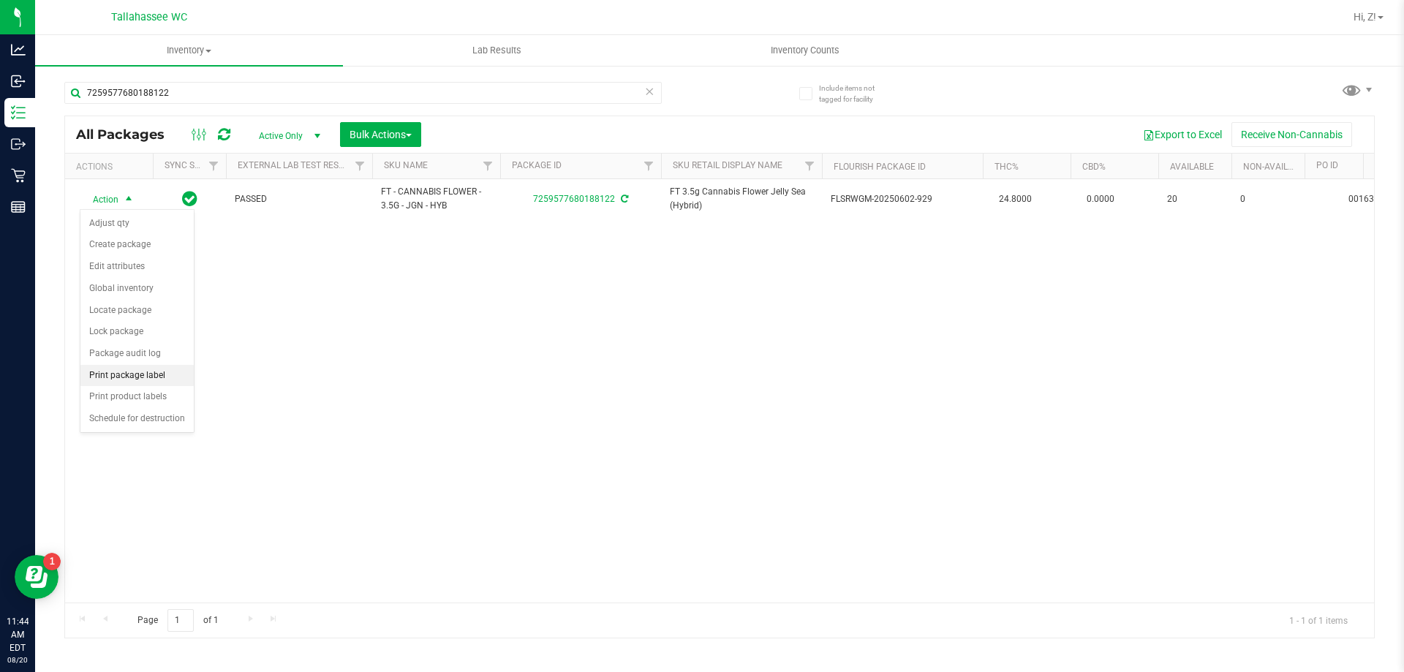
click at [136, 378] on li "Print package label" at bounding box center [136, 376] width 113 height 22
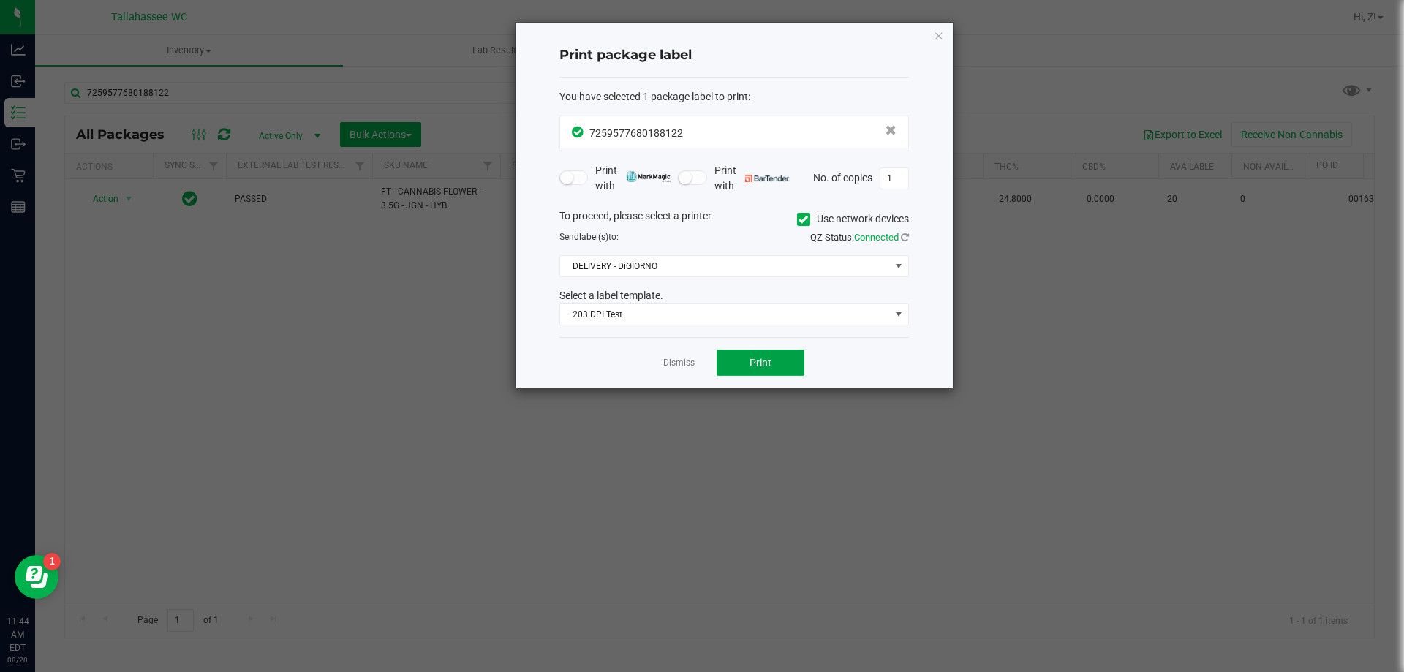
click at [737, 372] on button "Print" at bounding box center [761, 363] width 88 height 26
click at [941, 40] on icon "button" at bounding box center [939, 35] width 10 height 18
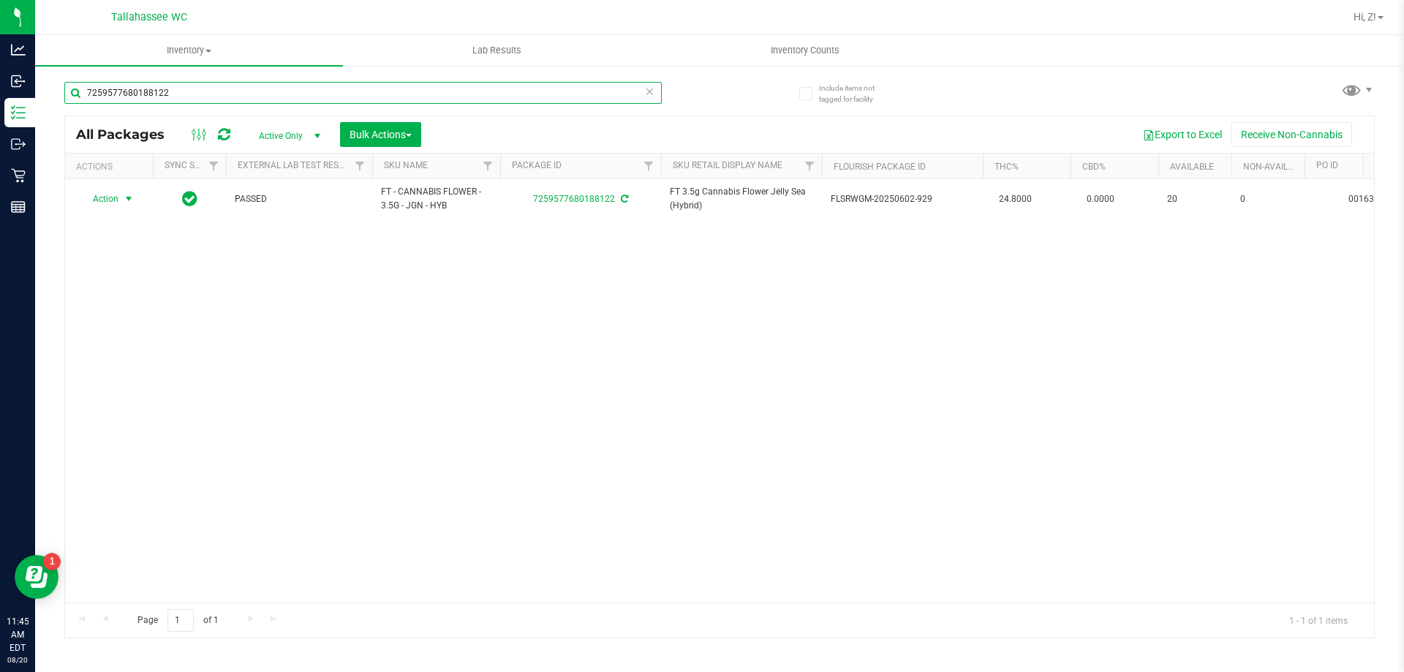
click at [238, 96] on input "7259577680188122" at bounding box center [362, 93] width 597 height 22
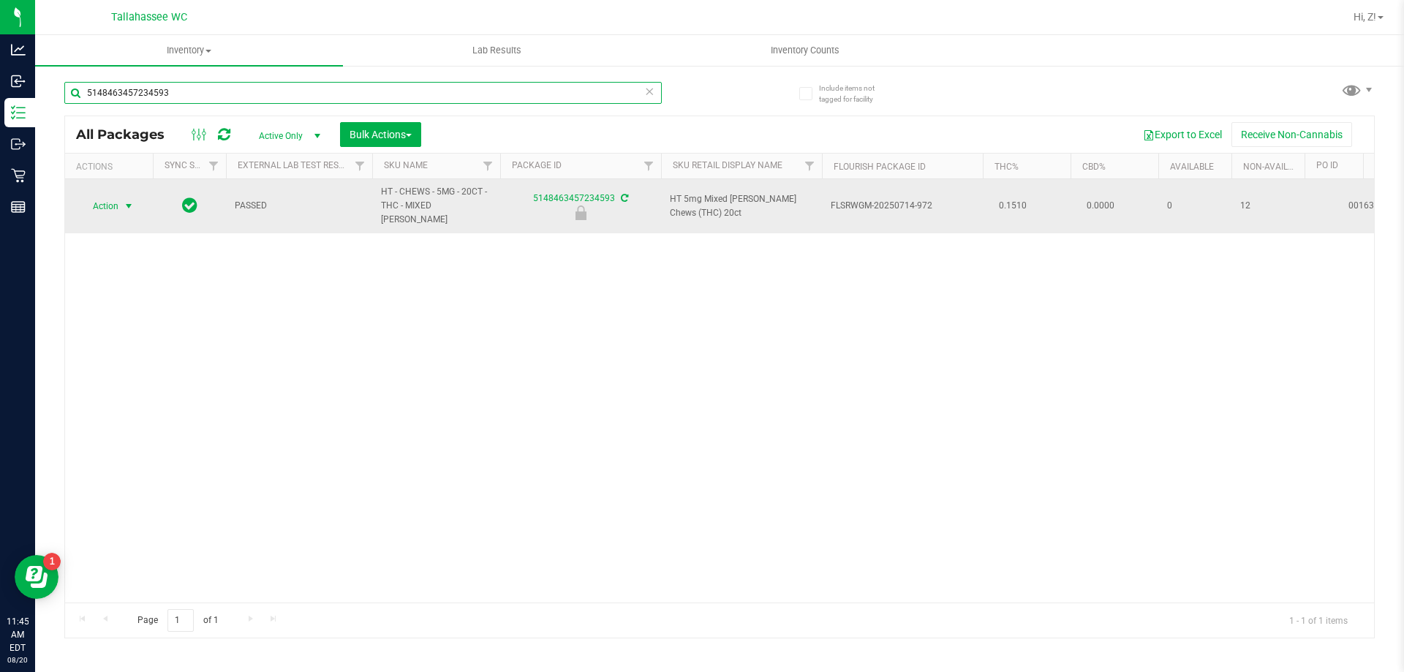
type input "5148463457234593"
click at [124, 200] on span "select" at bounding box center [129, 206] width 12 height 12
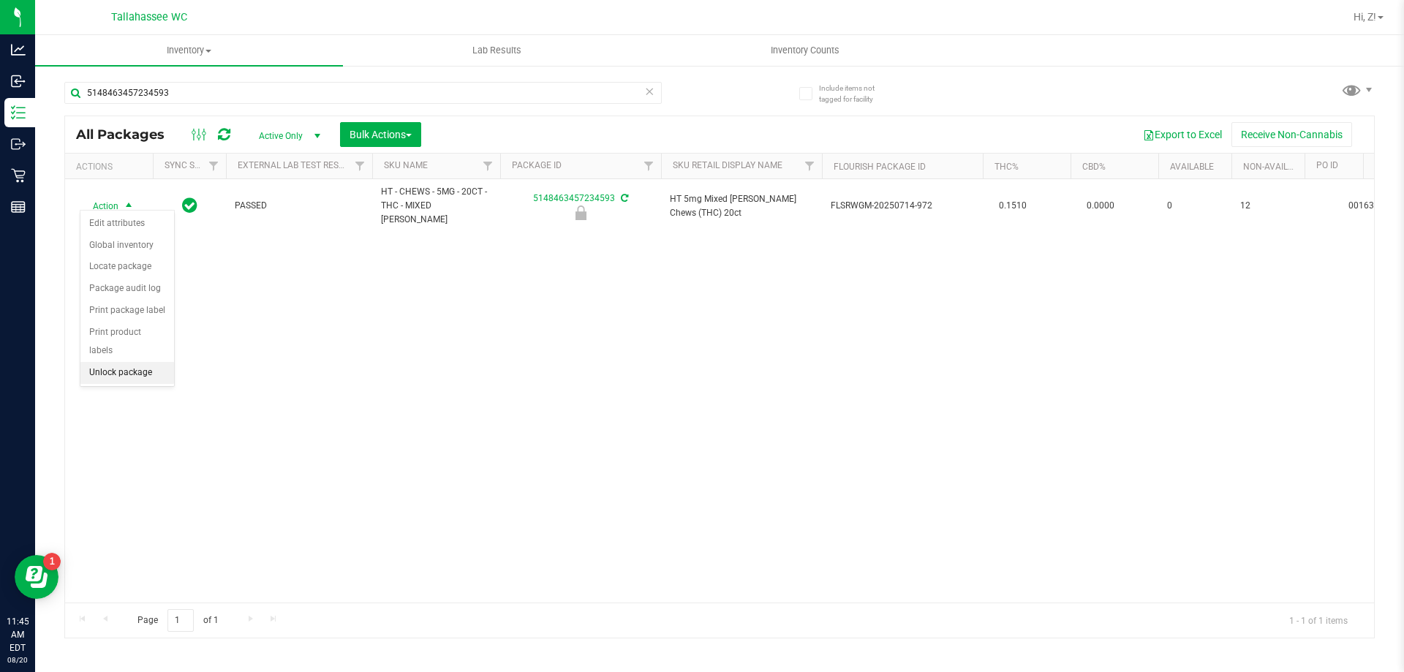
click at [110, 362] on li "Unlock package" at bounding box center [127, 373] width 94 height 22
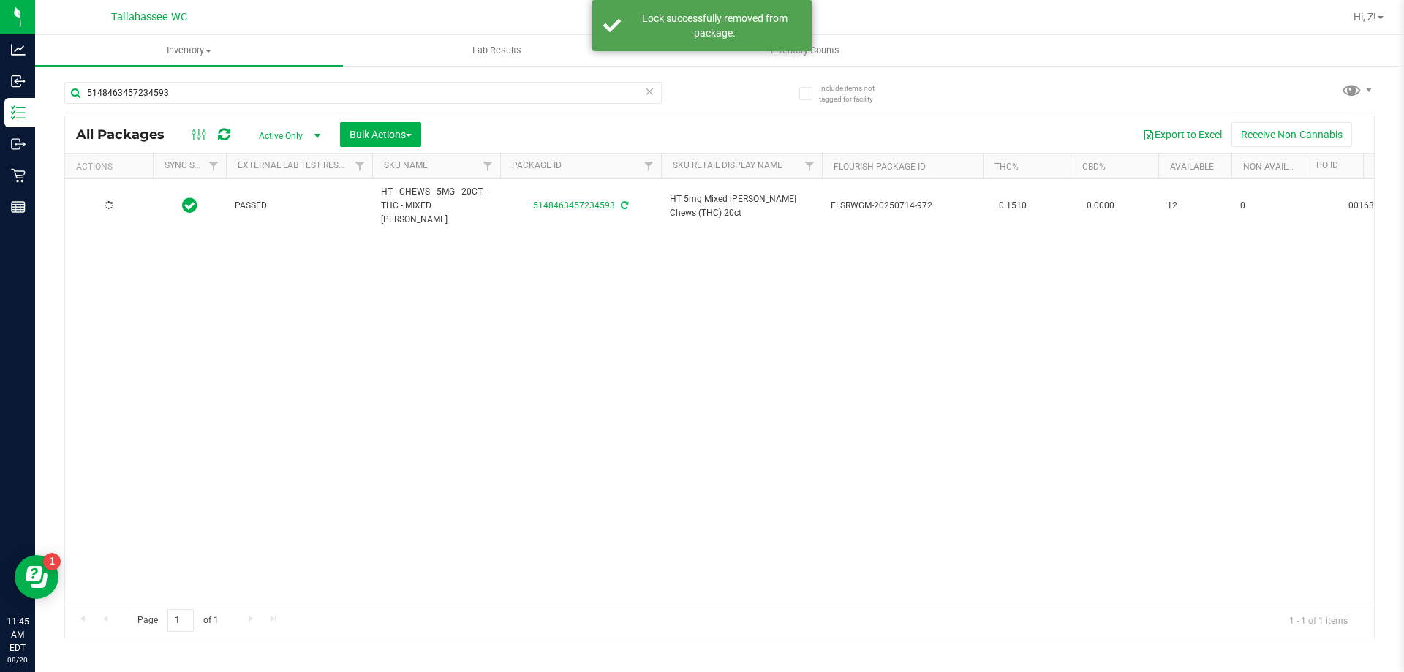
click at [116, 201] on div at bounding box center [109, 206] width 70 height 14
click at [116, 201] on span "Action" at bounding box center [99, 206] width 39 height 20
click at [147, 373] on li "Print package label" at bounding box center [136, 376] width 113 height 22
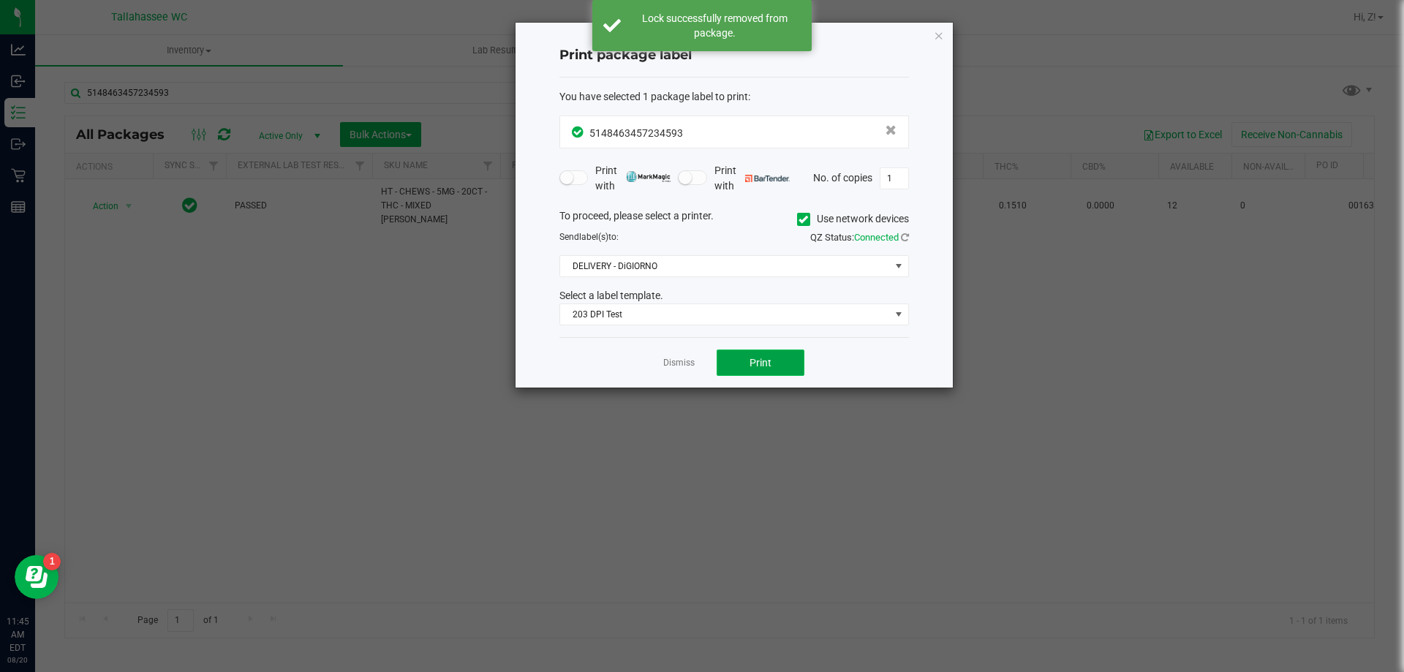
click at [764, 364] on span "Print" at bounding box center [761, 363] width 22 height 12
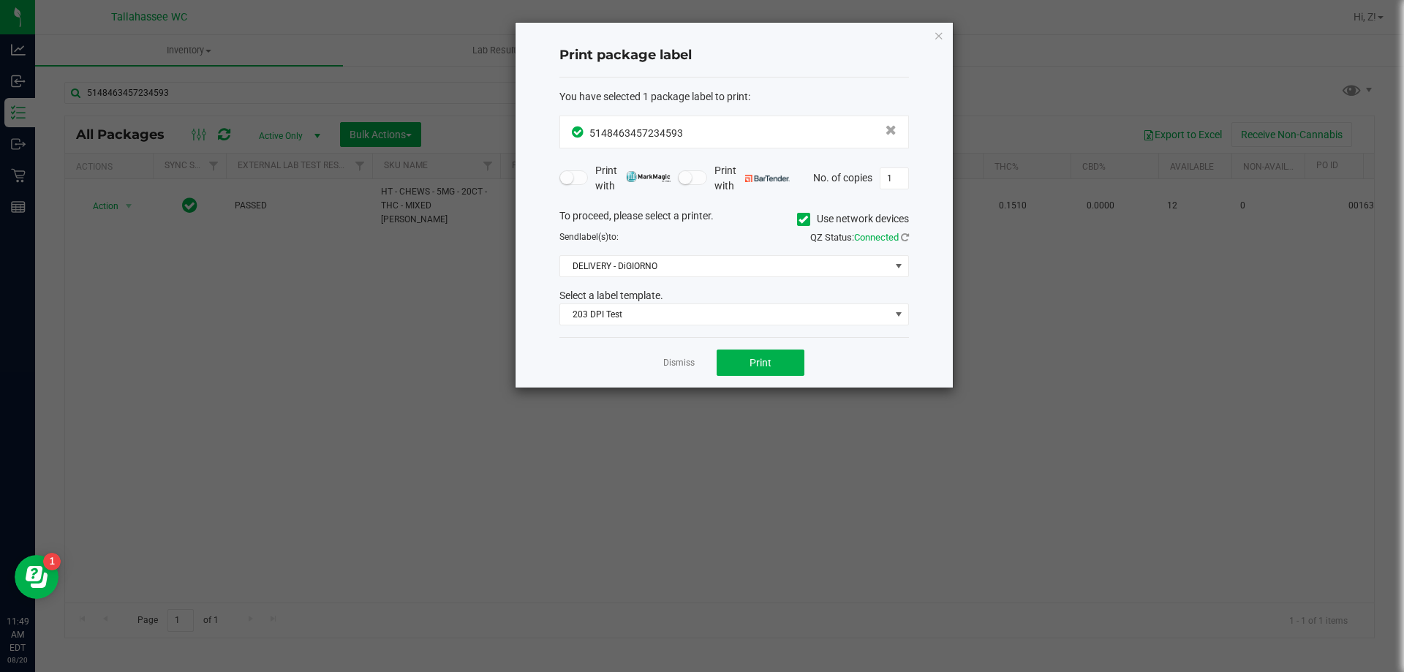
click at [946, 32] on div "Print package label You have selected 1 package label to print : 51484634572345…" at bounding box center [734, 205] width 437 height 365
click at [938, 35] on icon "button" at bounding box center [939, 35] width 10 height 18
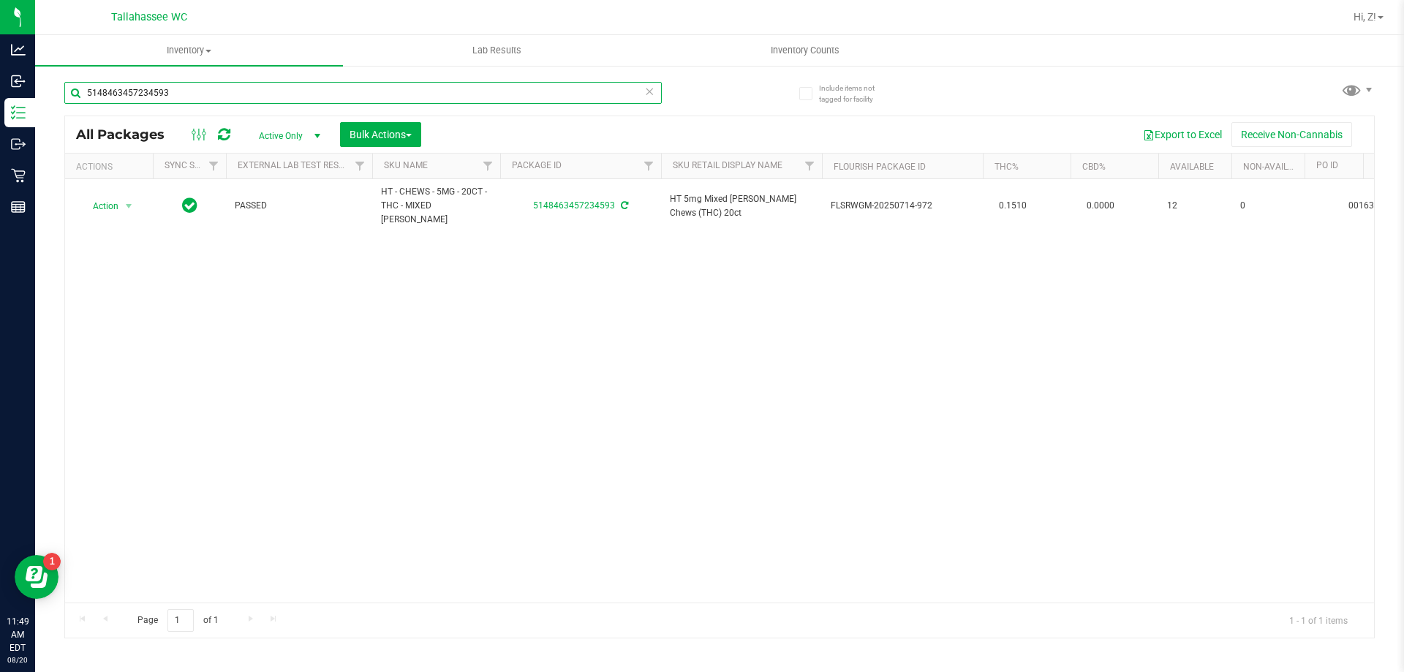
click at [329, 97] on input "5148463457234593" at bounding box center [362, 93] width 597 height 22
click at [329, 95] on input "5148463457234593" at bounding box center [362, 93] width 597 height 22
click at [331, 93] on input "5148463457234593" at bounding box center [362, 93] width 597 height 22
click at [377, 102] on input "5148463457234593[URL][DOMAIN_NAME]" at bounding box center [362, 93] width 597 height 22
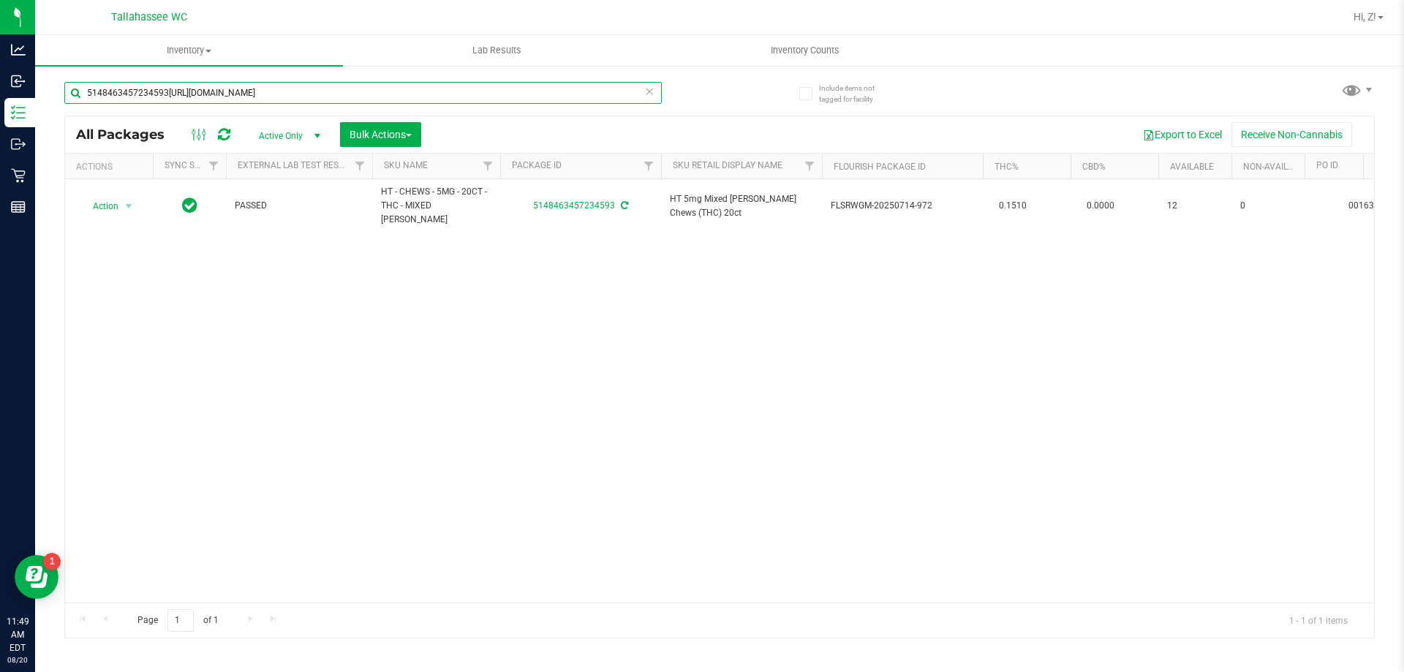
click at [377, 102] on input "5148463457234593[URL][DOMAIN_NAME]" at bounding box center [362, 93] width 597 height 22
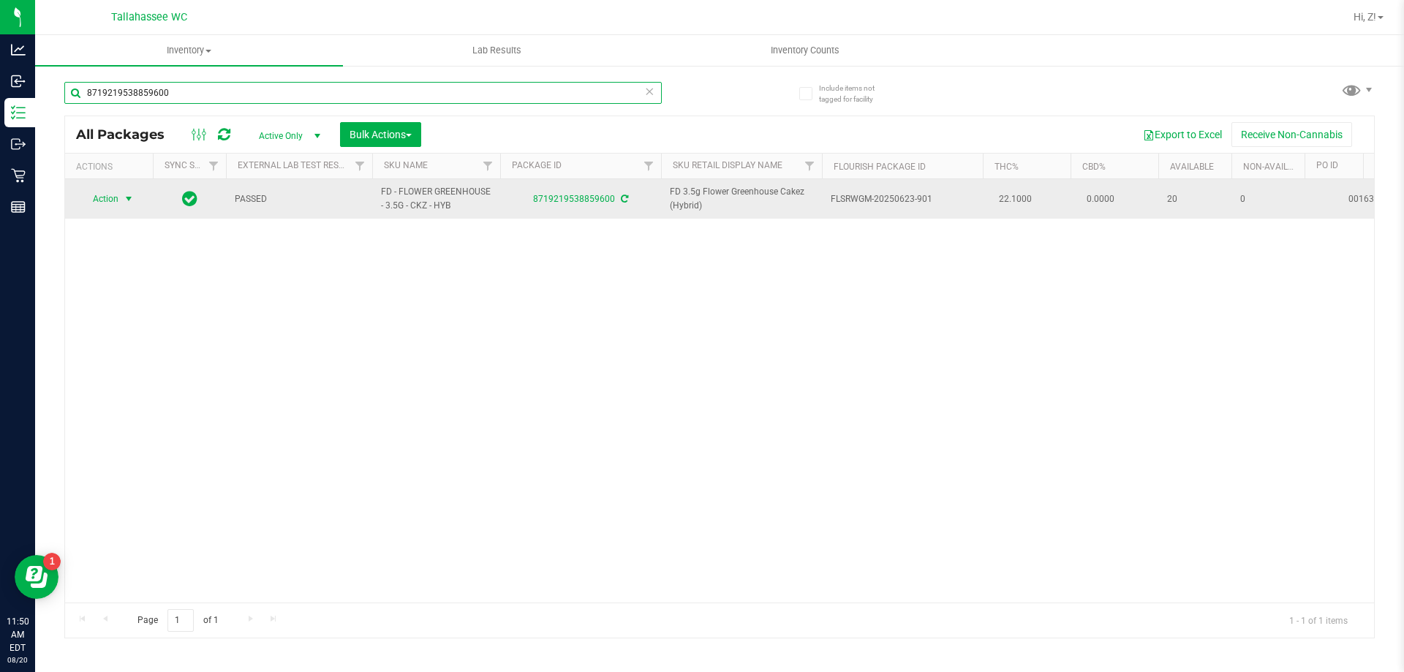
type input "8719219538859600"
click at [105, 207] on span "Action" at bounding box center [99, 199] width 39 height 20
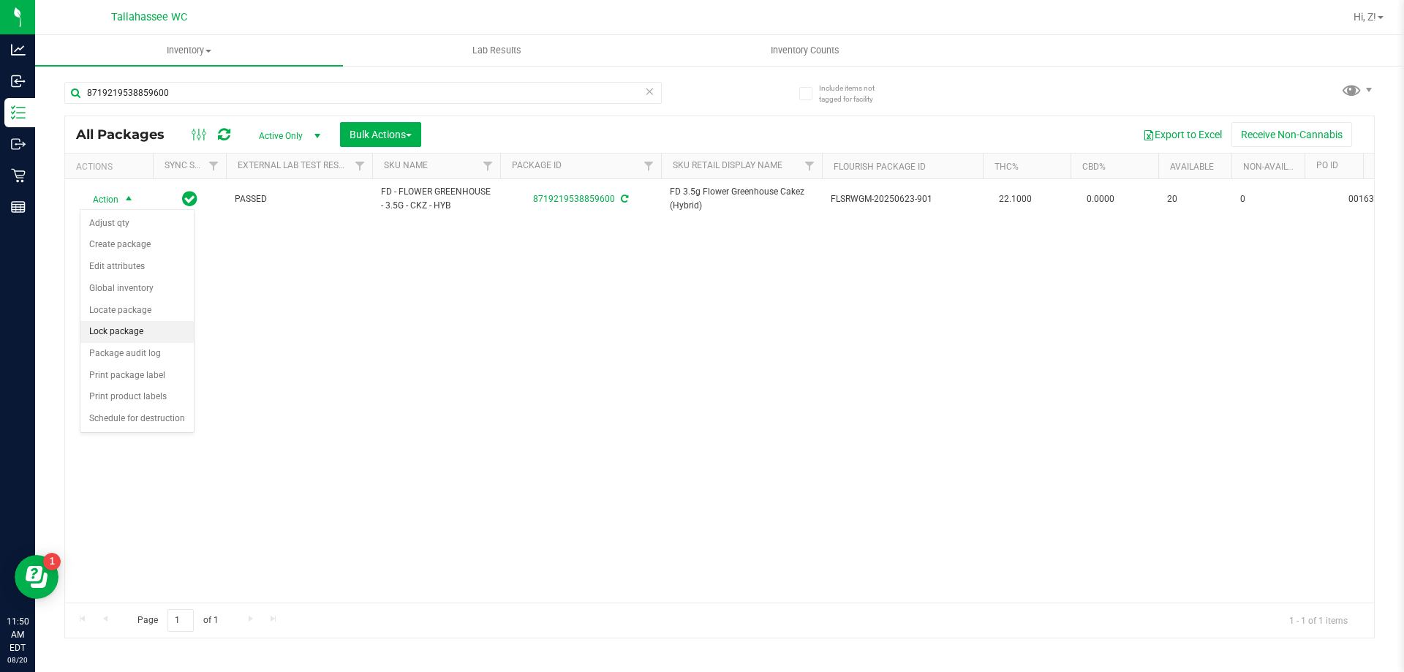
click at [124, 333] on li "Lock package" at bounding box center [136, 332] width 113 height 22
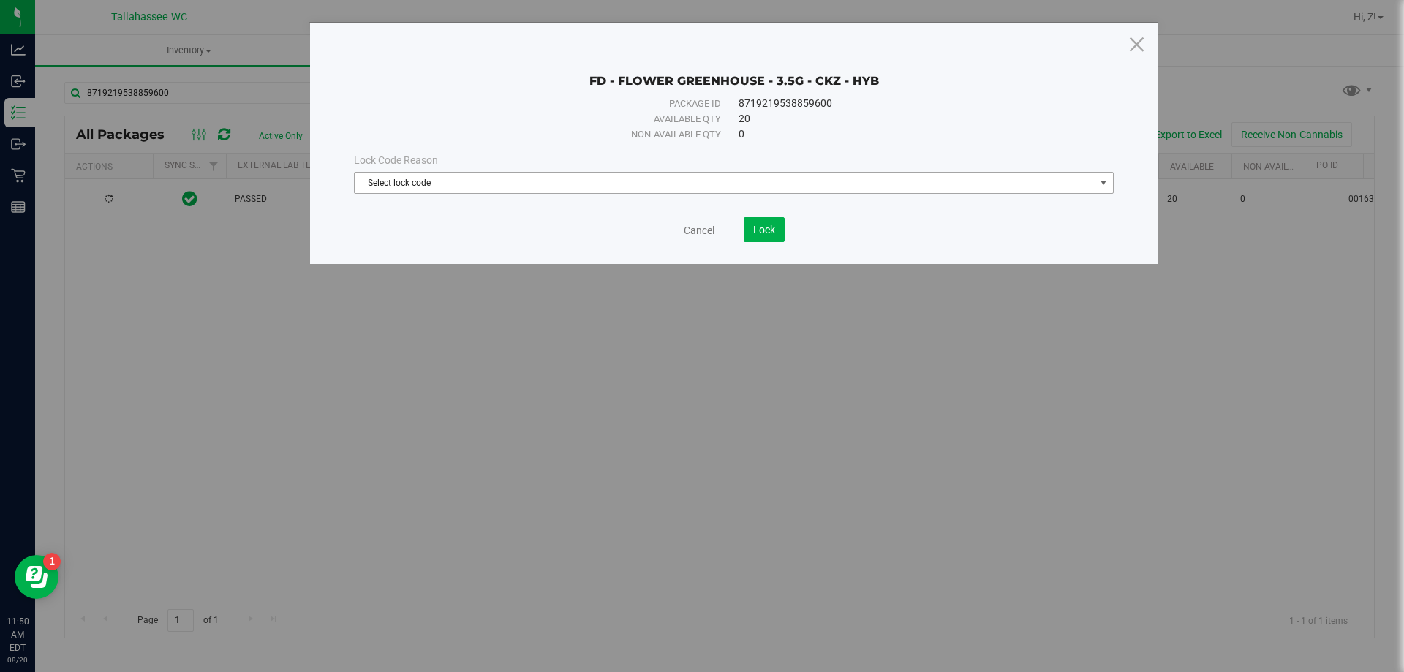
click at [572, 175] on span "Select lock code" at bounding box center [725, 183] width 740 height 20
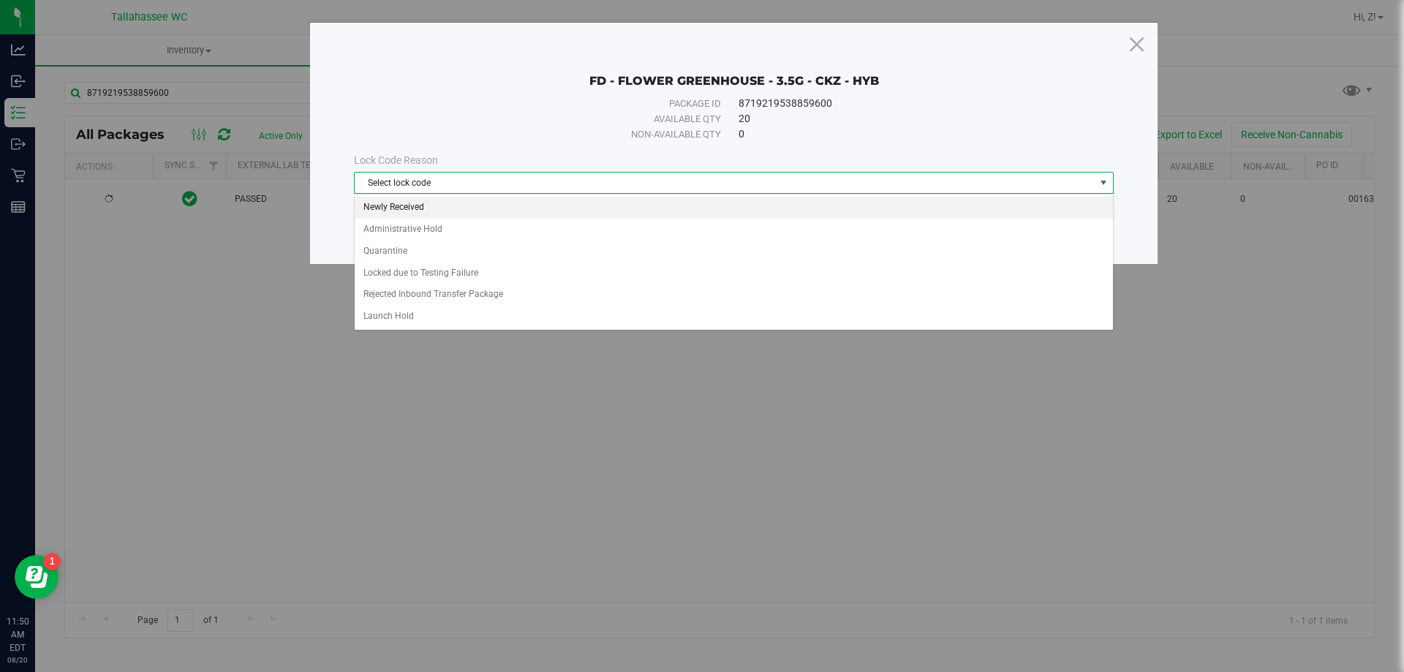
click at [429, 200] on li "Newly Received" at bounding box center [734, 208] width 758 height 22
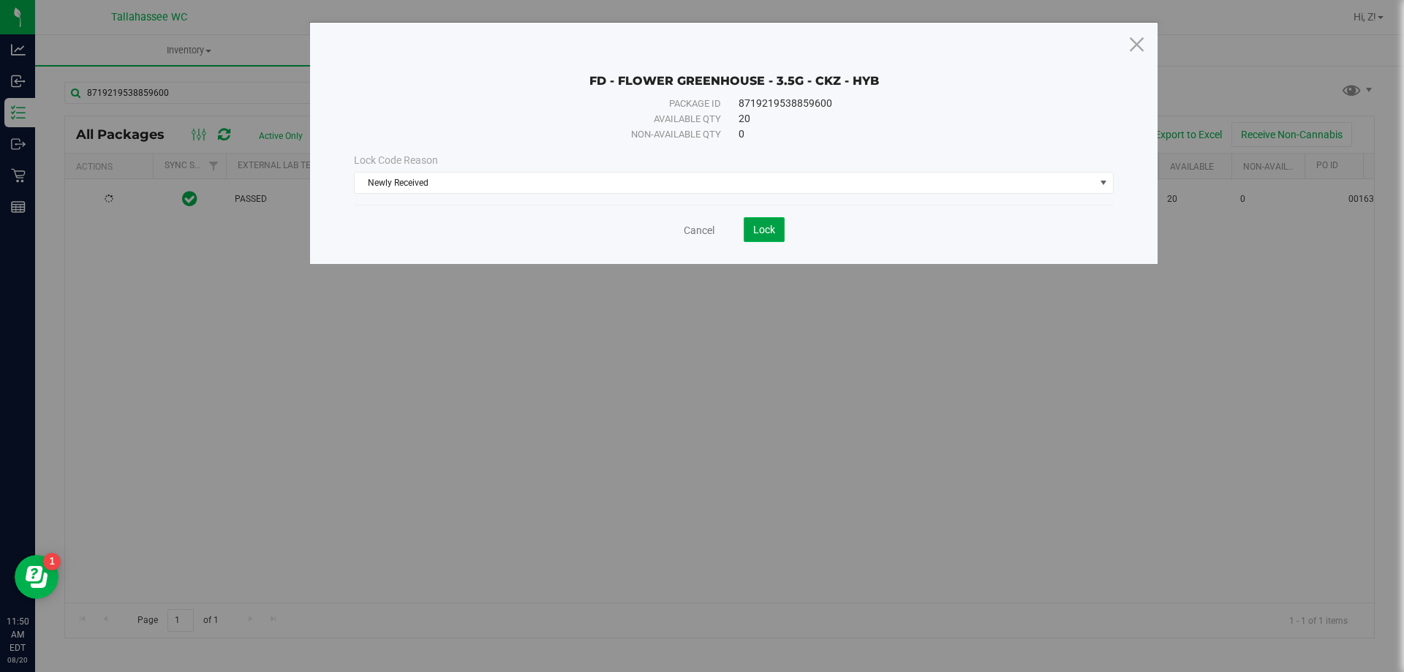
click at [757, 226] on span "Lock" at bounding box center [764, 230] width 22 height 12
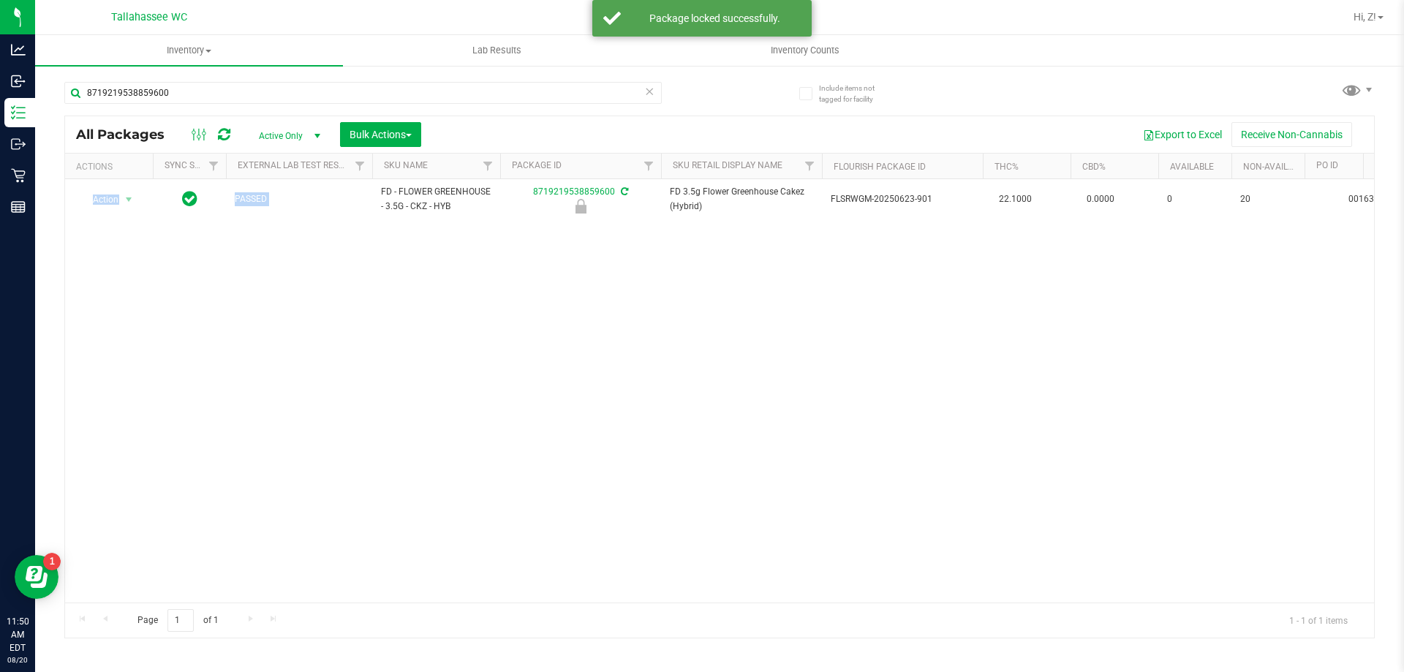
drag, startPoint x: 379, startPoint y: 192, endPoint x: 483, endPoint y: 222, distance: 108.8
click at [483, 222] on div "Action Action Edit attributes Global inventory Locate package Package audit log…" at bounding box center [719, 390] width 1309 height 423
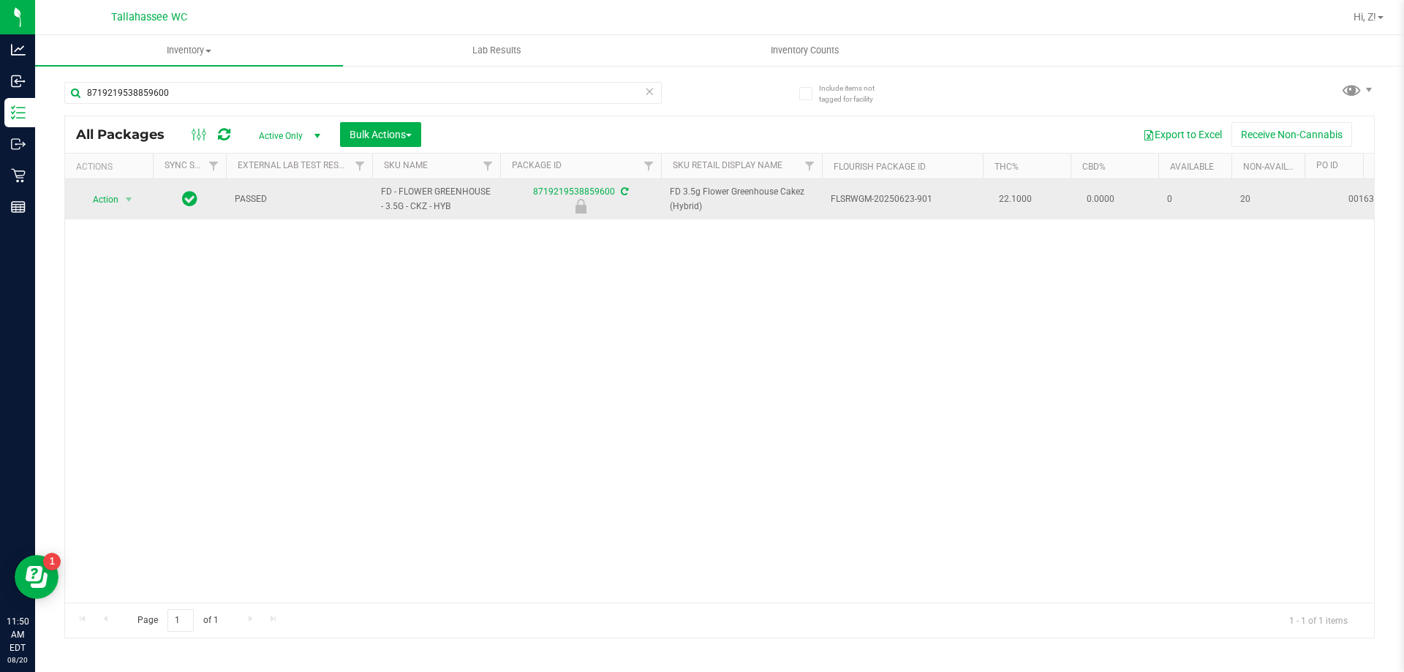
click at [478, 206] on span "FD - FLOWER GREENHOUSE - 3.5G - CKZ - HYB" at bounding box center [436, 199] width 110 height 28
drag, startPoint x: 379, startPoint y: 187, endPoint x: 468, endPoint y: 216, distance: 93.7
click at [468, 216] on td "FD - FLOWER GREENHOUSE - 3.5G - CKZ - HYB" at bounding box center [436, 199] width 128 height 40
copy span "FD - FLOWER GREENHOUSE - 3.5G - CKZ - HYB"
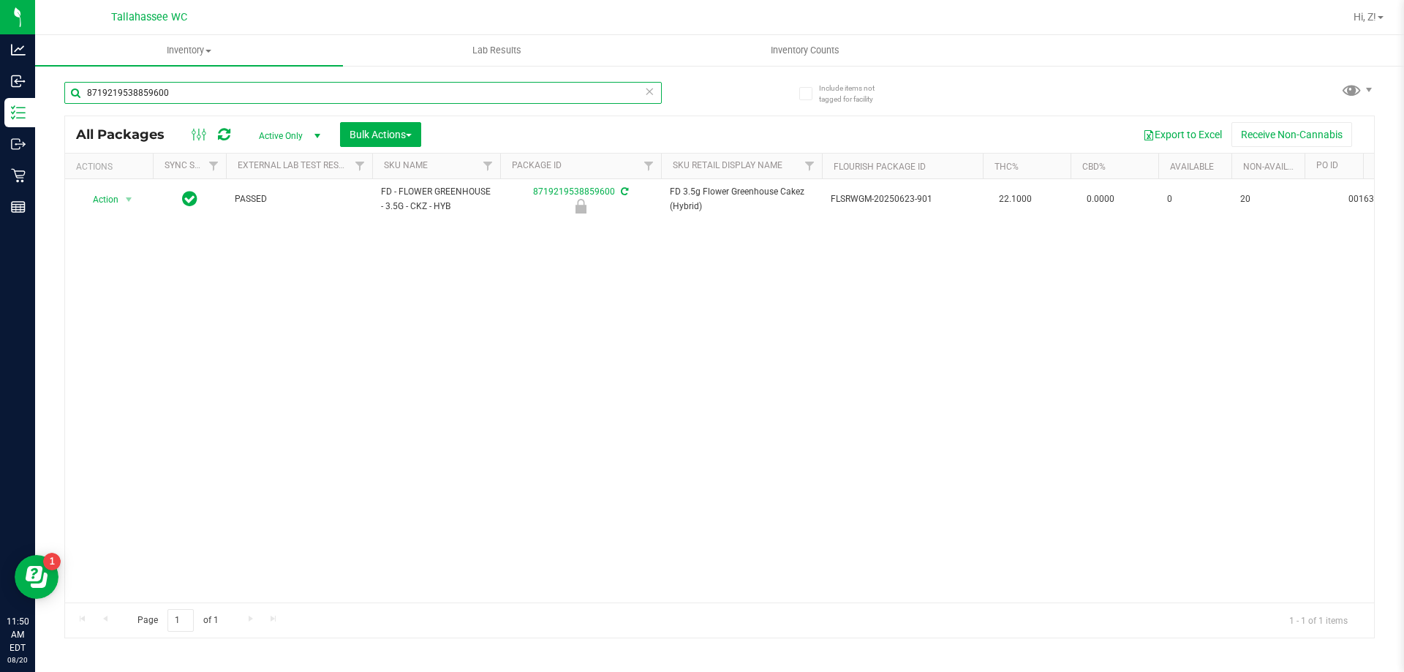
click at [203, 94] on input "8719219538859600" at bounding box center [362, 93] width 597 height 22
paste input "FD - FLOWER GREENHOUSE - 3.5G - CKZ - HYB"
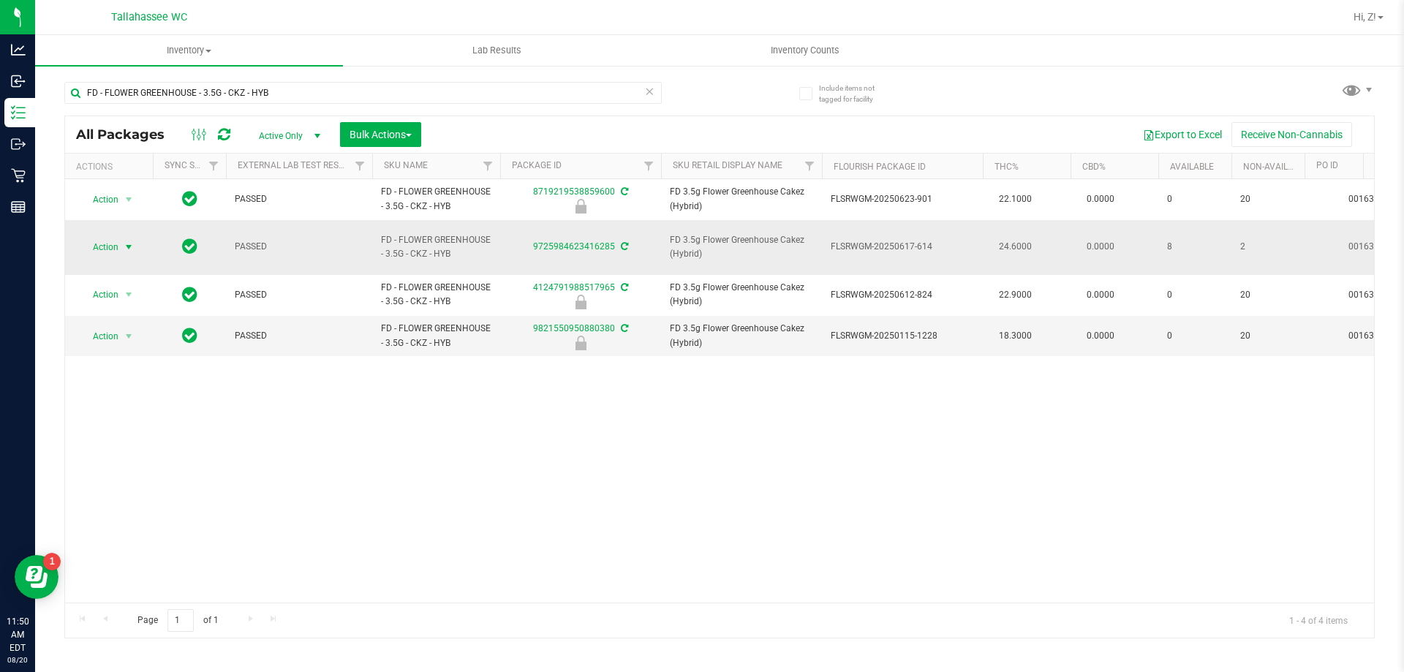
click at [107, 240] on span "Action" at bounding box center [99, 247] width 39 height 20
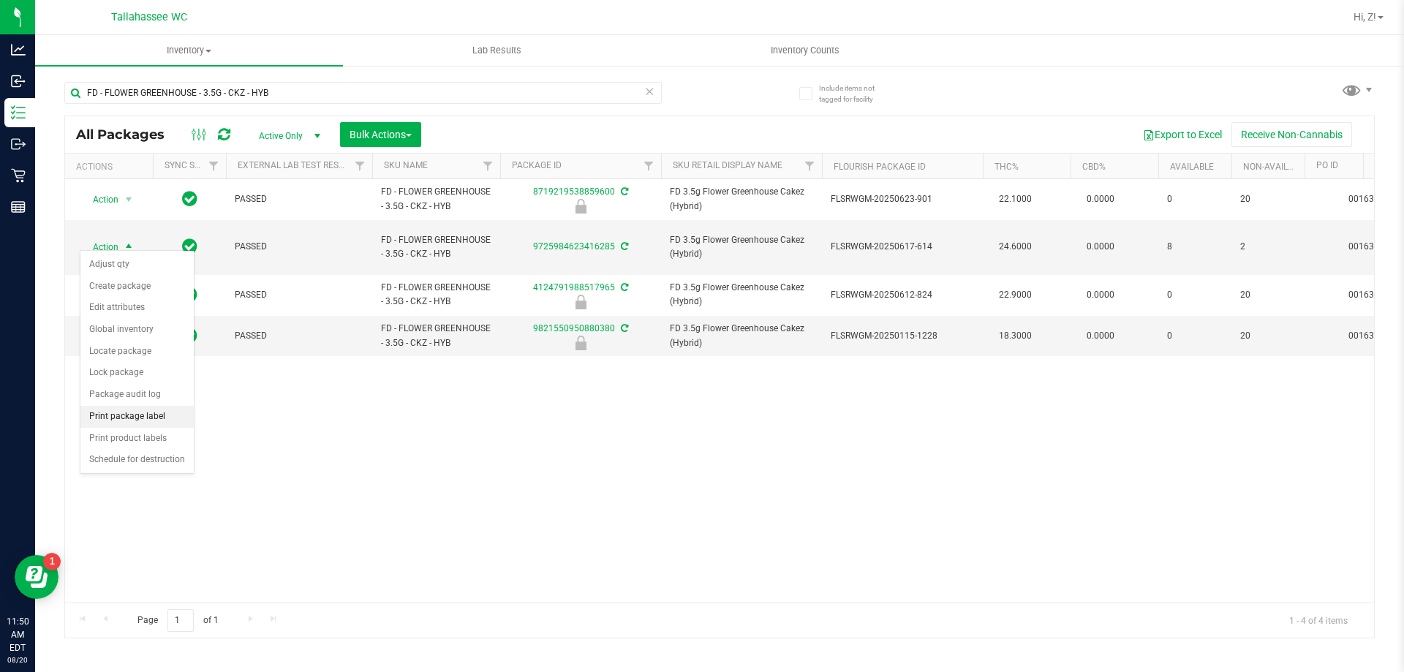
click at [146, 423] on li "Print package label" at bounding box center [136, 417] width 113 height 22
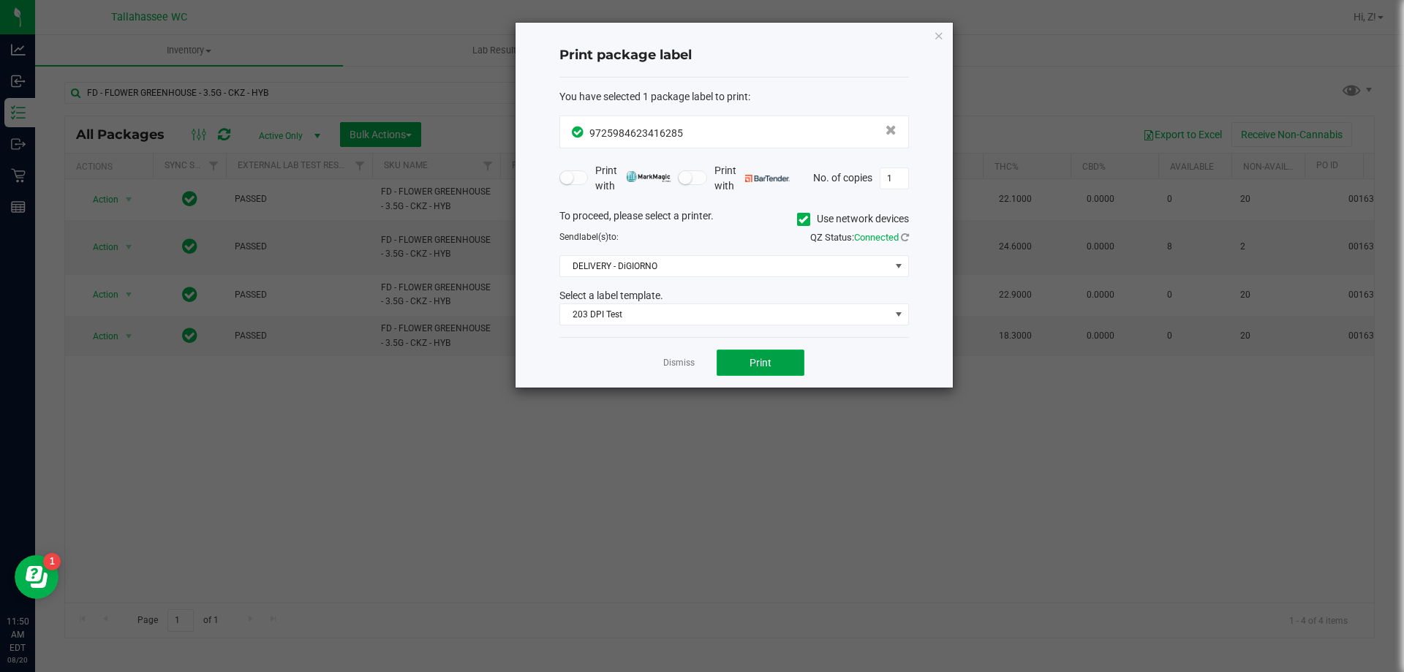
click at [777, 363] on button "Print" at bounding box center [761, 363] width 88 height 26
click at [938, 34] on icon "button" at bounding box center [939, 35] width 10 height 18
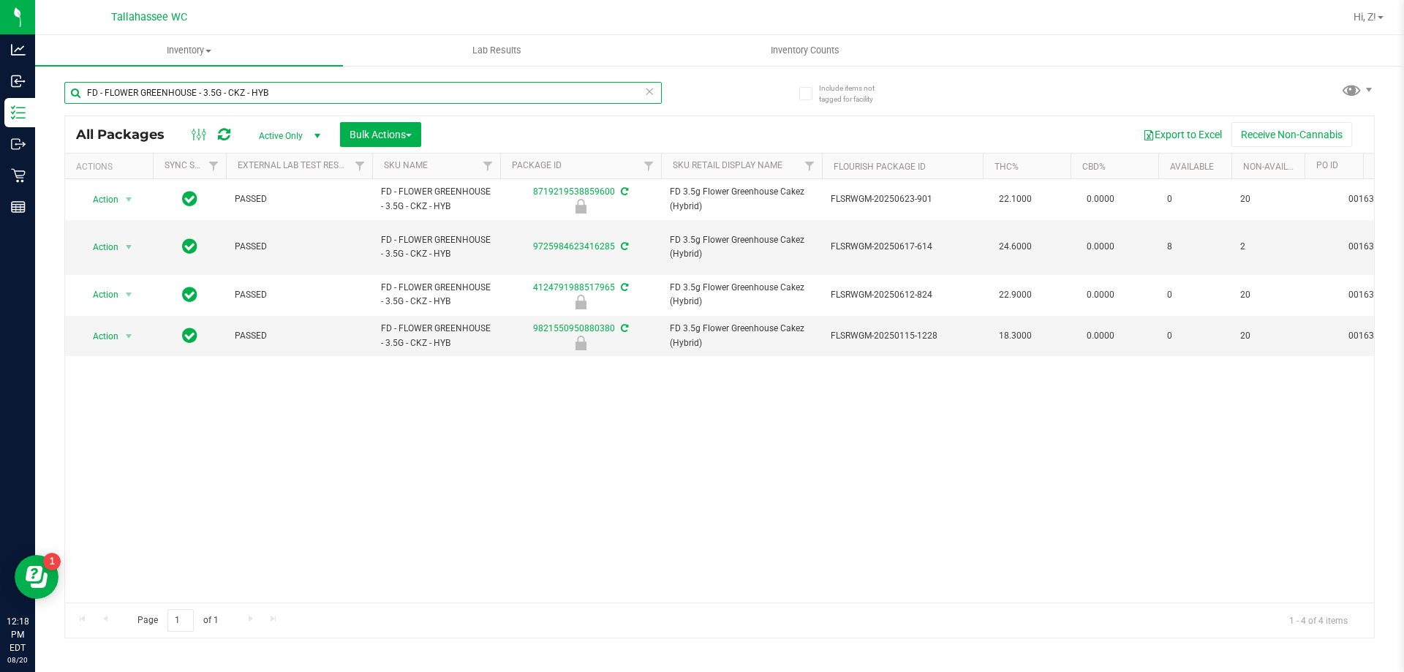
click at [337, 100] on input "FD - FLOWER GREENHOUSE - 3.5G - CKZ - HYB" at bounding box center [362, 93] width 597 height 22
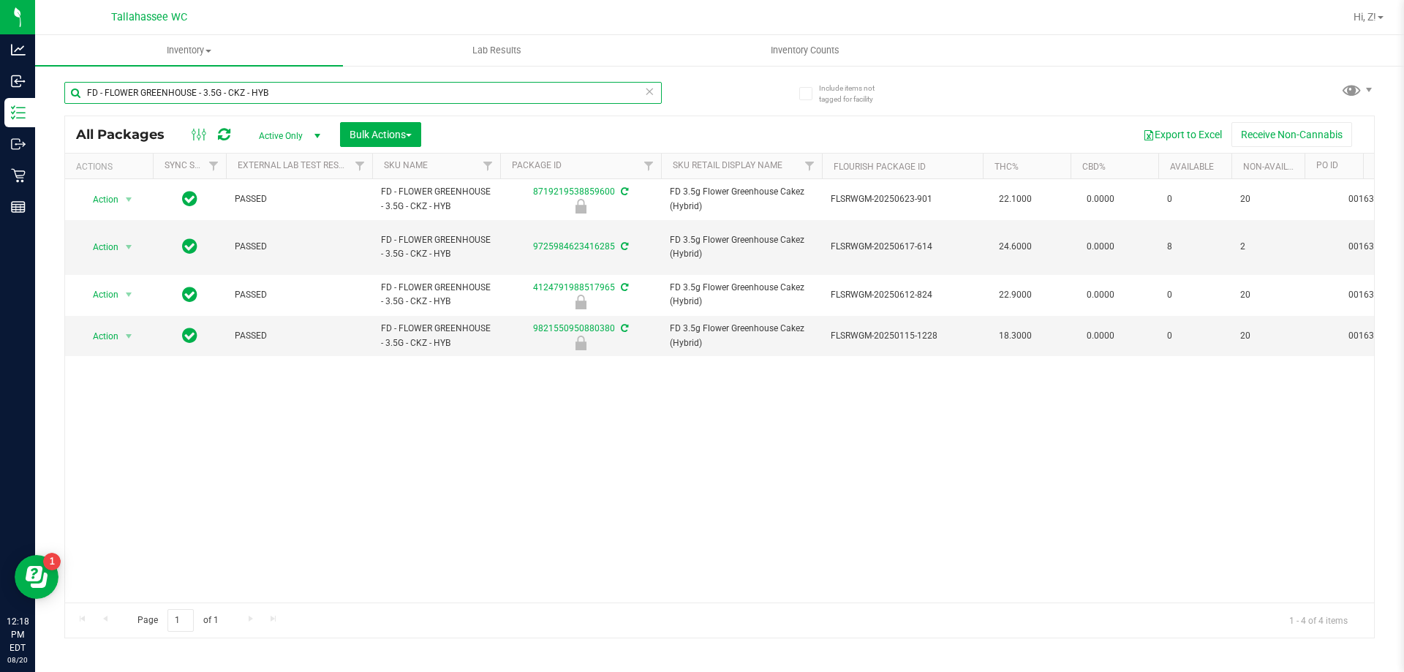
click at [337, 100] on input "FD - FLOWER GREENHOUSE - 3.5G - CKZ - HYB" at bounding box center [362, 93] width 597 height 22
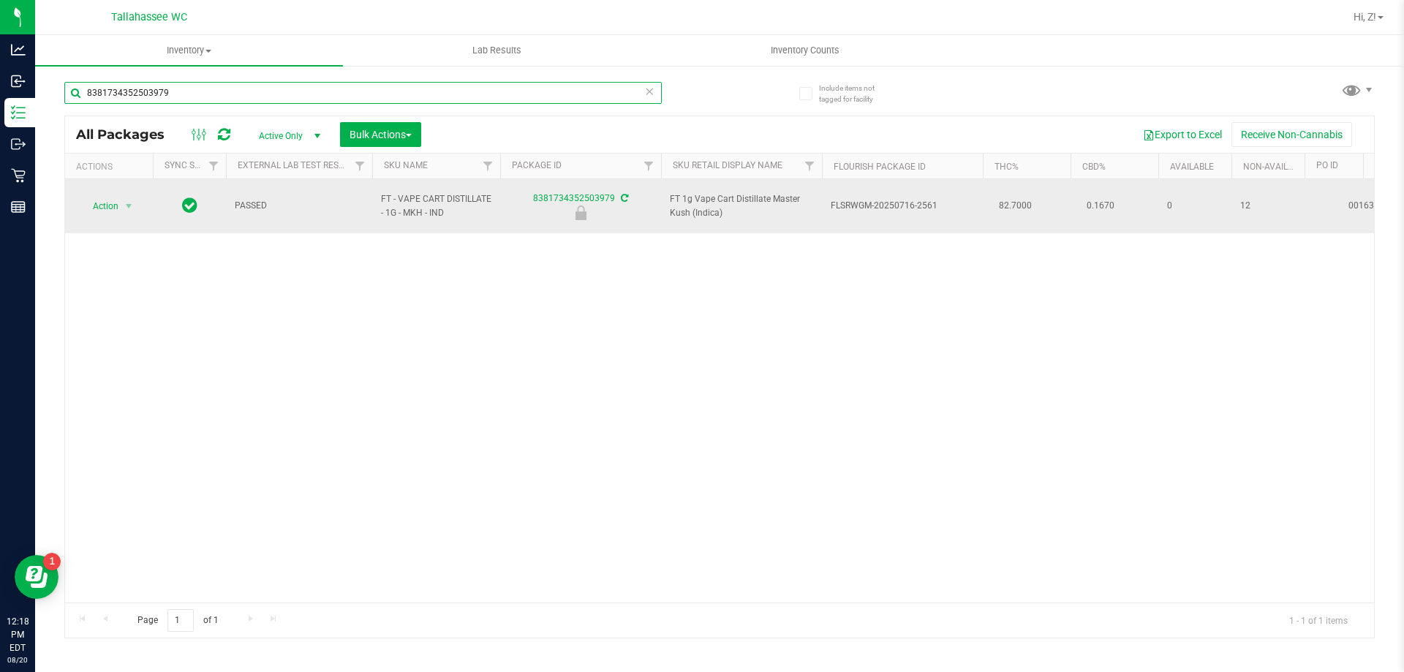
type input "8381734352503979"
click at [101, 203] on span "Action" at bounding box center [99, 206] width 39 height 20
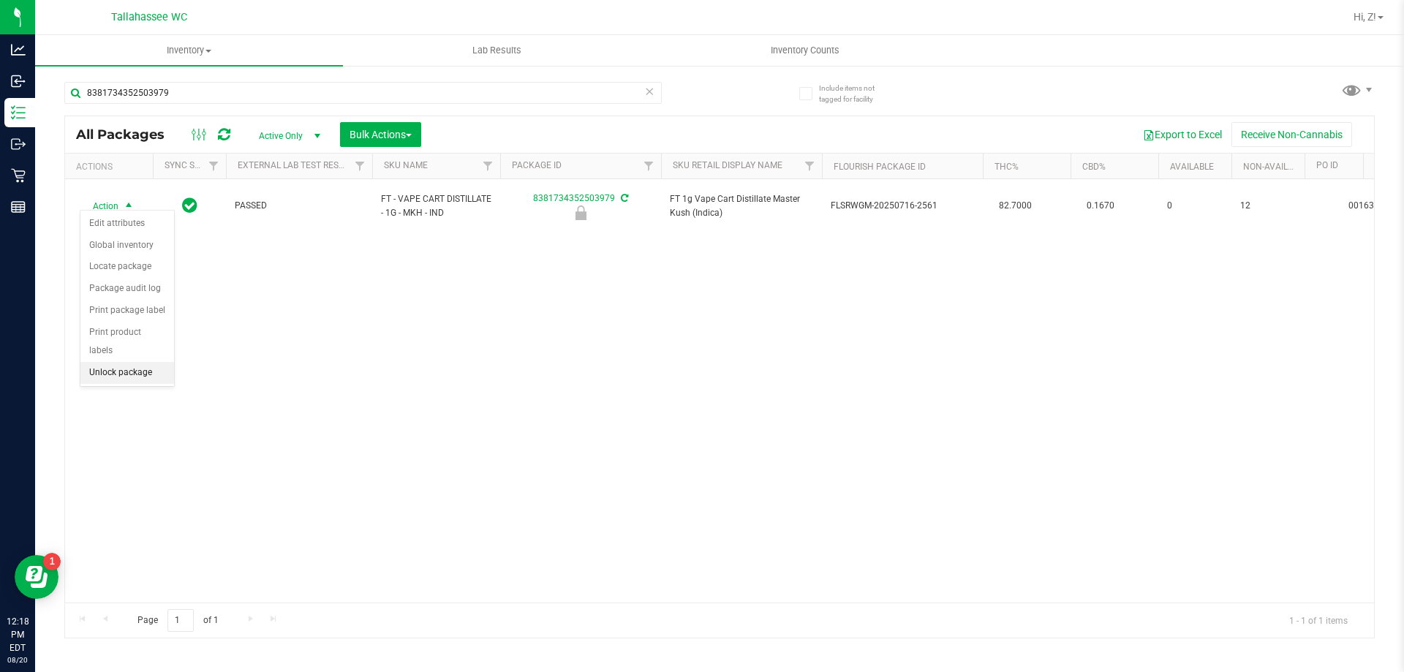
click at [132, 362] on li "Unlock package" at bounding box center [127, 373] width 94 height 22
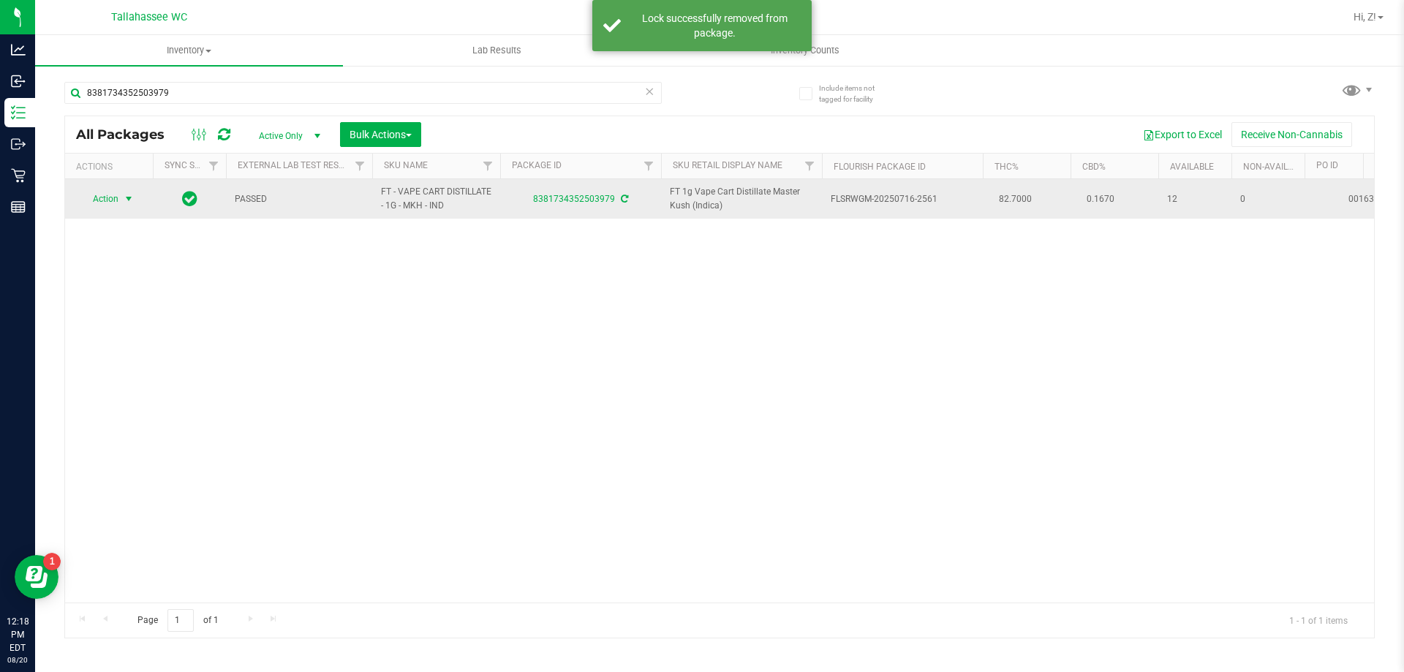
click at [127, 203] on span "select" at bounding box center [129, 199] width 12 height 12
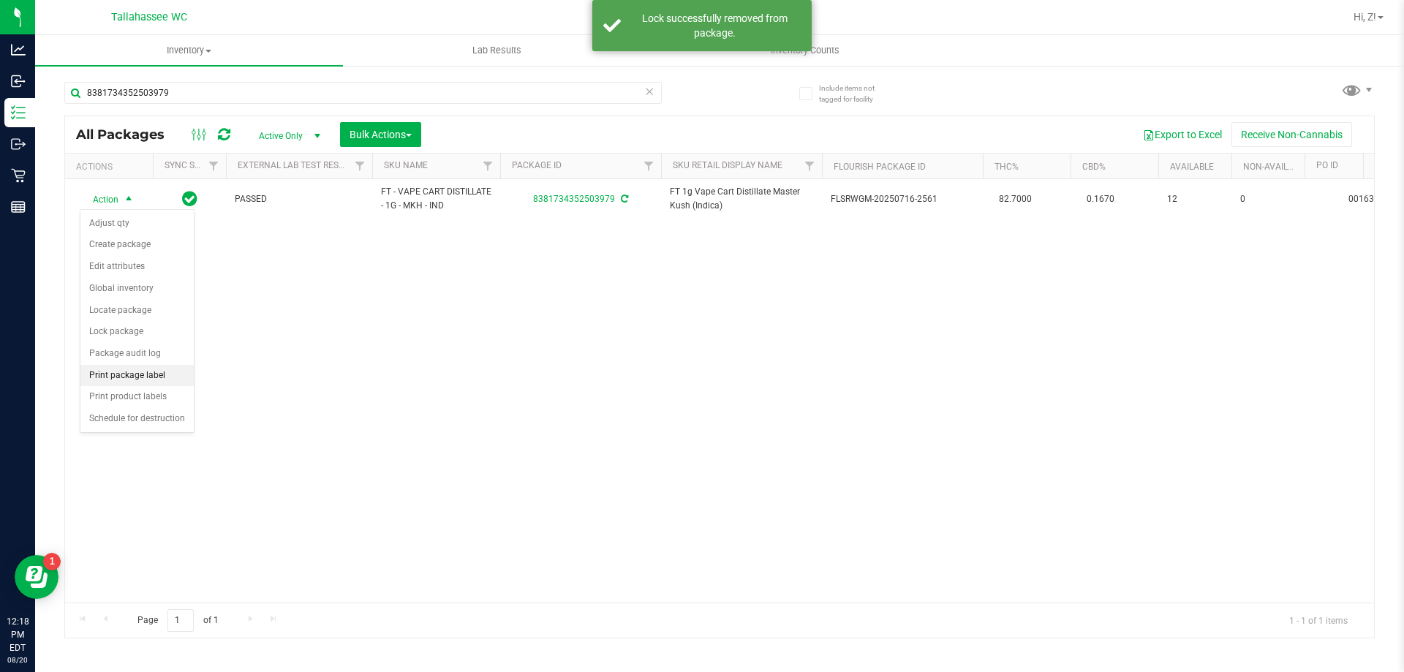
click at [125, 371] on li "Print package label" at bounding box center [136, 376] width 113 height 22
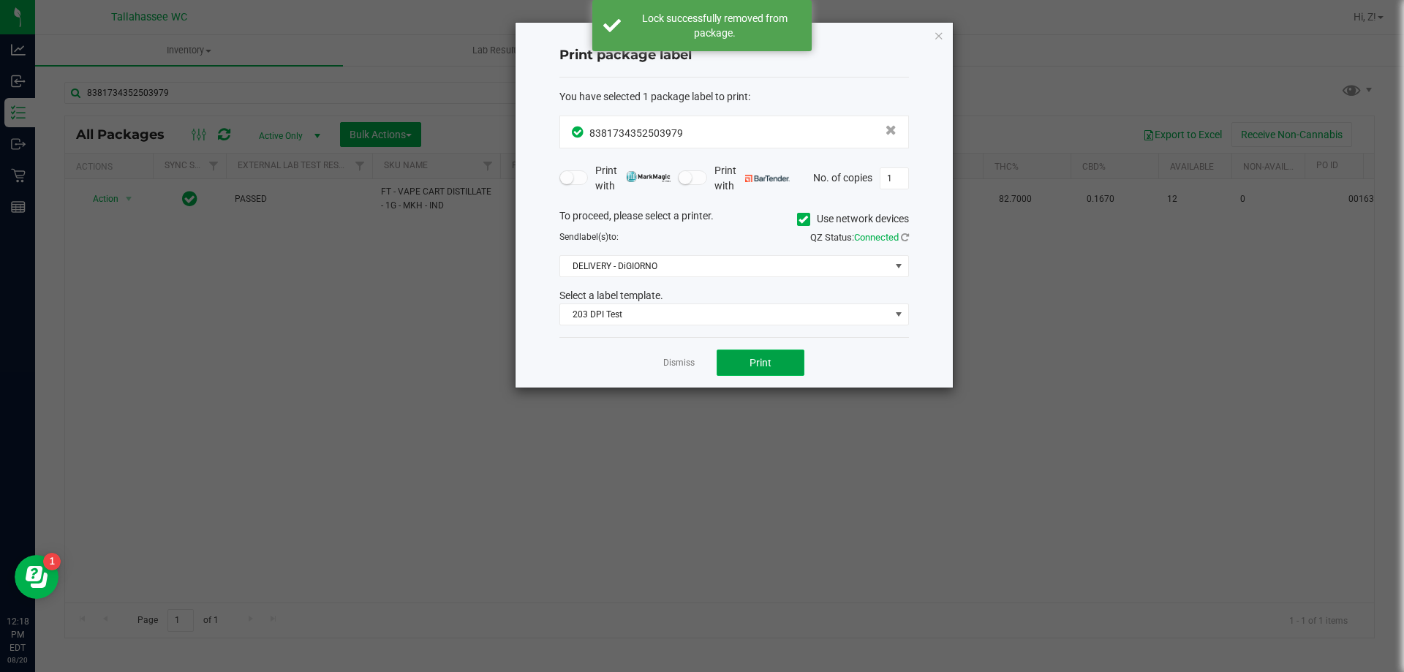
click at [763, 366] on span "Print" at bounding box center [761, 363] width 22 height 12
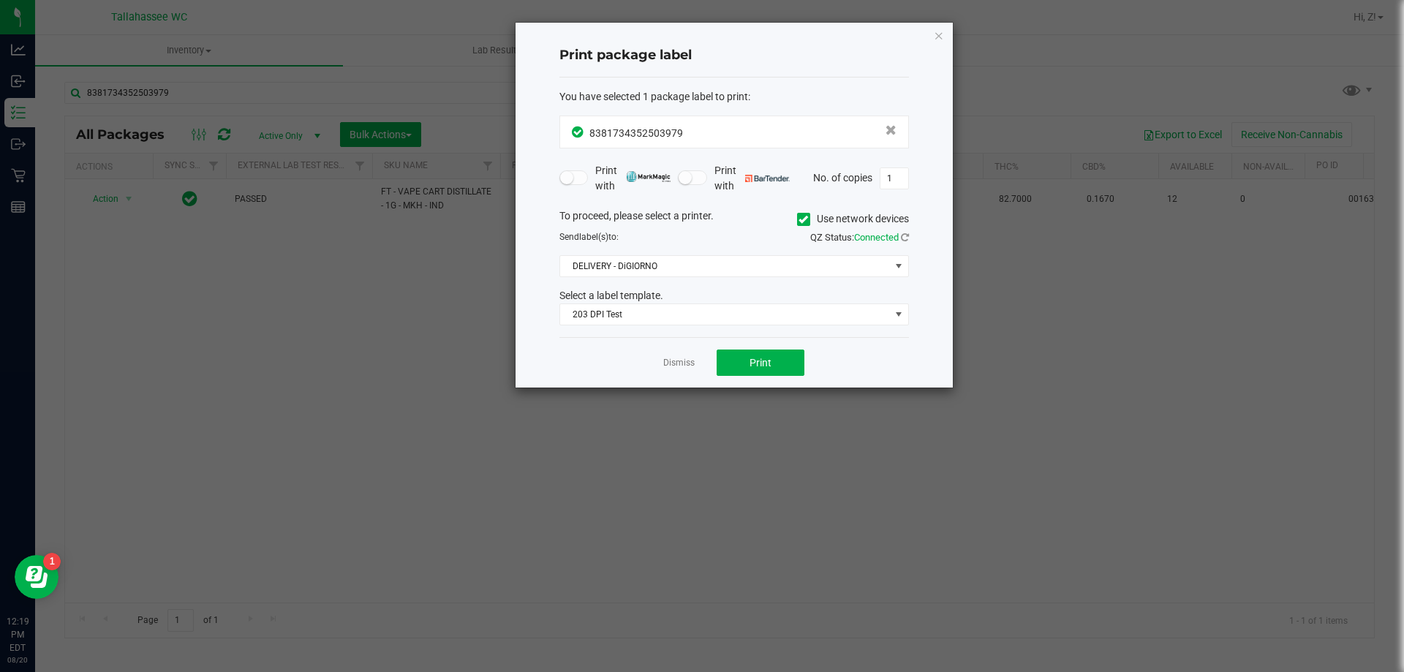
click at [947, 37] on div "Print package label You have selected 1 package label to print : 83817343525039…" at bounding box center [734, 205] width 437 height 365
click at [943, 36] on icon "button" at bounding box center [939, 35] width 10 height 18
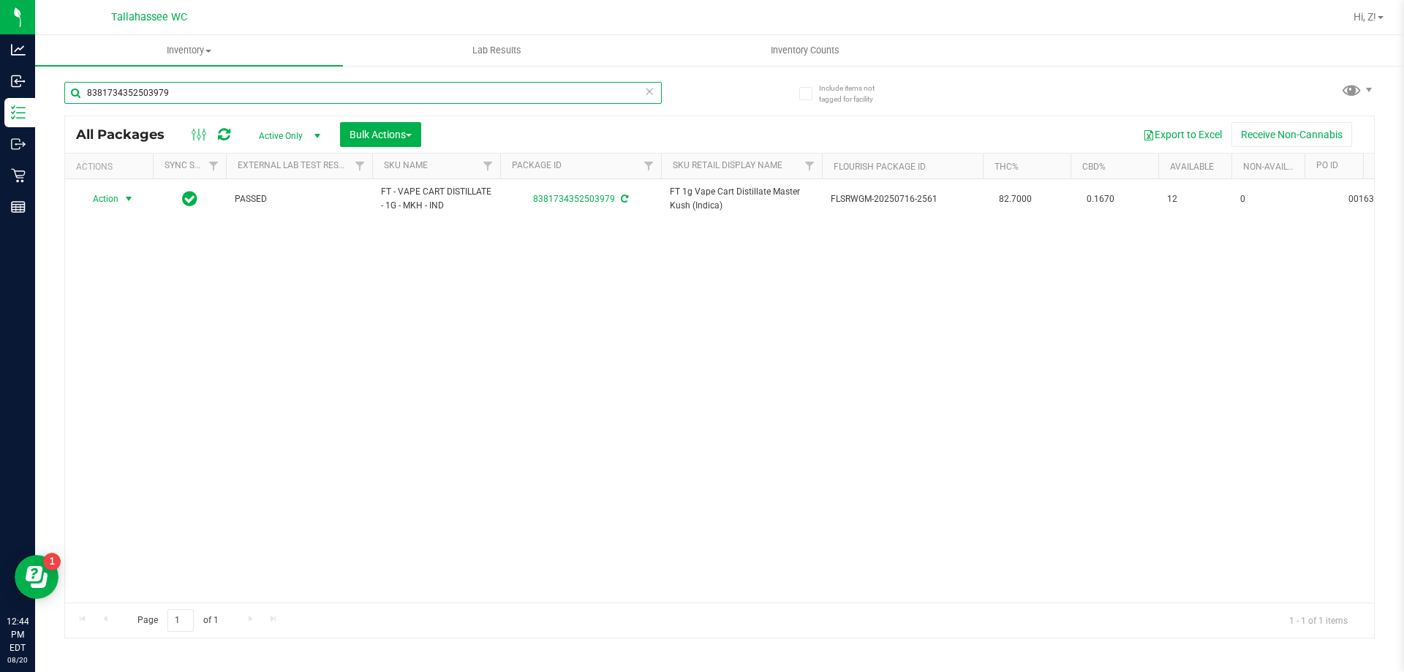
click at [315, 97] on input "8381734352503979" at bounding box center [362, 93] width 597 height 22
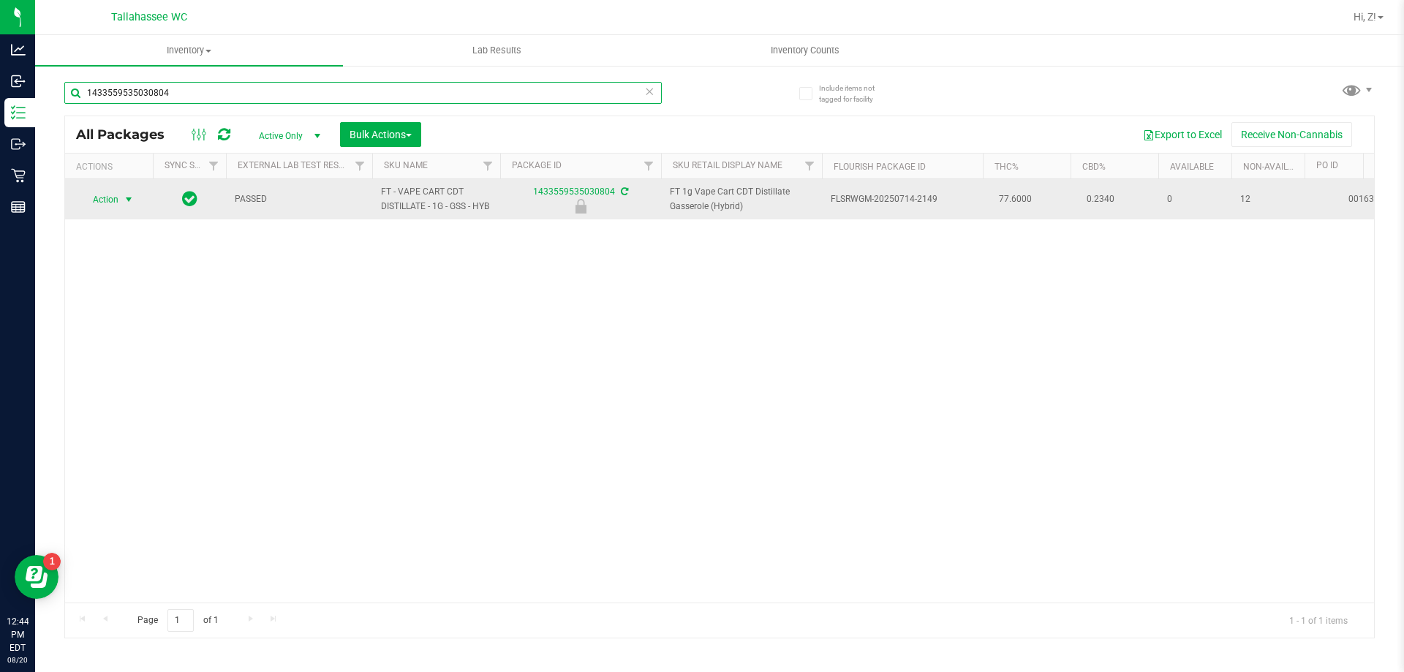
type input "1433559535030804"
click at [110, 203] on span "Action" at bounding box center [99, 199] width 39 height 20
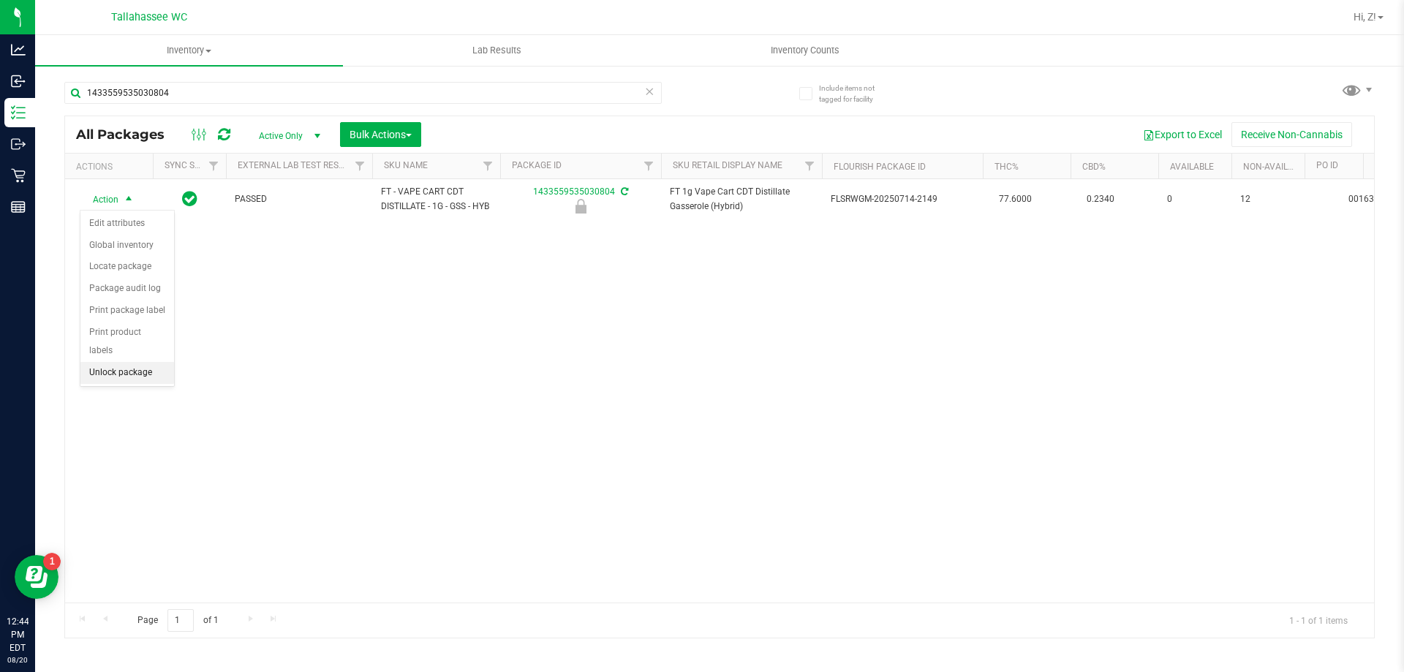
click at [145, 362] on li "Unlock package" at bounding box center [127, 373] width 94 height 22
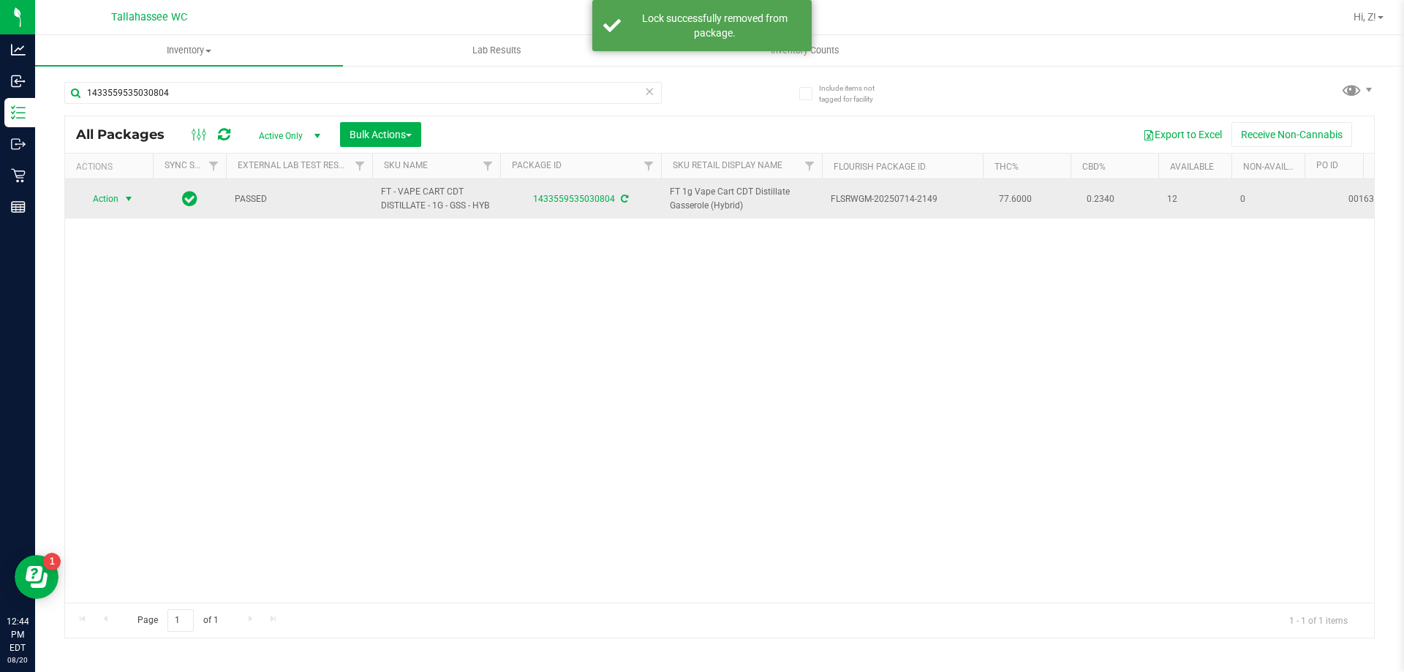
click at [118, 200] on span "Action" at bounding box center [99, 199] width 39 height 20
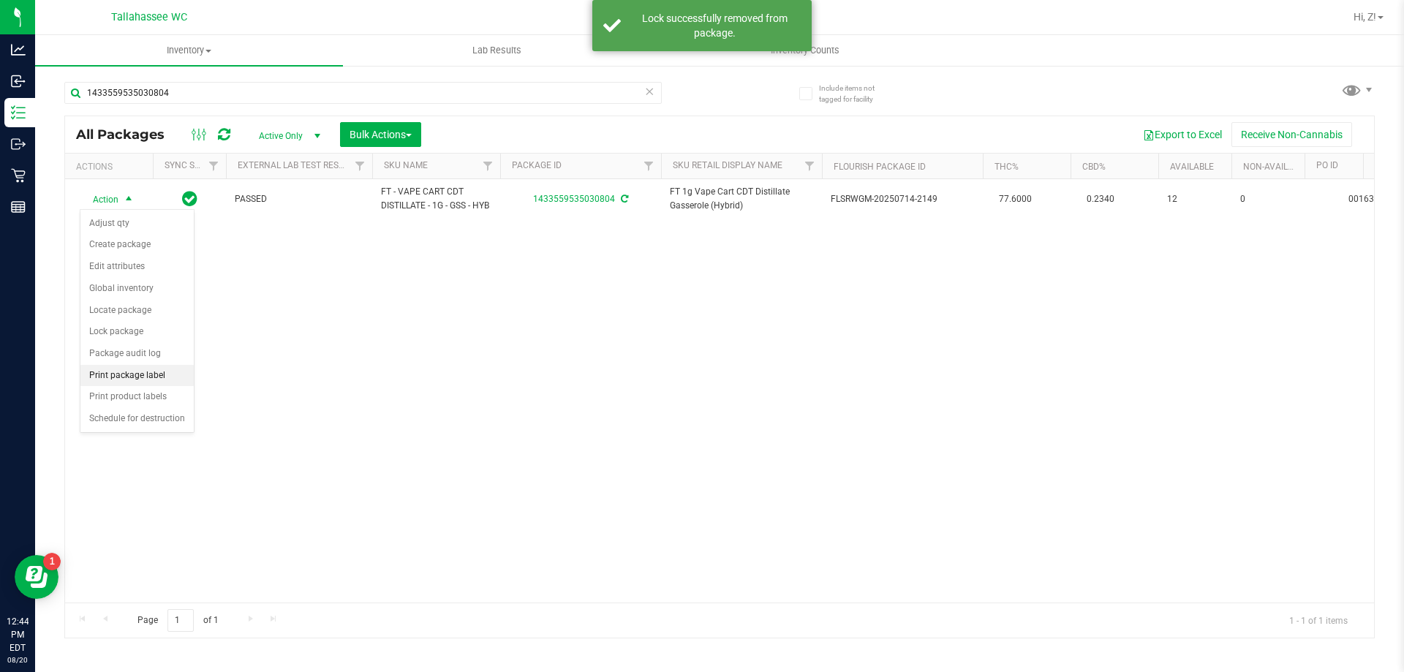
click at [126, 380] on li "Print package label" at bounding box center [136, 376] width 113 height 22
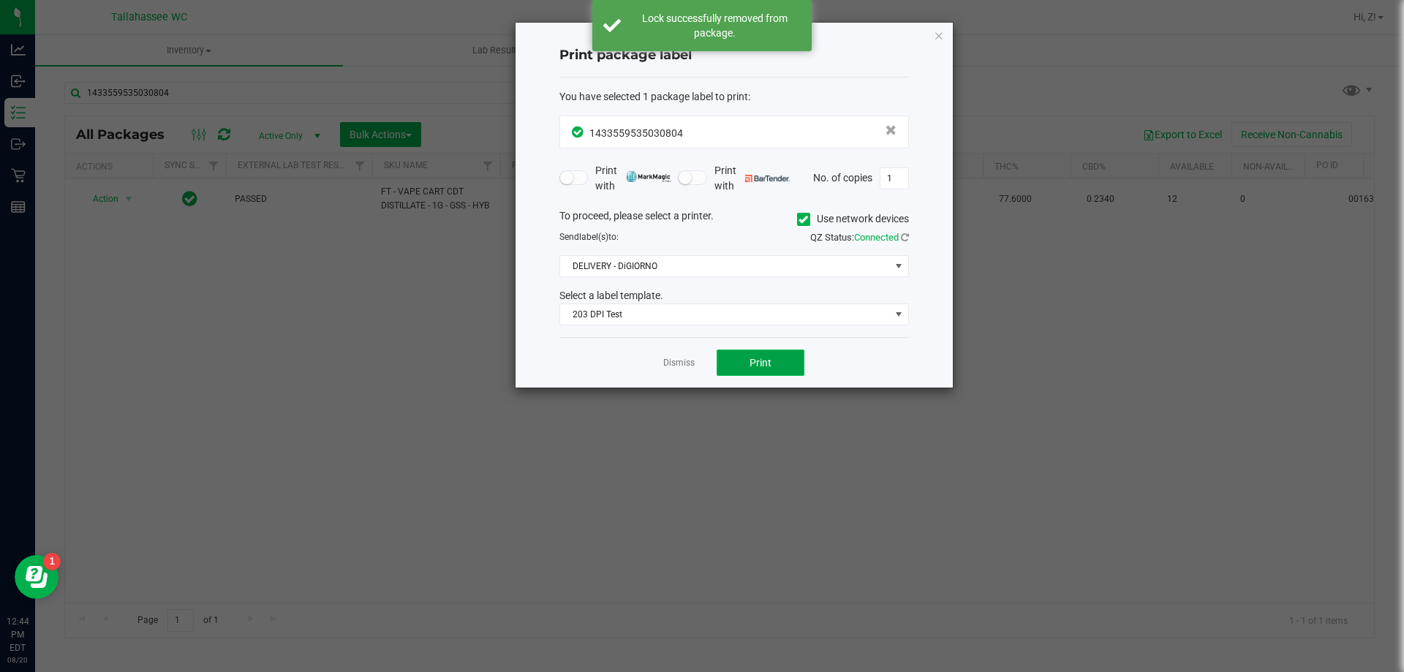
click at [743, 350] on button "Print" at bounding box center [761, 363] width 88 height 26
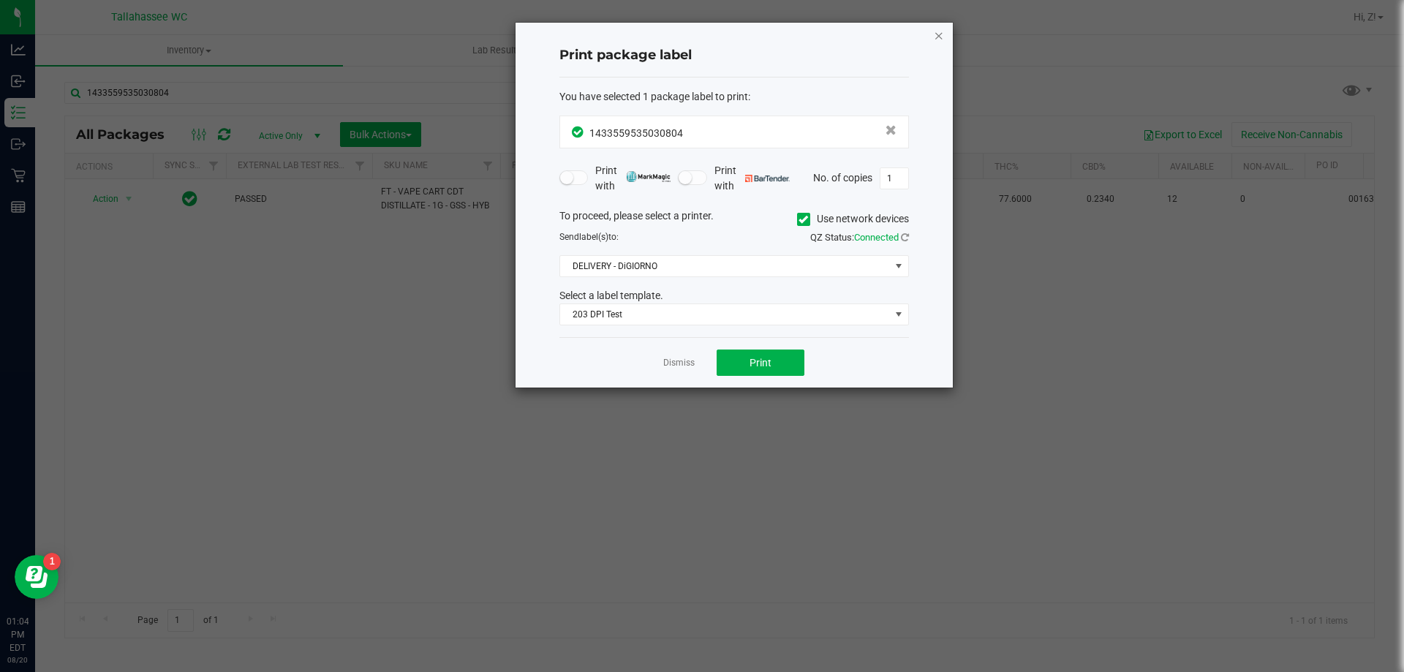
click at [935, 29] on icon "button" at bounding box center [939, 35] width 10 height 18
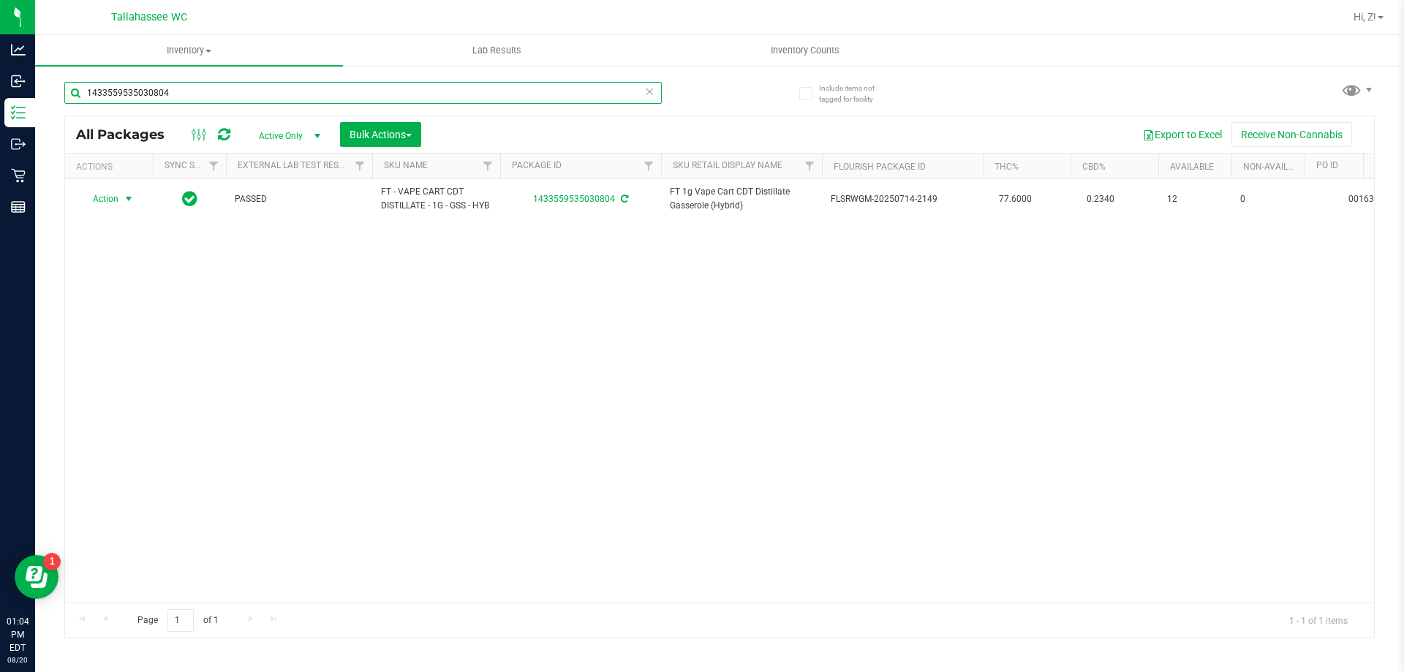
click at [390, 96] on input "1433559535030804" at bounding box center [362, 93] width 597 height 22
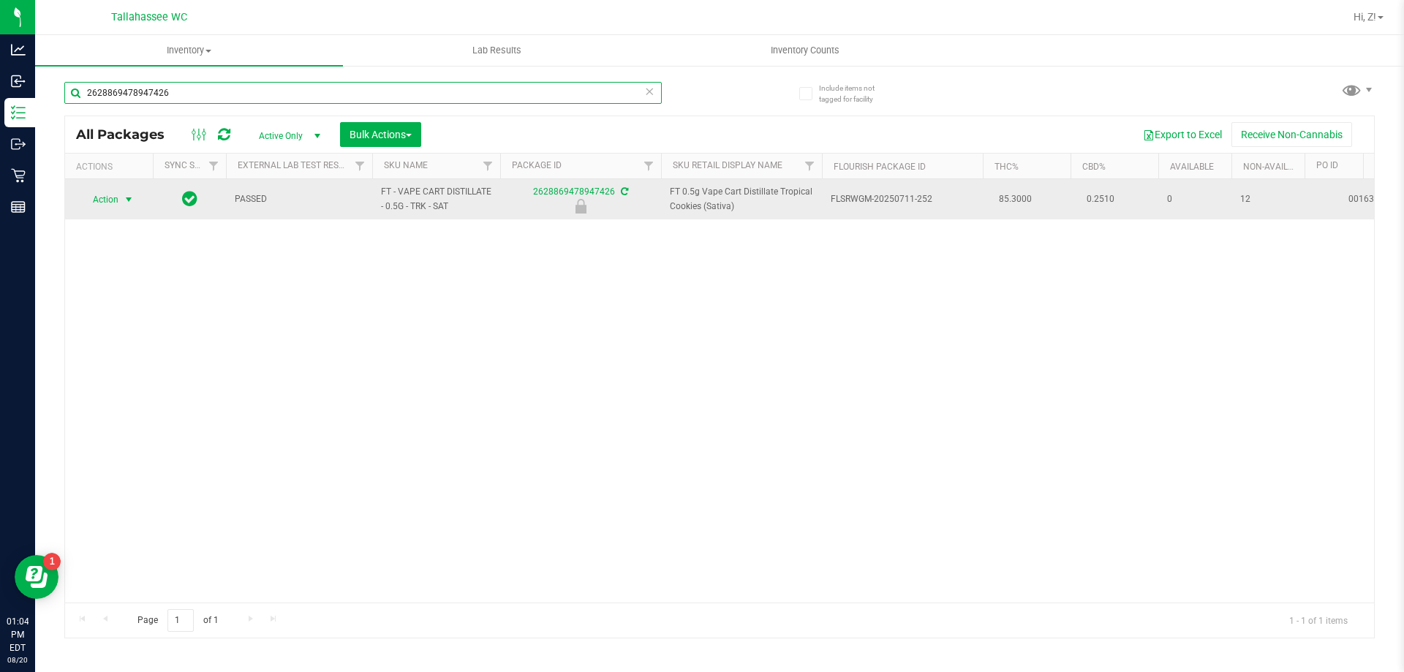
type input "2628869478947426"
click at [127, 196] on span "select" at bounding box center [129, 200] width 12 height 12
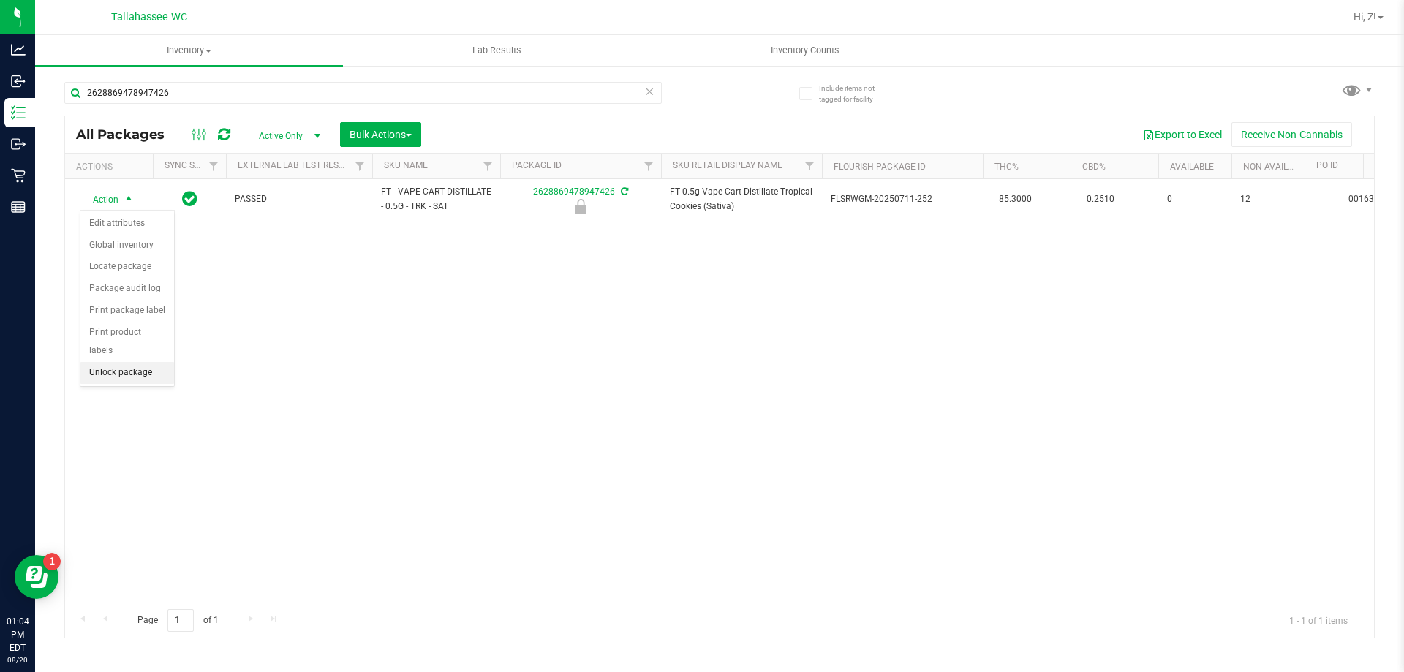
click at [108, 362] on li "Unlock package" at bounding box center [127, 373] width 94 height 22
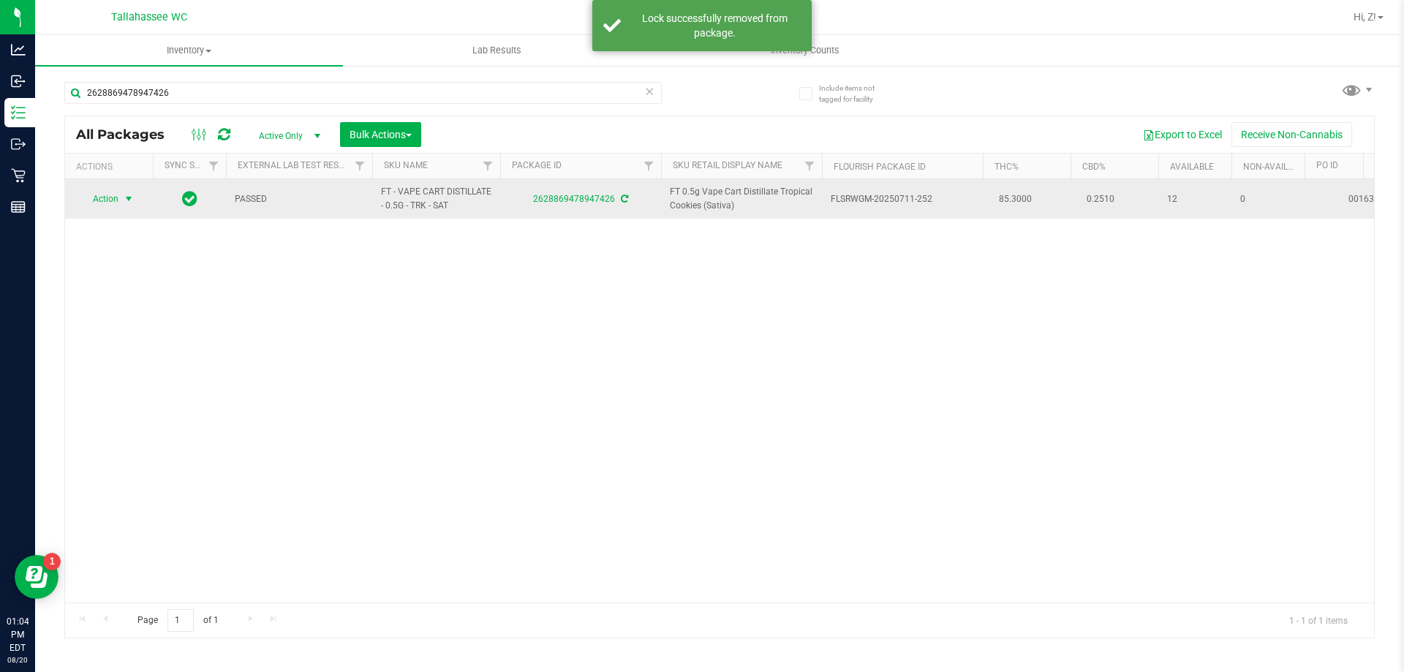
click at [122, 203] on span "select" at bounding box center [129, 199] width 18 height 20
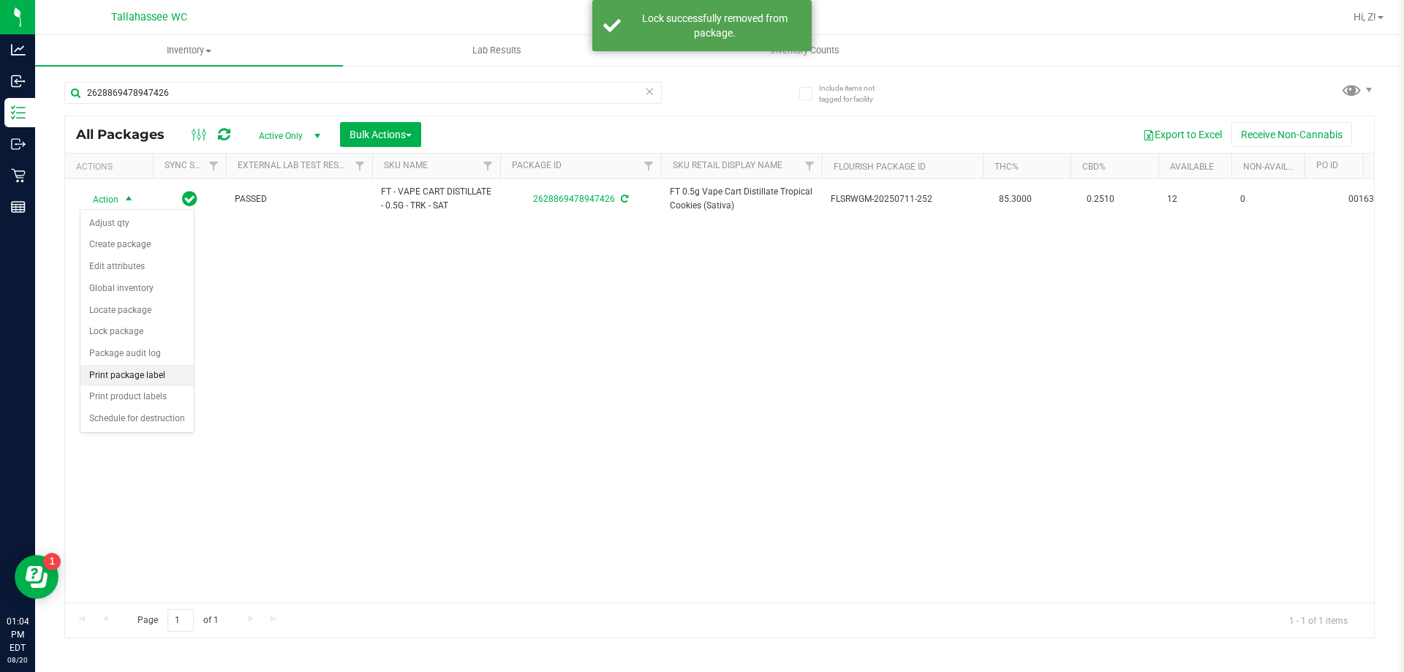
click at [155, 385] on li "Print package label" at bounding box center [136, 376] width 113 height 22
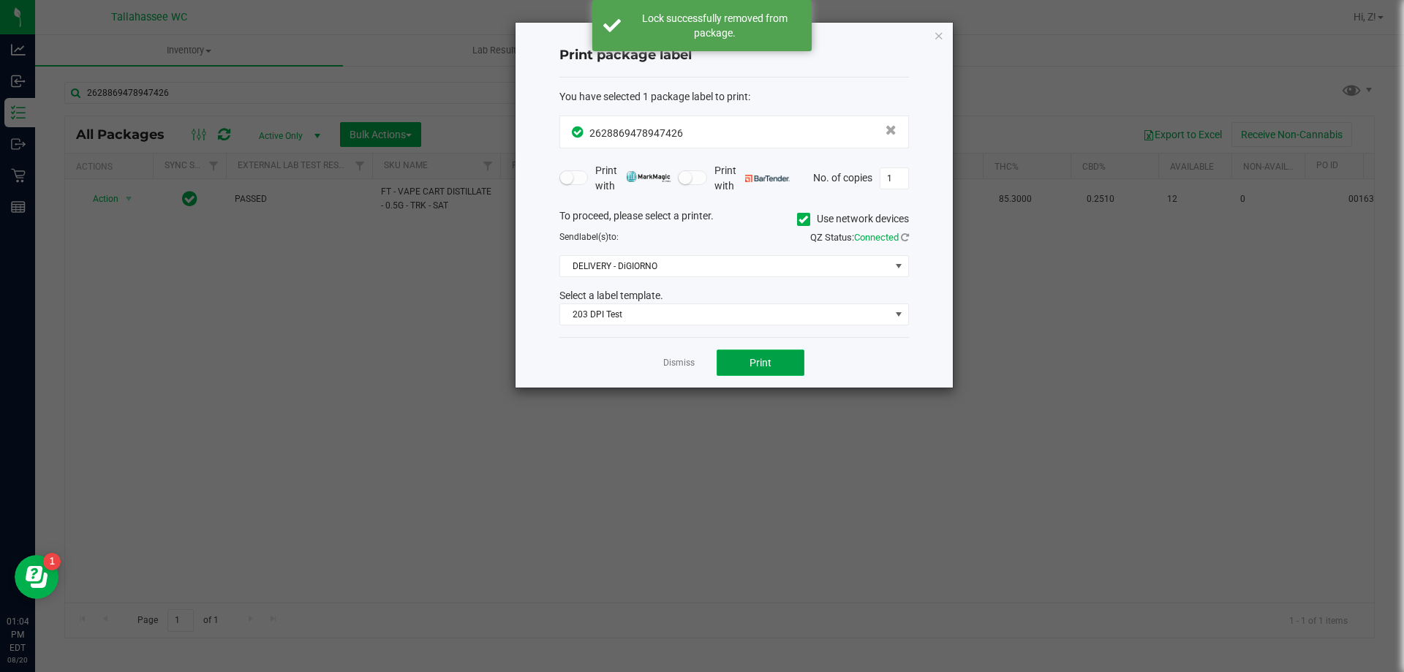
click at [769, 369] on button "Print" at bounding box center [761, 363] width 88 height 26
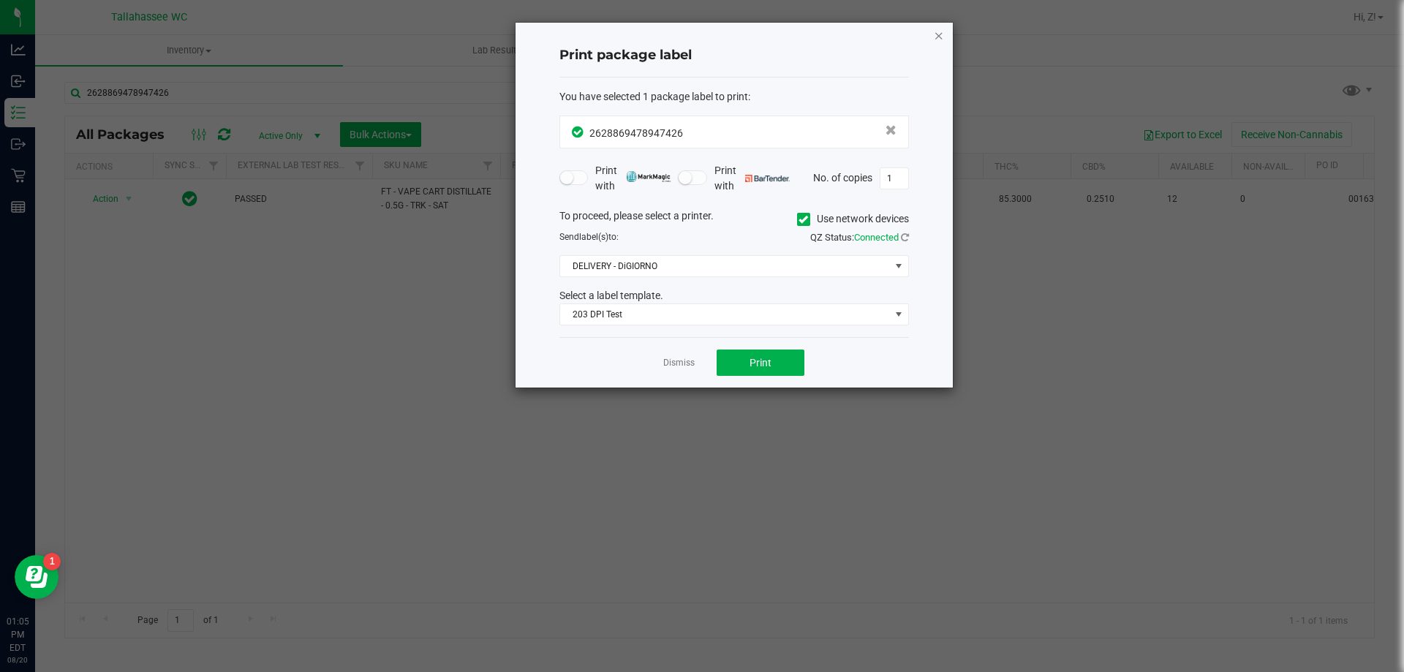
click at [938, 31] on icon "button" at bounding box center [939, 35] width 10 height 18
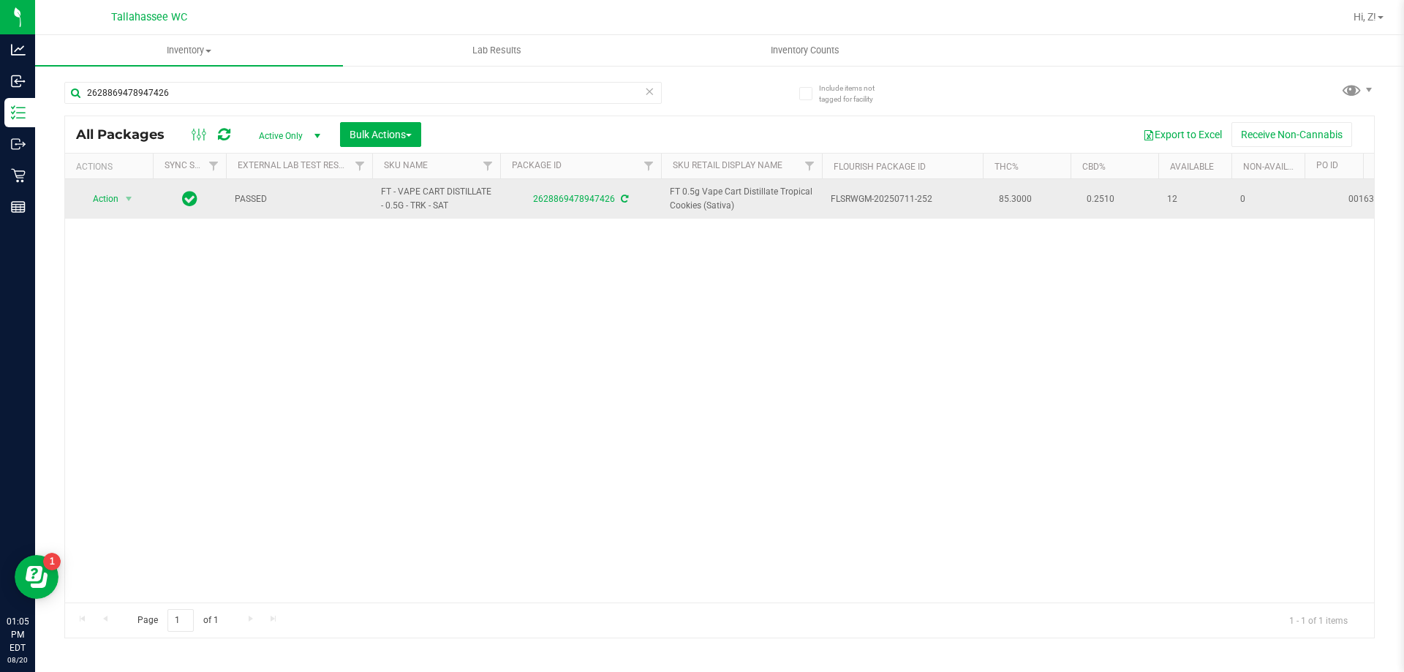
drag, startPoint x: 382, startPoint y: 187, endPoint x: 486, endPoint y: 211, distance: 107.2
click at [486, 211] on span "FT - VAPE CART DISTILLATE - 0.5G - TRK - SAT" at bounding box center [436, 199] width 110 height 28
copy span "FT - VAPE CART DISTILLATE - 0.5G - TRK - SAT"
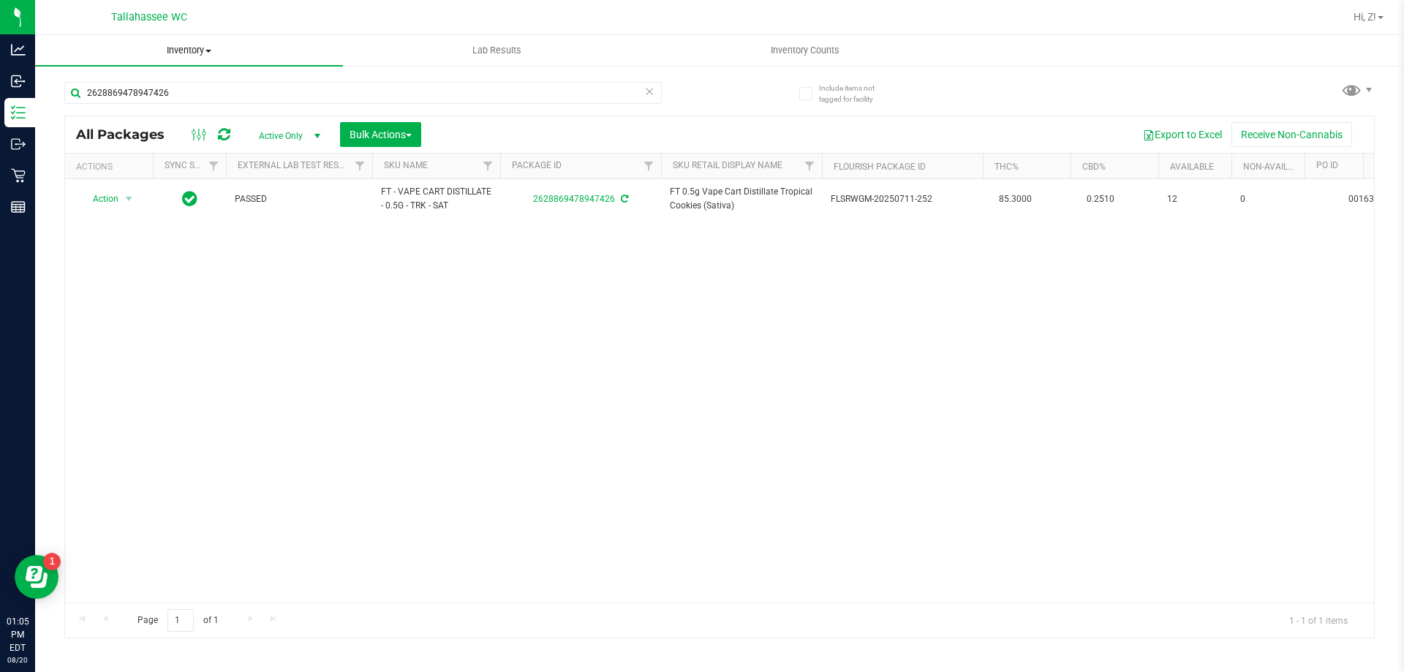
drag, startPoint x: 212, startPoint y: 64, endPoint x: 210, endPoint y: 95, distance: 31.5
click at [212, 65] on link "Inventory All packages All inventory Waste log Create inventory" at bounding box center [189, 50] width 308 height 31
click at [210, 95] on li "All packages" at bounding box center [189, 89] width 308 height 18
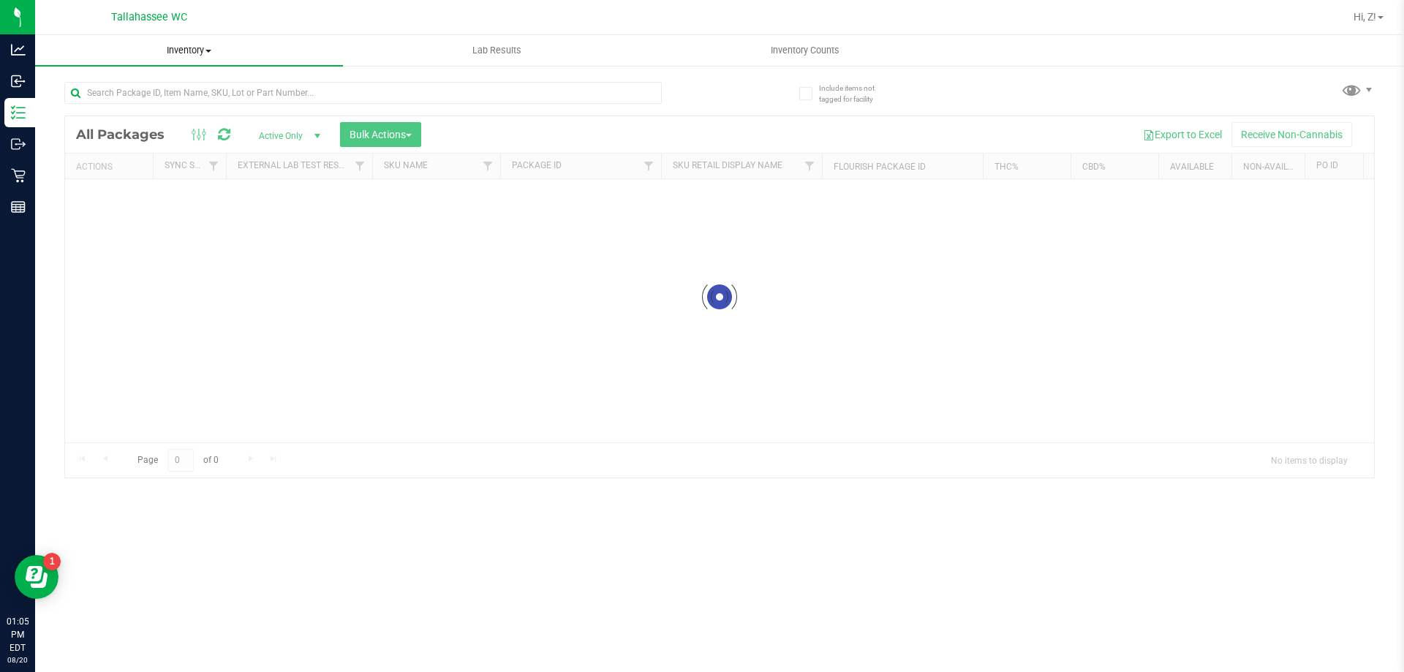
click at [201, 50] on span "Inventory" at bounding box center [189, 50] width 308 height 13
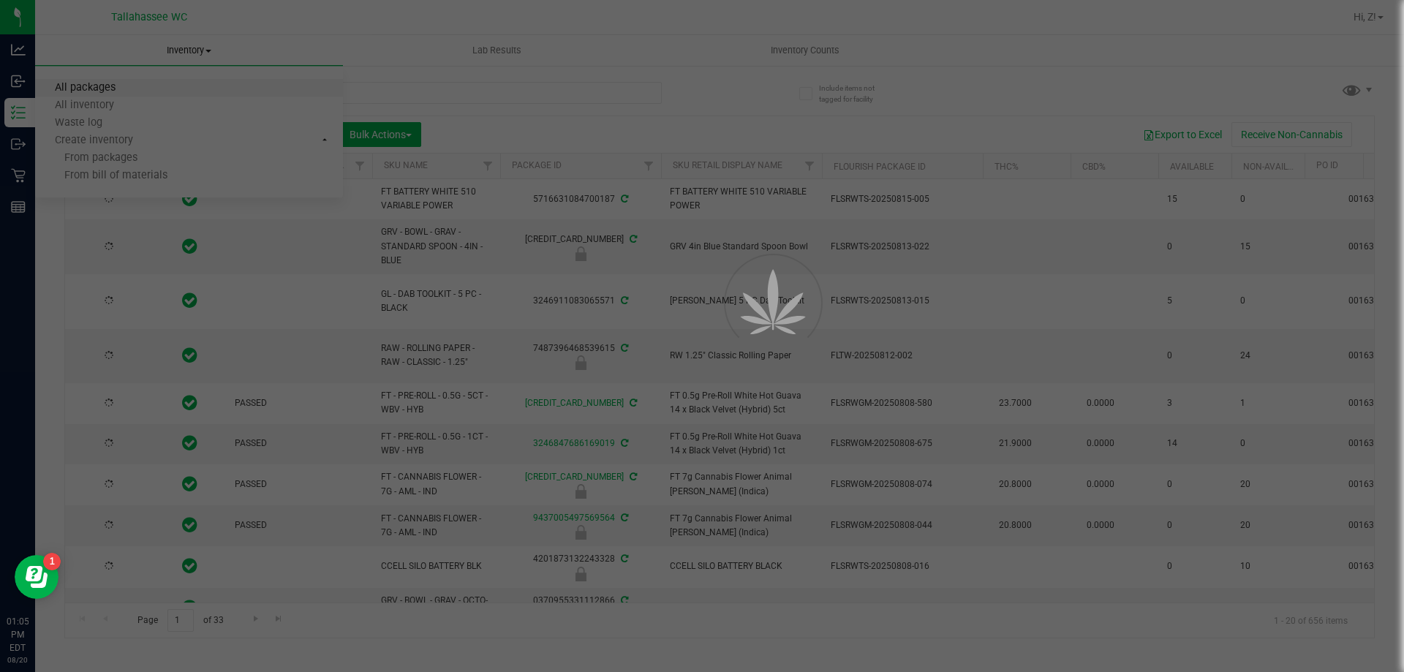
click at [130, 87] on span "All packages" at bounding box center [85, 88] width 100 height 12
click at [145, 85] on div at bounding box center [702, 336] width 1404 height 672
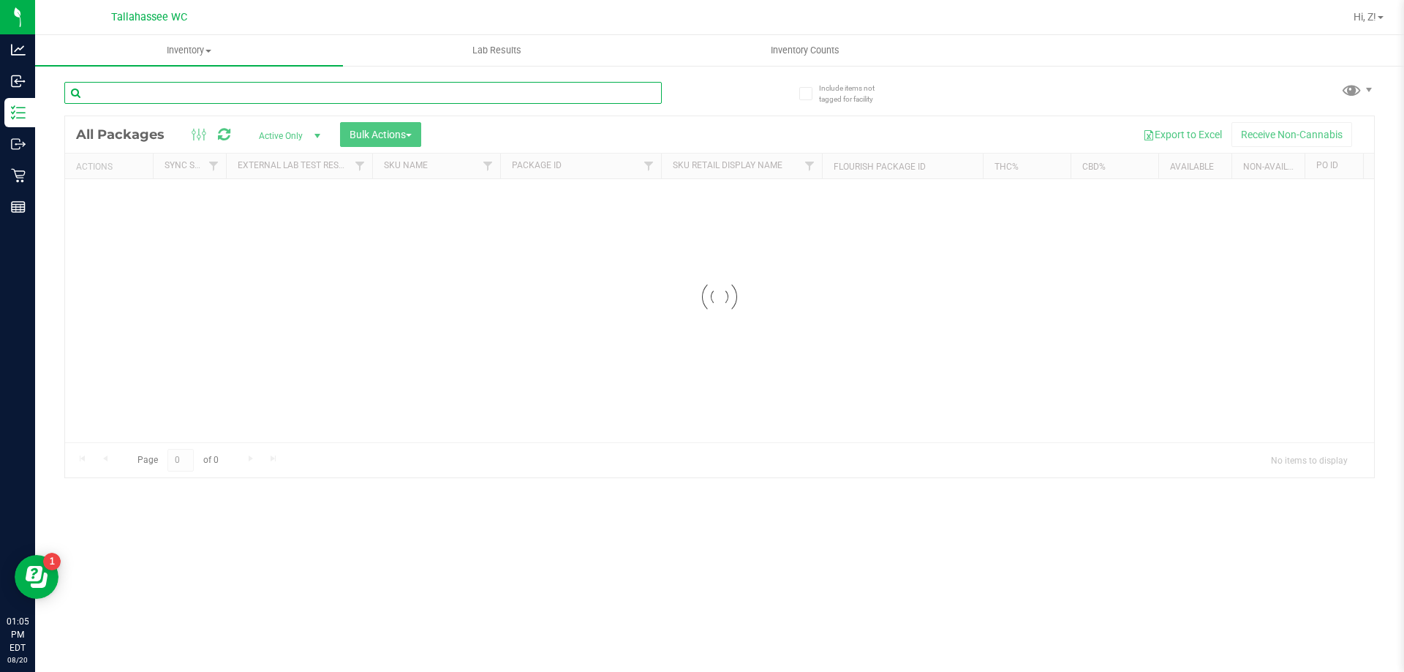
click at [333, 98] on input "text" at bounding box center [362, 93] width 597 height 22
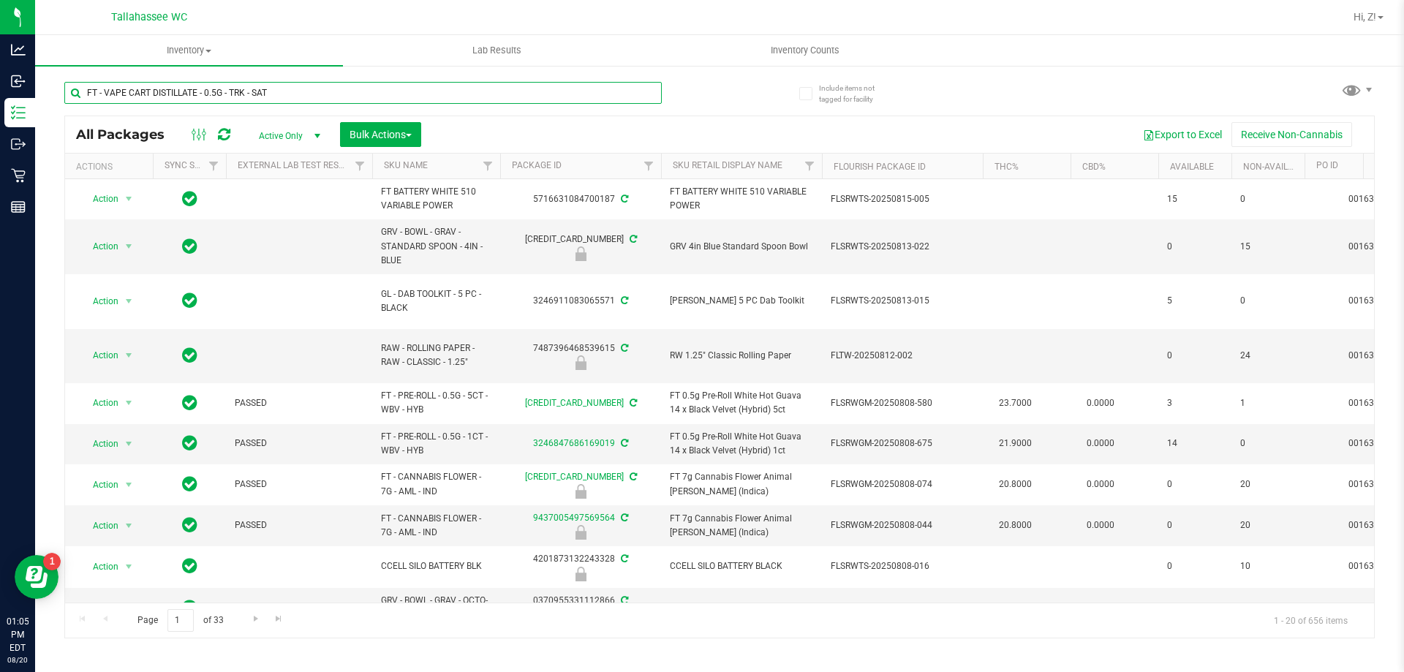
type input "FT - VAPE CART DISTILLATE - 0.5G - TRK - SAT"
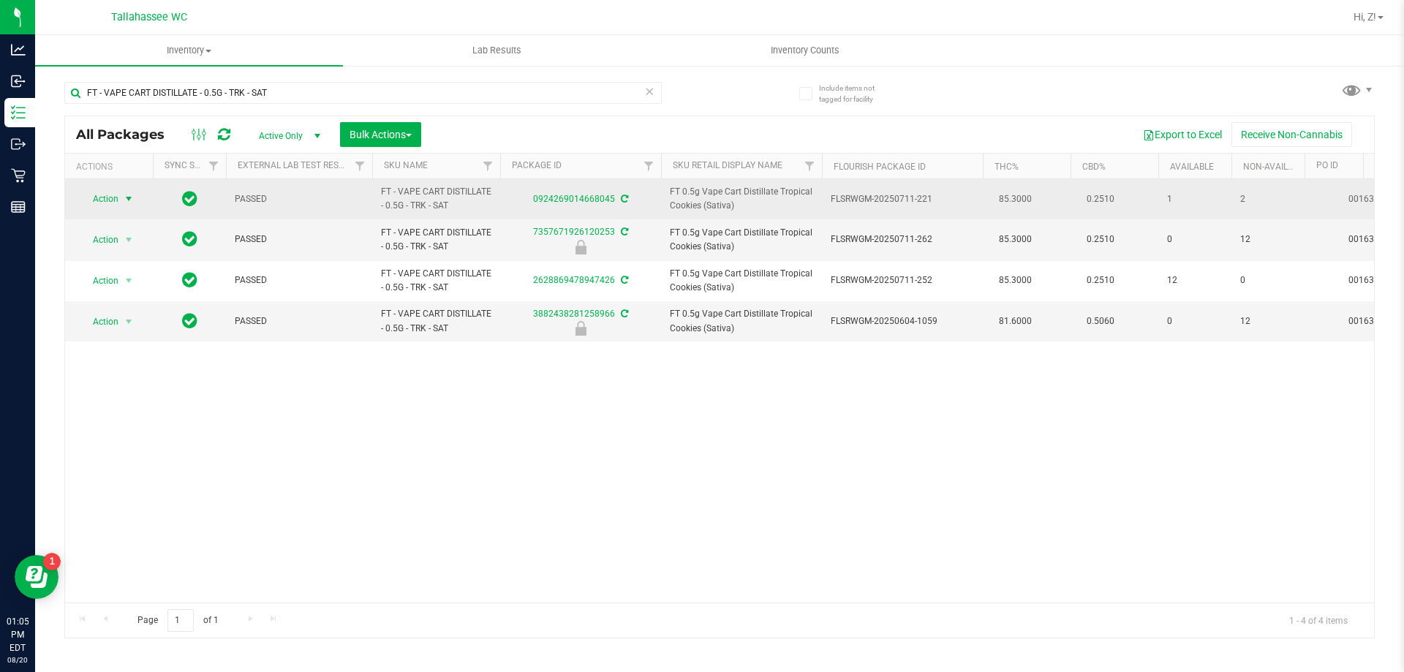
click at [124, 190] on span "select" at bounding box center [129, 199] width 18 height 20
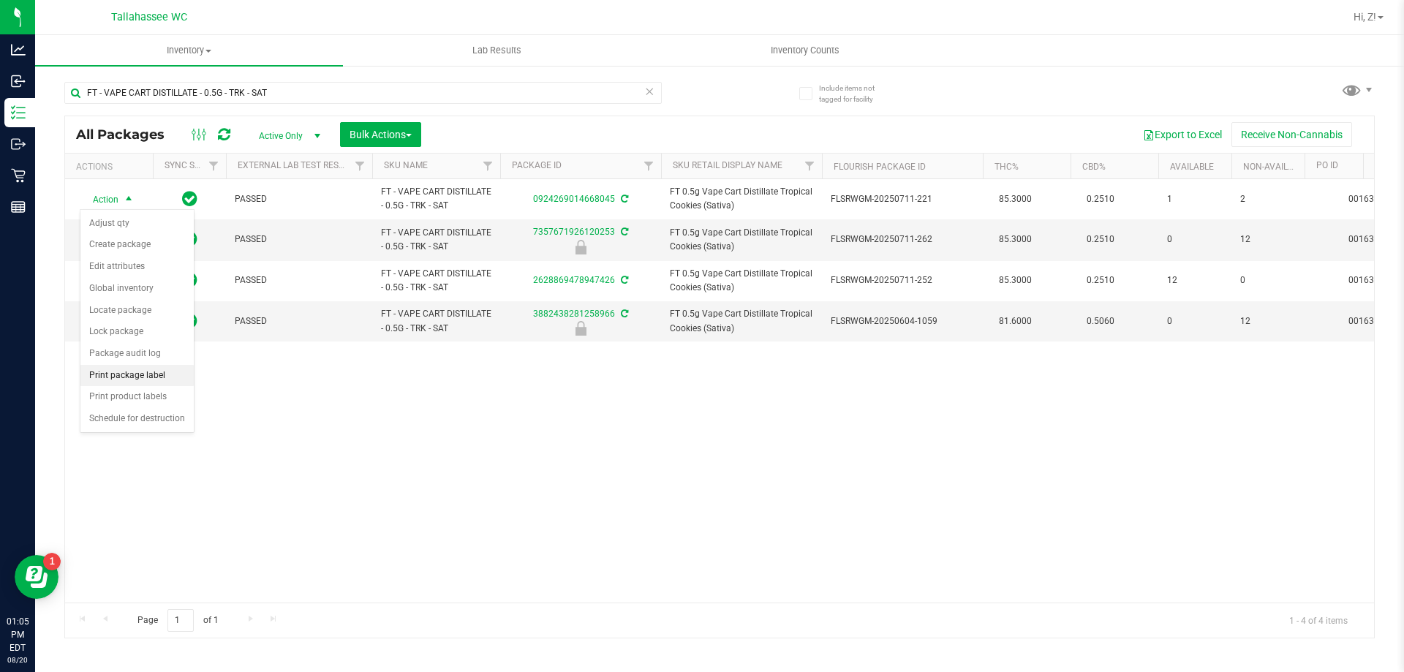
click at [127, 377] on li "Print package label" at bounding box center [136, 376] width 113 height 22
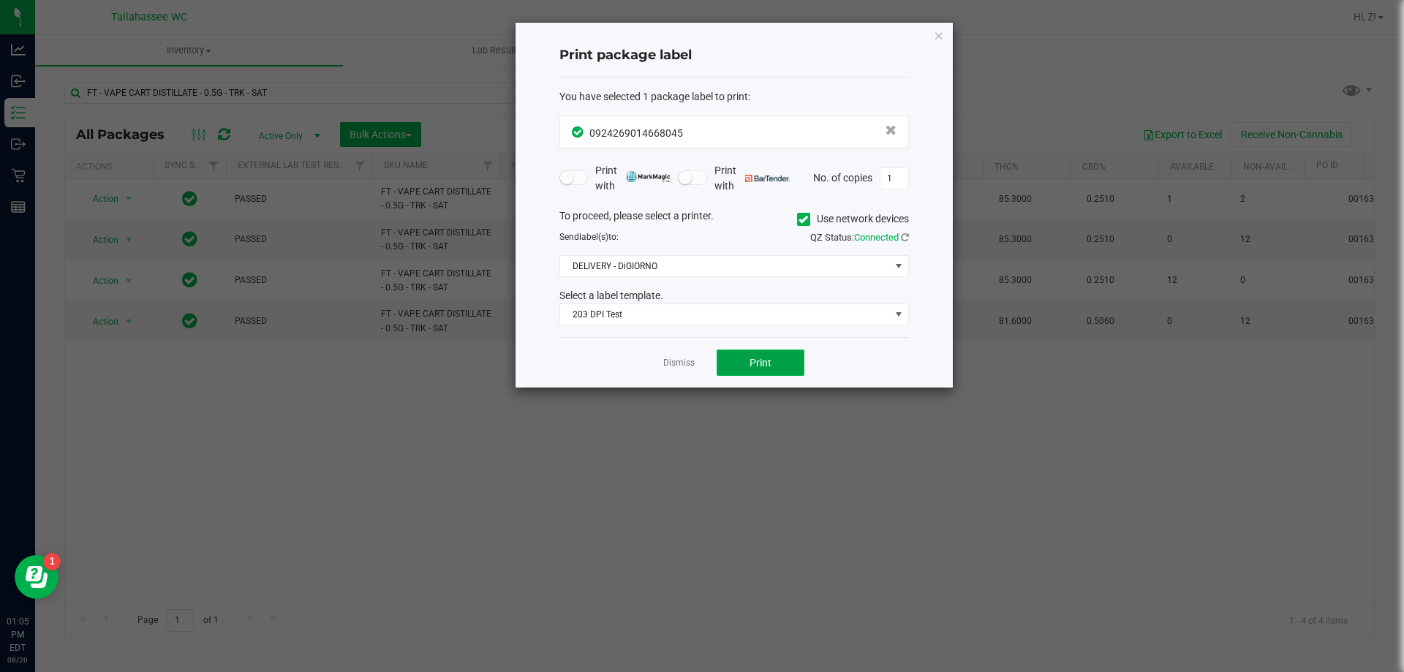
click at [782, 361] on button "Print" at bounding box center [761, 363] width 88 height 26
click at [663, 365] on link "Dismiss" at bounding box center [678, 363] width 31 height 12
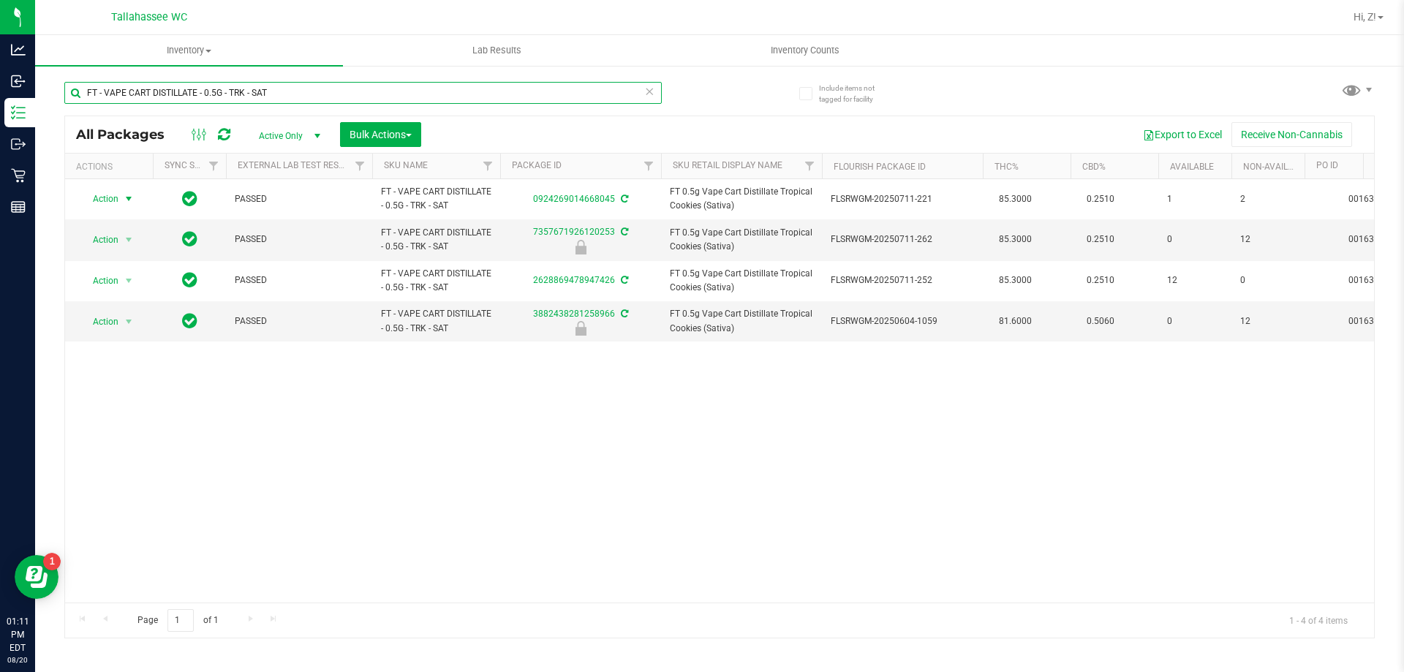
click at [394, 97] on input "FT - VAPE CART DISTILLATE - 0.5G - TRK - SAT" at bounding box center [362, 93] width 597 height 22
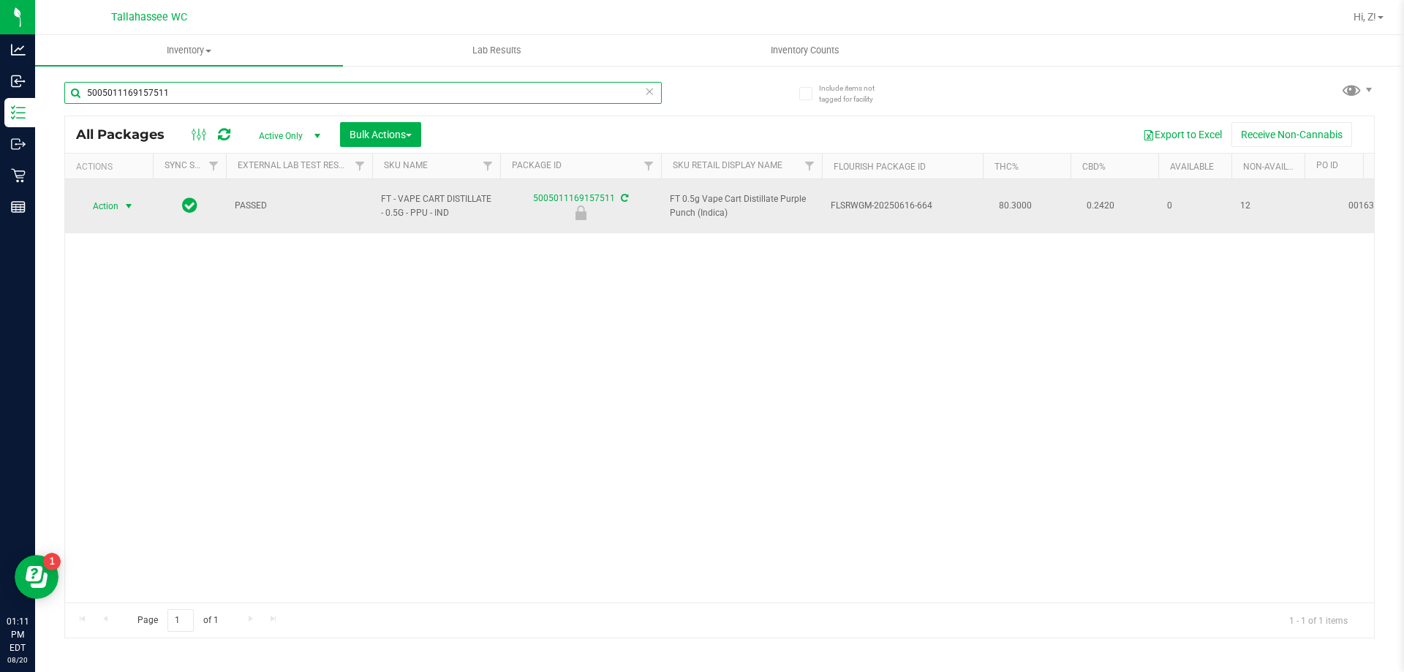
type input "5005011169157511"
click at [132, 200] on span "select" at bounding box center [129, 206] width 12 height 12
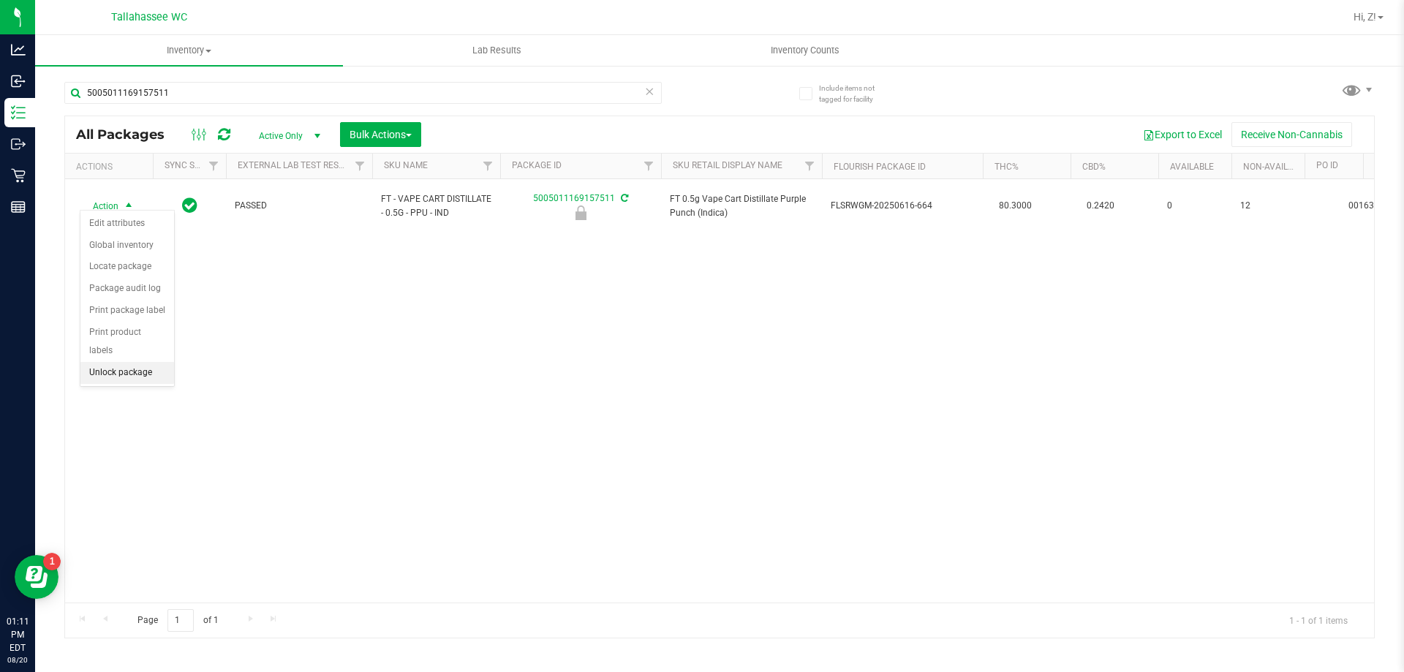
click at [139, 362] on li "Unlock package" at bounding box center [127, 373] width 94 height 22
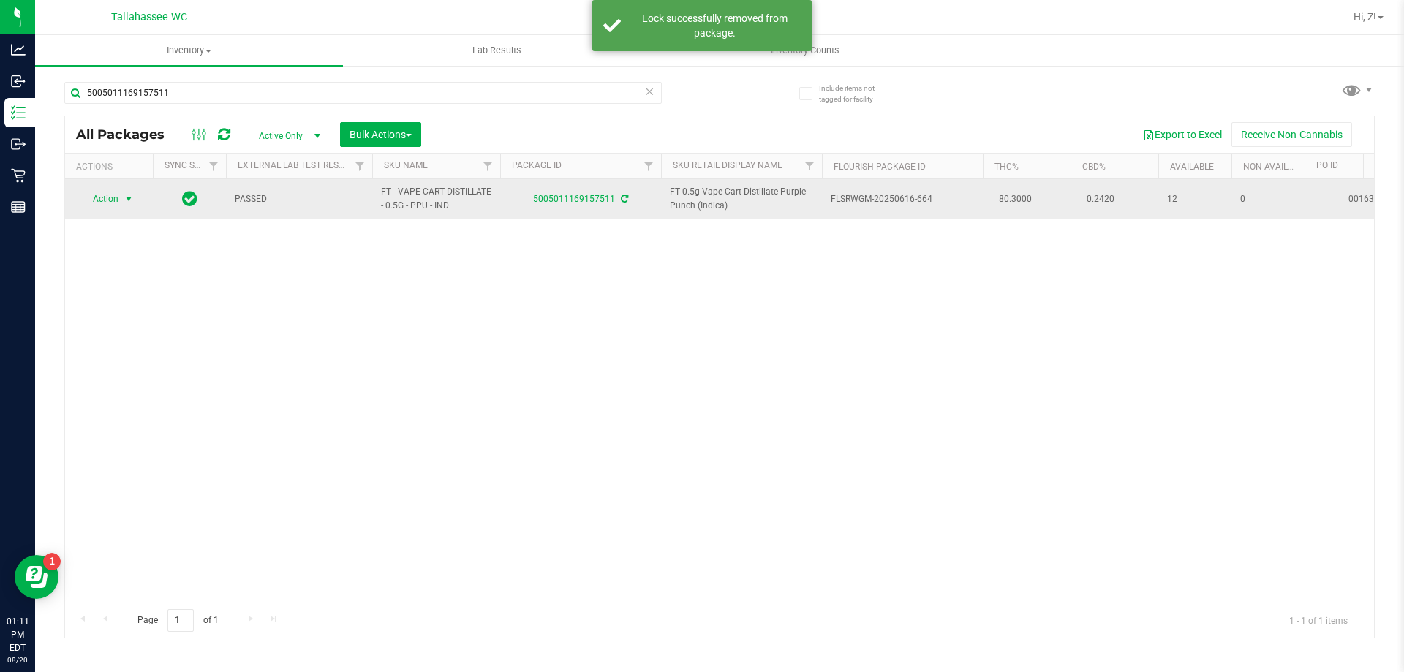
click at [132, 203] on span "select" at bounding box center [129, 199] width 12 height 12
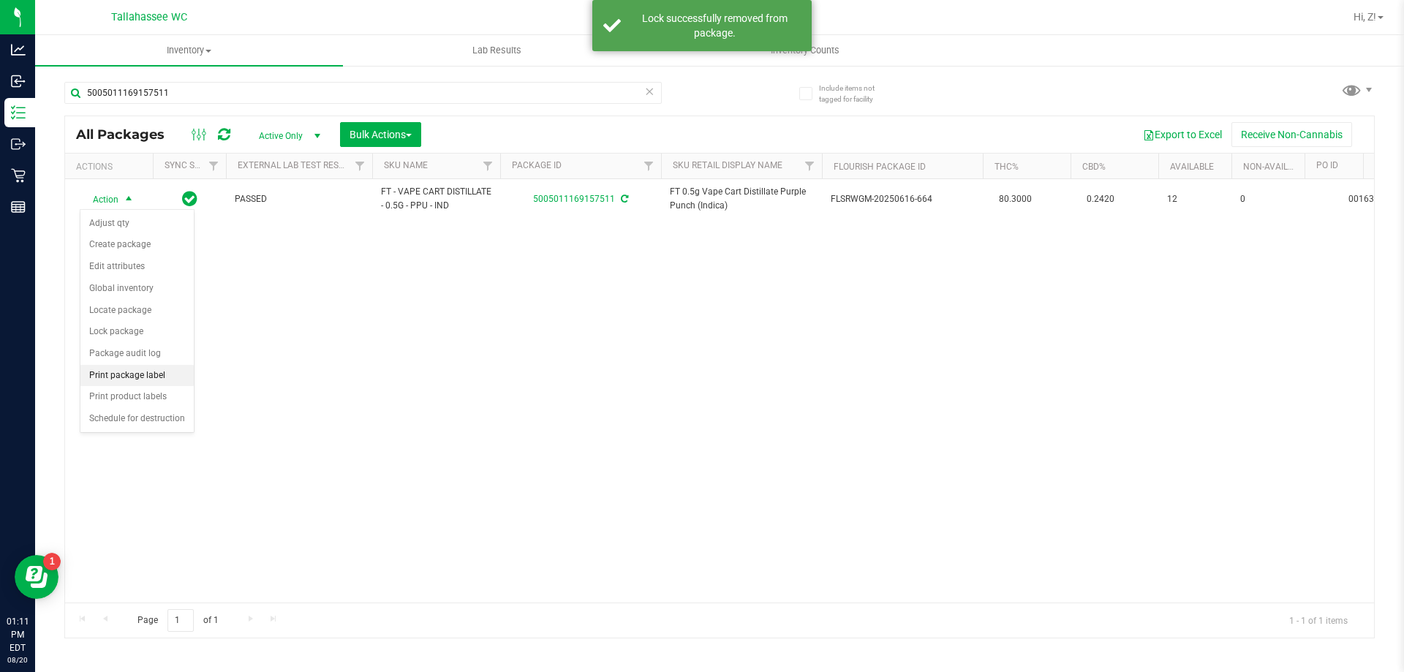
click at [135, 371] on li "Print package label" at bounding box center [136, 376] width 113 height 22
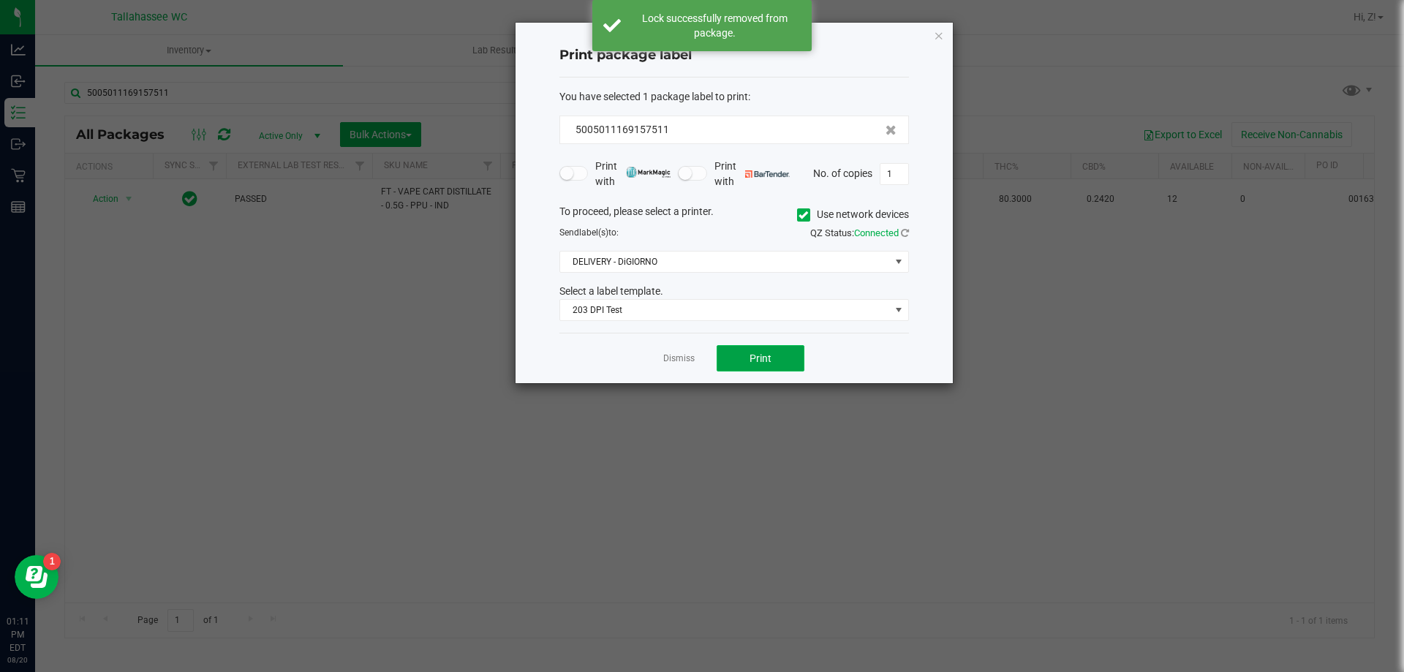
click at [731, 358] on button "Print" at bounding box center [761, 358] width 88 height 26
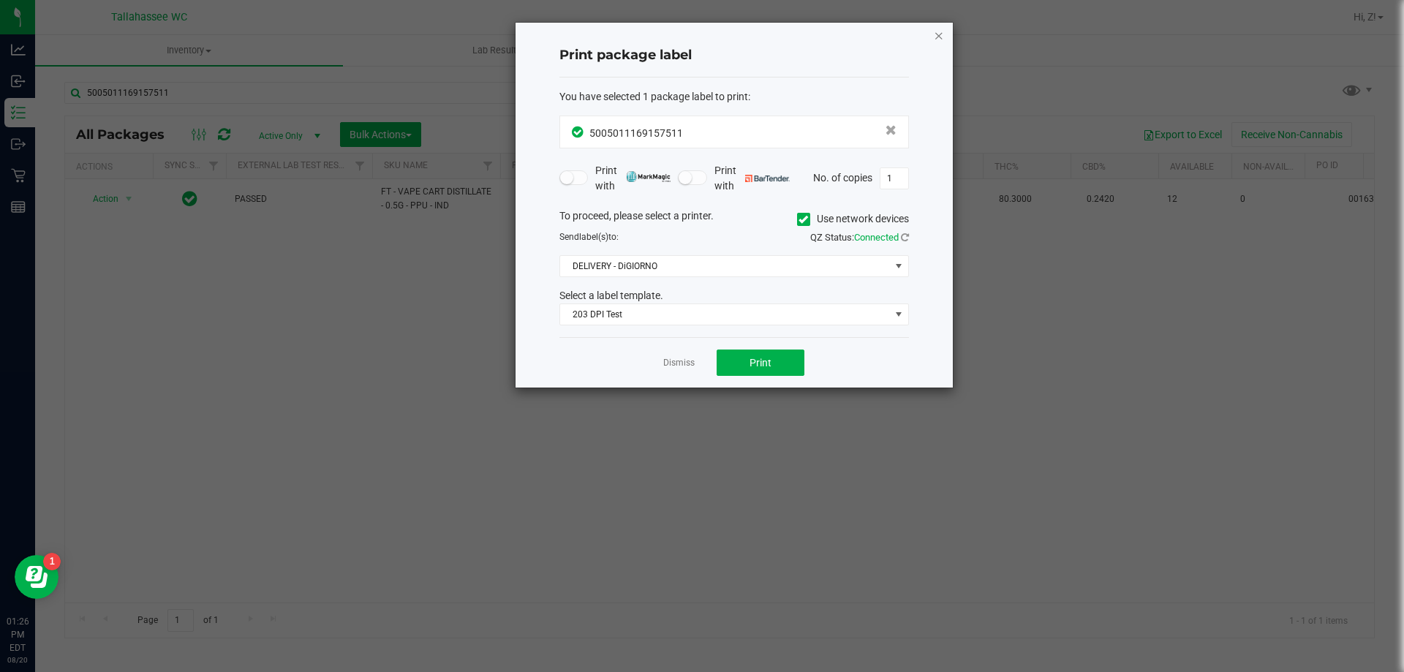
click at [935, 37] on icon "button" at bounding box center [939, 35] width 10 height 18
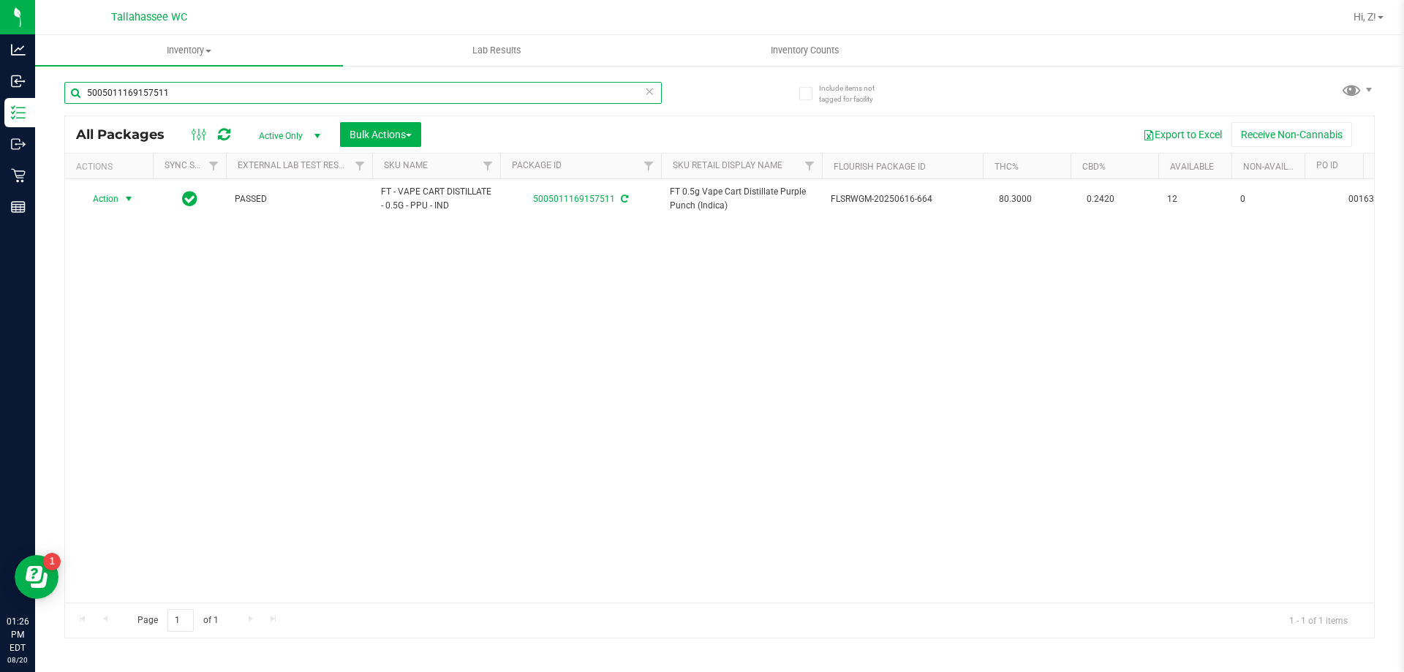
click at [202, 95] on input "5005011169157511" at bounding box center [362, 93] width 597 height 22
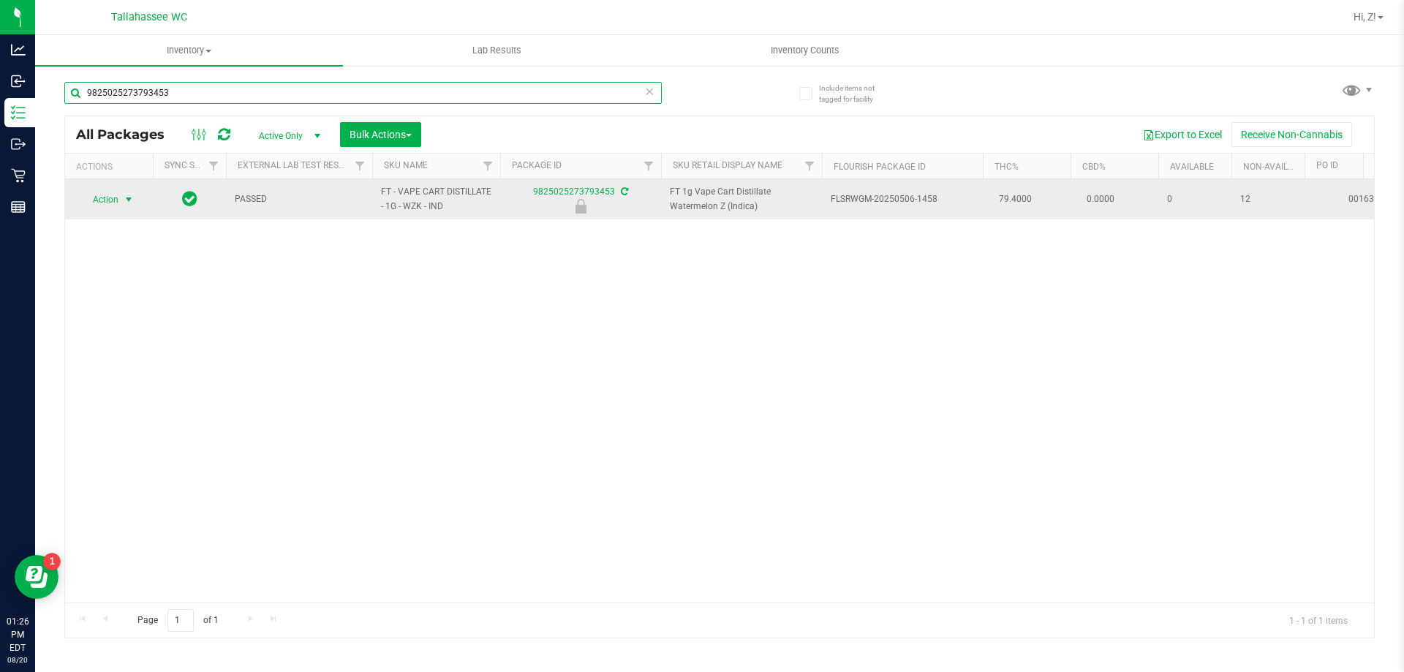
type input "9825025273793453"
click at [121, 211] on td "Action Action Edit attributes Global inventory Locate package Package audit log…" at bounding box center [109, 199] width 88 height 40
click at [120, 210] on td "Action Action Edit attributes Global inventory Locate package Package audit log…" at bounding box center [109, 199] width 88 height 40
click at [120, 205] on span "select" at bounding box center [129, 199] width 18 height 20
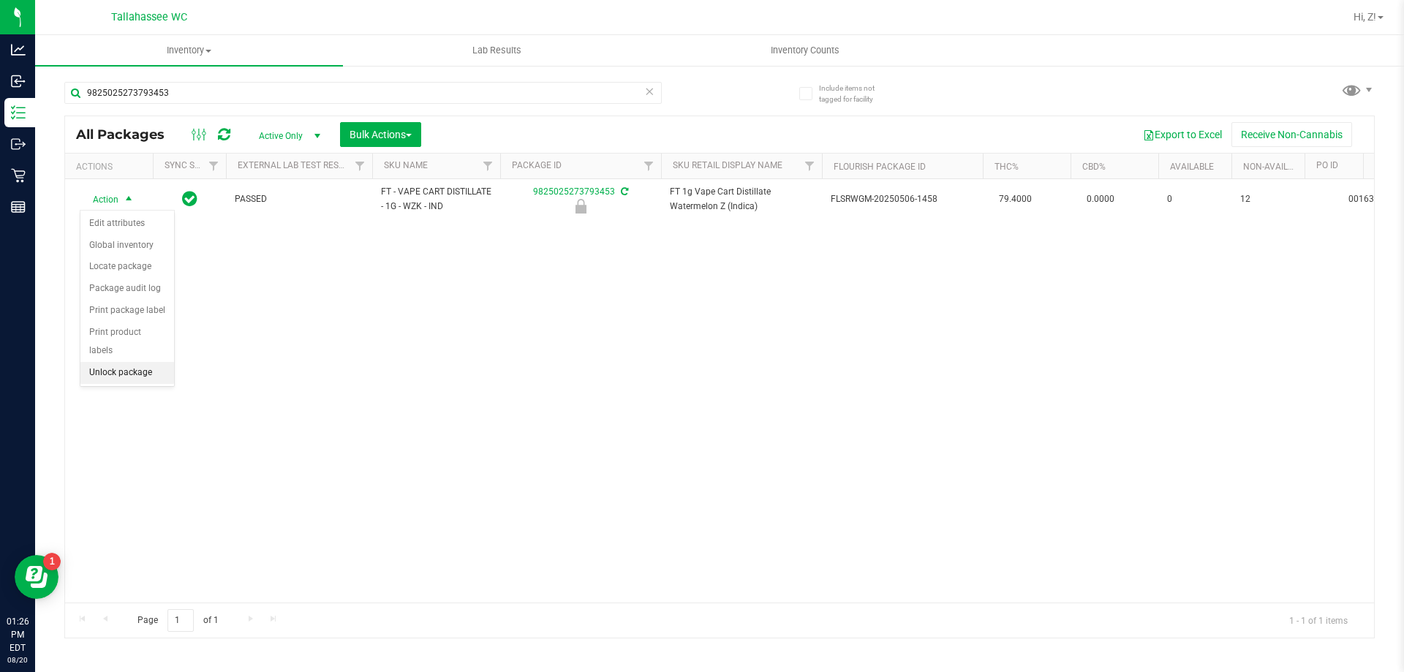
click at [140, 362] on li "Unlock package" at bounding box center [127, 373] width 94 height 22
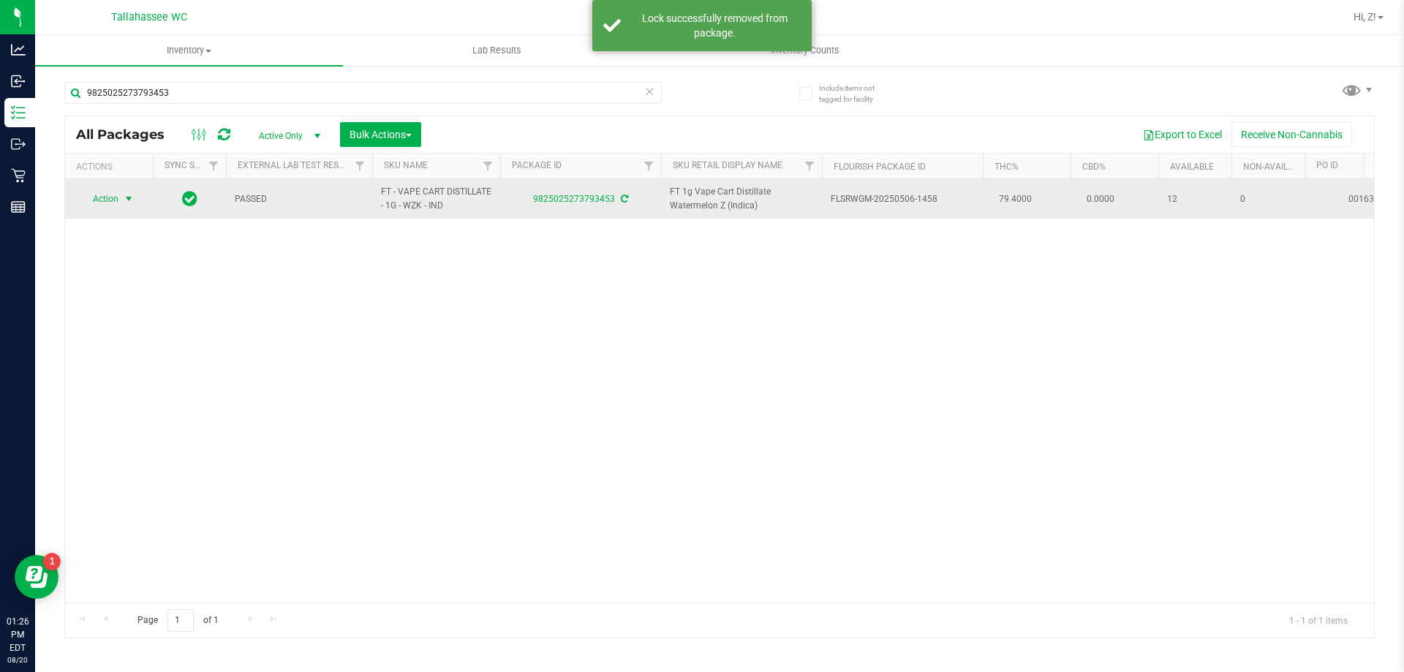
click at [116, 198] on span "Action" at bounding box center [99, 199] width 39 height 20
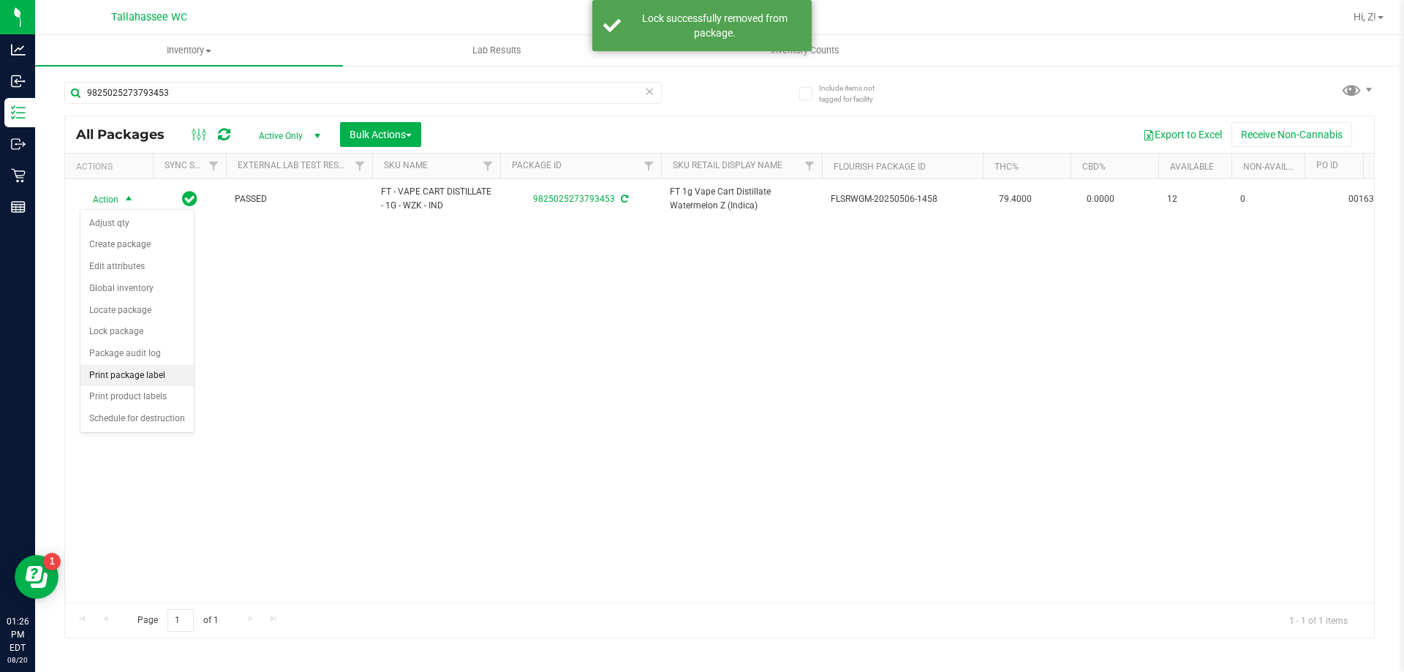
click at [142, 375] on li "Print package label" at bounding box center [136, 376] width 113 height 22
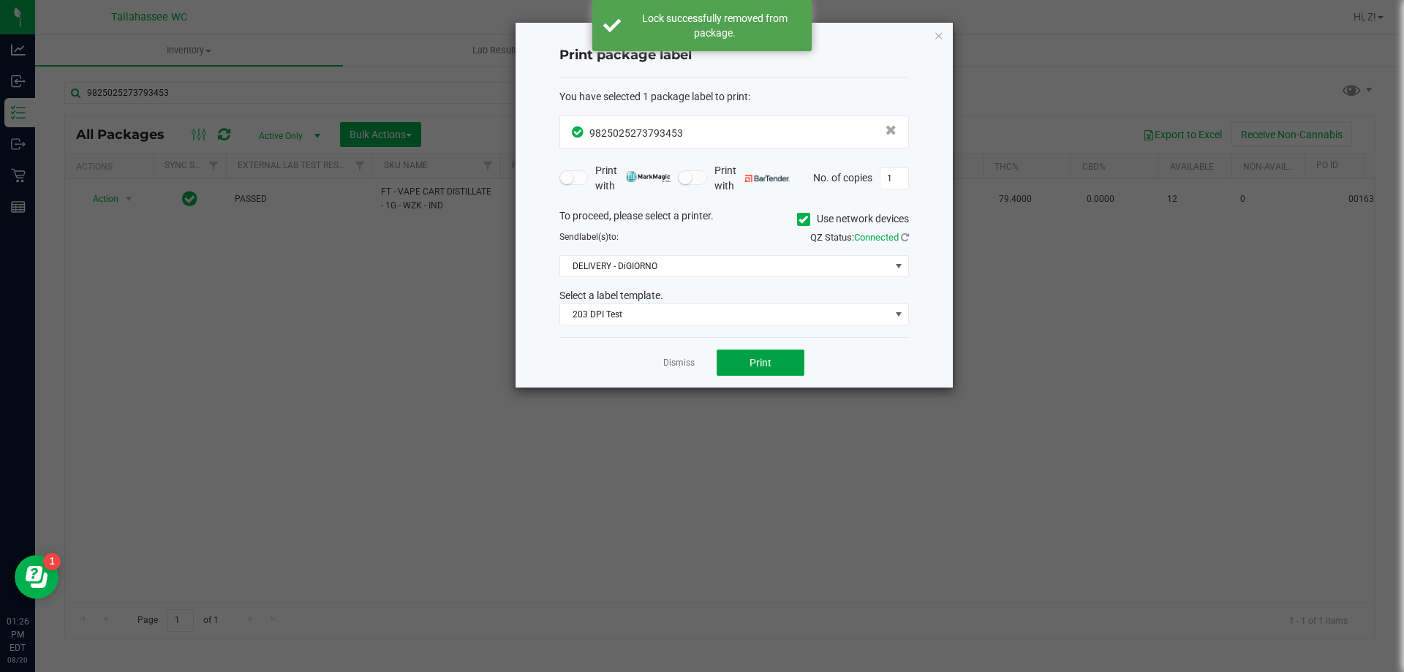
click at [766, 358] on span "Print" at bounding box center [761, 363] width 22 height 12
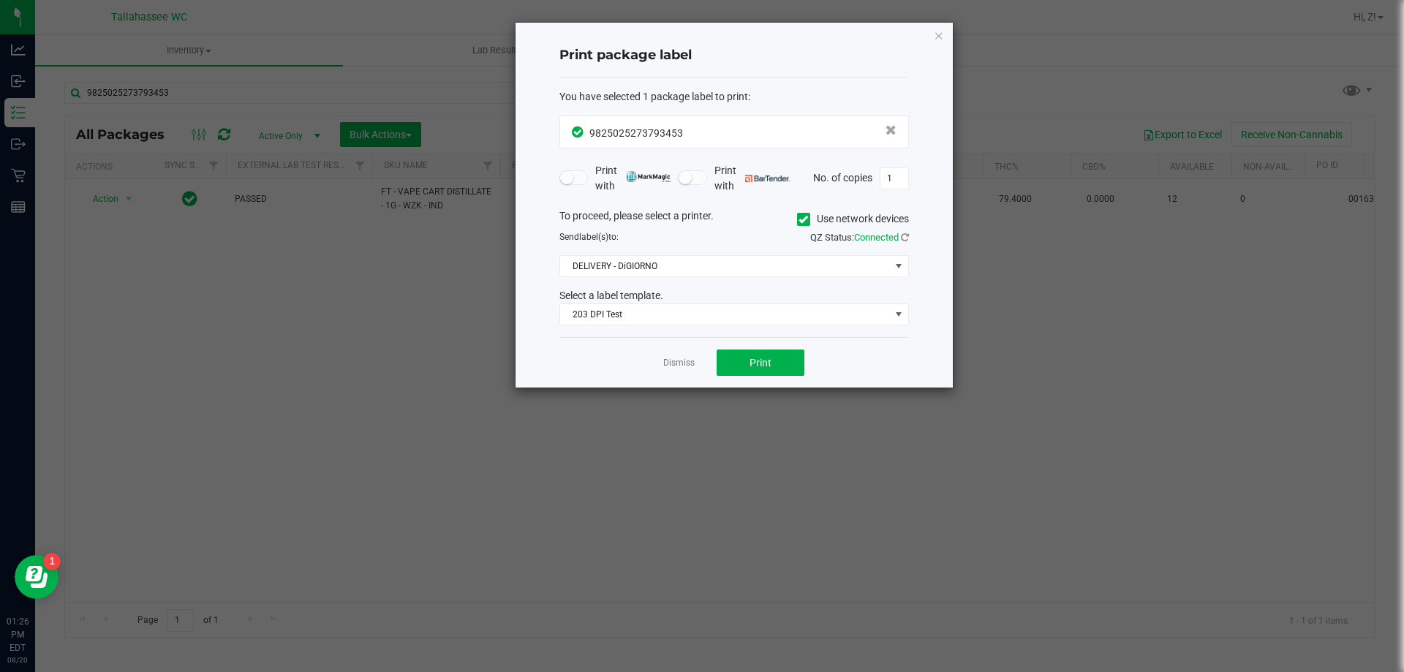
click at [940, 37] on icon "button" at bounding box center [939, 35] width 10 height 18
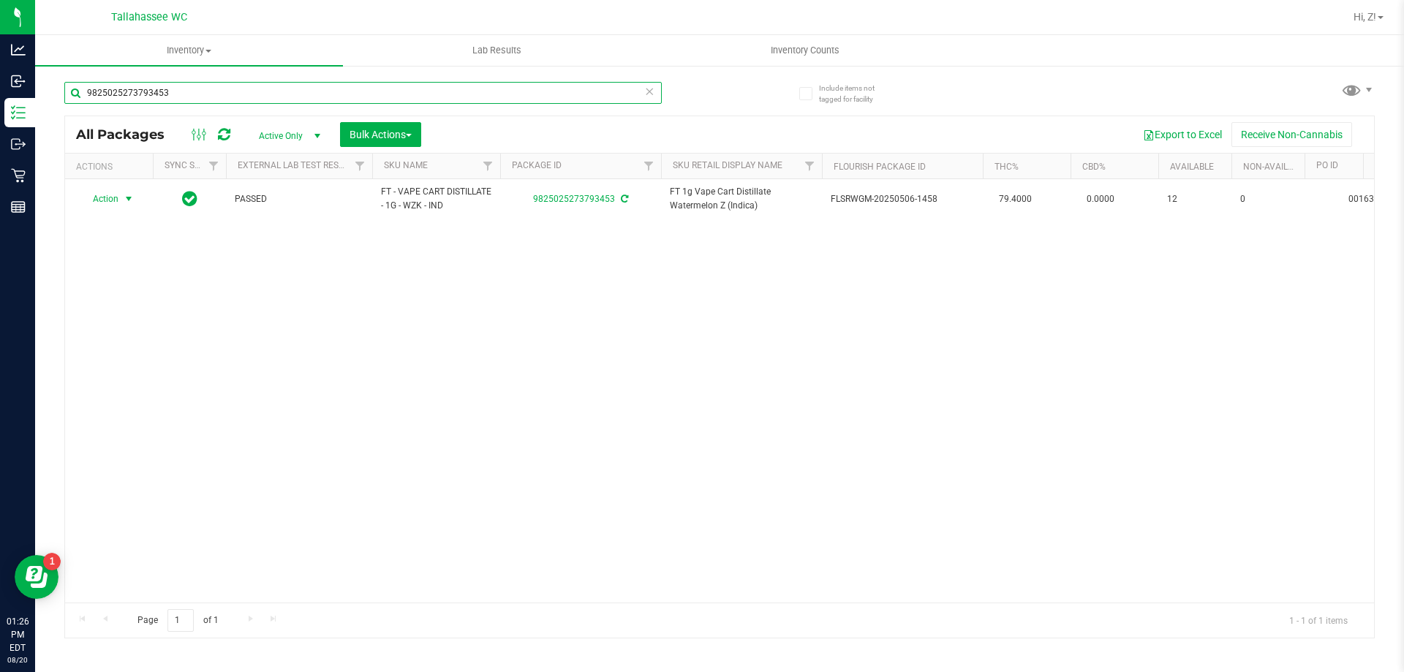
click at [228, 93] on input "9825025273793453" at bounding box center [362, 93] width 597 height 22
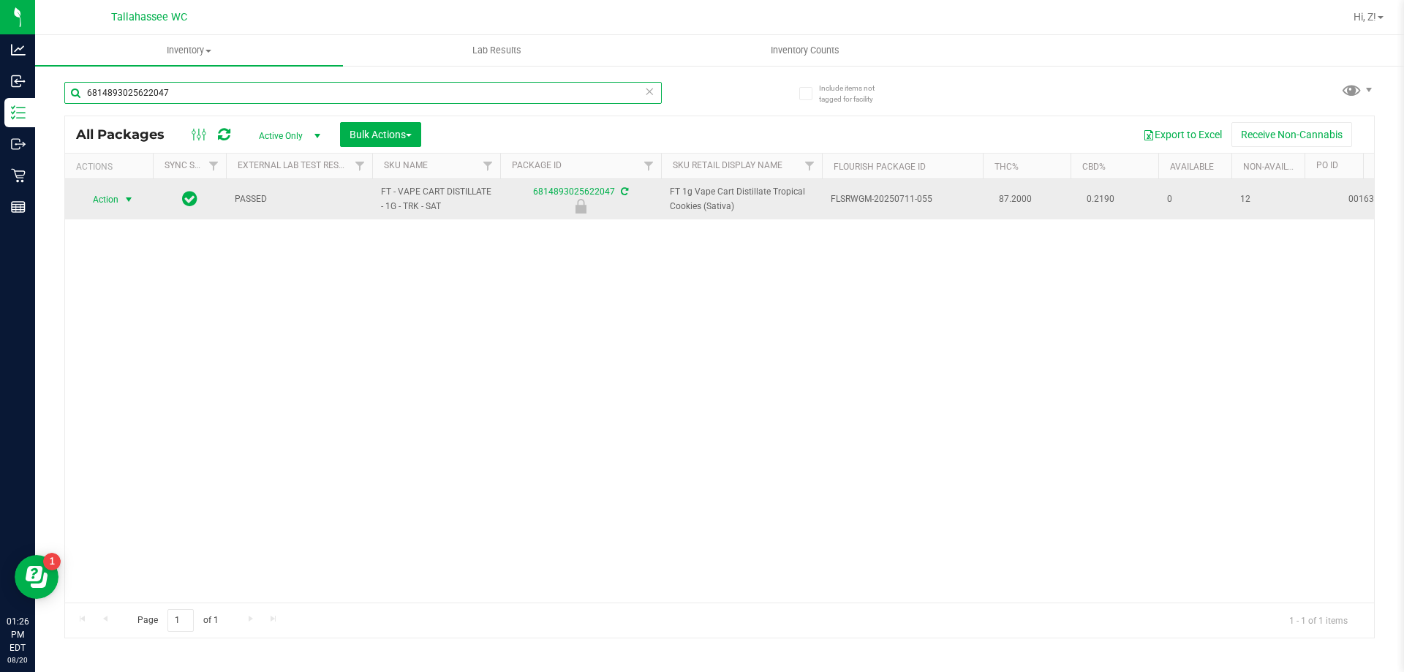
type input "6814893025622047"
click at [121, 203] on span "select" at bounding box center [129, 199] width 18 height 20
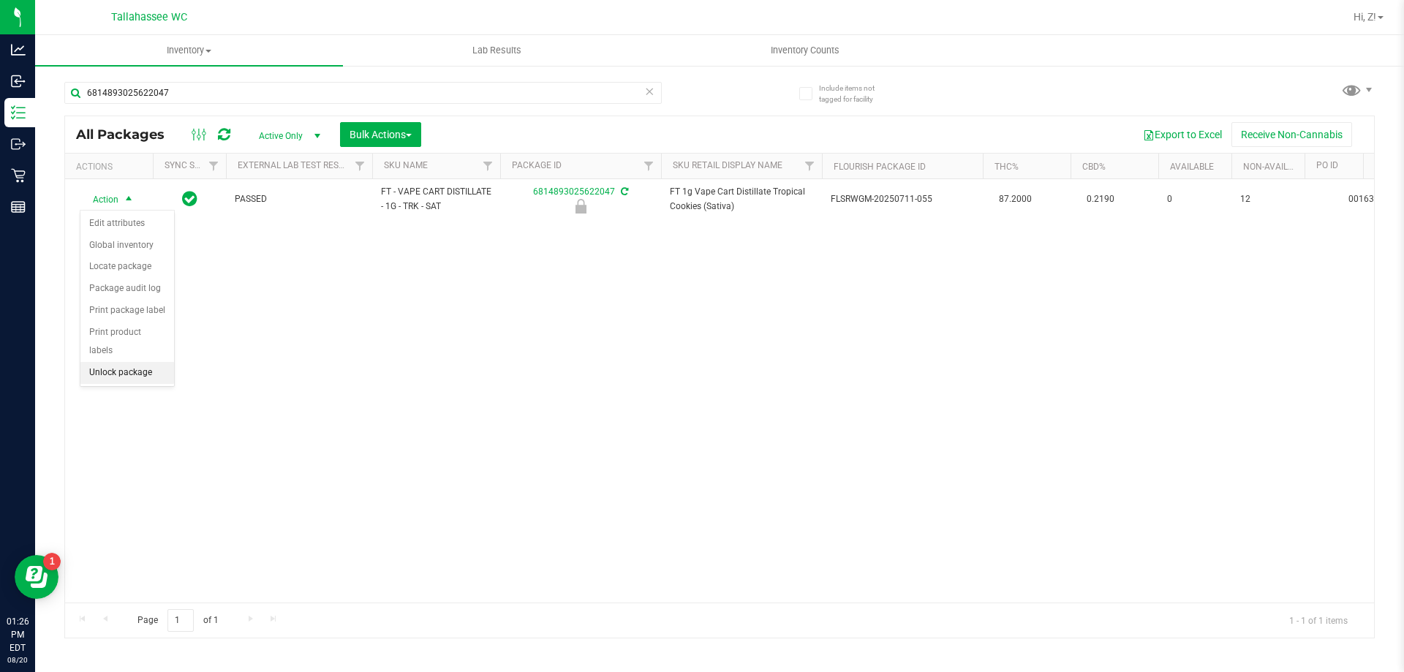
click at [121, 362] on li "Unlock package" at bounding box center [127, 373] width 94 height 22
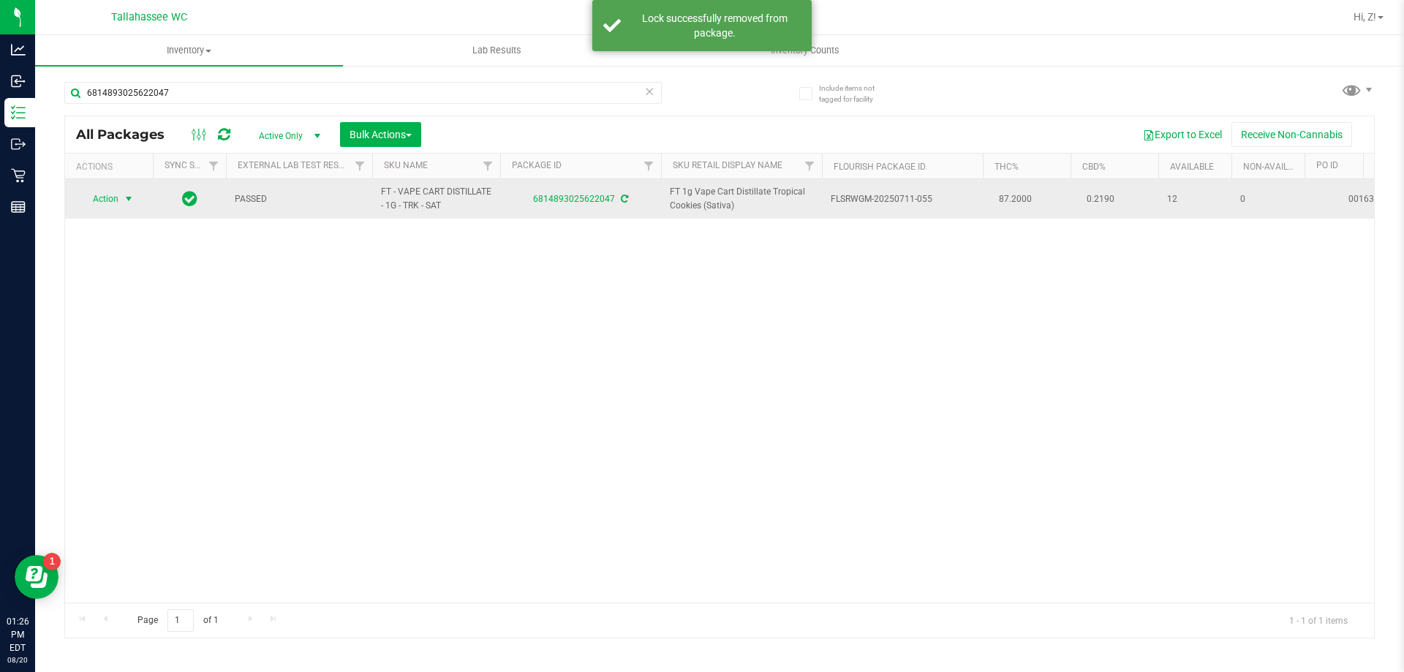
click at [110, 198] on span "Action" at bounding box center [99, 199] width 39 height 20
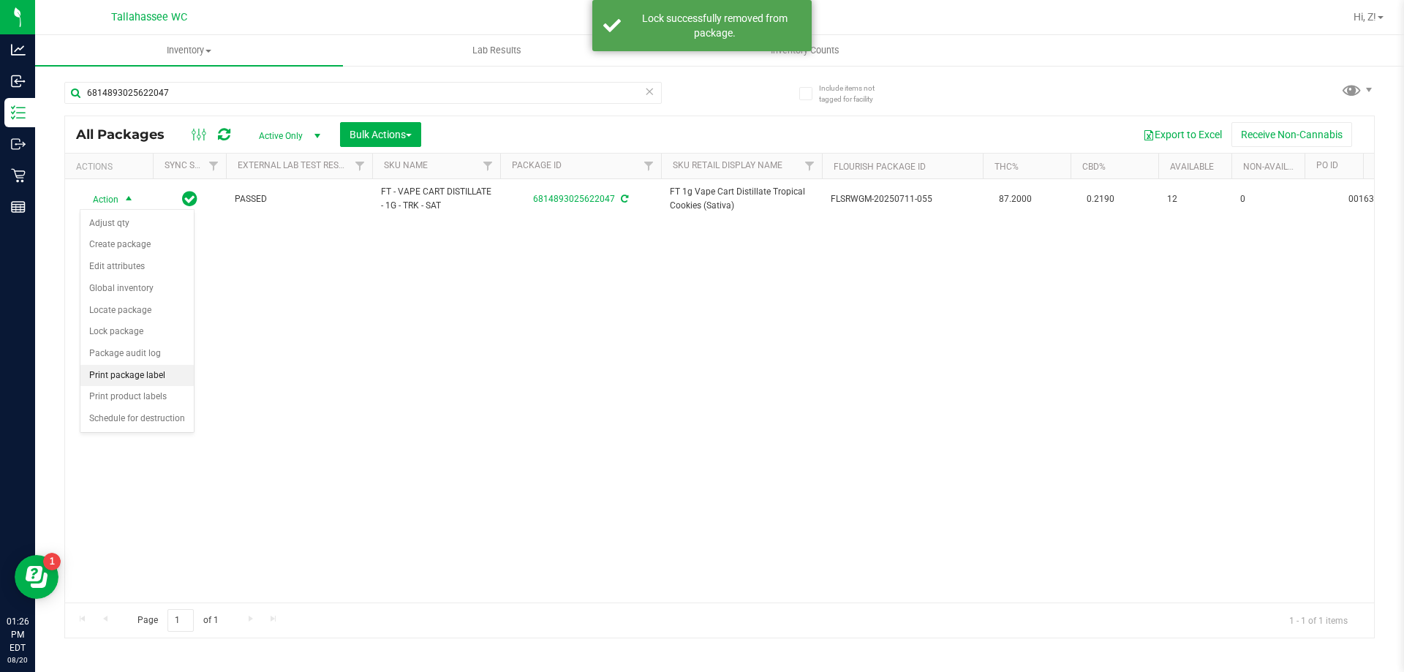
click at [119, 374] on li "Print package label" at bounding box center [136, 376] width 113 height 22
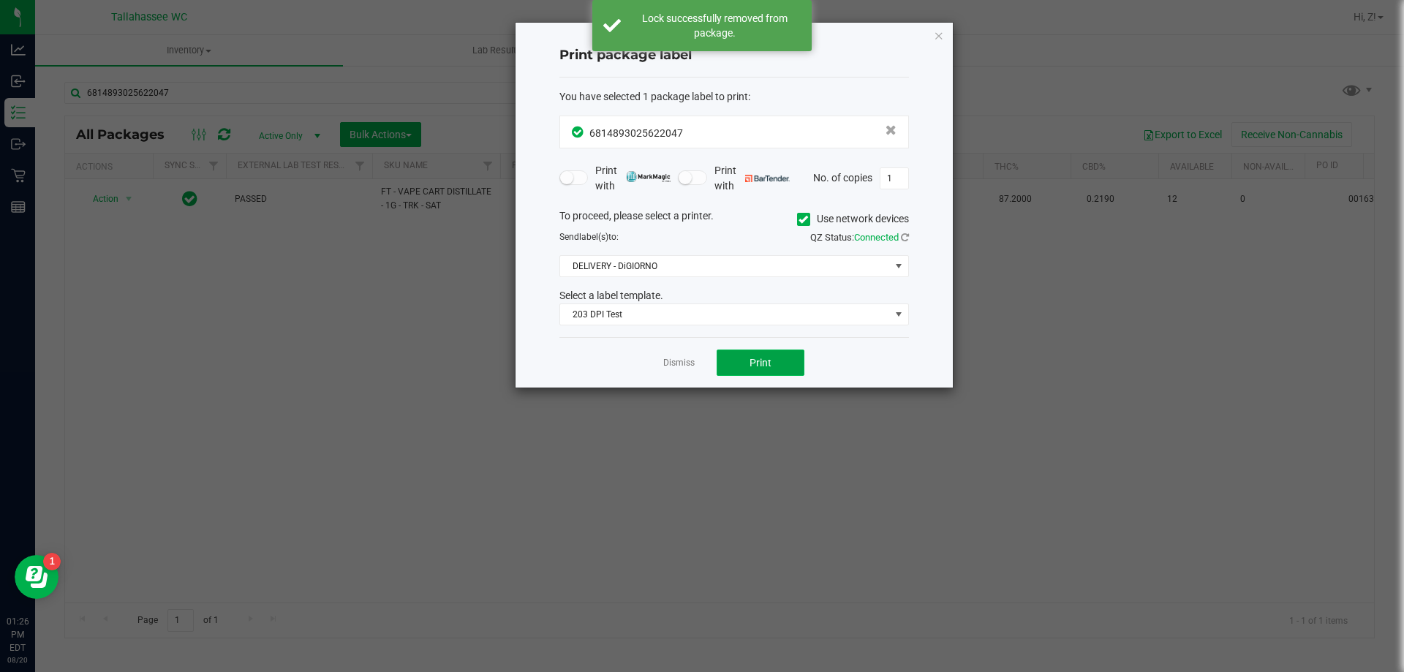
click at [779, 373] on button "Print" at bounding box center [761, 363] width 88 height 26
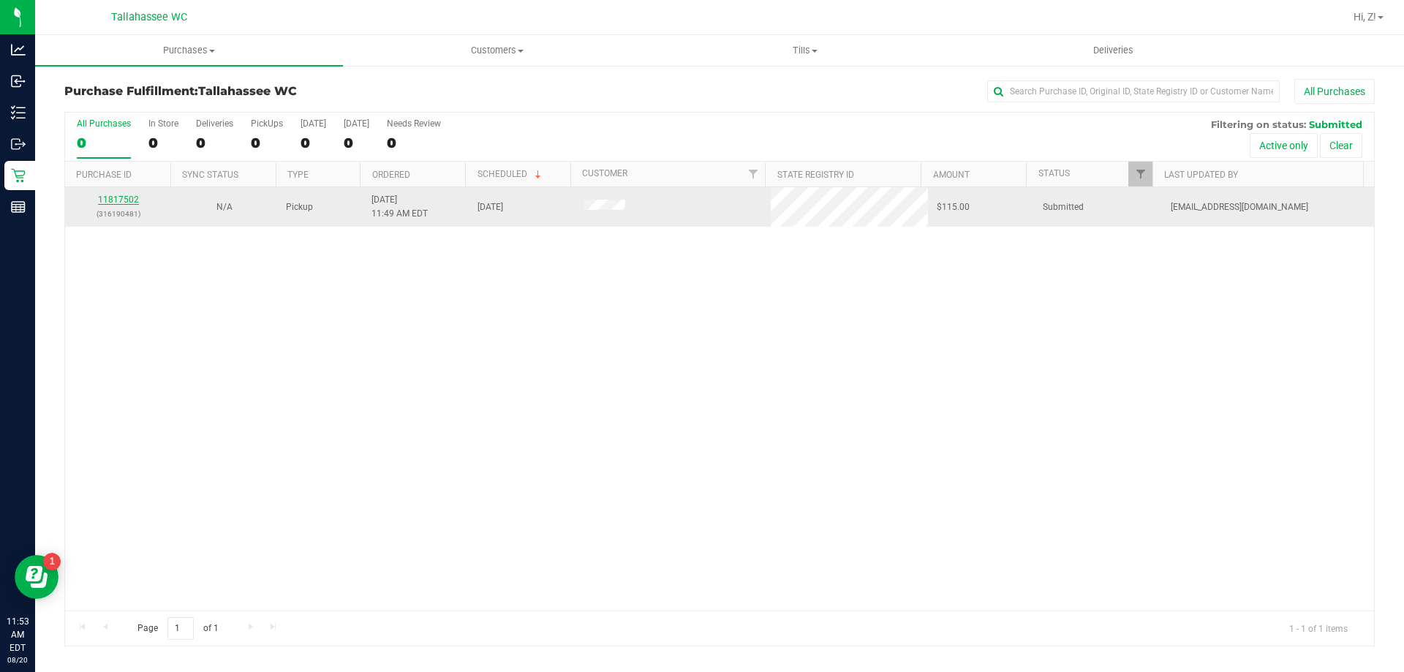
click at [109, 201] on link "11817502" at bounding box center [118, 200] width 41 height 10
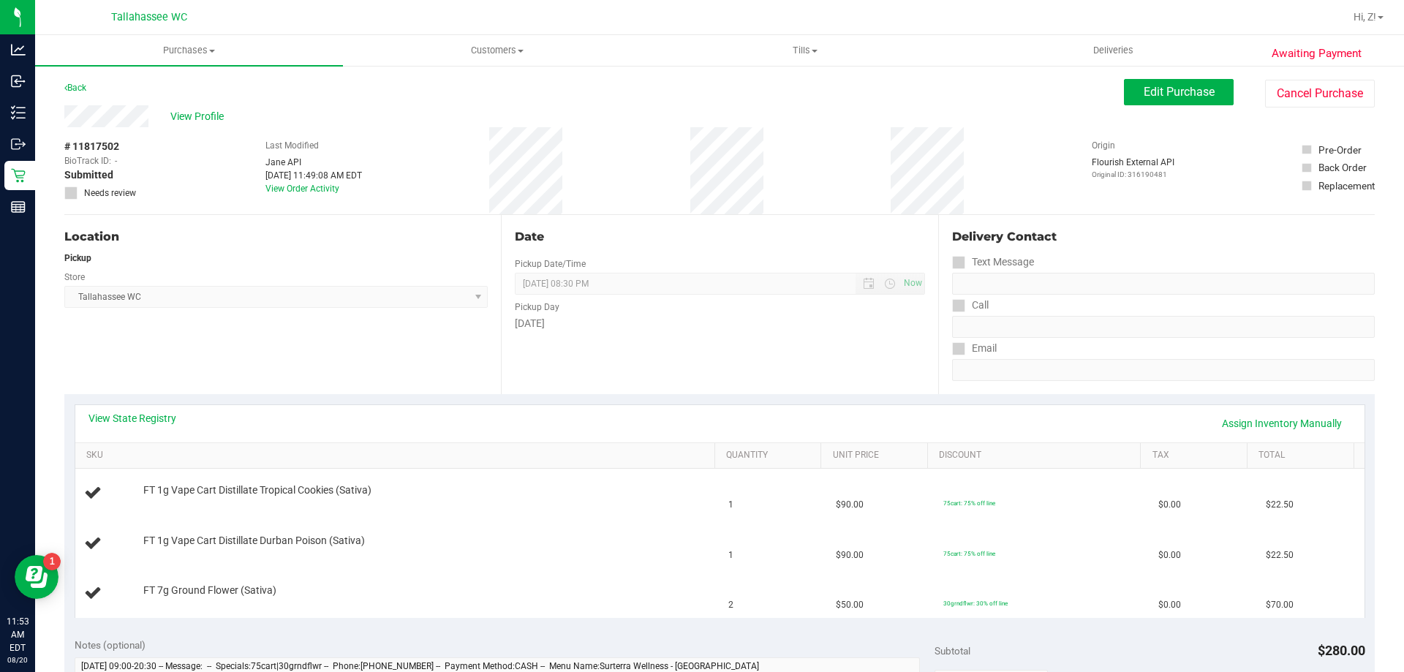
scroll to position [73, 0]
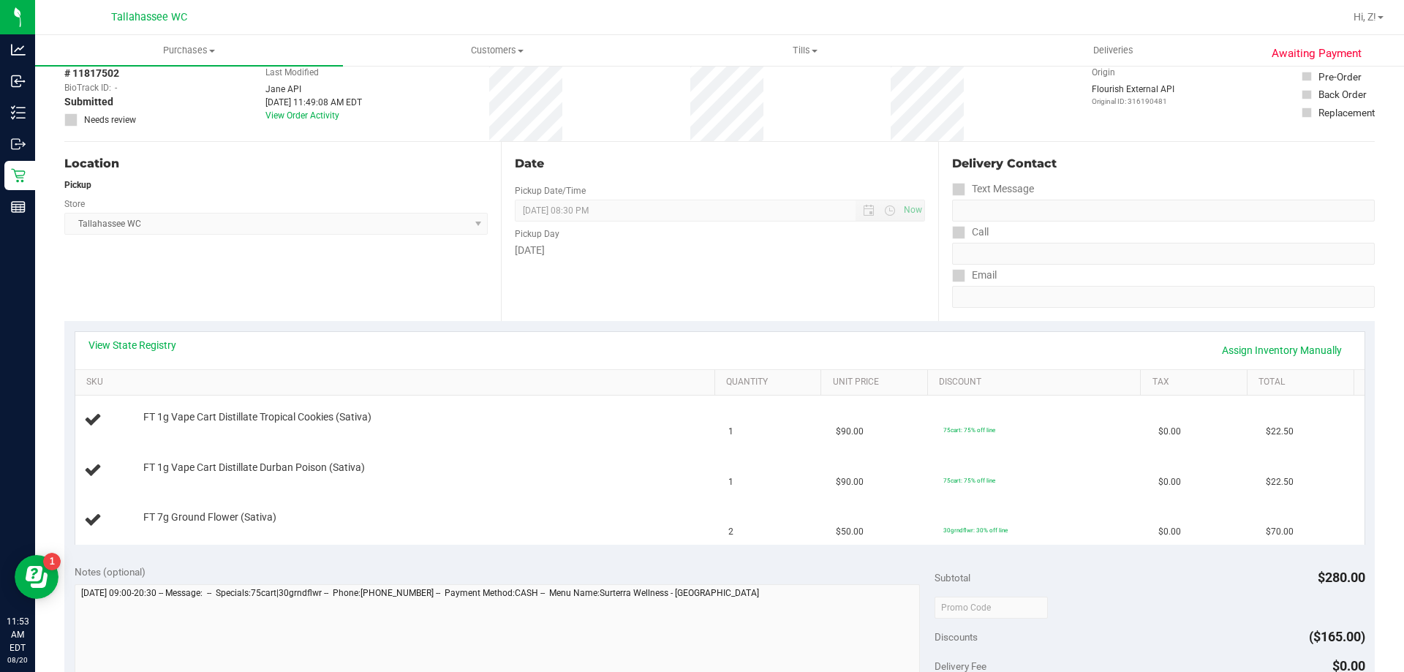
click at [149, 329] on div "View State Registry Assign Inventory Manually SKU Quantity Unit Price Discount …" at bounding box center [719, 437] width 1310 height 233
click at [159, 339] on link "View State Registry" at bounding box center [132, 345] width 88 height 15
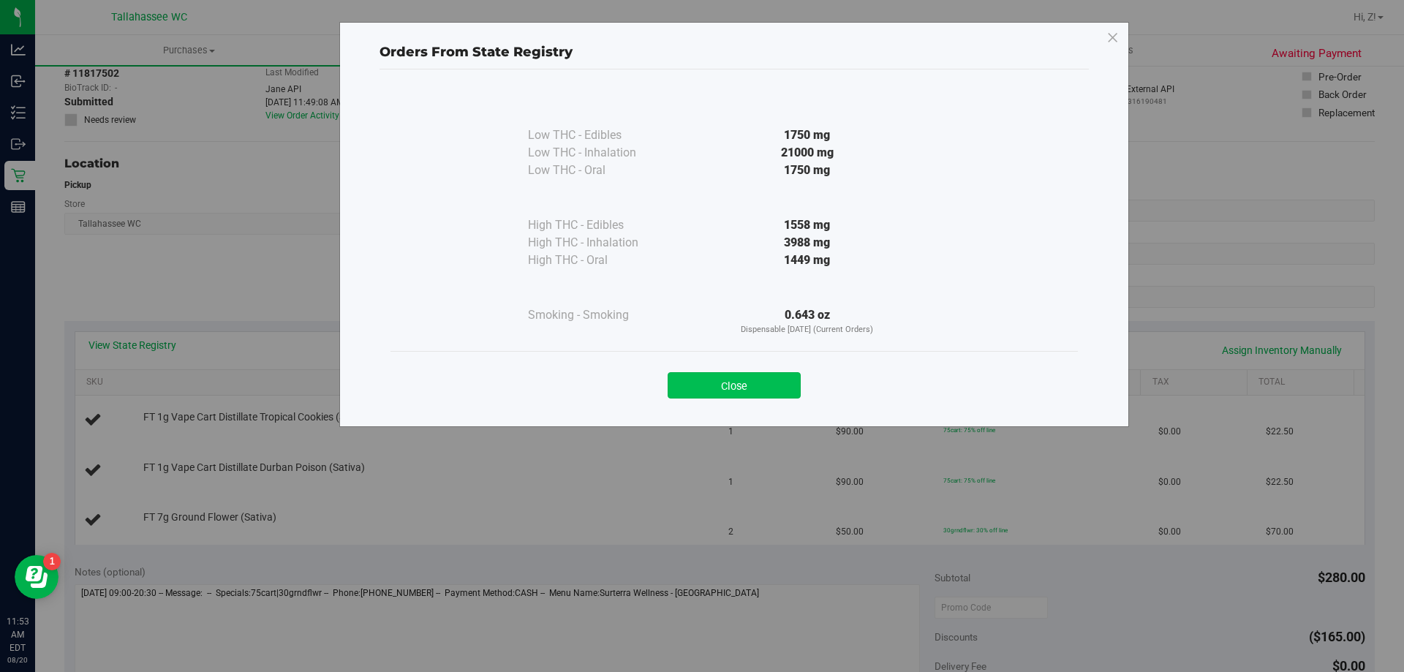
click at [782, 390] on button "Close" at bounding box center [734, 385] width 133 height 26
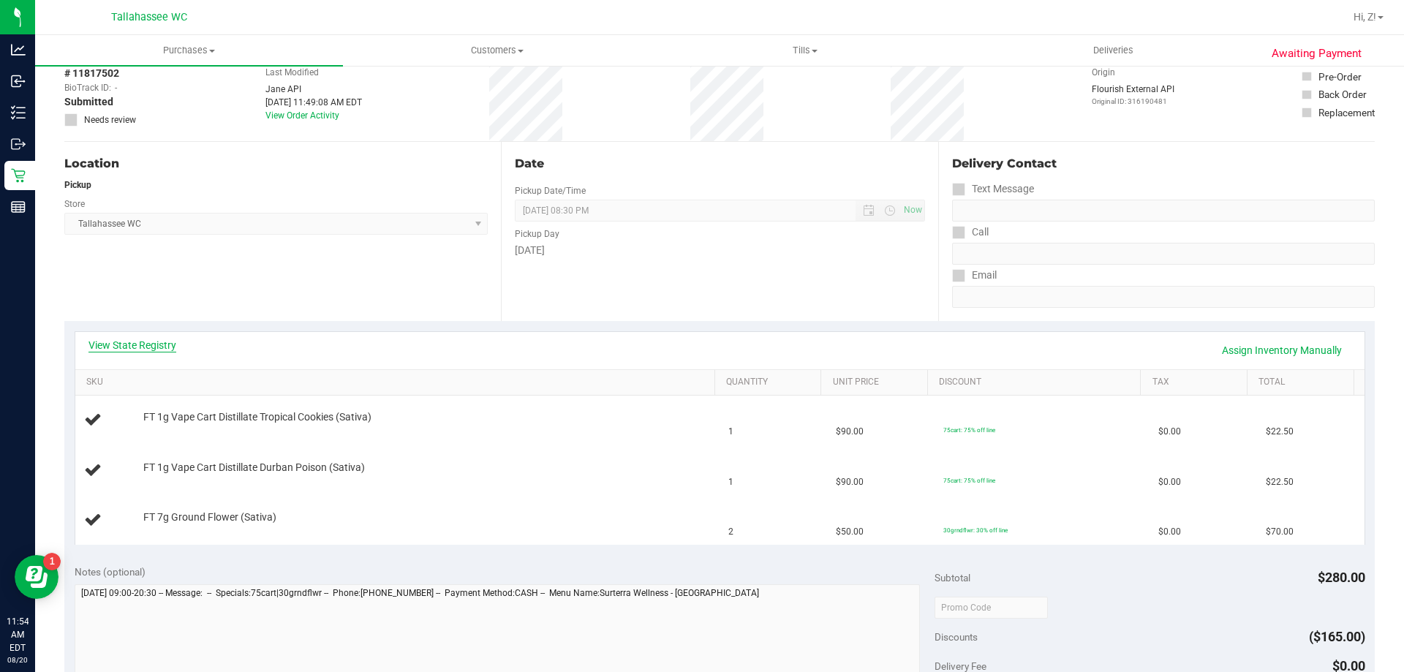
click at [129, 343] on link "View State Registry" at bounding box center [132, 345] width 88 height 15
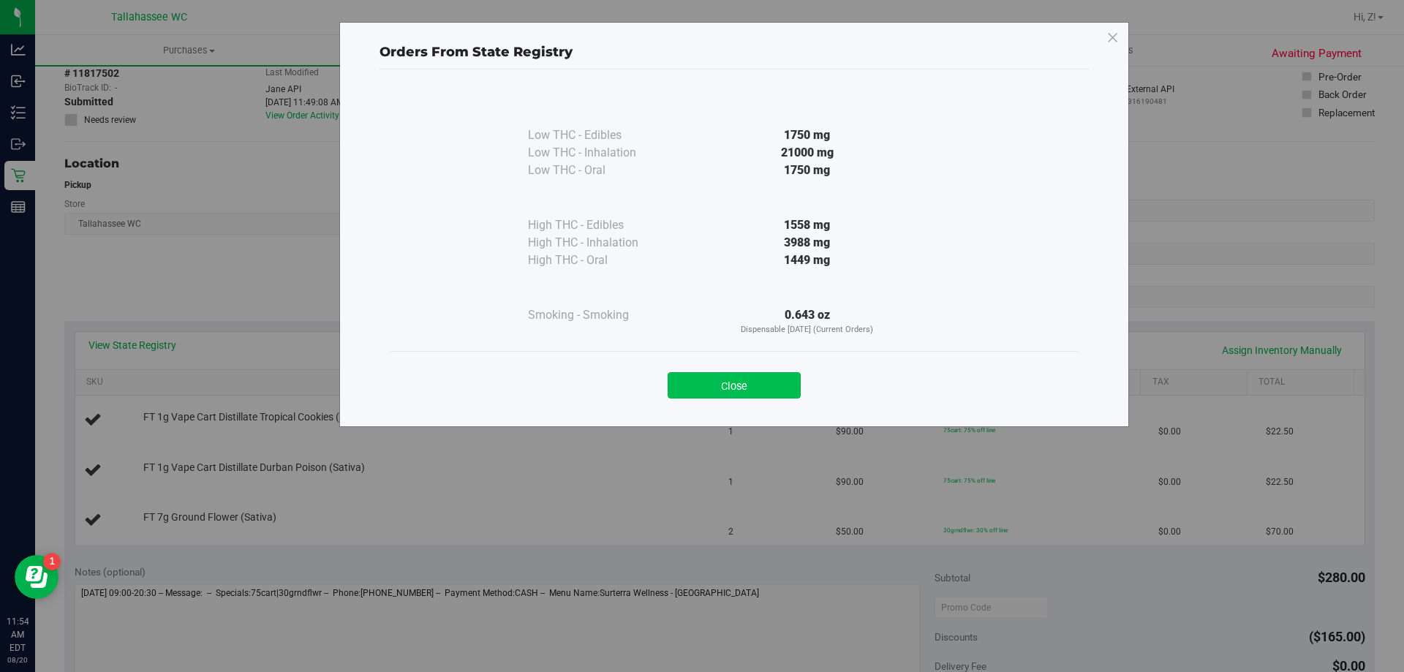
click at [753, 385] on button "Close" at bounding box center [734, 385] width 133 height 26
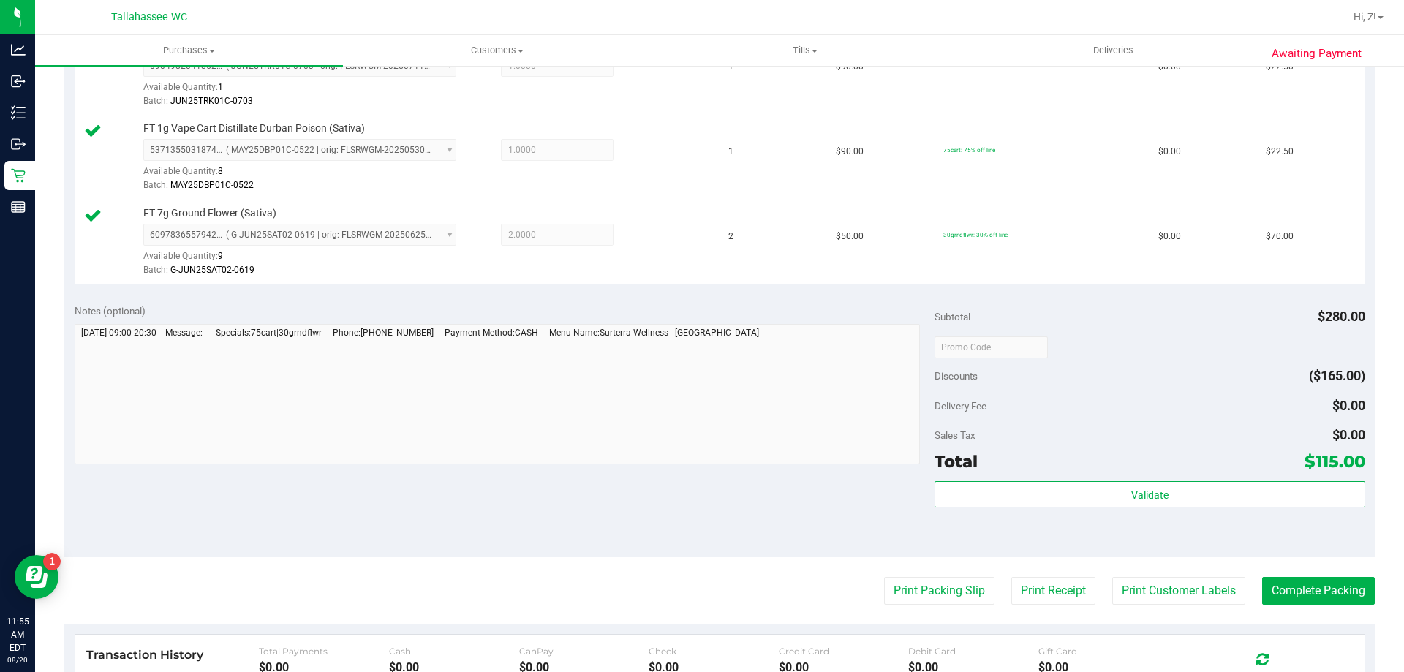
scroll to position [585, 0]
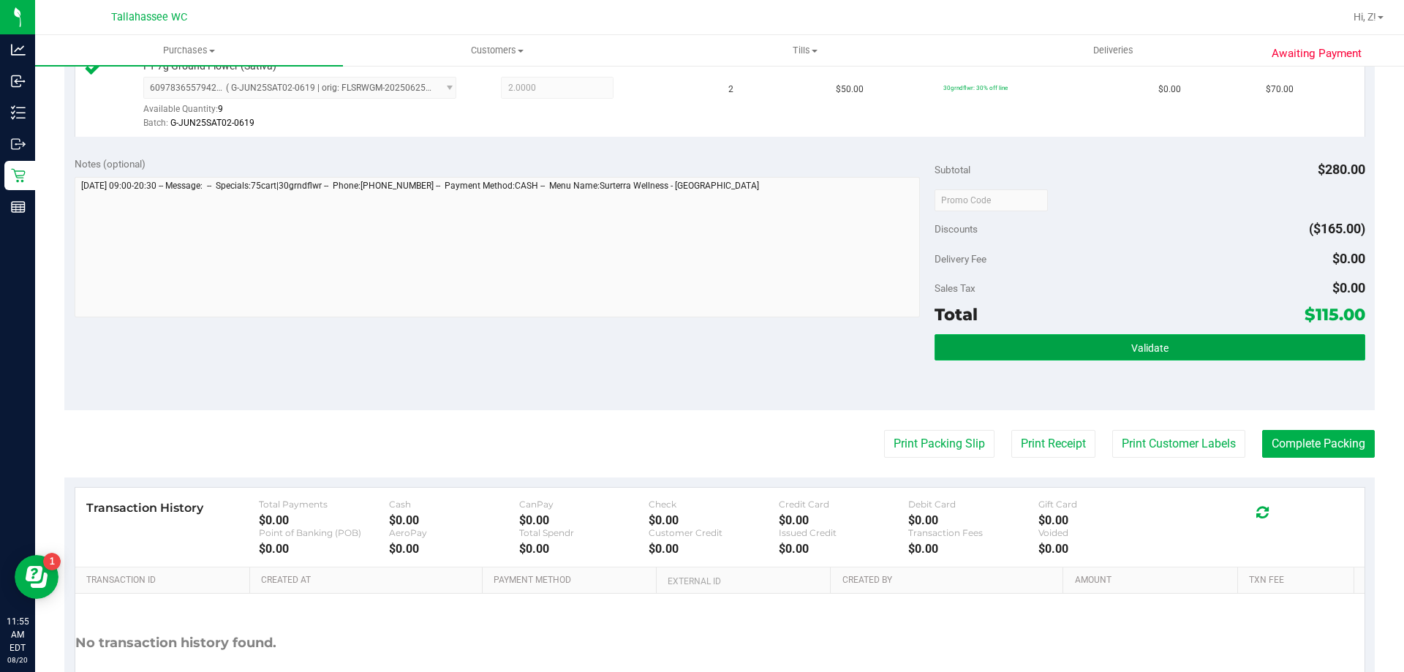
click at [1151, 342] on span "Validate" at bounding box center [1149, 348] width 37 height 12
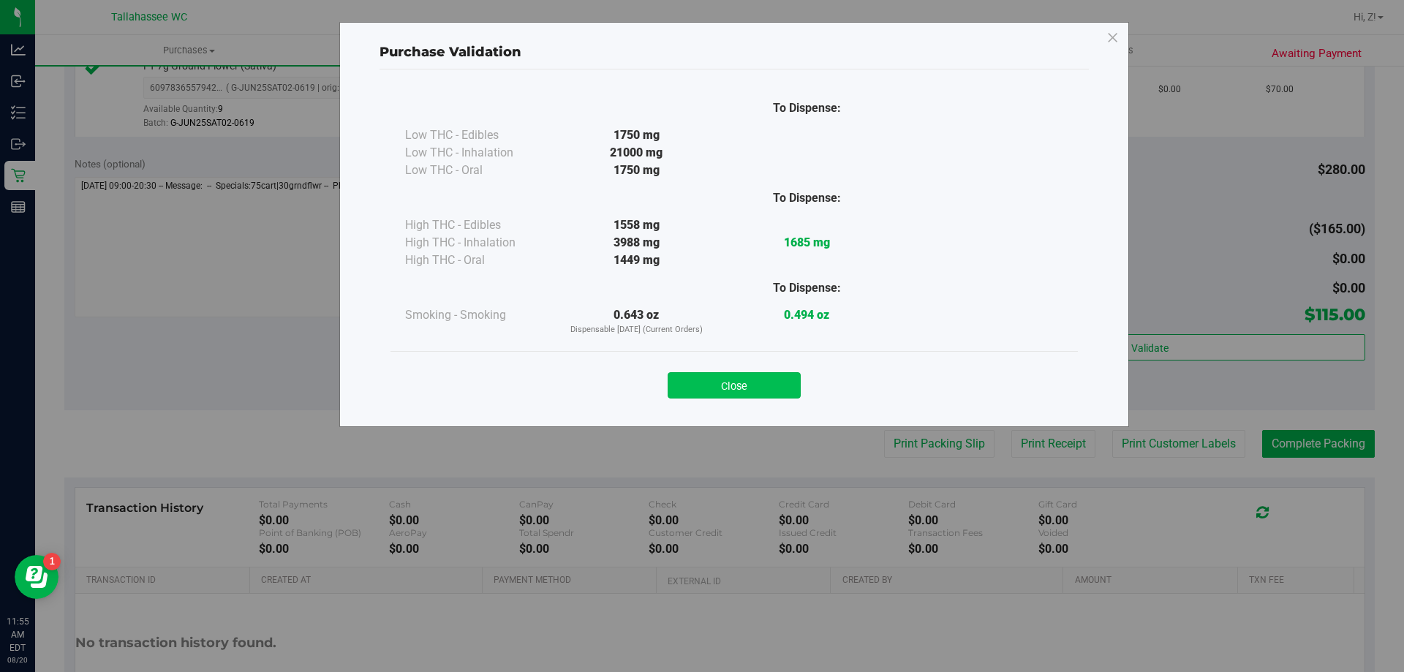
click at [760, 383] on button "Close" at bounding box center [734, 385] width 133 height 26
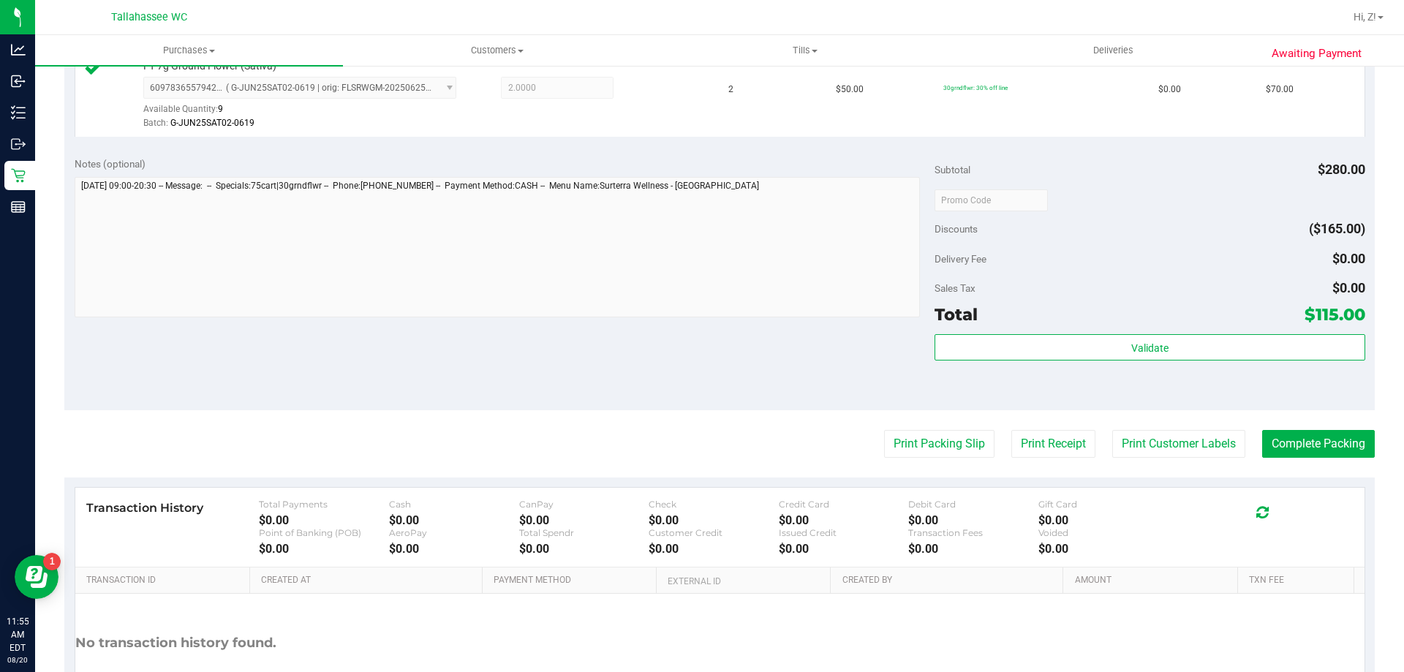
click at [908, 458] on purchase-details "Back Edit Purchase Cancel Purchase View Profile # 11817502 BioTrack ID: - Submi…" at bounding box center [719, 122] width 1310 height 1257
click at [910, 451] on button "Print Packing Slip" at bounding box center [939, 444] width 110 height 28
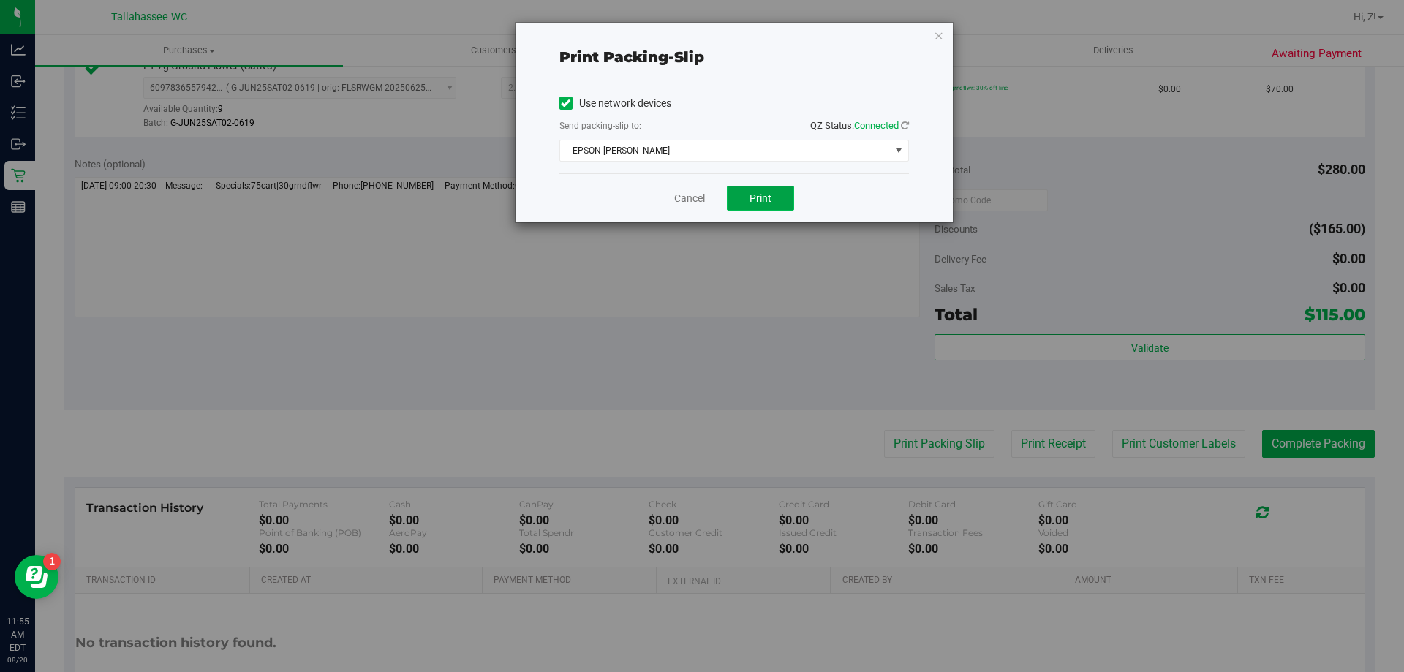
click at [741, 202] on button "Print" at bounding box center [760, 198] width 67 height 25
click at [943, 38] on icon "button" at bounding box center [939, 35] width 10 height 18
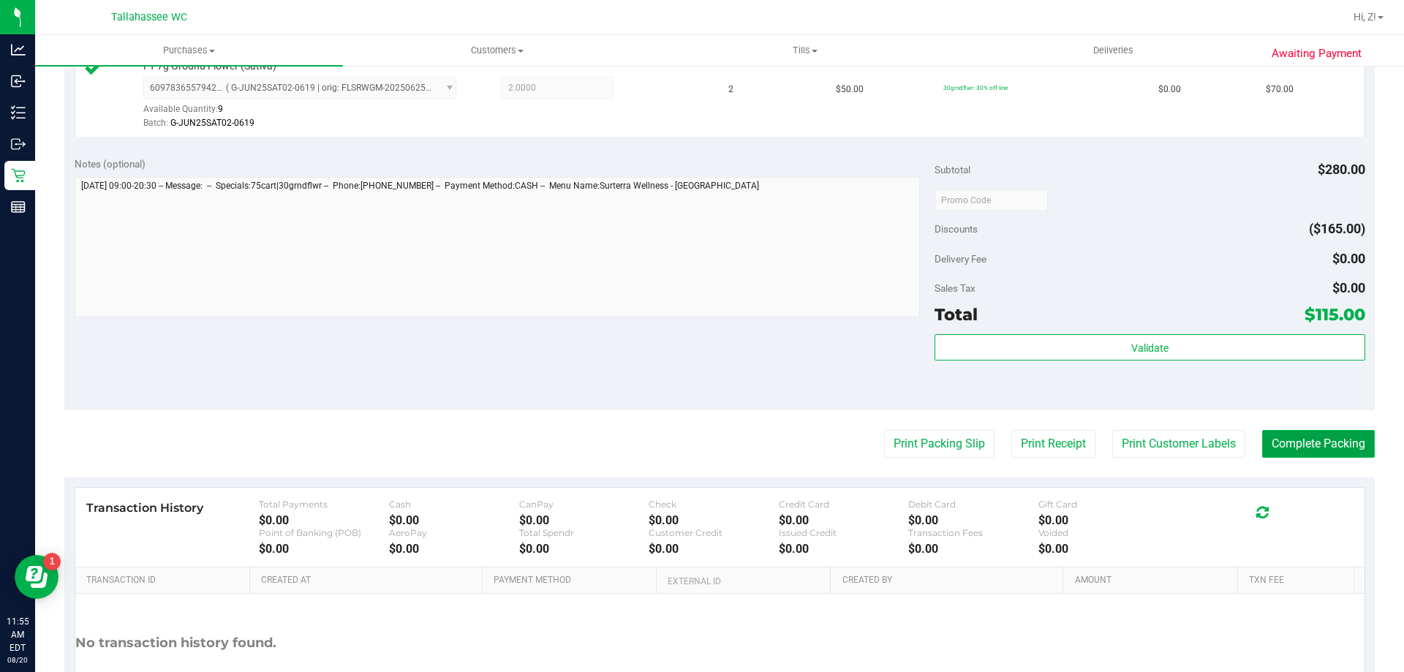
click at [1289, 442] on button "Complete Packing" at bounding box center [1318, 444] width 113 height 28
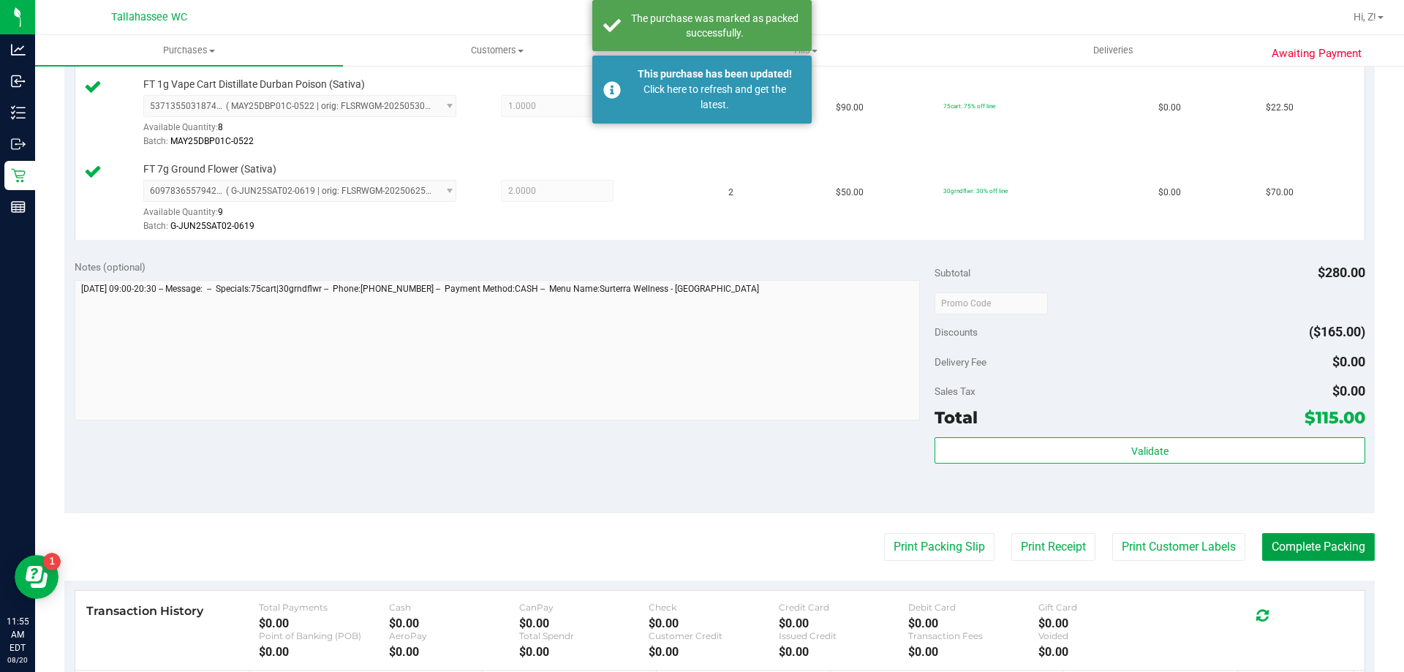
scroll to position [474, 0]
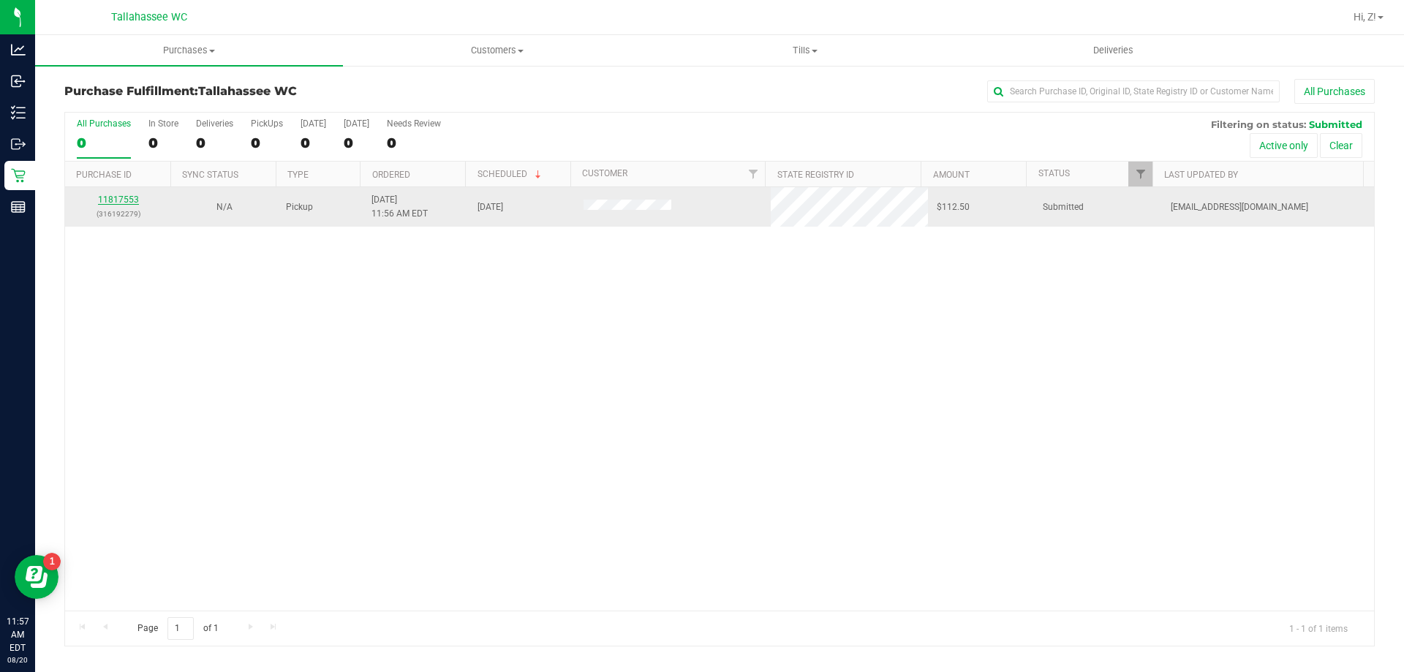
click at [122, 196] on link "11817553" at bounding box center [118, 200] width 41 height 10
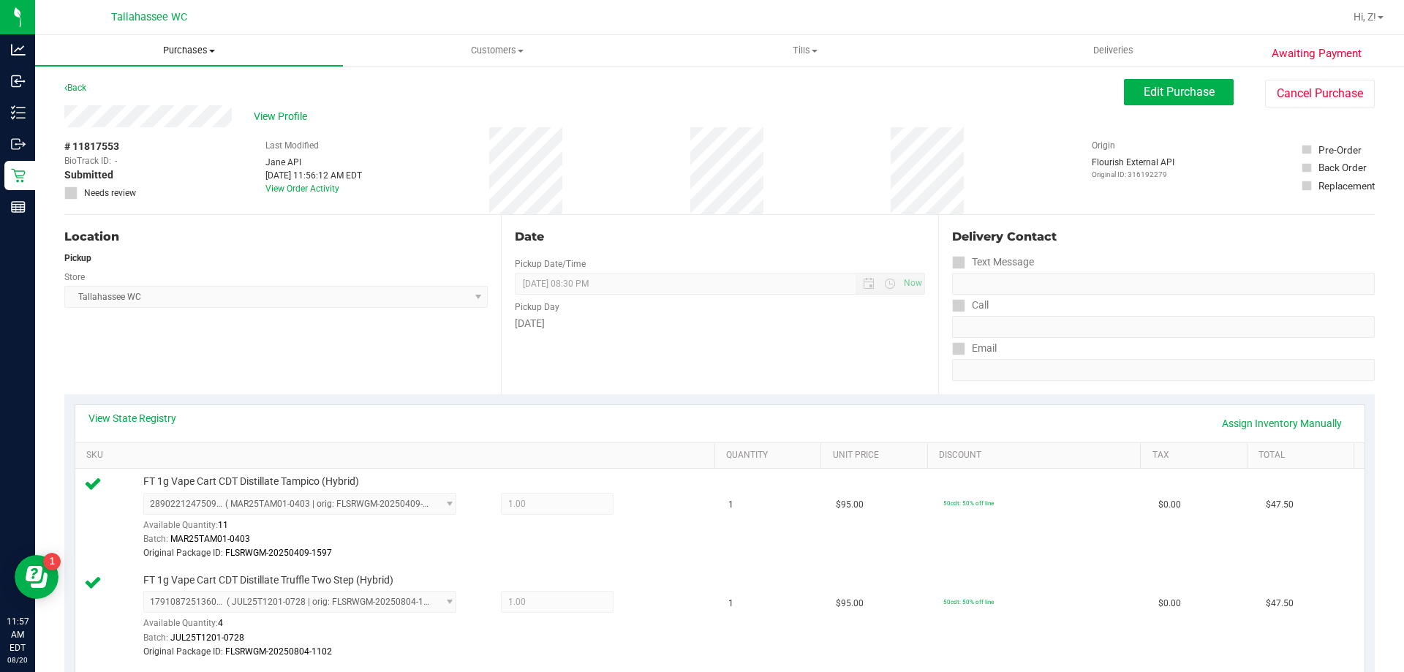
drag, startPoint x: 208, startPoint y: 51, endPoint x: 189, endPoint y: 63, distance: 21.7
click at [205, 52] on span "Purchases" at bounding box center [189, 50] width 308 height 13
click at [127, 102] on li "Fulfillment" at bounding box center [189, 106] width 308 height 18
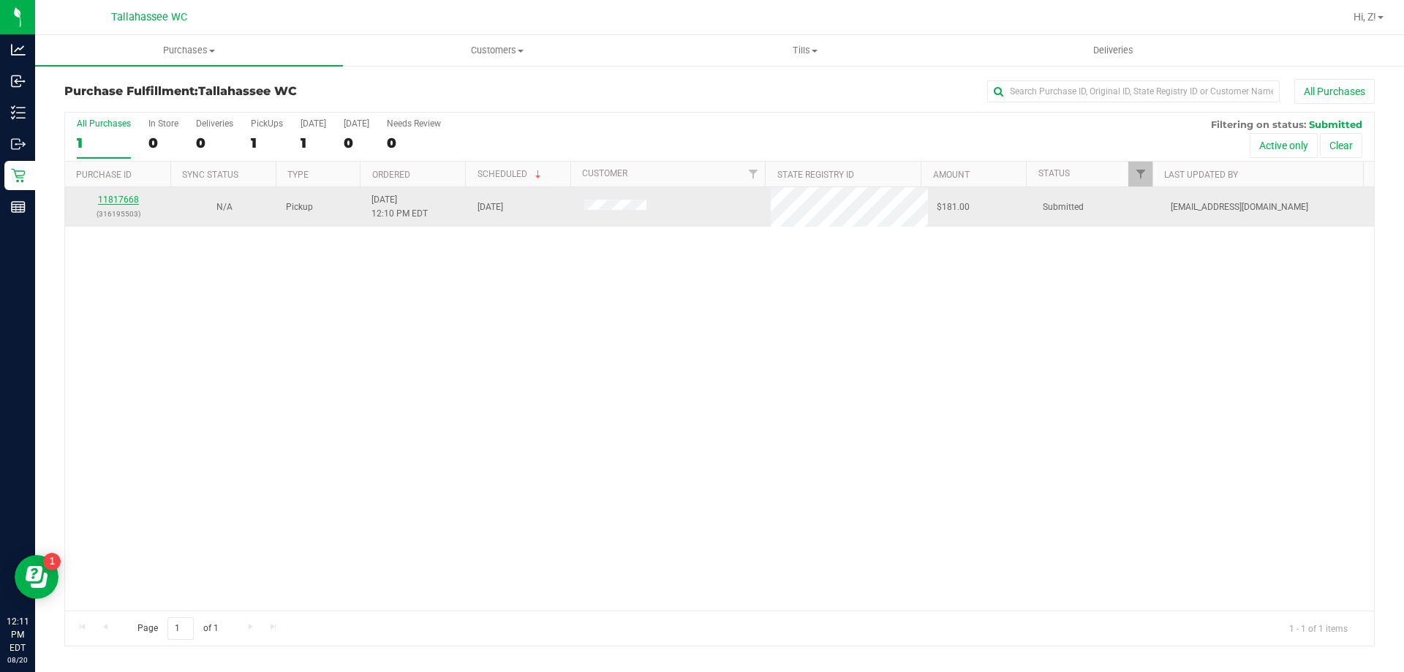
click at [112, 195] on link "11817668" at bounding box center [118, 200] width 41 height 10
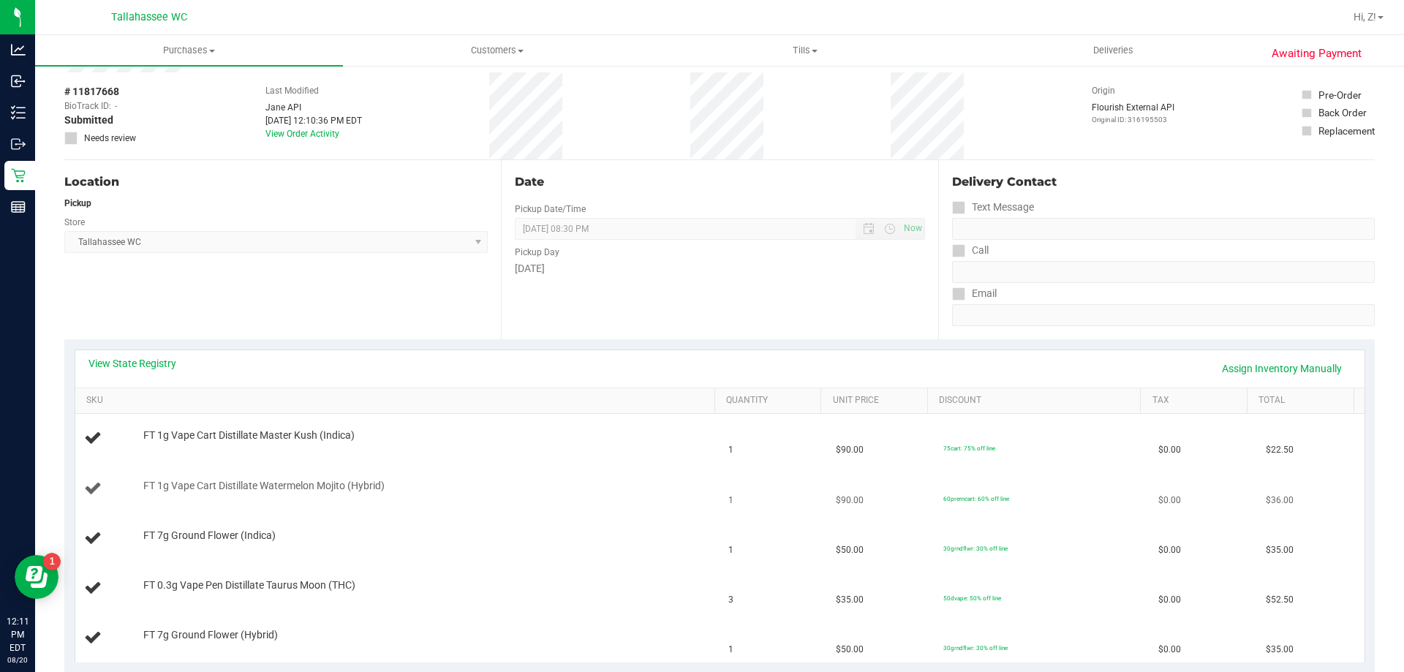
scroll to position [146, 0]
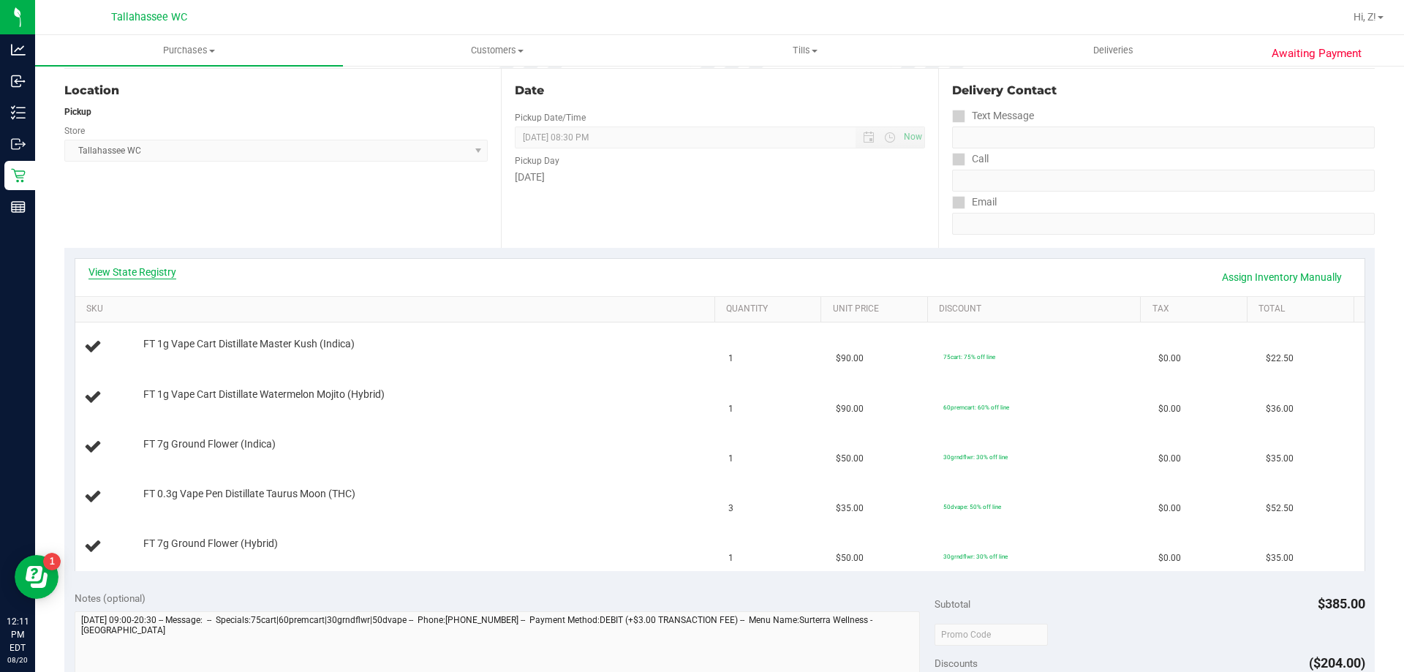
click at [151, 271] on link "View State Registry" at bounding box center [132, 272] width 88 height 15
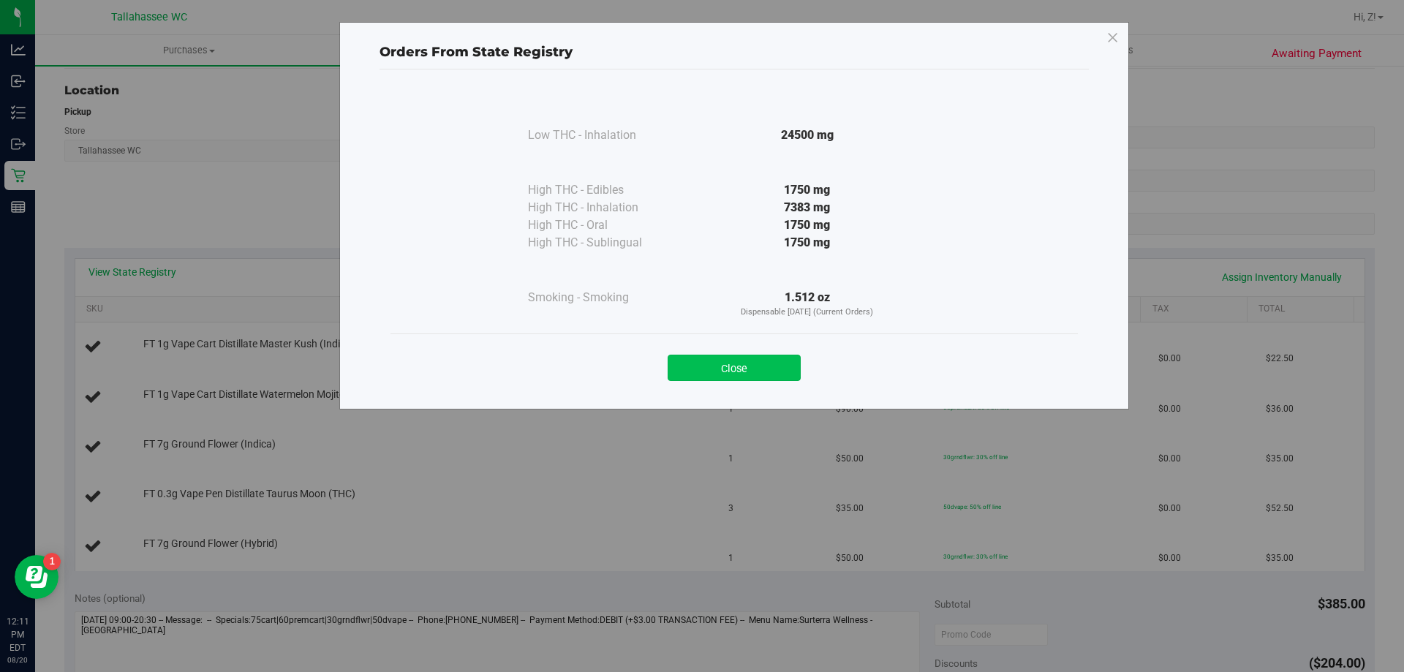
click at [767, 363] on button "Close" at bounding box center [734, 368] width 133 height 26
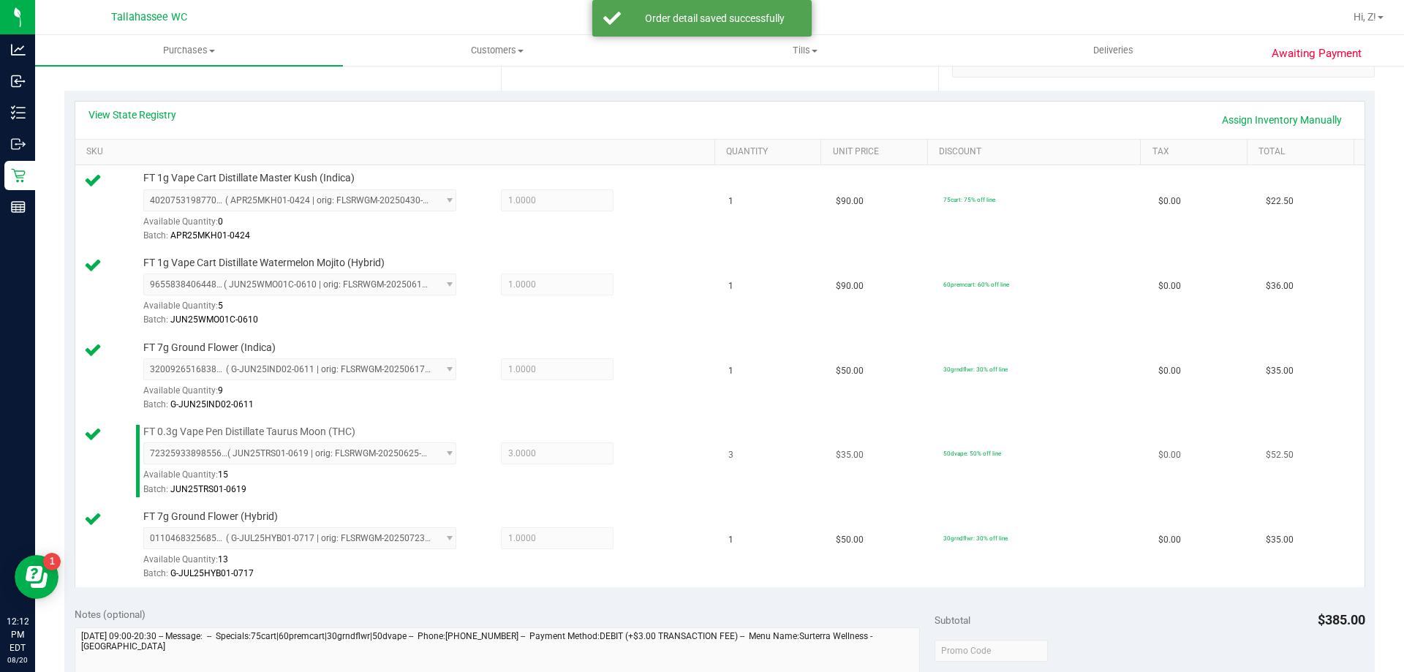
scroll to position [512, 0]
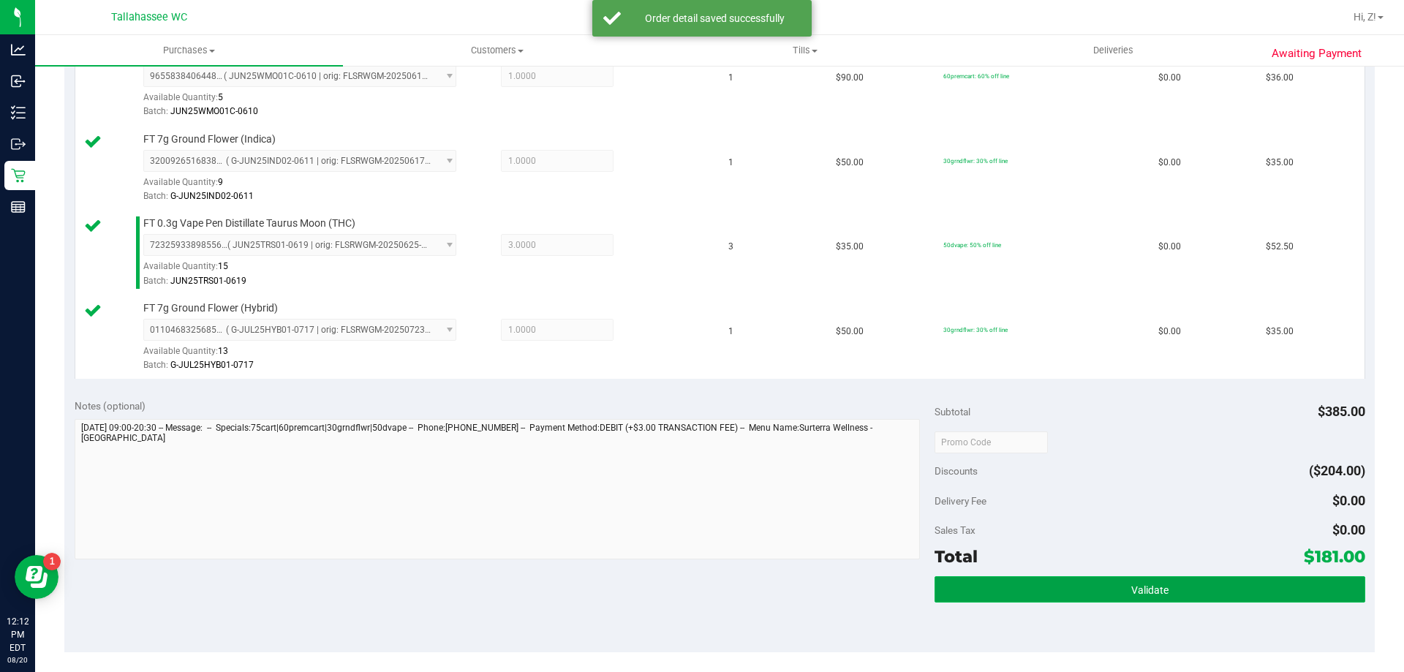
click at [1149, 588] on span "Validate" at bounding box center [1149, 590] width 37 height 12
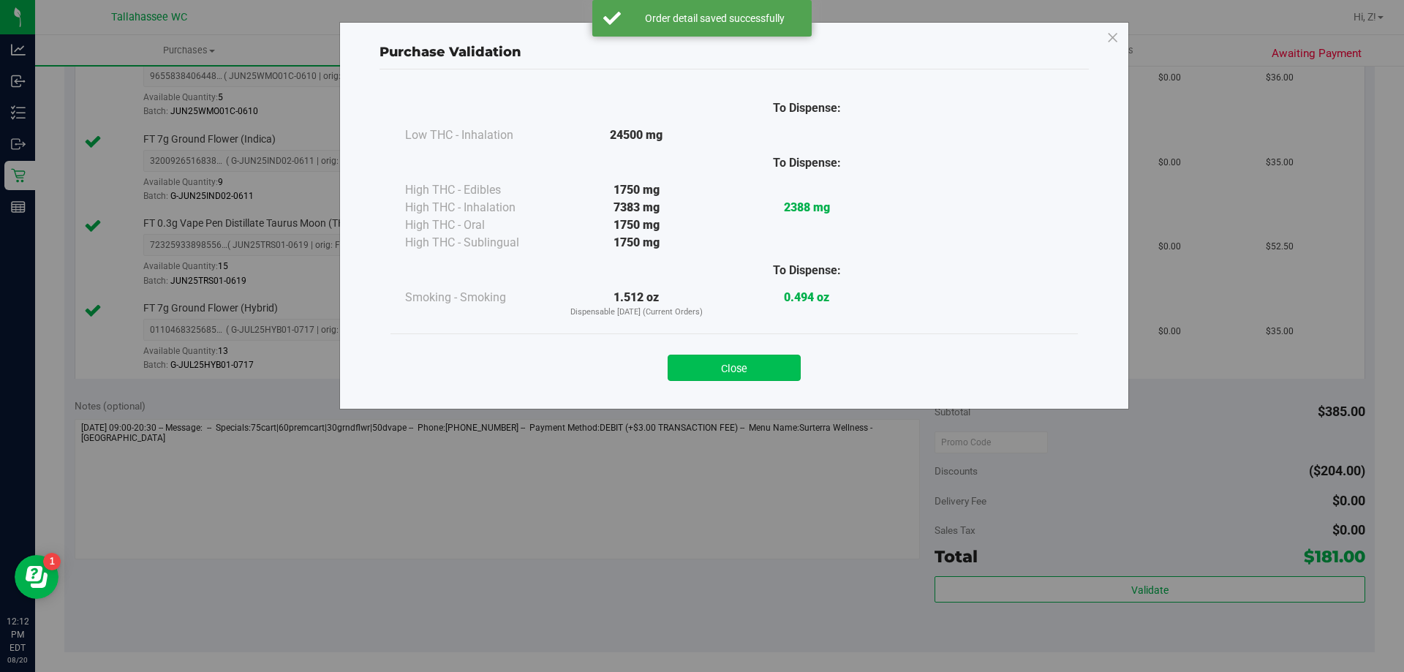
click at [718, 359] on button "Close" at bounding box center [734, 368] width 133 height 26
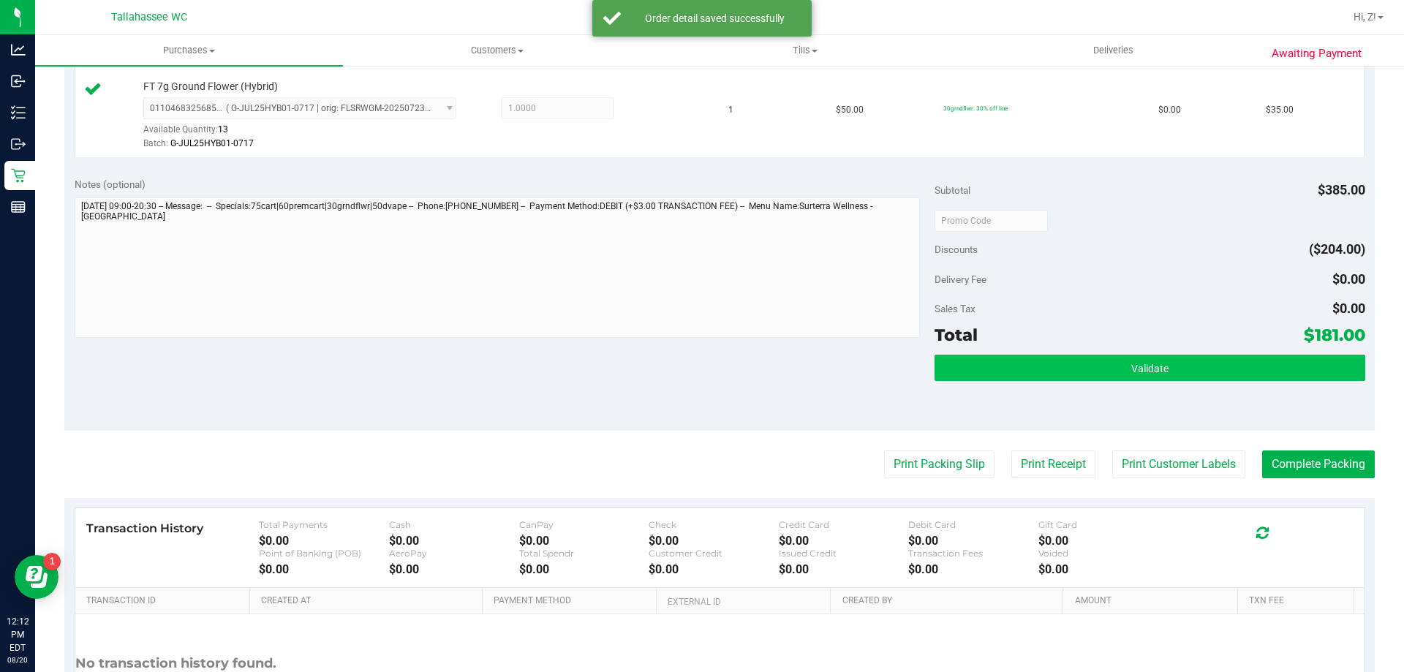
scroll to position [862, 0]
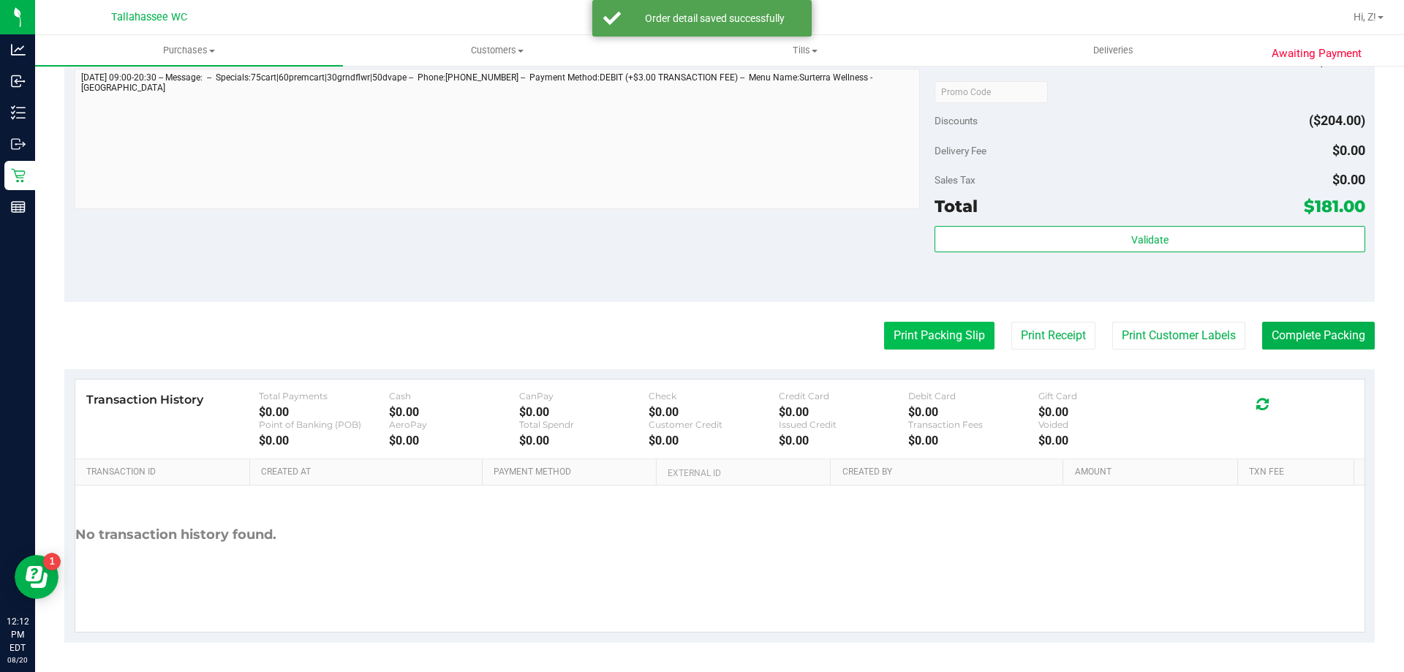
click at [929, 347] on button "Print Packing Slip" at bounding box center [939, 336] width 110 height 28
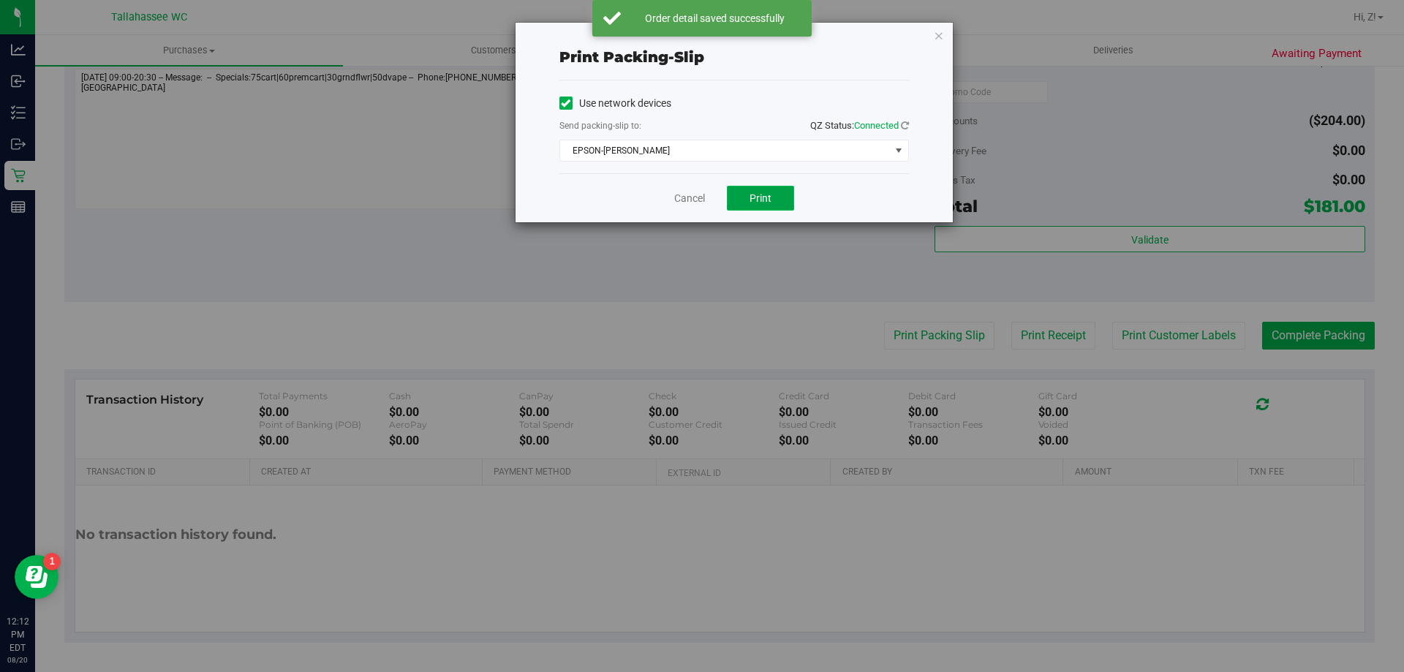
click at [756, 200] on span "Print" at bounding box center [761, 198] width 22 height 12
click at [941, 34] on icon "button" at bounding box center [939, 35] width 10 height 18
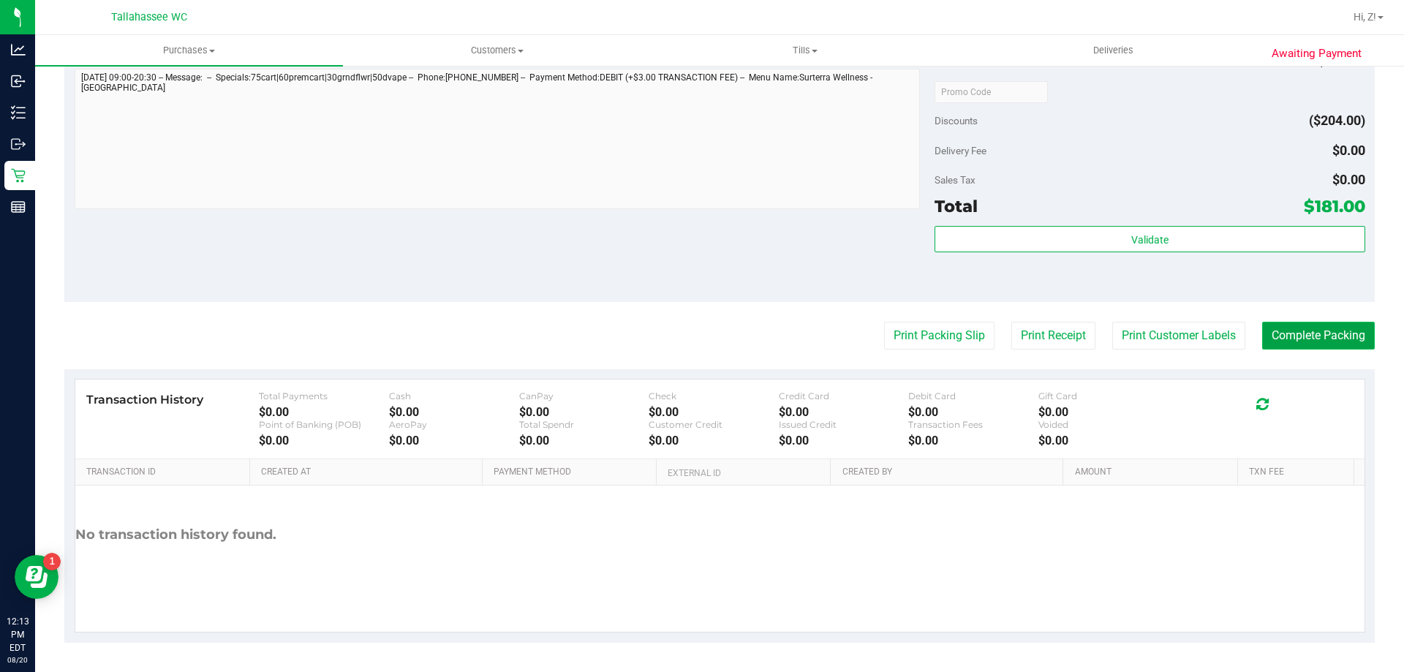
click at [1349, 329] on button "Complete Packing" at bounding box center [1318, 336] width 113 height 28
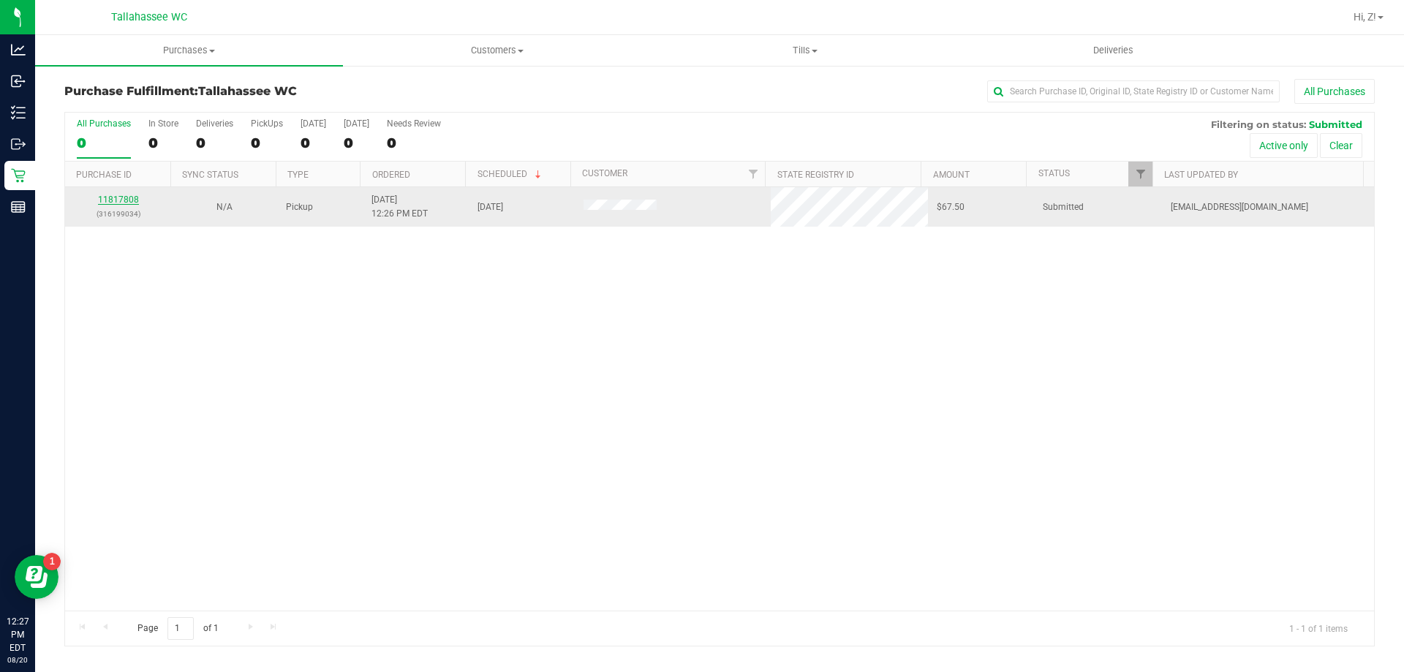
click at [114, 200] on link "11817808" at bounding box center [118, 200] width 41 height 10
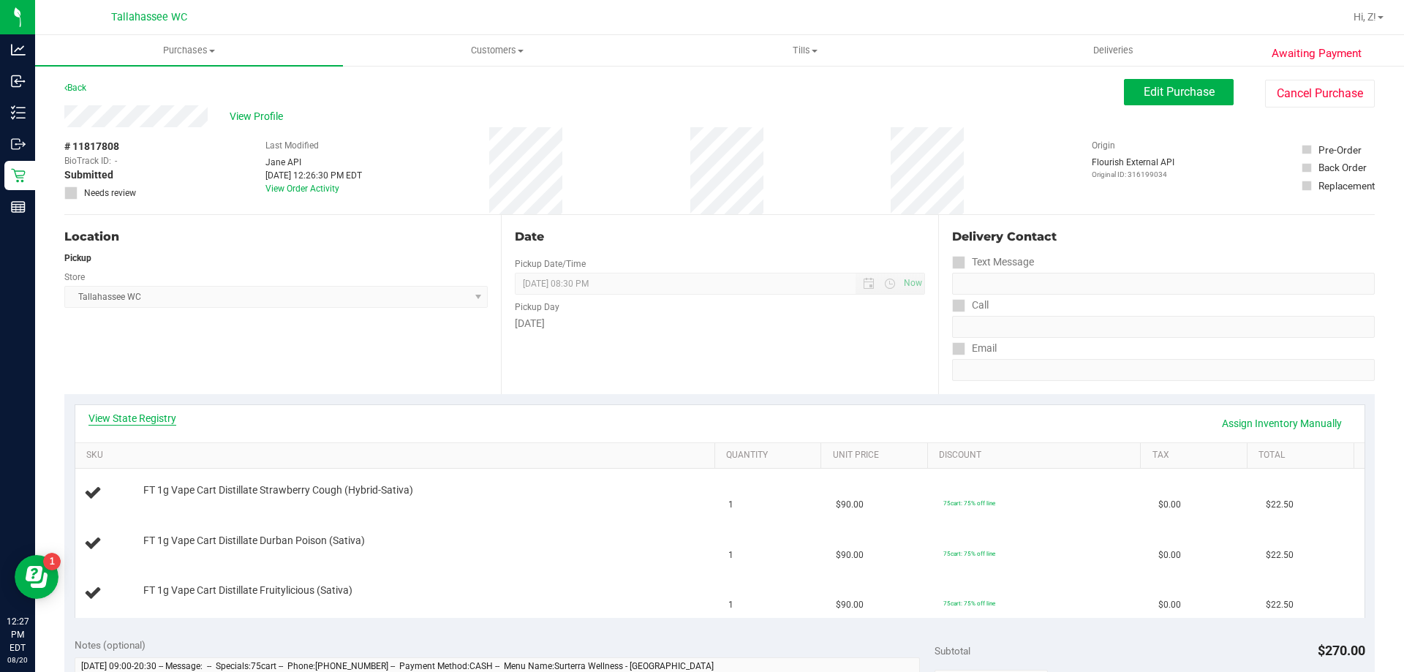
click at [140, 422] on link "View State Registry" at bounding box center [132, 418] width 88 height 15
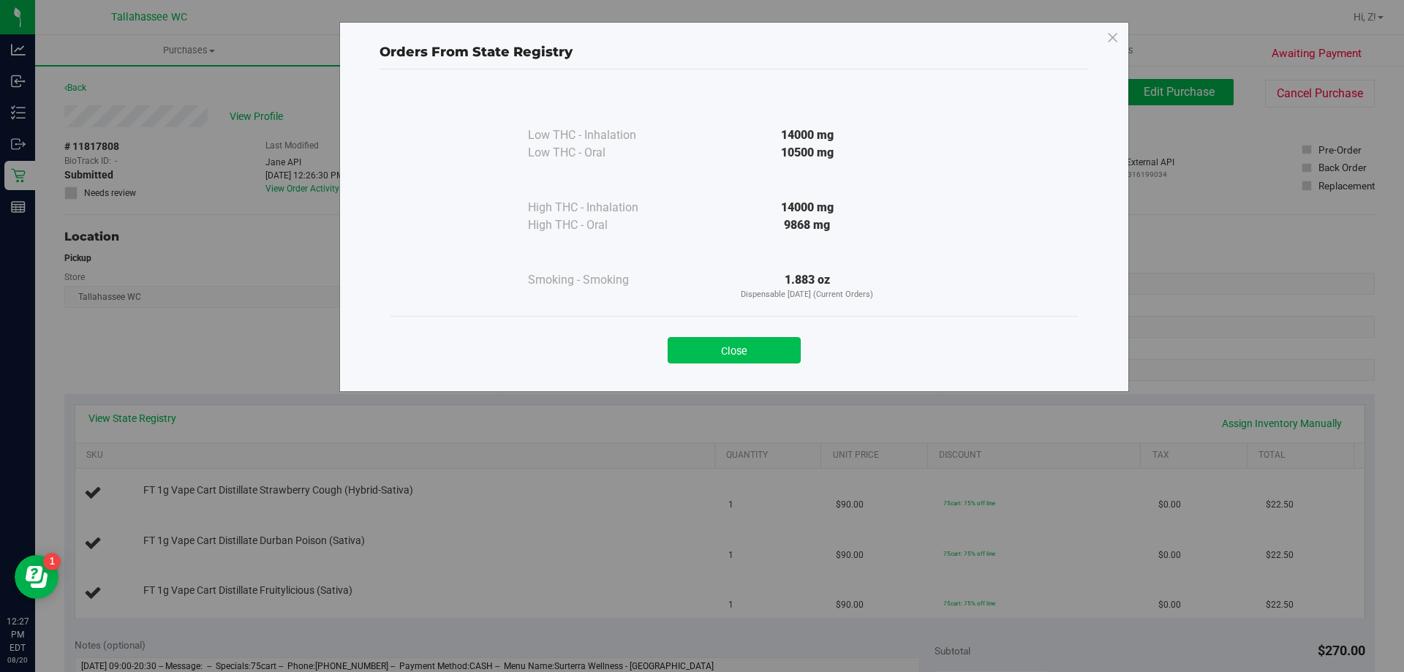
click at [758, 358] on button "Close" at bounding box center [734, 350] width 133 height 26
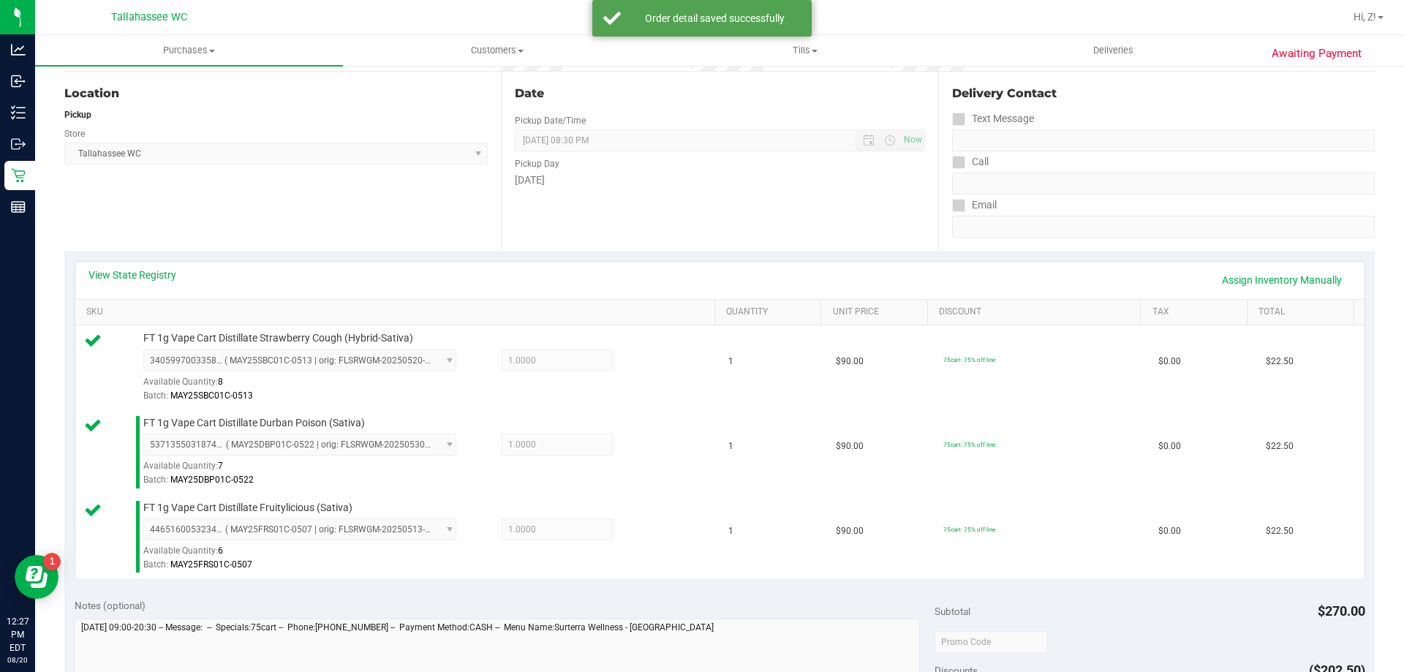
scroll to position [366, 0]
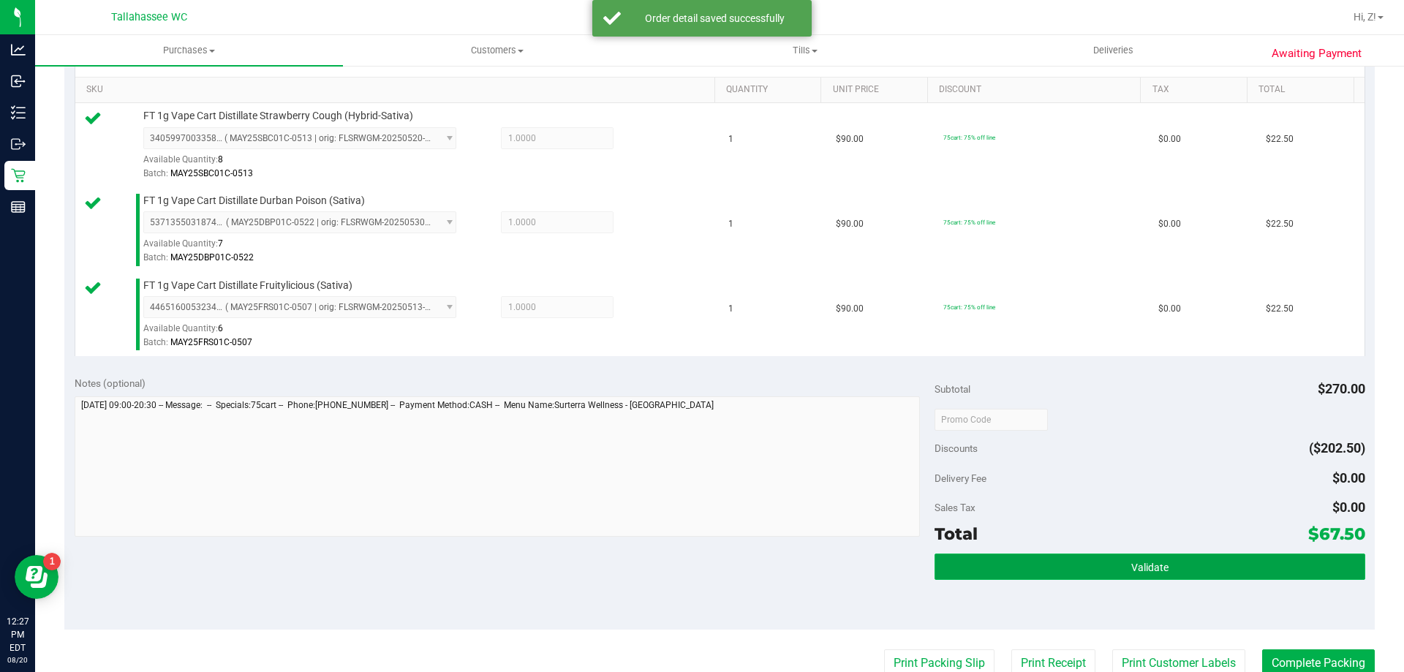
click at [1199, 561] on button "Validate" at bounding box center [1150, 567] width 430 height 26
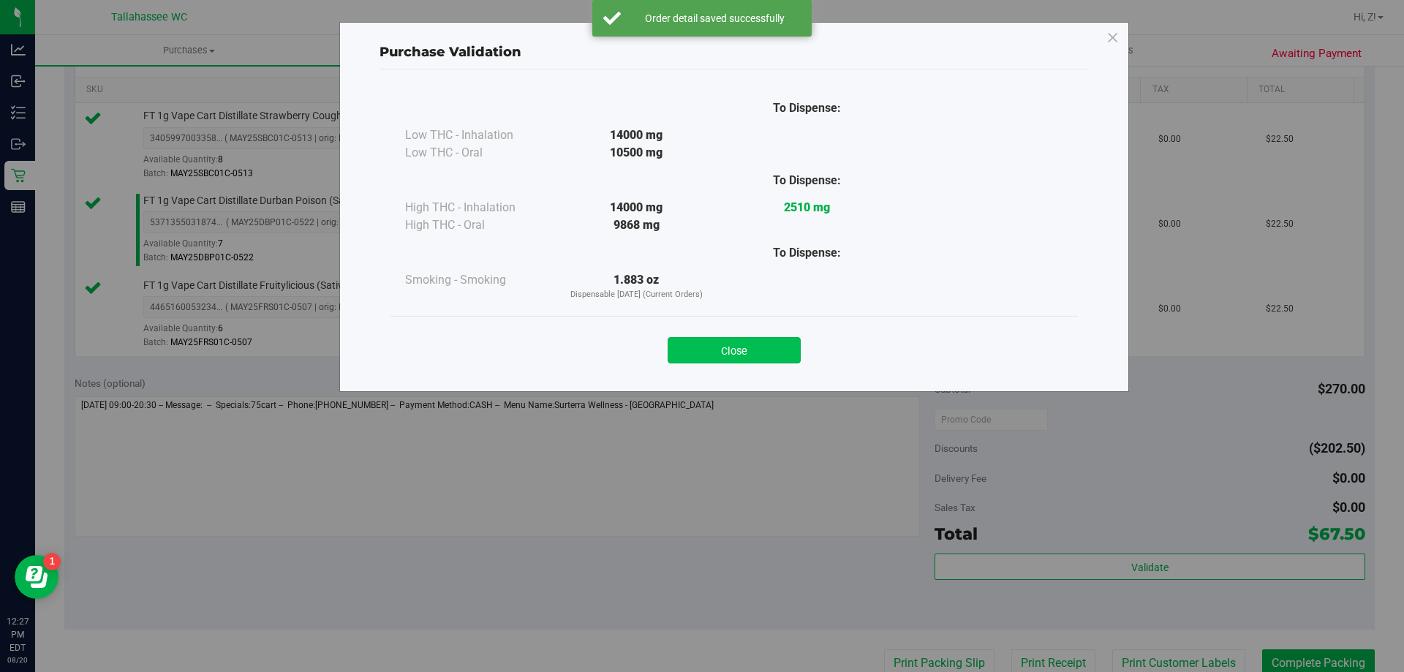
click at [733, 352] on button "Close" at bounding box center [734, 350] width 133 height 26
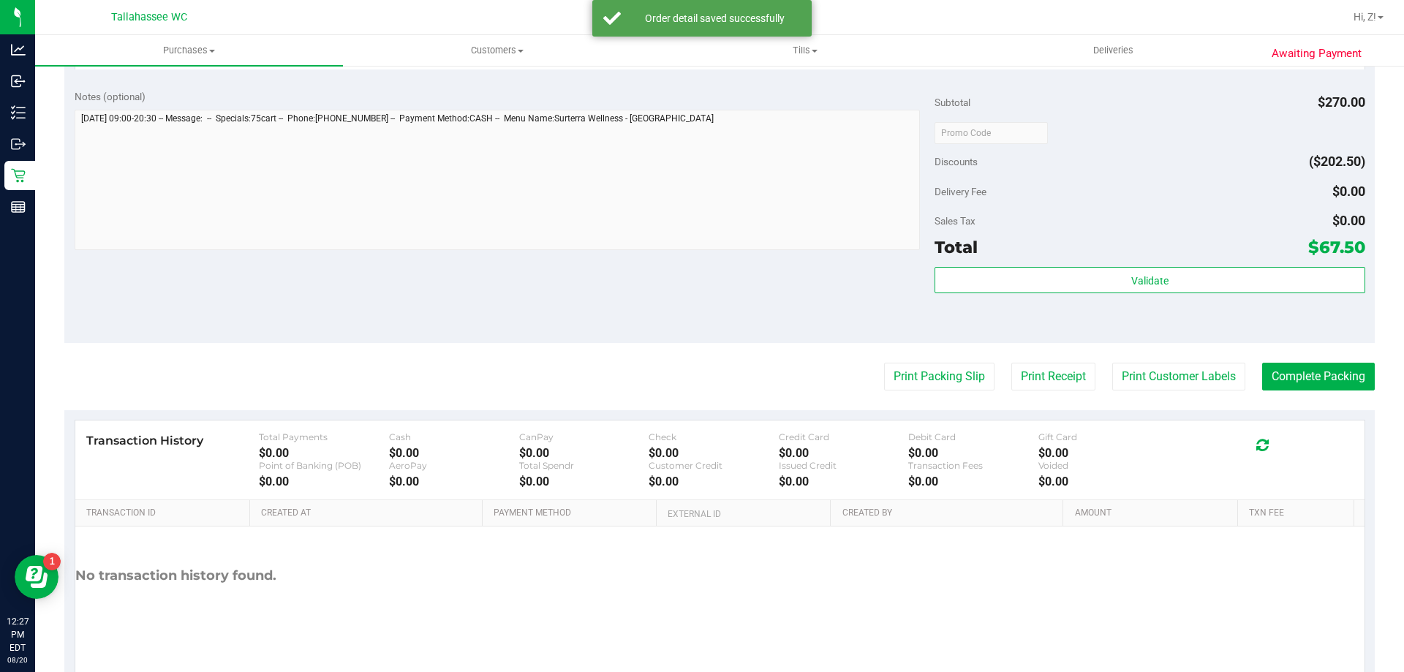
scroll to position [658, 0]
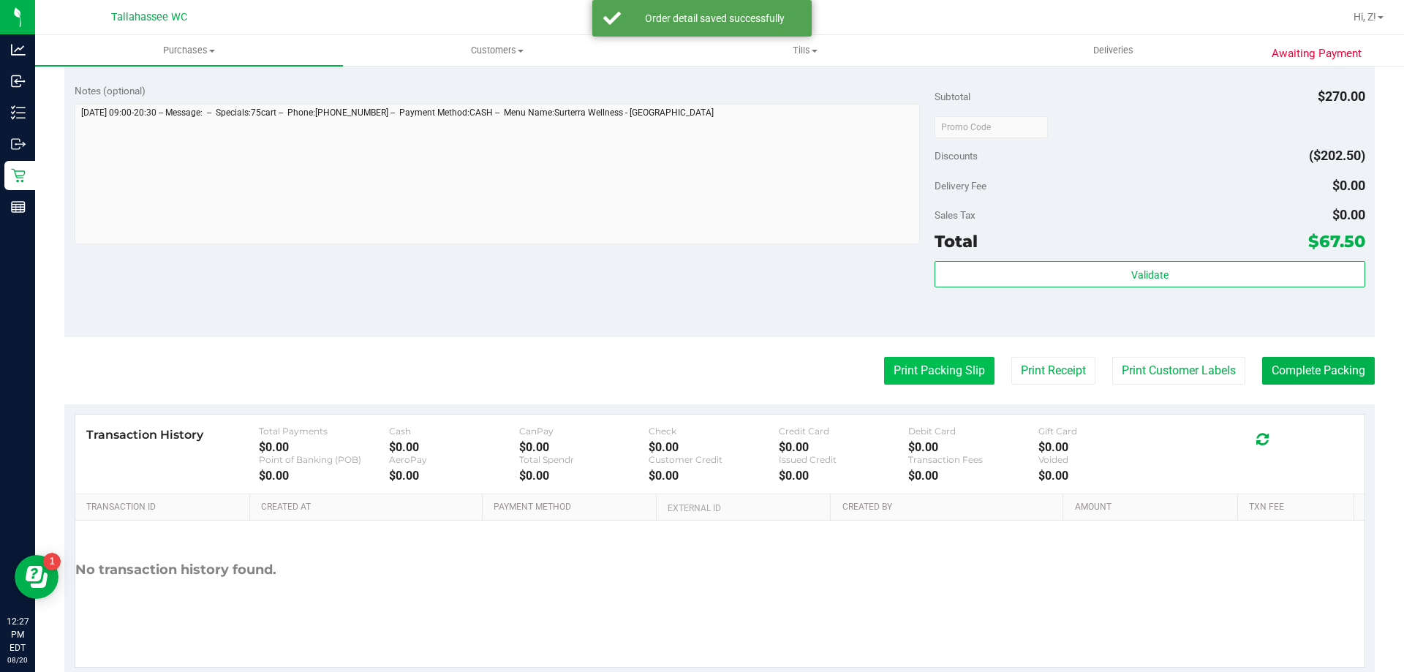
click at [951, 364] on button "Print Packing Slip" at bounding box center [939, 371] width 110 height 28
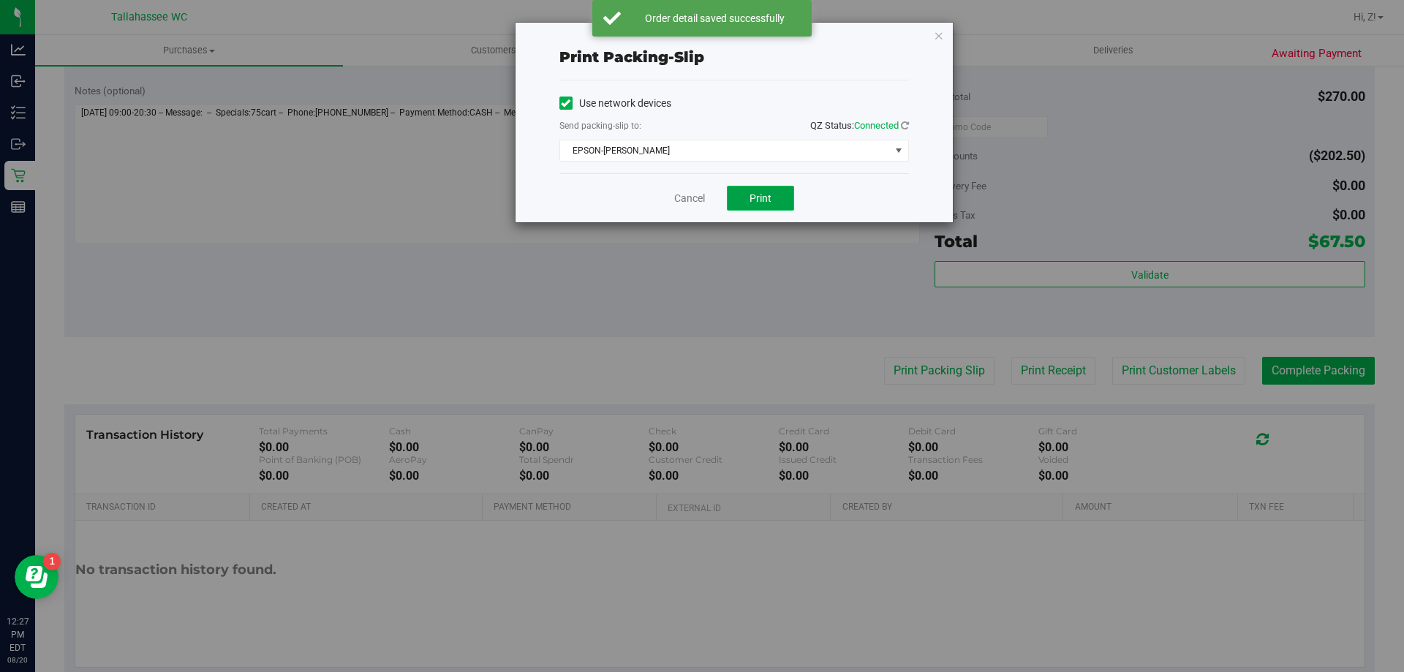
click at [769, 198] on span "Print" at bounding box center [761, 198] width 22 height 12
click at [938, 34] on icon "button" at bounding box center [939, 35] width 10 height 18
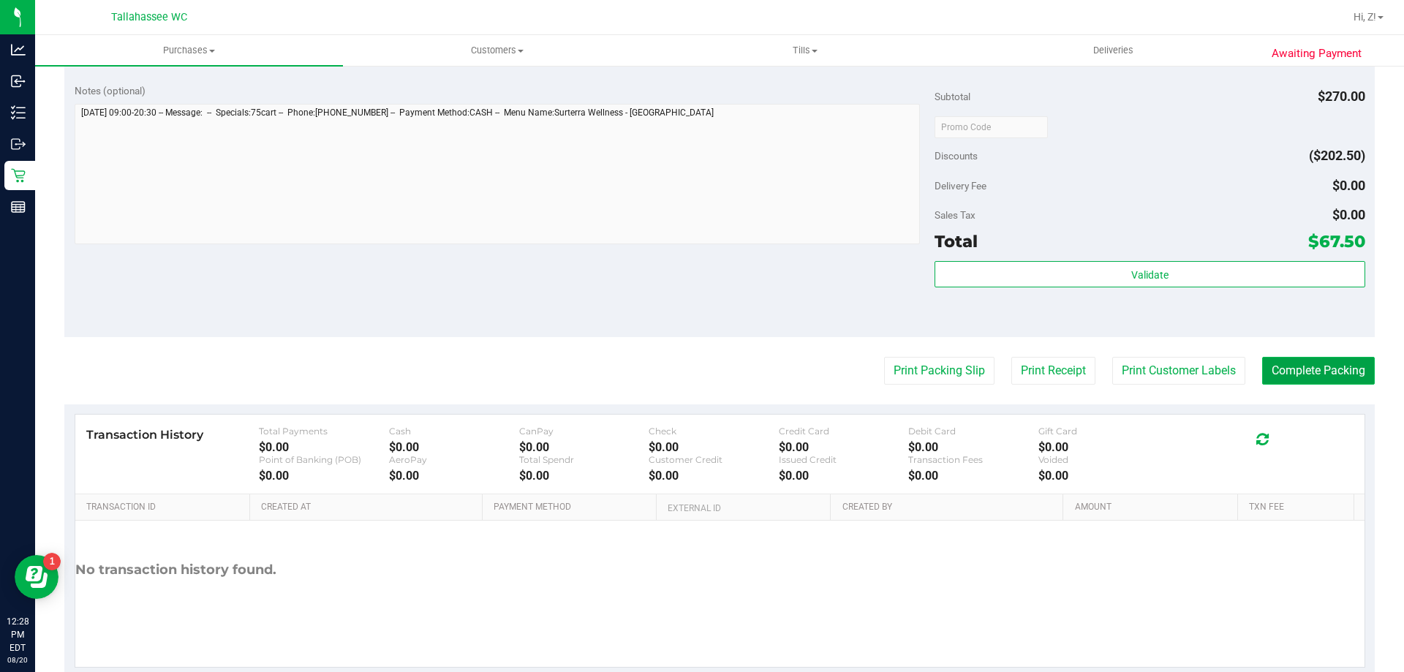
click at [1289, 359] on button "Complete Packing" at bounding box center [1318, 371] width 113 height 28
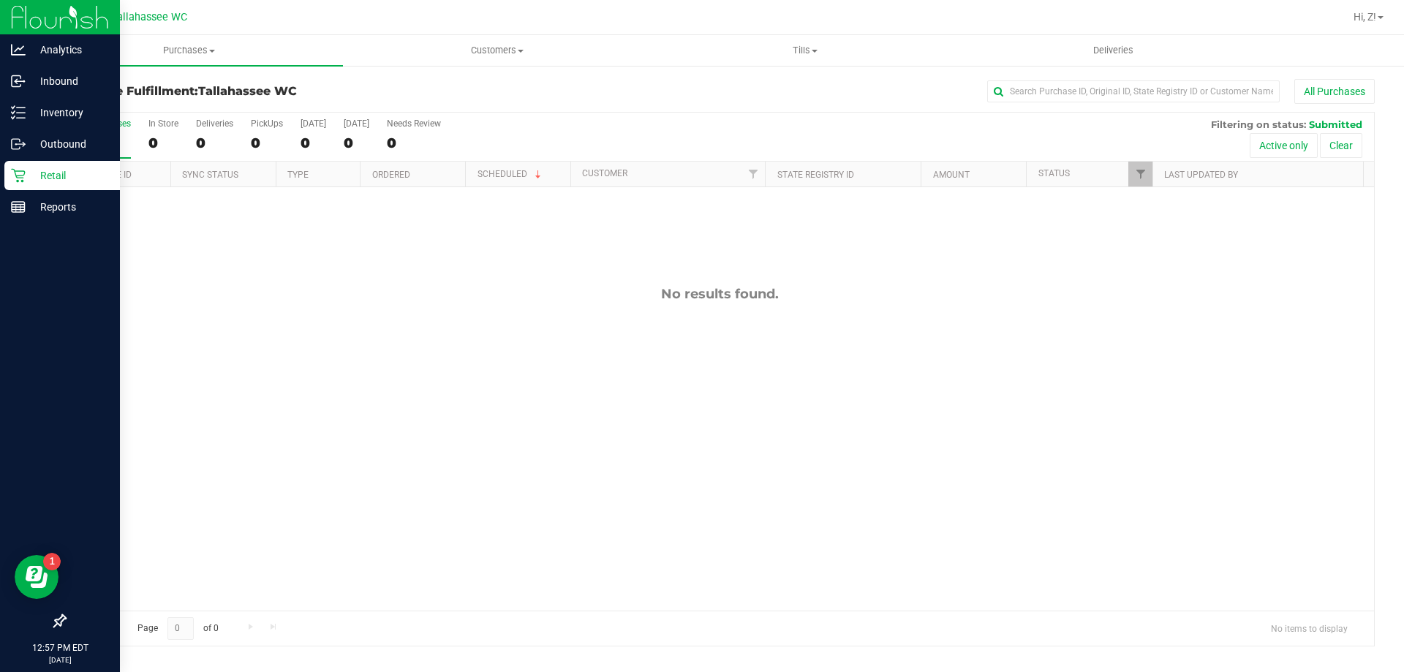
click at [0, 507] on div at bounding box center [60, 415] width 120 height 383
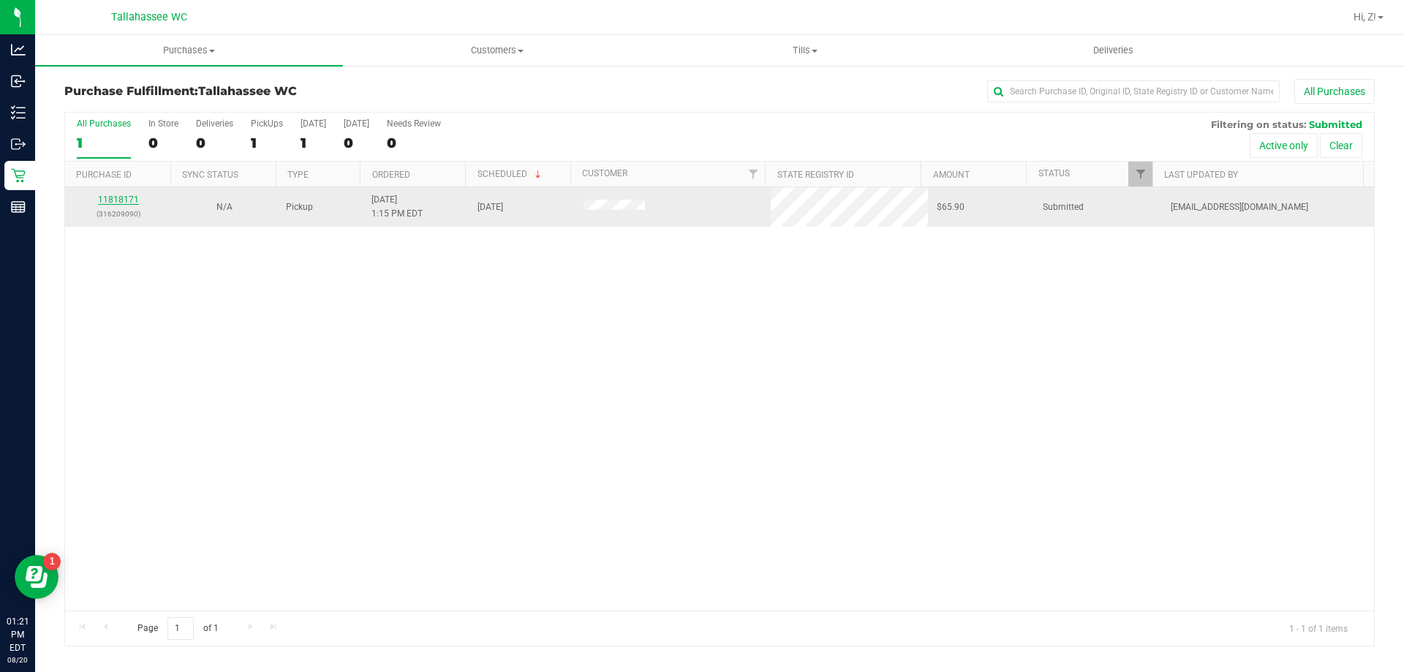
click at [131, 198] on link "11818171" at bounding box center [118, 200] width 41 height 10
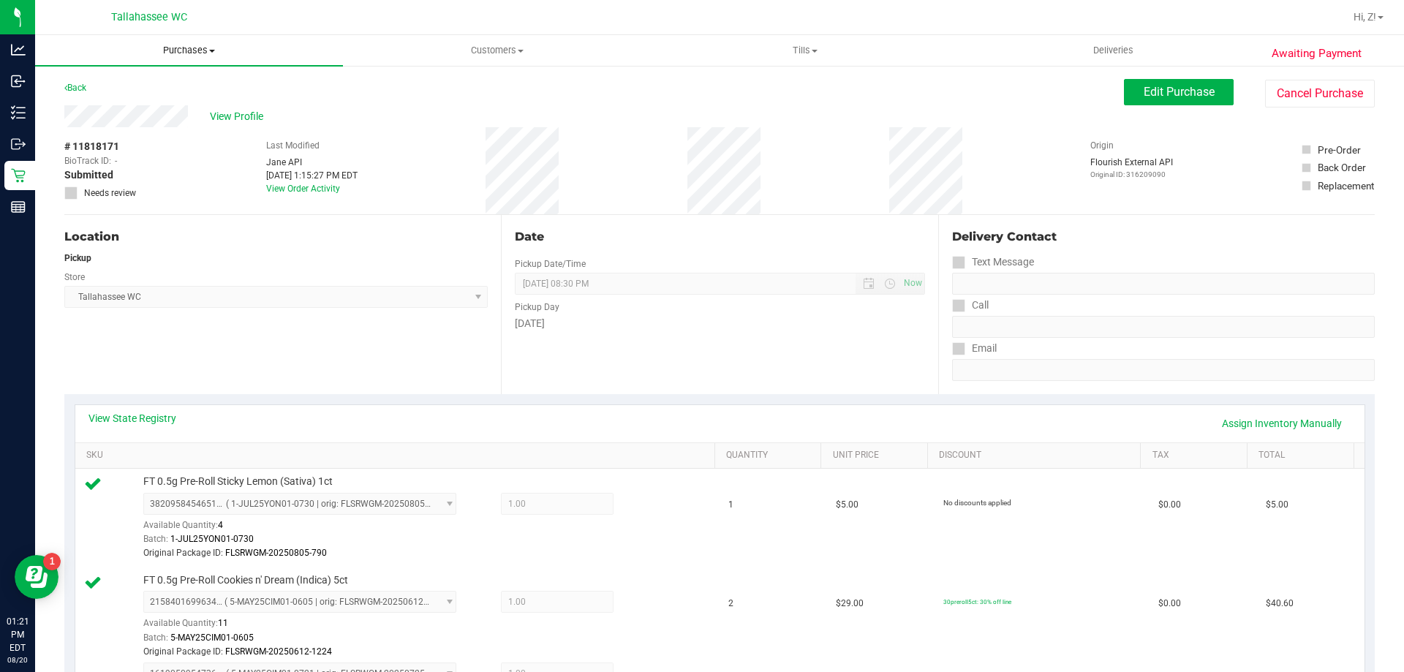
click at [181, 50] on span "Purchases" at bounding box center [189, 50] width 308 height 13
click at [127, 106] on li "Fulfillment" at bounding box center [189, 106] width 308 height 18
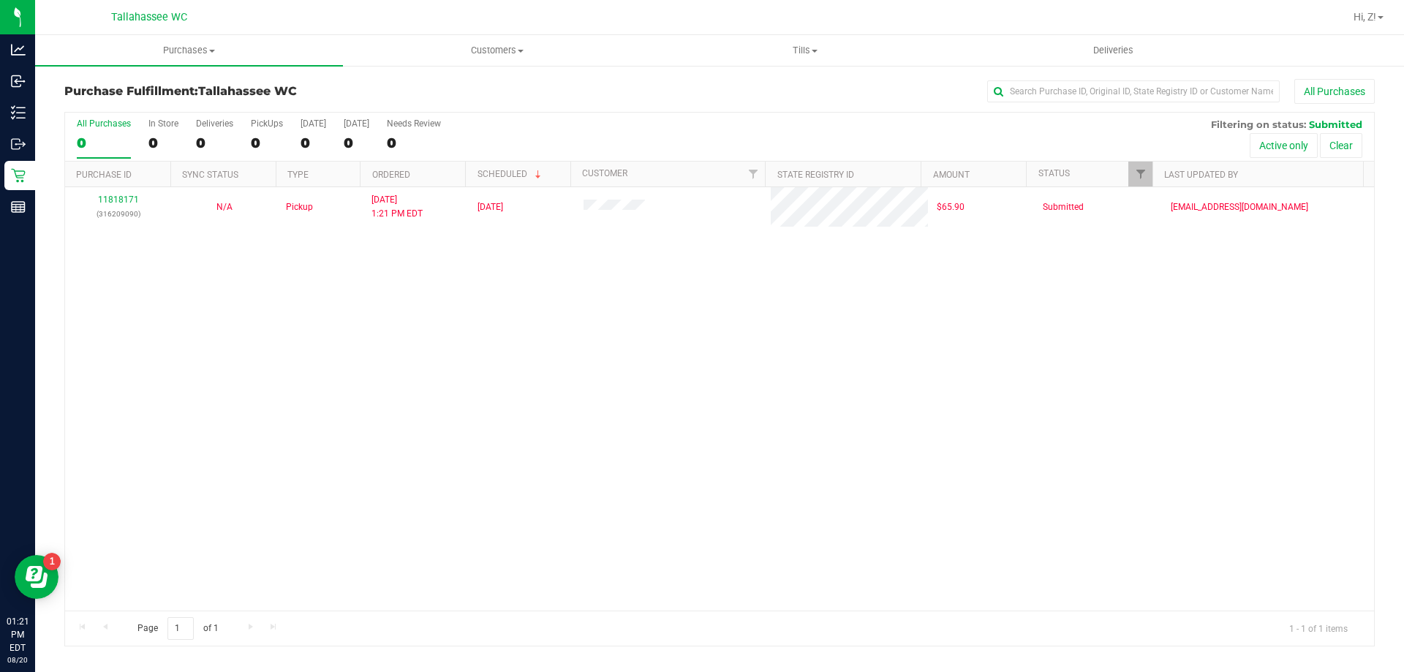
click at [597, 396] on div "11818171 (316209090) N/A Pickup [DATE] 1:21 PM EDT 8/20/2025 $65.90 Submitted […" at bounding box center [719, 398] width 1309 height 423
click at [147, 334] on div "11818171 (316209090) N/A Pickup [DATE] 1:21 PM EDT 8/20/2025 $65.90 Submitted […" at bounding box center [719, 398] width 1309 height 423
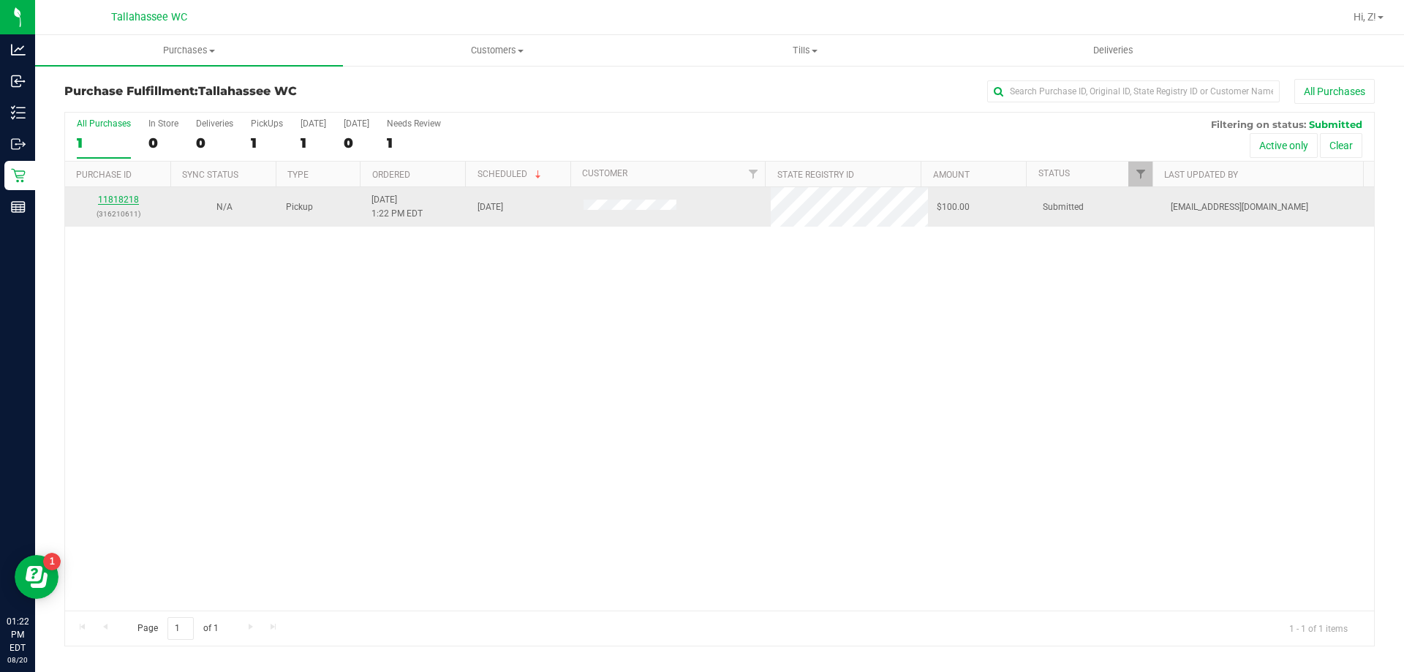
click at [131, 199] on link "11818218" at bounding box center [118, 200] width 41 height 10
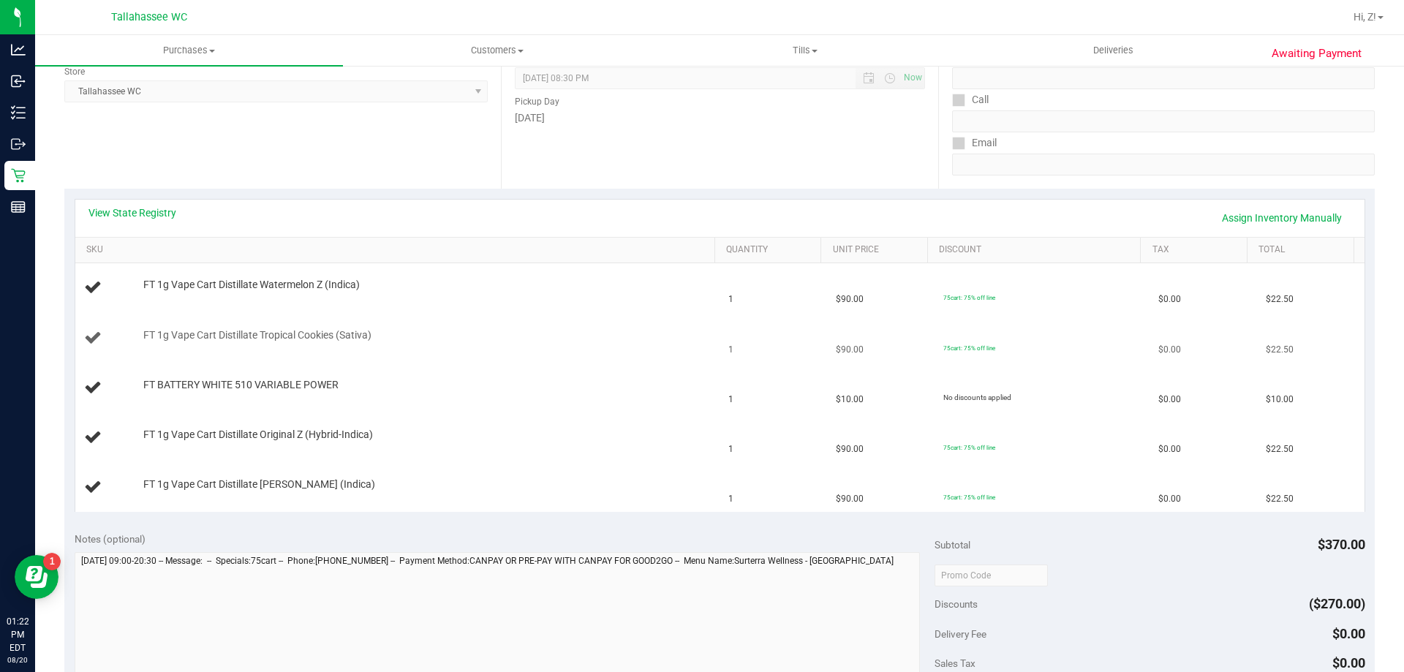
scroll to position [219, 0]
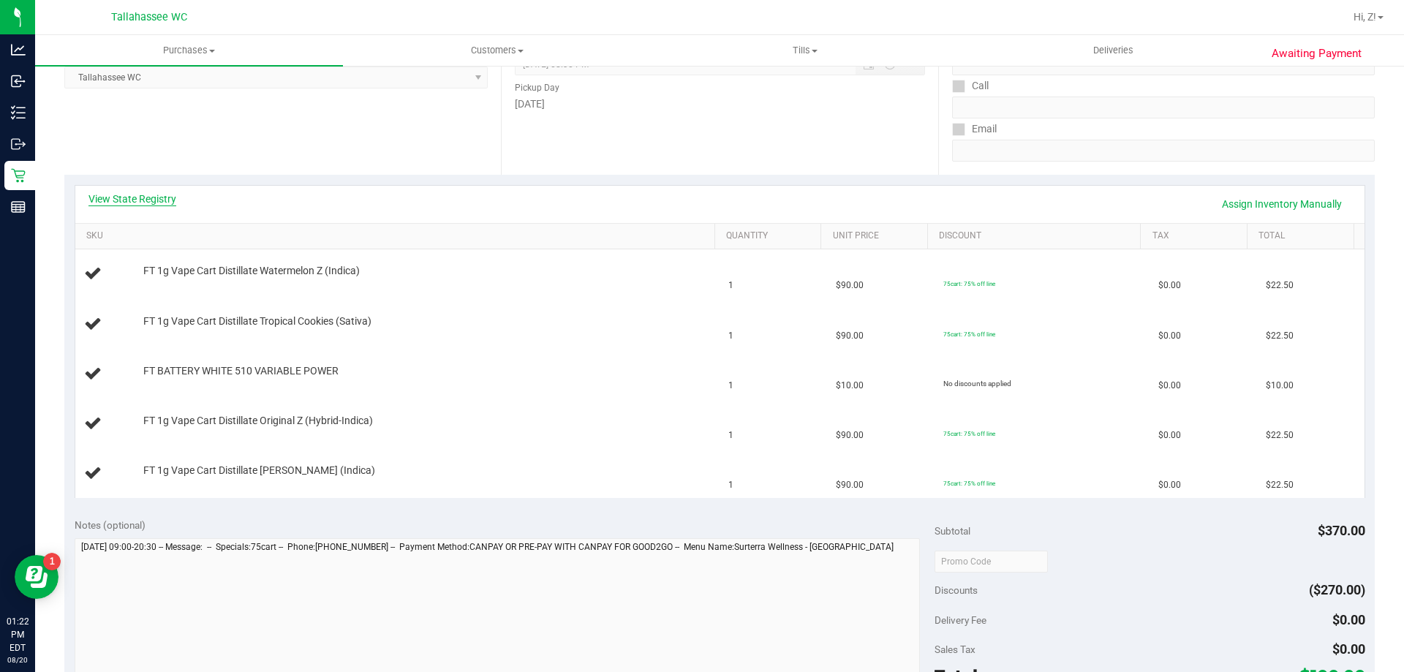
click at [152, 194] on link "View State Registry" at bounding box center [132, 199] width 88 height 15
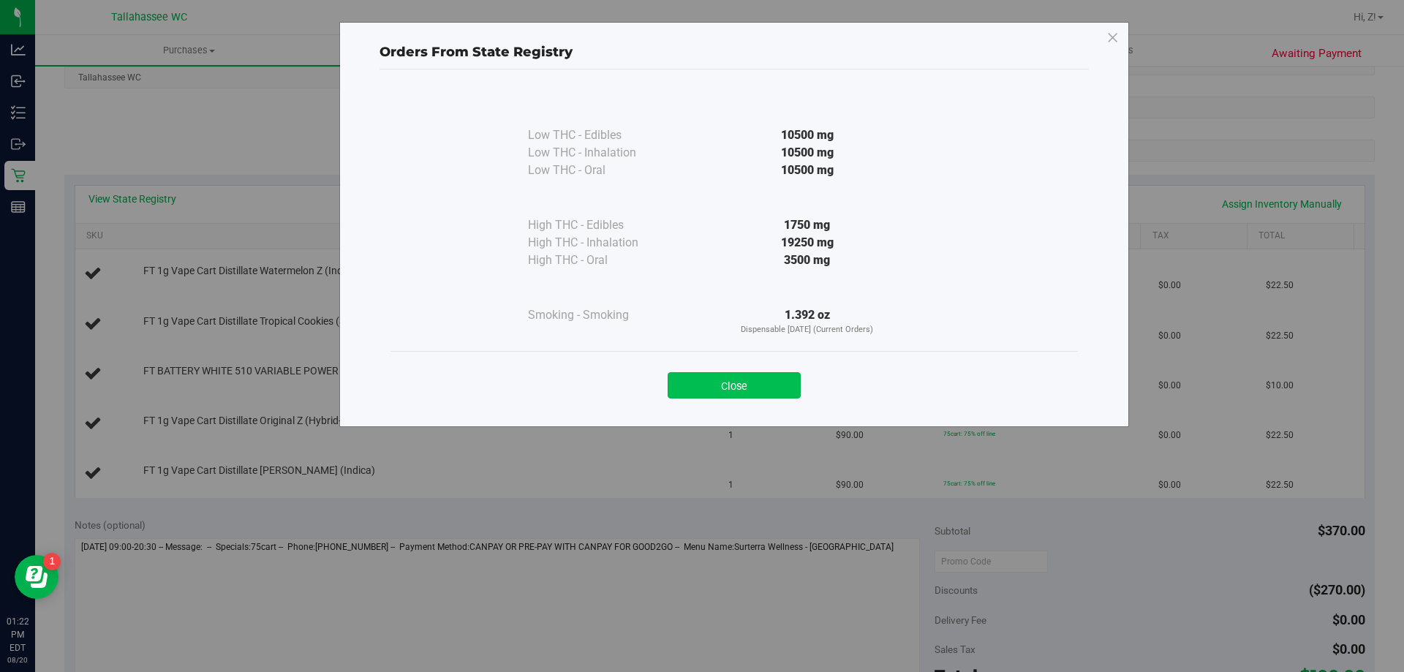
click at [785, 387] on button "Close" at bounding box center [734, 385] width 133 height 26
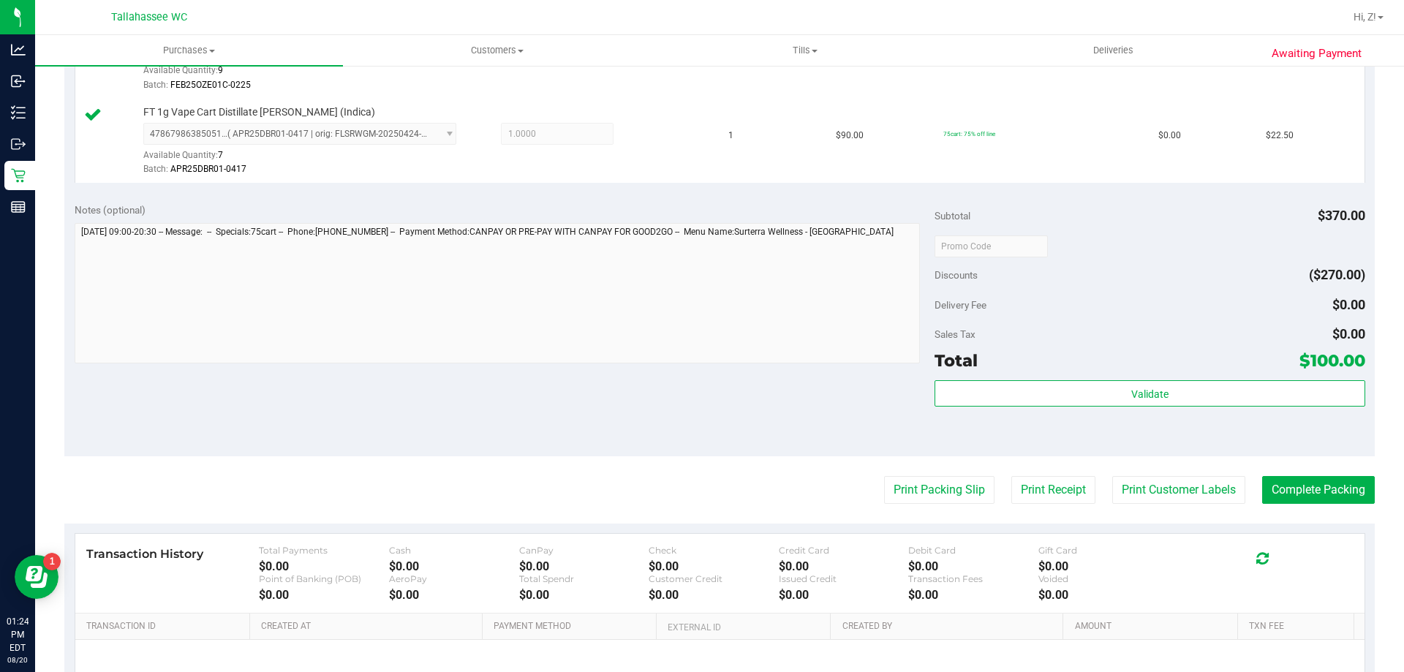
scroll to position [862, 0]
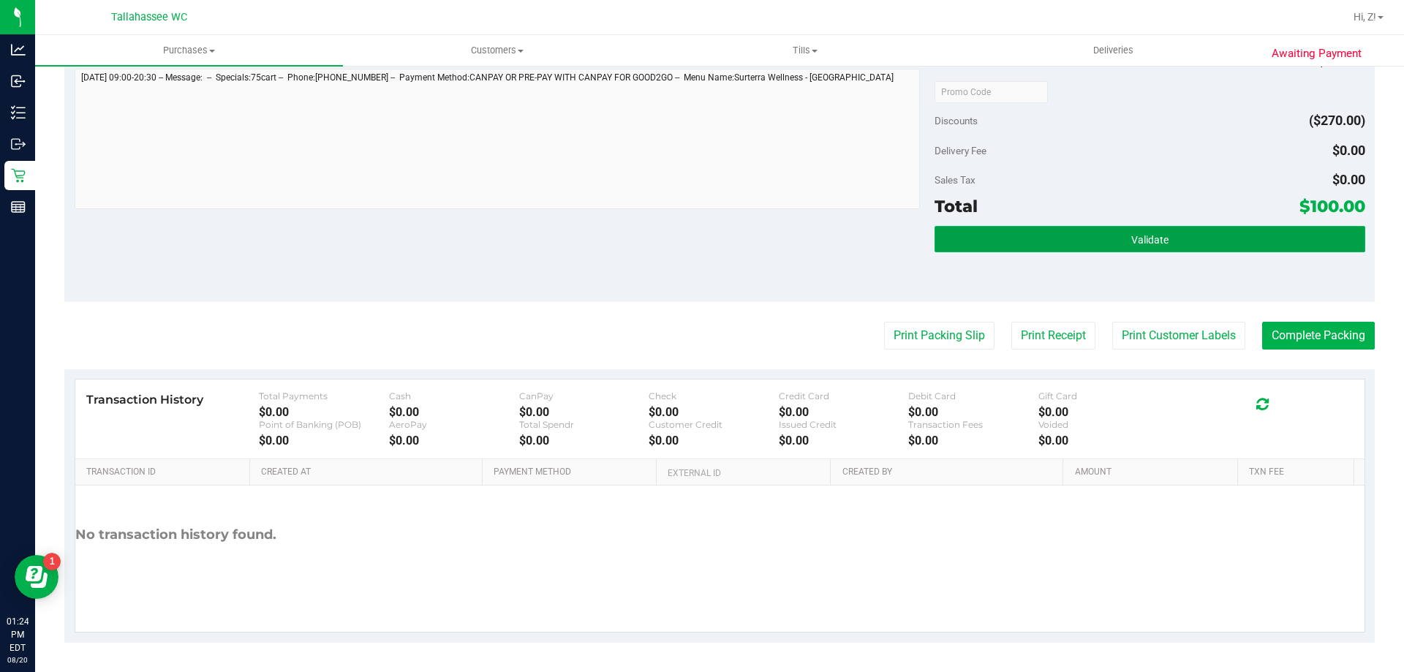
click at [1190, 238] on button "Validate" at bounding box center [1150, 239] width 430 height 26
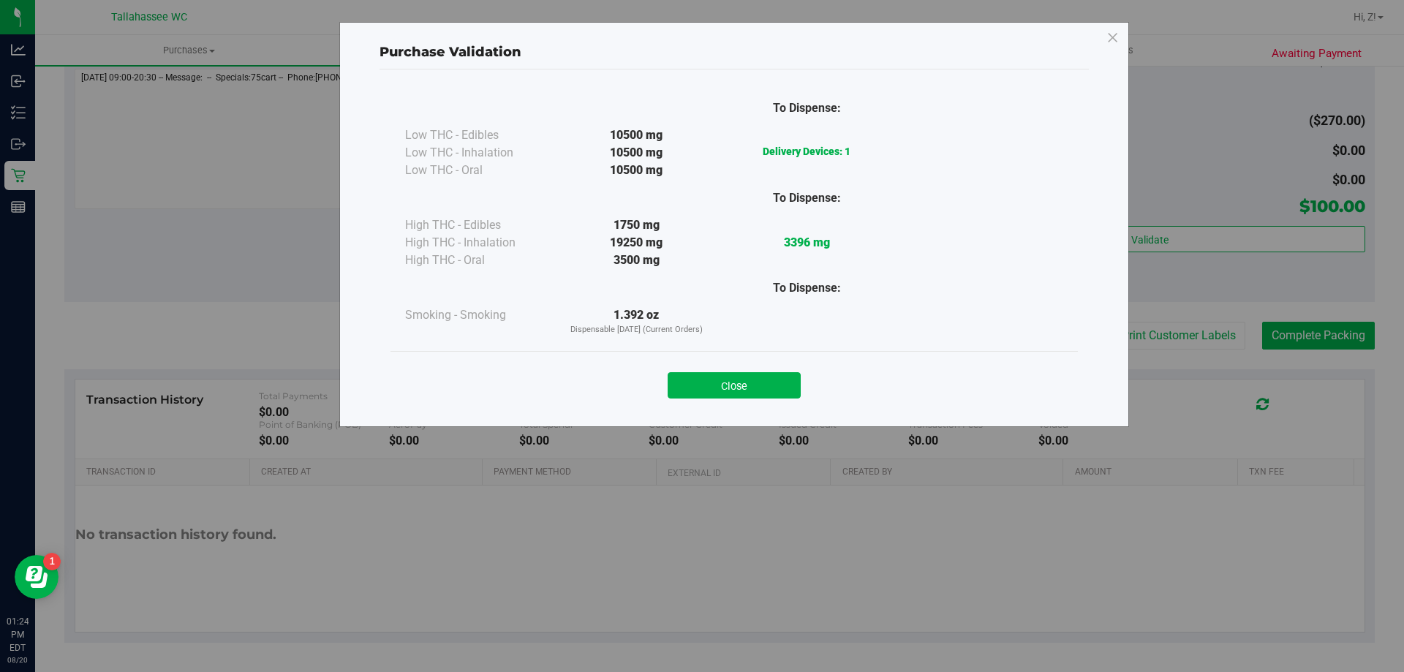
click at [698, 371] on div "Close" at bounding box center [733, 381] width 665 height 37
click at [746, 401] on div "Close" at bounding box center [734, 380] width 687 height 59
click at [774, 371] on div "Close" at bounding box center [733, 381] width 665 height 37
drag, startPoint x: 785, startPoint y: 374, endPoint x: 788, endPoint y: 383, distance: 9.3
click at [783, 376] on button "Close" at bounding box center [734, 385] width 133 height 26
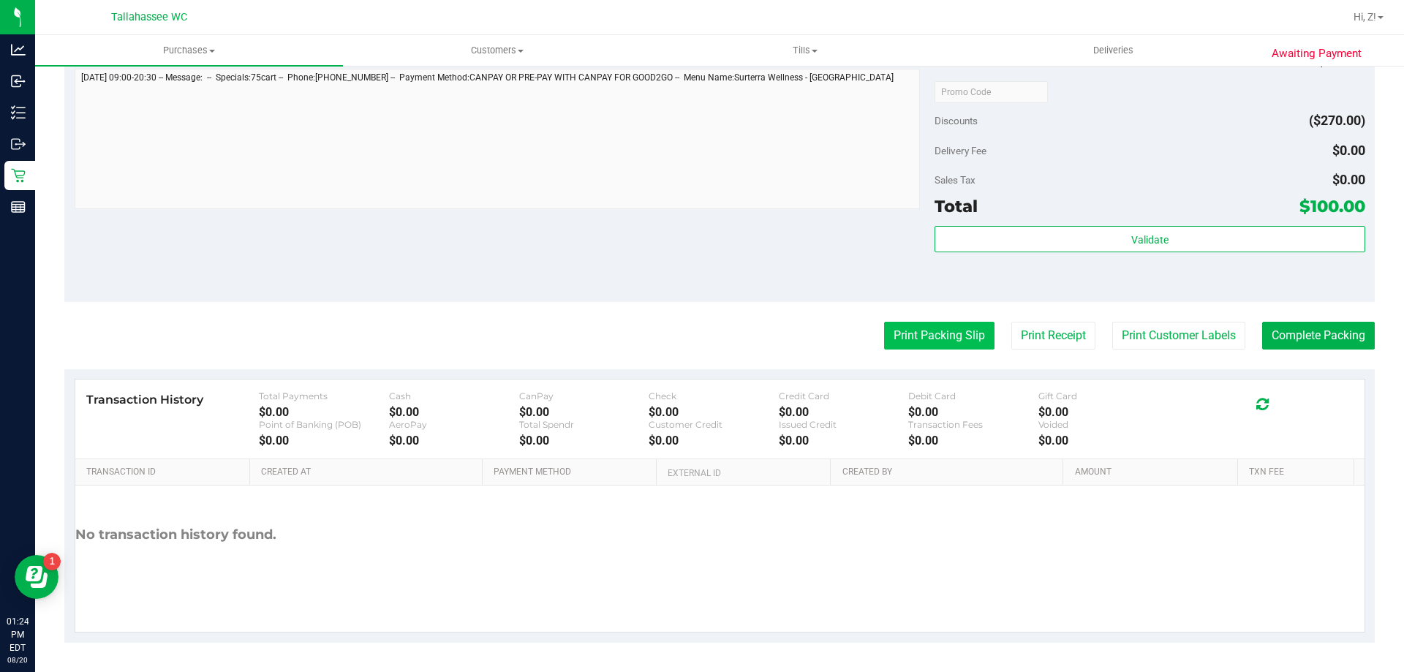
click at [904, 333] on button "Print Packing Slip" at bounding box center [939, 336] width 110 height 28
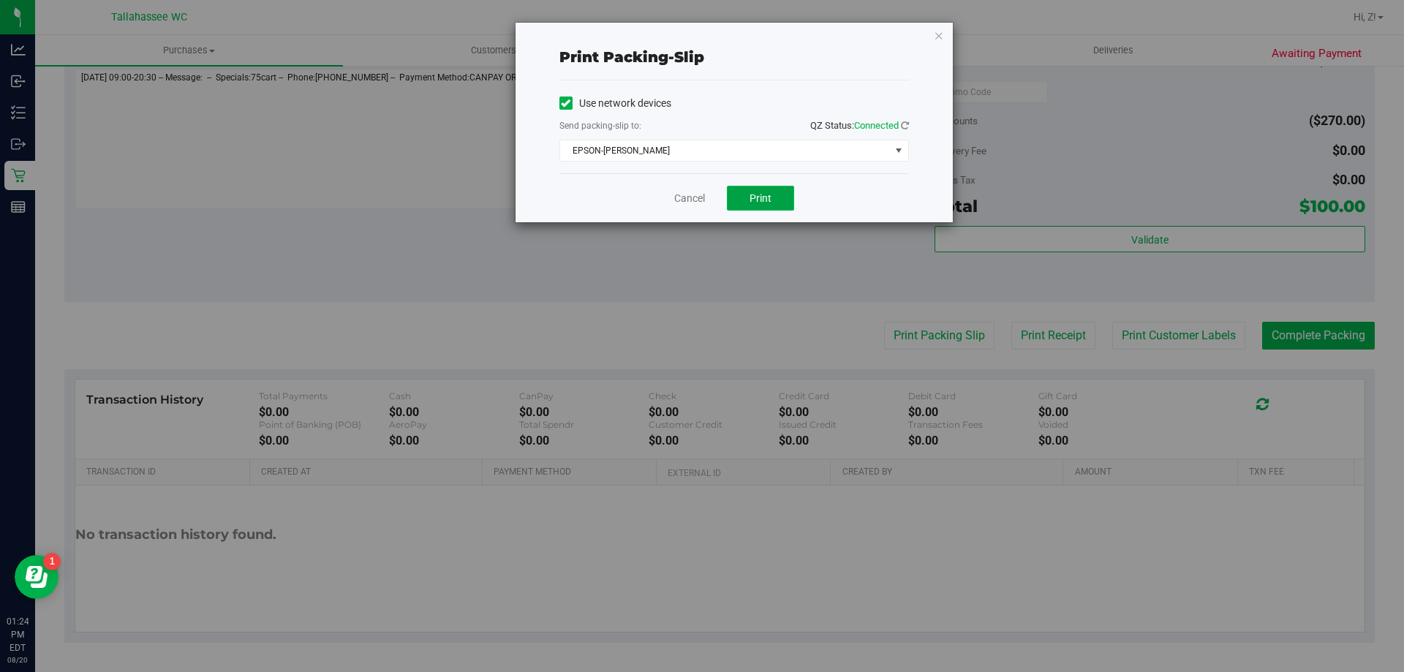
click at [768, 206] on button "Print" at bounding box center [760, 198] width 67 height 25
click at [940, 35] on icon "button" at bounding box center [939, 35] width 10 height 18
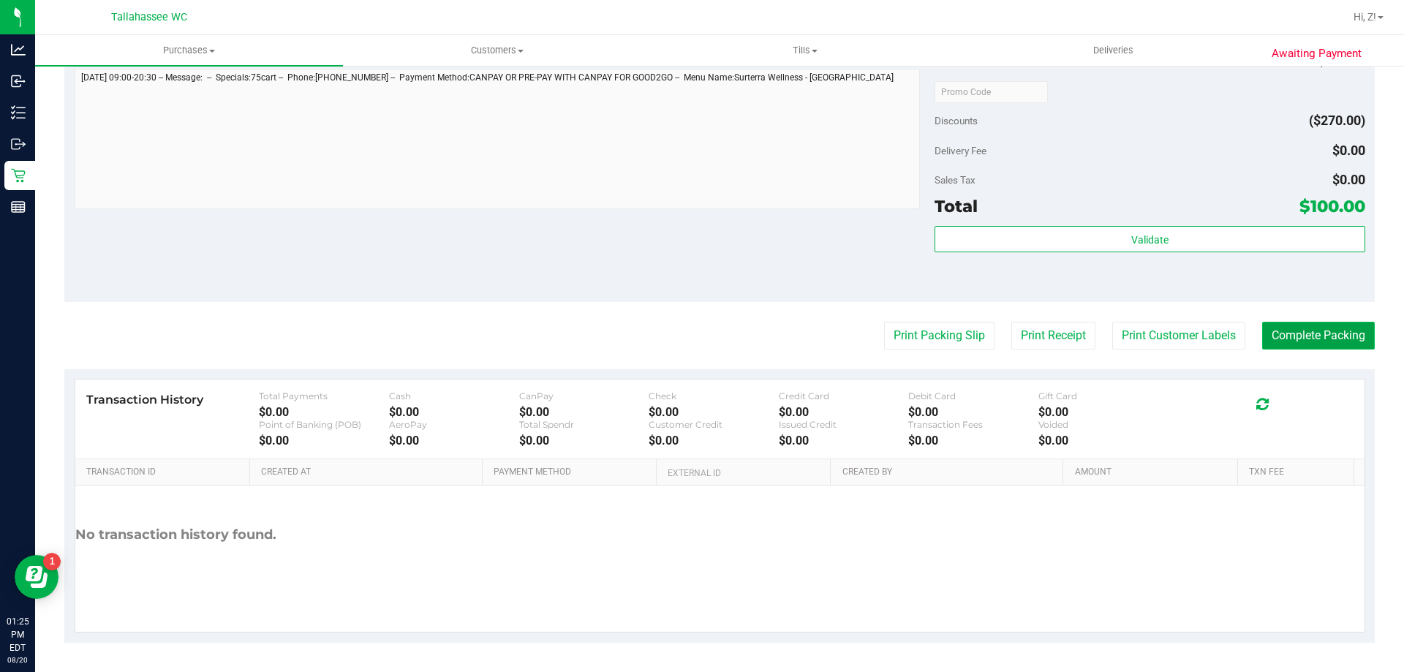
click at [1302, 341] on button "Complete Packing" at bounding box center [1318, 336] width 113 height 28
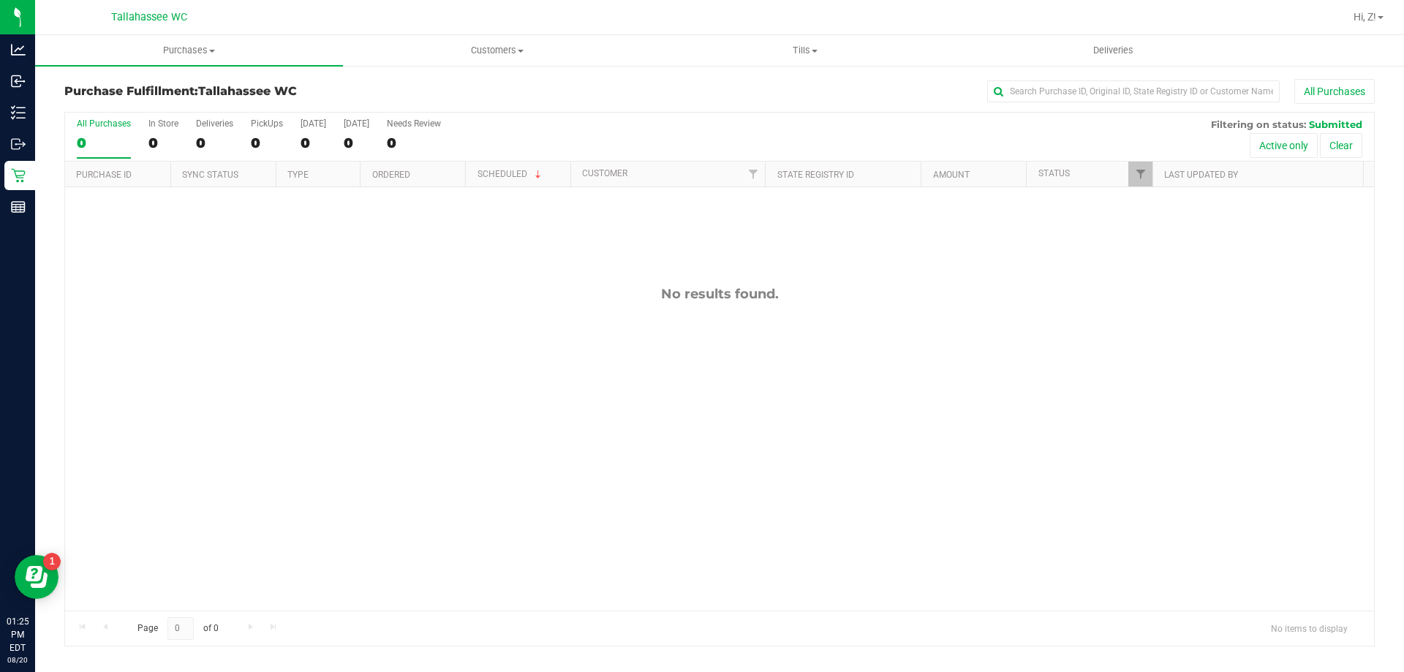
click at [846, 478] on div "No results found." at bounding box center [719, 448] width 1309 height 522
